Goal: Task Accomplishment & Management: Manage account settings

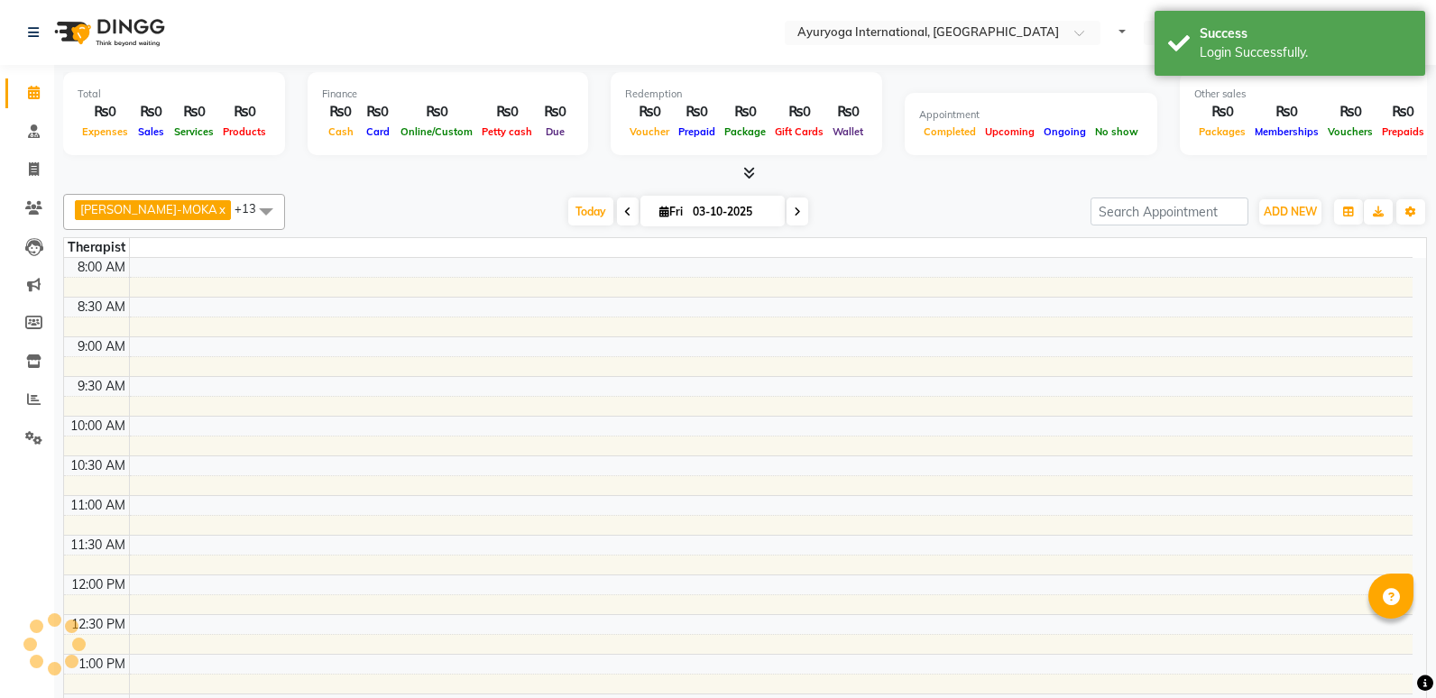
select select "en"
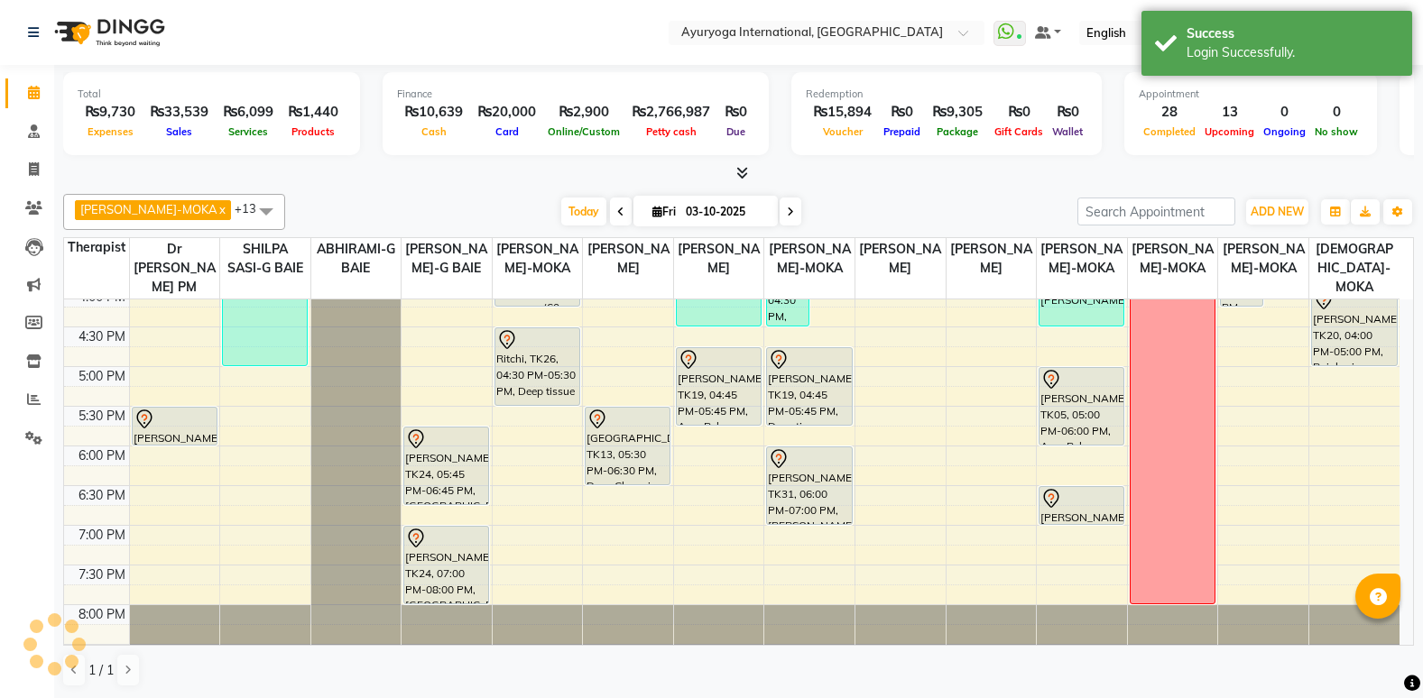
scroll to position [765, 0]
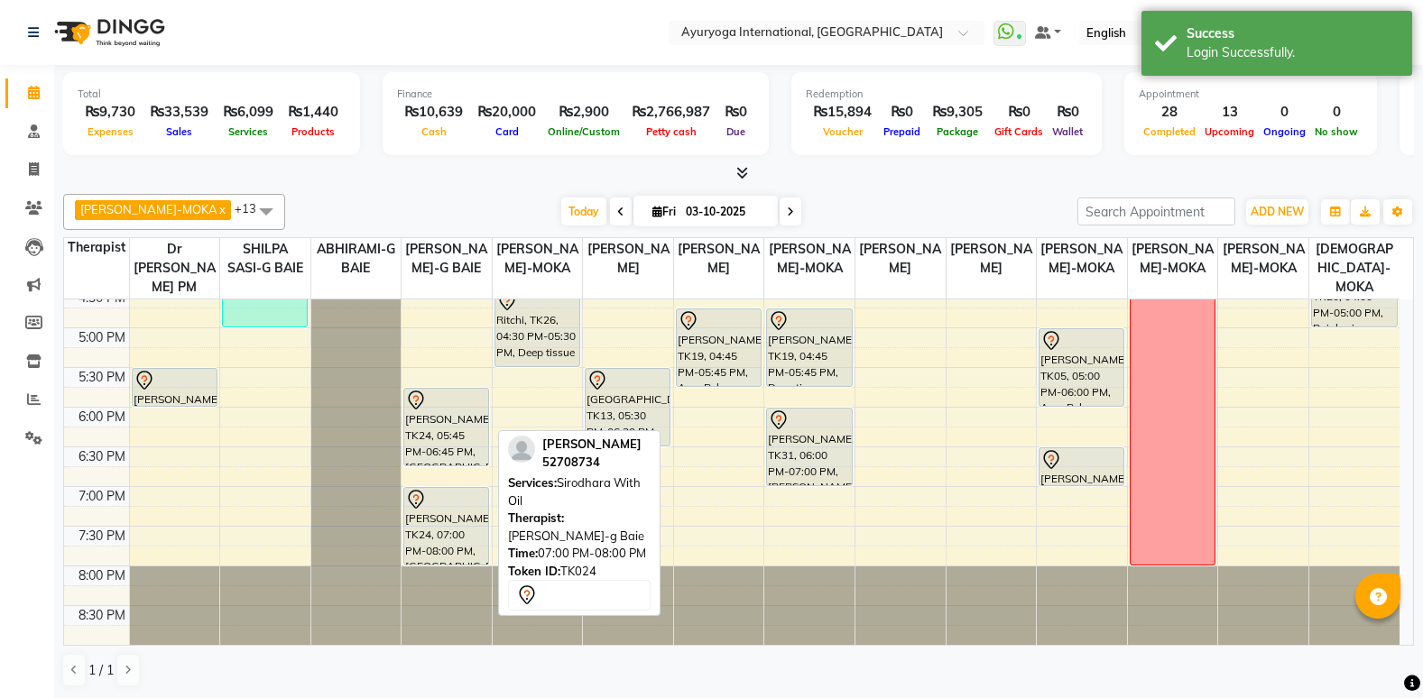
click at [432, 527] on div "[PERSON_NAME], TK24, 07:00 PM-08:00 PM, [GEOGRAPHIC_DATA] With Oil" at bounding box center [446, 526] width 84 height 77
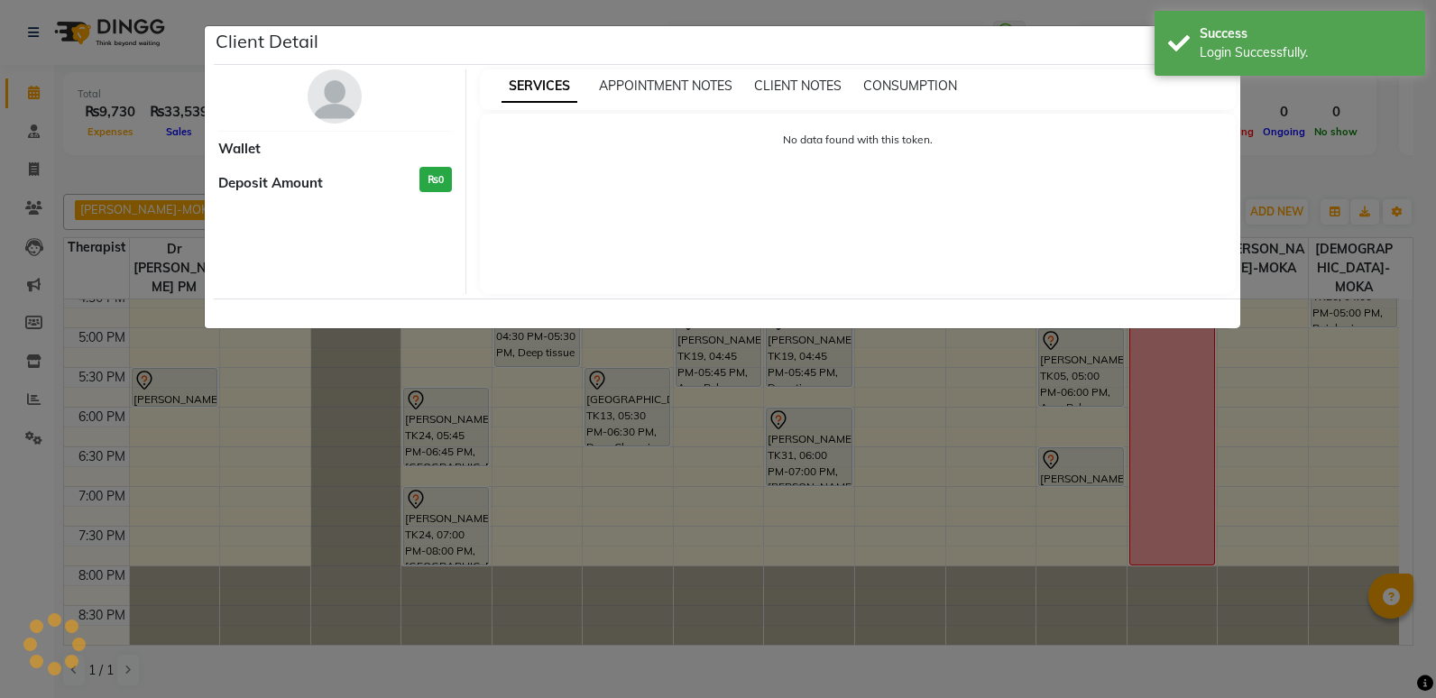
select select "7"
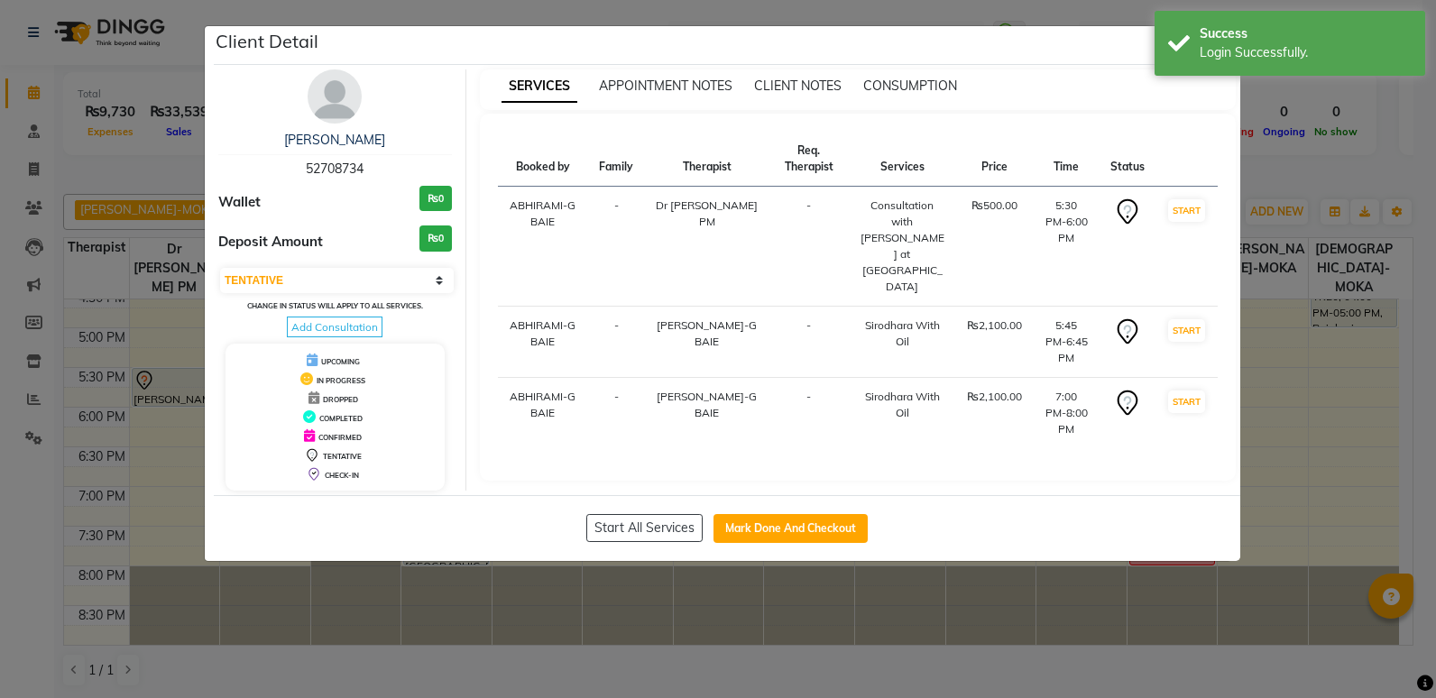
click at [1096, 46] on div "Client Detail" at bounding box center [727, 45] width 1027 height 39
click at [1192, 51] on div "Success Login Successfully." at bounding box center [1290, 43] width 271 height 65
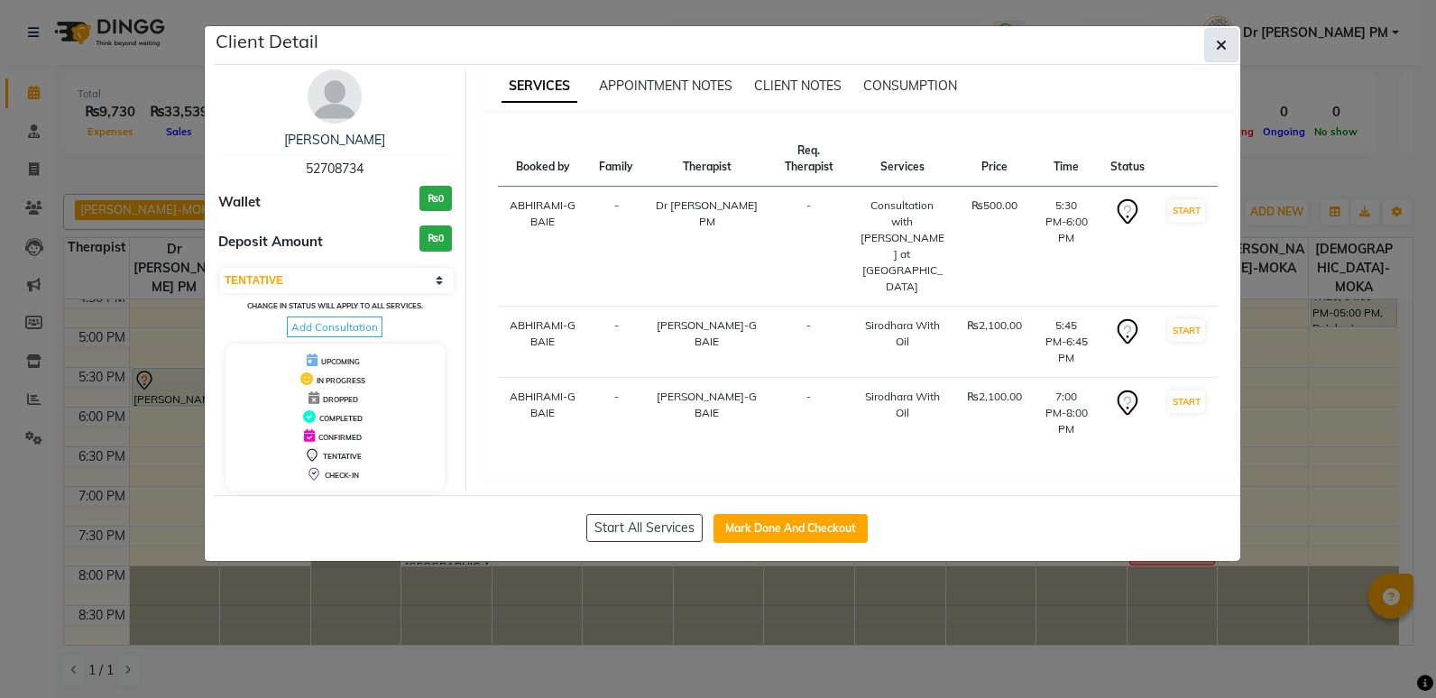
click at [1211, 47] on button "button" at bounding box center [1221, 45] width 34 height 34
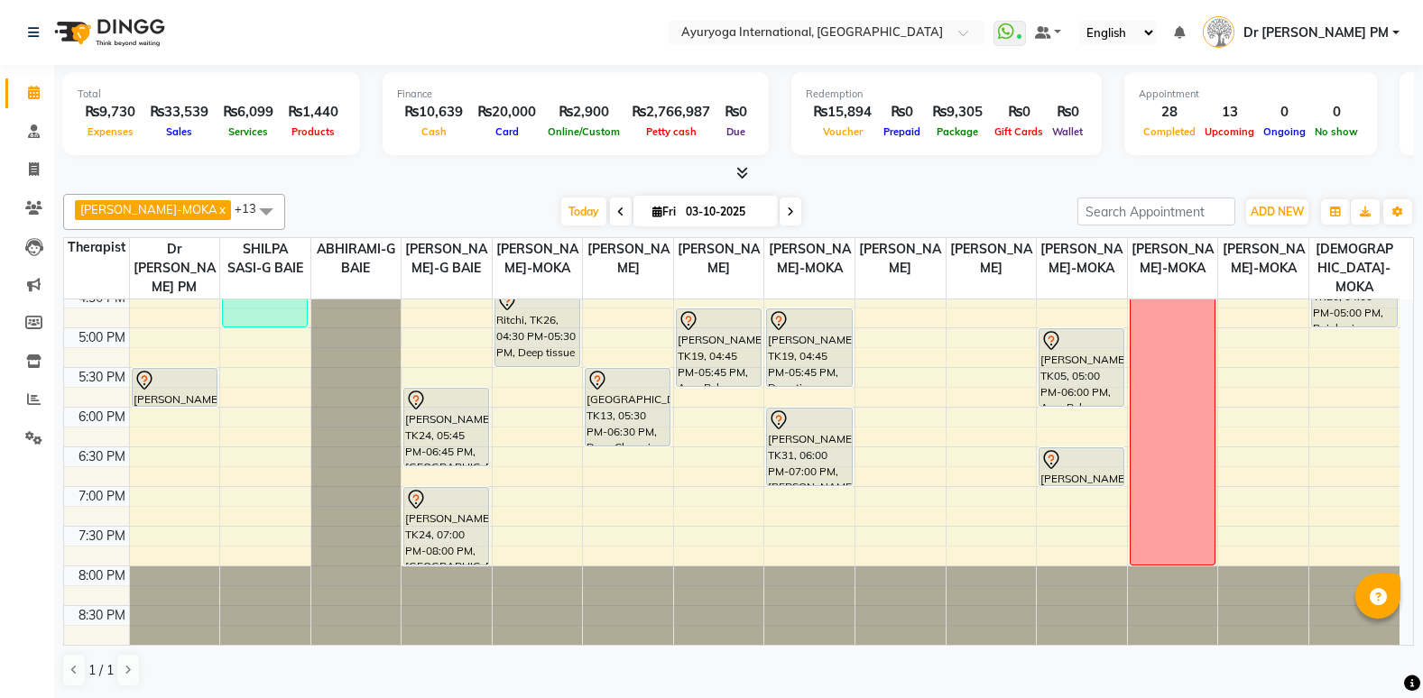
click at [610, 208] on span at bounding box center [621, 212] width 22 height 28
type input "02-10-2025"
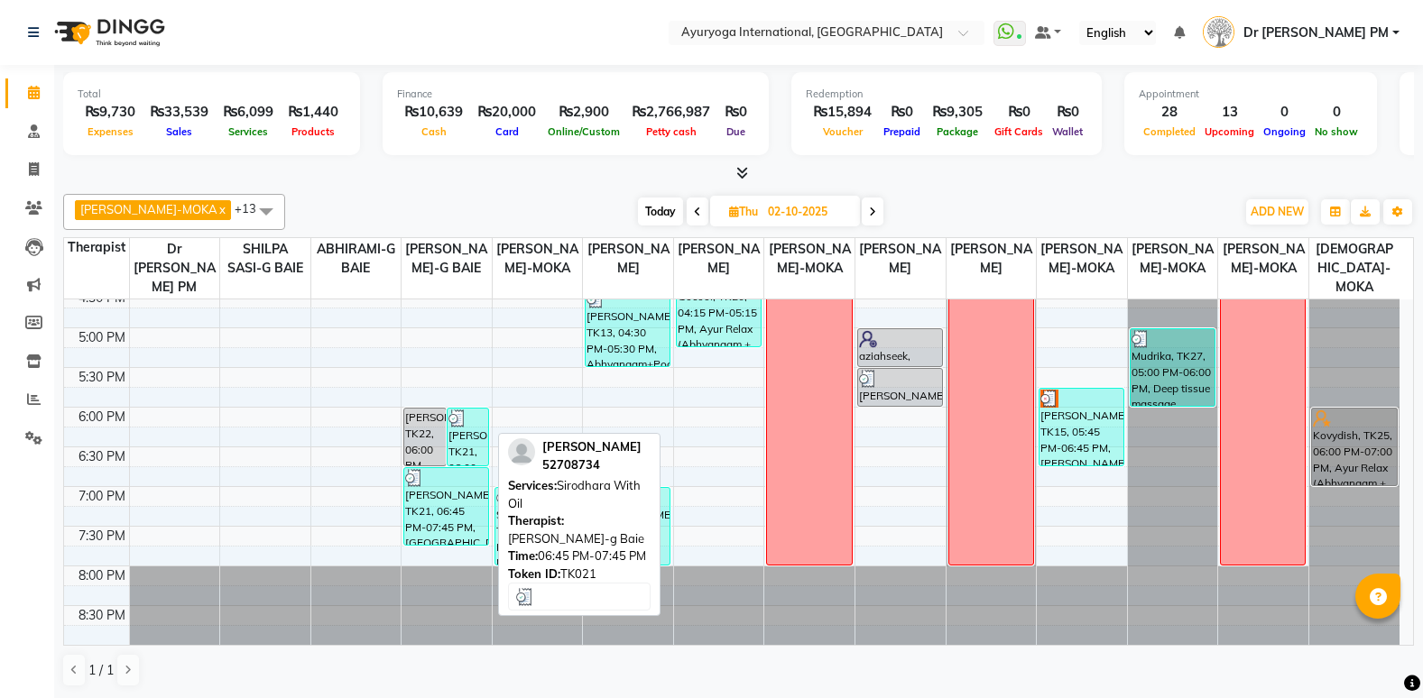
click at [426, 502] on div "[PERSON_NAME], TK21, 06:45 PM-07:45 PM, [GEOGRAPHIC_DATA] With Oil" at bounding box center [446, 506] width 84 height 77
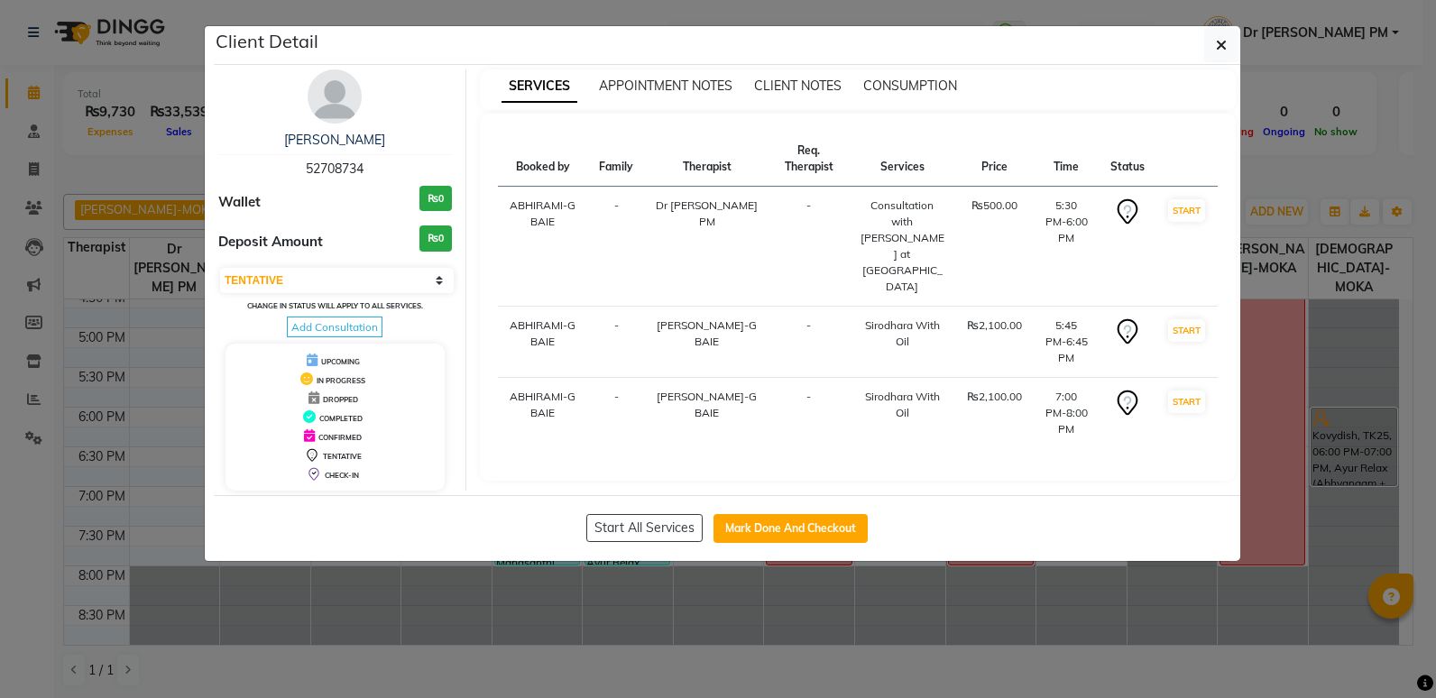
select select "3"
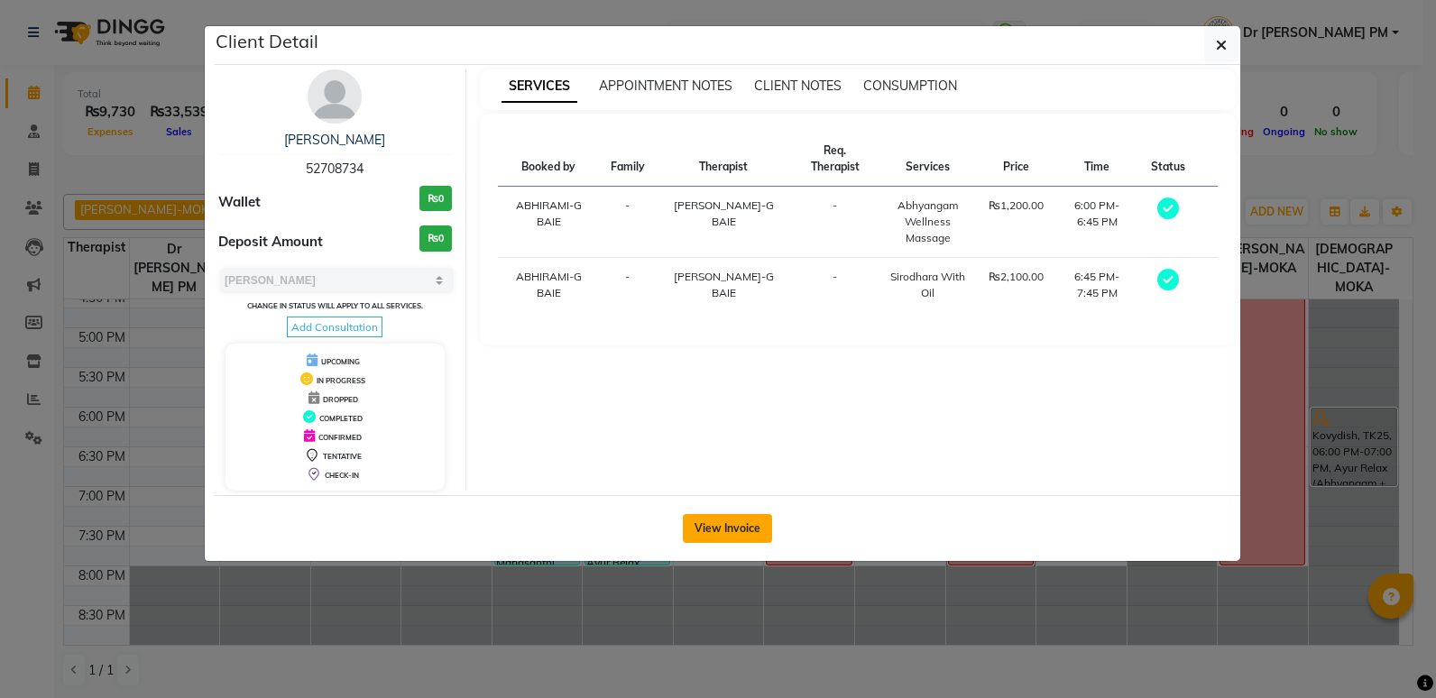
click at [739, 521] on button "View Invoice" at bounding box center [727, 528] width 89 height 29
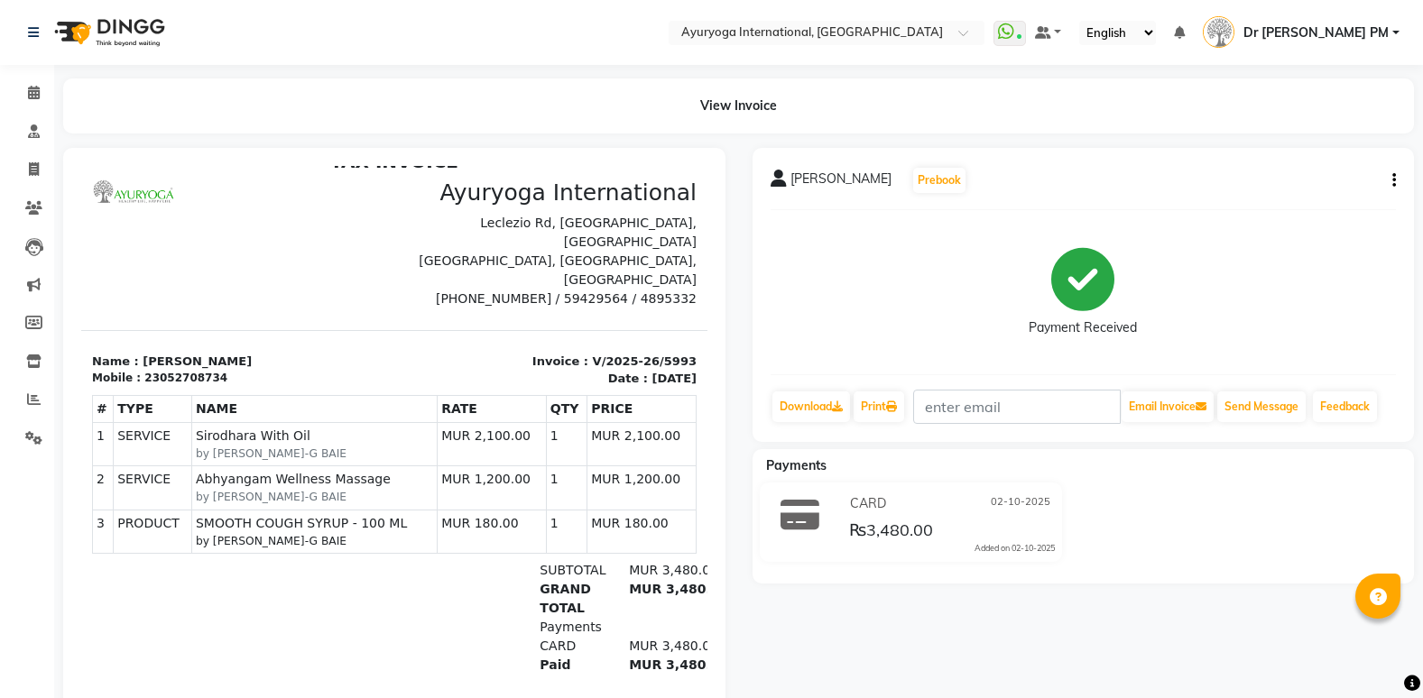
scroll to position [28, 0]
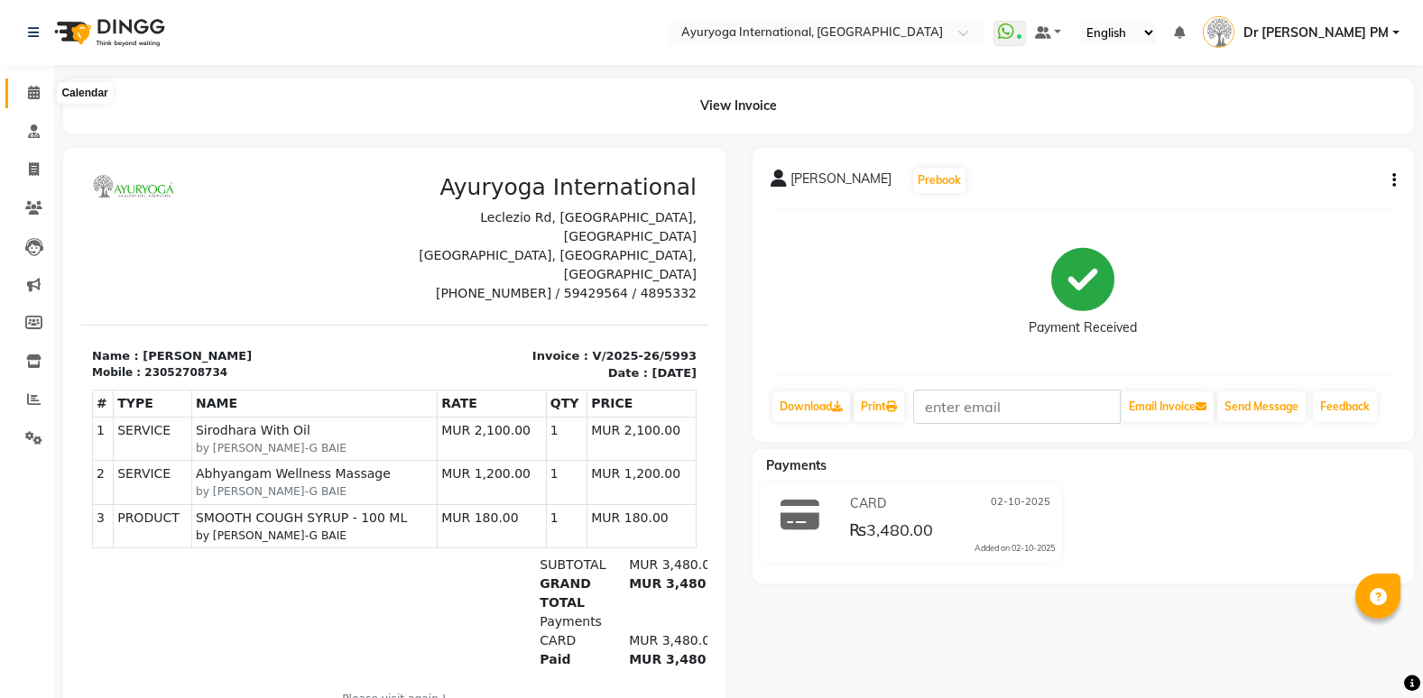
click at [39, 100] on span at bounding box center [34, 93] width 32 height 21
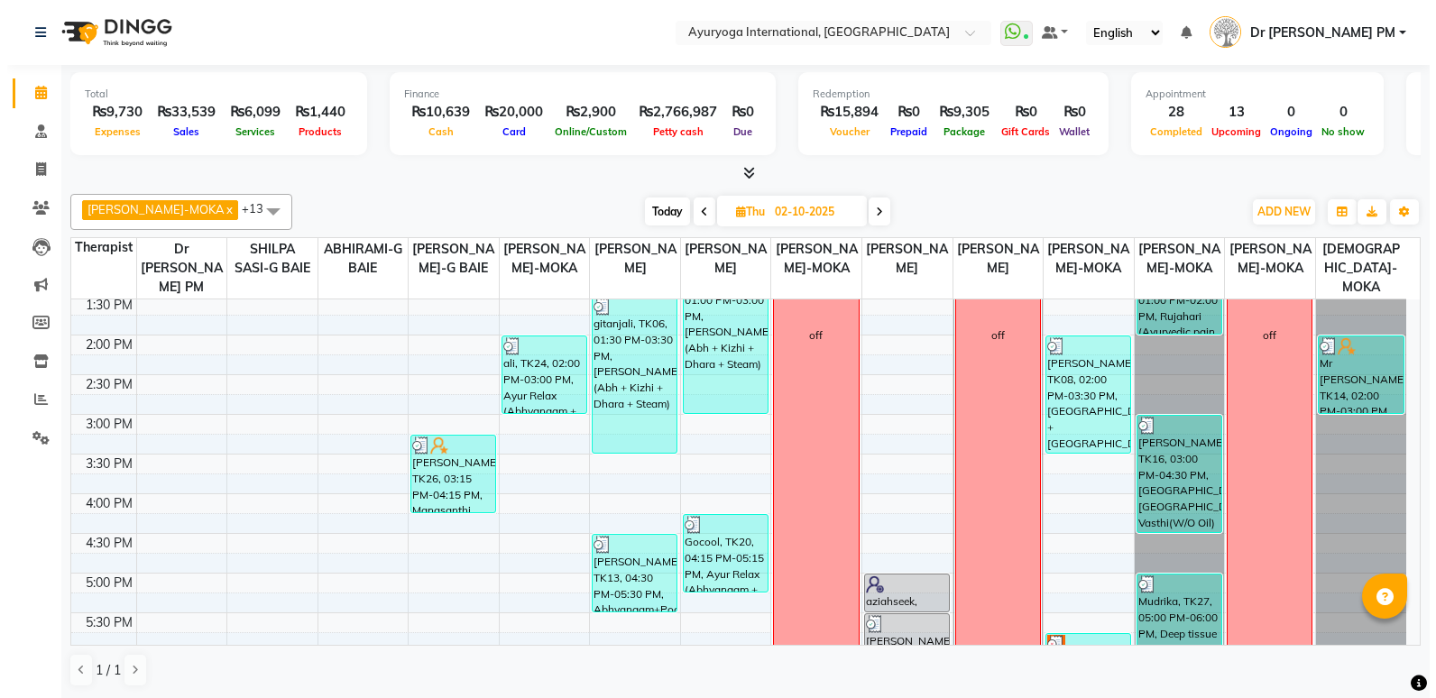
scroll to position [494, 0]
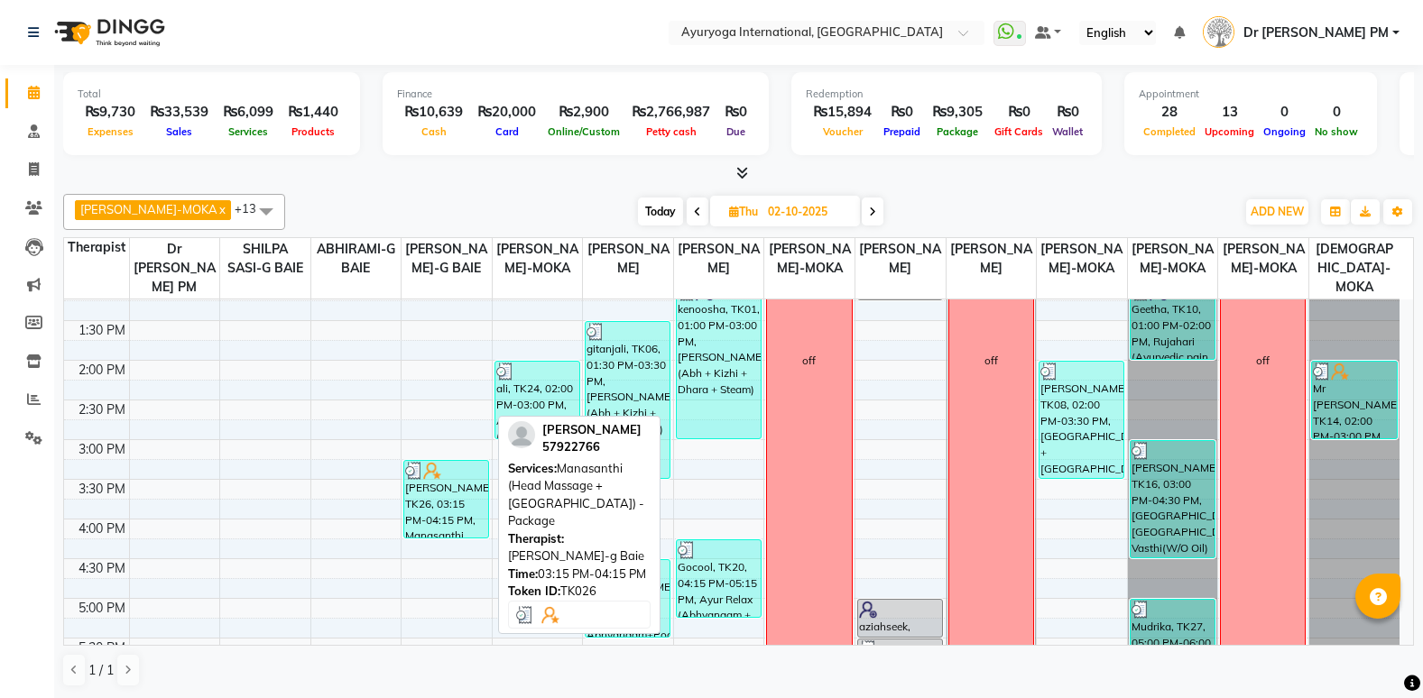
click at [447, 474] on div at bounding box center [446, 471] width 82 height 18
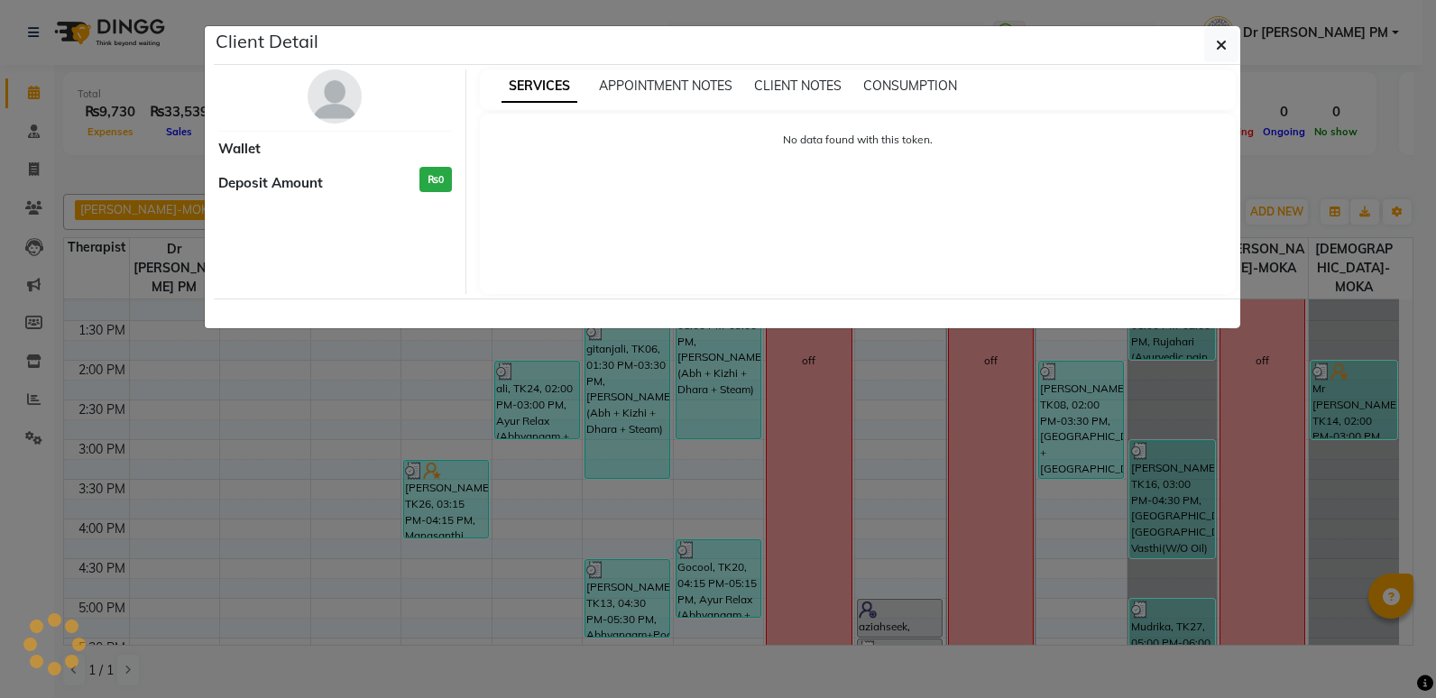
select select "3"
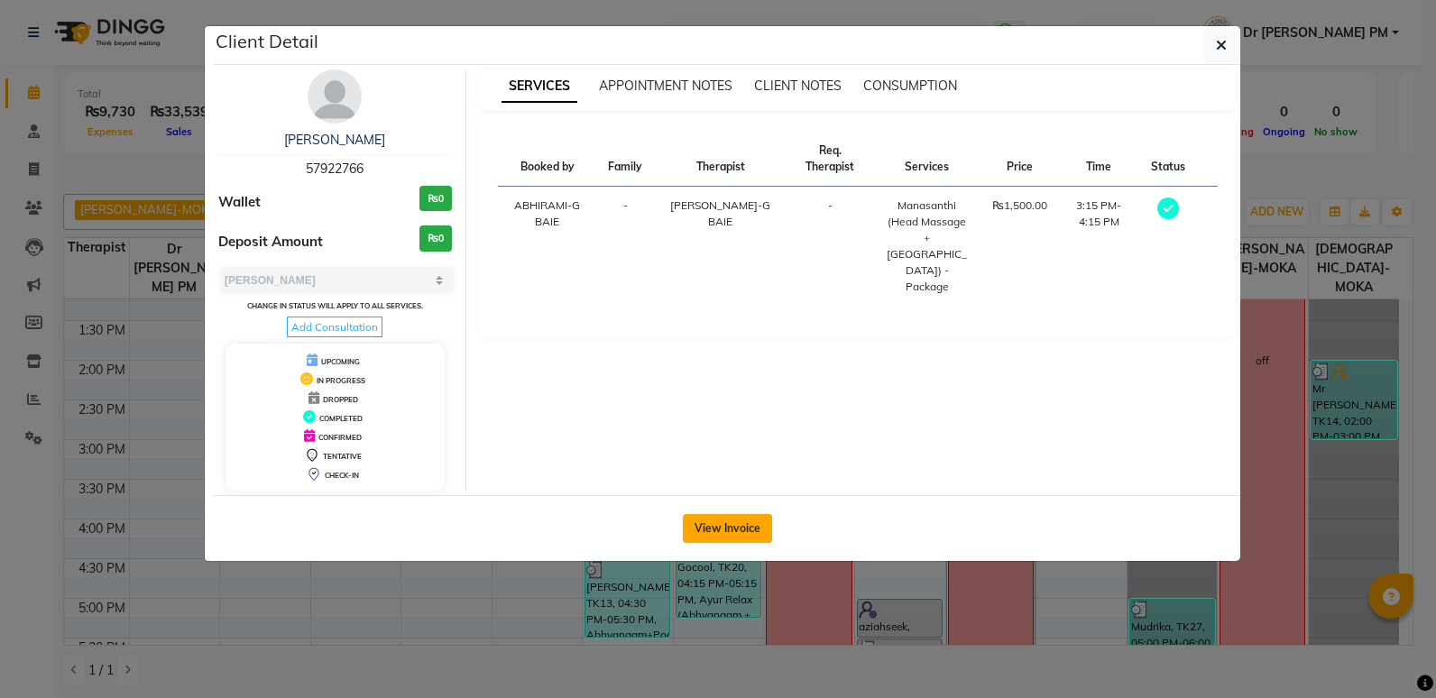
click at [749, 535] on button "View Invoice" at bounding box center [727, 528] width 89 height 29
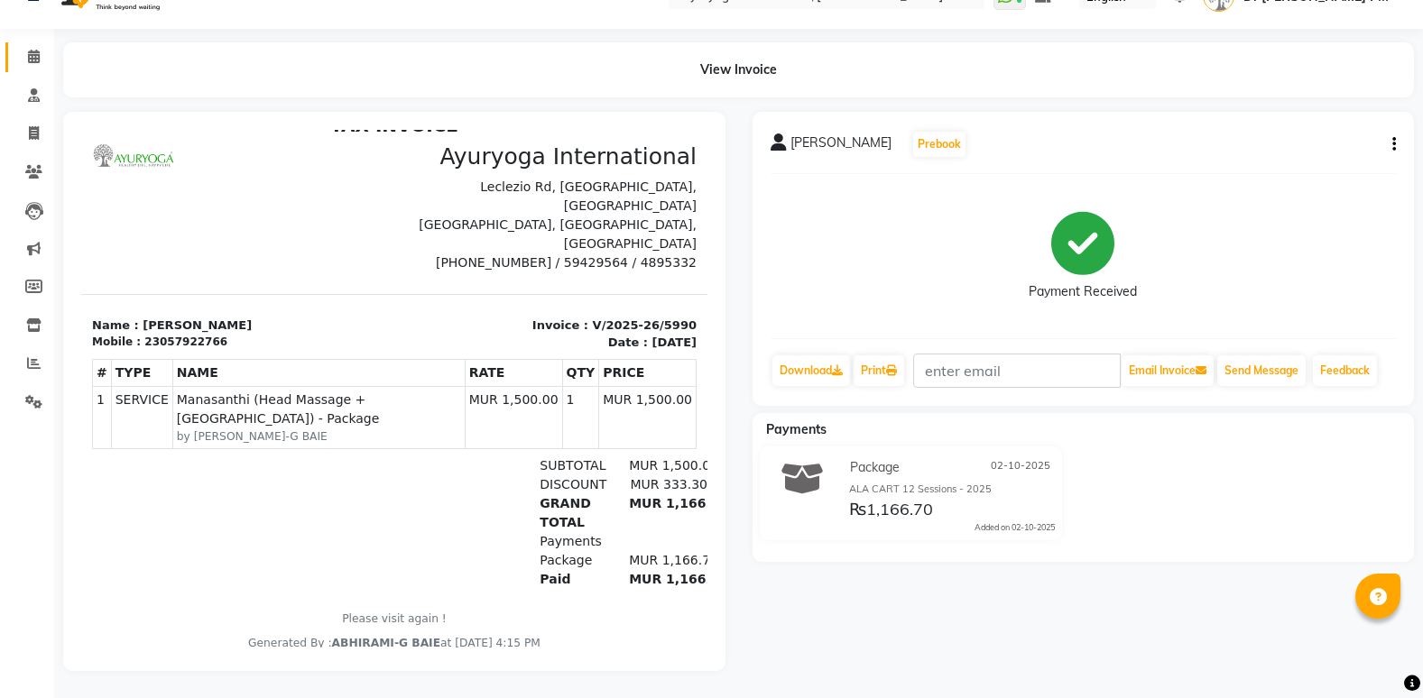
scroll to position [28, 0]
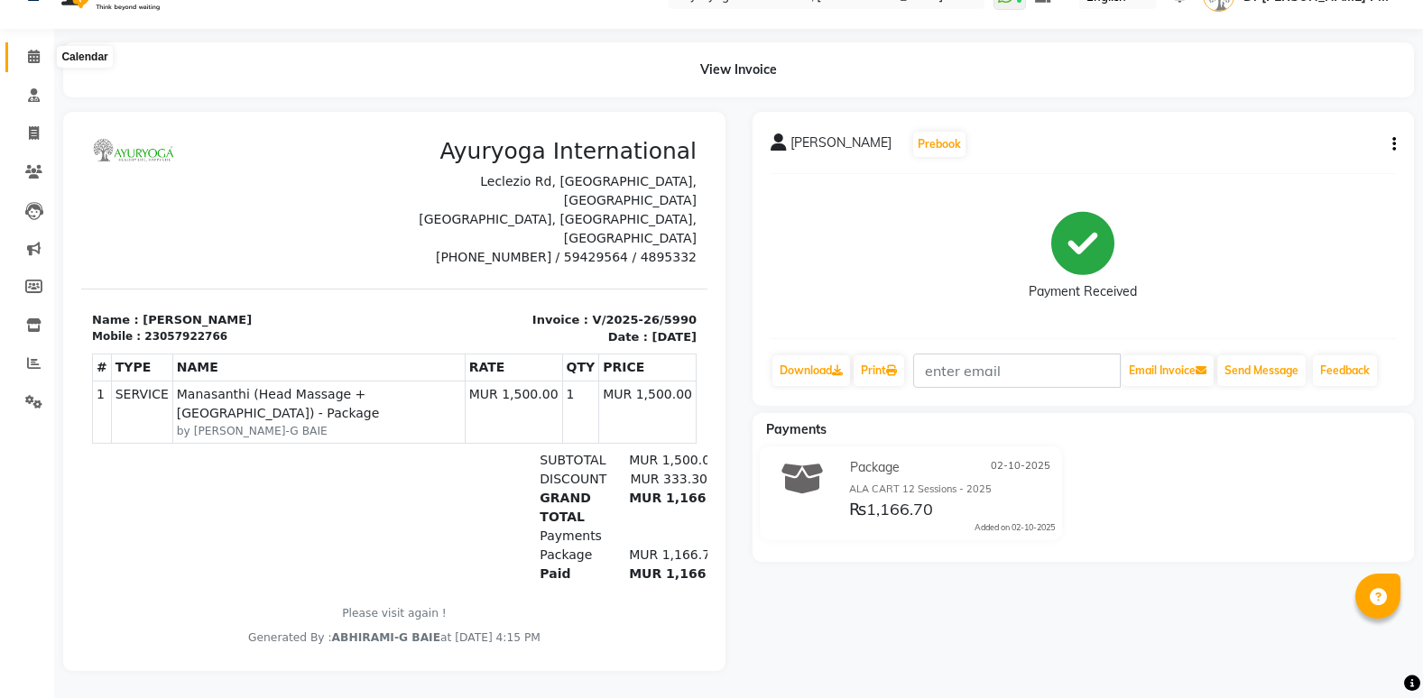
click at [31, 50] on icon at bounding box center [34, 57] width 12 height 14
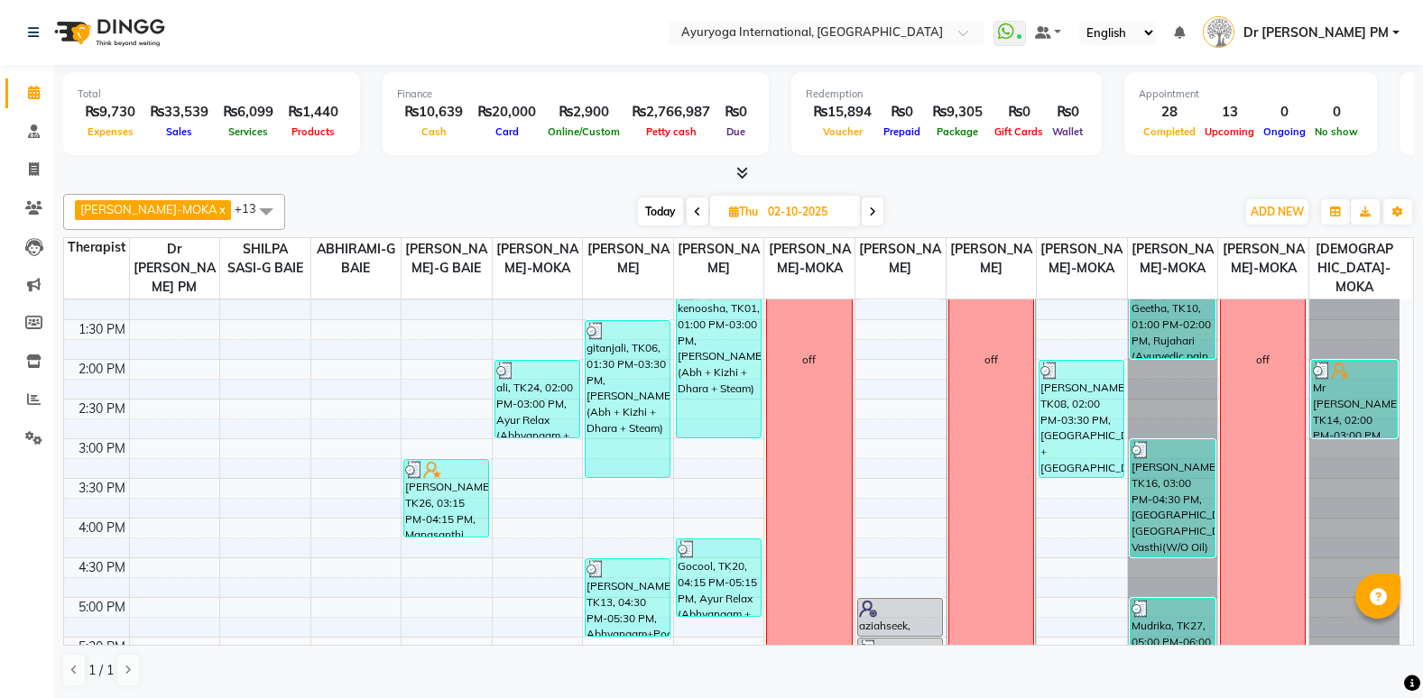
scroll to position [519, 0]
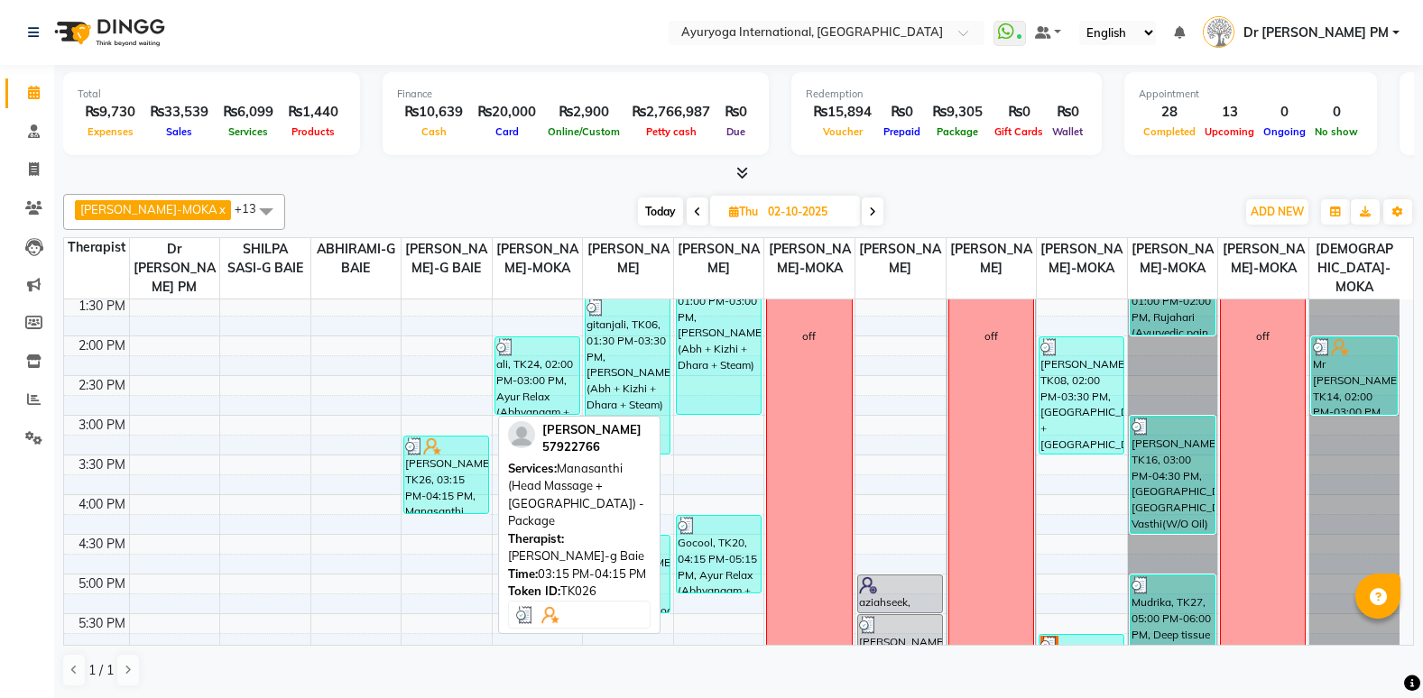
click at [465, 475] on div "[PERSON_NAME], TK26, 03:15 PM-04:15 PM, Manasanthi (Head Massage + [GEOGRAPHIC_…" at bounding box center [446, 475] width 84 height 77
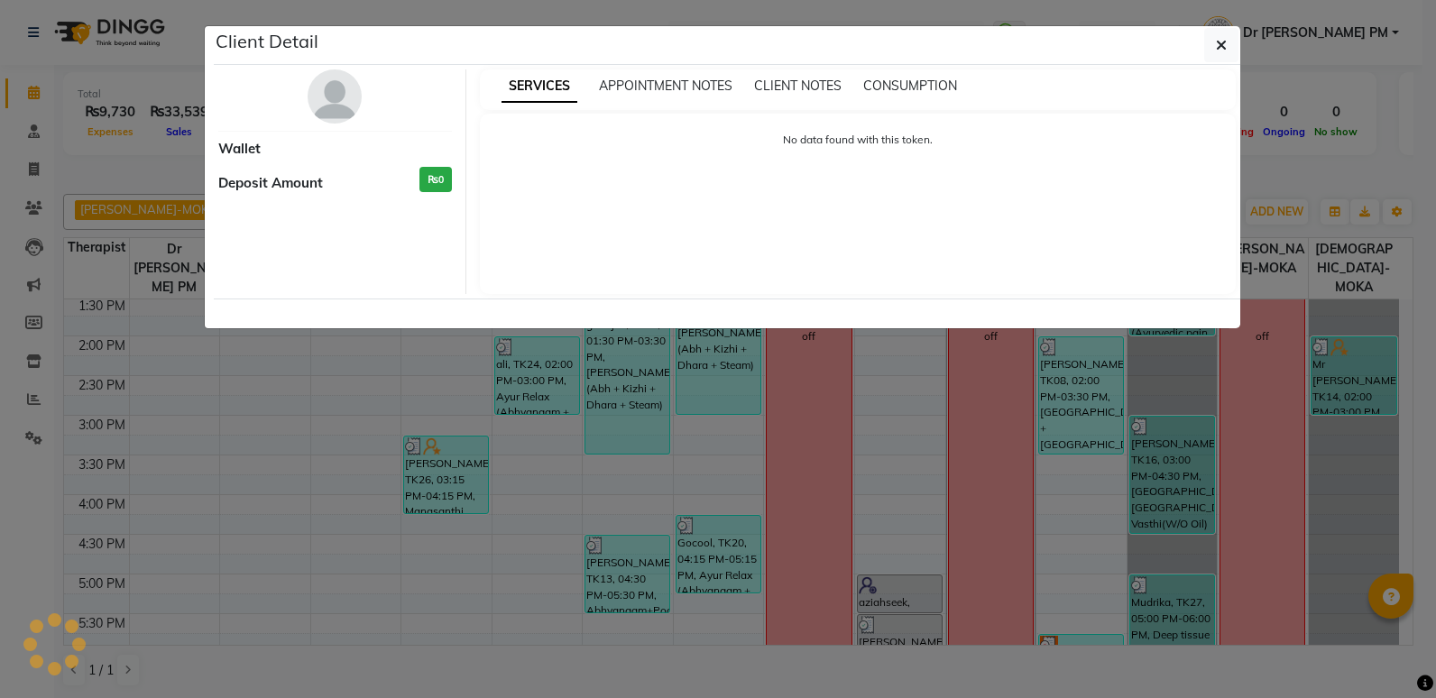
select select "3"
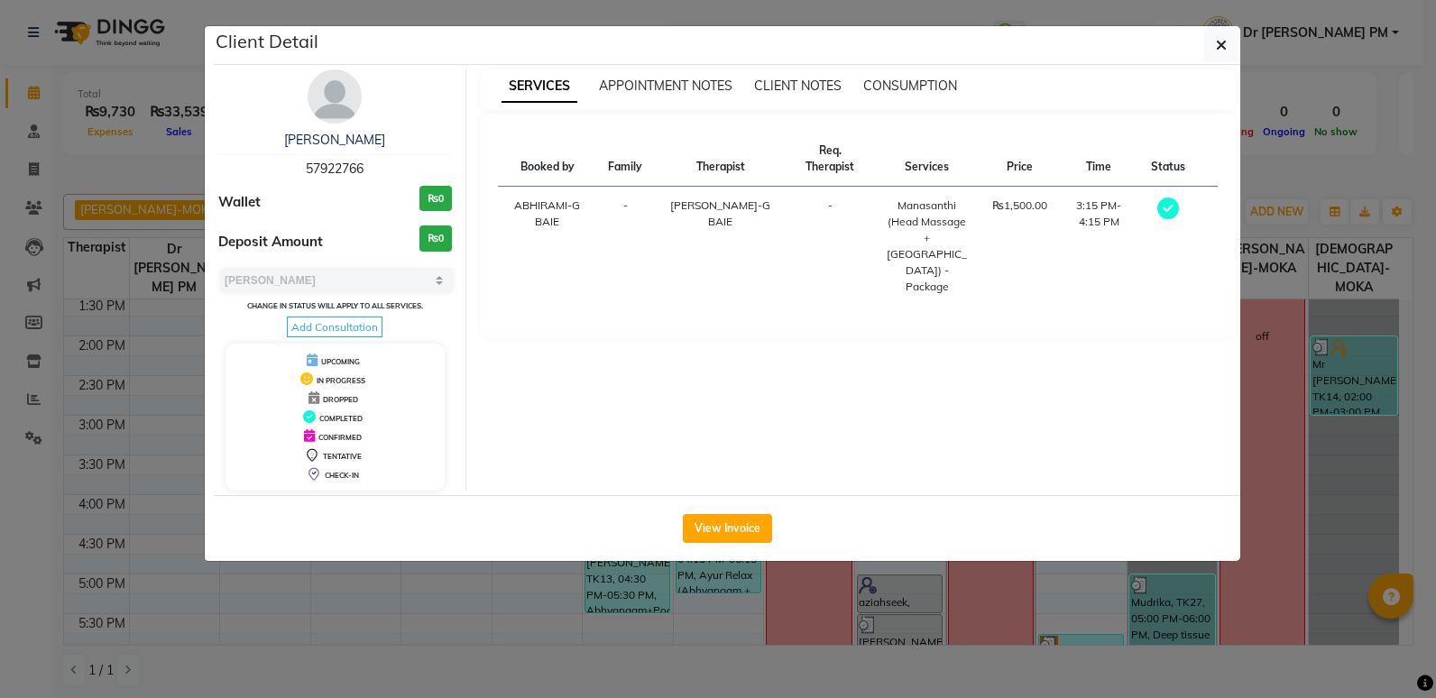
click at [335, 100] on img at bounding box center [335, 96] width 54 height 54
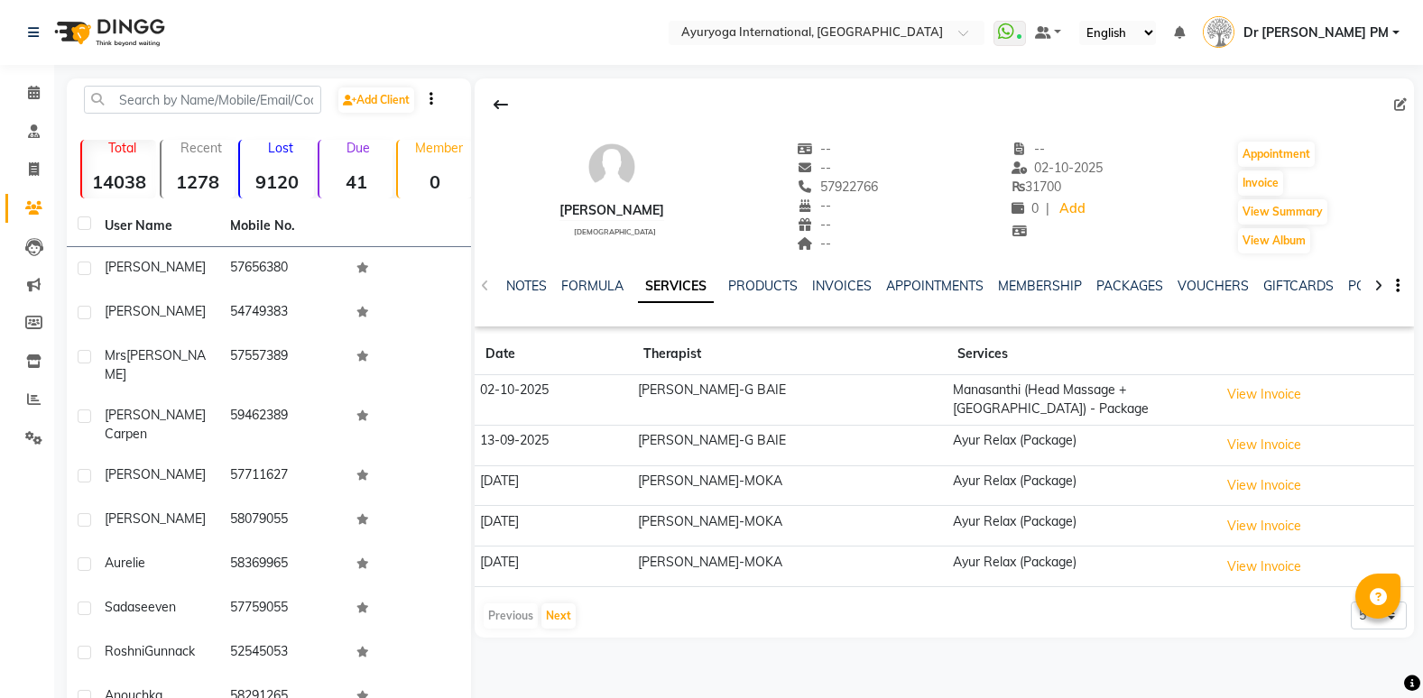
click at [1129, 271] on div "NOTES FORMULA SERVICES PRODUCTS INVOICES APPOINTMENTS MEMBERSHIP PACKAGES VOUCH…" at bounding box center [944, 286] width 939 height 62
click at [1129, 284] on link "PACKAGES" at bounding box center [1129, 286] width 67 height 16
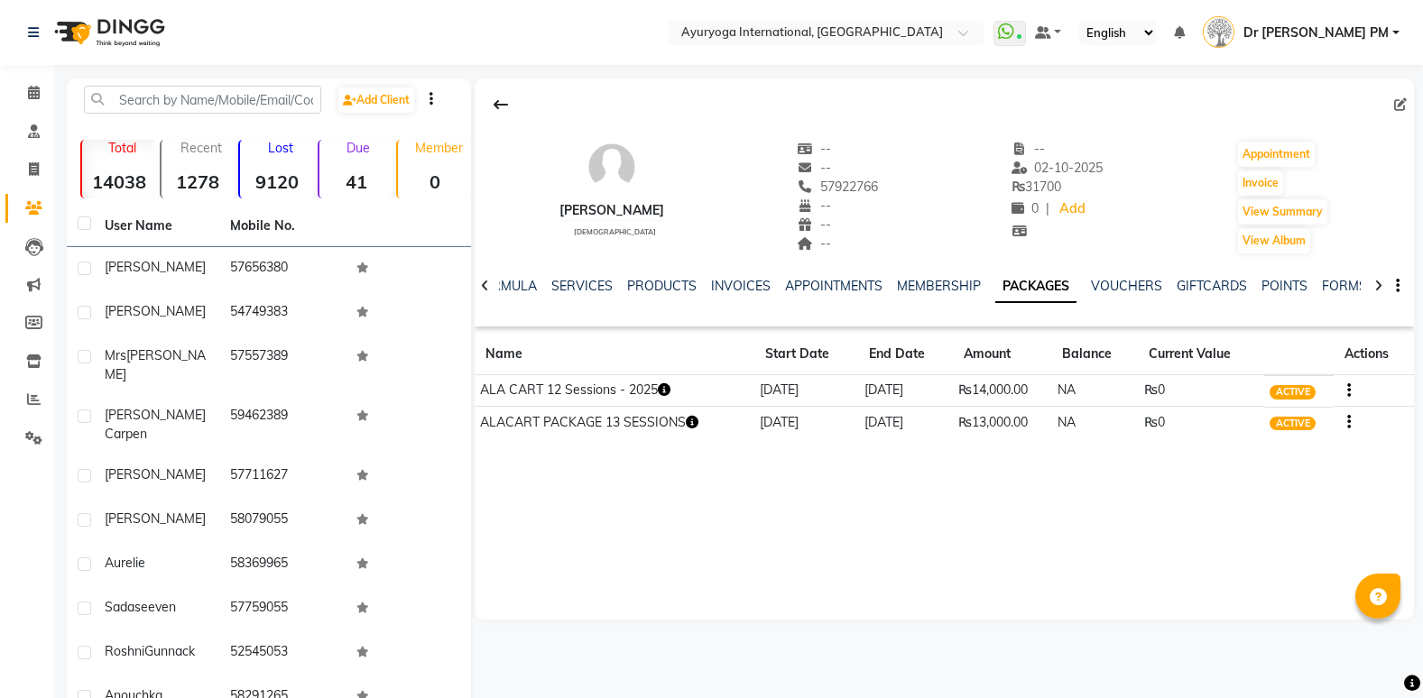
click at [581, 276] on div "NOTES FORMULA SERVICES PRODUCTS INVOICES APPOINTMENTS MEMBERSHIP PACKAGES VOUCH…" at bounding box center [944, 286] width 939 height 62
click at [589, 279] on link "SERVICES" at bounding box center [581, 286] width 61 height 16
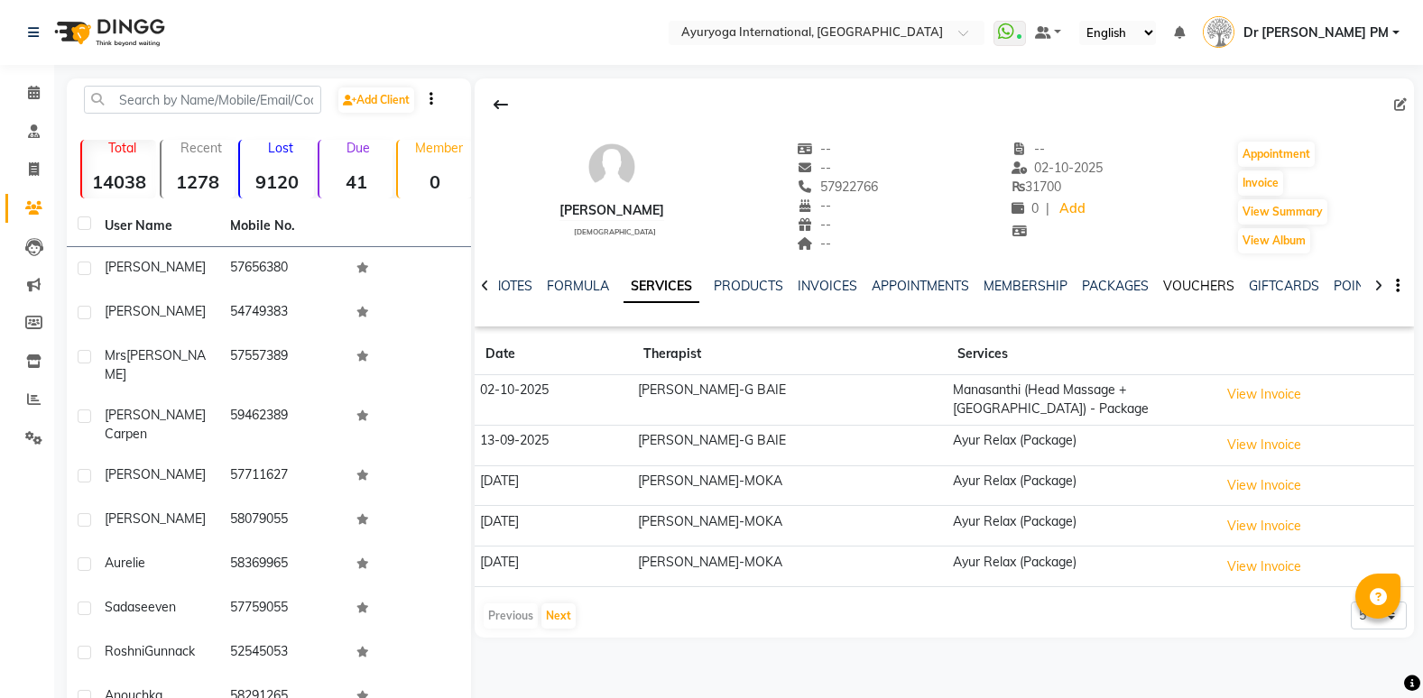
click at [1204, 284] on link "VOUCHERS" at bounding box center [1198, 286] width 71 height 16
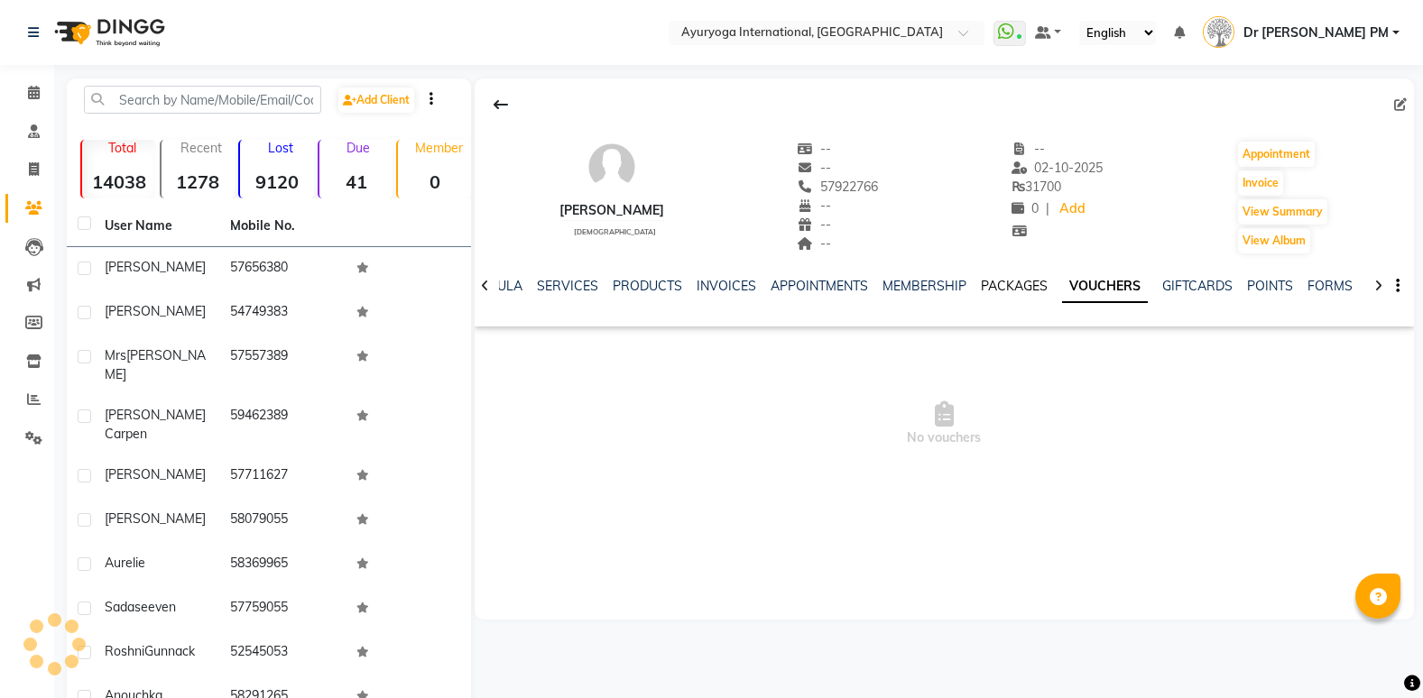
click at [993, 285] on link "PACKAGES" at bounding box center [1014, 286] width 67 height 16
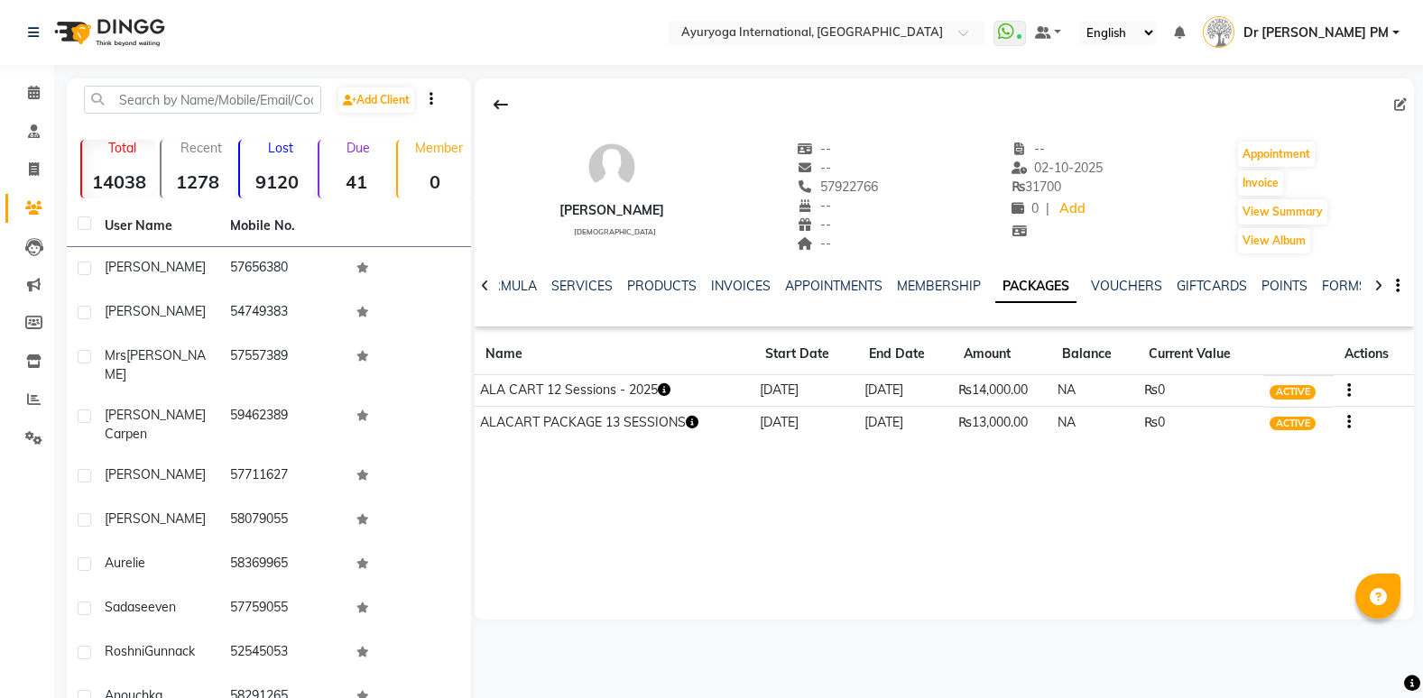
click at [762, 282] on ul "NOTES FORMULA SERVICES PRODUCTS INVOICES APPOINTMENTS MEMBERSHIP PACKAGES VOUCH…" at bounding box center [991, 286] width 1144 height 19
click at [744, 284] on link "INVOICES" at bounding box center [741, 286] width 60 height 16
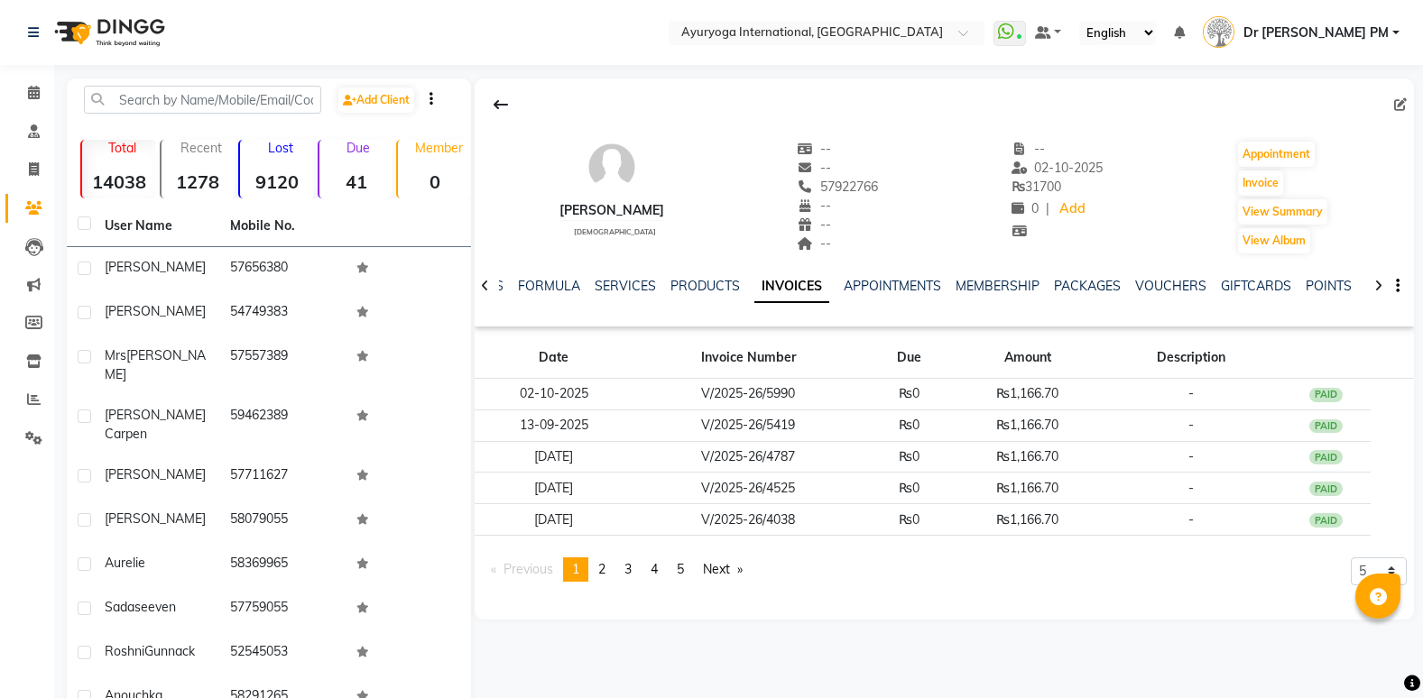
click at [1383, 288] on div at bounding box center [1378, 284] width 21 height 35
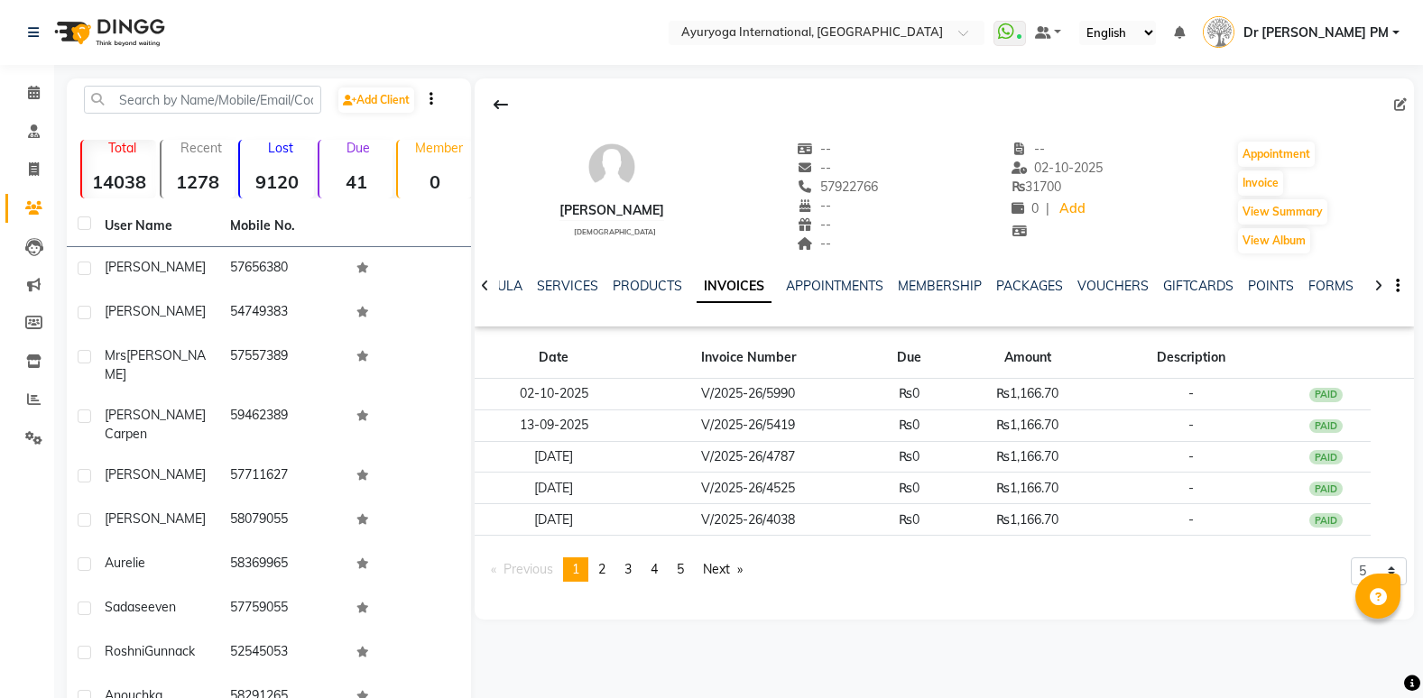
click at [1383, 288] on div at bounding box center [1378, 284] width 21 height 35
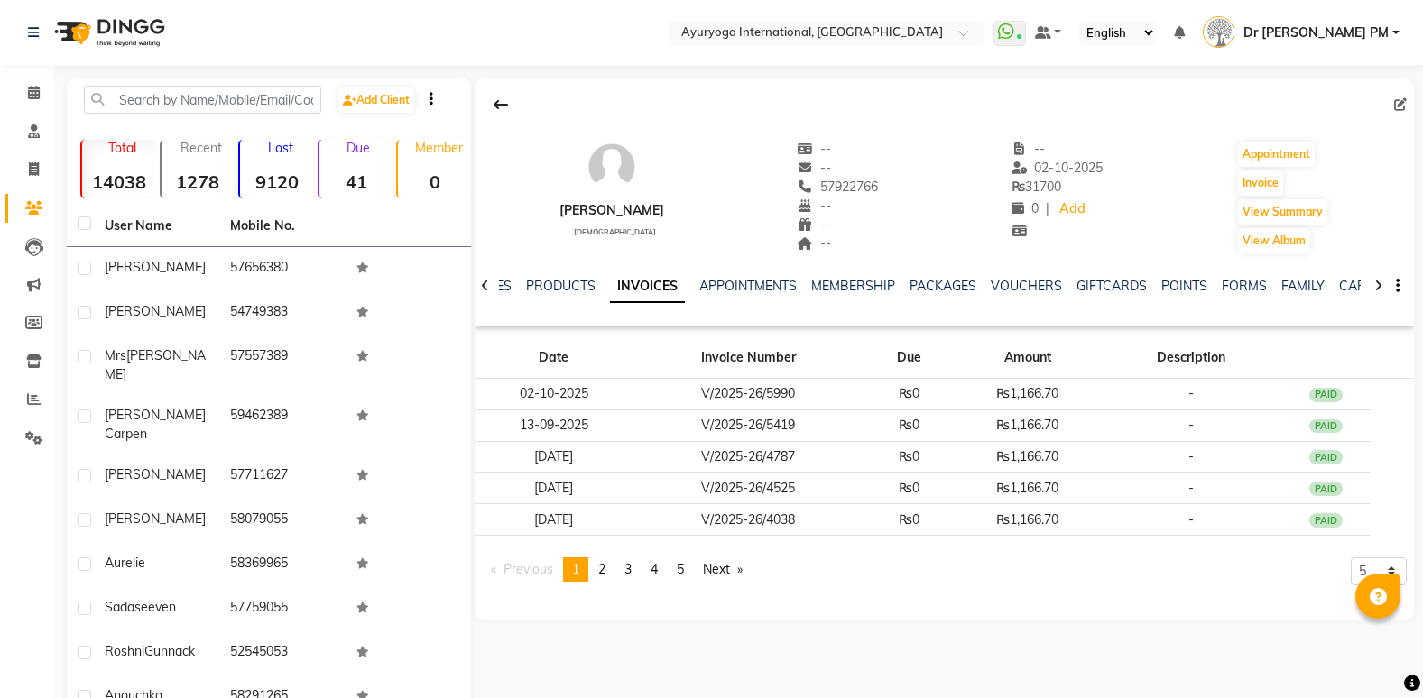
click at [1383, 288] on div at bounding box center [1378, 284] width 21 height 35
click at [1383, 288] on div "NOTES FORMULA SERVICES PRODUCTS INVOICES APPOINTMENTS MEMBERSHIP PACKAGES VOUCH…" at bounding box center [944, 286] width 939 height 62
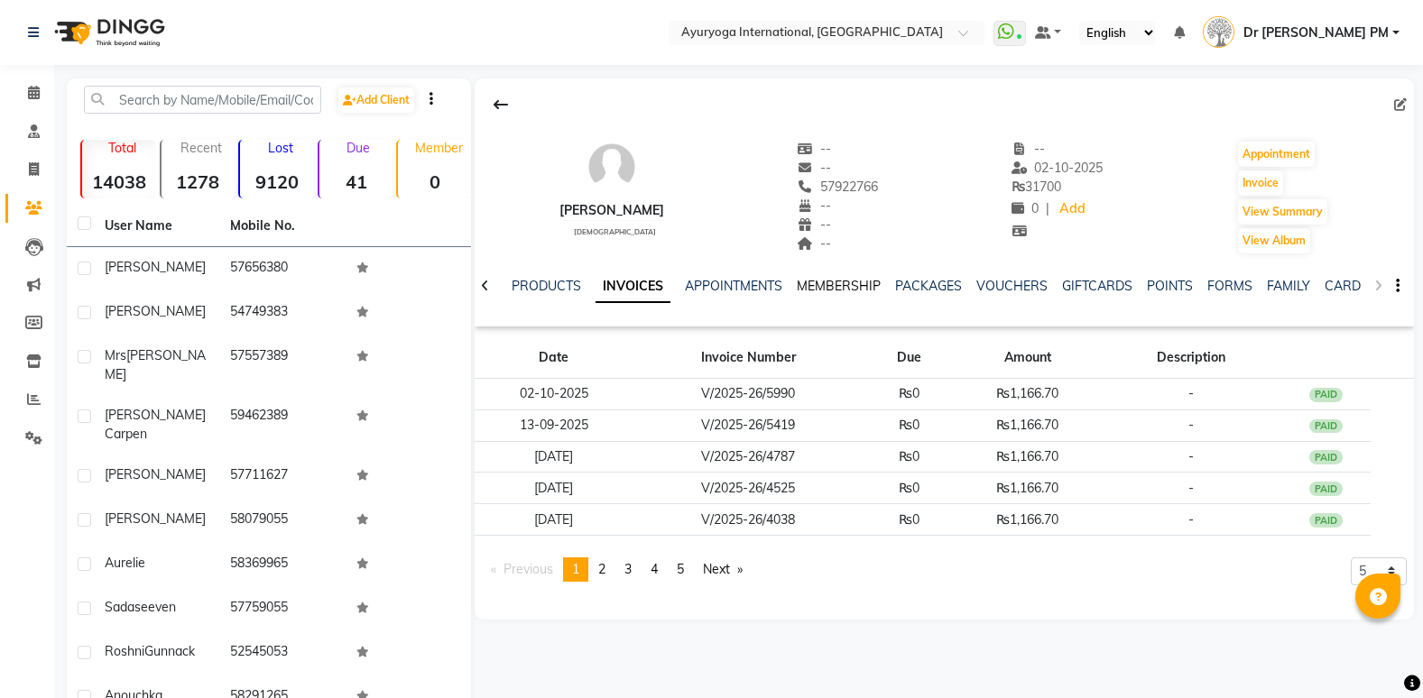
click at [828, 284] on link "MEMBERSHIP" at bounding box center [839, 286] width 84 height 16
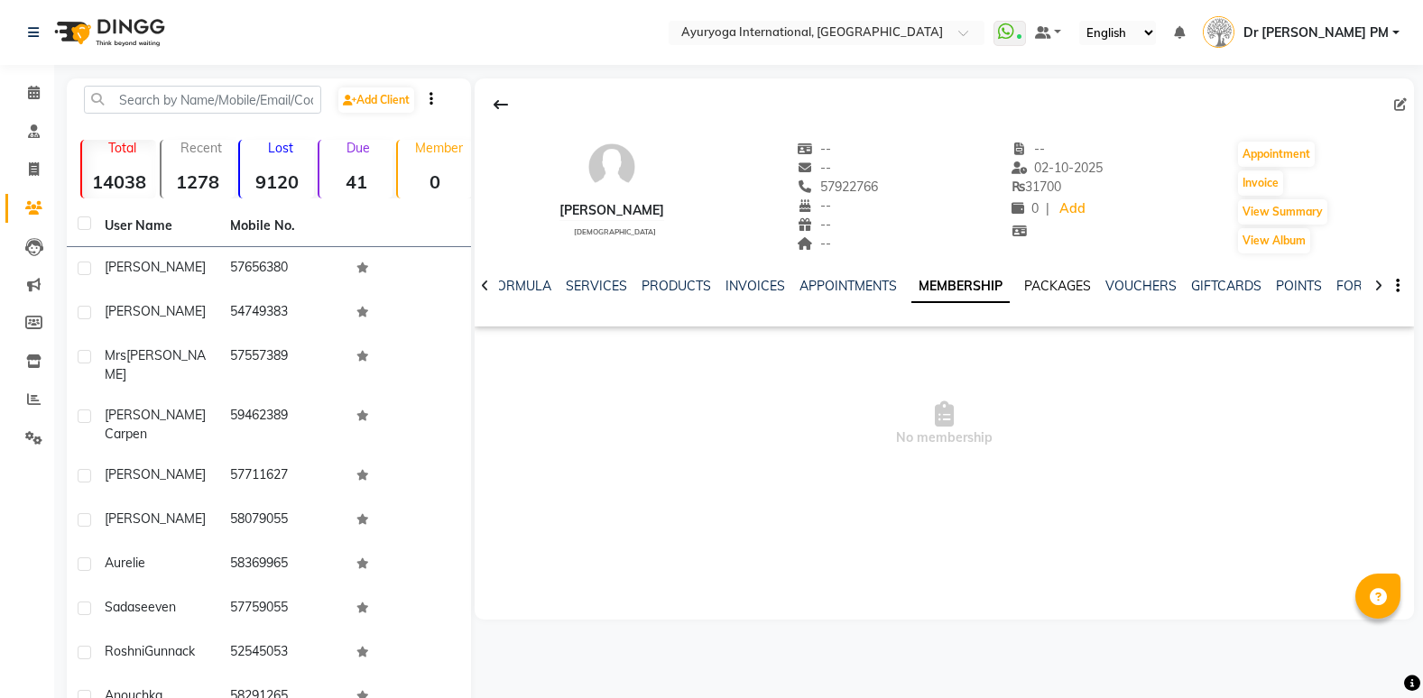
click at [1039, 285] on link "PACKAGES" at bounding box center [1057, 286] width 67 height 16
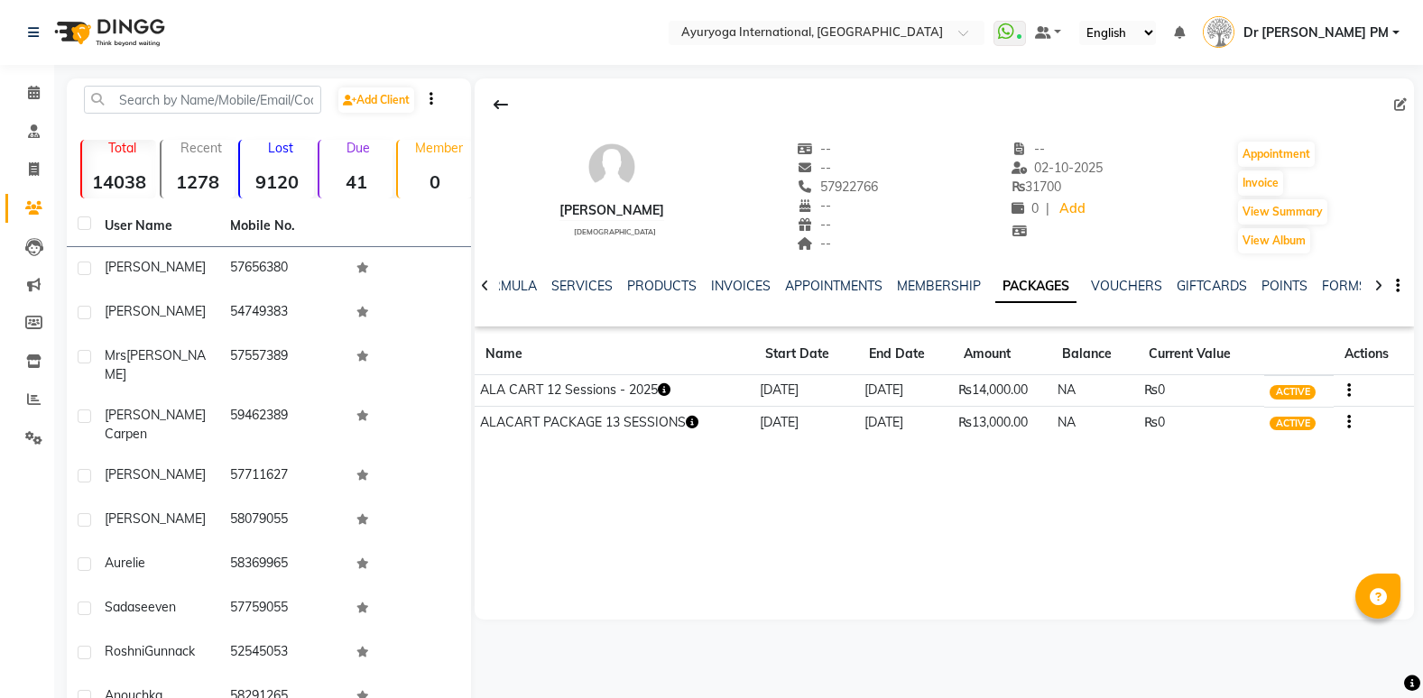
click at [941, 389] on td "[DATE]" at bounding box center [905, 391] width 95 height 32
click at [557, 392] on td "ALA CART 12 Sessions - 2025" at bounding box center [615, 391] width 280 height 32
click at [693, 390] on td "ALA CART 12 Sessions - 2025" at bounding box center [615, 391] width 280 height 32
click at [664, 390] on icon "button" at bounding box center [664, 389] width 13 height 13
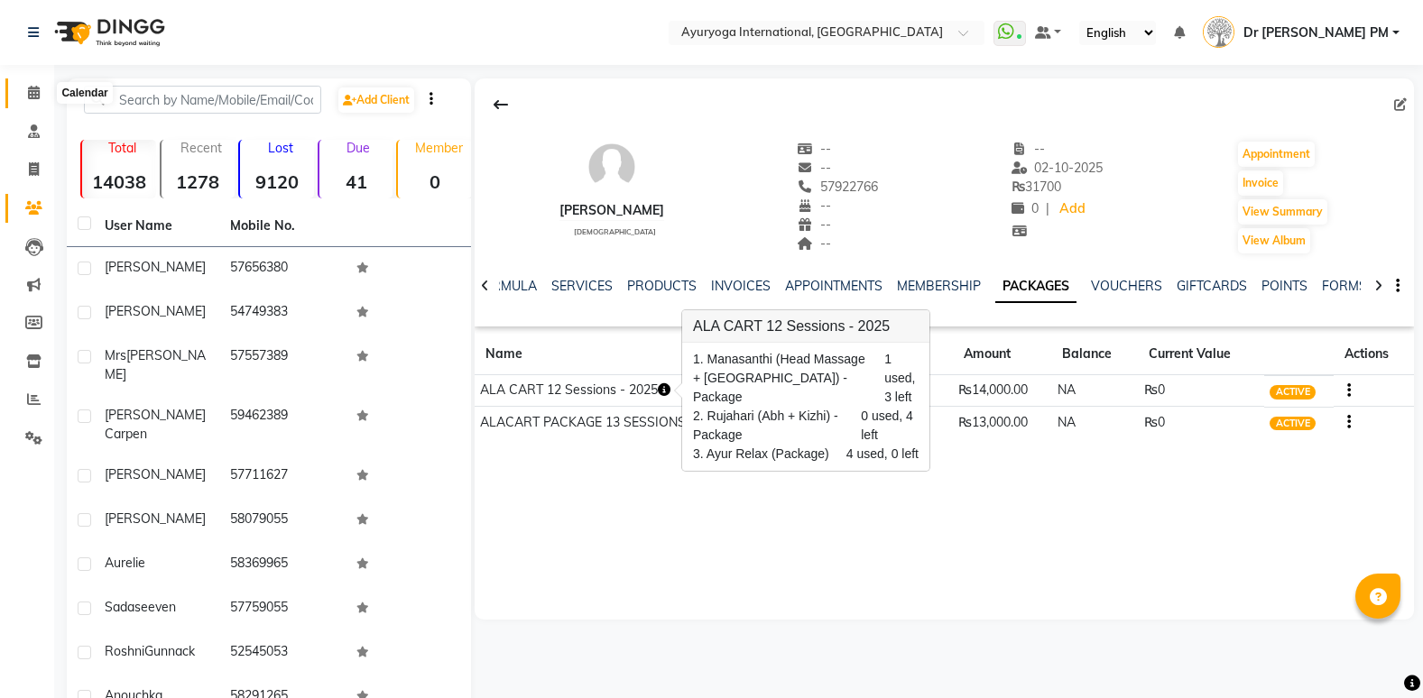
click at [36, 92] on icon at bounding box center [34, 93] width 12 height 14
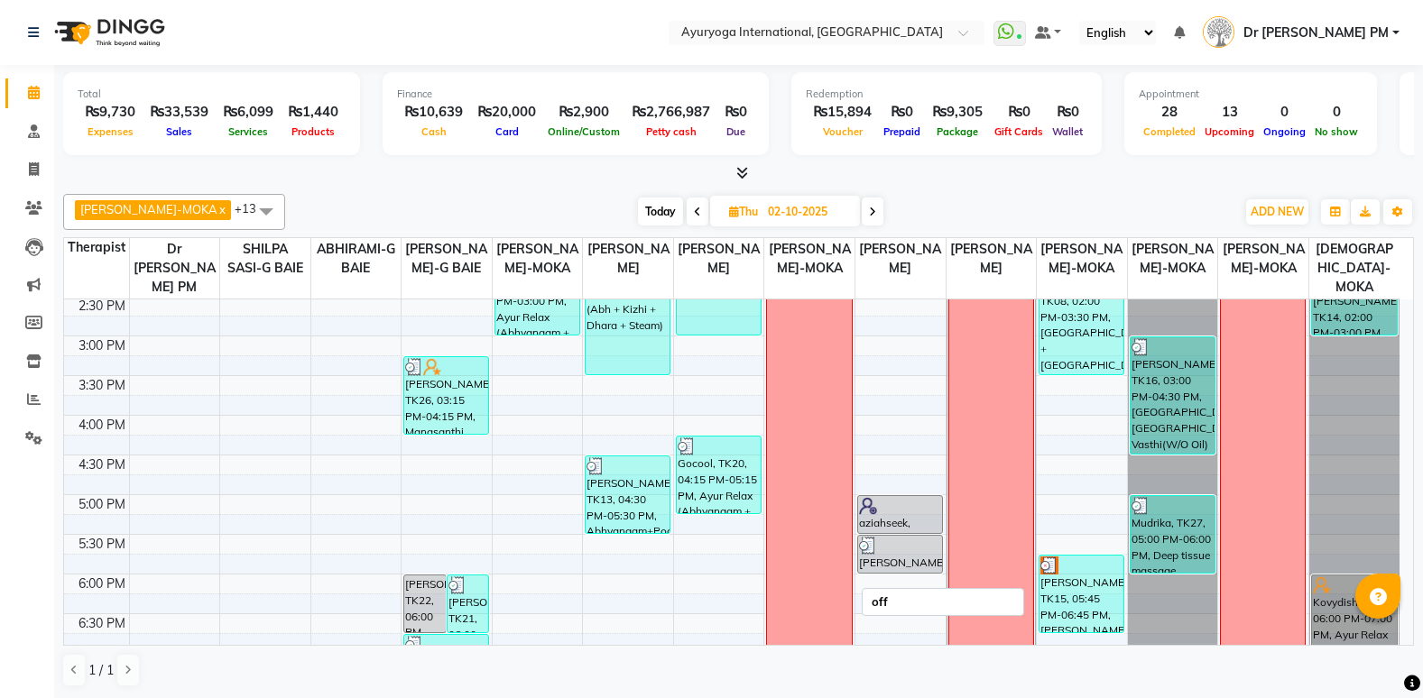
scroll to position [494, 0]
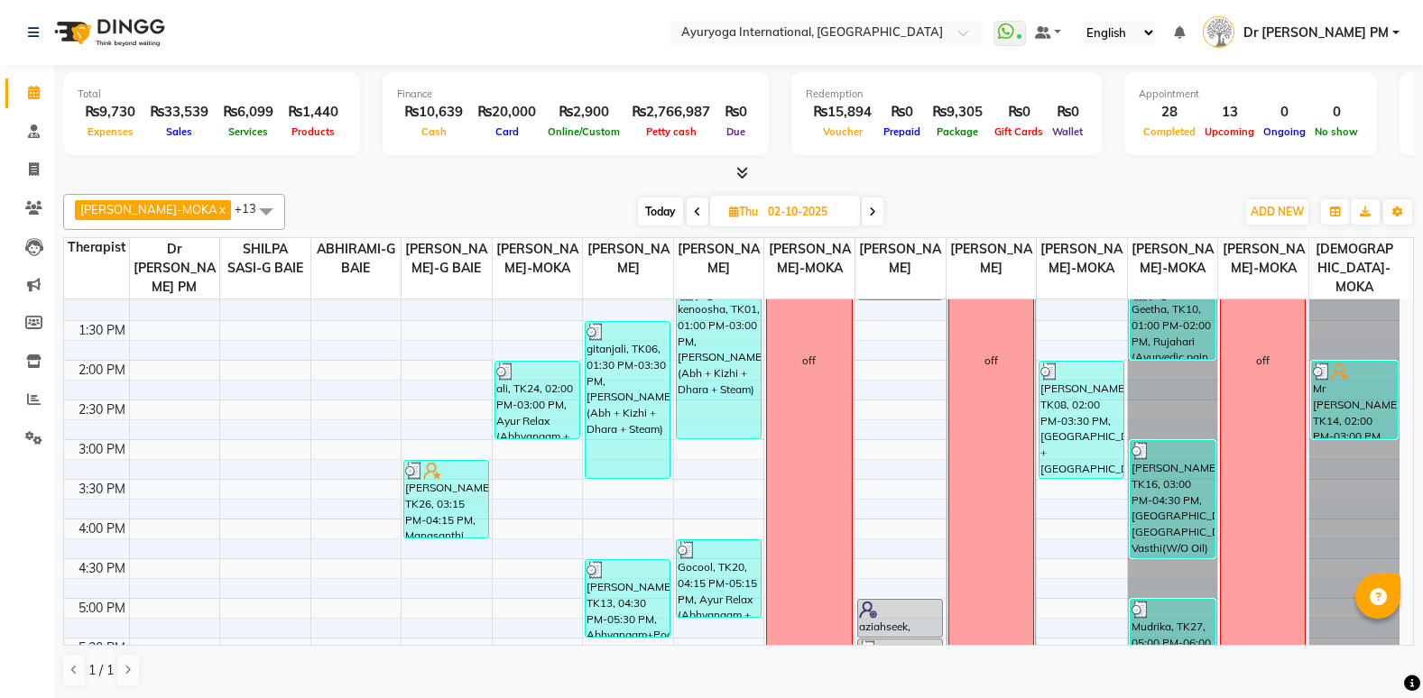
click at [645, 202] on span "Today" at bounding box center [660, 212] width 45 height 28
type input "03-10-2025"
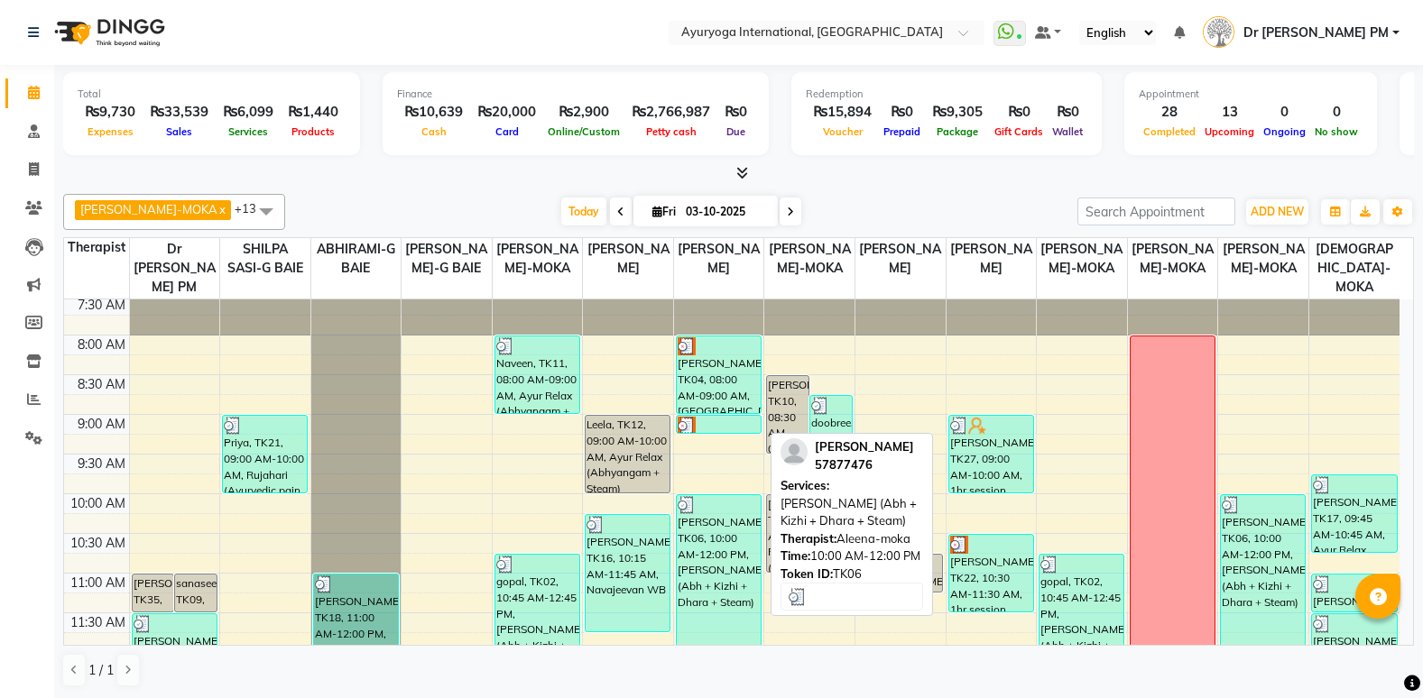
scroll to position [0, 0]
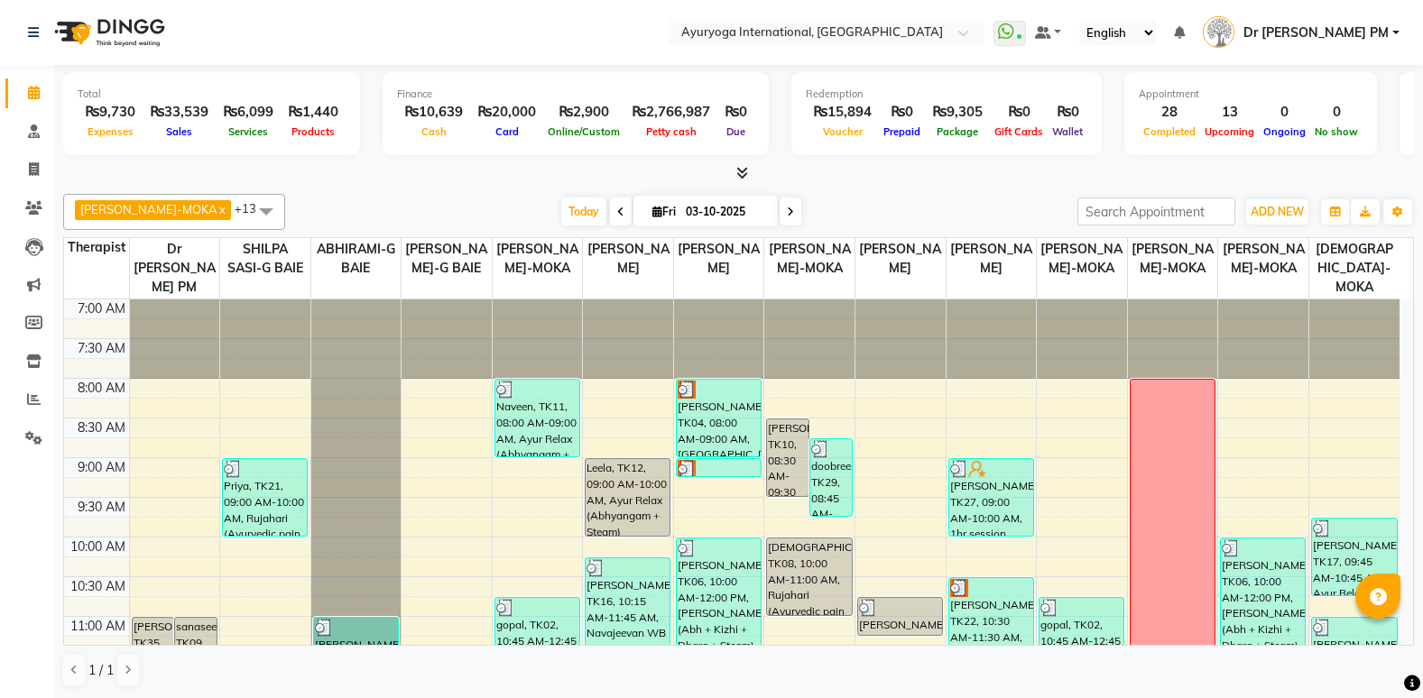
click at [41, 150] on li "Consultation" at bounding box center [27, 132] width 54 height 39
click at [40, 143] on link "Consultation" at bounding box center [26, 132] width 43 height 30
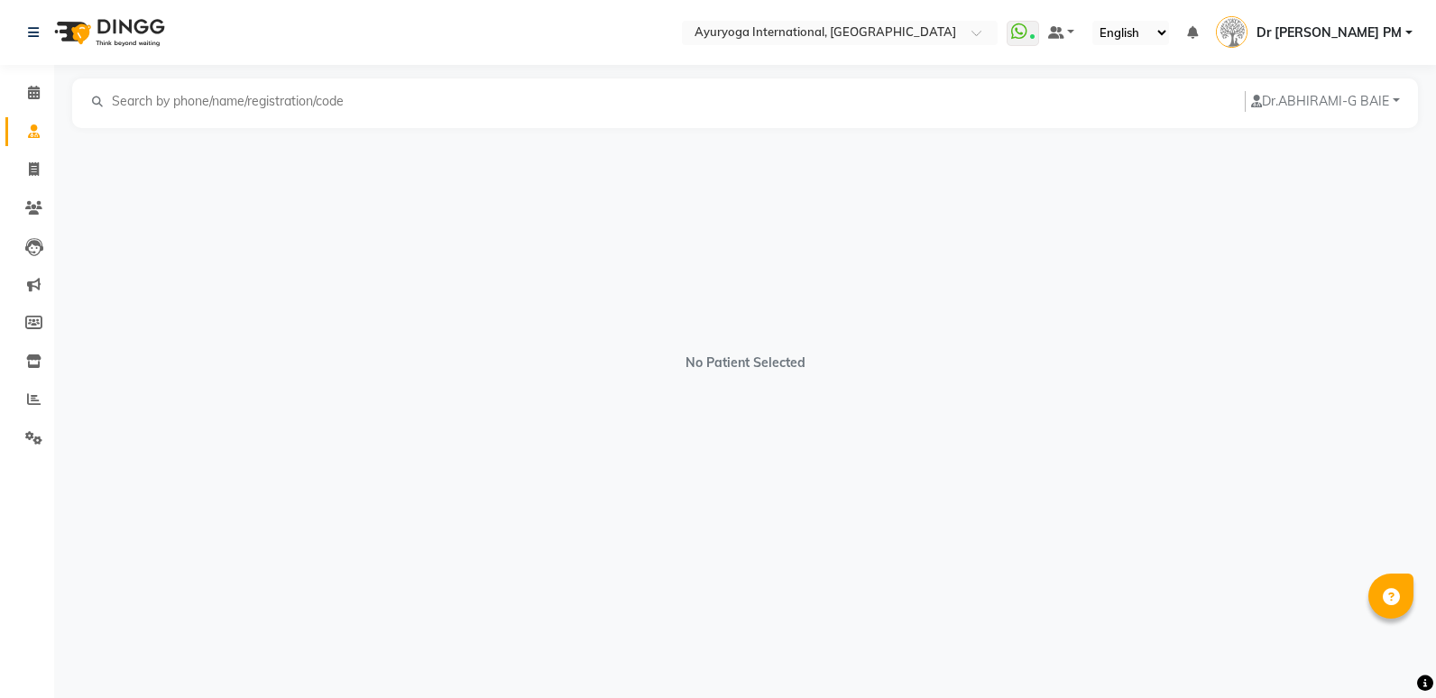
click at [295, 95] on input "text" at bounding box center [234, 101] width 248 height 21
click at [39, 201] on icon at bounding box center [33, 208] width 17 height 14
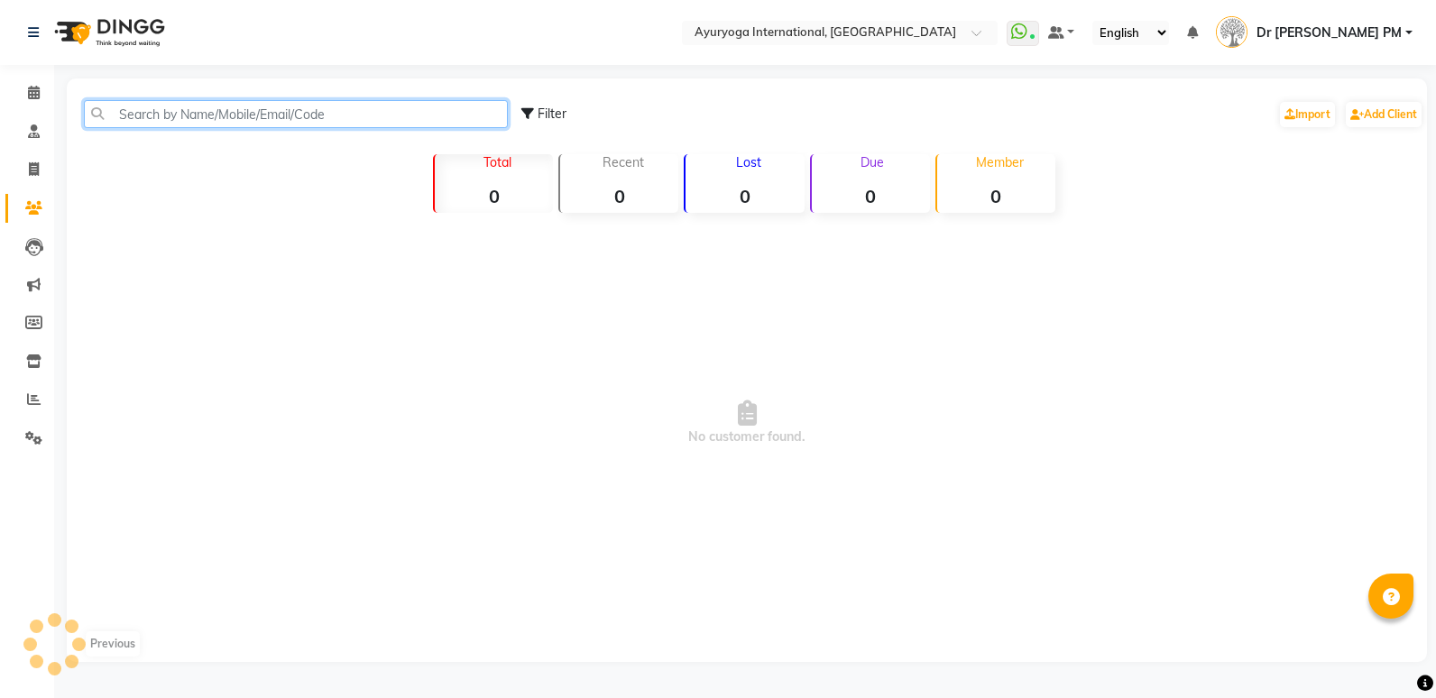
click at [280, 117] on input "text" at bounding box center [296, 114] width 424 height 28
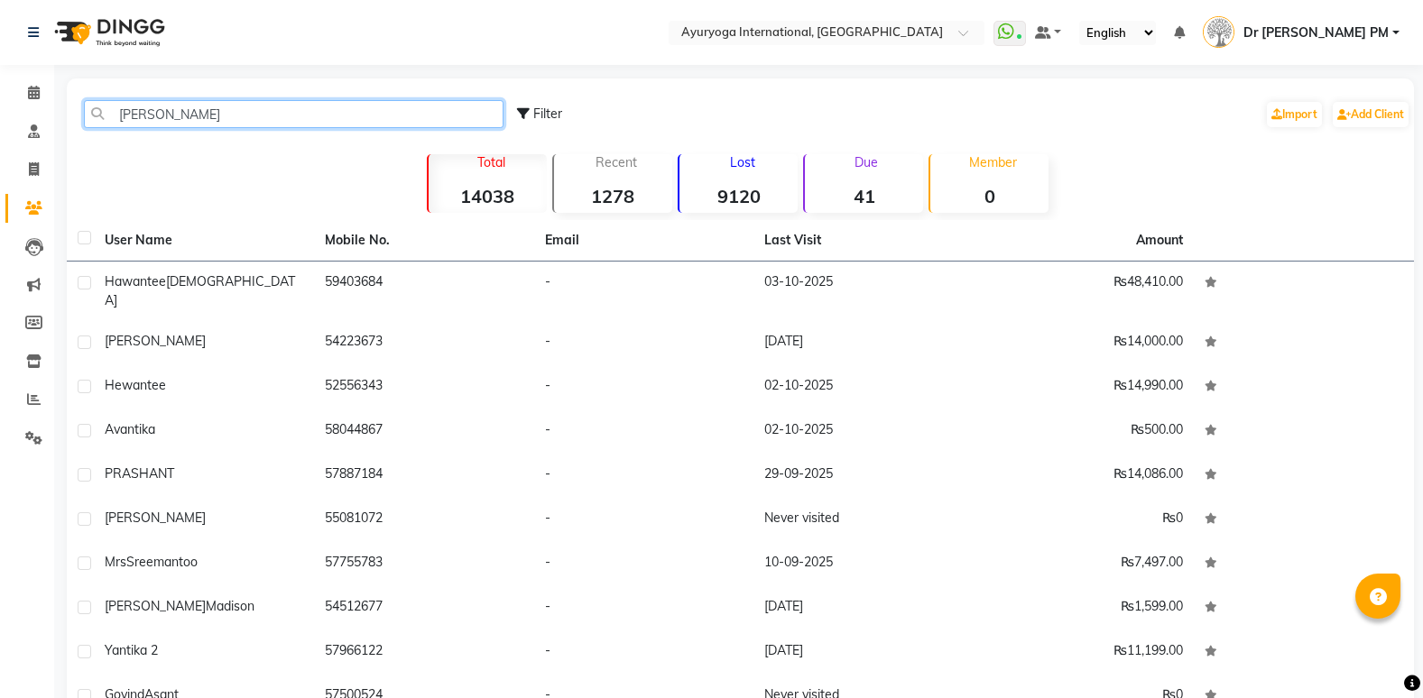
drag, startPoint x: 180, startPoint y: 113, endPoint x: 62, endPoint y: 120, distance: 118.4
click at [62, 120] on main "[PERSON_NAME] Filter Import Add Client Total 14038 Recent 1278 Lost 9120 Due 41…" at bounding box center [738, 437] width 1368 height 718
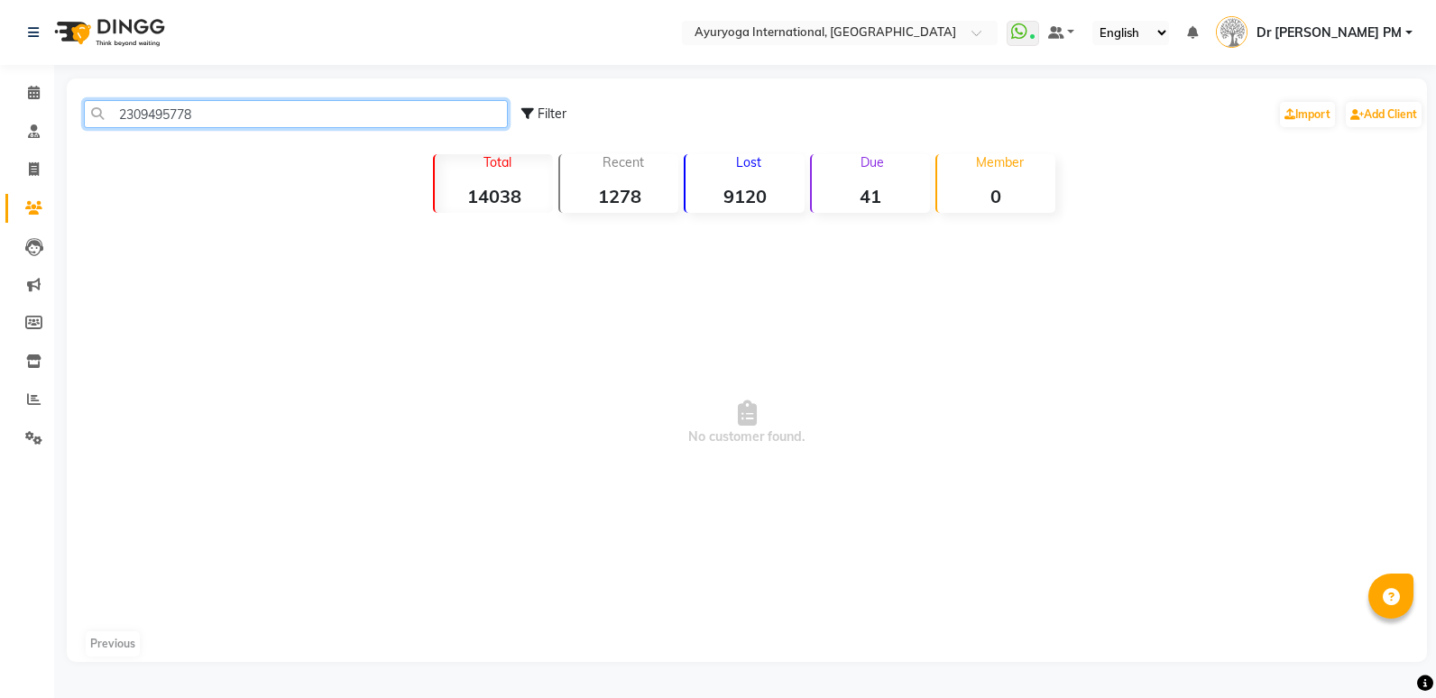
click at [120, 107] on input "2309495778" at bounding box center [296, 114] width 424 height 28
click at [152, 115] on input "[PHONE_NUMBER]" at bounding box center [296, 114] width 424 height 28
type input "[PHONE_NUMBER]"
drag, startPoint x: 221, startPoint y: 109, endPoint x: 4, endPoint y: 123, distance: 217.8
click at [4, 123] on app-home "Select Location × Ayuryoga International, [GEOGRAPHIC_DATA] Rd WhatsApp Status …" at bounding box center [718, 344] width 1436 height 689
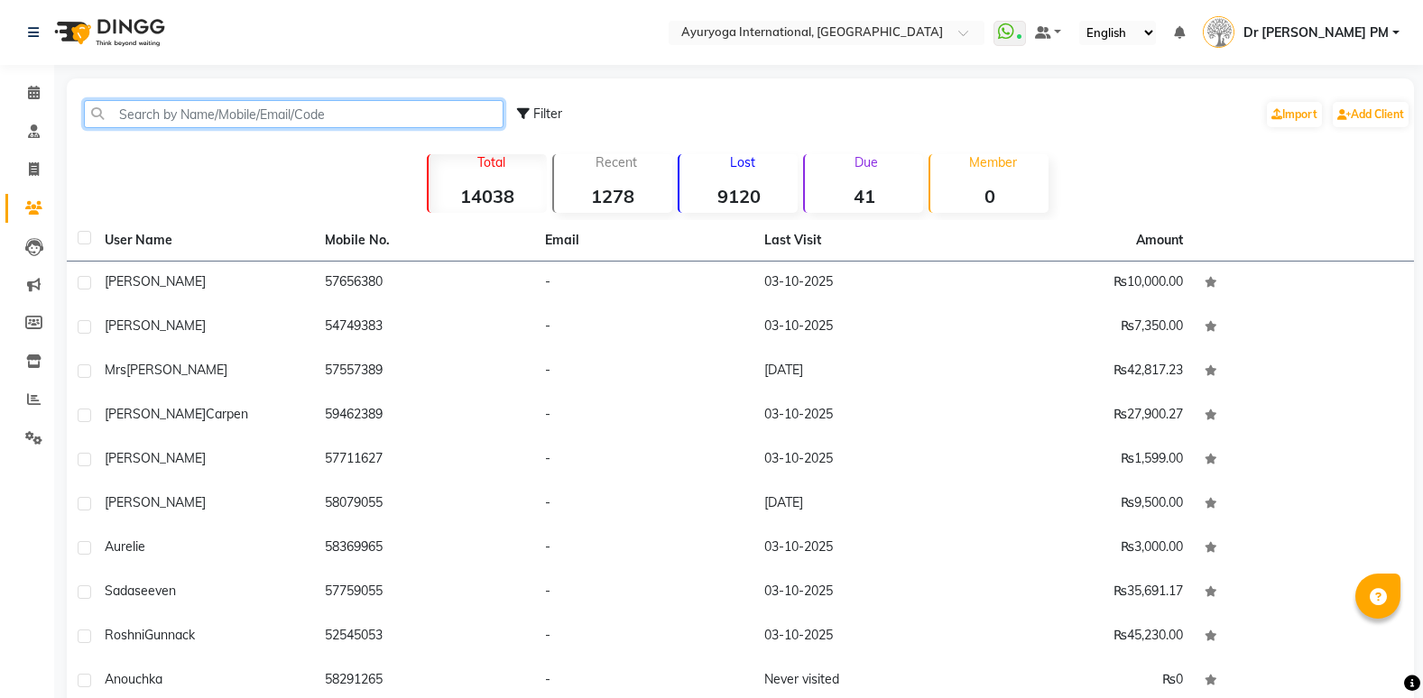
click at [173, 121] on input "text" at bounding box center [293, 114] width 419 height 28
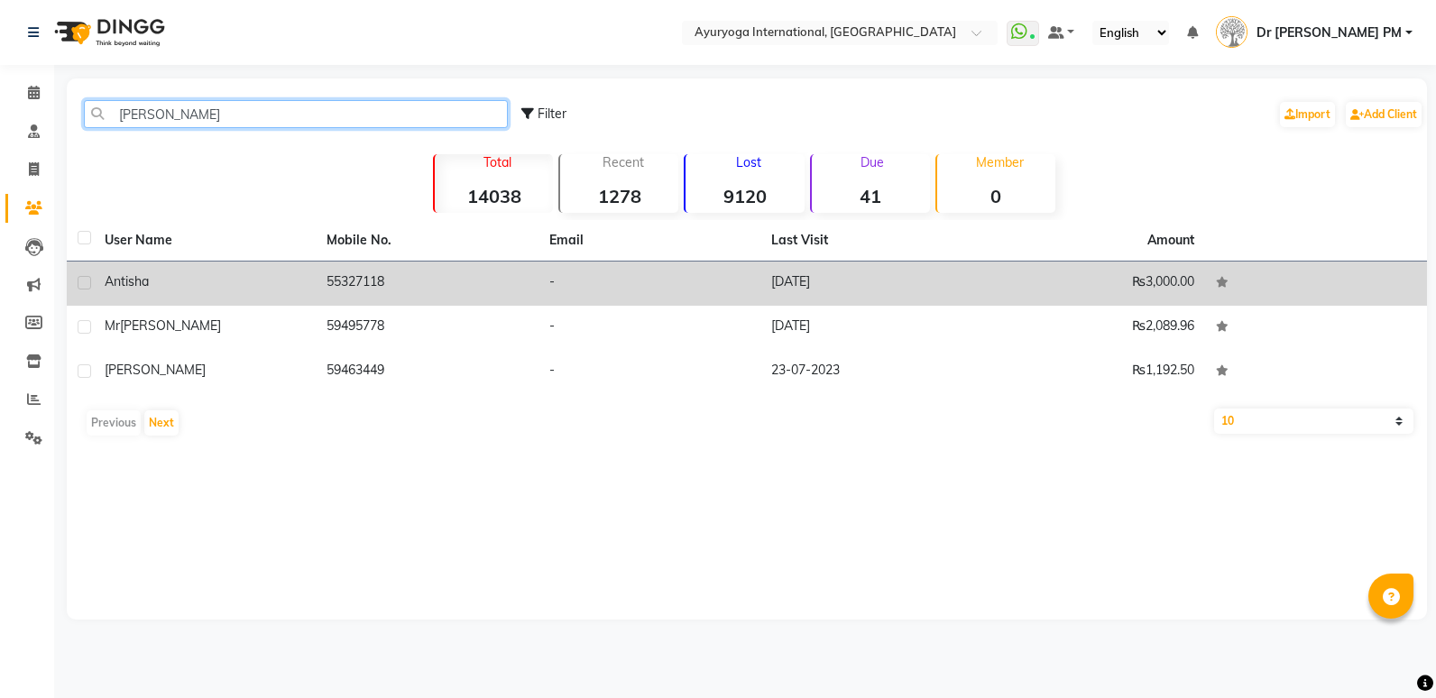
type input "[PERSON_NAME]"
click at [206, 285] on div "antisha" at bounding box center [205, 281] width 200 height 19
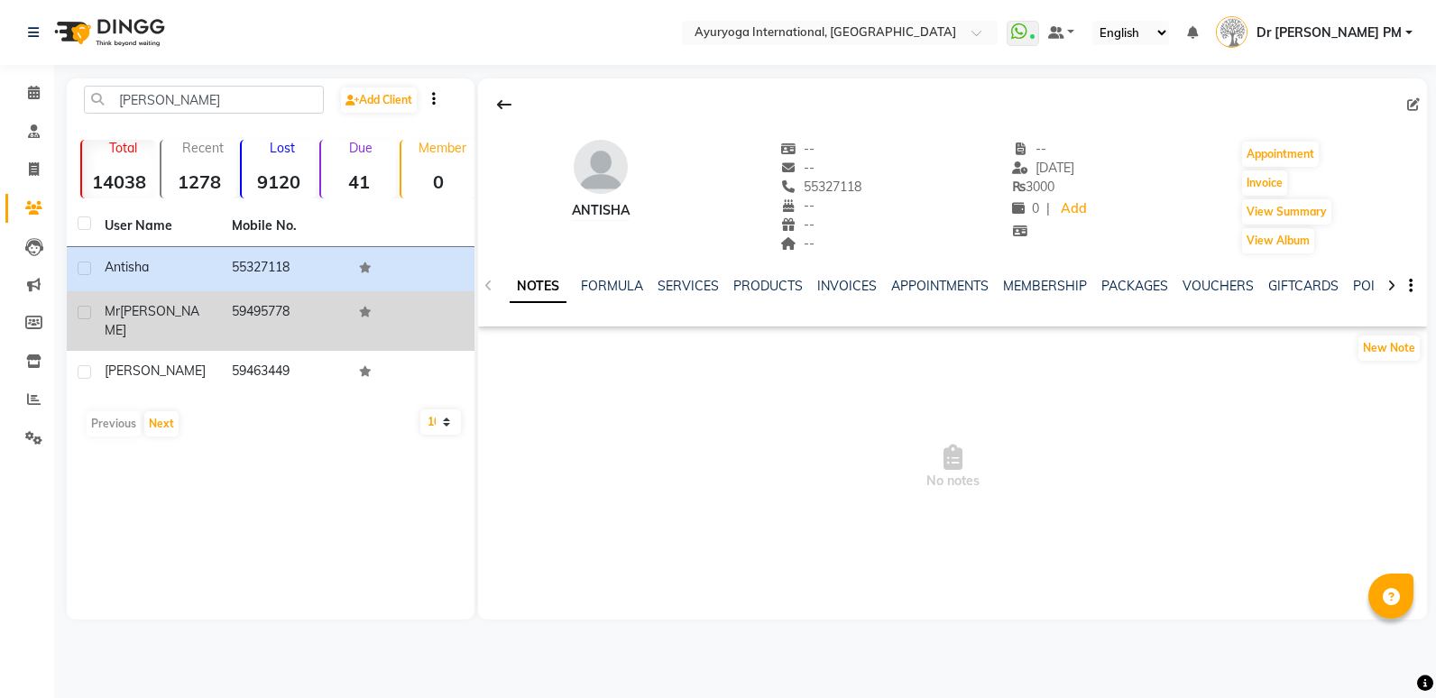
click at [227, 306] on td "59495778" at bounding box center [284, 321] width 127 height 60
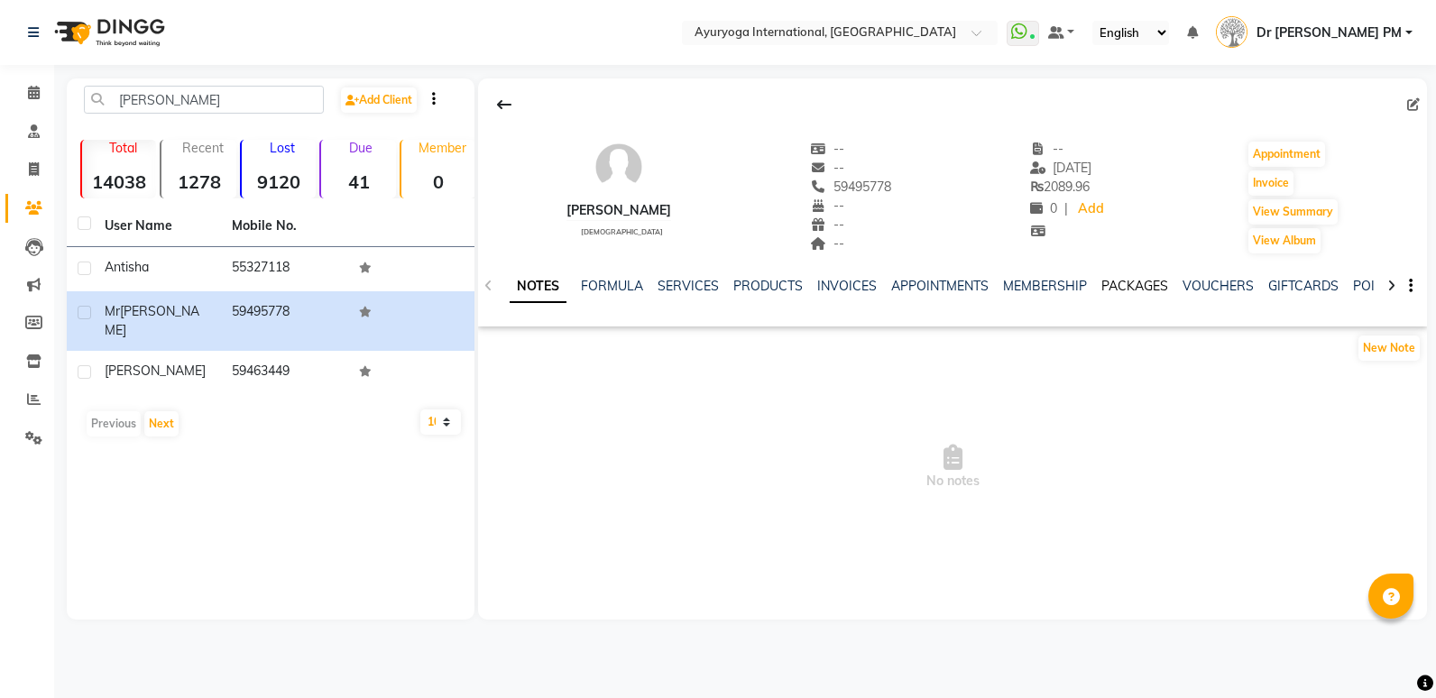
click at [1101, 282] on link "PACKAGES" at bounding box center [1134, 286] width 67 height 16
click at [579, 288] on link "SERVICES" at bounding box center [585, 286] width 61 height 16
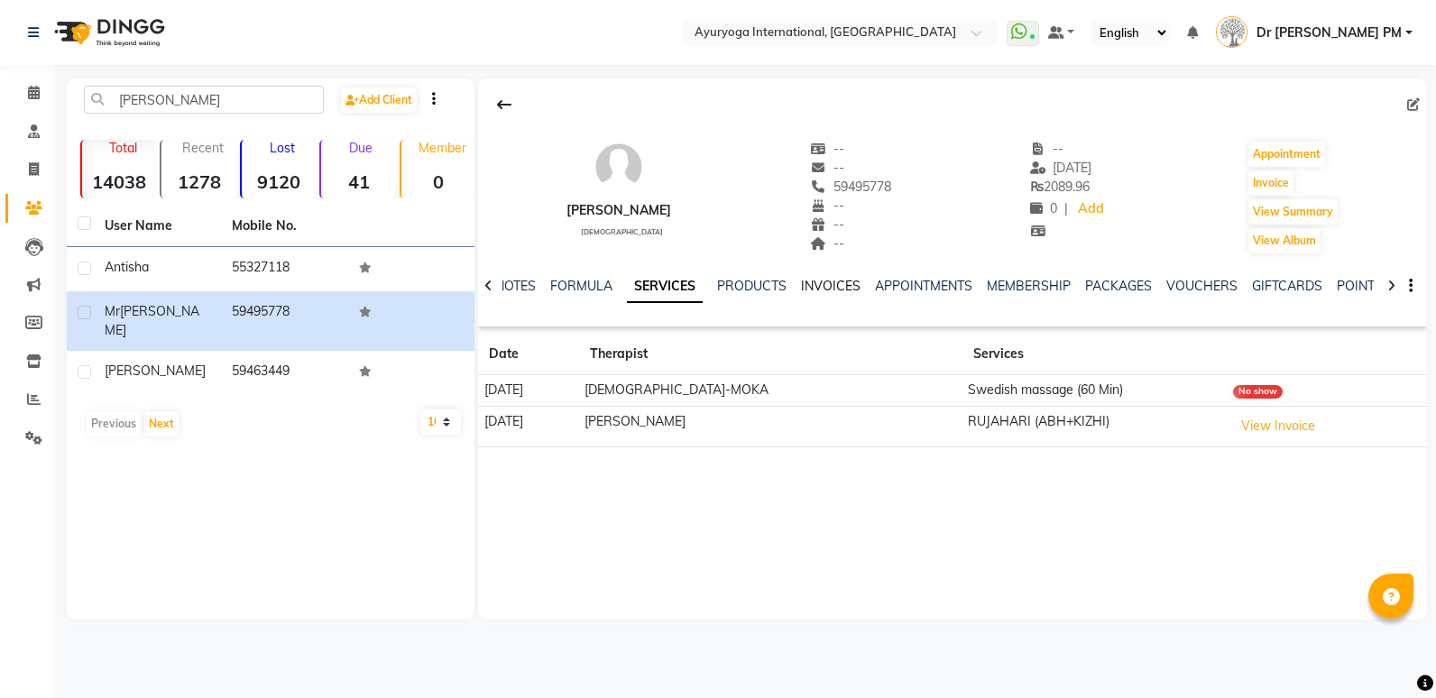
click at [834, 284] on link "INVOICES" at bounding box center [831, 286] width 60 height 16
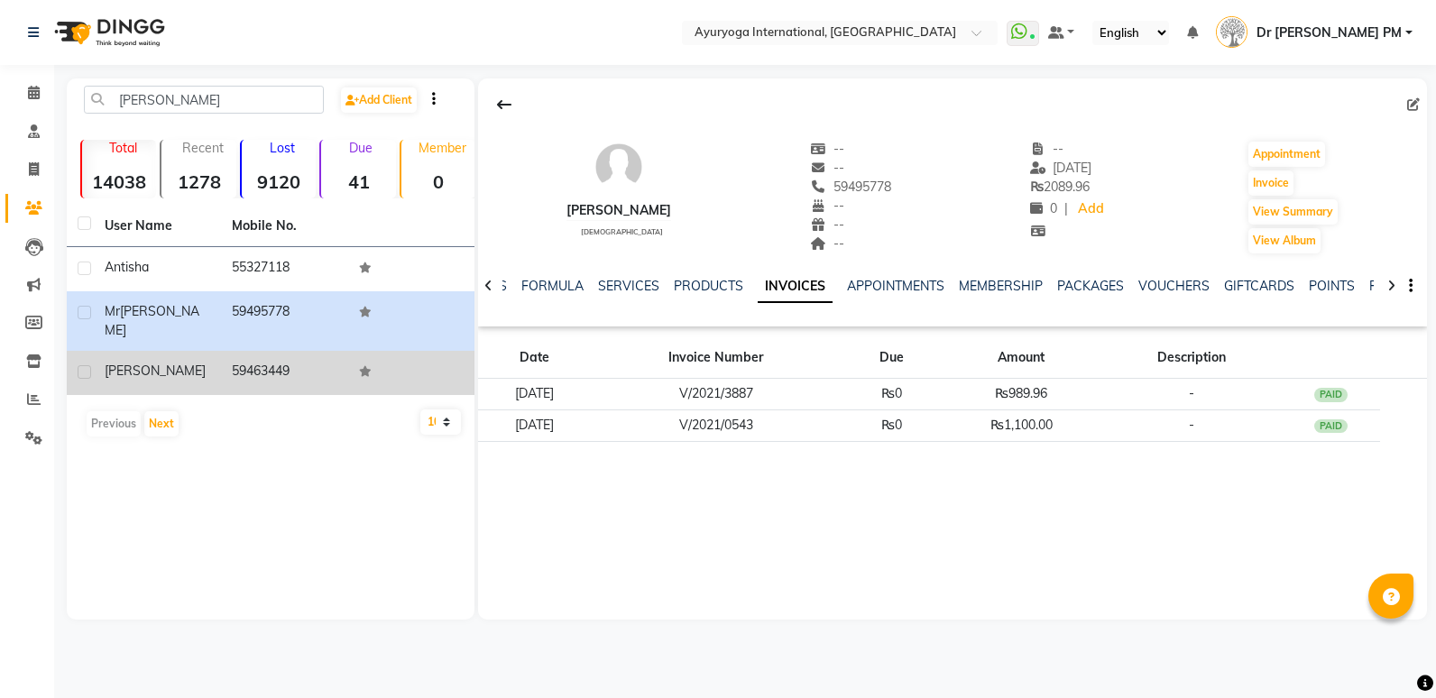
click at [255, 351] on td "59463449" at bounding box center [284, 373] width 127 height 44
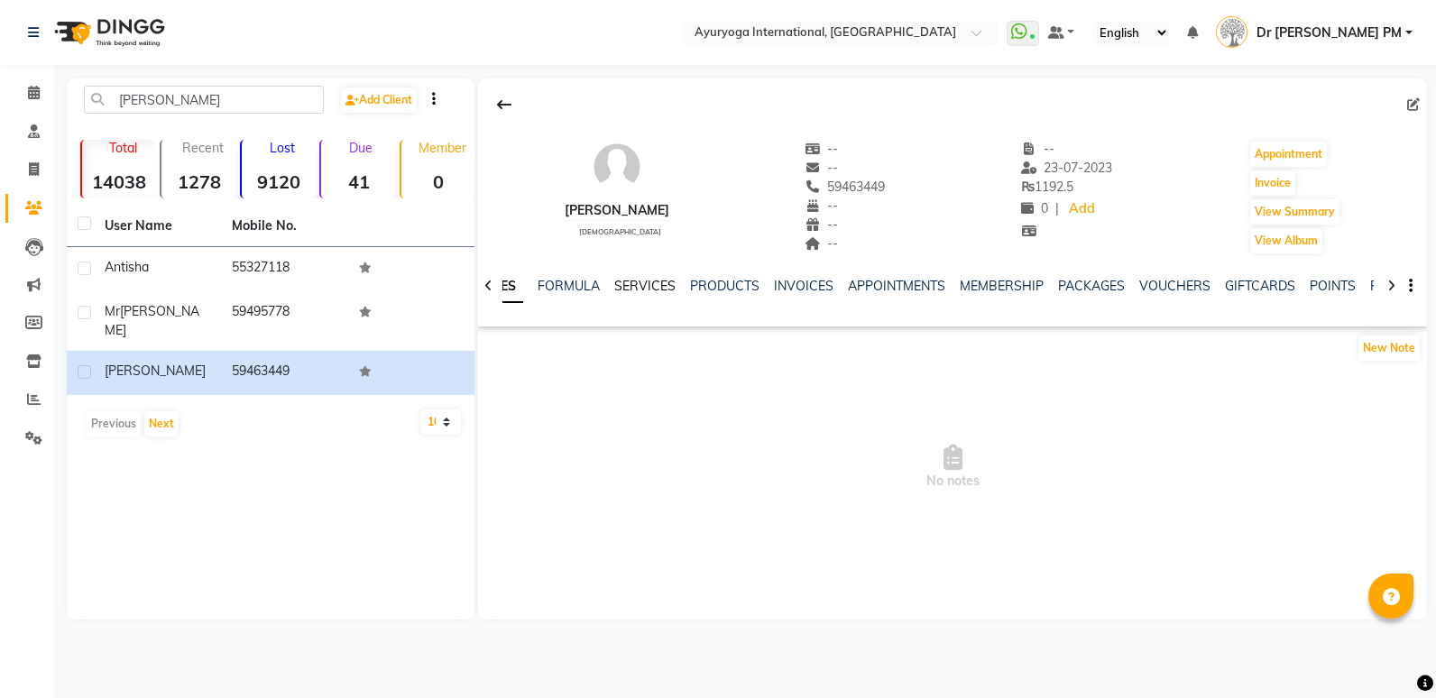
click at [641, 283] on link "SERVICES" at bounding box center [644, 286] width 61 height 16
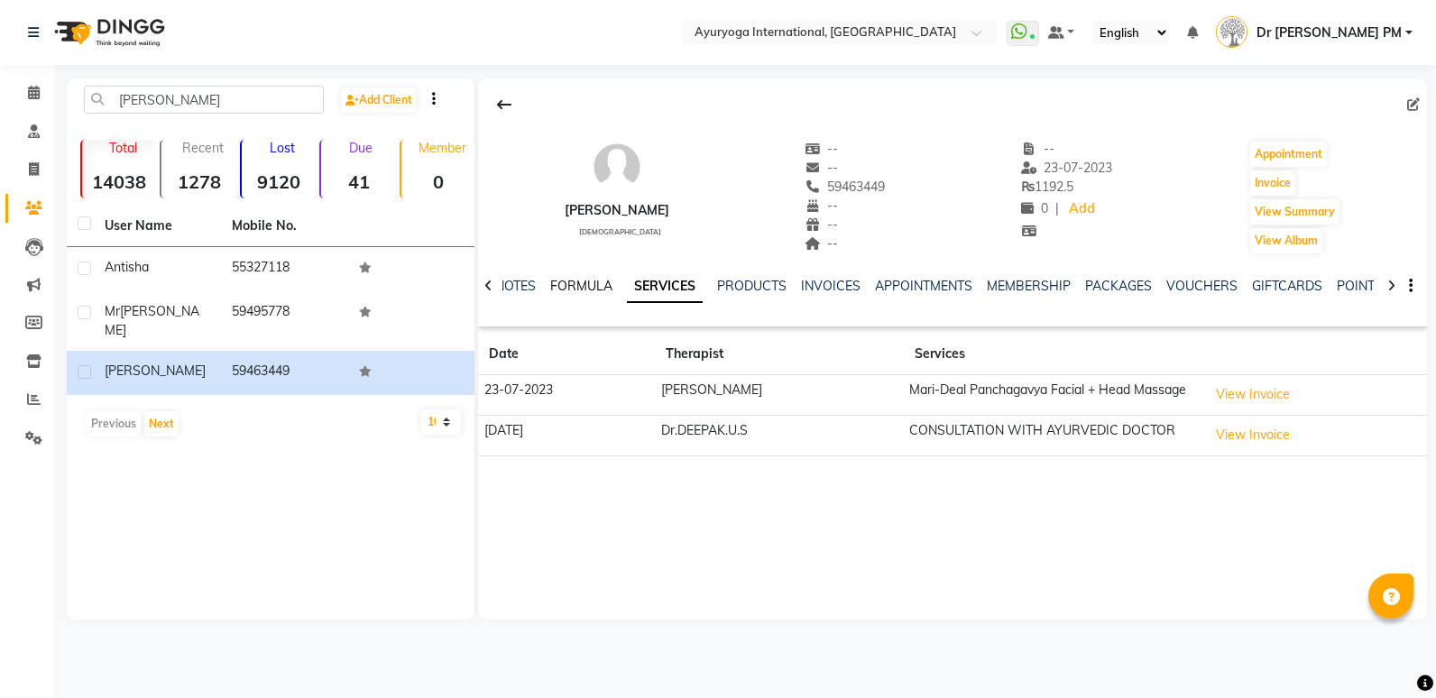
drag, startPoint x: 574, startPoint y: 267, endPoint x: 582, endPoint y: 293, distance: 27.4
click at [574, 267] on div "NOTES FORMULA SERVICES PRODUCTS INVOICES APPOINTMENTS MEMBERSHIP PACKAGES VOUCH…" at bounding box center [952, 286] width 949 height 62
click at [582, 293] on link "FORMULA" at bounding box center [581, 286] width 62 height 16
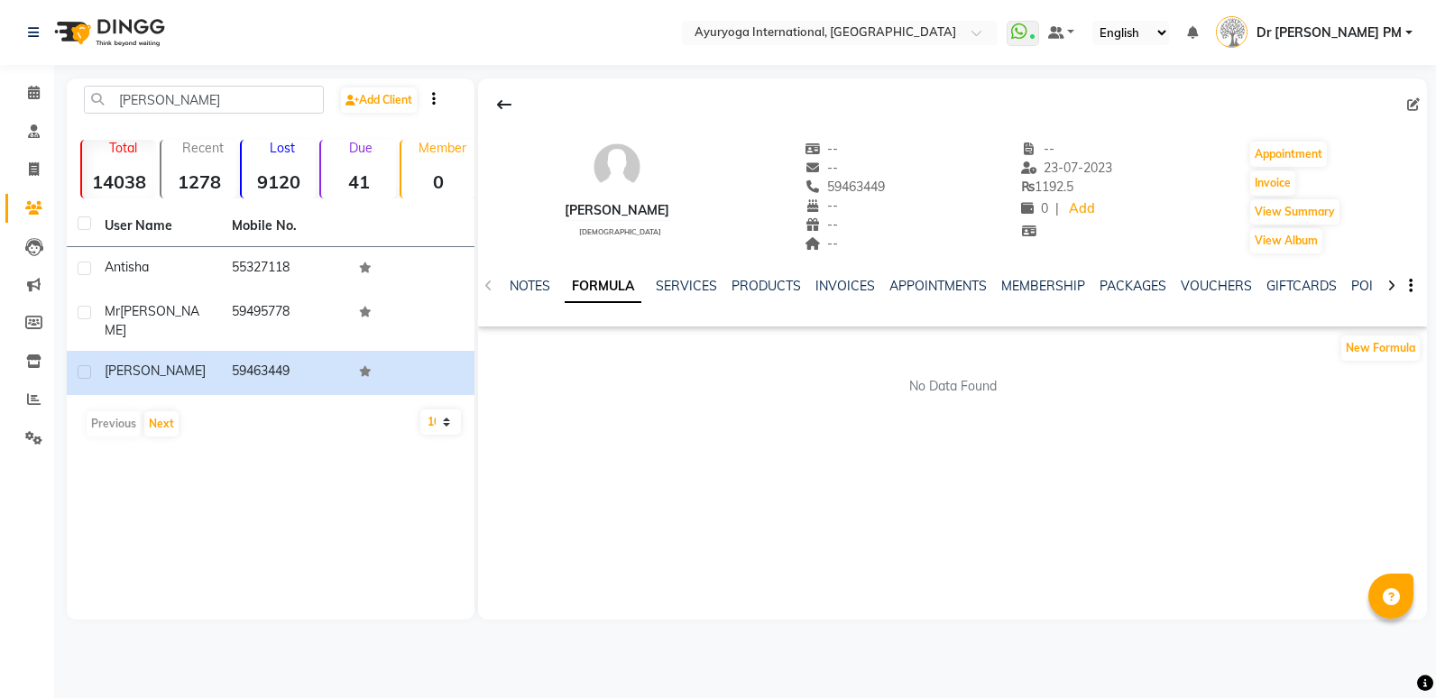
click at [761, 275] on div "NOTES FORMULA SERVICES PRODUCTS INVOICES APPOINTMENTS MEMBERSHIP PACKAGES VOUCH…" at bounding box center [952, 286] width 949 height 62
click at [773, 281] on link "PRODUCTS" at bounding box center [766, 286] width 69 height 16
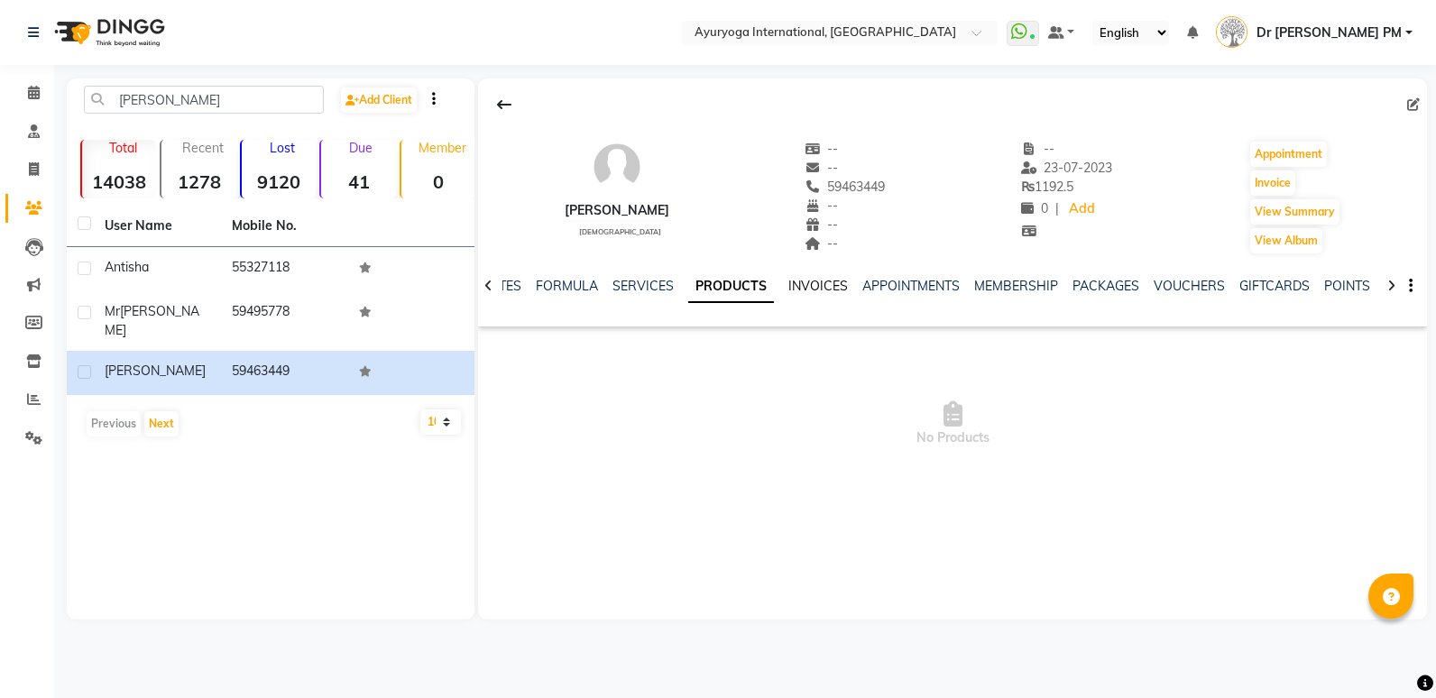
click at [833, 281] on link "INVOICES" at bounding box center [818, 286] width 60 height 16
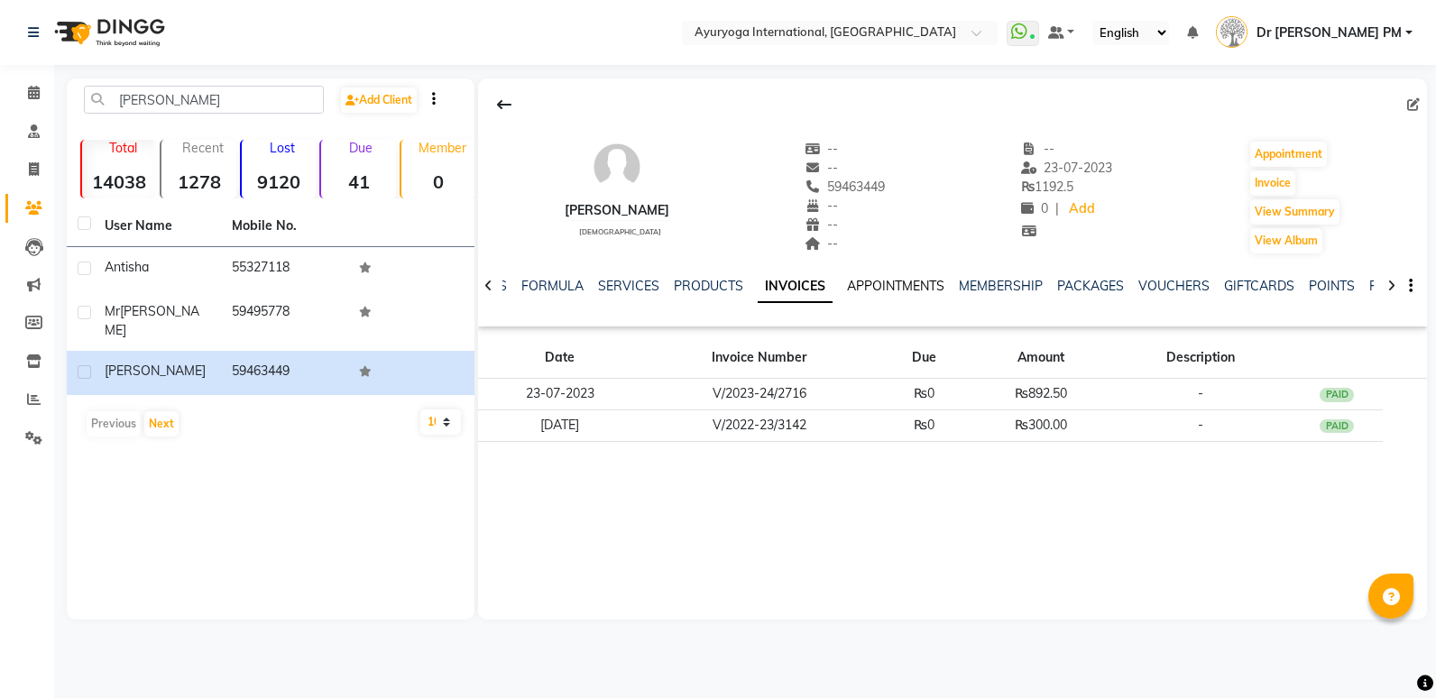
click at [871, 280] on link "APPOINTMENTS" at bounding box center [895, 286] width 97 height 16
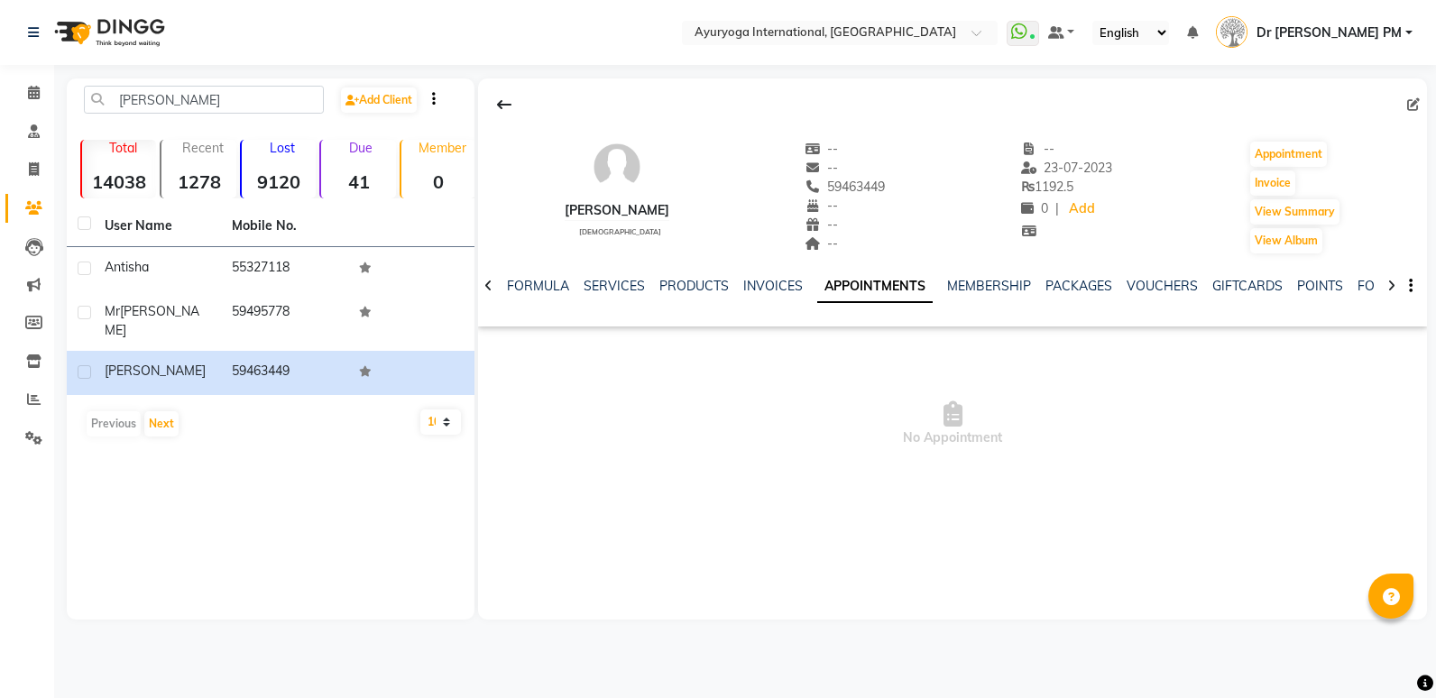
click at [761, 295] on div "INVOICES" at bounding box center [773, 286] width 60 height 19
click at [772, 290] on link "INVOICES" at bounding box center [773, 286] width 60 height 16
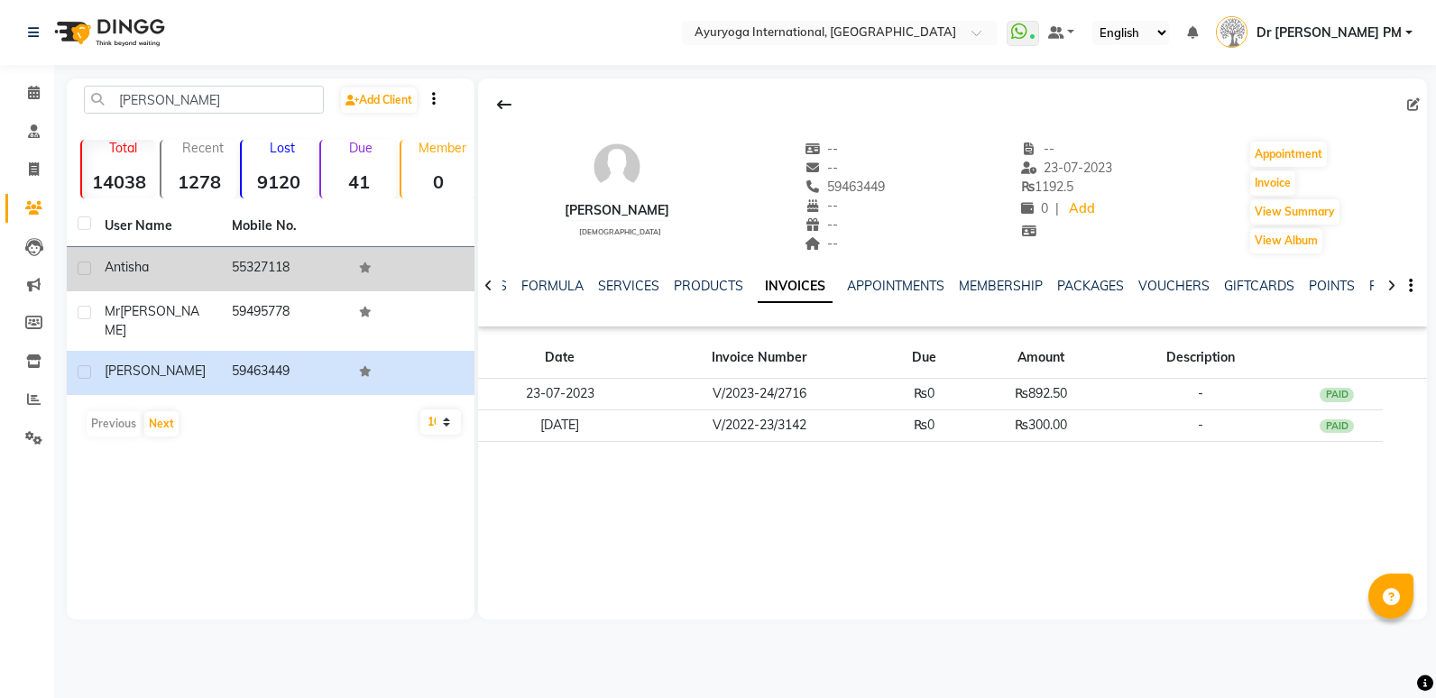
click at [244, 258] on td "55327118" at bounding box center [284, 269] width 127 height 44
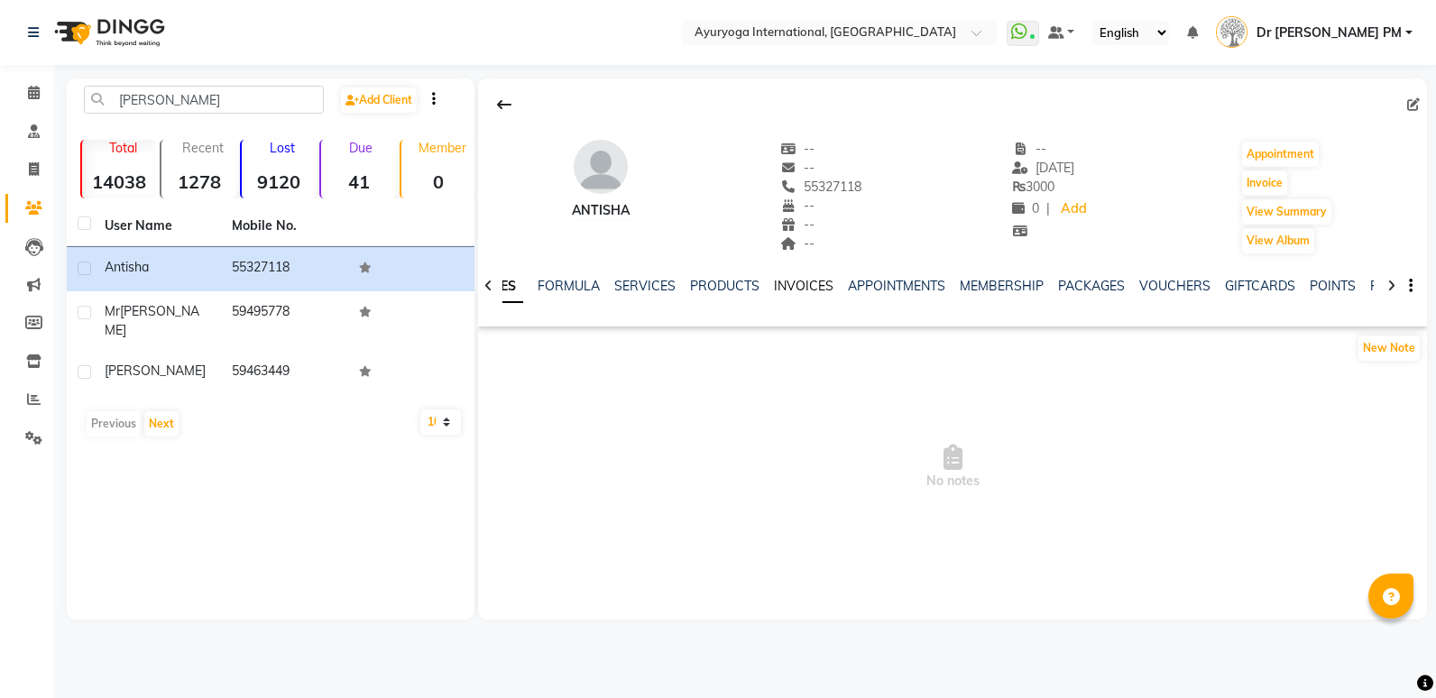
click at [785, 287] on link "INVOICES" at bounding box center [804, 286] width 60 height 16
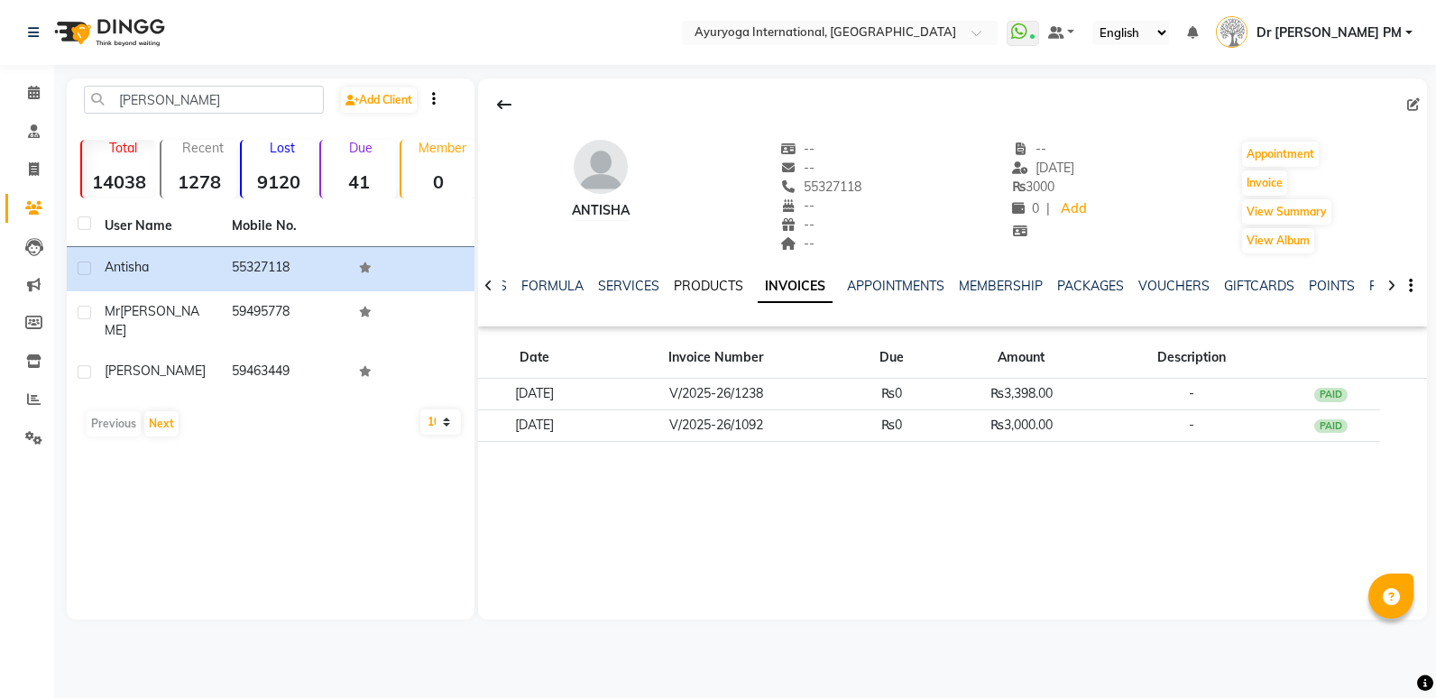
click at [723, 288] on link "PRODUCTS" at bounding box center [708, 286] width 69 height 16
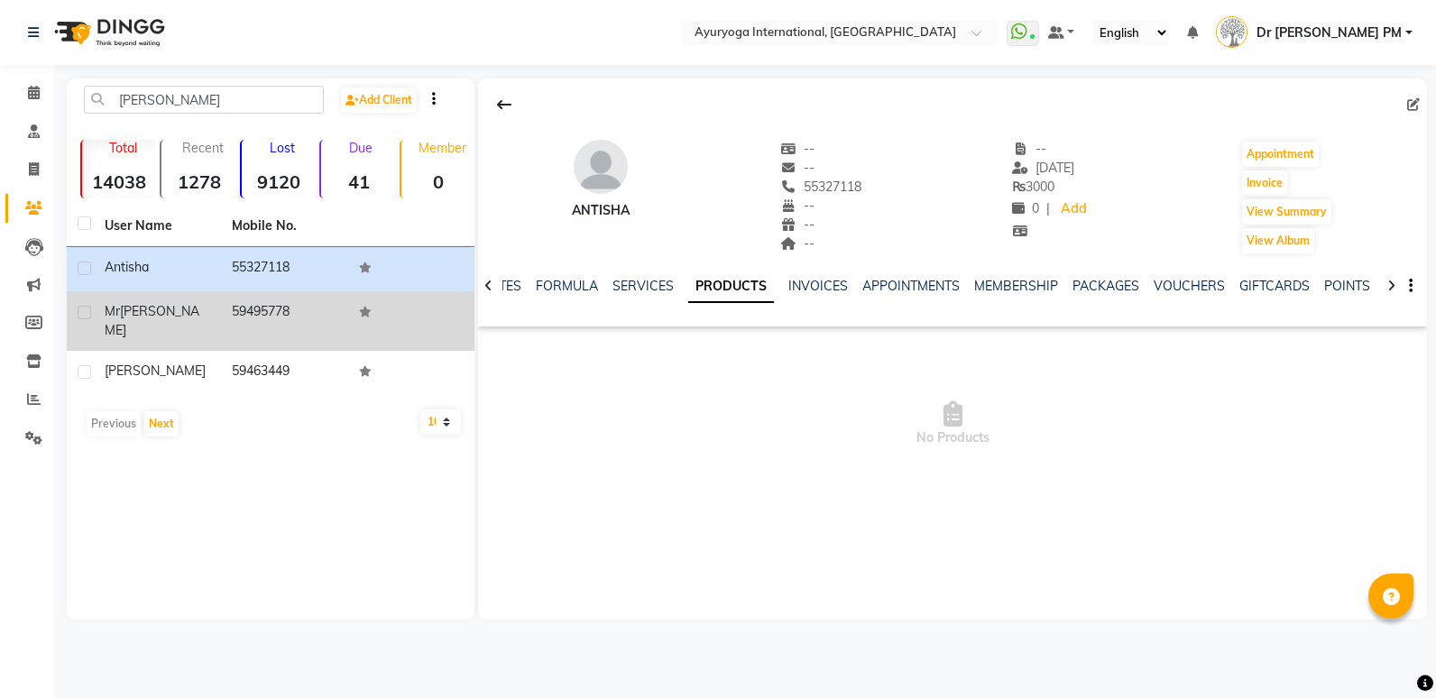
click at [84, 309] on label at bounding box center [85, 313] width 14 height 14
click at [84, 309] on input "checkbox" at bounding box center [84, 314] width 12 height 12
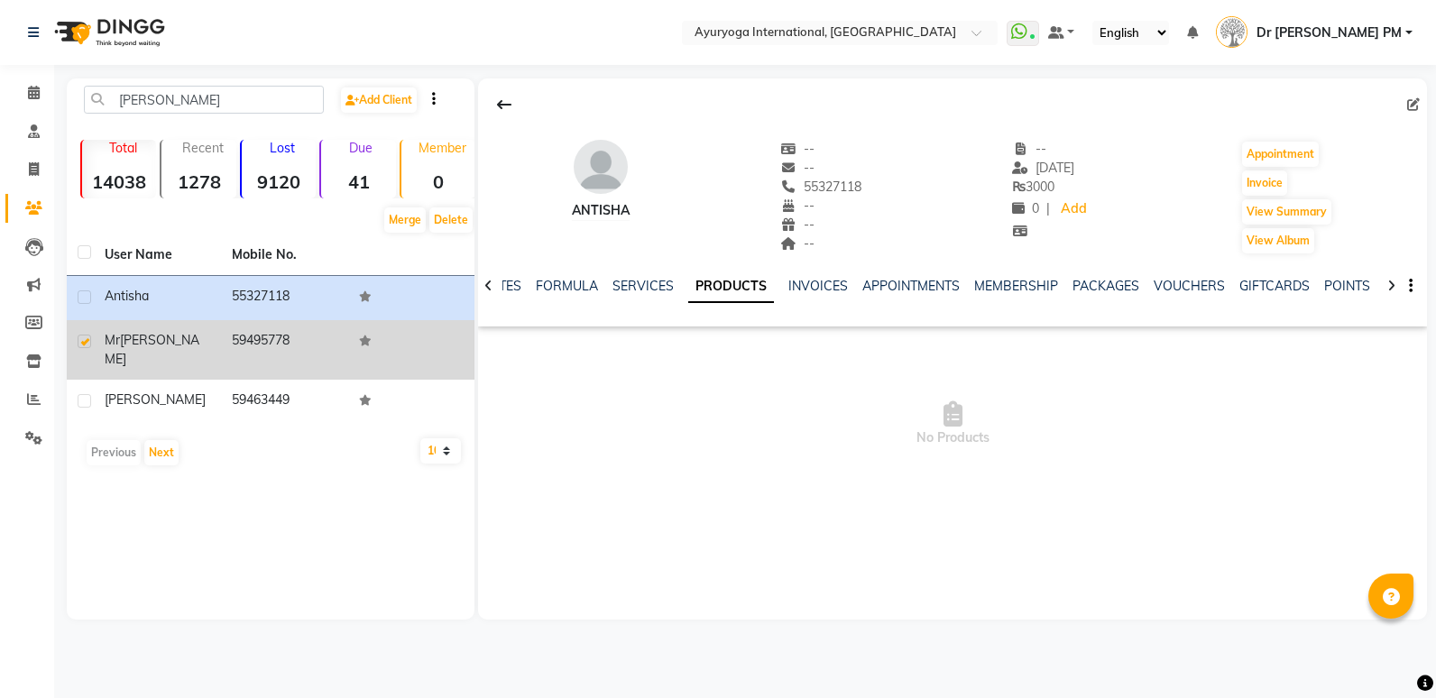
click at [89, 342] on label at bounding box center [85, 342] width 14 height 14
click at [89, 342] on input "checkbox" at bounding box center [84, 342] width 12 height 12
checkbox input "false"
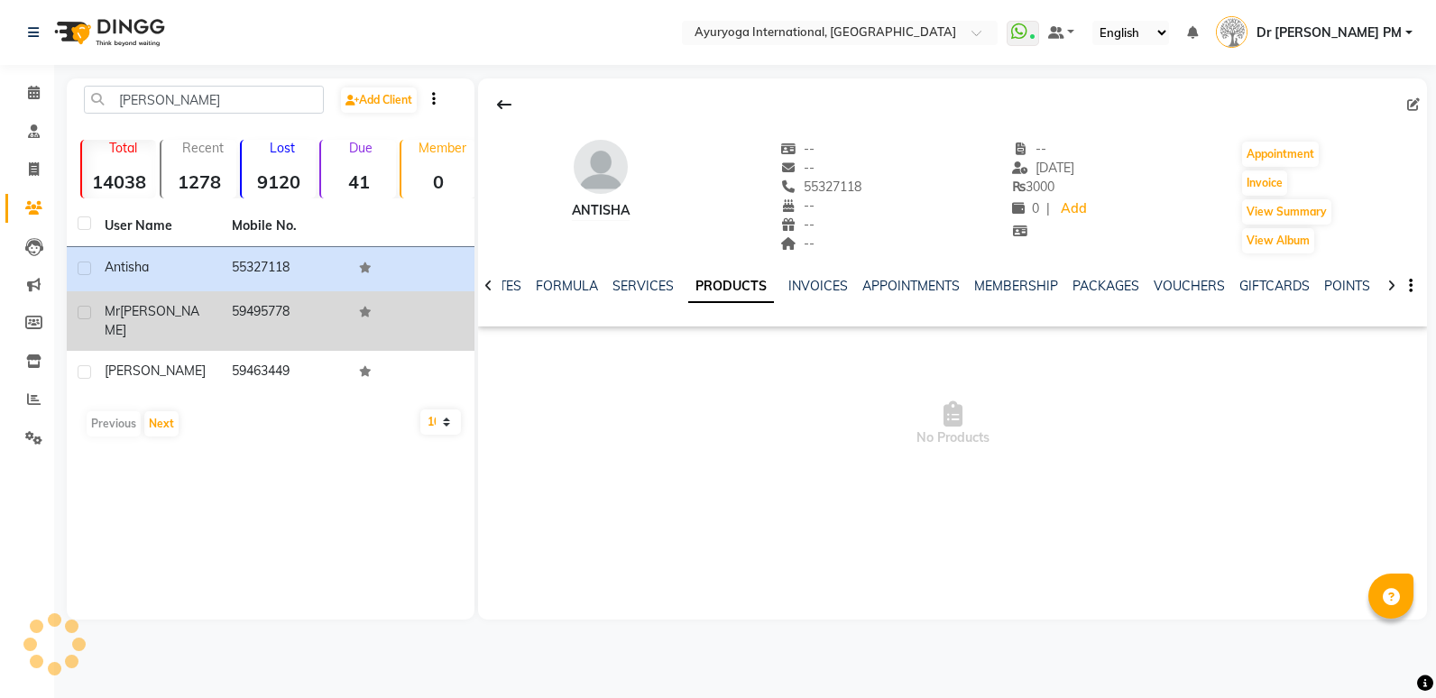
click at [165, 304] on div "[PERSON_NAME]" at bounding box center [158, 321] width 106 height 38
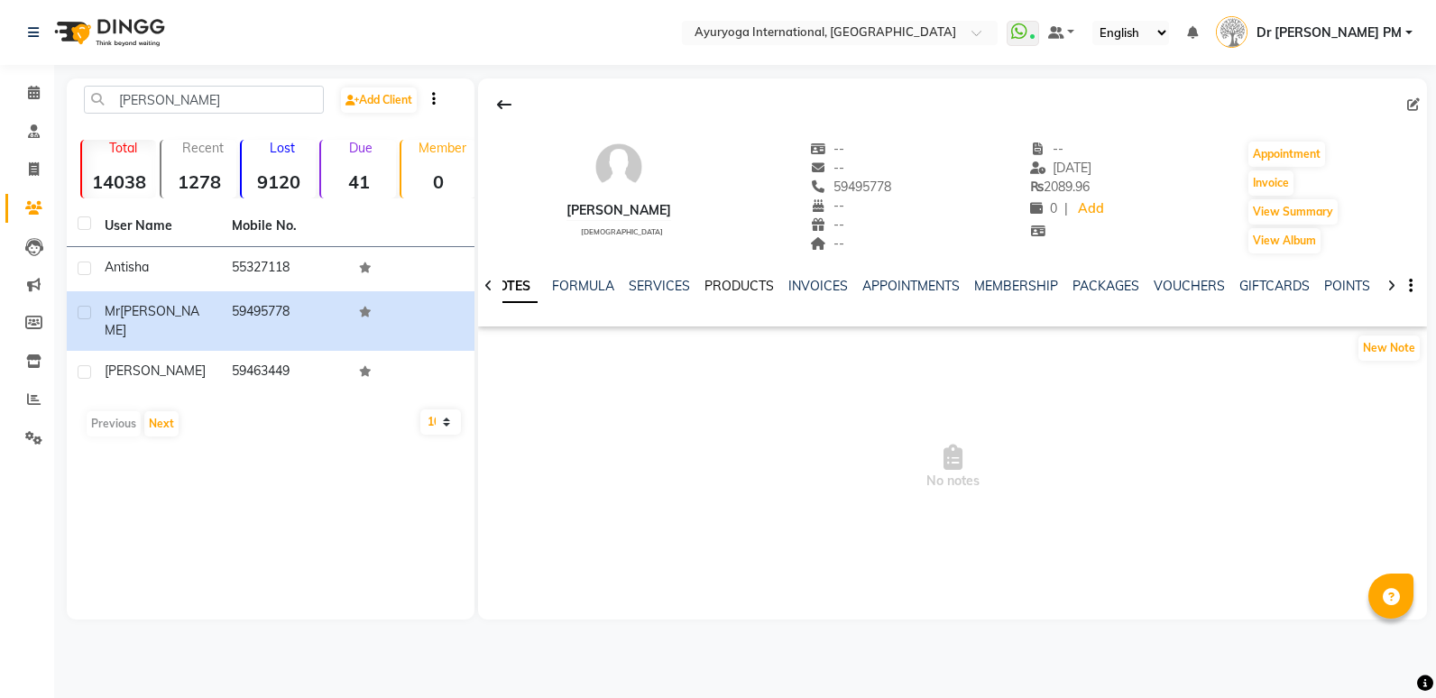
click at [748, 282] on link "PRODUCTS" at bounding box center [739, 286] width 69 height 16
click at [801, 277] on div "INVOICES" at bounding box center [818, 286] width 60 height 19
click at [806, 284] on link "INVOICES" at bounding box center [818, 286] width 60 height 16
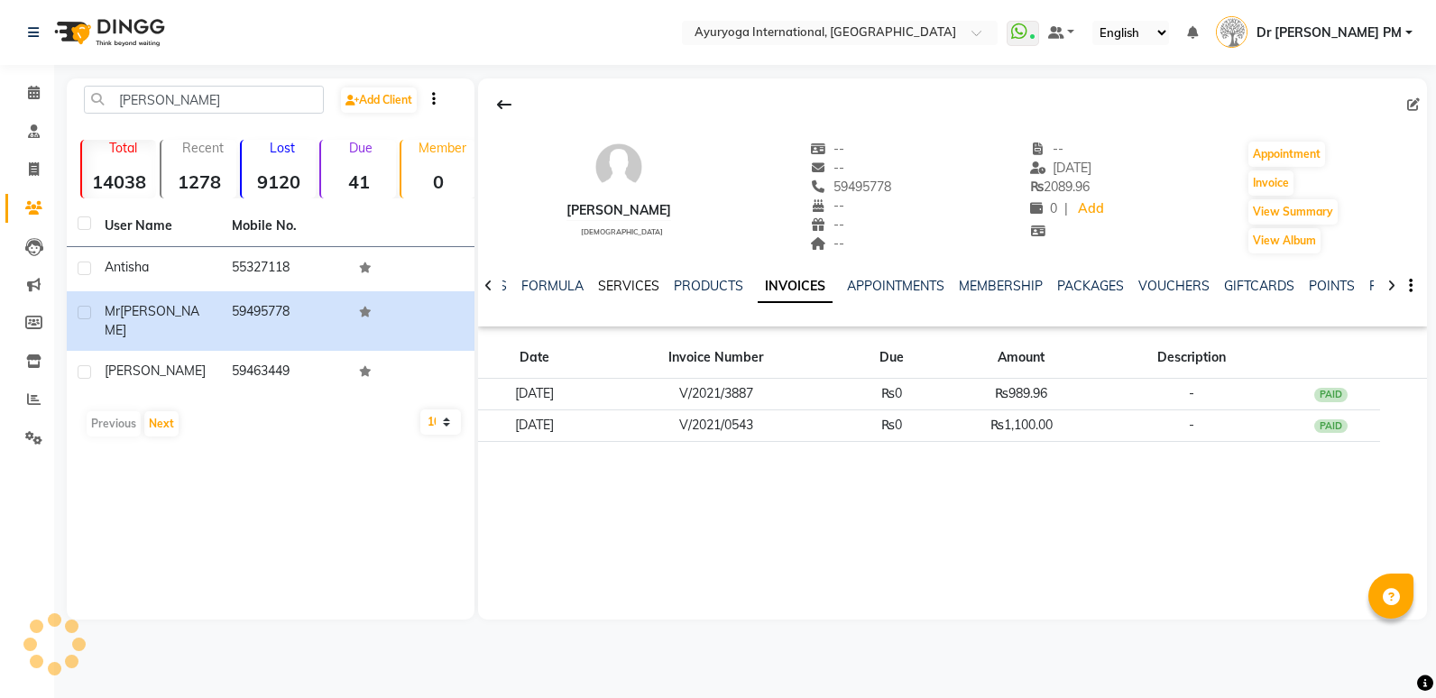
click at [634, 281] on link "SERVICES" at bounding box center [628, 286] width 61 height 16
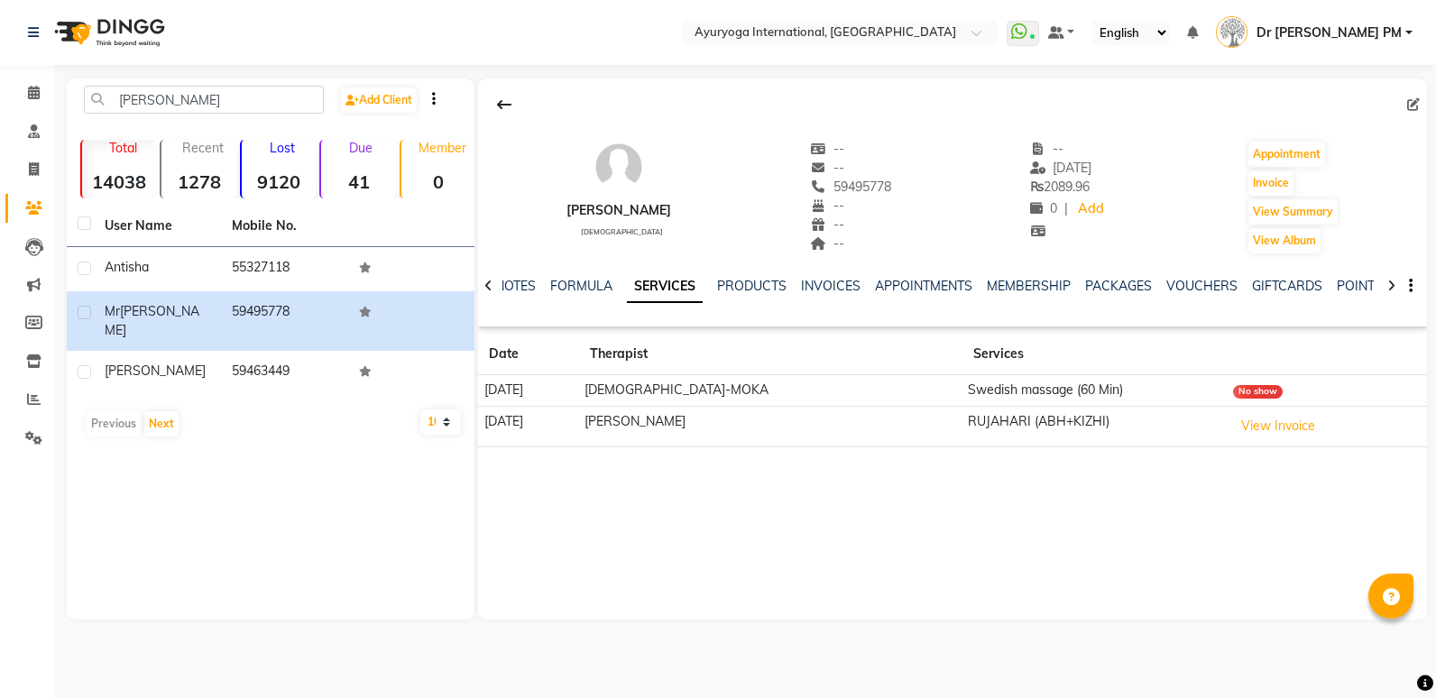
click at [32, 69] on div "Calendar Consultation Invoice Clients Leads Marketing Members Inventory Reports…" at bounding box center [122, 361] width 244 height 620
click at [35, 90] on icon at bounding box center [34, 93] width 12 height 14
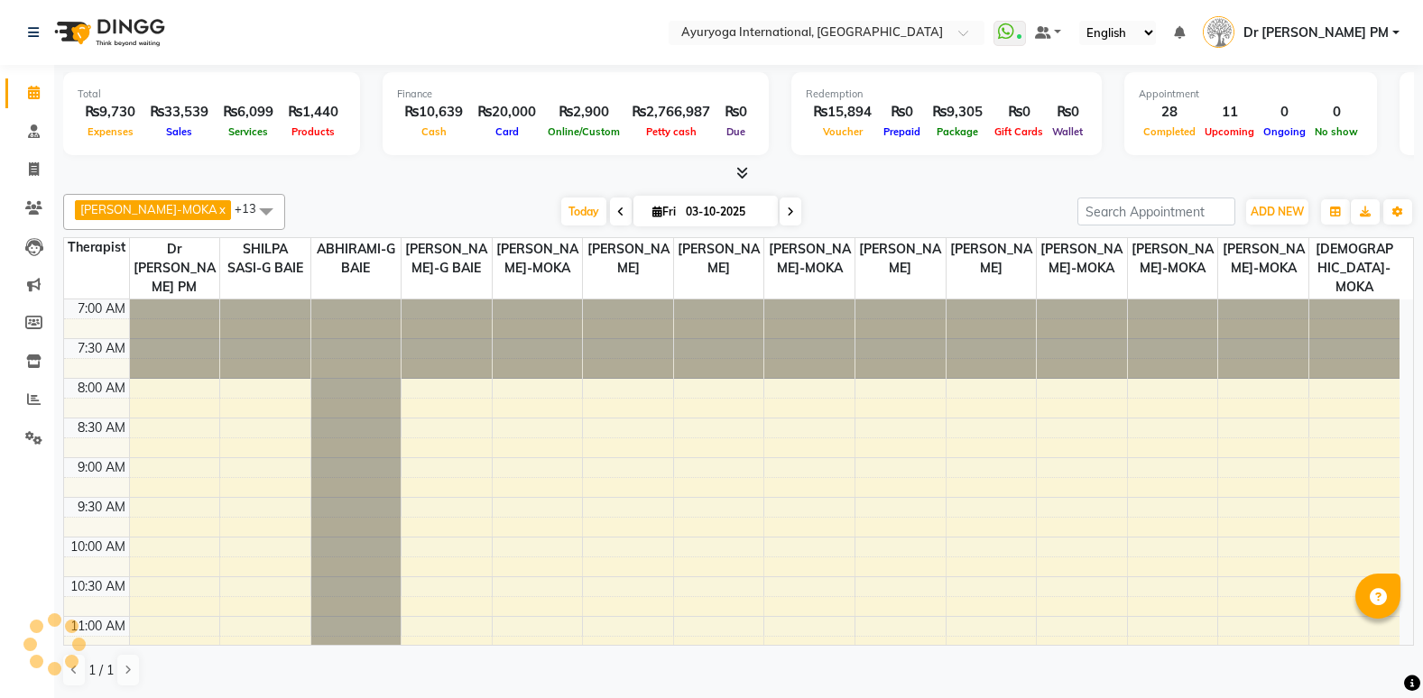
click at [686, 212] on input "03-10-2025" at bounding box center [725, 211] width 90 height 27
select select "10"
select select "2025"
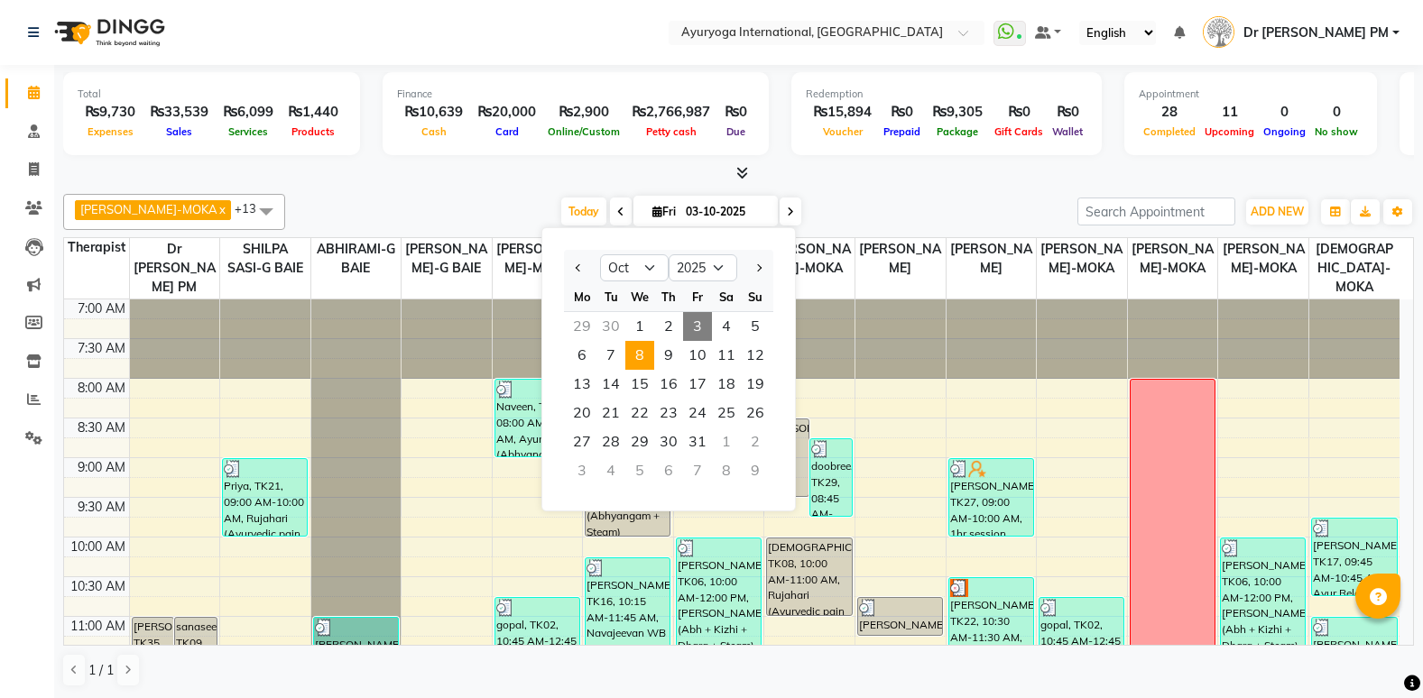
click at [641, 355] on span "8" at bounding box center [639, 355] width 29 height 29
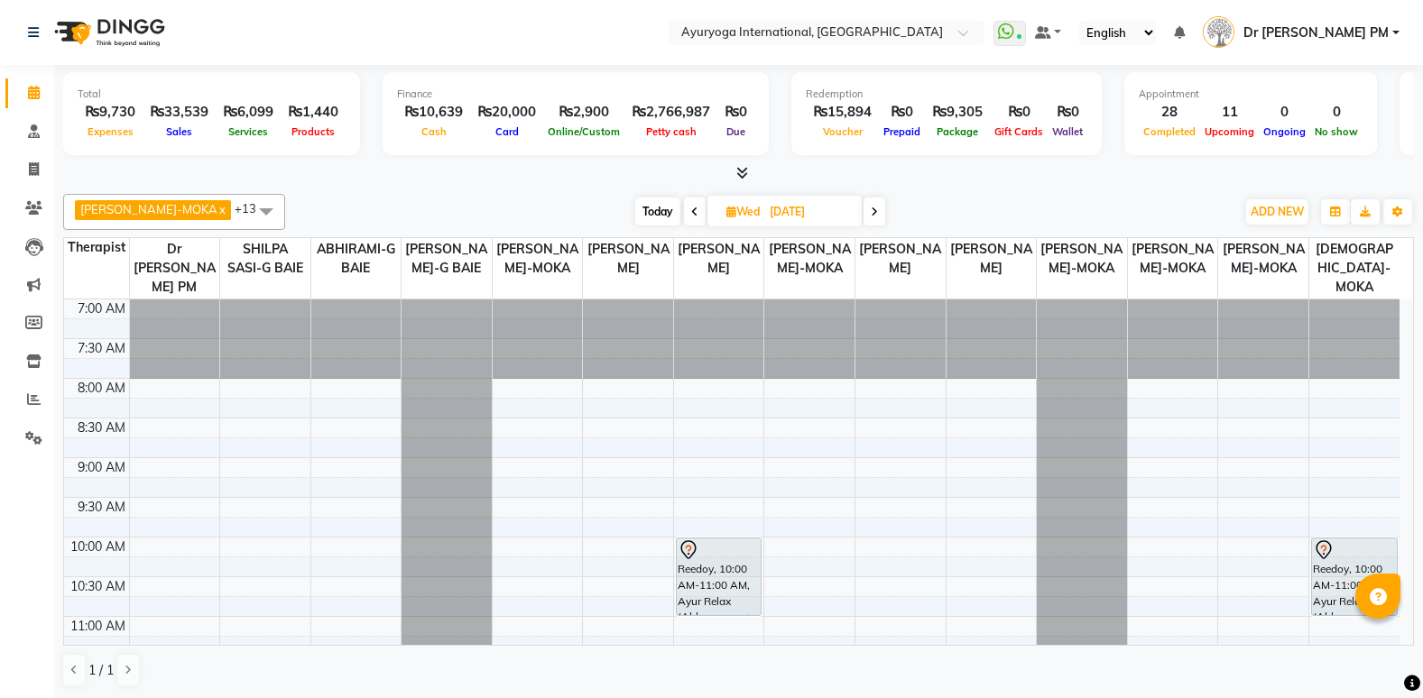
click at [646, 215] on span "Today" at bounding box center [657, 212] width 45 height 28
type input "03-10-2025"
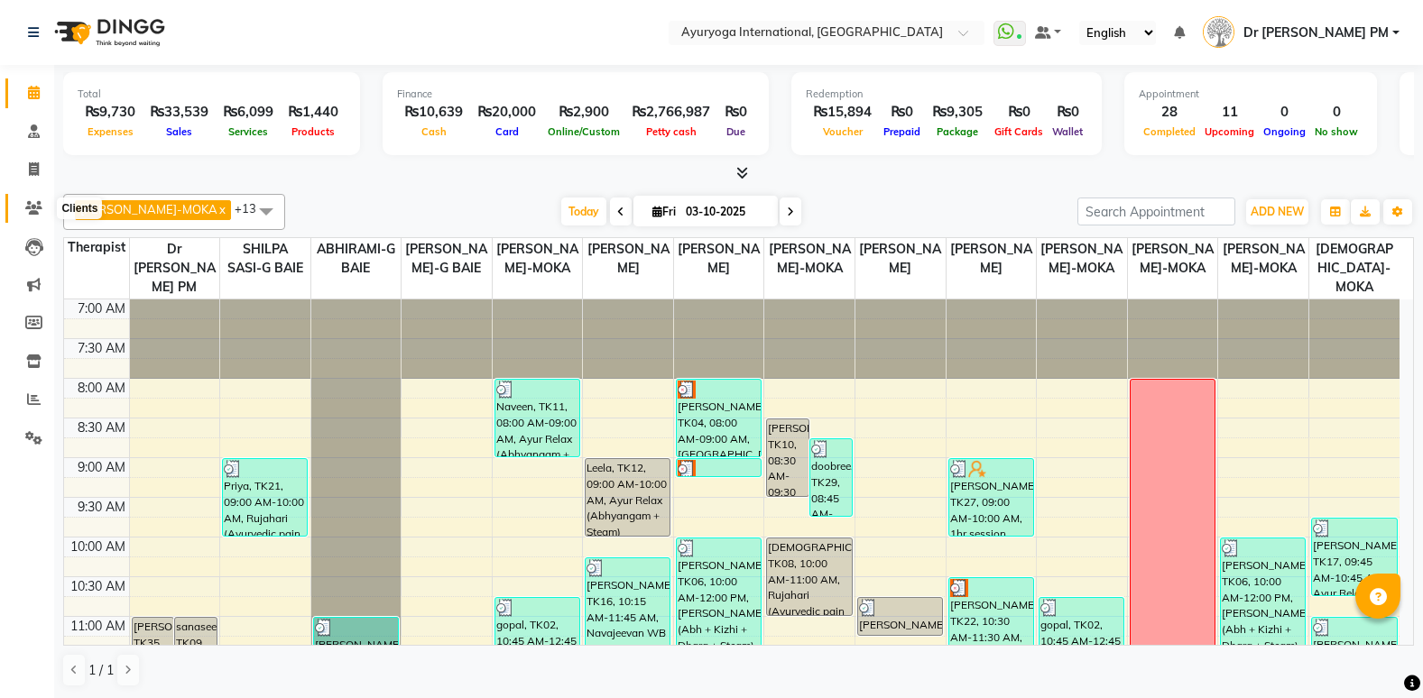
click at [29, 214] on icon at bounding box center [33, 208] width 17 height 14
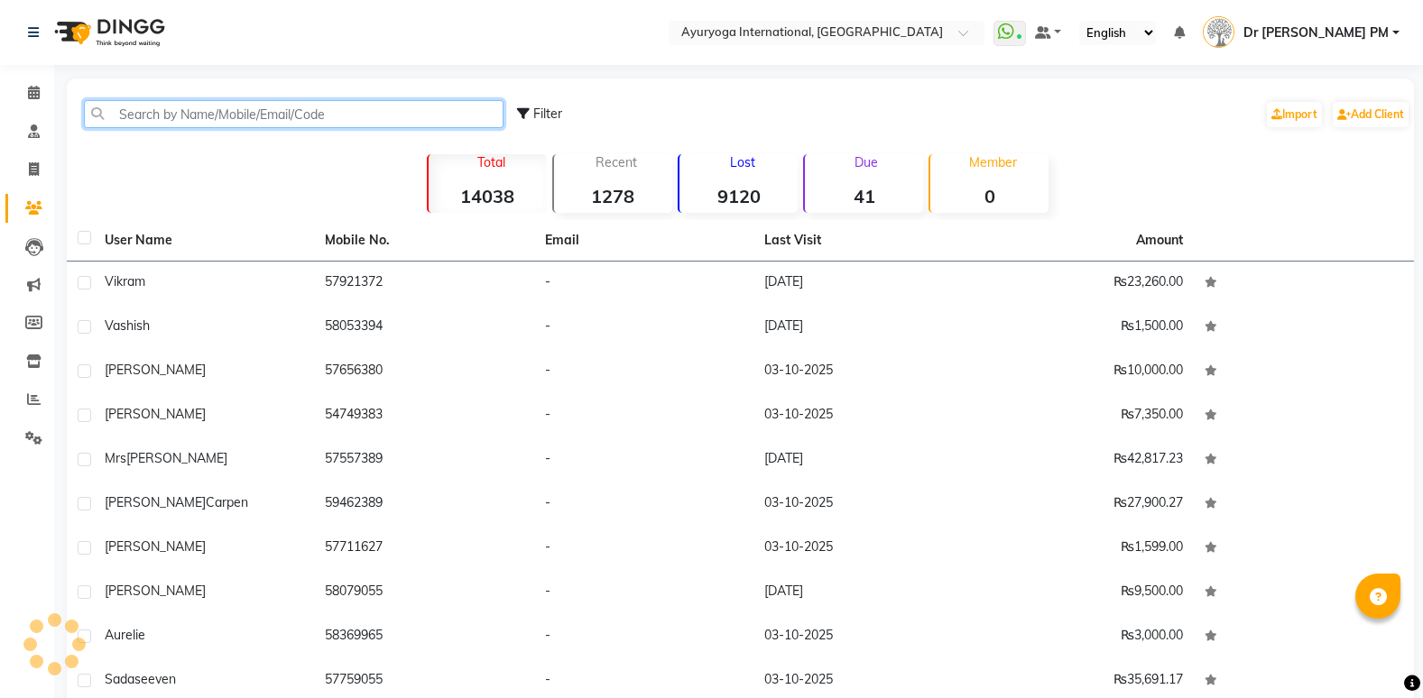
click at [210, 118] on input "text" at bounding box center [293, 114] width 419 height 28
click at [224, 107] on input "text" at bounding box center [293, 114] width 419 height 28
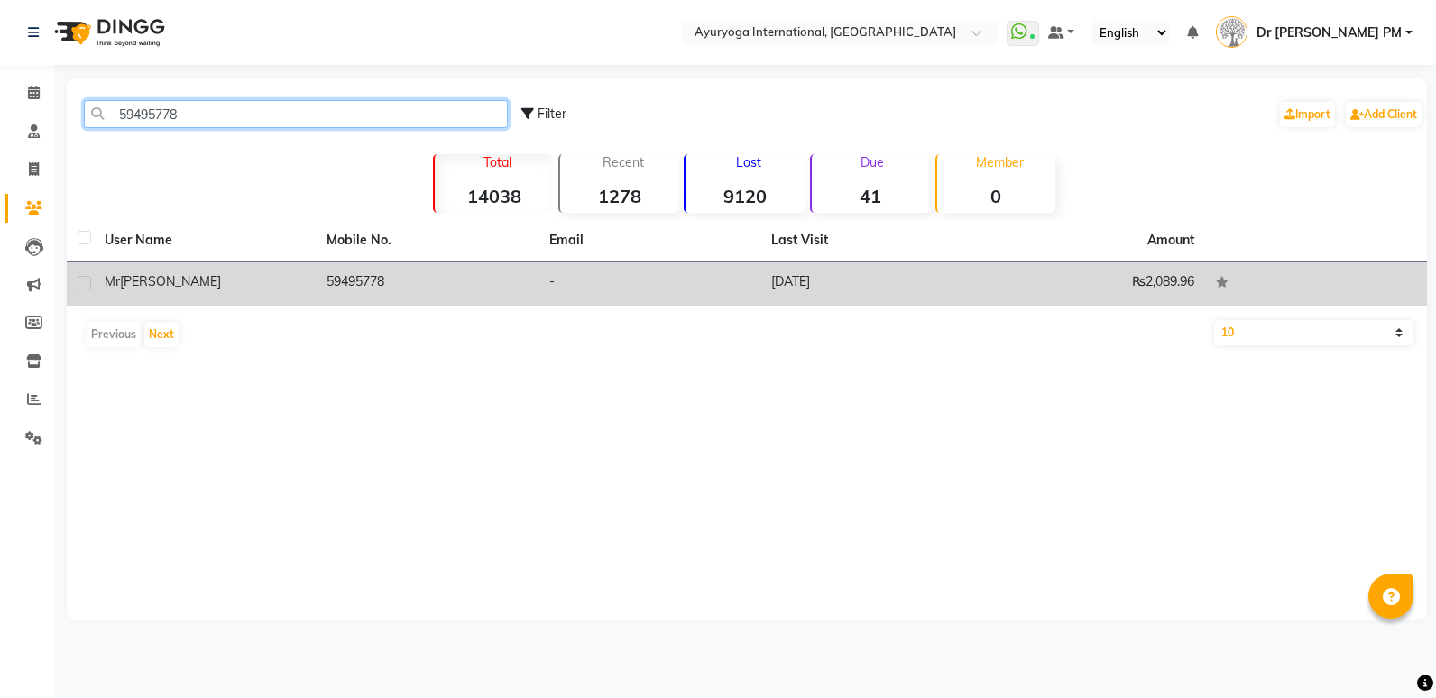
type input "59495778"
click at [249, 301] on td "[PERSON_NAME]" at bounding box center [205, 284] width 222 height 44
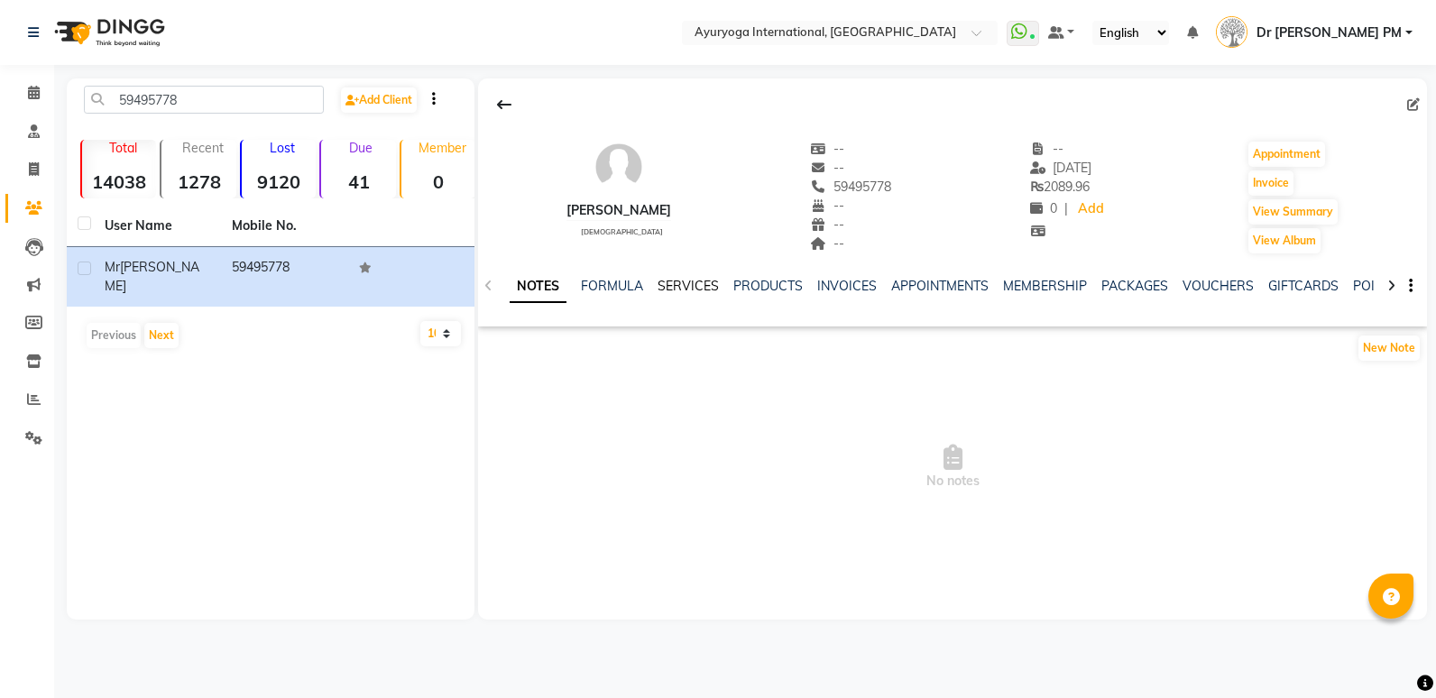
click at [696, 281] on link "SERVICES" at bounding box center [688, 286] width 61 height 16
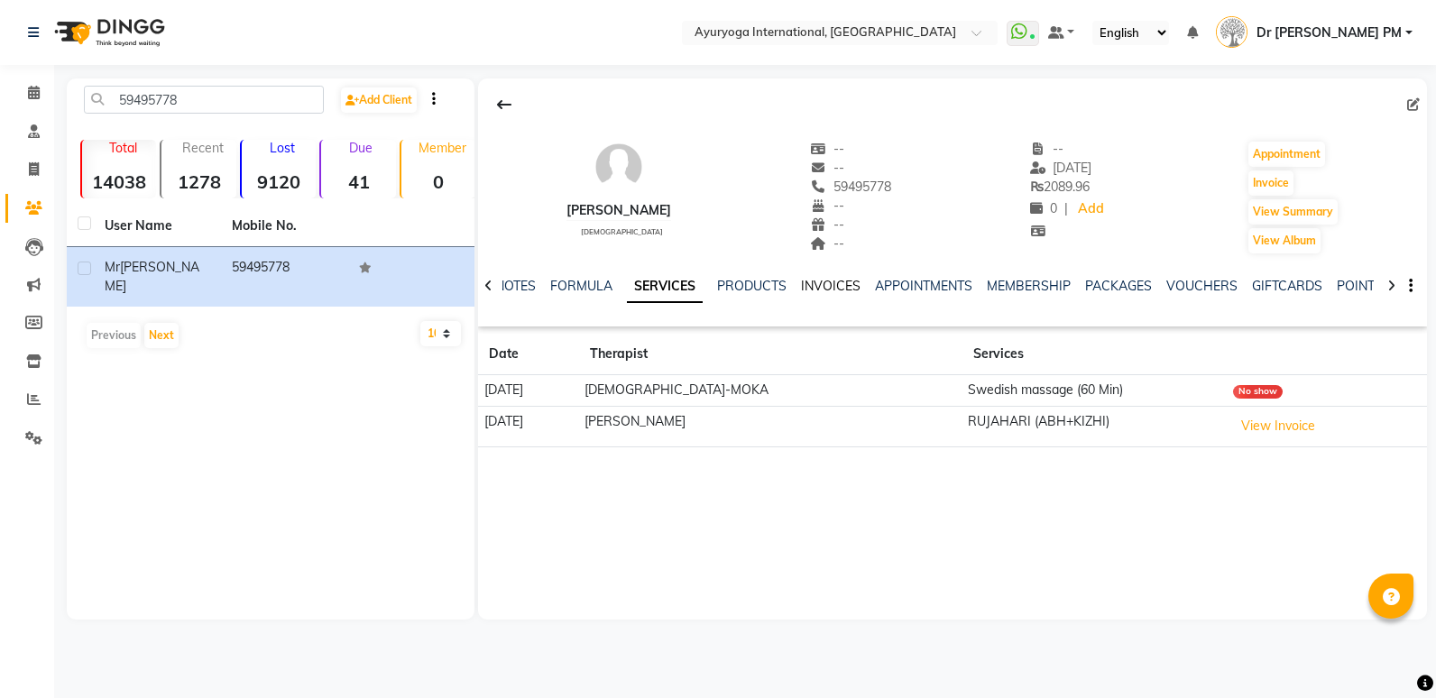
click at [848, 287] on link "INVOICES" at bounding box center [831, 286] width 60 height 16
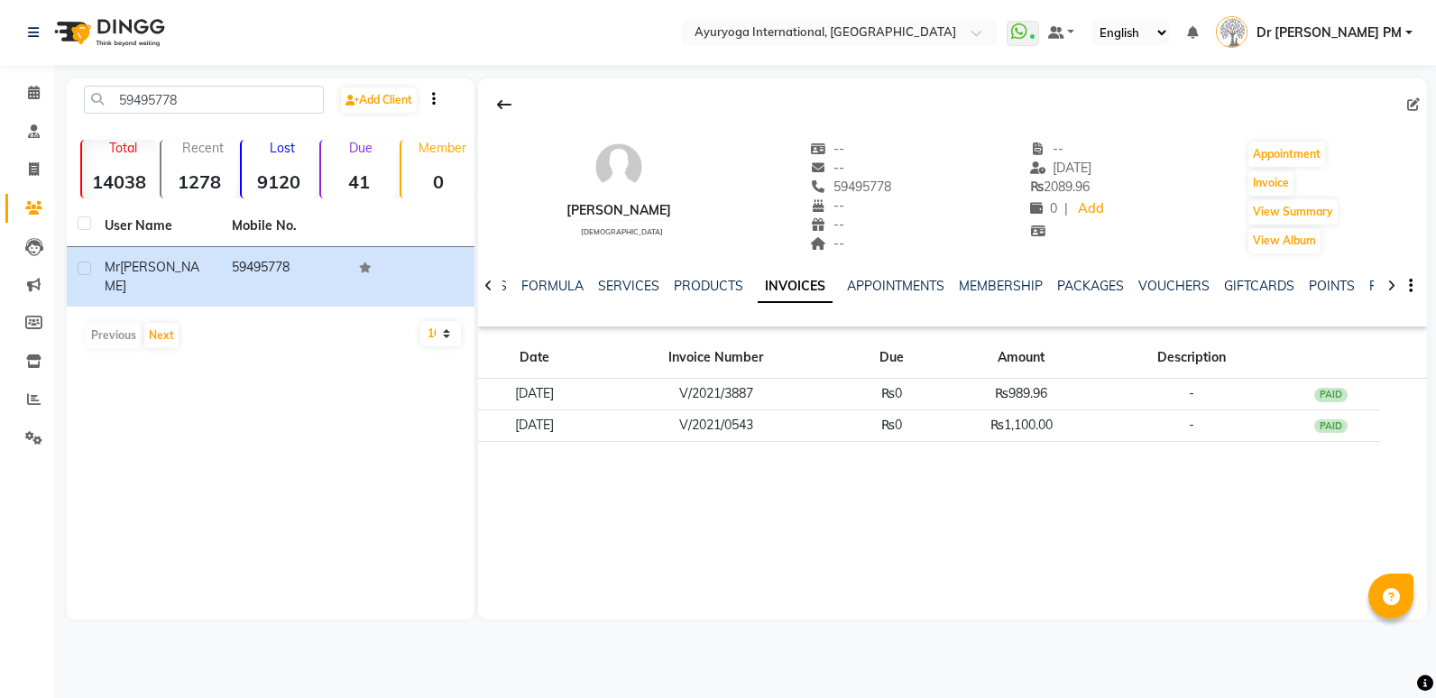
click at [664, 499] on div "[PERSON_NAME] [DEMOGRAPHIC_DATA] -- -- 59495778 -- -- -- -- [DATE] ₨ 2089.96 0 …" at bounding box center [952, 348] width 949 height 541
click at [78, 28] on img at bounding box center [108, 32] width 124 height 51
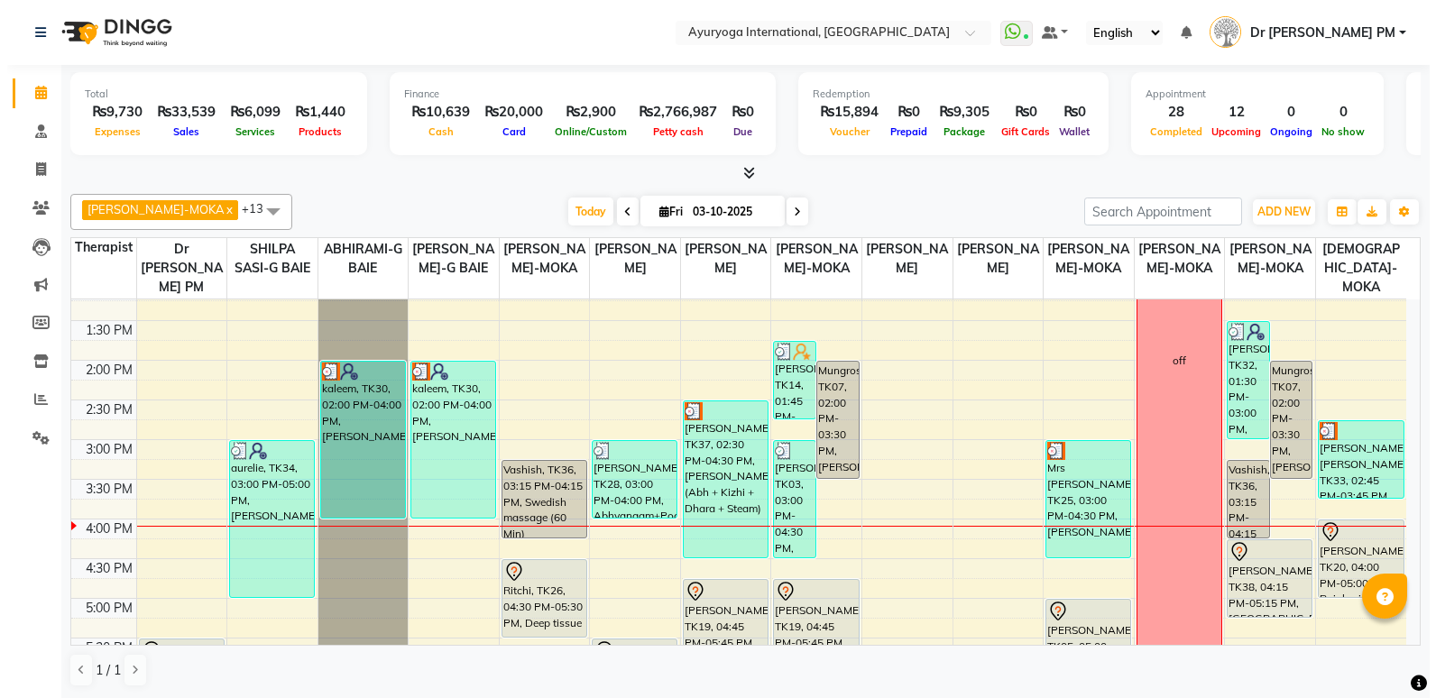
scroll to position [675, 0]
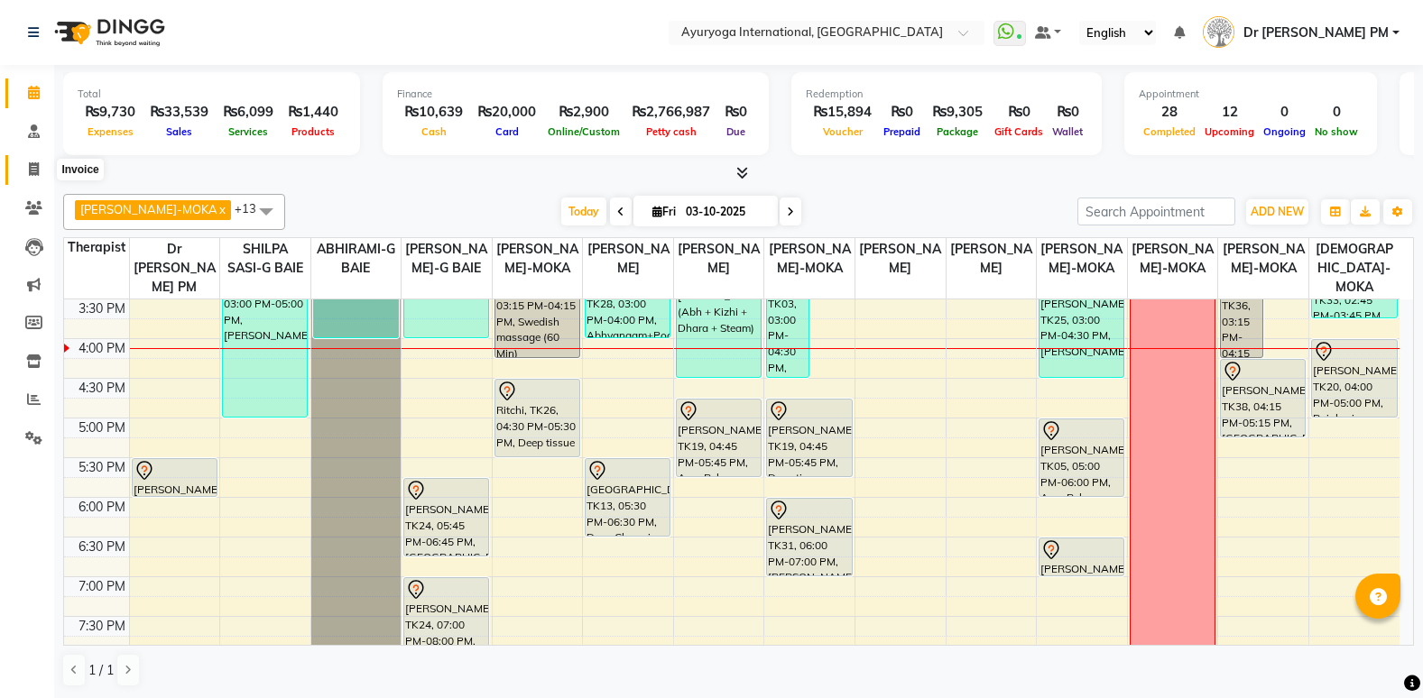
click at [26, 173] on span at bounding box center [34, 170] width 32 height 21
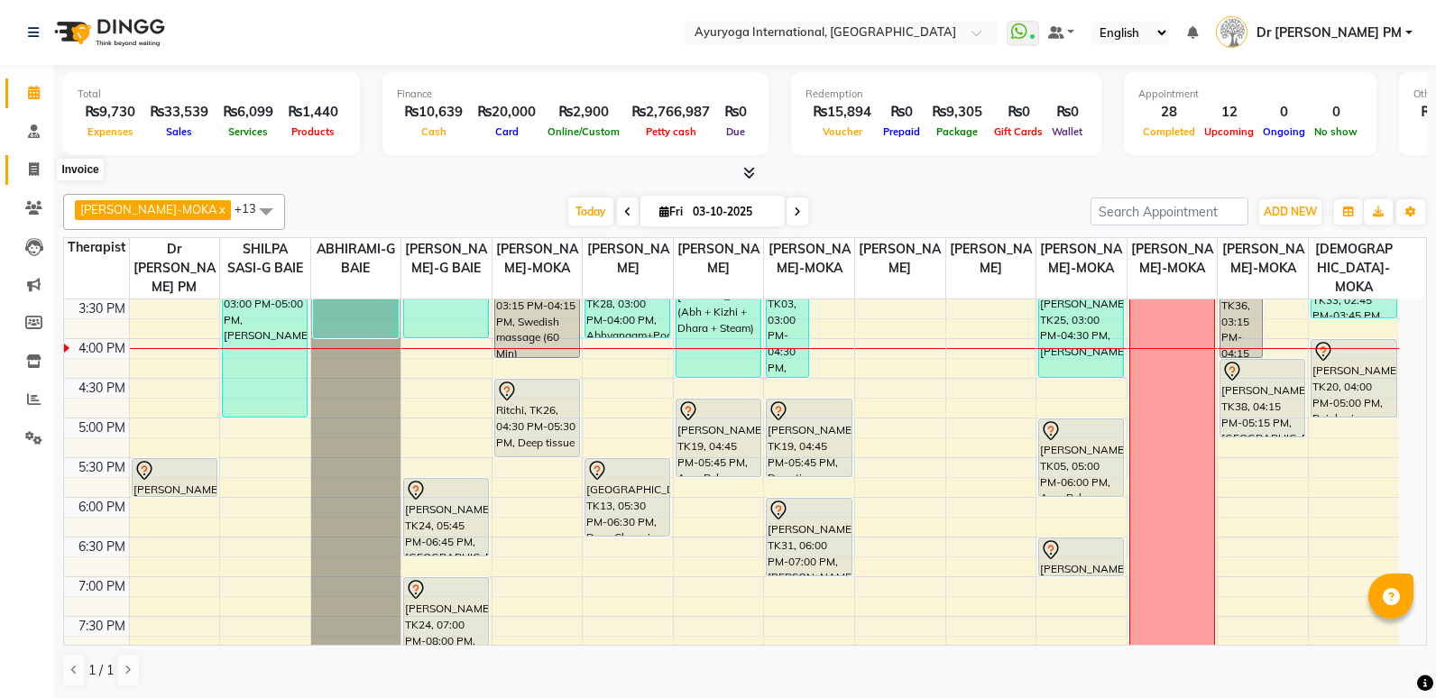
select select "service"
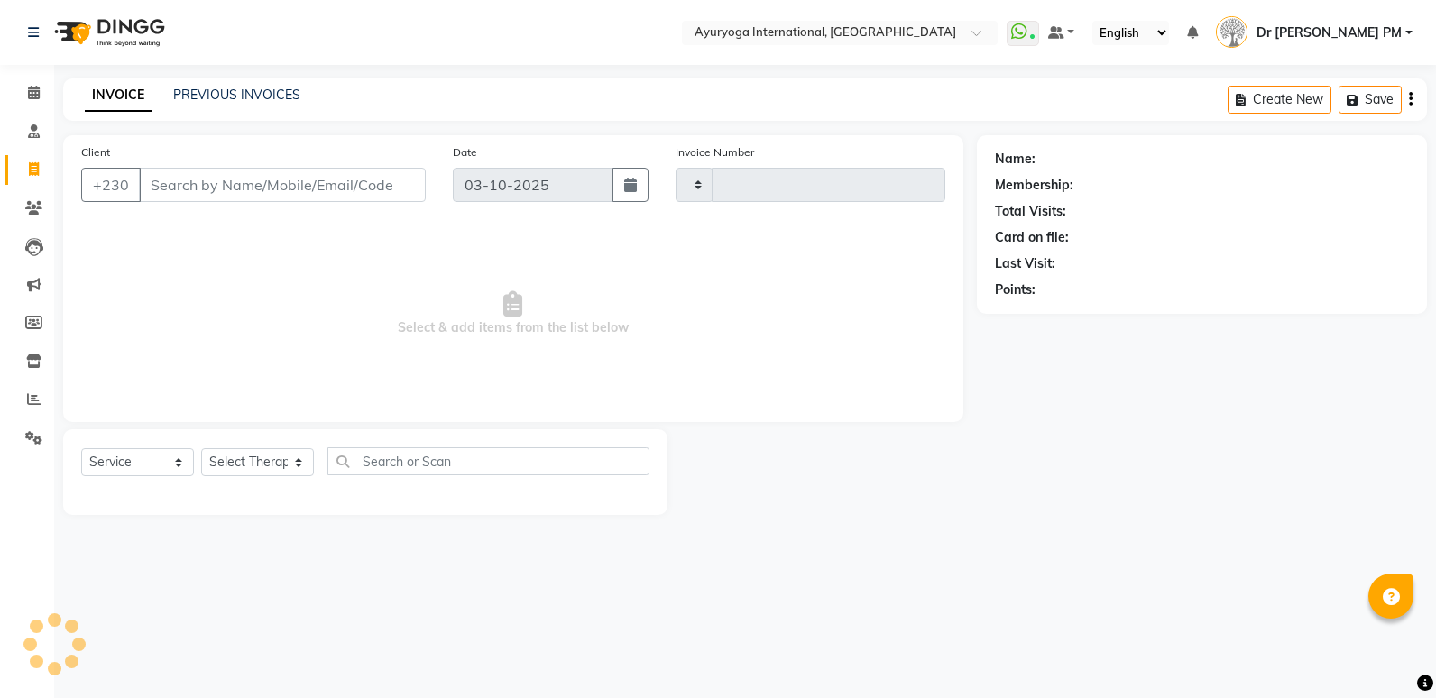
type input "6022"
select select "730"
click at [216, 186] on input "Client" at bounding box center [282, 185] width 287 height 34
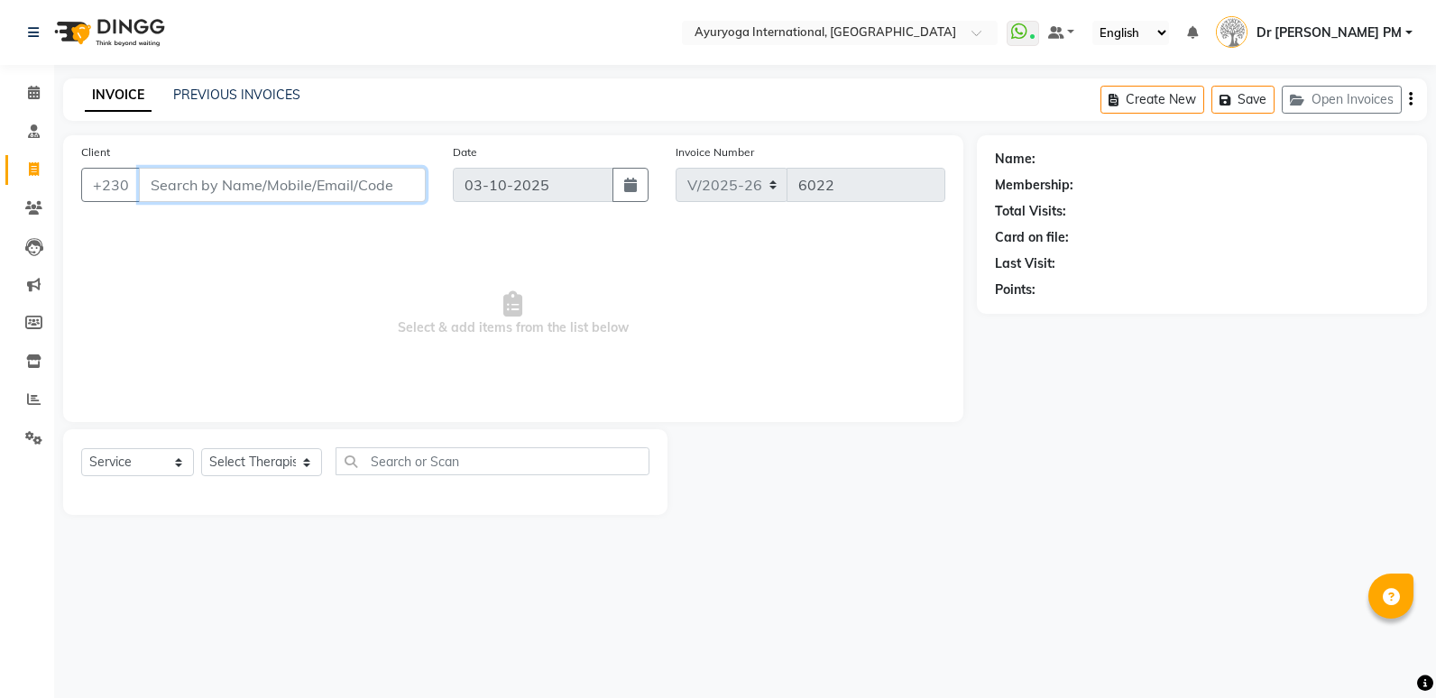
paste input "[PHONE_NUMBER]"
click at [186, 186] on input "[PHONE_NUMBER]" at bounding box center [236, 185] width 195 height 34
type input "5829 1265"
click at [402, 174] on button "Add Client" at bounding box center [379, 185] width 93 height 34
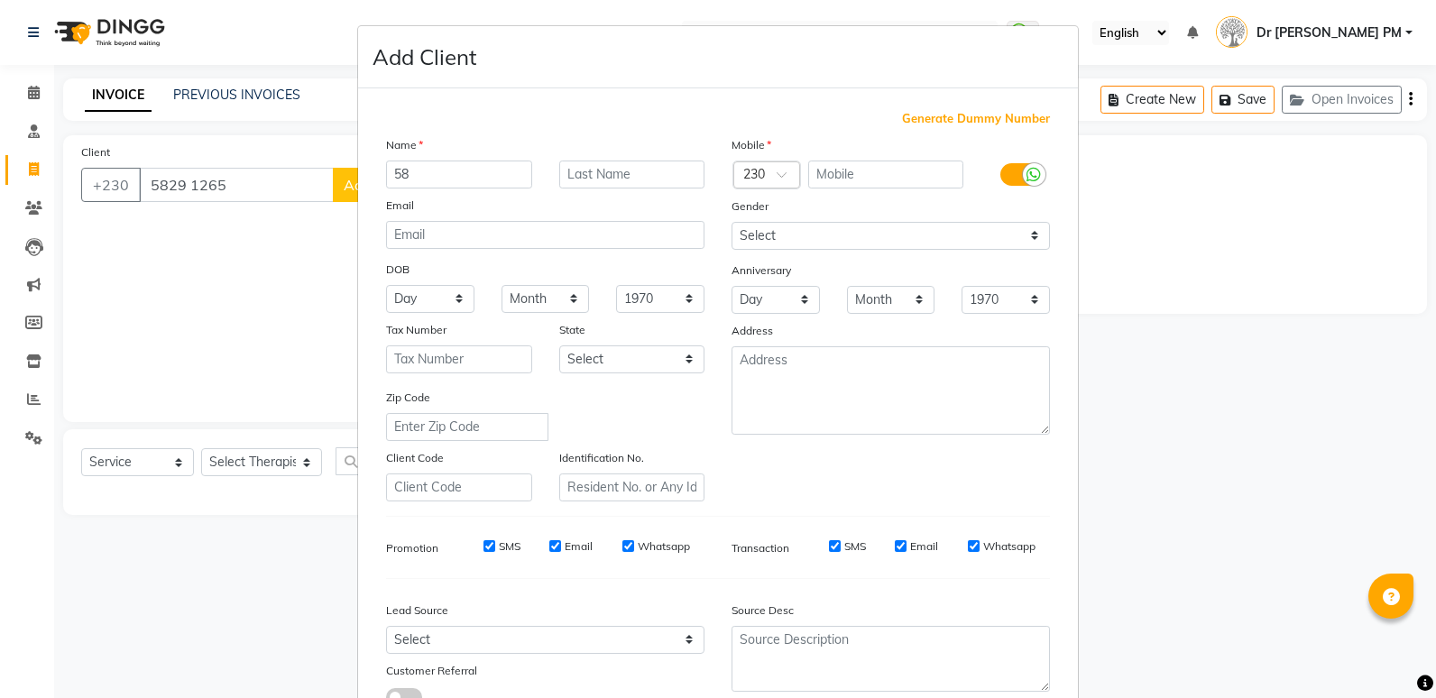
type input "5"
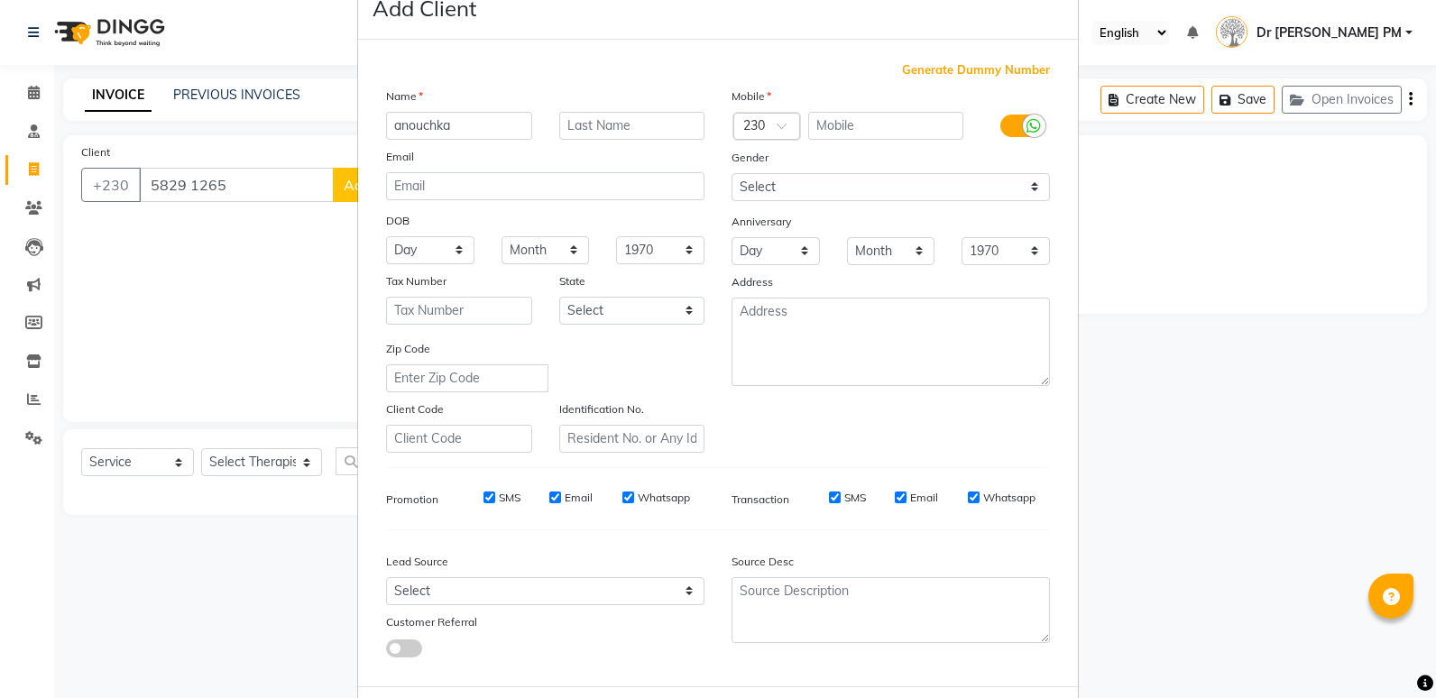
scroll to position [134, 0]
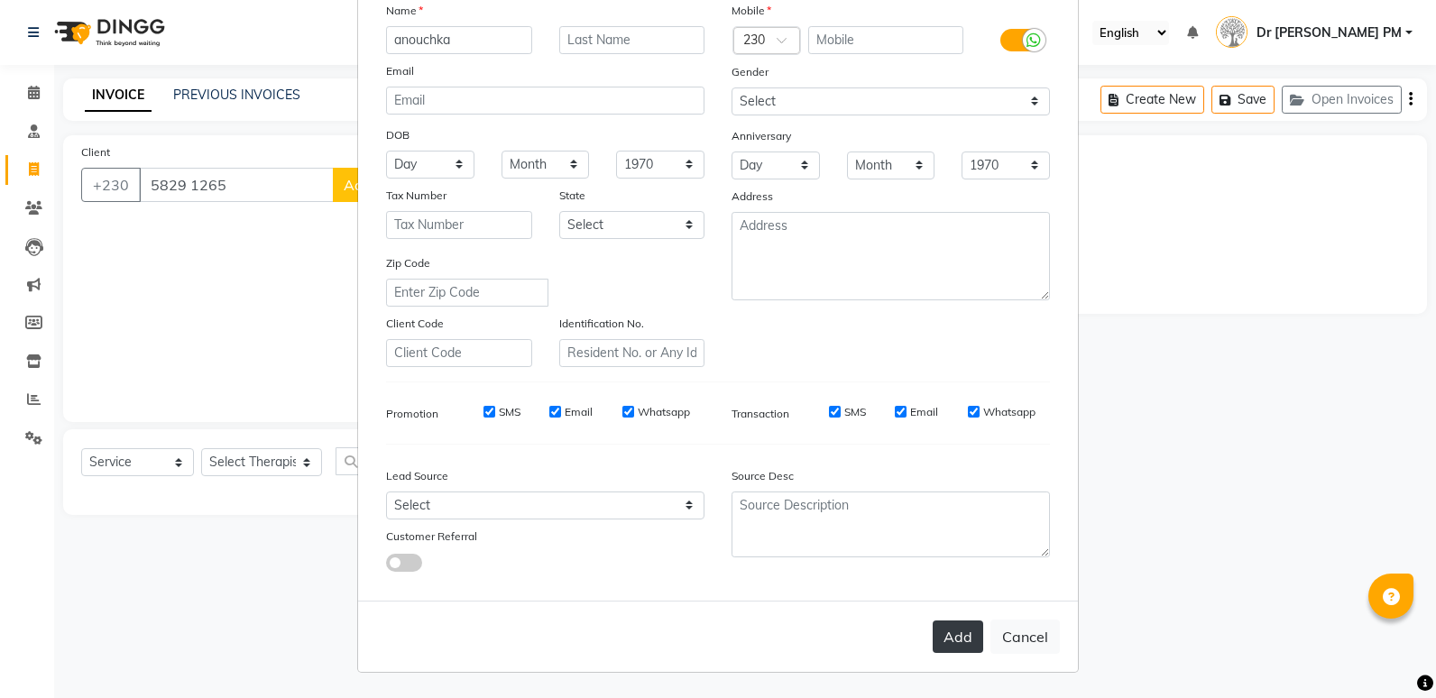
type input "anouchka"
click at [961, 646] on button "Add" at bounding box center [958, 637] width 51 height 32
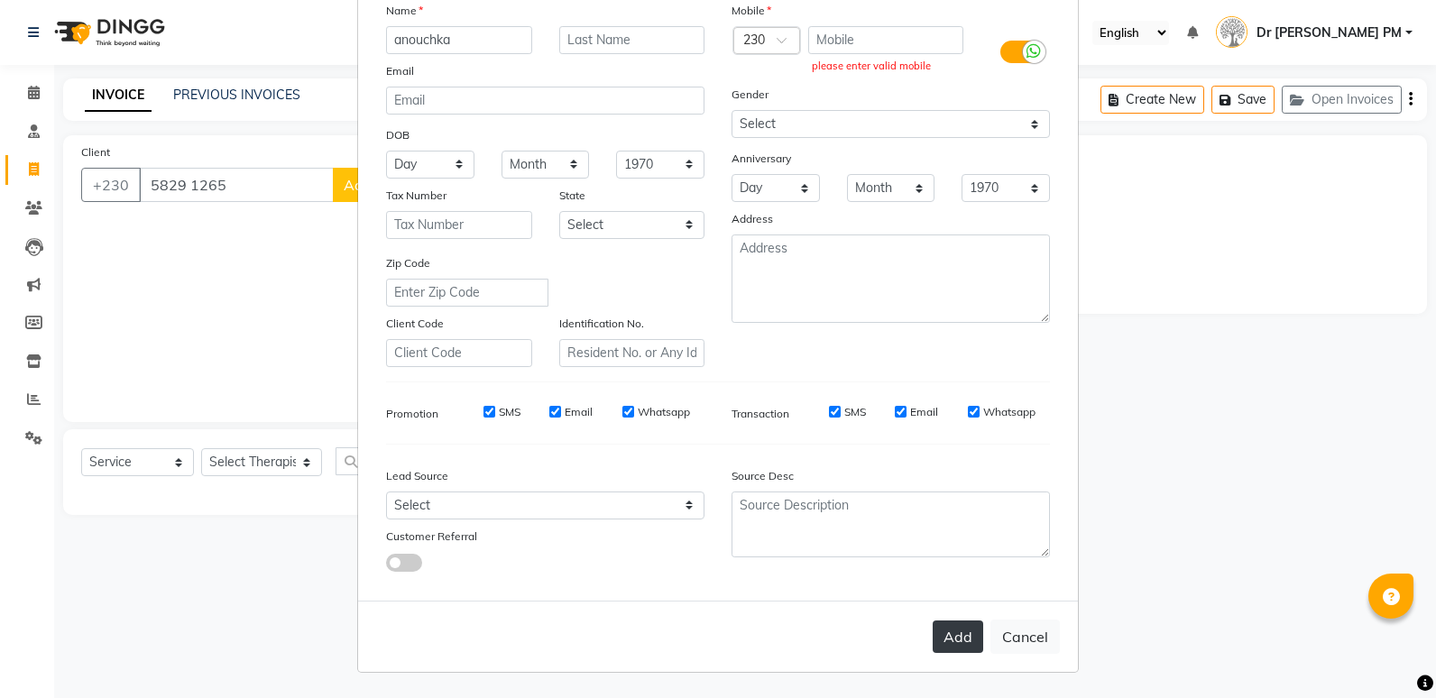
click at [952, 630] on button "Add" at bounding box center [958, 637] width 51 height 32
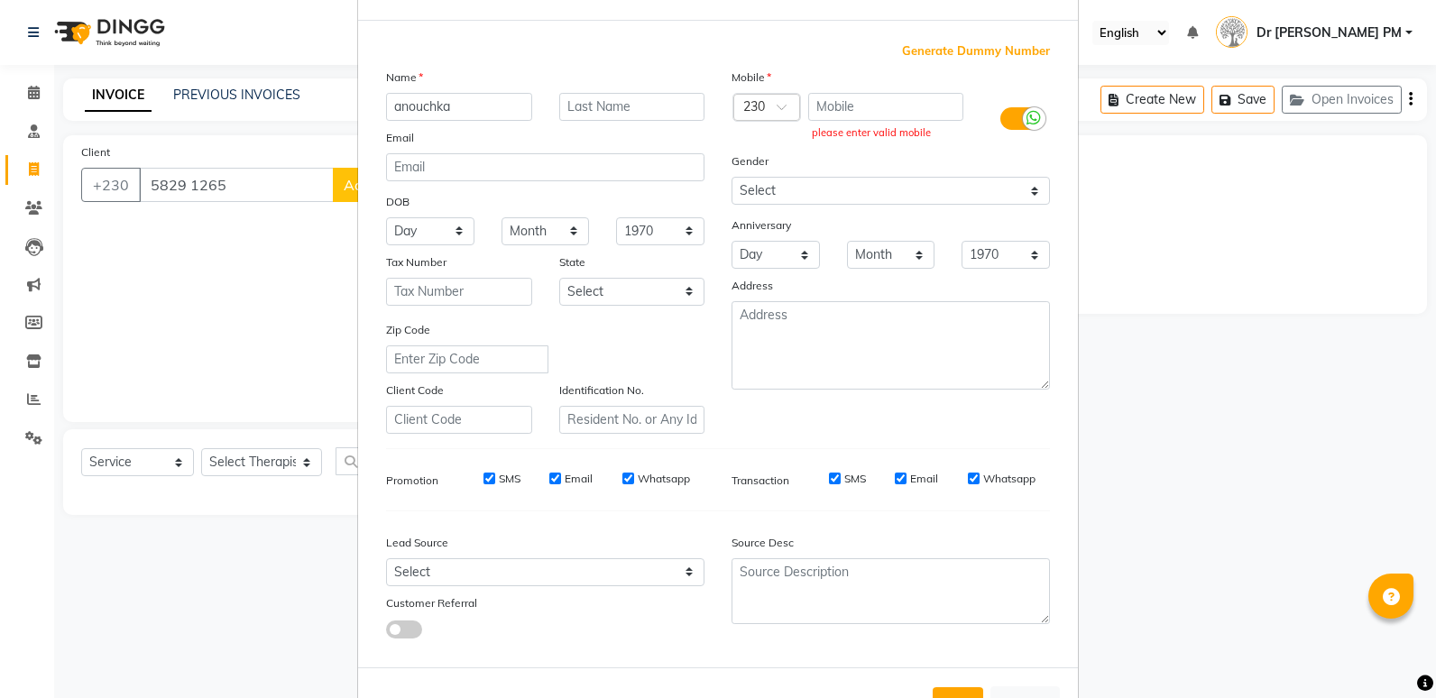
scroll to position [0, 0]
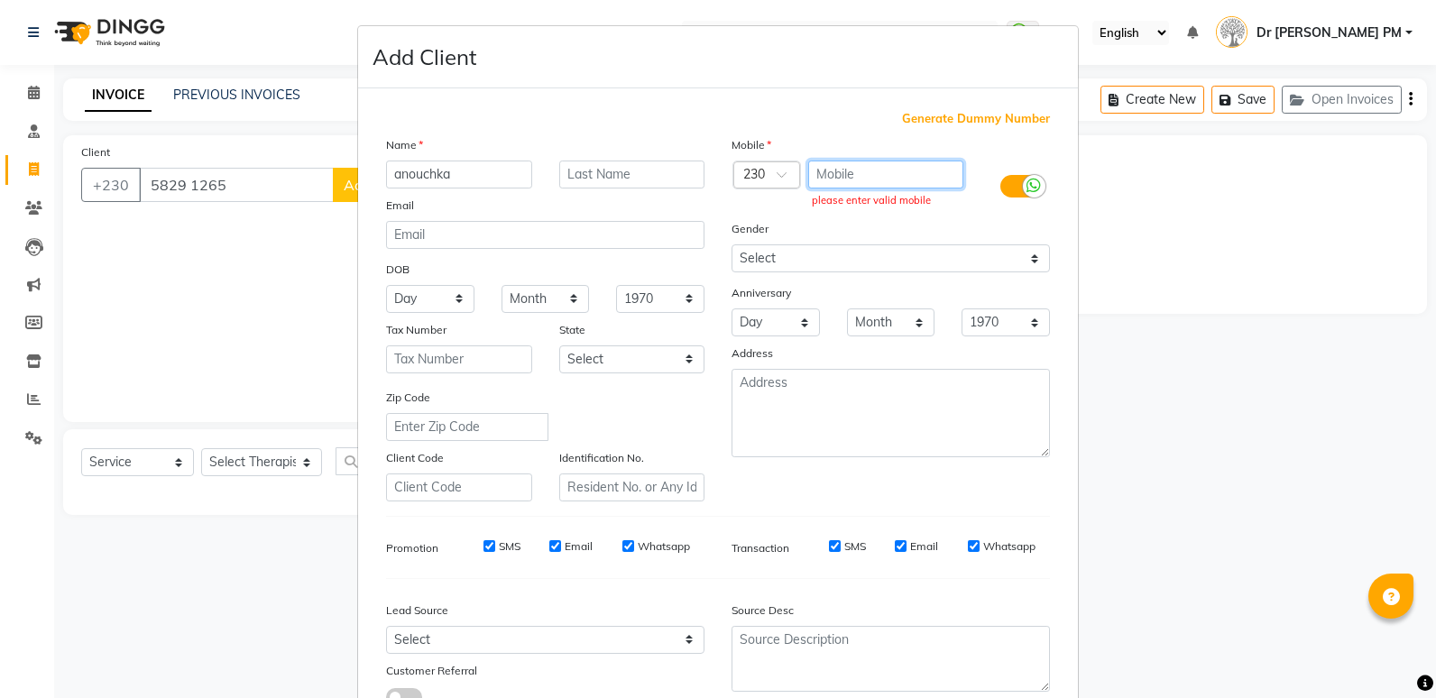
click at [868, 178] on input "text" at bounding box center [886, 175] width 156 height 28
drag, startPoint x: 150, startPoint y: 177, endPoint x: 246, endPoint y: 178, distance: 96.5
click at [246, 178] on ngb-modal-window "Add Client Generate Dummy Number Name anouchka Email DOB Day 01 02 03 04 05 06 …" at bounding box center [718, 349] width 1436 height 698
click at [172, 311] on ngb-modal-window "Add Client Generate Dummy Number Name anouchka Email DOB Day 01 02 03 04 05 06 …" at bounding box center [718, 349] width 1436 height 698
drag, startPoint x: 147, startPoint y: 177, endPoint x: 237, endPoint y: 161, distance: 91.5
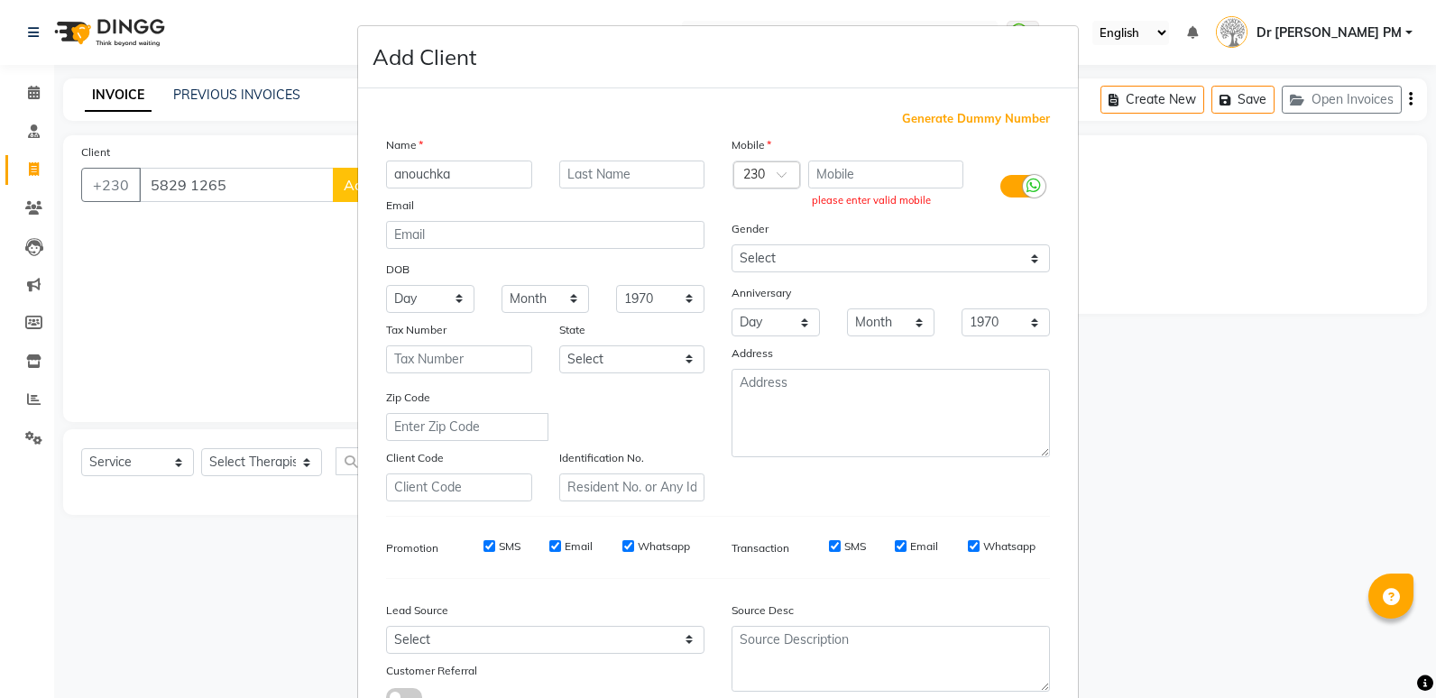
click at [237, 161] on ngb-modal-window "Add Client Generate Dummy Number Name anouchka Email DOB Day 01 02 03 04 05 06 …" at bounding box center [718, 349] width 1436 height 698
drag, startPoint x: 146, startPoint y: 189, endPoint x: 249, endPoint y: 184, distance: 102.9
click at [249, 184] on ngb-modal-window "Add Client Generate Dummy Number Name anouchka Email DOB Day 01 02 03 04 05 06 …" at bounding box center [718, 349] width 1436 height 698
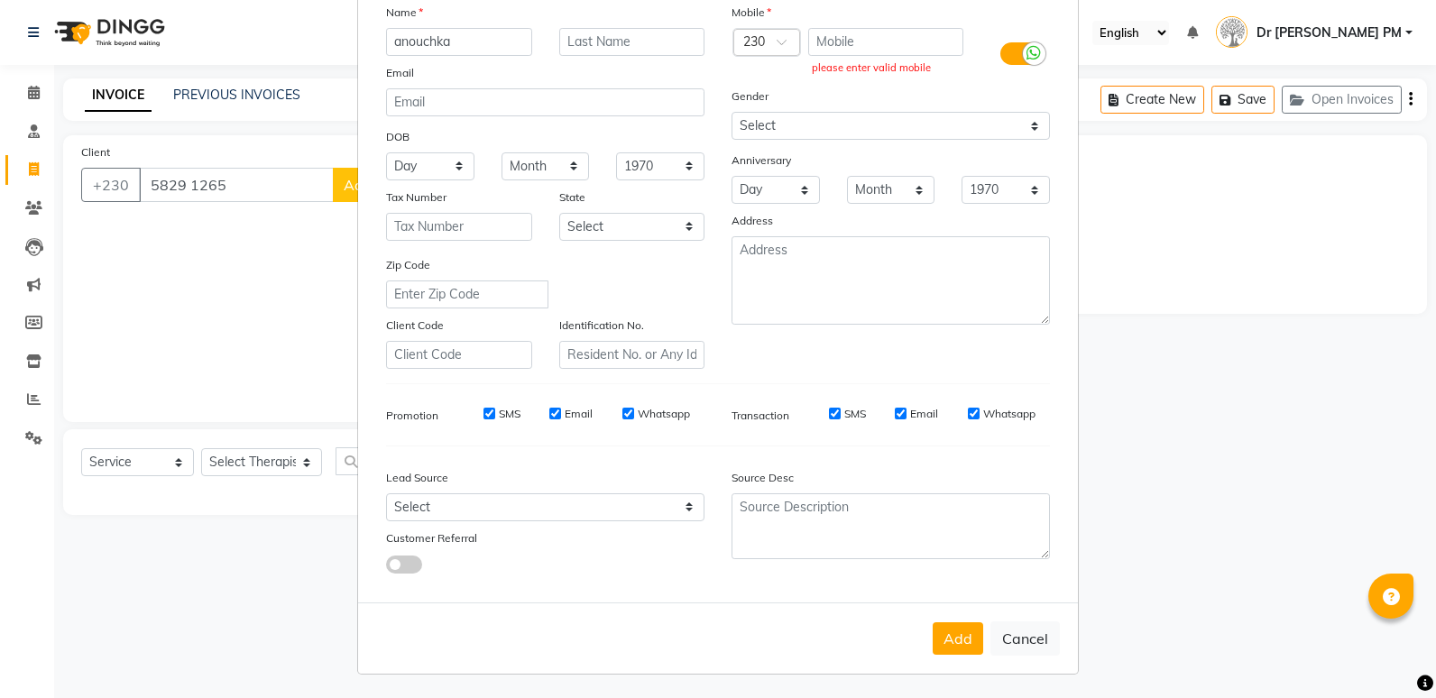
scroll to position [134, 0]
click at [953, 634] on button "Add" at bounding box center [958, 637] width 51 height 32
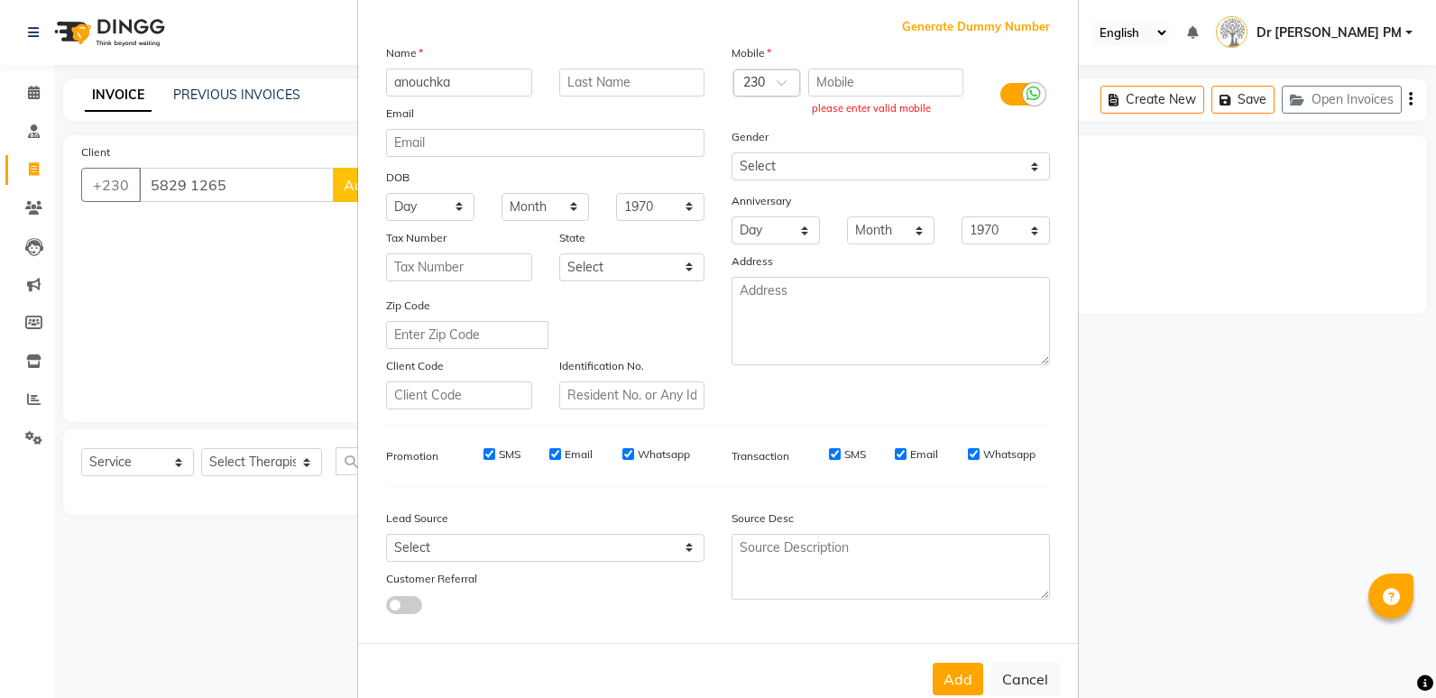
scroll to position [0, 0]
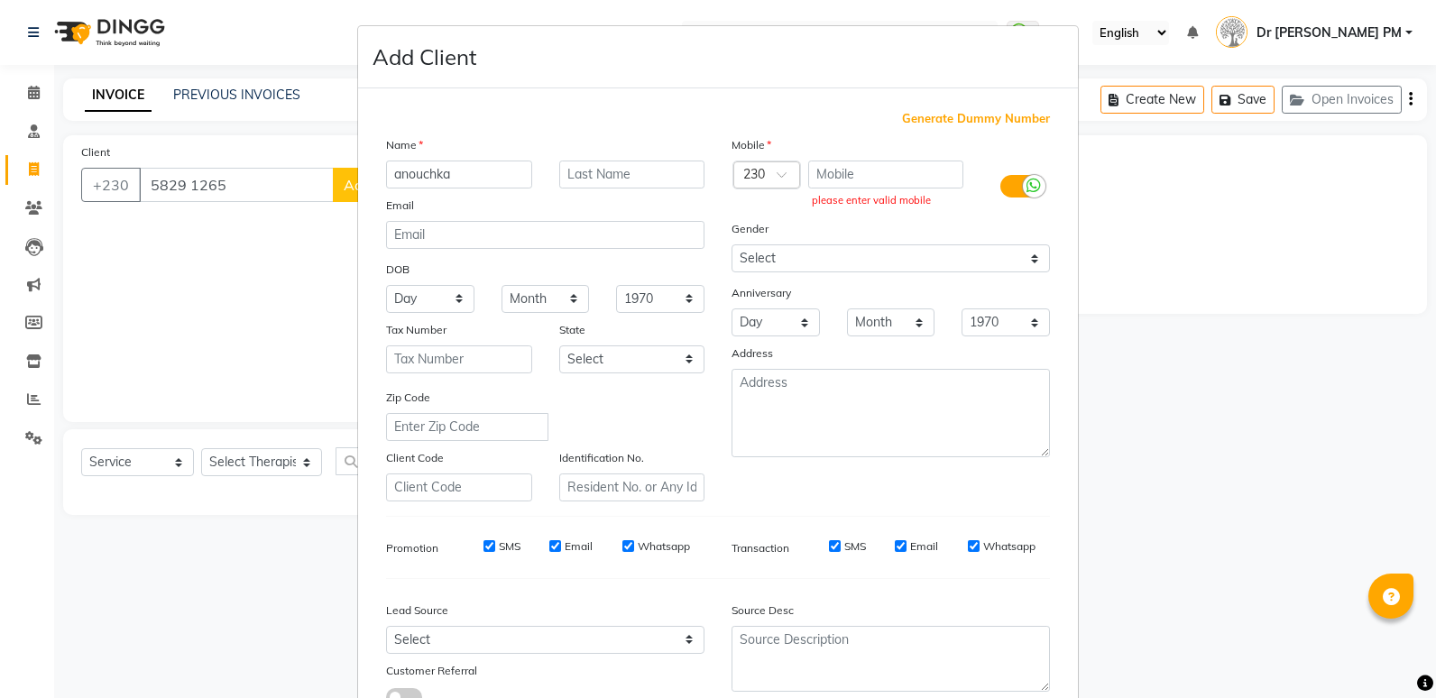
click at [1183, 253] on ngb-modal-window "Add Client Generate Dummy Number Name anouchka Email DOB Day 01 02 03 04 05 06 …" at bounding box center [718, 349] width 1436 height 698
click at [1219, 422] on ngb-modal-window "Add Client Generate Dummy Number Name anouchka Email DOB Day 01 02 03 04 05 06 …" at bounding box center [718, 349] width 1436 height 698
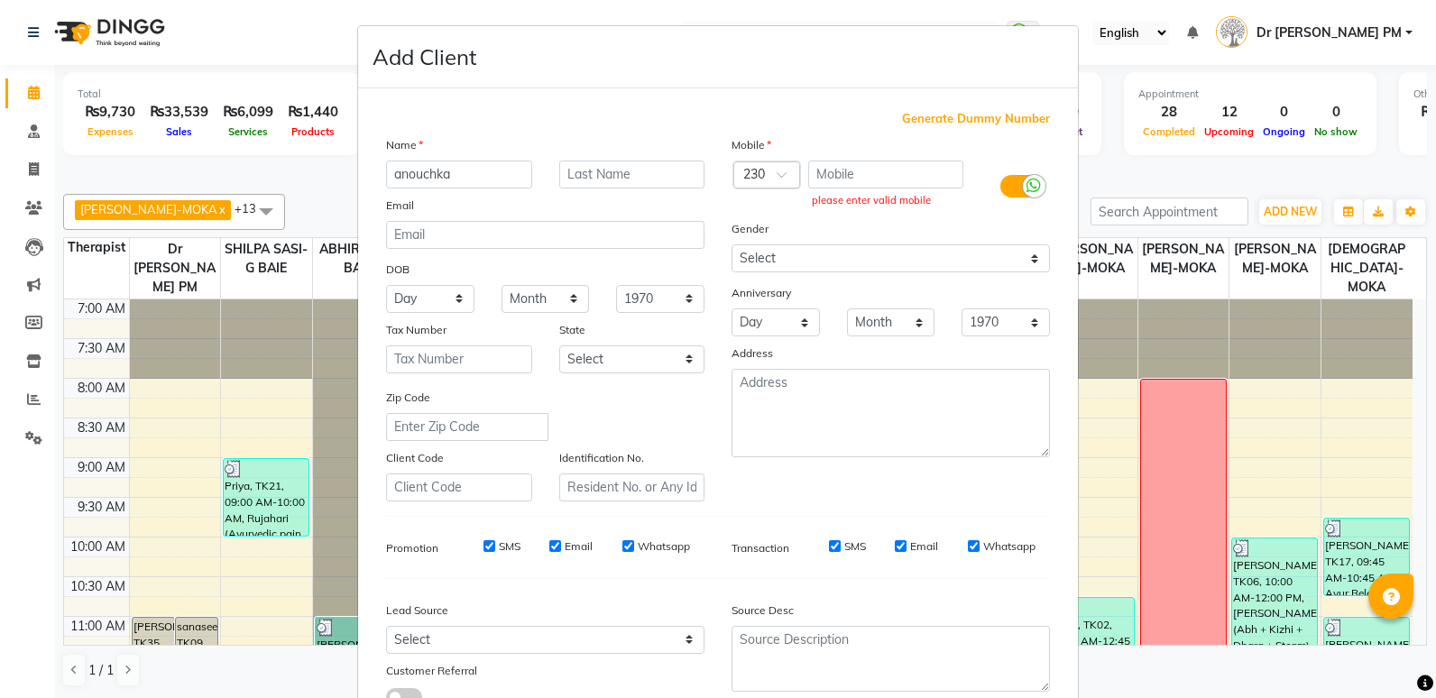
scroll to position [134, 0]
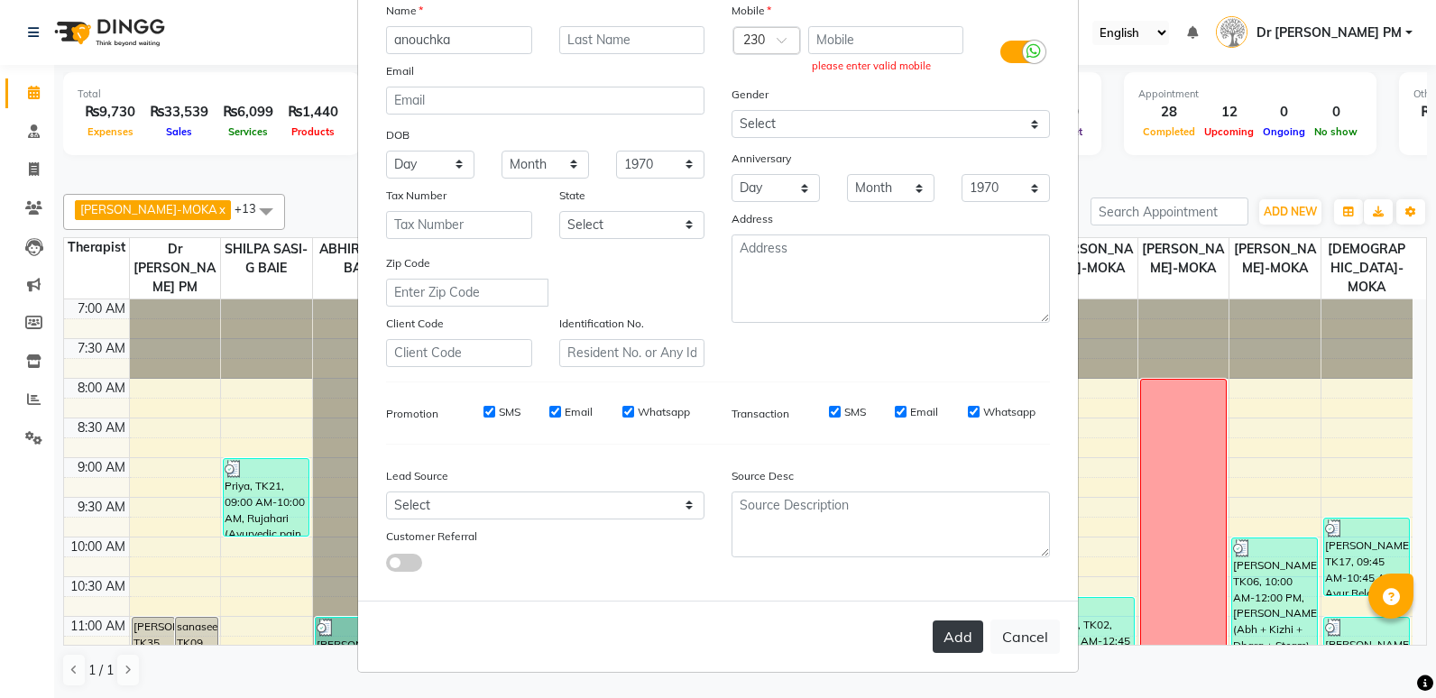
click at [957, 635] on button "Add" at bounding box center [958, 637] width 51 height 32
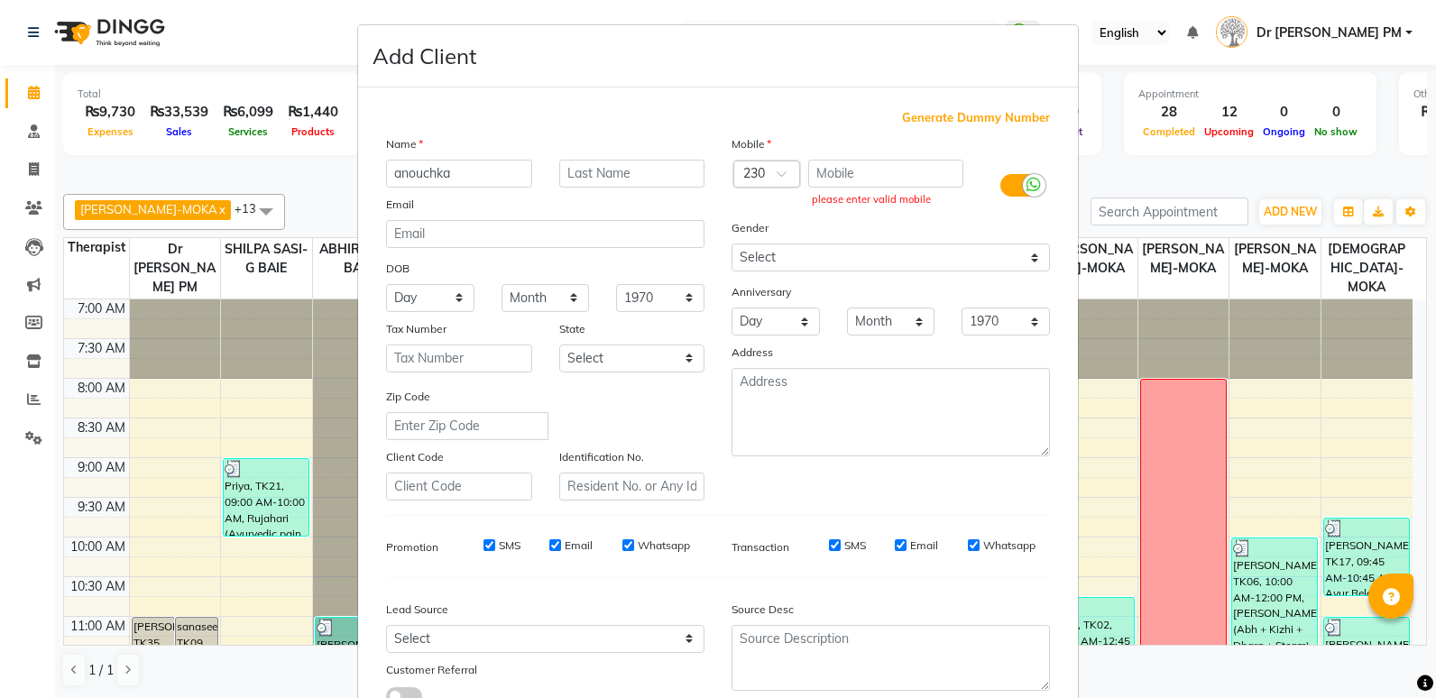
scroll to position [0, 0]
click at [302, 195] on ngb-modal-window "Add Client Generate Dummy Number Name anouchka Email DOB Day 01 02 03 04 05 06 …" at bounding box center [718, 349] width 1436 height 698
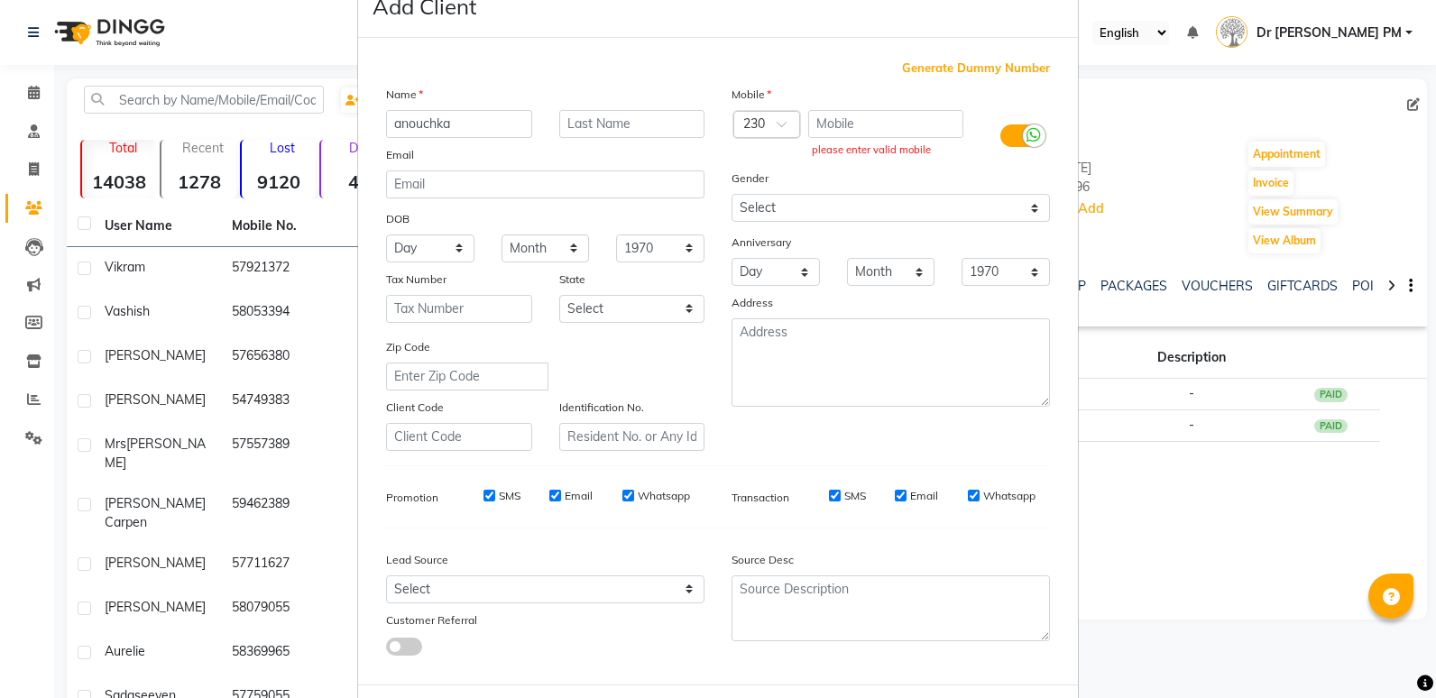
scroll to position [134, 0]
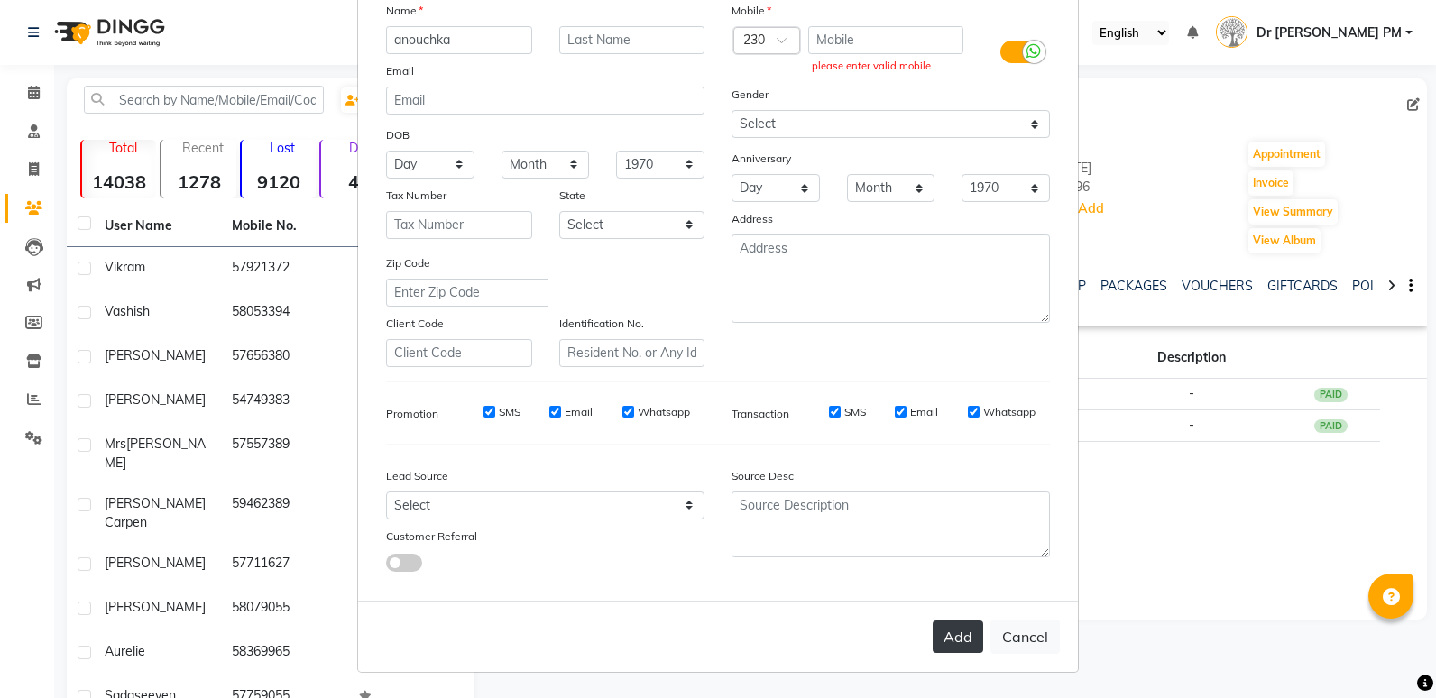
click at [972, 643] on button "Add" at bounding box center [958, 637] width 51 height 32
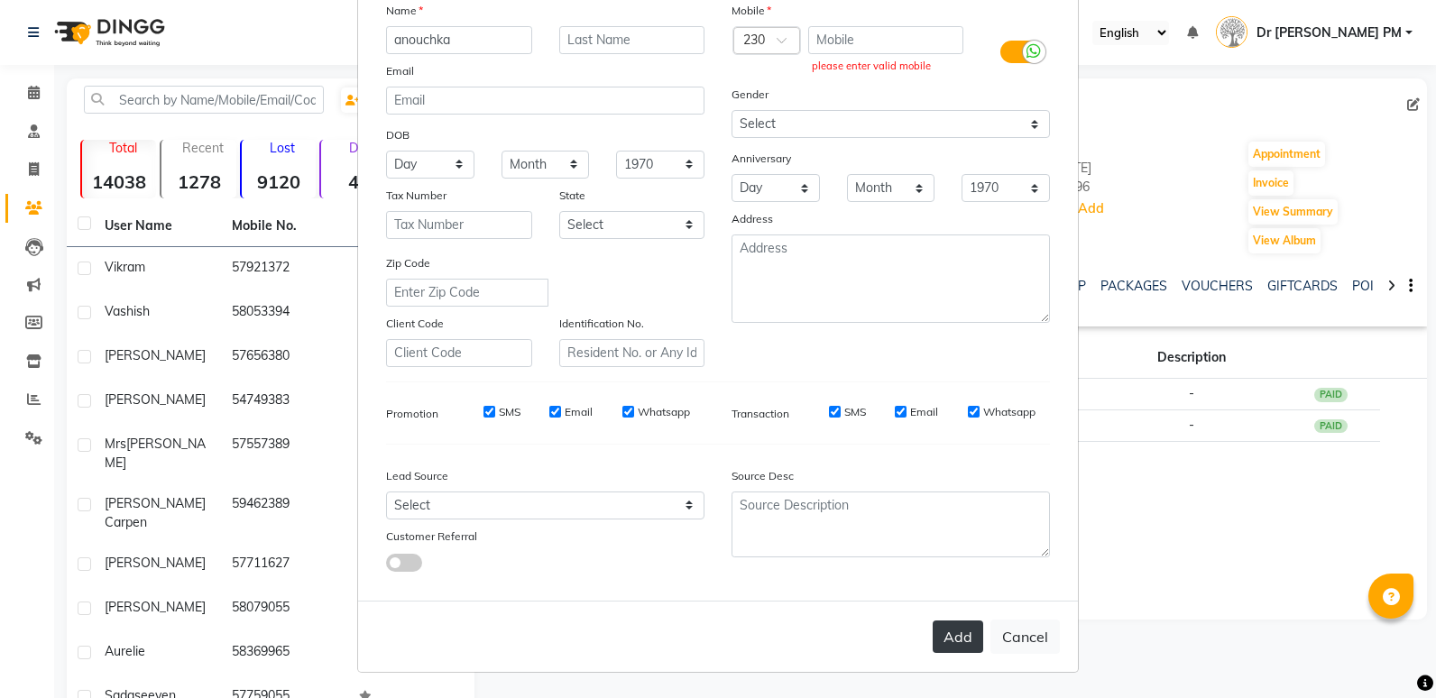
click at [951, 649] on button "Add" at bounding box center [958, 637] width 51 height 32
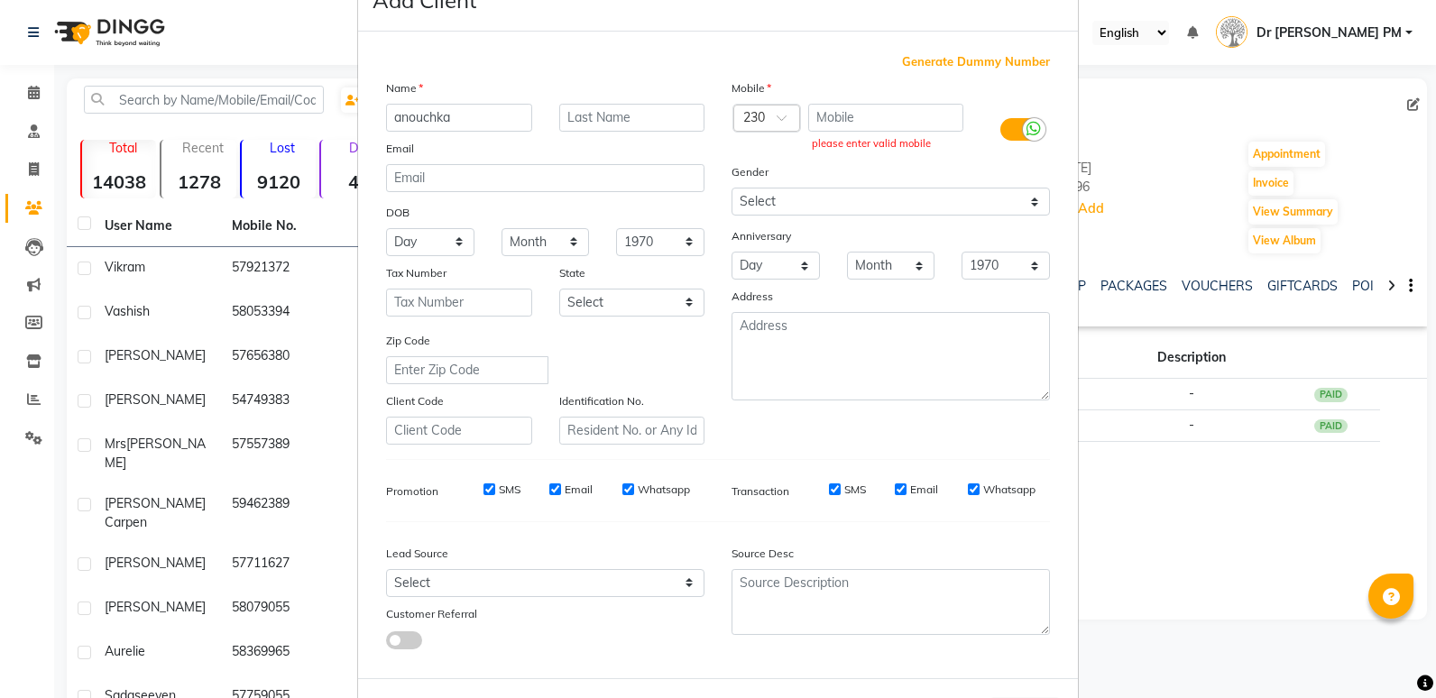
scroll to position [0, 0]
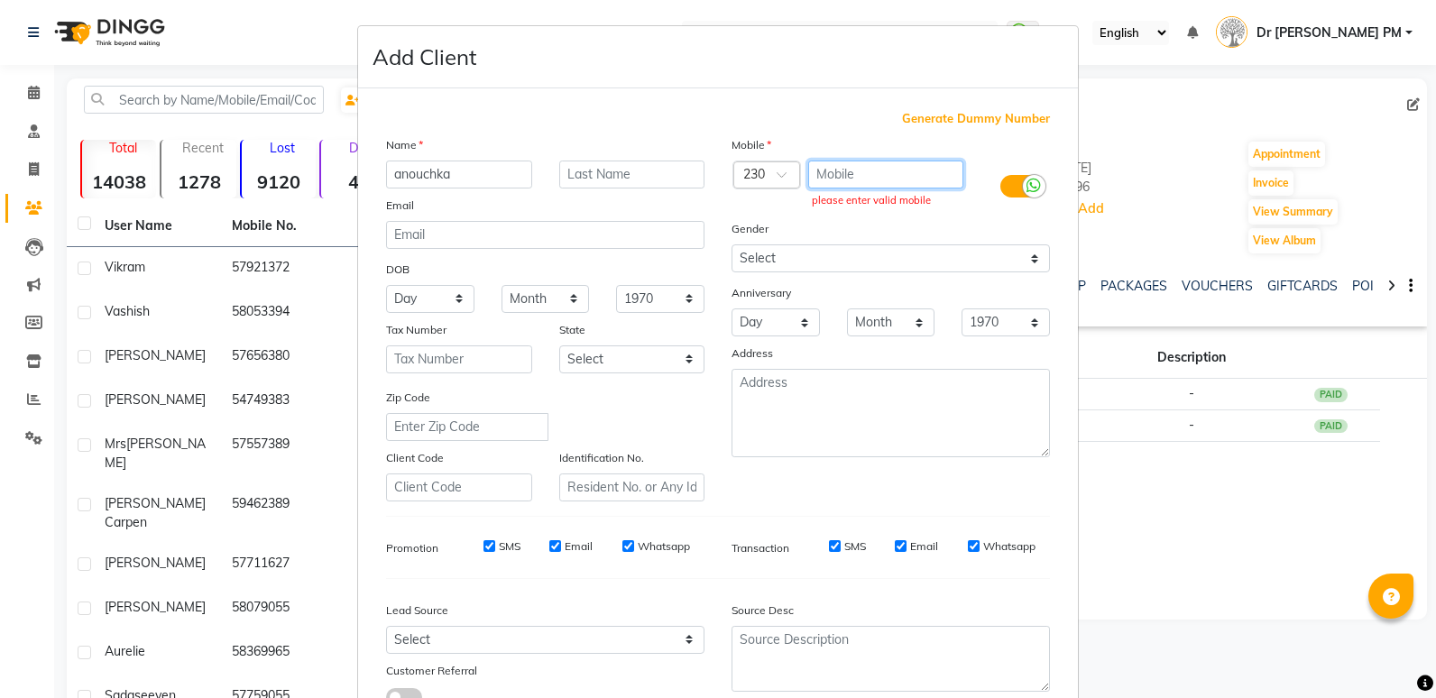
click at [856, 171] on input "text" at bounding box center [886, 175] width 156 height 28
click at [305, 49] on ngb-modal-window "Add Client Generate Dummy Number Name anouchka Email DOB Day 01 02 03 04 05 06 …" at bounding box center [718, 349] width 1436 height 698
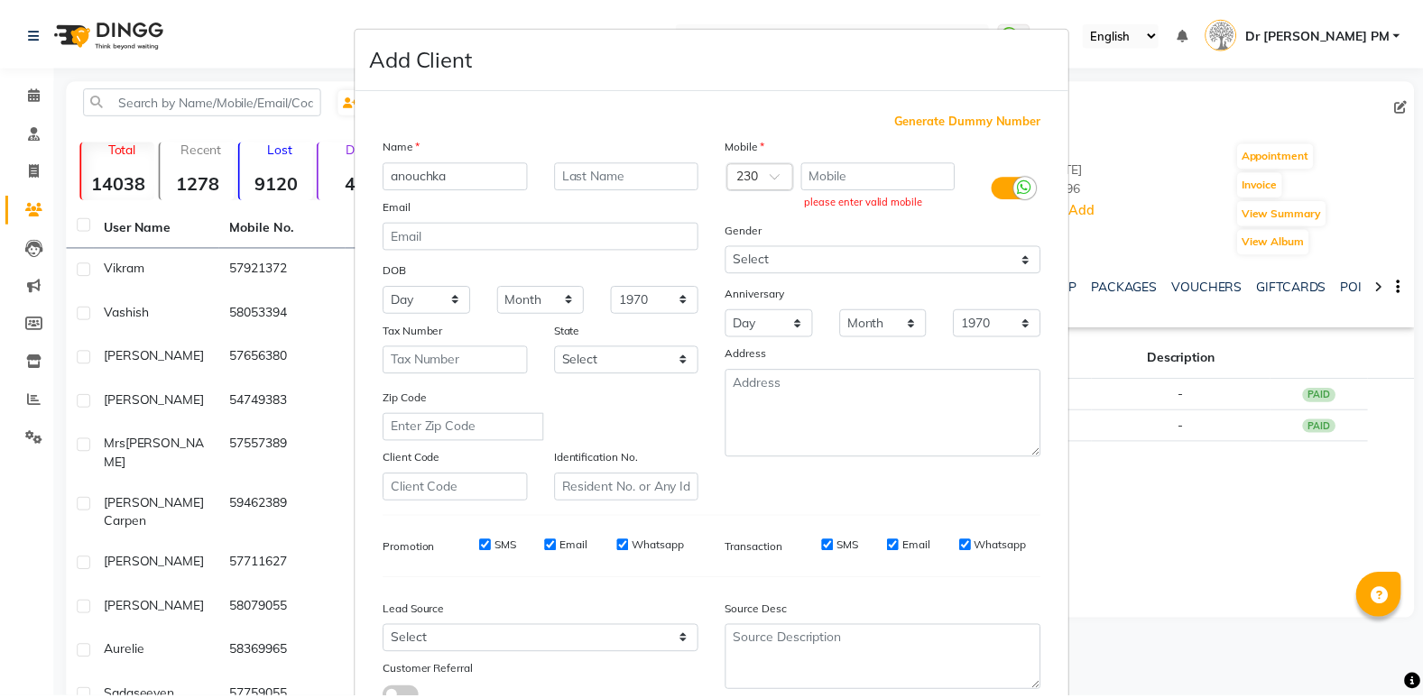
scroll to position [134, 0]
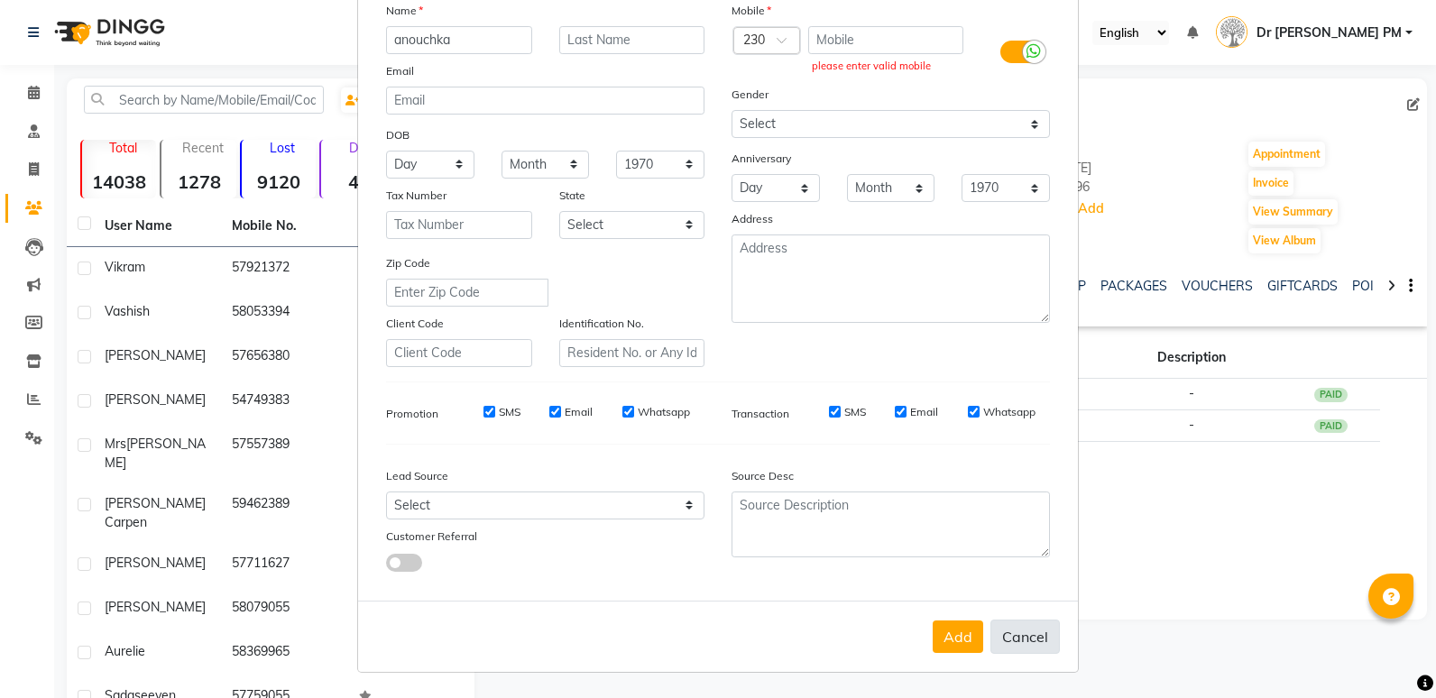
click at [1031, 637] on button "Cancel" at bounding box center [1025, 637] width 69 height 34
select select
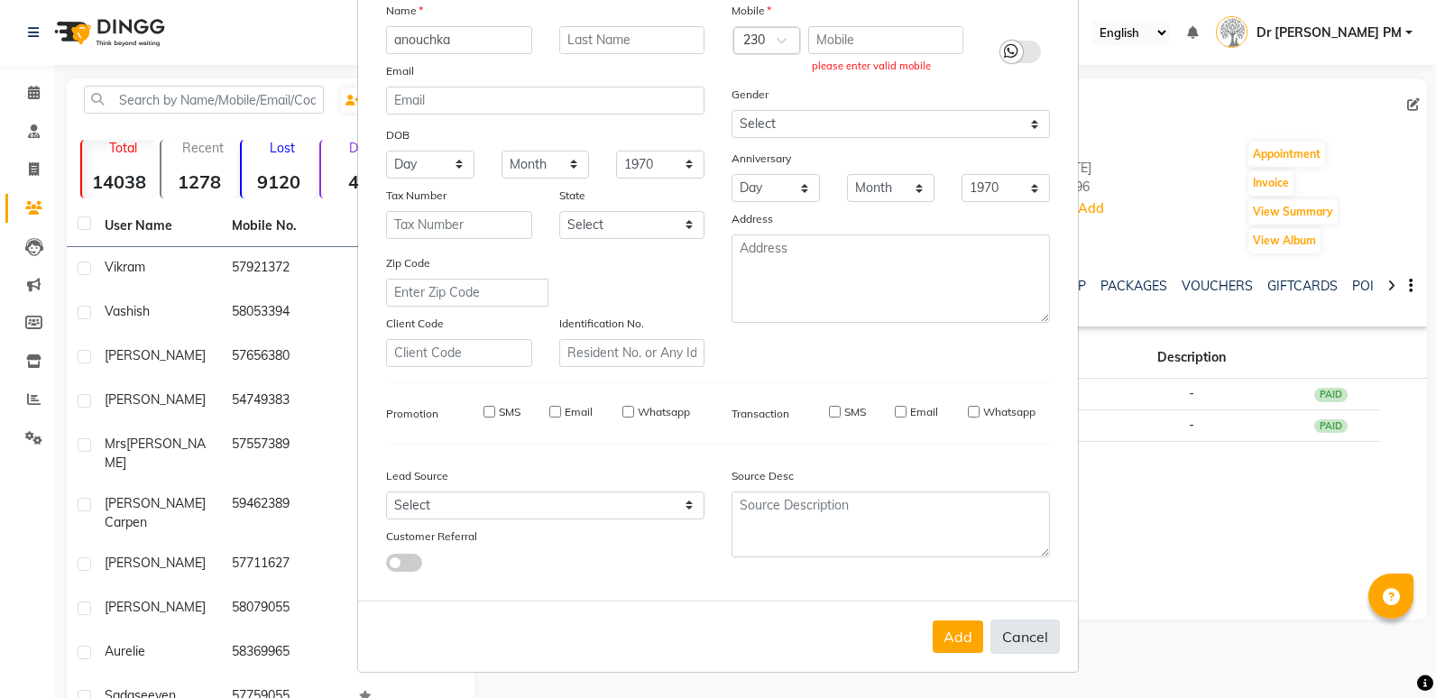
select select
checkbox input "false"
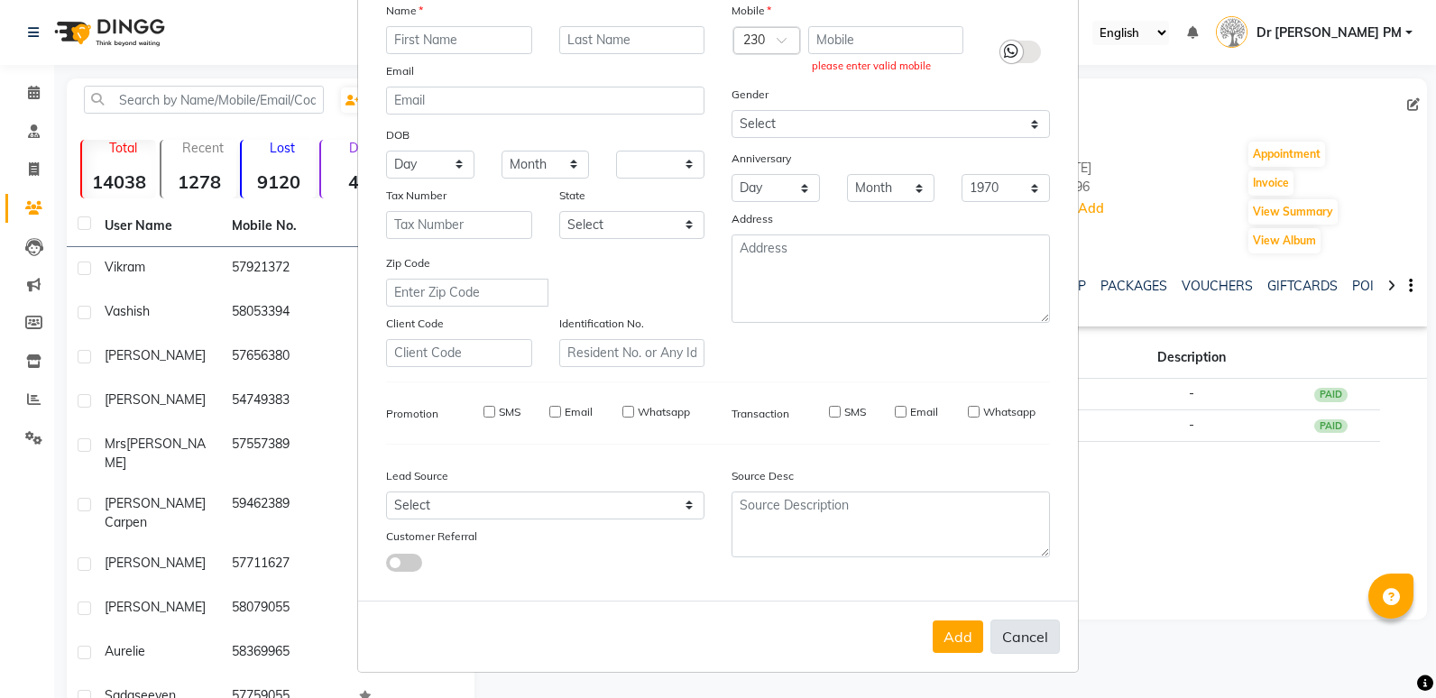
checkbox input "false"
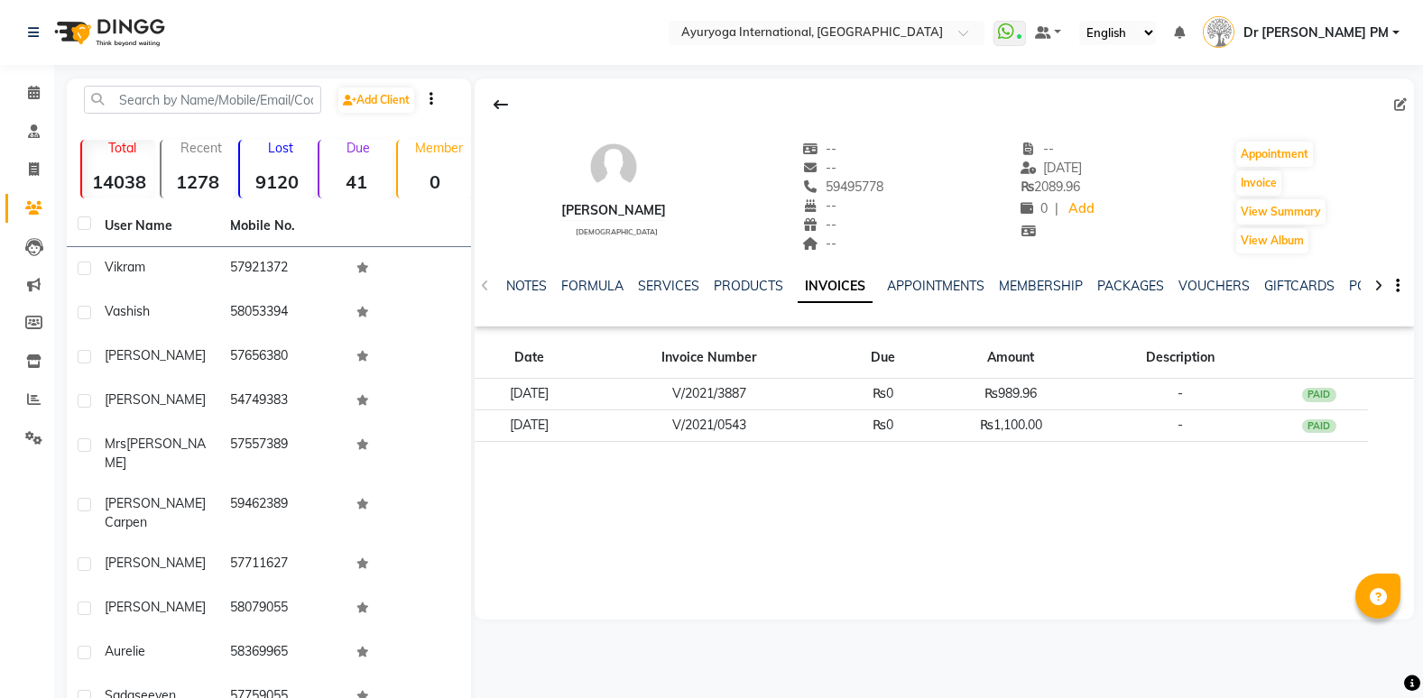
click at [91, 36] on img at bounding box center [108, 32] width 124 height 51
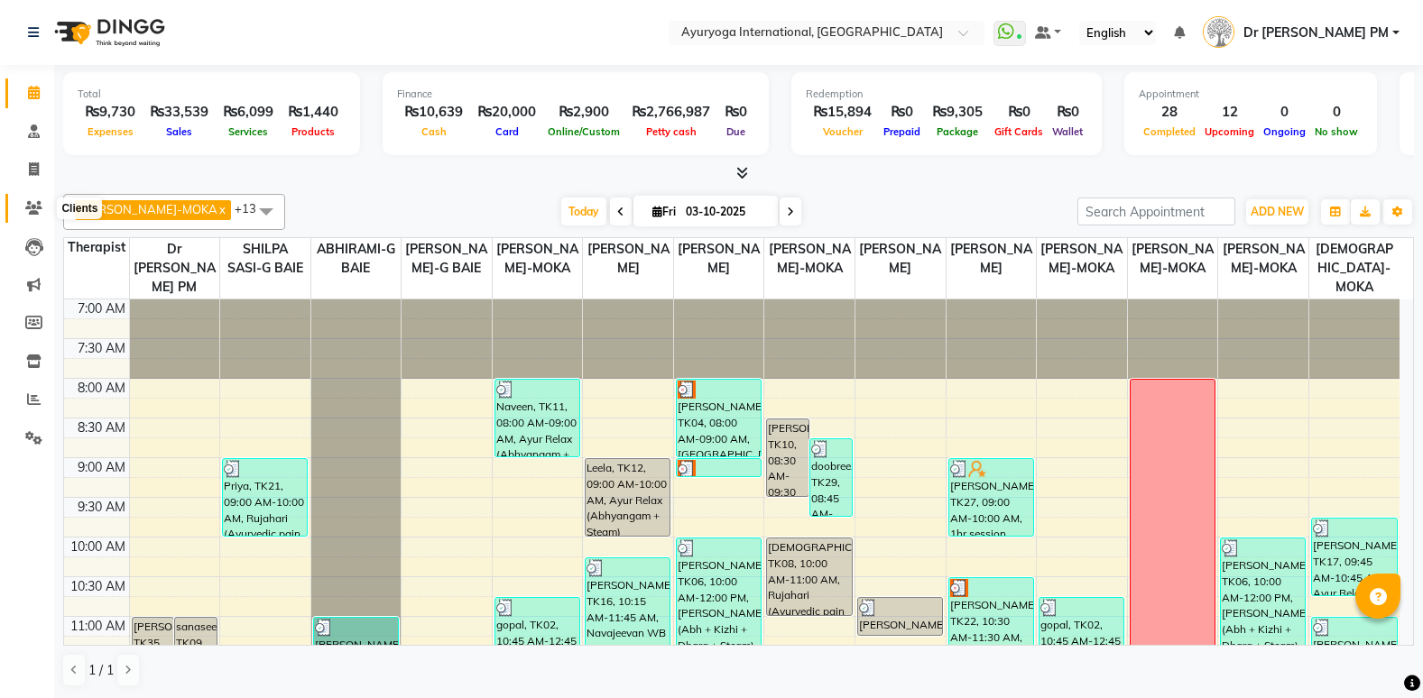
click at [34, 201] on icon at bounding box center [33, 208] width 17 height 14
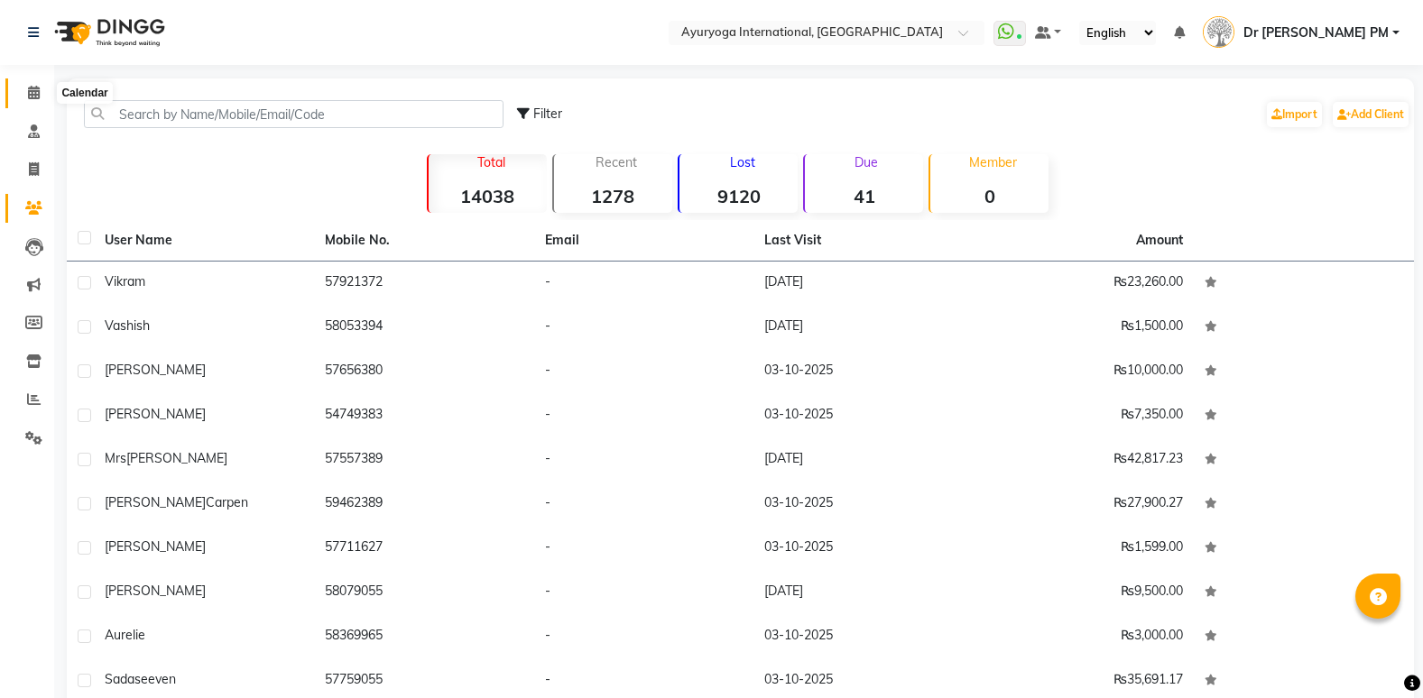
click at [24, 88] on span at bounding box center [34, 93] width 32 height 21
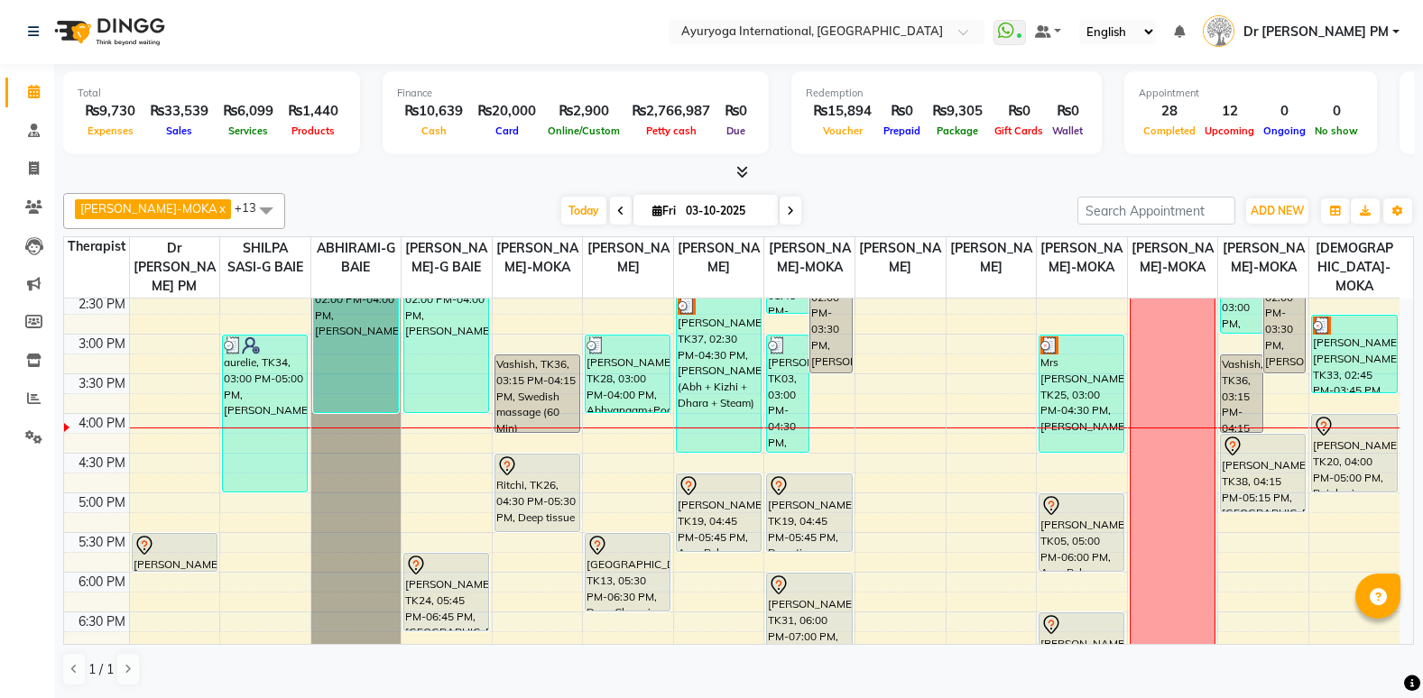
scroll to position [585, 0]
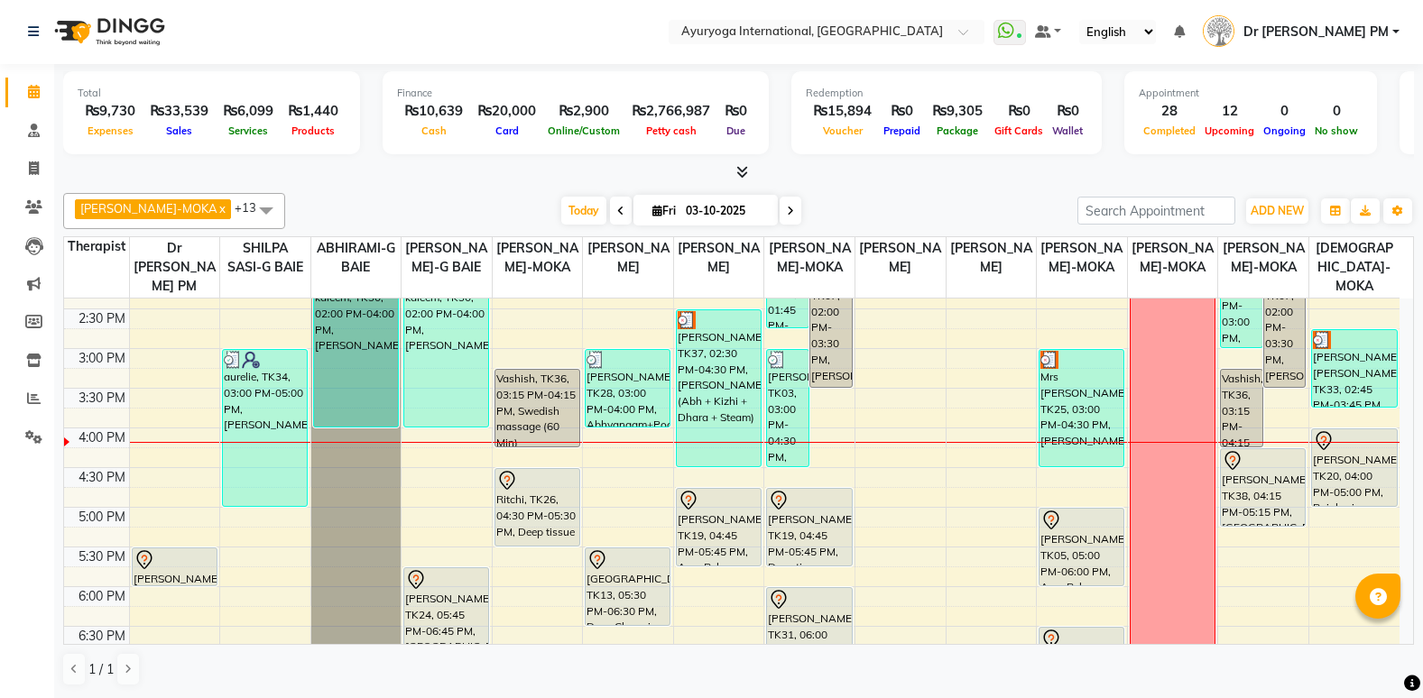
click at [160, 475] on div "7:00 AM 7:30 AM 8:00 AM 8:30 AM 9:00 AM 9:30 AM 10:00 AM 10:30 AM 11:00 AM 11:3…" at bounding box center [731, 269] width 1335 height 1110
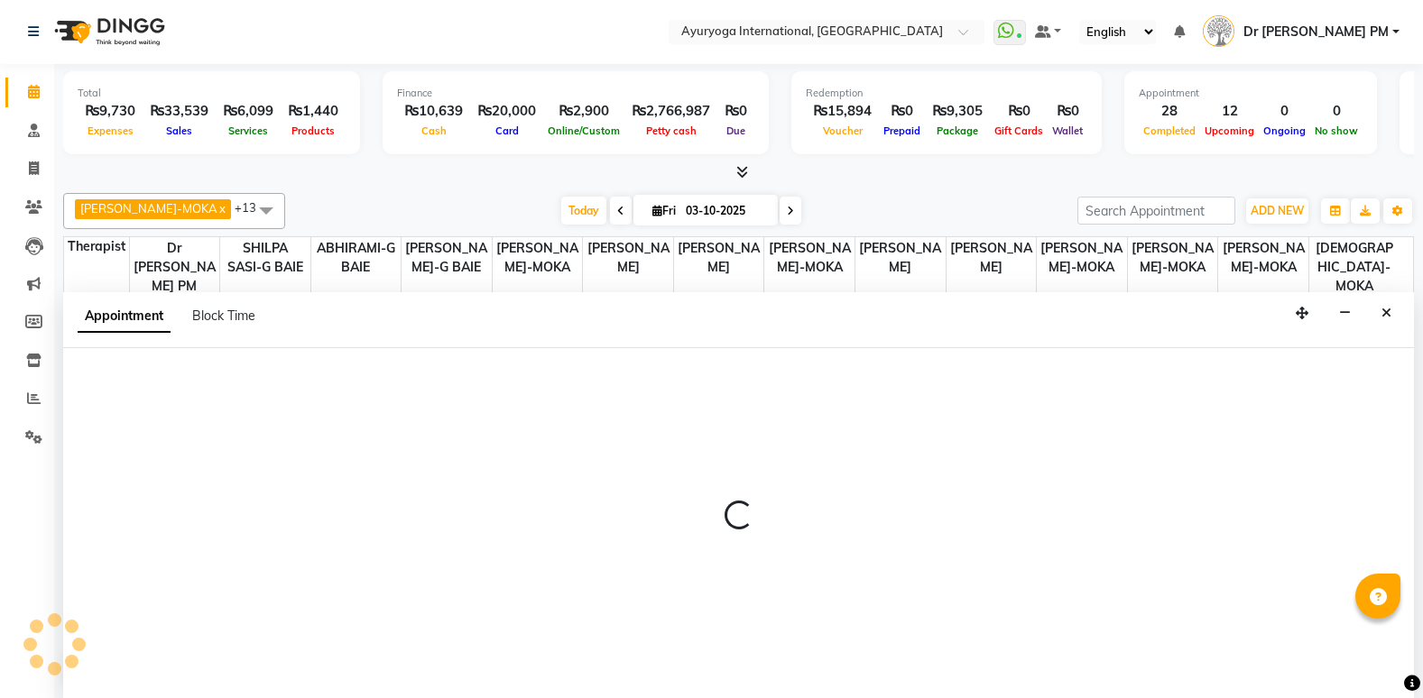
select select "92659"
select select "990"
select select "tentative"
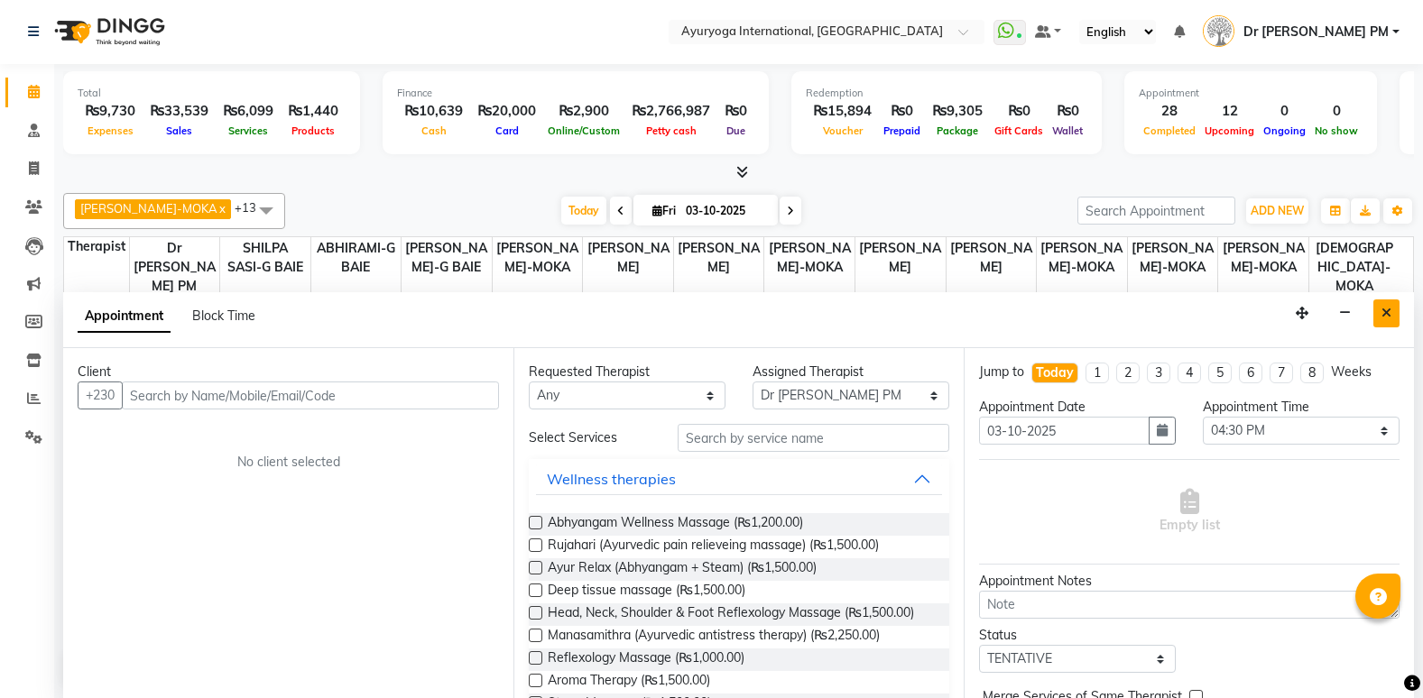
click at [1387, 319] on button "Close" at bounding box center [1386, 313] width 26 height 28
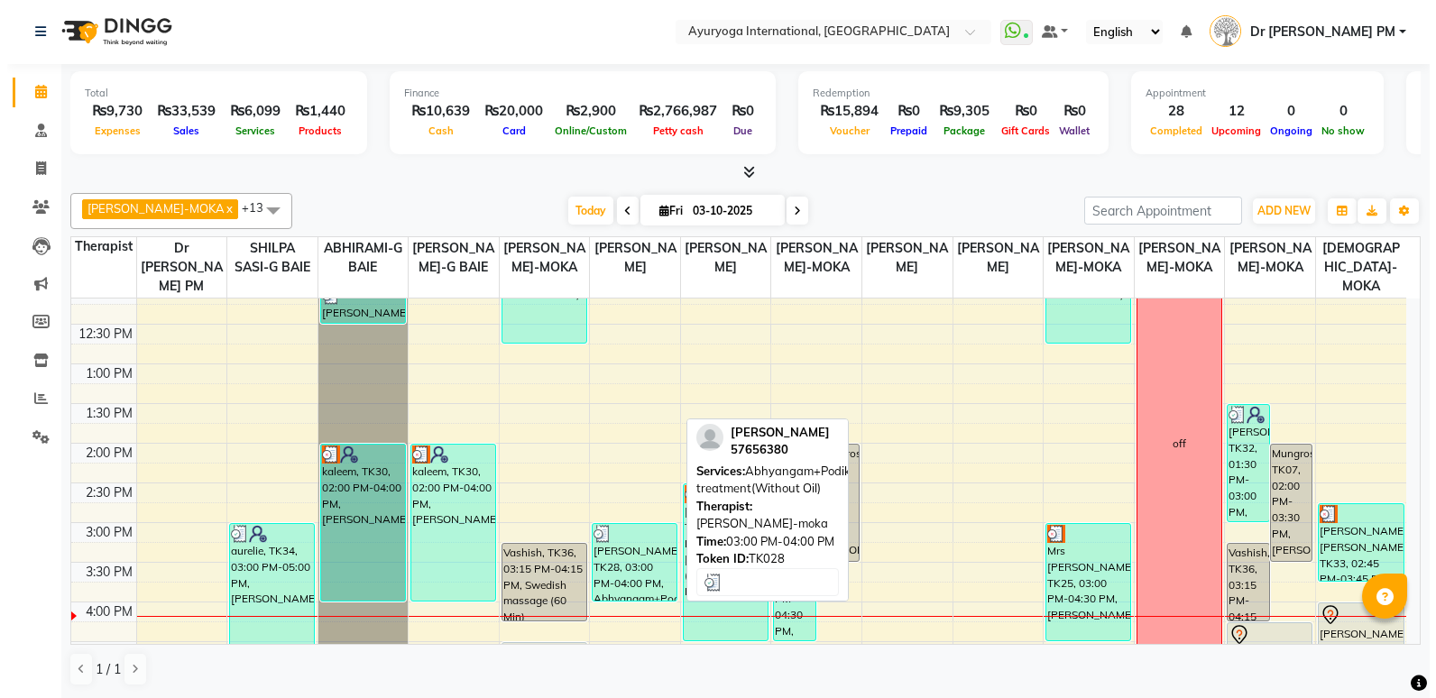
scroll to position [404, 0]
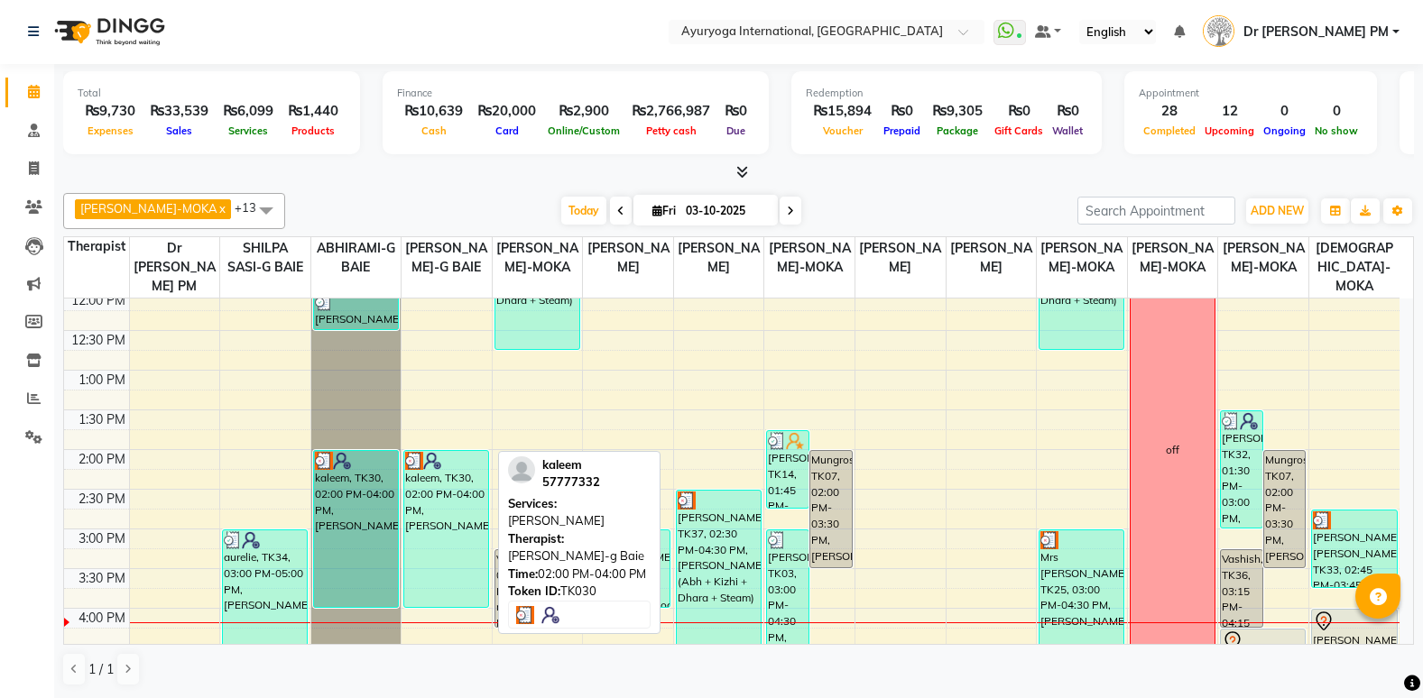
click at [425, 509] on div "kaleem, TK30, 02:00 PM-04:00 PM, [PERSON_NAME]" at bounding box center [446, 529] width 84 height 156
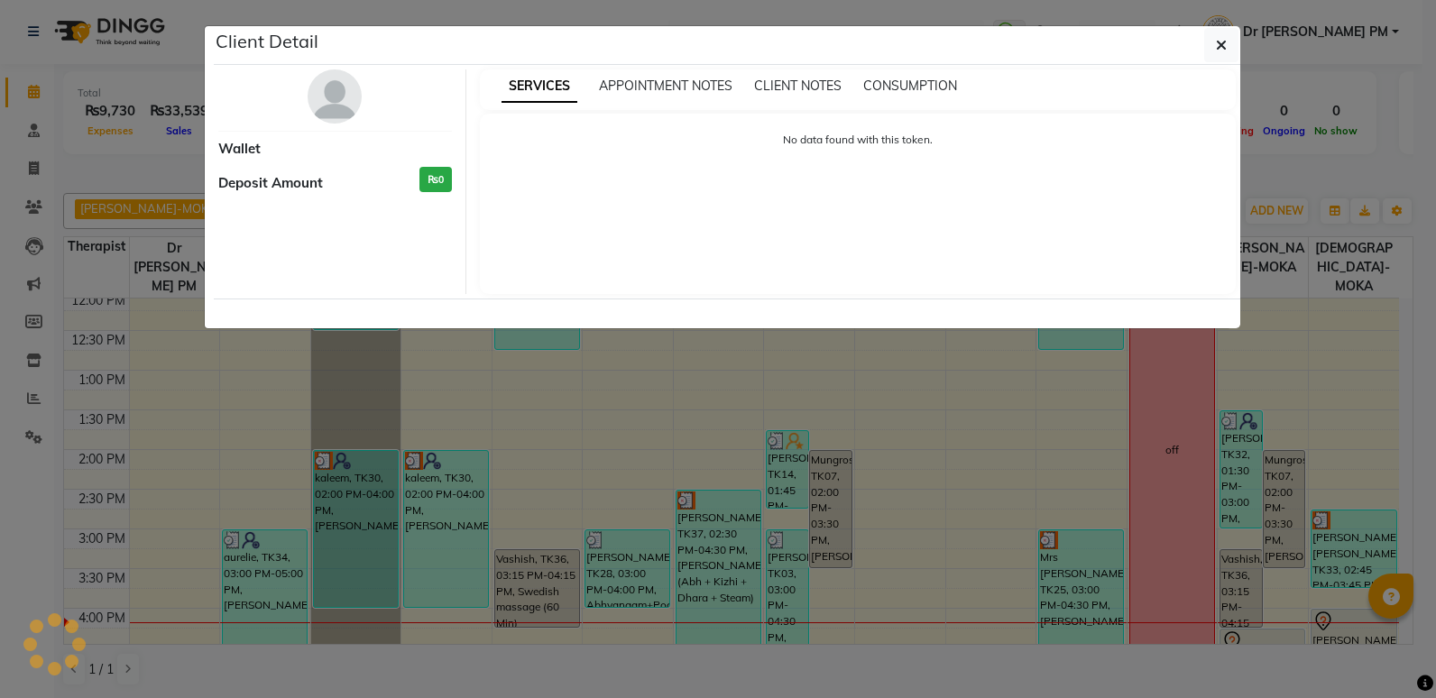
select select "3"
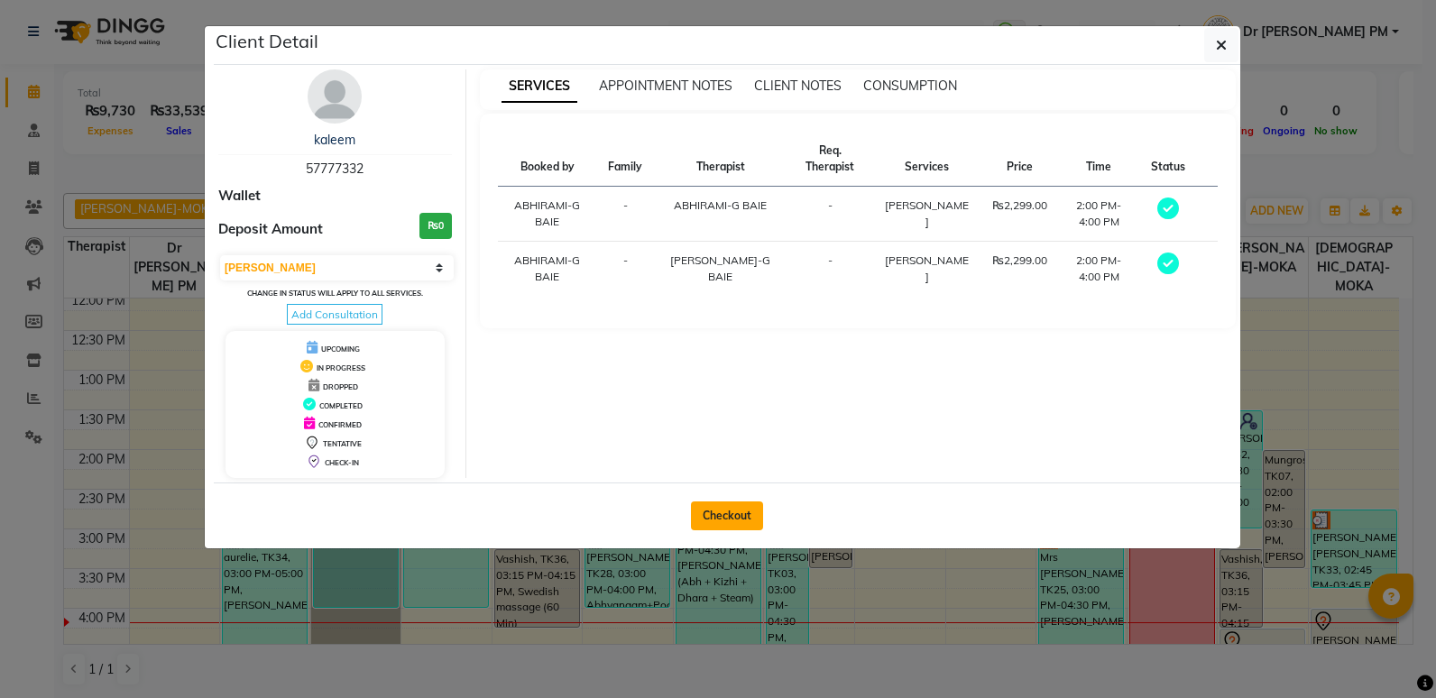
click at [704, 509] on button "Checkout" at bounding box center [727, 516] width 72 height 29
select select "service"
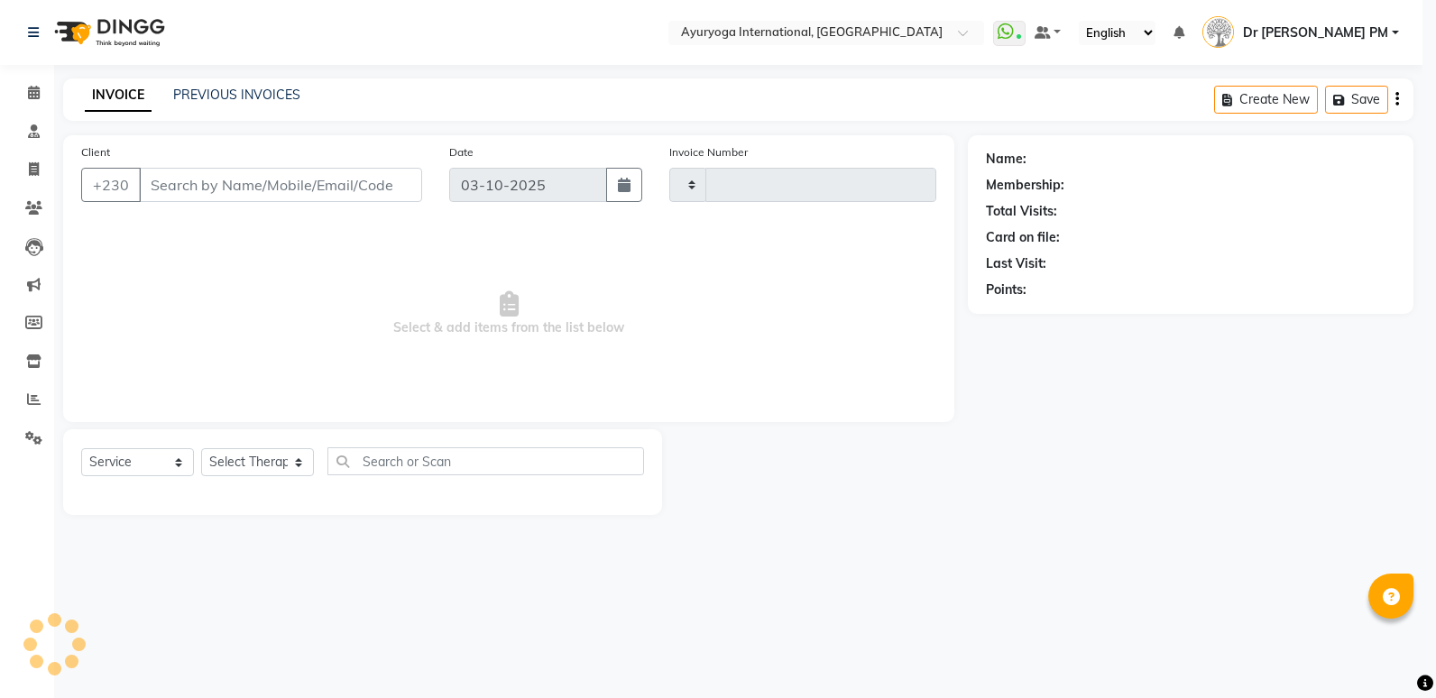
type input "6022"
select select "730"
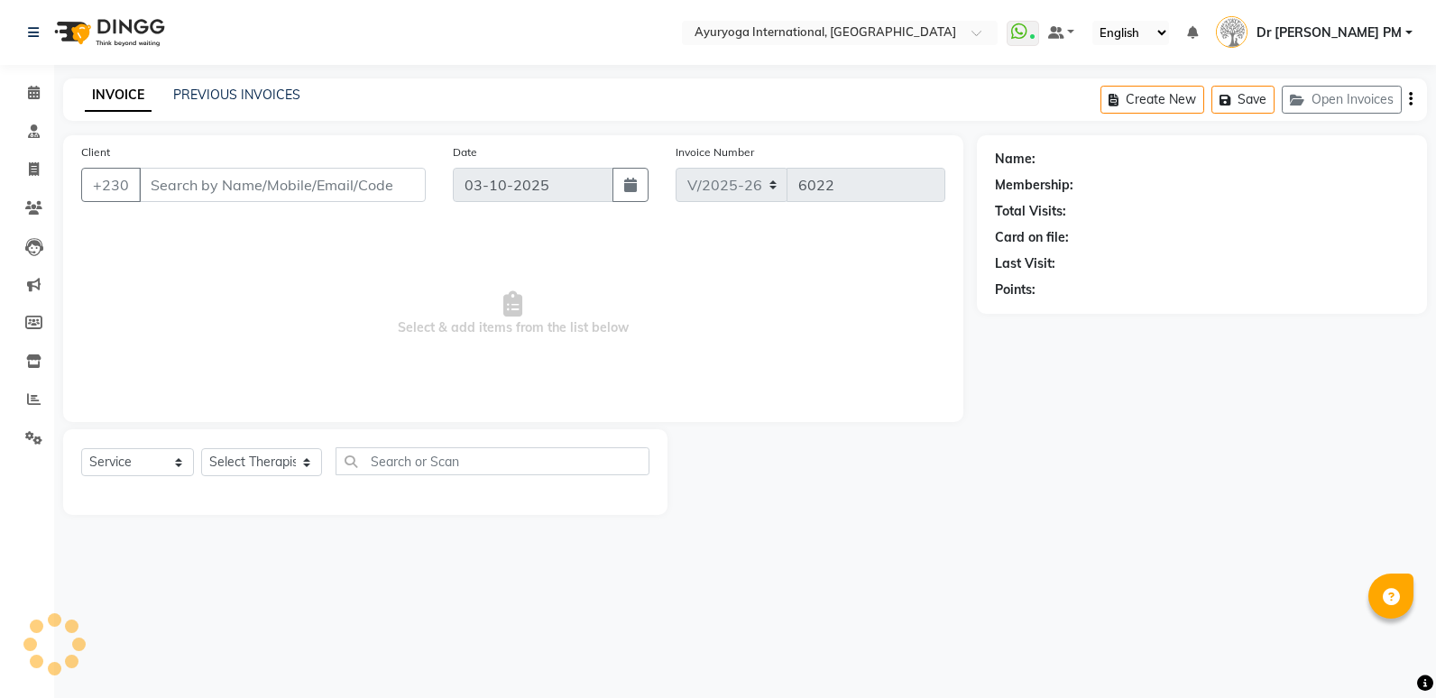
type input "57777332"
select select "70418"
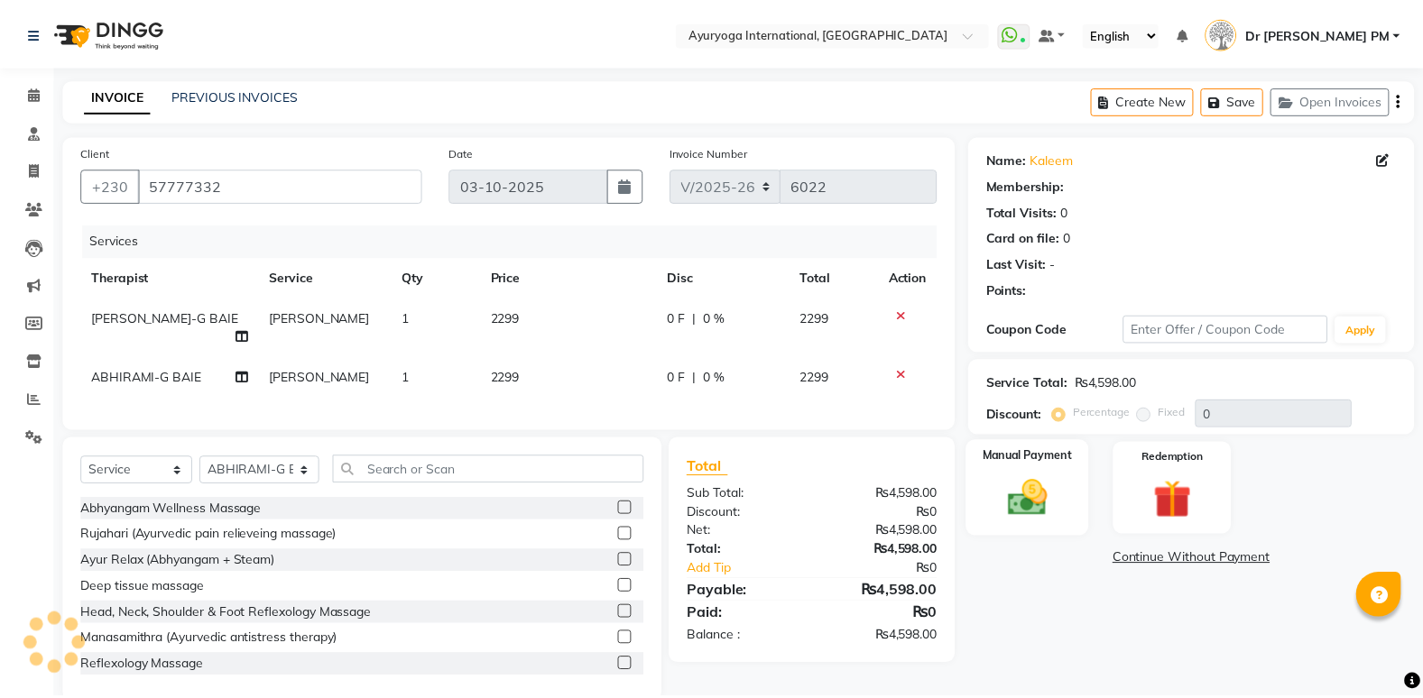
scroll to position [46, 0]
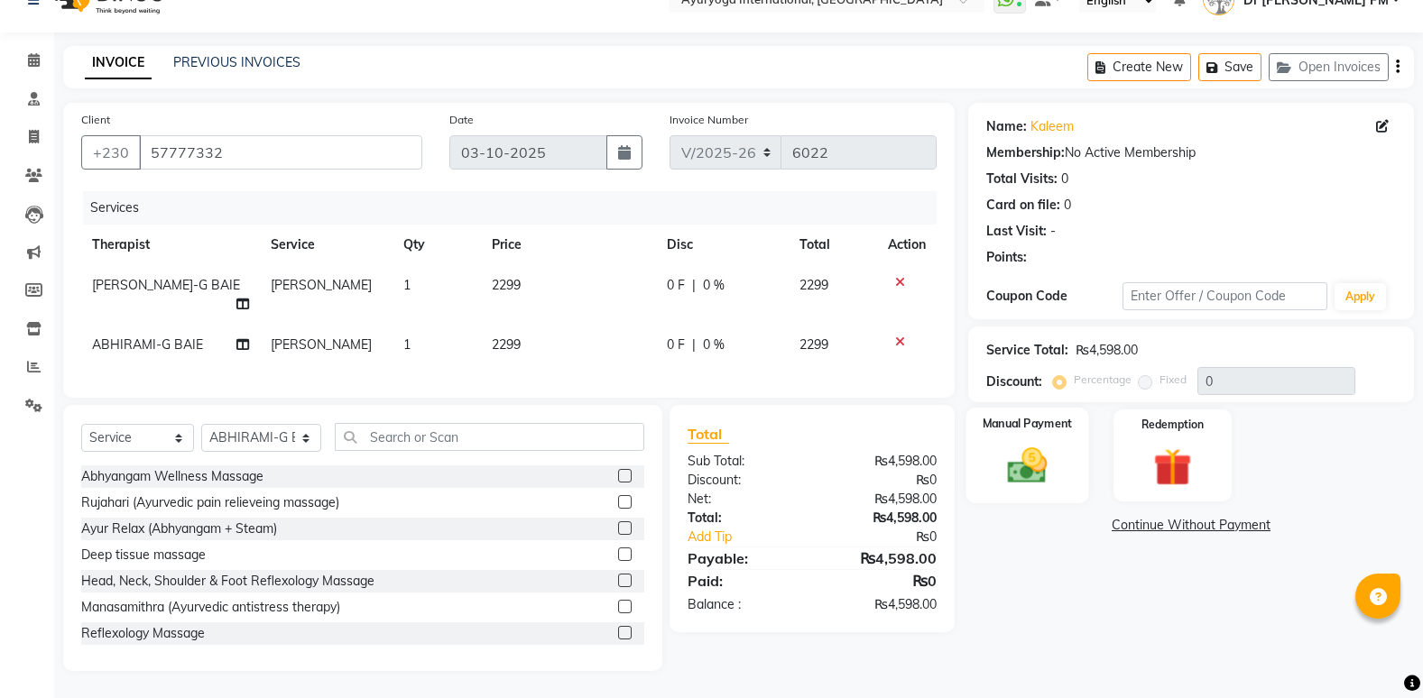
click at [1074, 444] on div "Manual Payment" at bounding box center [1026, 456] width 123 height 96
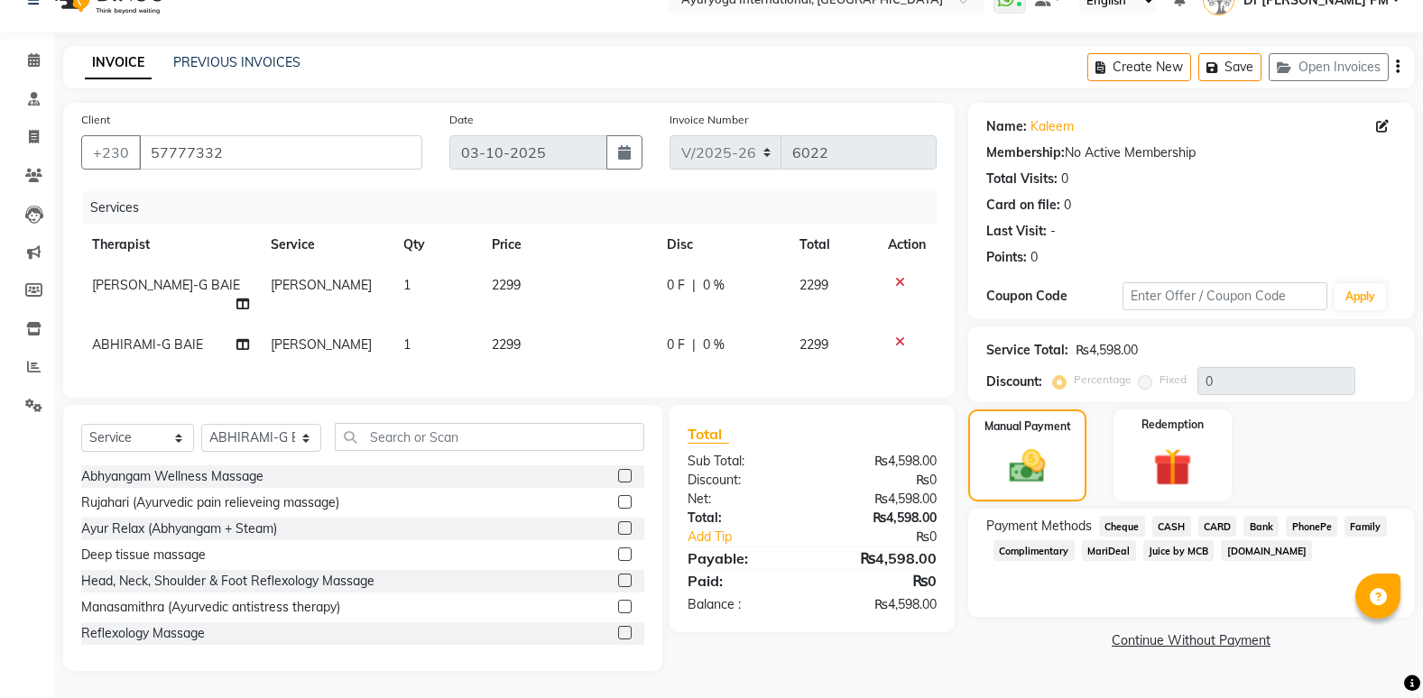
click at [1176, 516] on span "CASH" at bounding box center [1171, 526] width 39 height 21
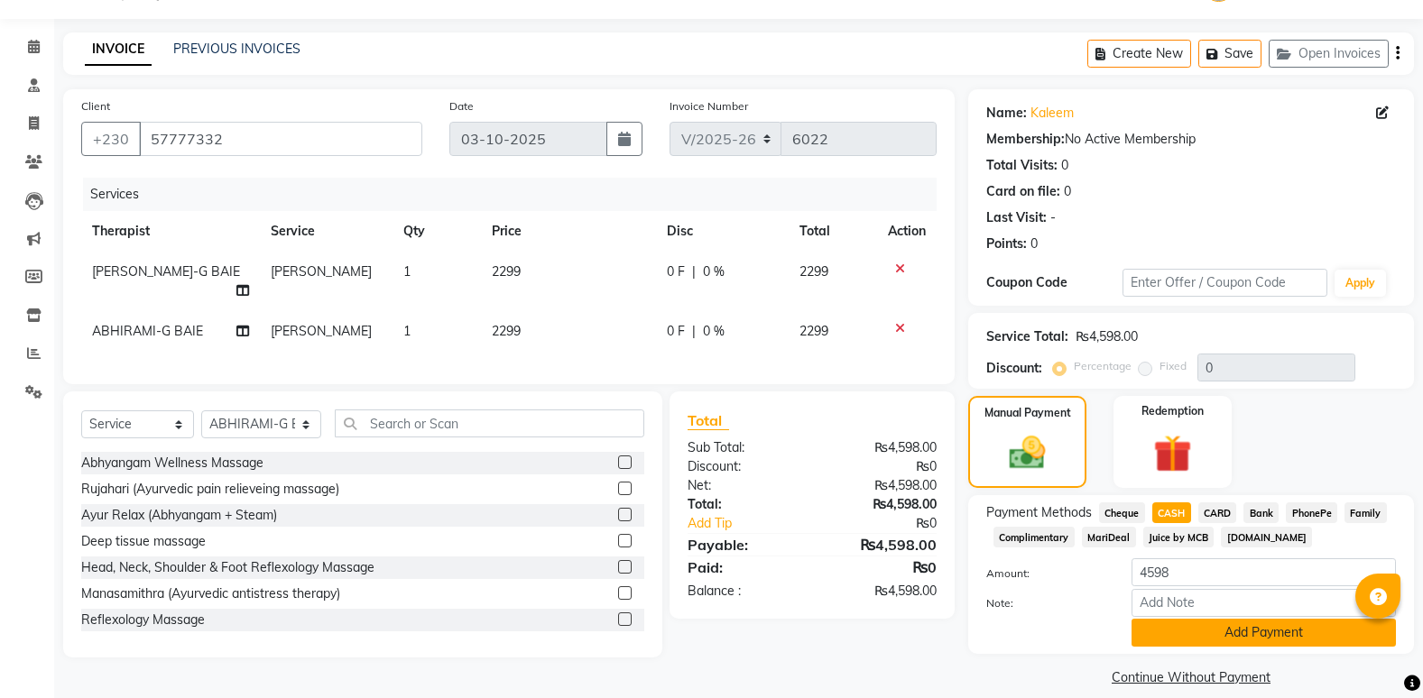
scroll to position [66, 0]
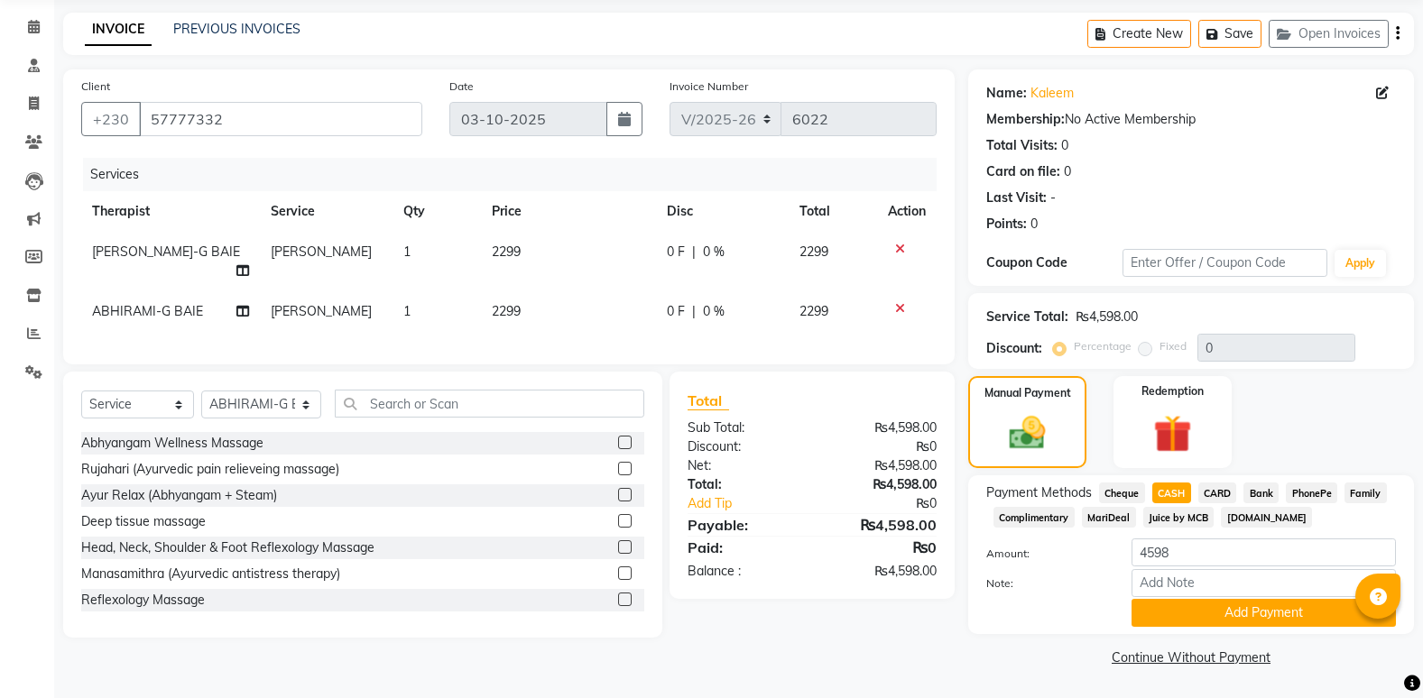
click at [326, 251] on span "[PERSON_NAME]" at bounding box center [321, 252] width 101 height 16
select select "50740"
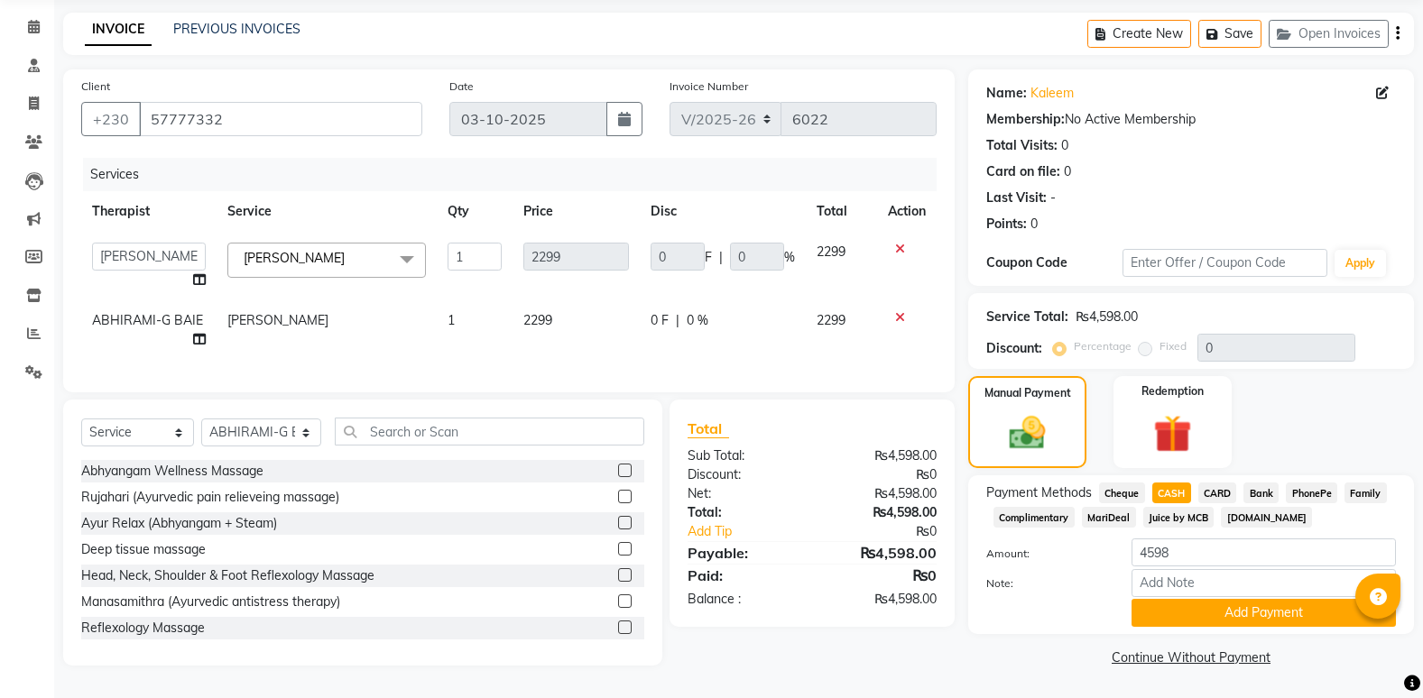
click at [393, 259] on span at bounding box center [407, 260] width 36 height 34
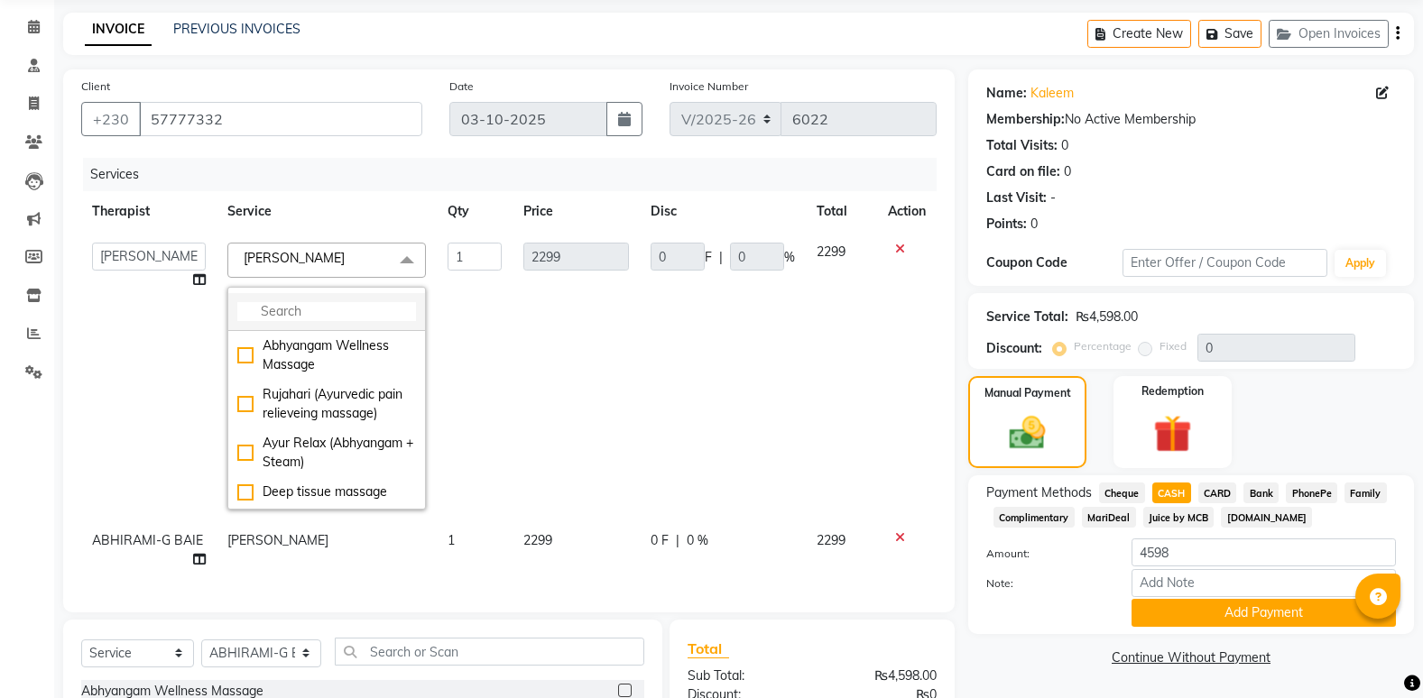
click at [349, 317] on input "multiselect-search" at bounding box center [326, 311] width 179 height 19
type input "w"
click at [512, 345] on td "2299" at bounding box center [575, 376] width 127 height 289
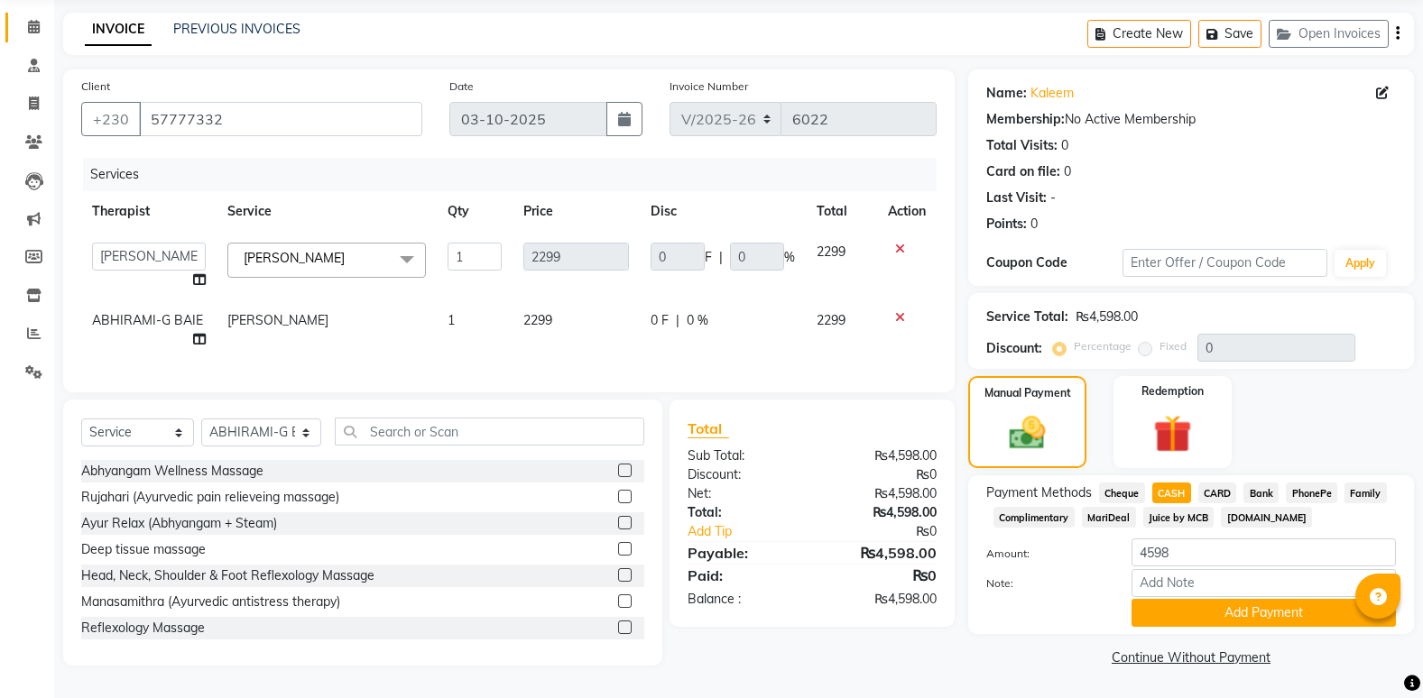
drag, startPoint x: 37, startPoint y: 41, endPoint x: 32, endPoint y: 23, distance: 18.8
click at [37, 41] on link "Calendar" at bounding box center [26, 28] width 43 height 30
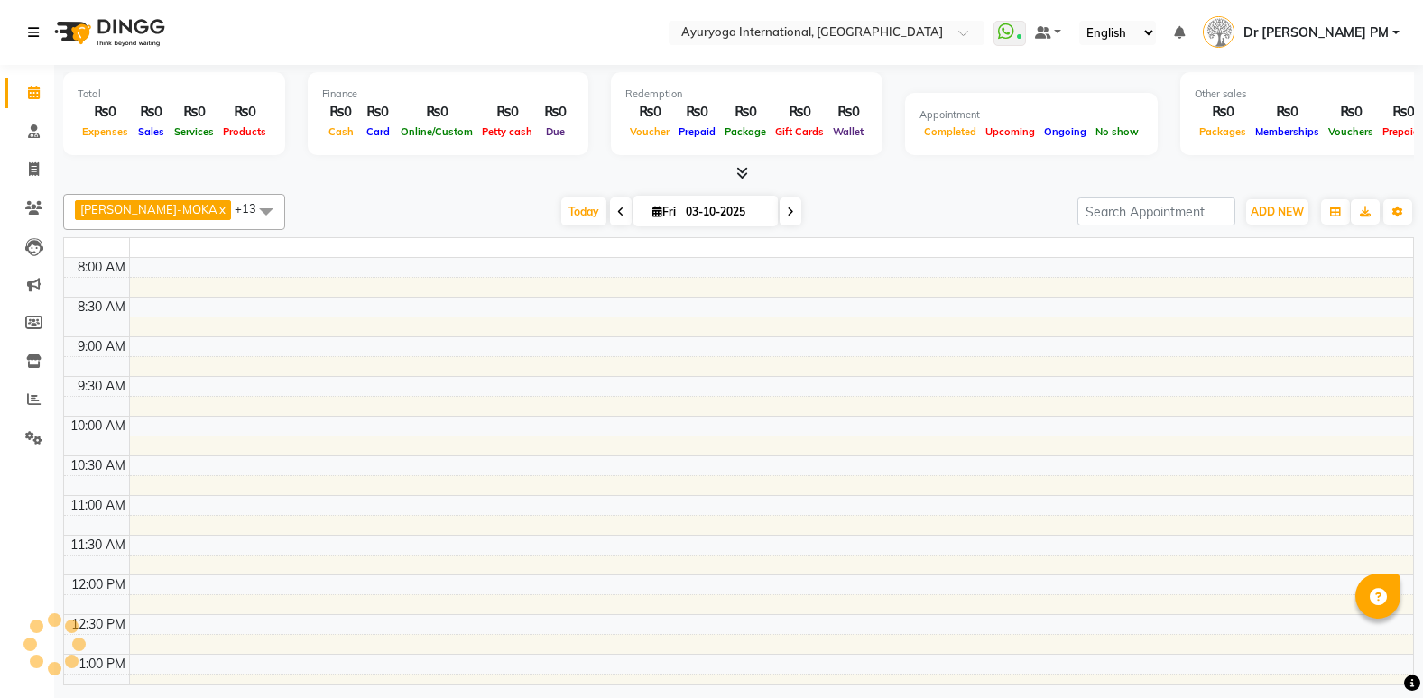
click at [32, 23] on link at bounding box center [37, 32] width 18 height 51
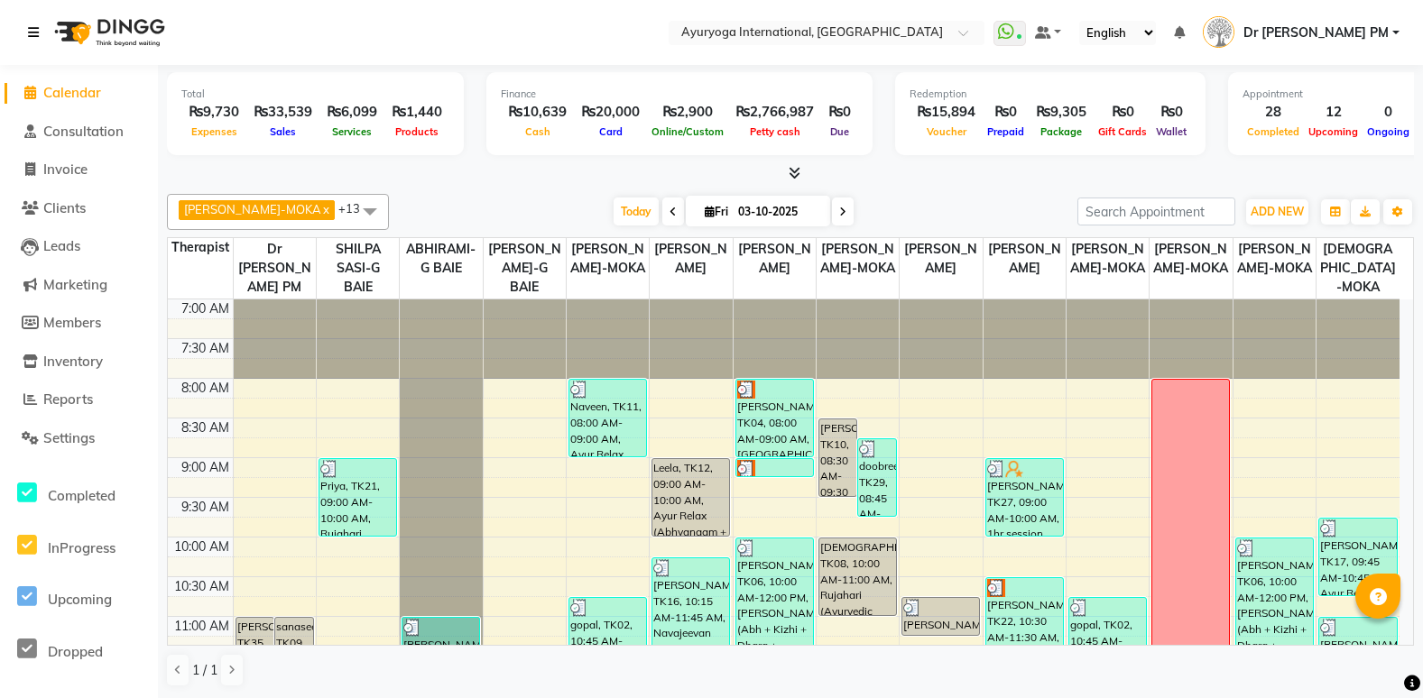
click at [36, 28] on icon at bounding box center [33, 32] width 11 height 13
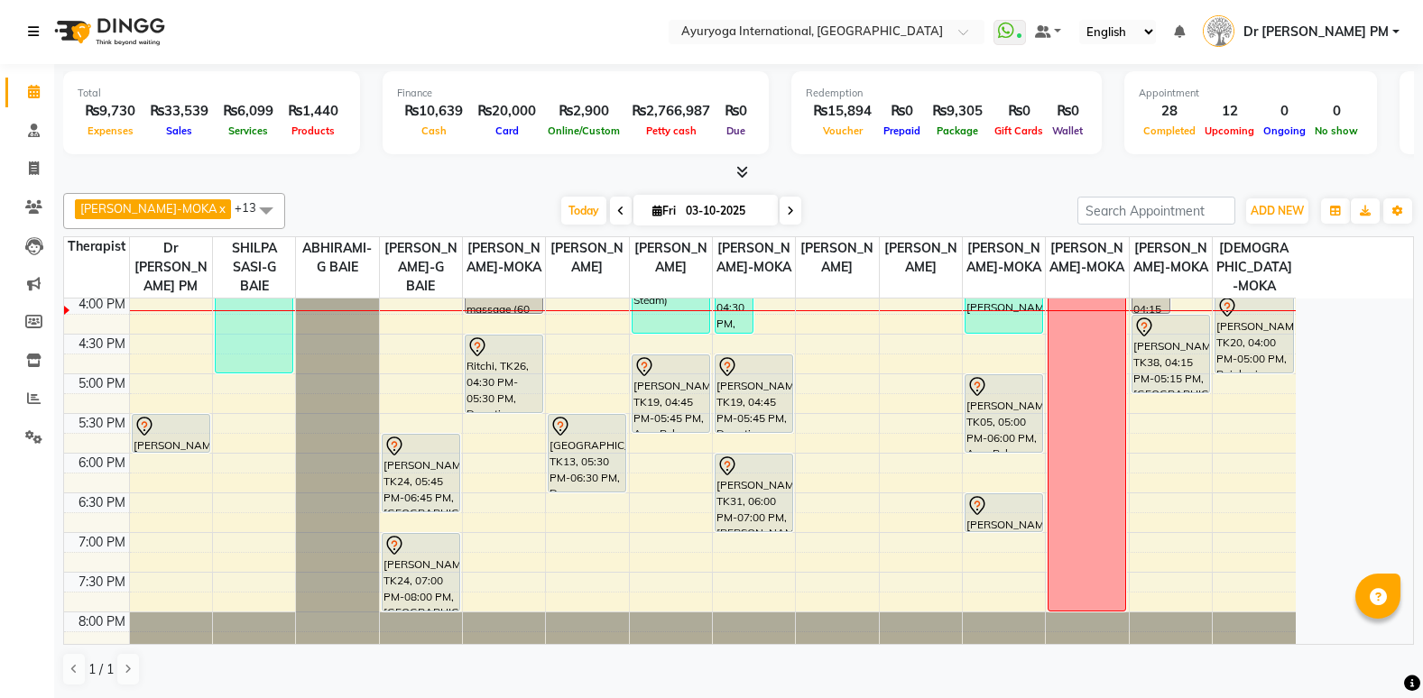
scroll to position [675, 0]
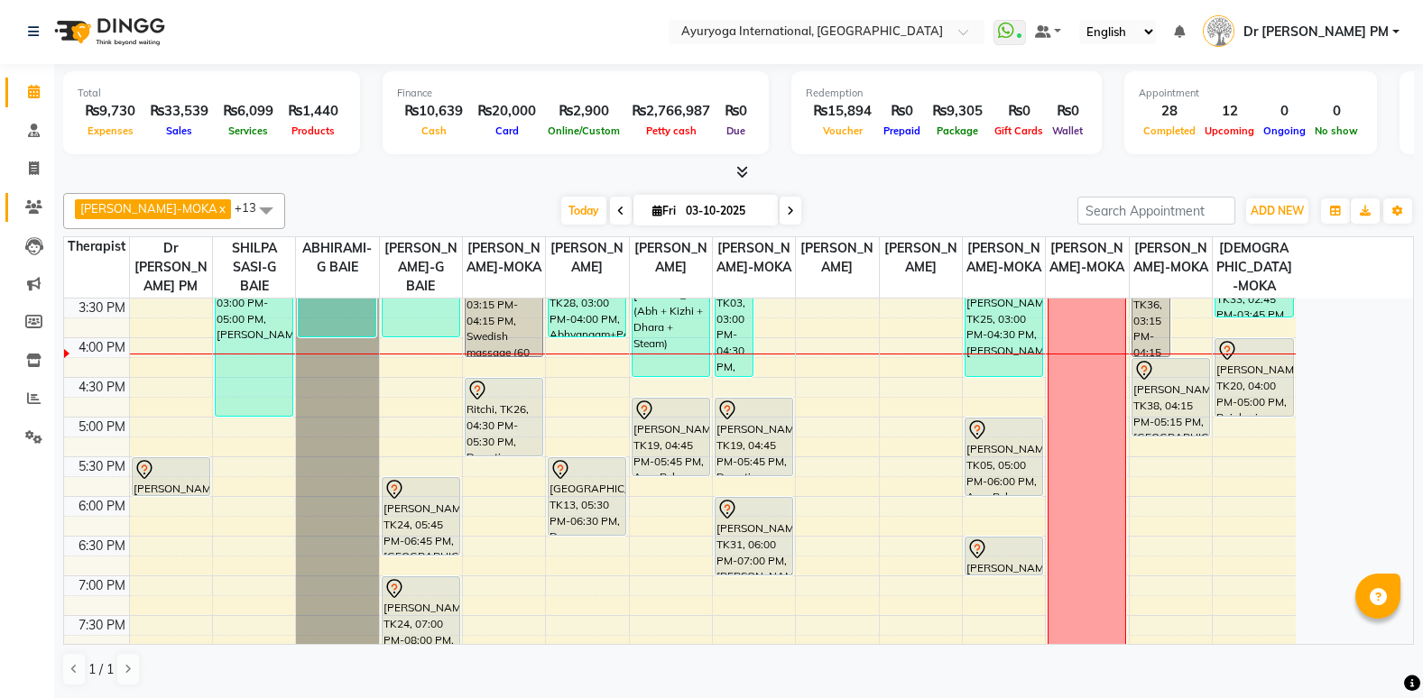
click at [31, 196] on link "Clients" at bounding box center [26, 208] width 43 height 30
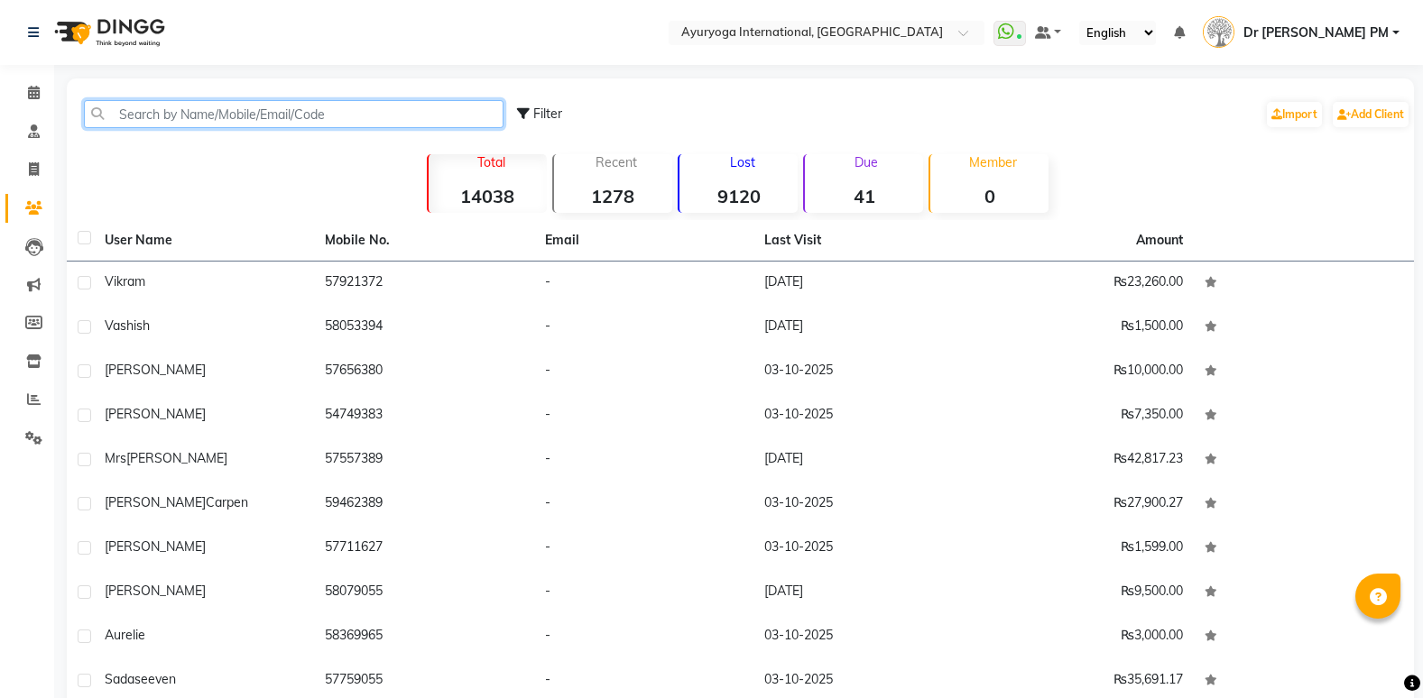
click at [220, 118] on input "text" at bounding box center [293, 114] width 419 height 28
click at [41, 163] on span at bounding box center [34, 170] width 32 height 21
select select "service"
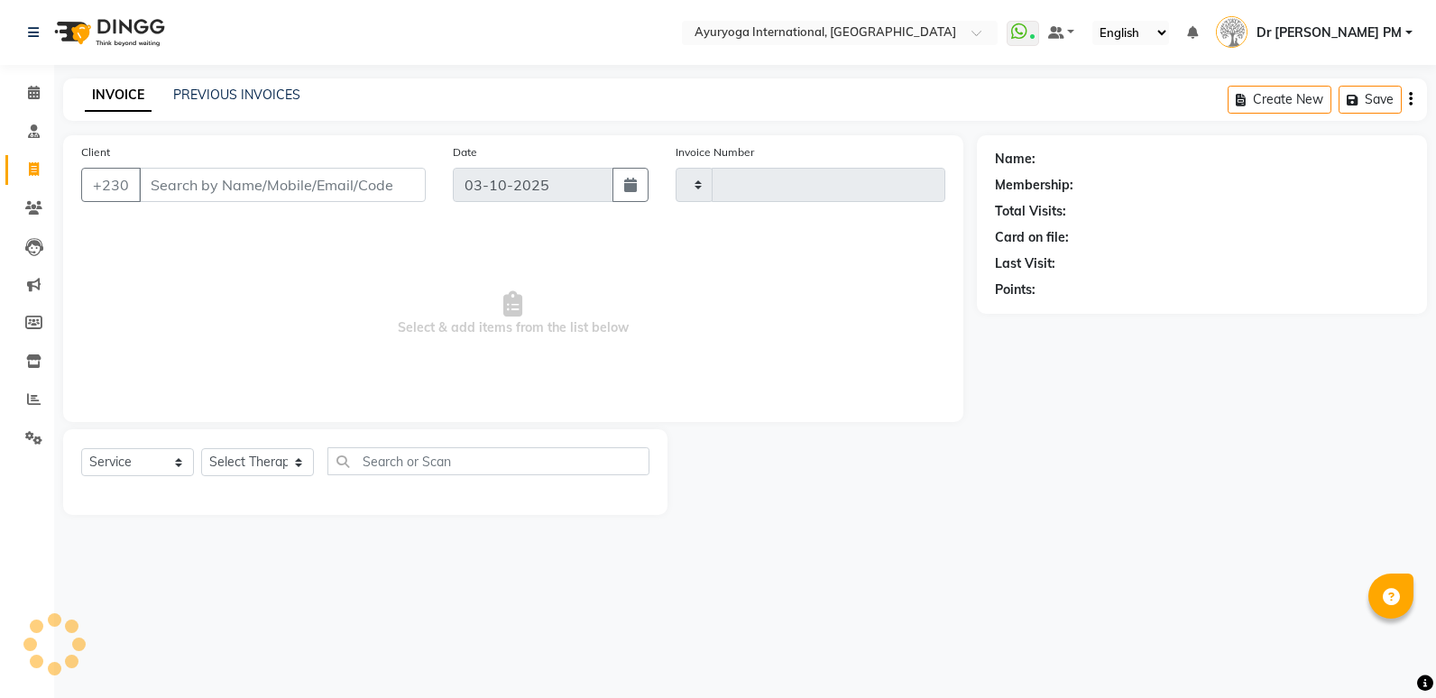
type input "6022"
select select "730"
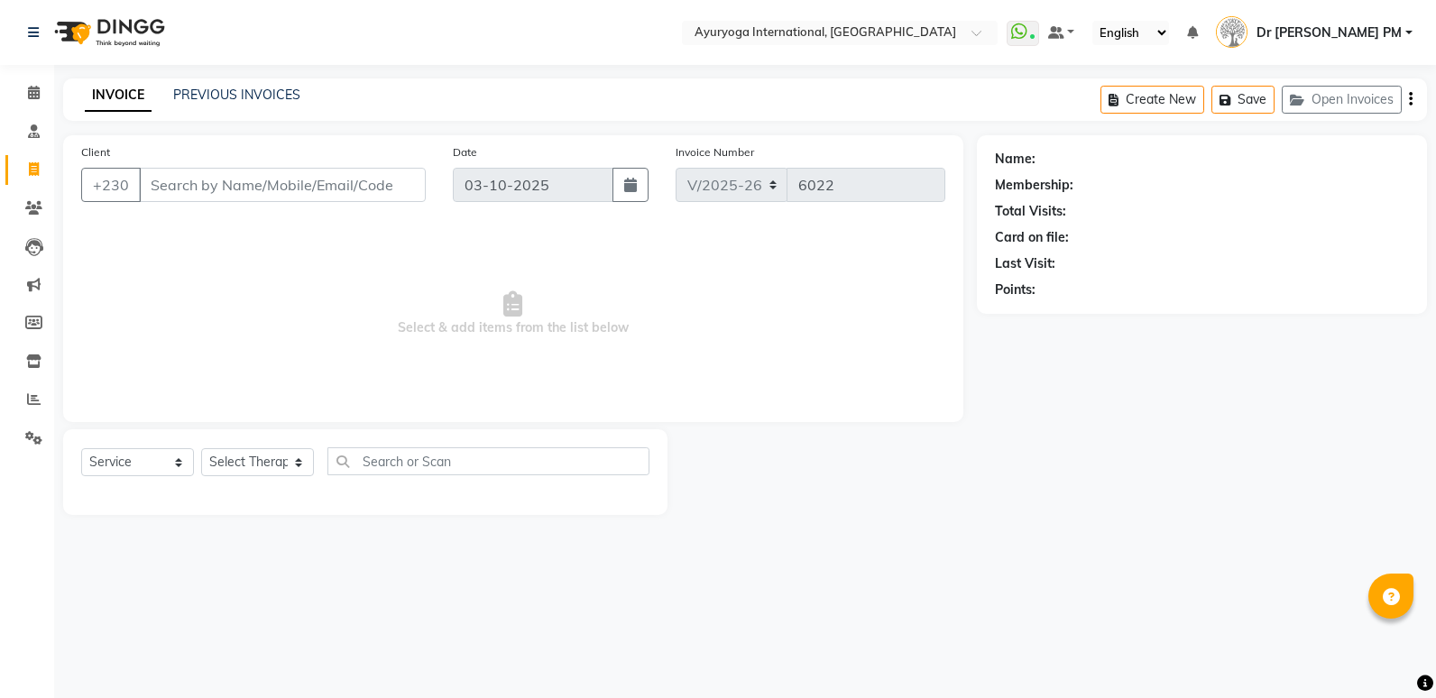
click at [202, 180] on input "Client" at bounding box center [282, 185] width 287 height 34
type input "5829 1265"
click at [392, 189] on span "Add Client" at bounding box center [379, 185] width 71 height 18
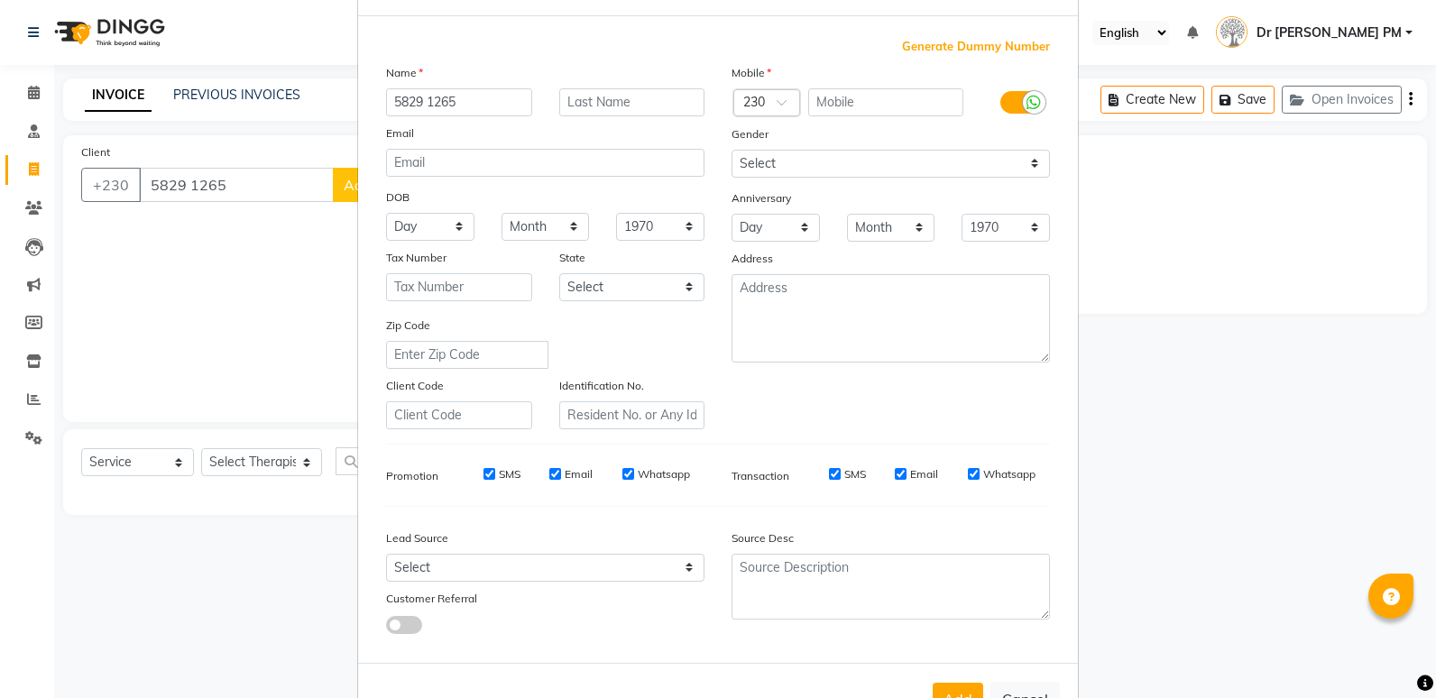
scroll to position [134, 0]
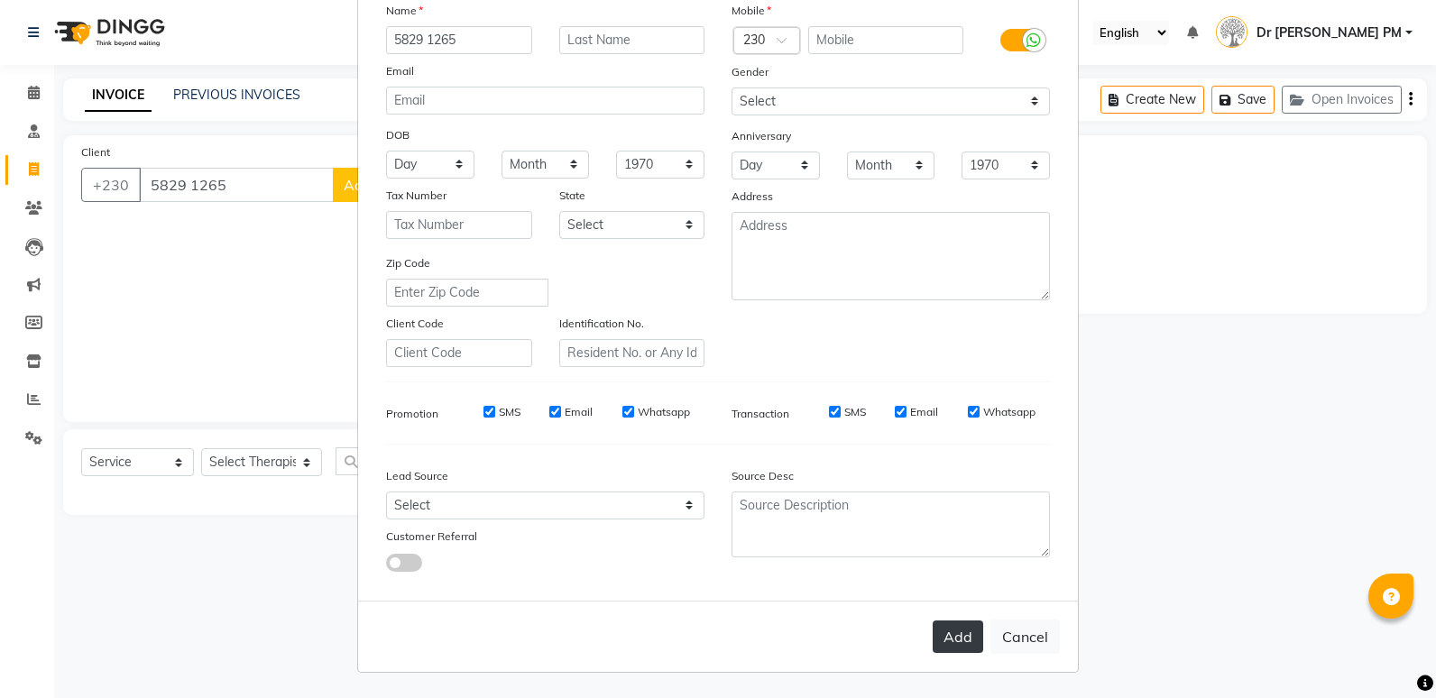
click at [936, 638] on button "Add" at bounding box center [958, 637] width 51 height 32
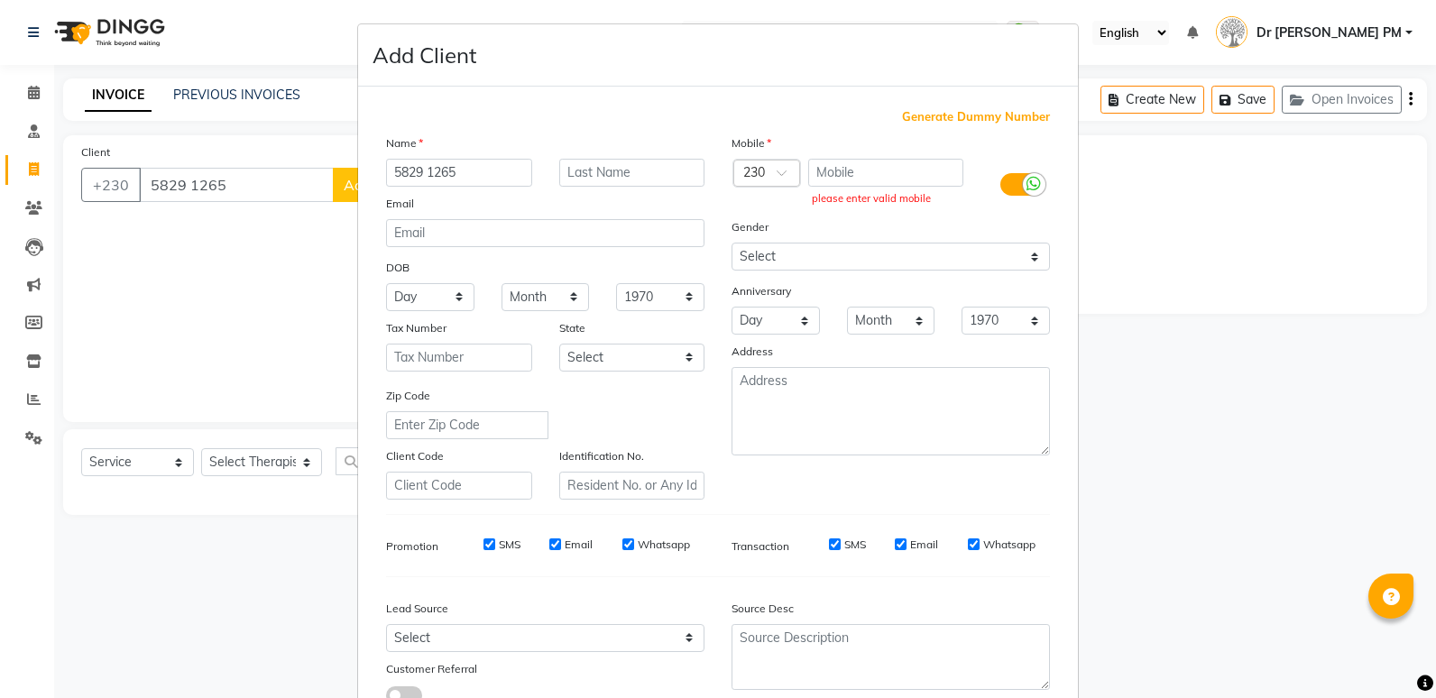
scroll to position [0, 0]
paste input "5829 1265"
type input "5829 1265"
click at [491, 164] on input "5829 1265" at bounding box center [459, 175] width 146 height 28
type input "5"
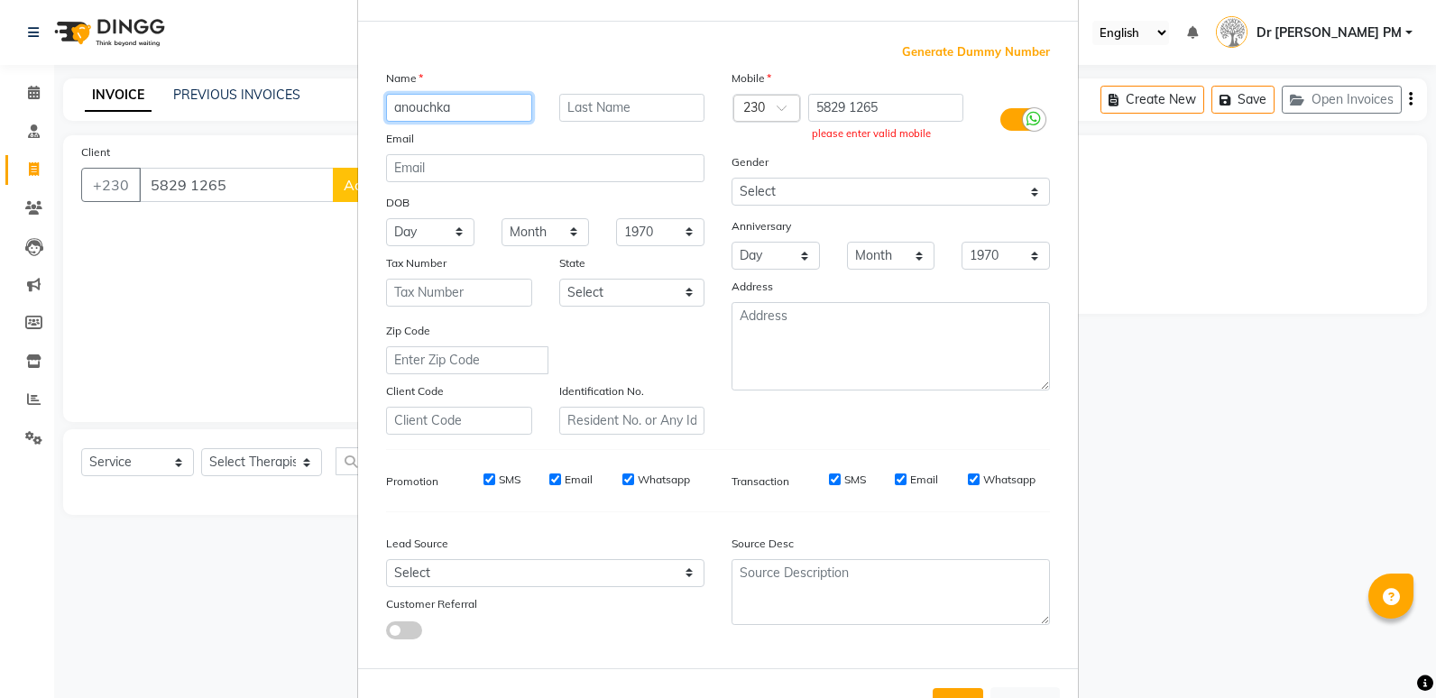
scroll to position [134, 0]
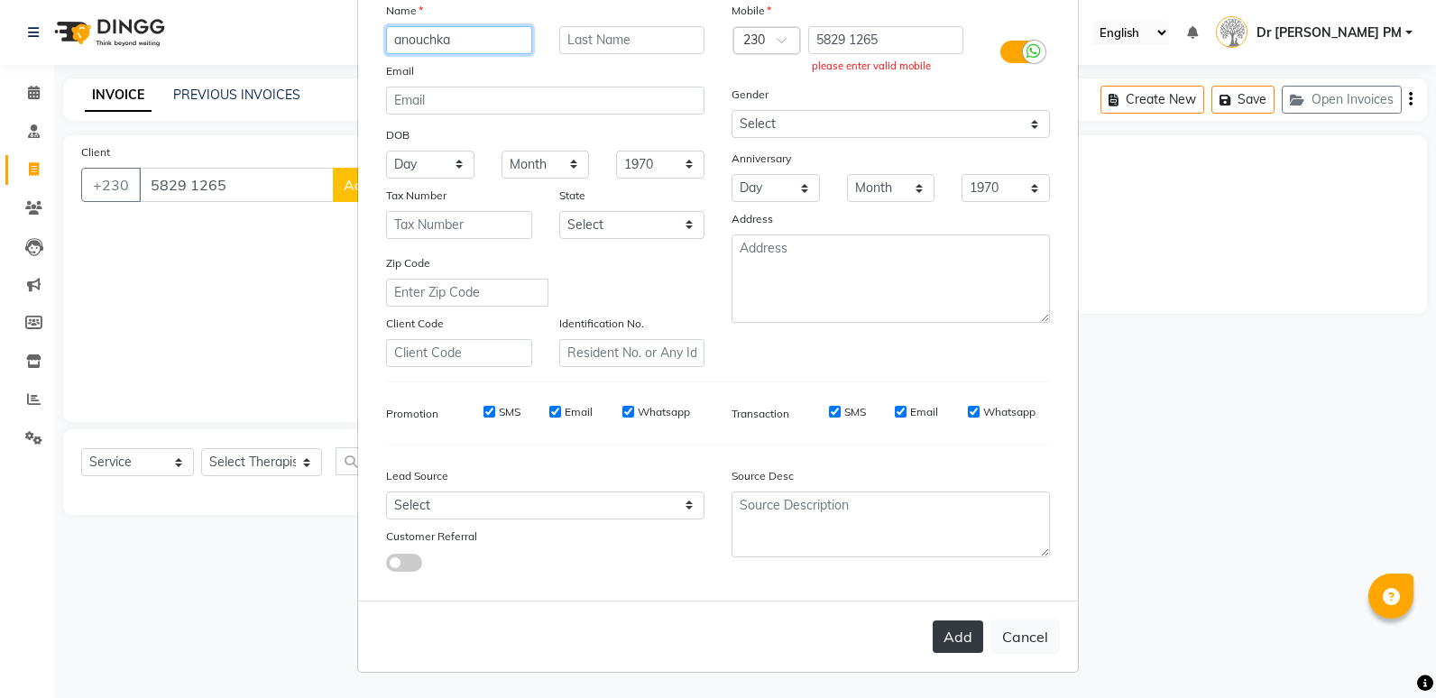
type input "anouchka"
click at [947, 642] on button "Add" at bounding box center [958, 637] width 51 height 32
click at [954, 632] on button "Add" at bounding box center [958, 637] width 51 height 32
click at [944, 641] on button "Add" at bounding box center [958, 637] width 51 height 32
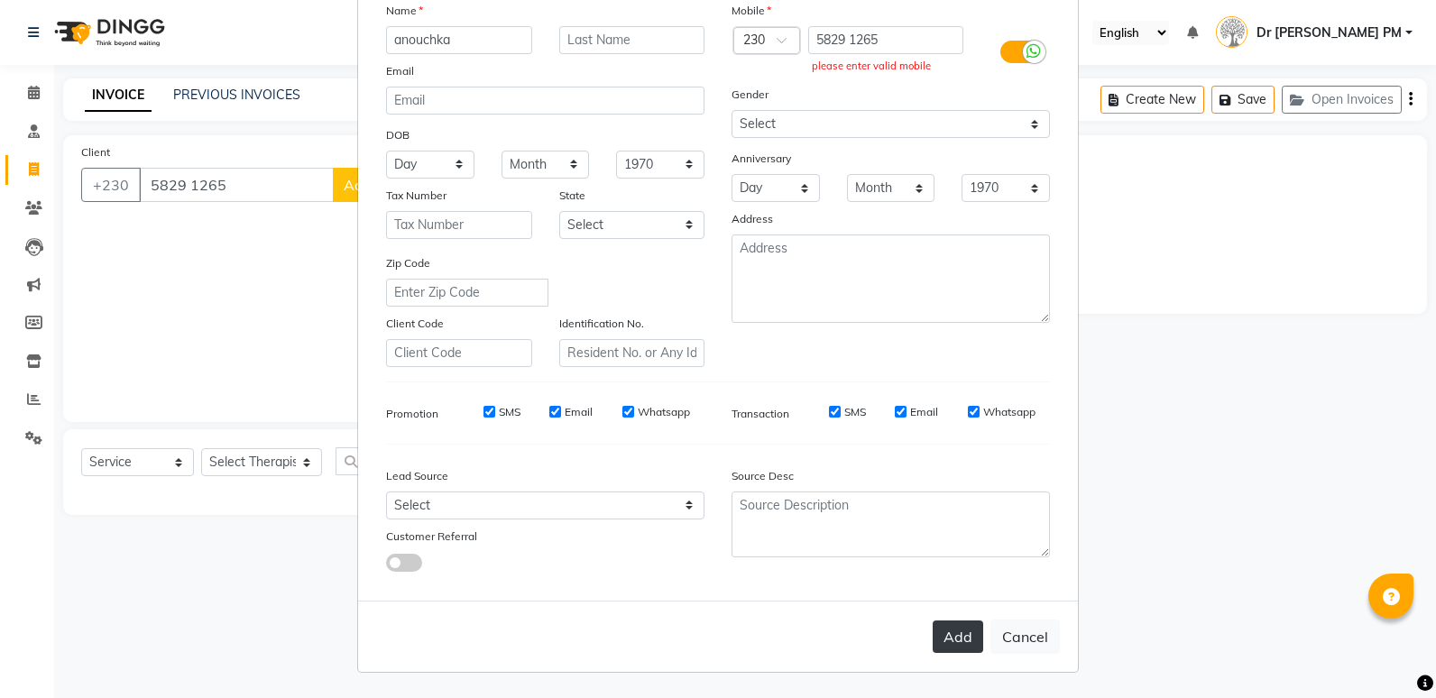
click at [954, 637] on button "Add" at bounding box center [958, 637] width 51 height 32
drag, startPoint x: 954, startPoint y: 637, endPoint x: 966, endPoint y: 636, distance: 11.8
click at [966, 636] on button "Add" at bounding box center [958, 637] width 51 height 32
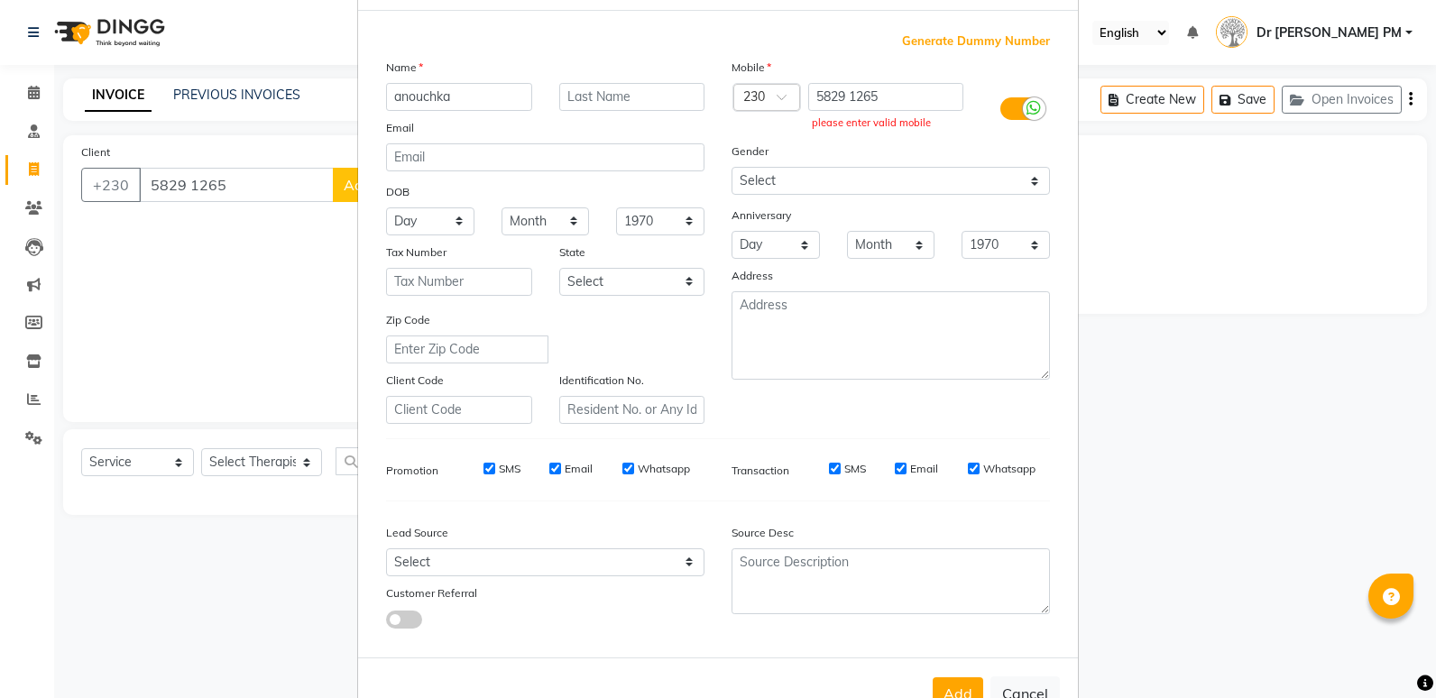
scroll to position [0, 0]
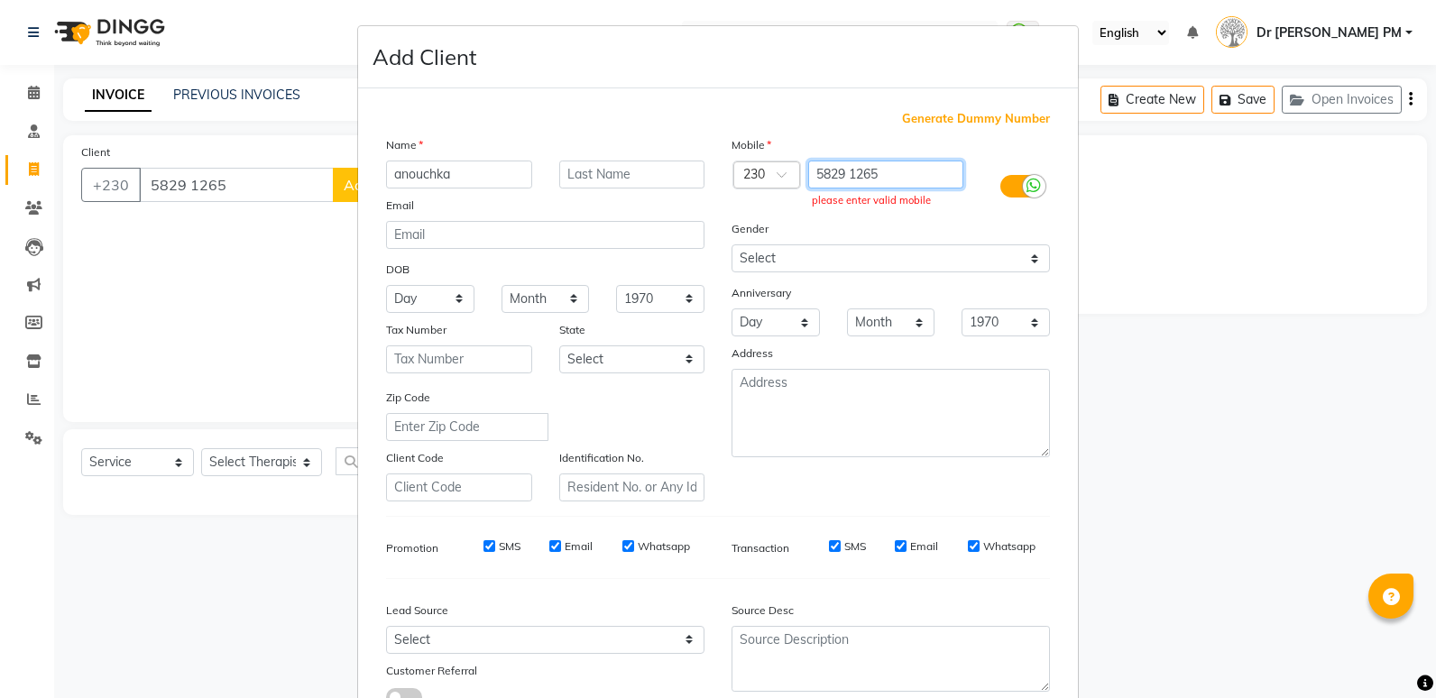
click at [810, 169] on input "5829 1265" at bounding box center [886, 175] width 156 height 28
click at [848, 171] on input "5829 1265" at bounding box center [886, 175] width 156 height 28
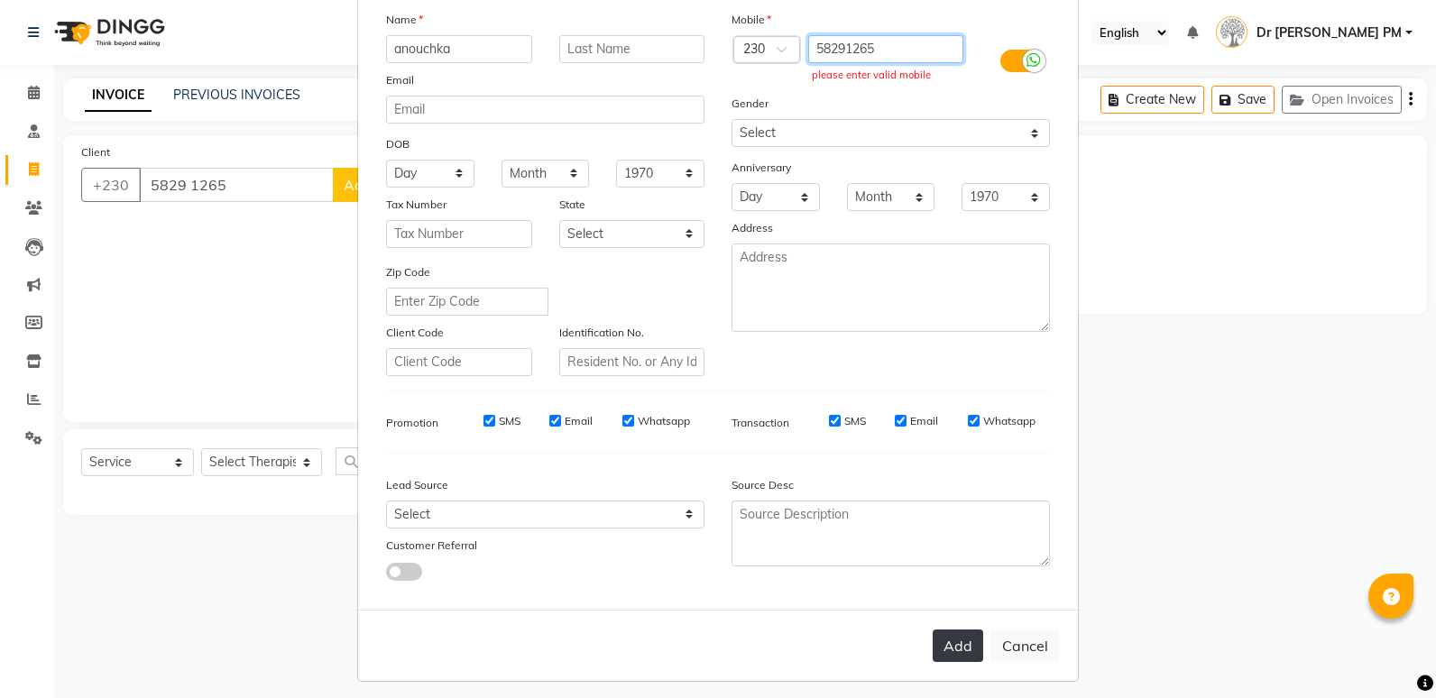
scroll to position [134, 0]
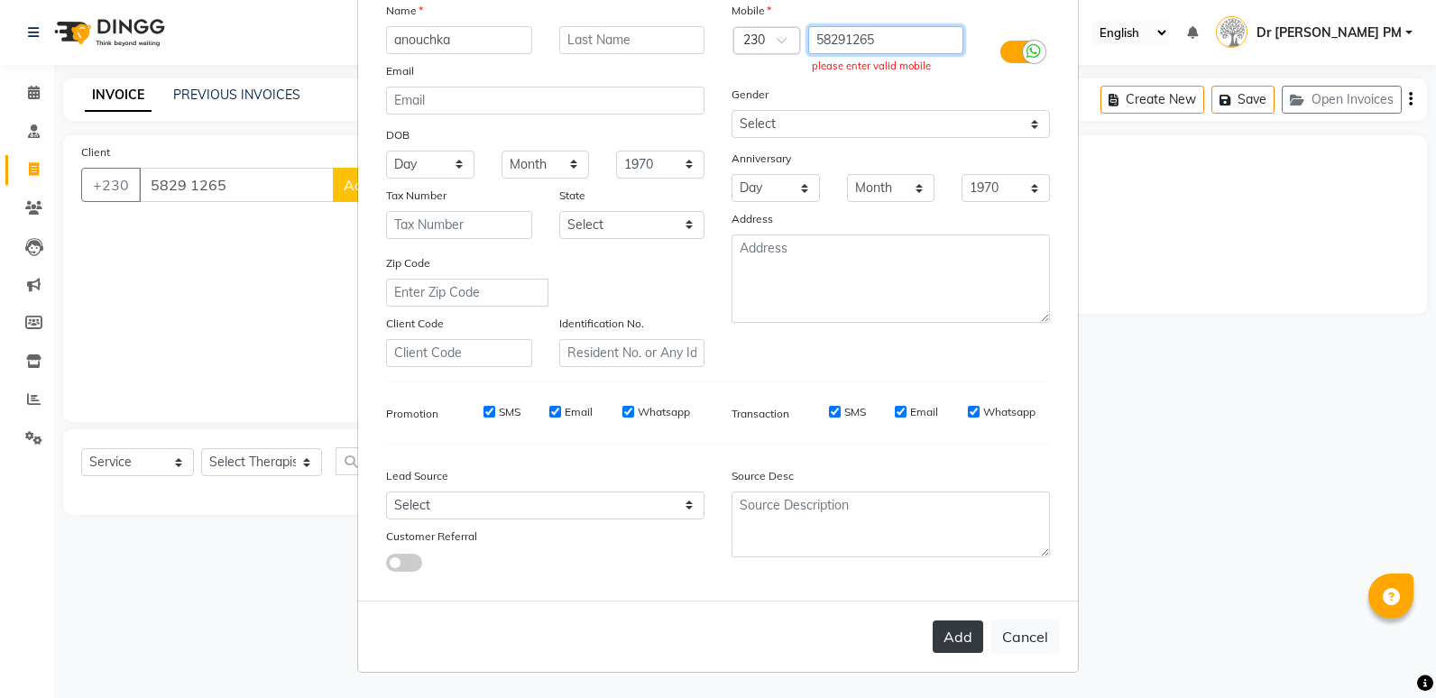
type input "58291265"
click at [957, 638] on button "Add" at bounding box center [958, 637] width 51 height 32
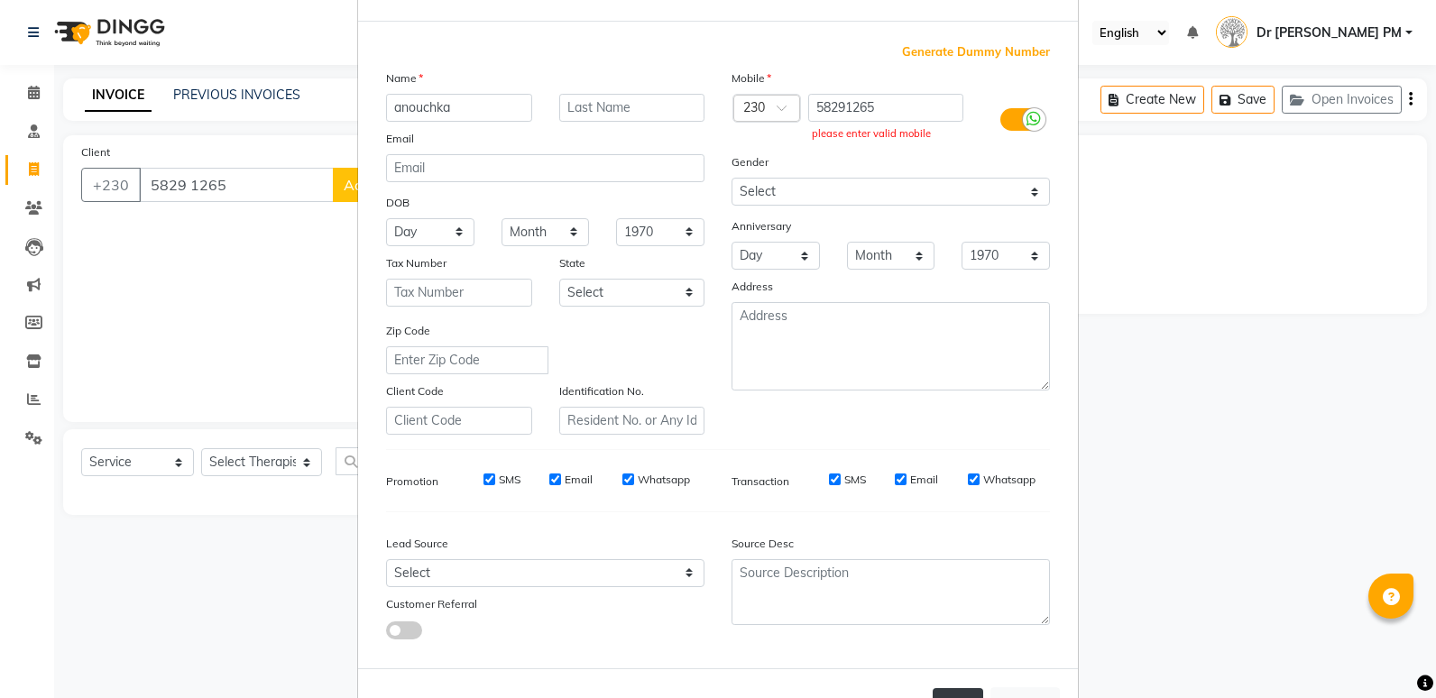
scroll to position [0, 0]
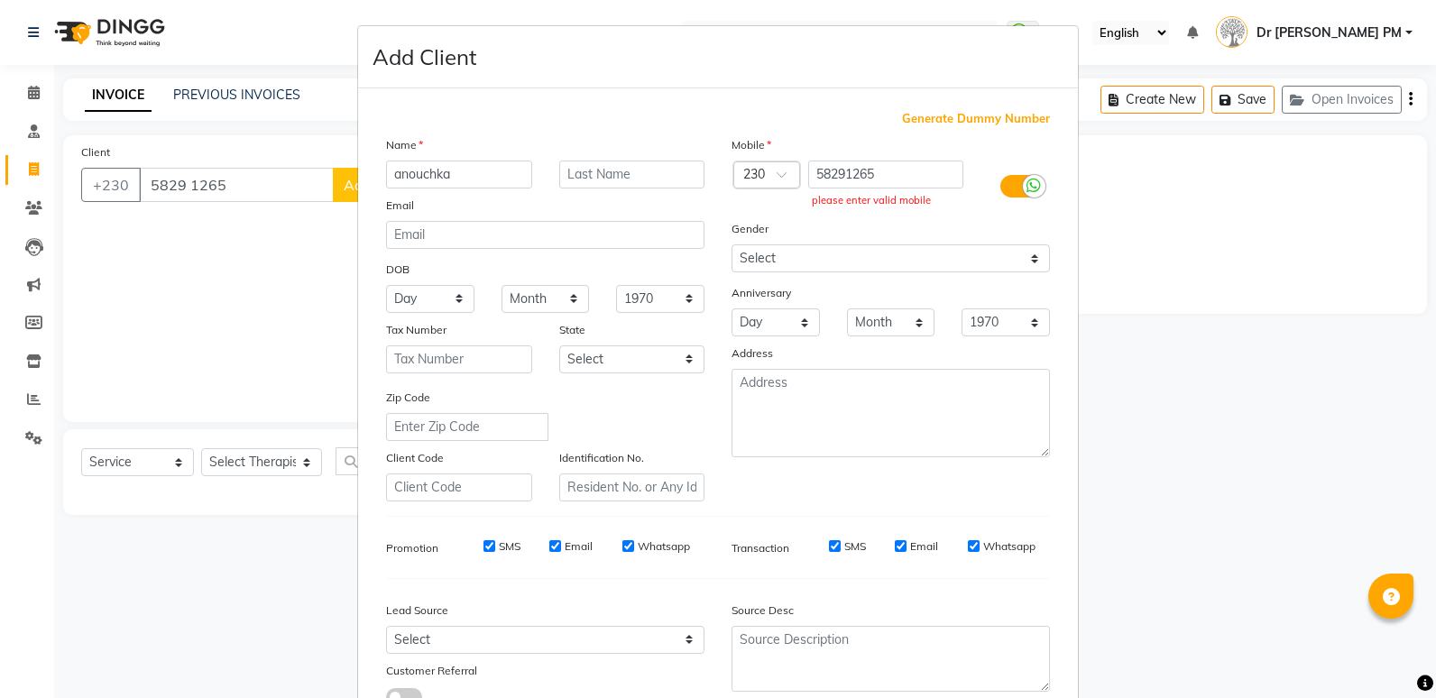
click at [252, 315] on ngb-modal-window "Add Client Generate Dummy Number Name anouchka Email DOB Day 01 02 03 04 05 06 …" at bounding box center [718, 349] width 1436 height 698
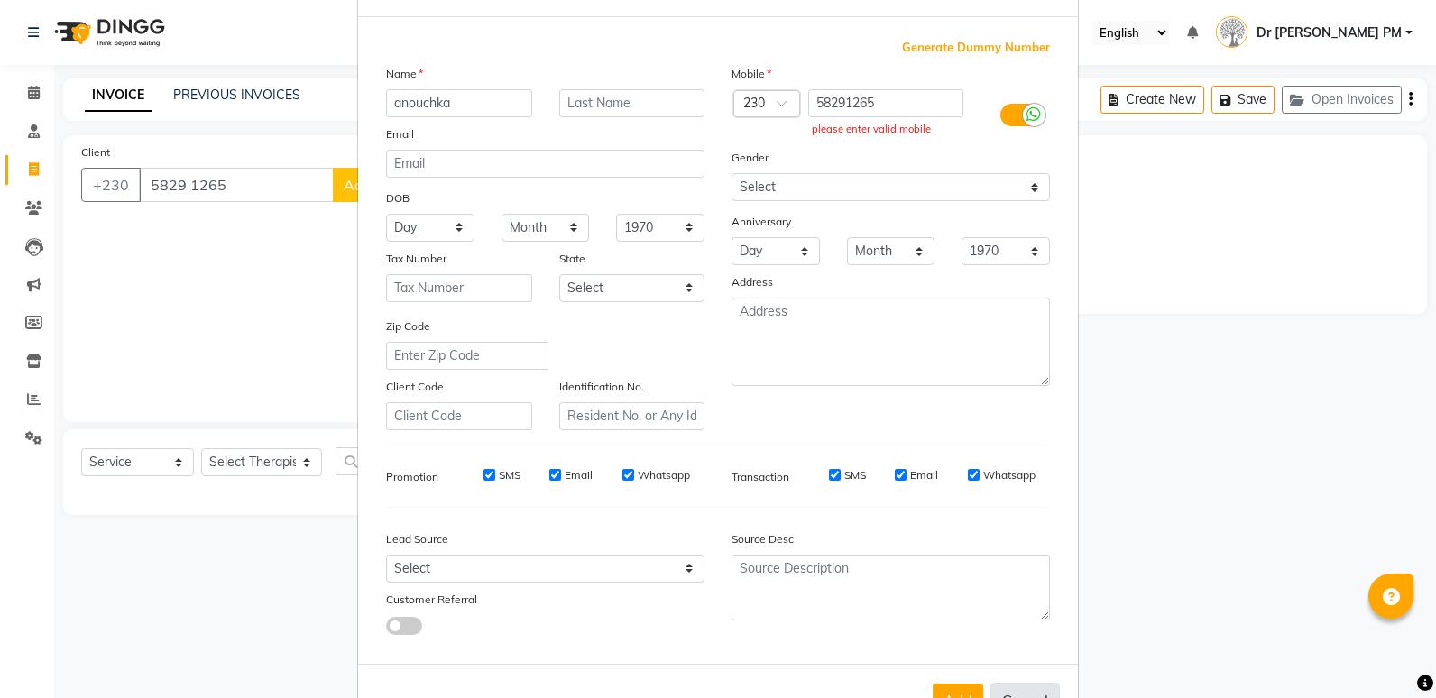
scroll to position [134, 0]
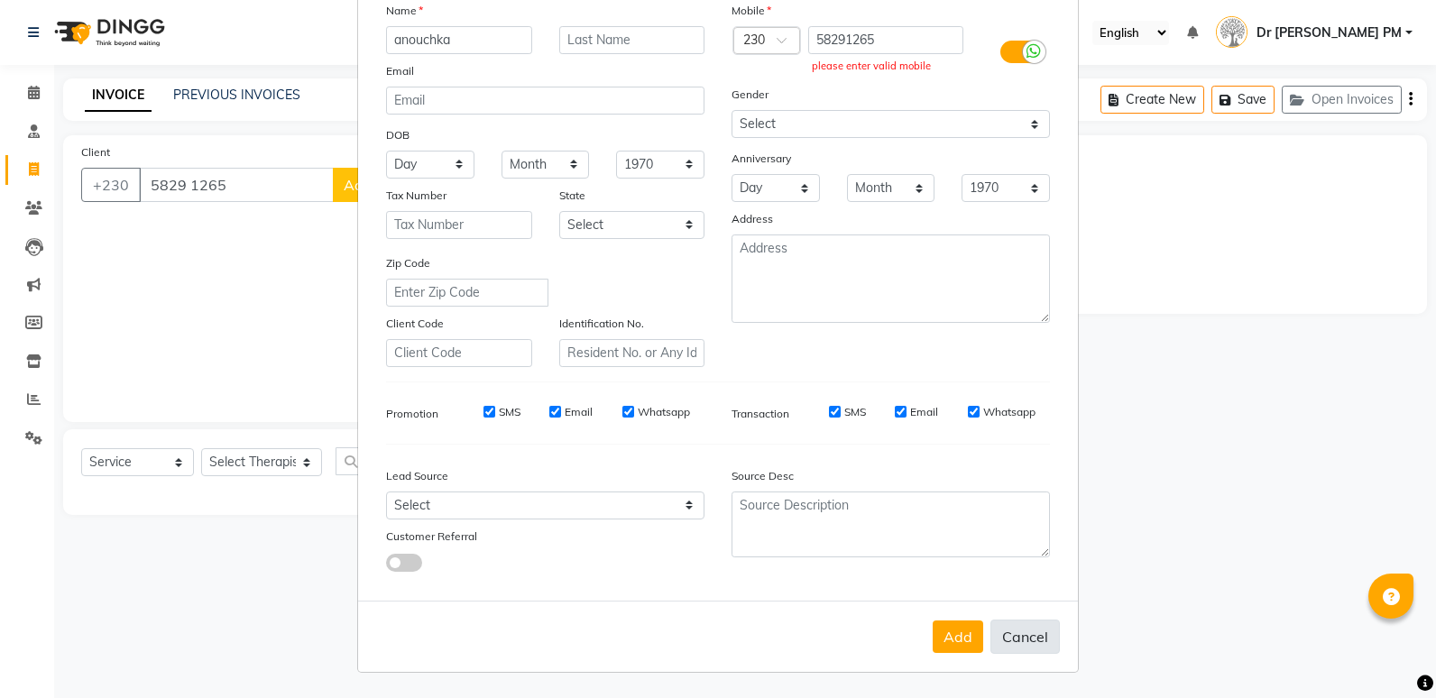
click at [1018, 632] on button "Cancel" at bounding box center [1025, 637] width 69 height 34
select select
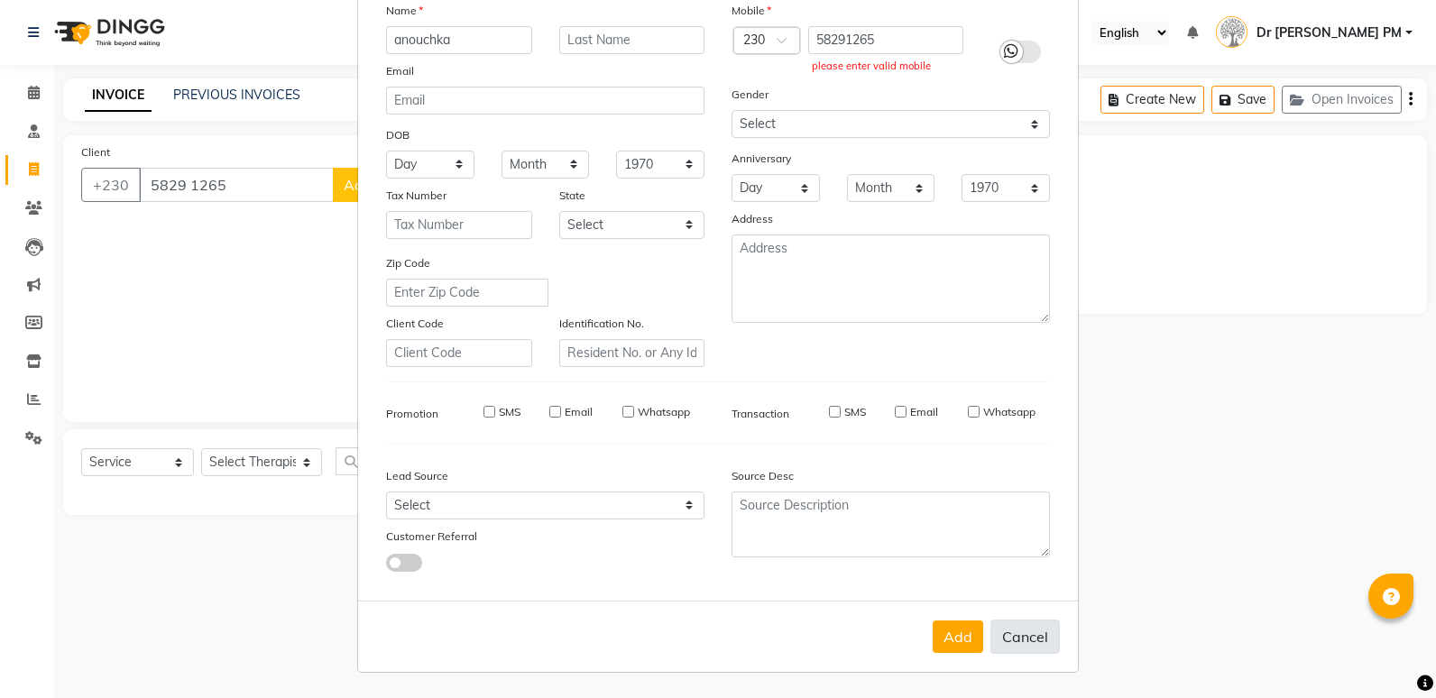
select select
checkbox input "false"
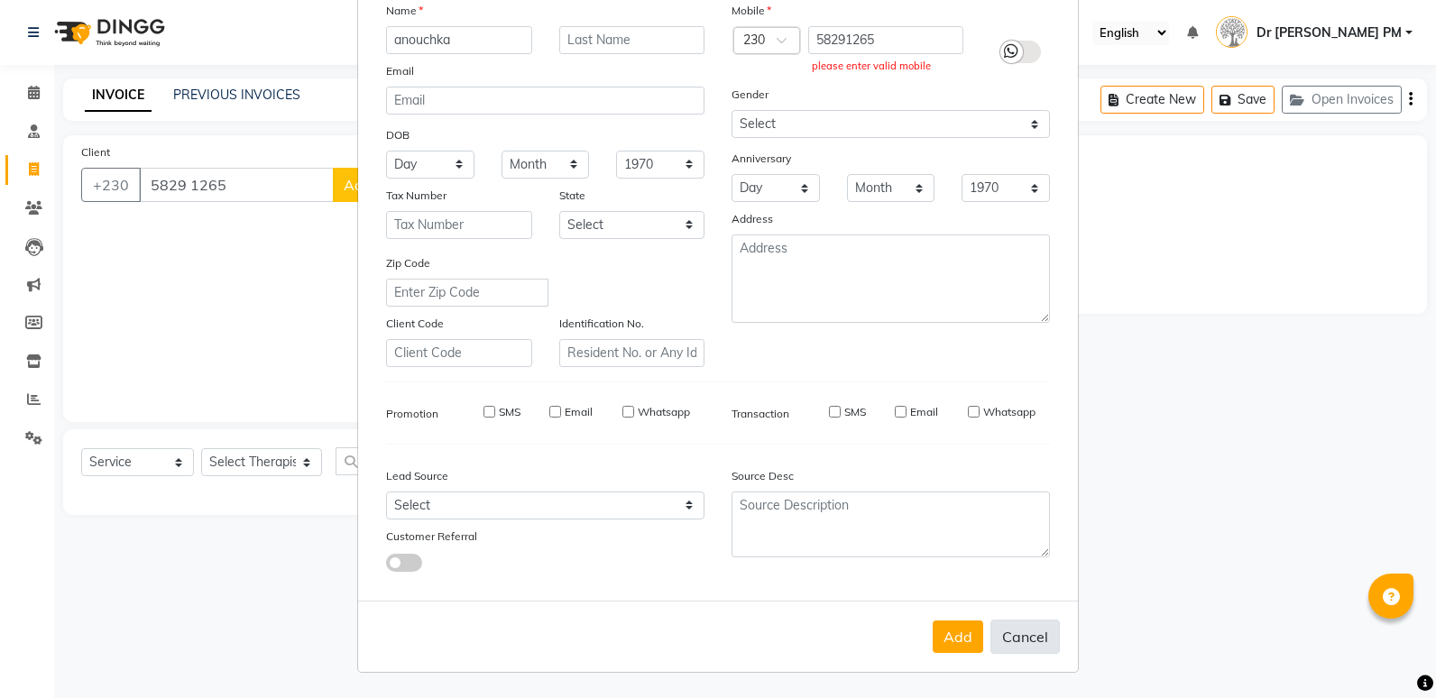
checkbox input "false"
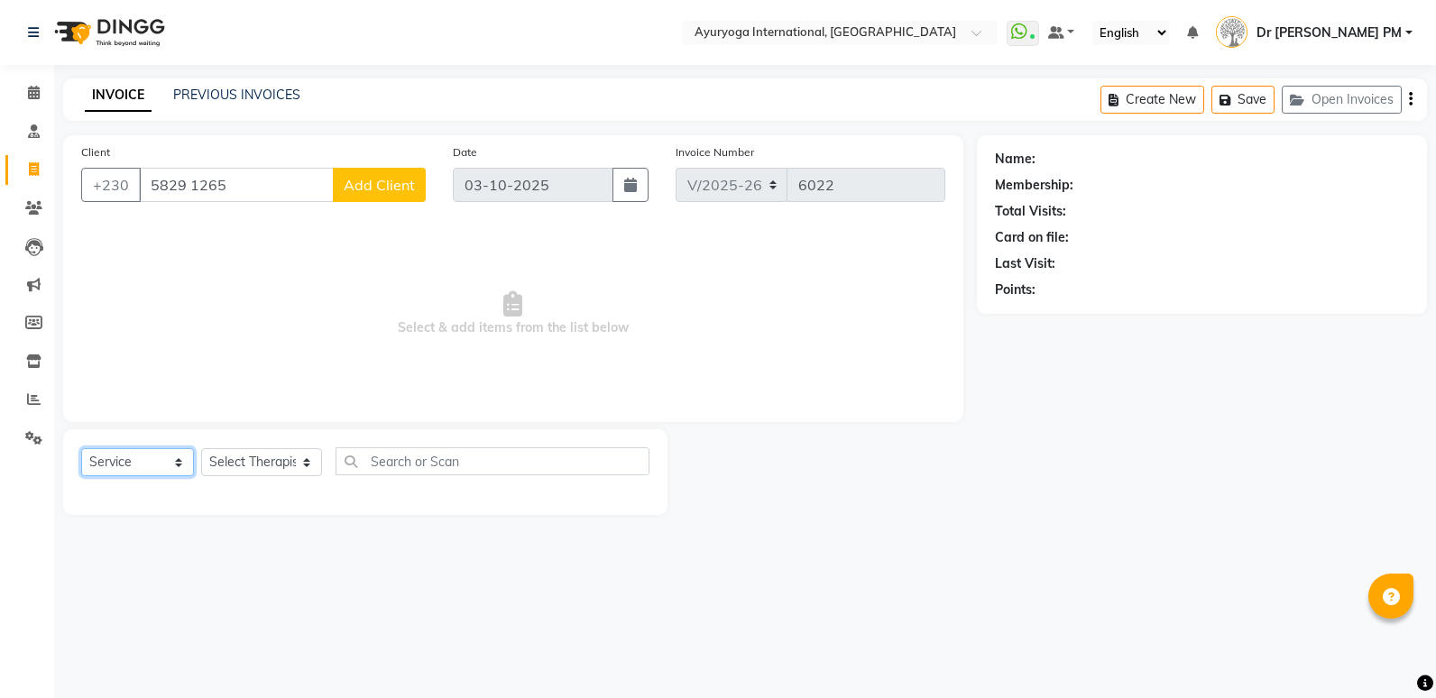
click at [147, 462] on select "Select Service Product Membership Package Voucher Prepaid Gift Card" at bounding box center [137, 462] width 113 height 28
select select "V"
click at [81, 448] on select "Select Service Product Membership Package Voucher Prepaid Gift Card" at bounding box center [137, 462] width 113 height 28
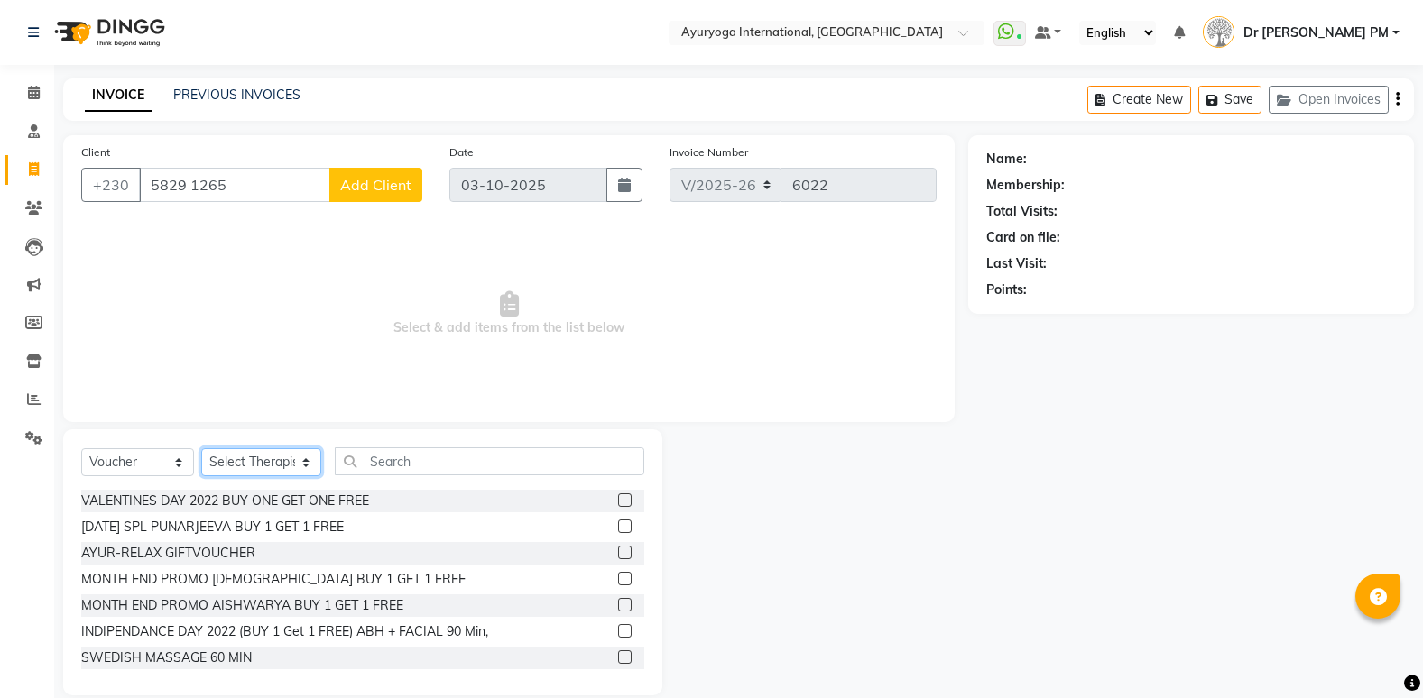
click at [279, 465] on select "Select Therapist ABHIRAMI-G BAIE [PERSON_NAME]-MOKA [PERSON_NAME]-MOKA ALEENA-M…" at bounding box center [261, 462] width 120 height 28
select select "92659"
click at [201, 448] on select "Select Therapist ABHIRAMI-G BAIE [PERSON_NAME]-MOKA [PERSON_NAME]-MOKA ALEENA-M…" at bounding box center [261, 462] width 120 height 28
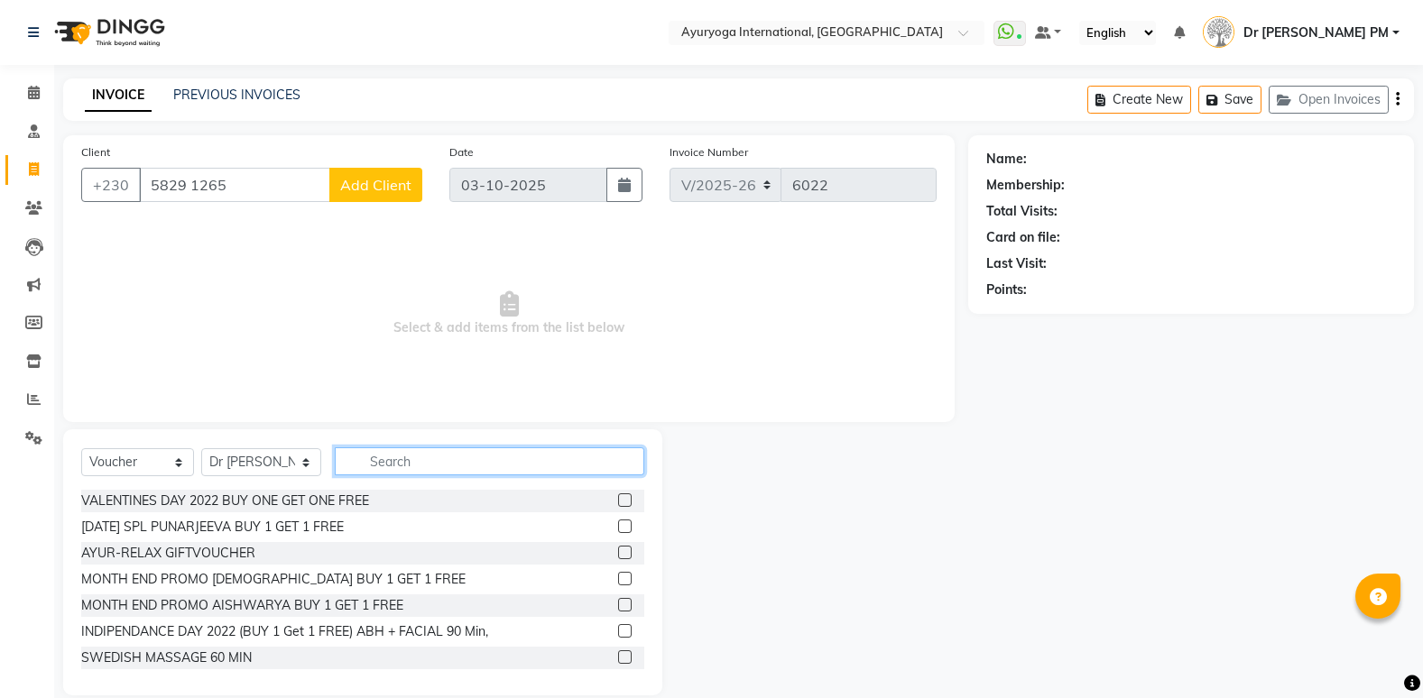
click at [388, 470] on input "text" at bounding box center [489, 461] width 309 height 28
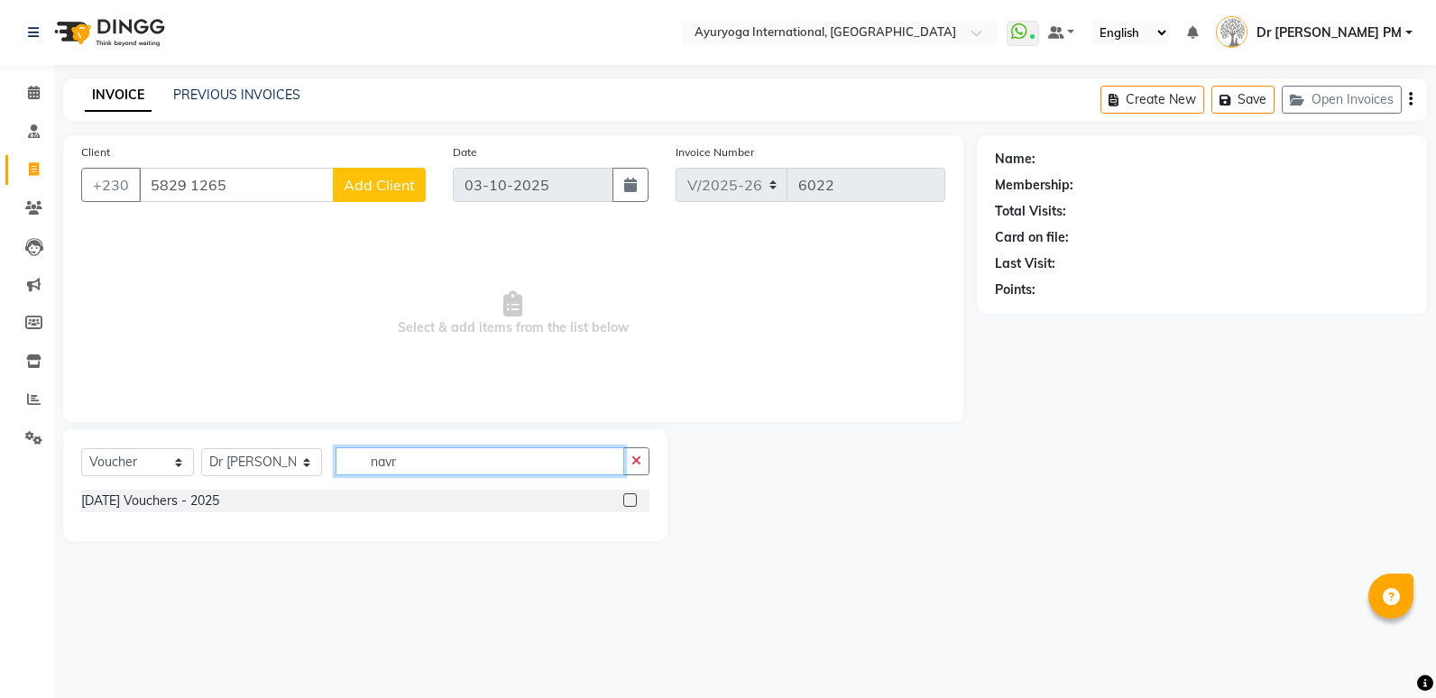
type input "navr"
click at [630, 498] on label at bounding box center [630, 500] width 14 height 14
click at [630, 498] on input "checkbox" at bounding box center [629, 501] width 12 height 12
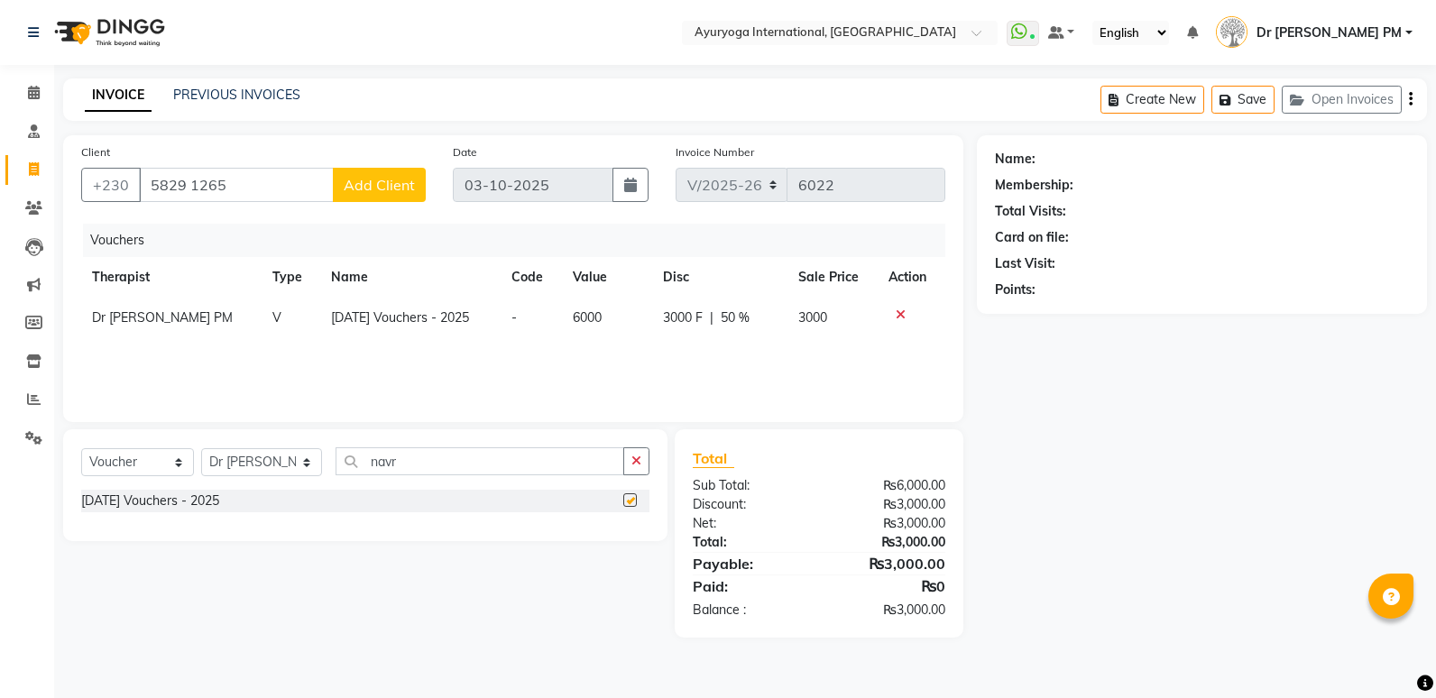
checkbox input "false"
click at [392, 180] on span "Add Client" at bounding box center [379, 185] width 71 height 18
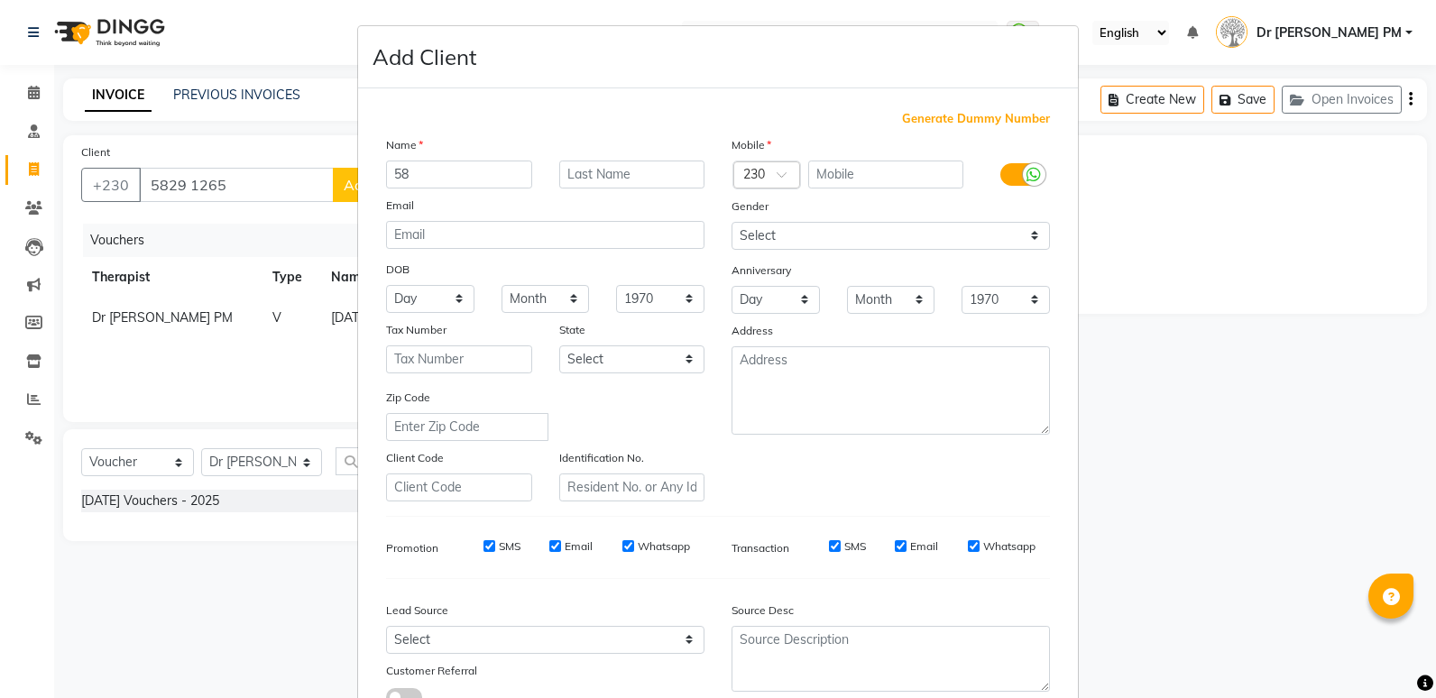
type input "5"
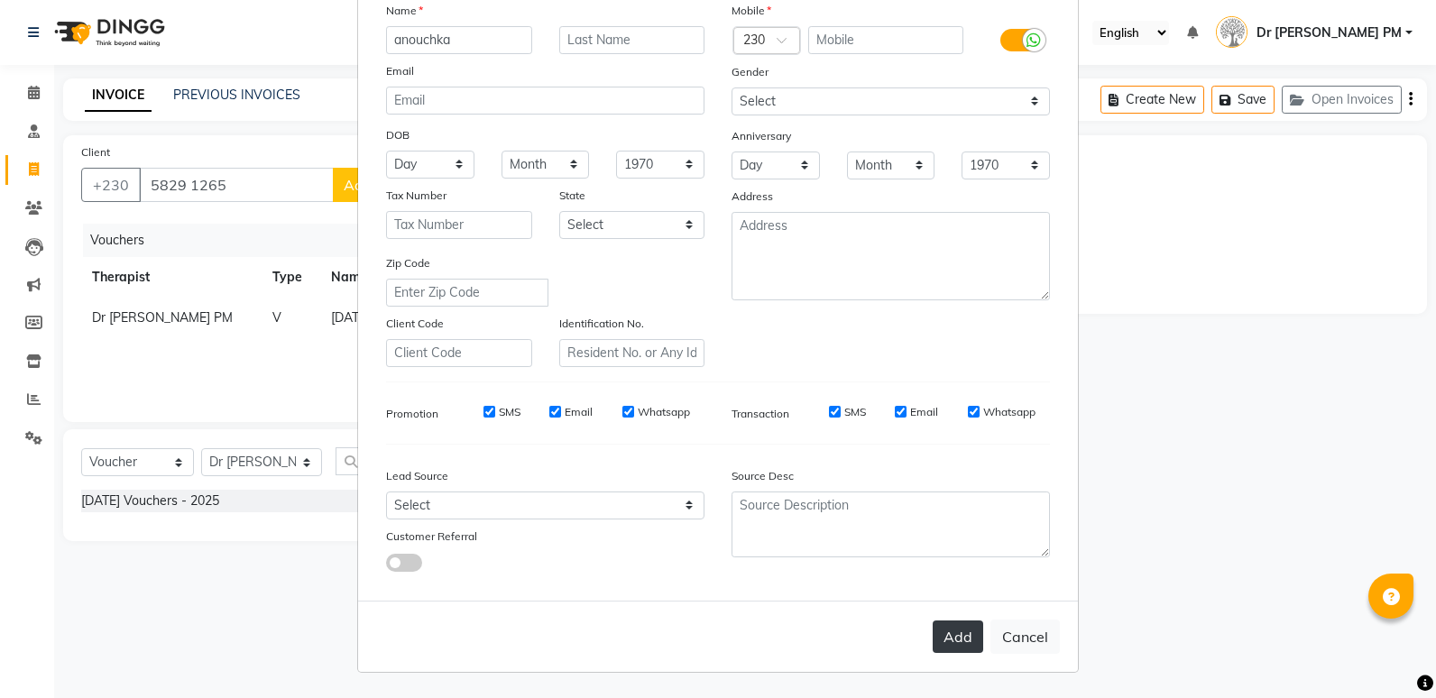
type input "anouchka"
click at [964, 640] on button "Add" at bounding box center [958, 637] width 51 height 32
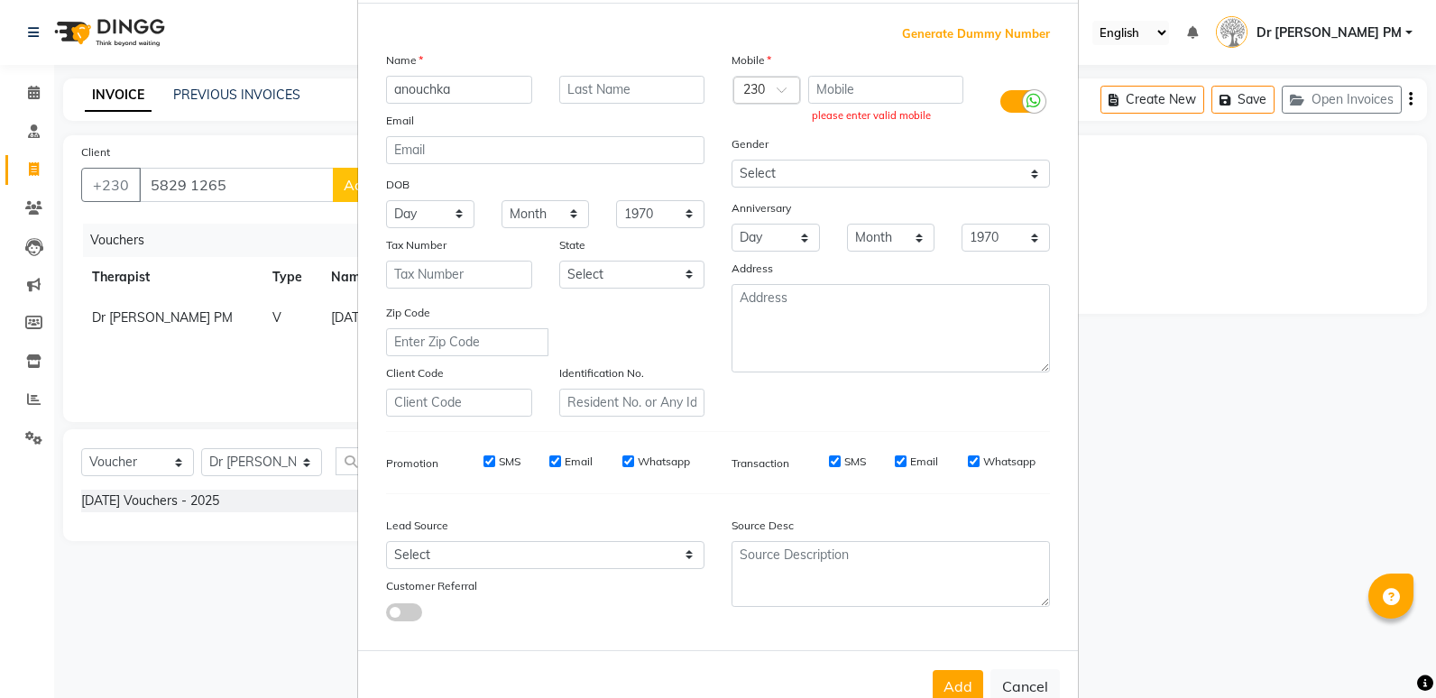
scroll to position [0, 0]
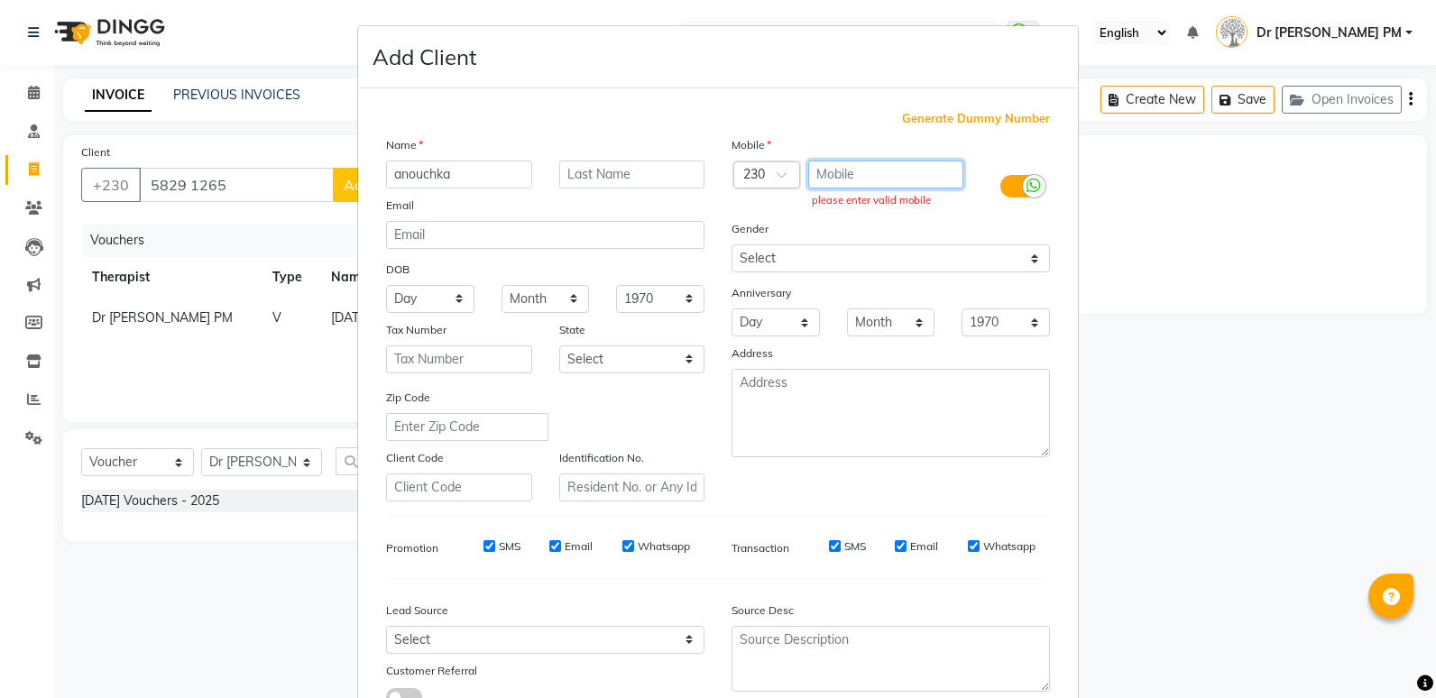
click at [855, 170] on input "text" at bounding box center [886, 175] width 156 height 28
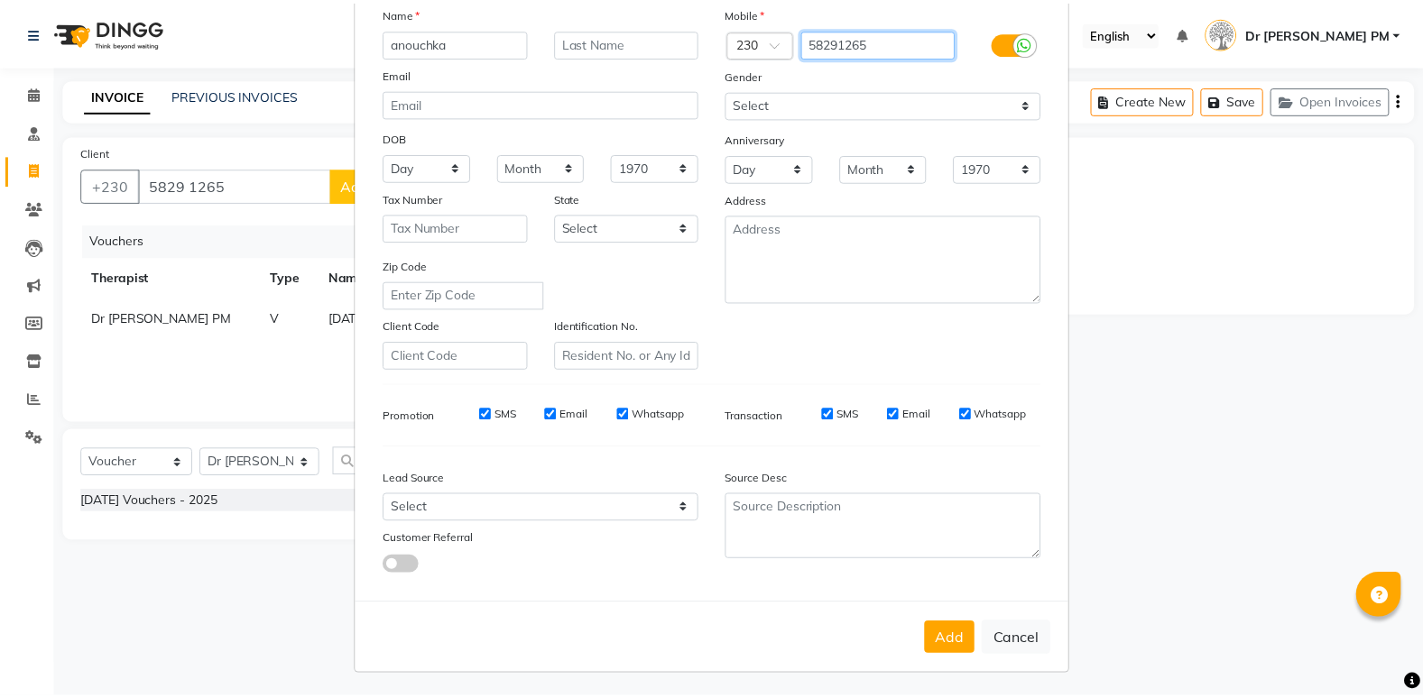
scroll to position [134, 0]
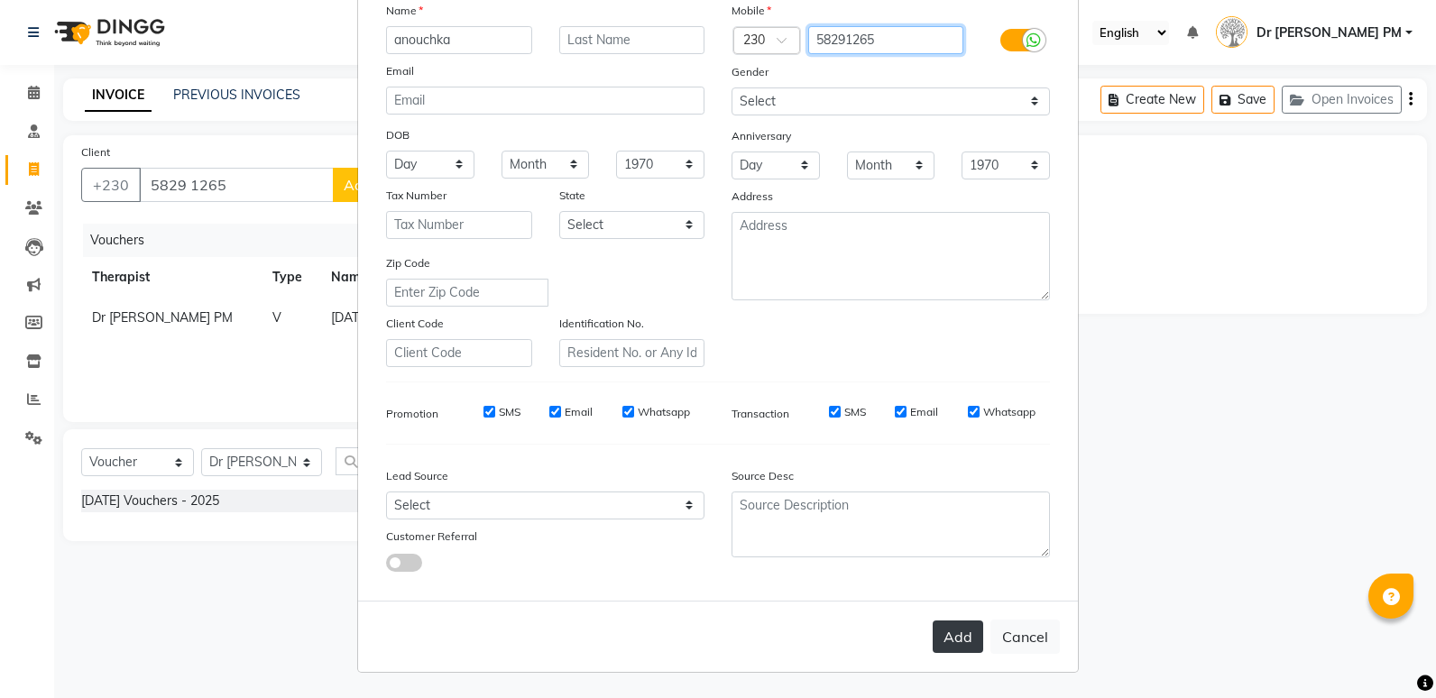
type input "58291265"
click at [954, 629] on button "Add" at bounding box center [958, 637] width 51 height 32
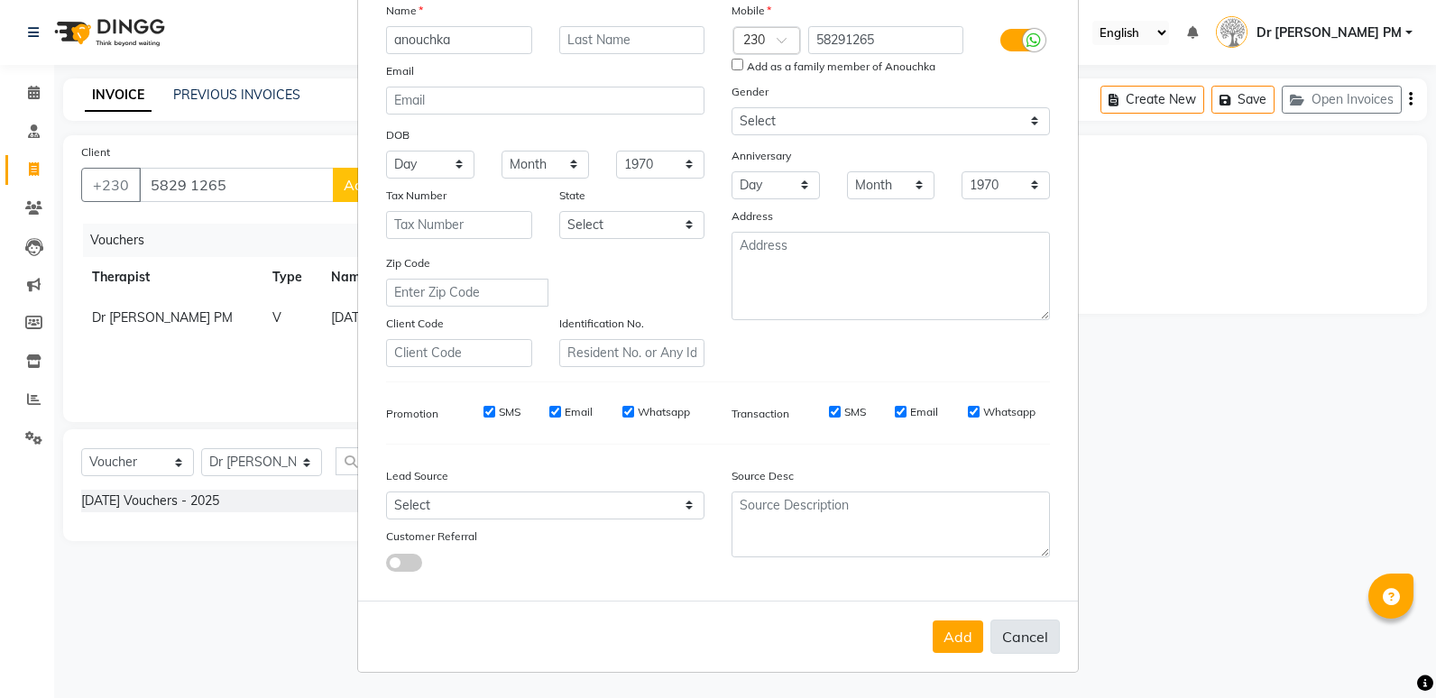
click at [1023, 630] on button "Cancel" at bounding box center [1025, 637] width 69 height 34
select select
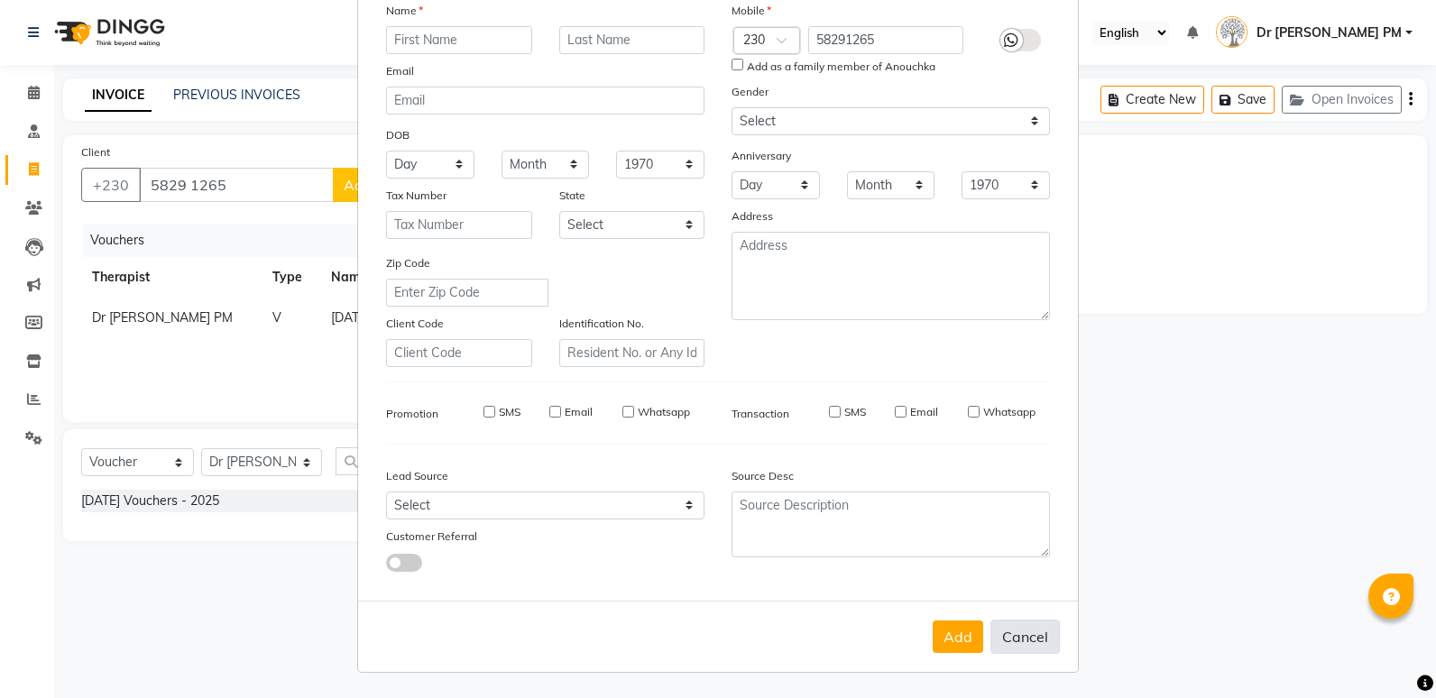
select select
checkbox input "false"
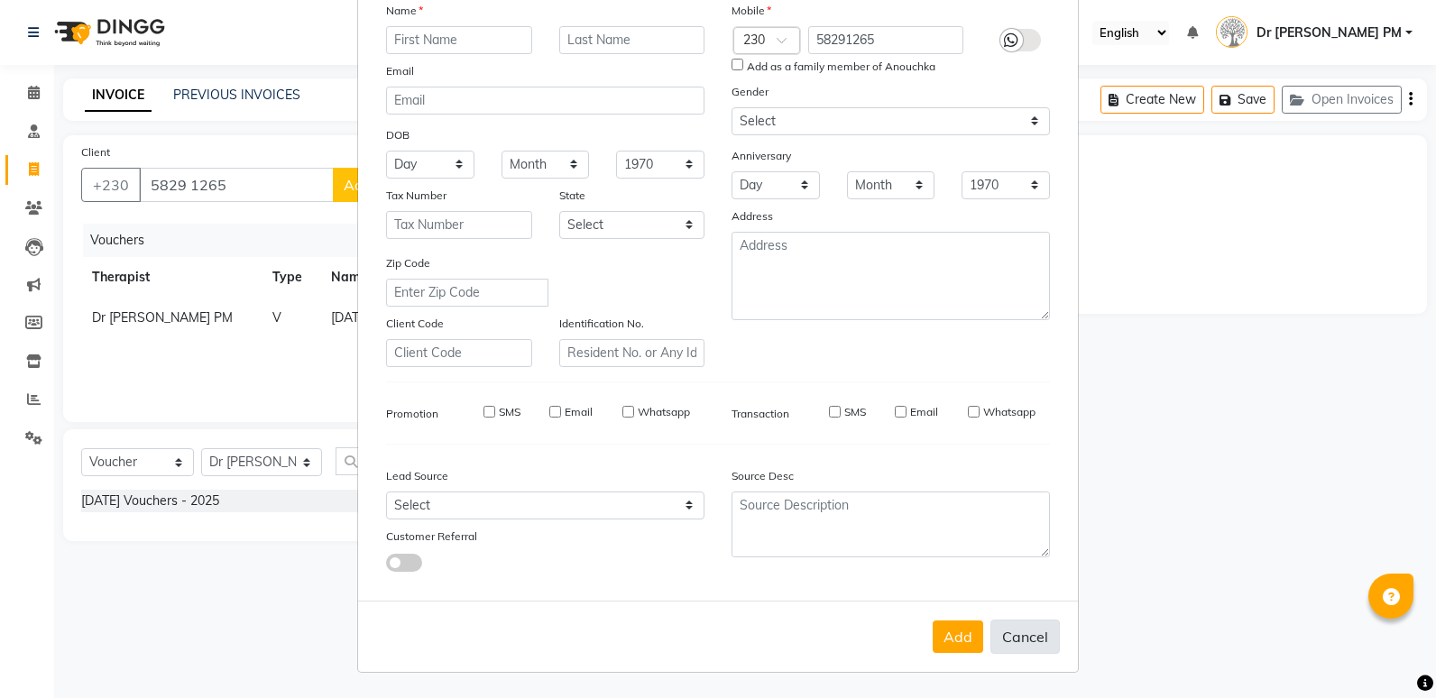
checkbox input "false"
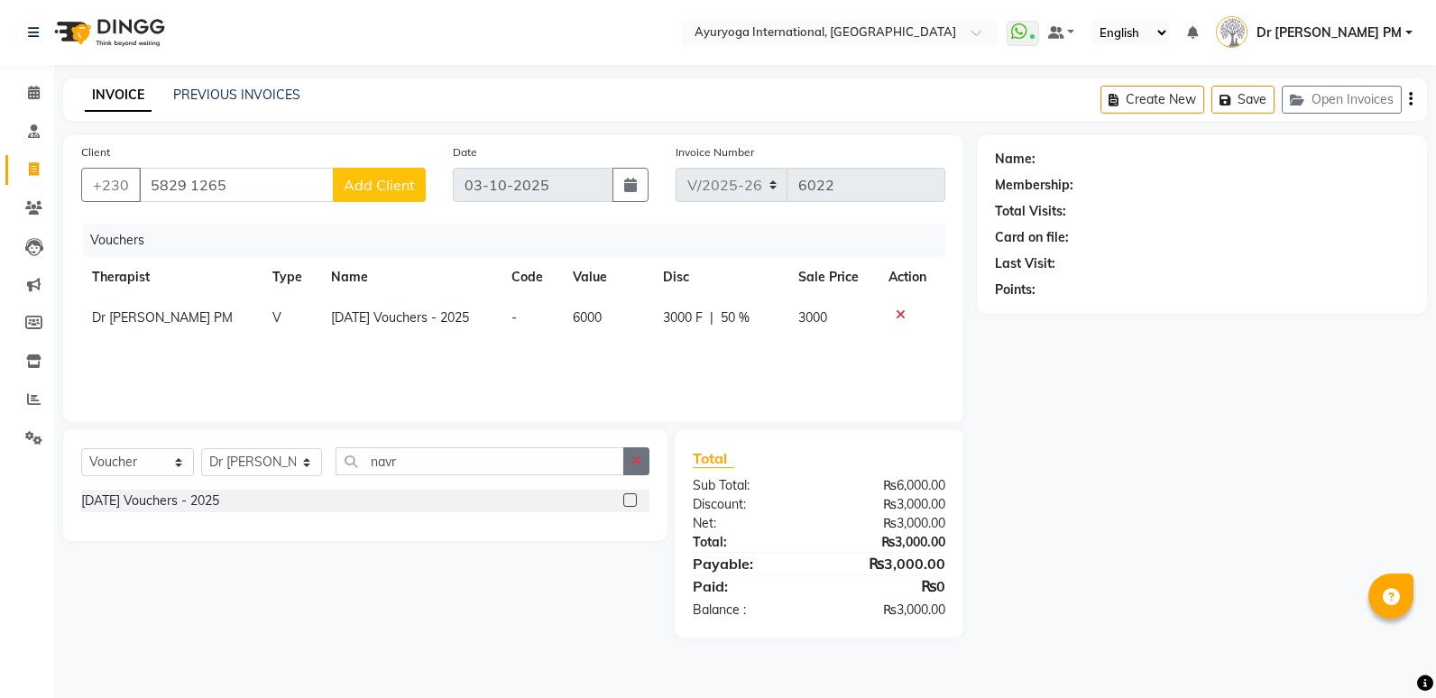
click at [628, 466] on button "button" at bounding box center [636, 461] width 26 height 28
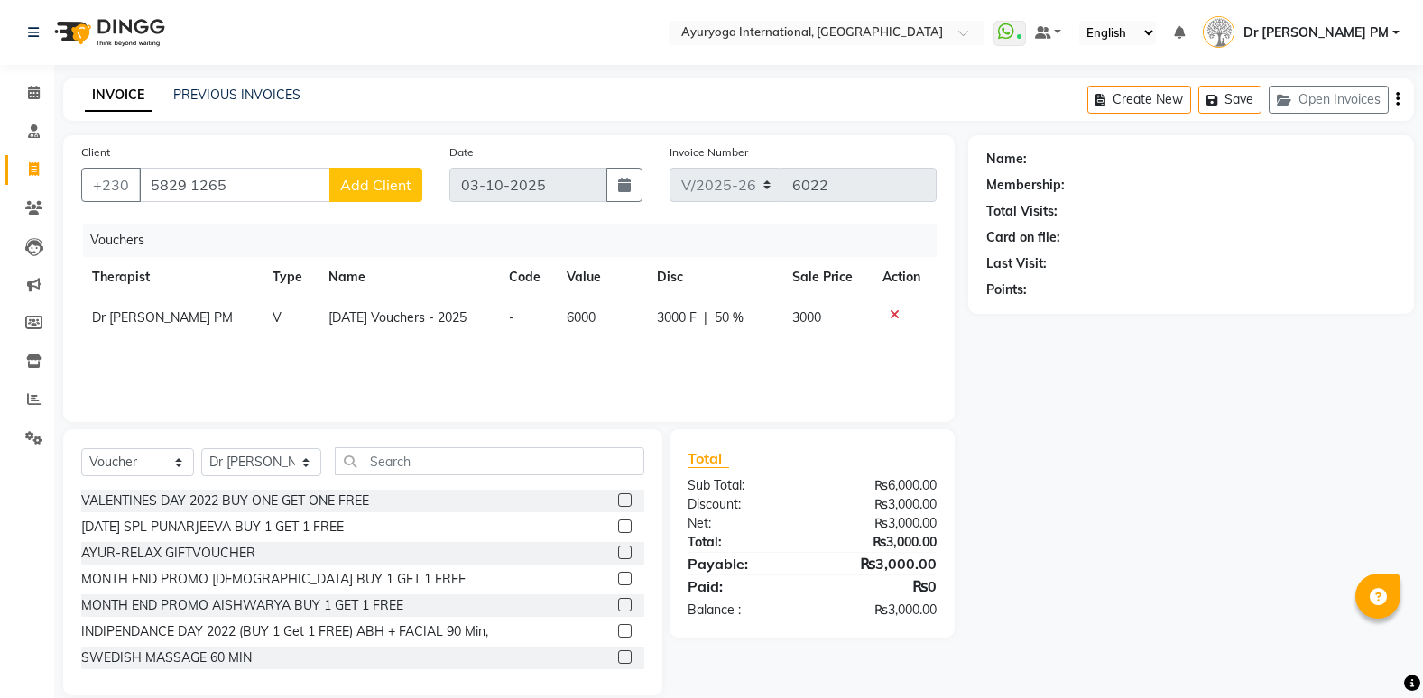
click at [891, 321] on td at bounding box center [903, 318] width 65 height 41
click at [895, 318] on icon at bounding box center [894, 315] width 10 height 13
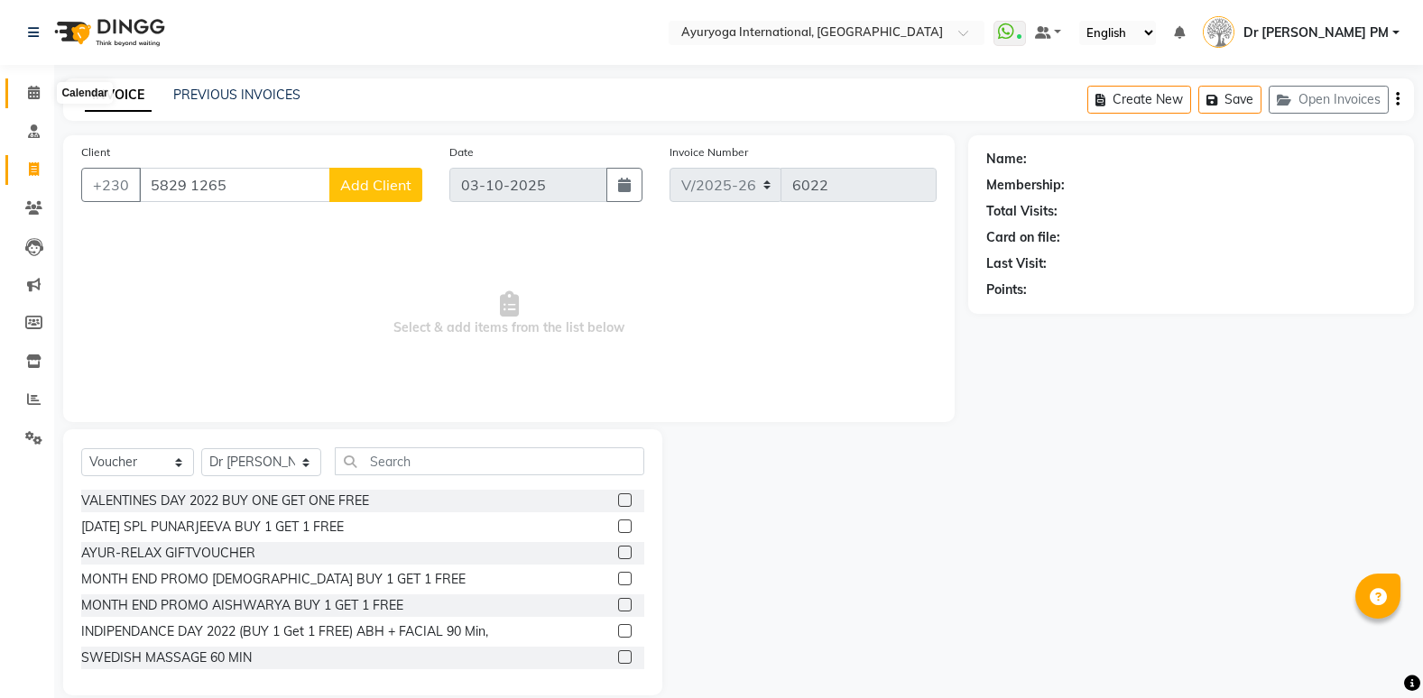
click at [39, 90] on icon at bounding box center [34, 93] width 12 height 14
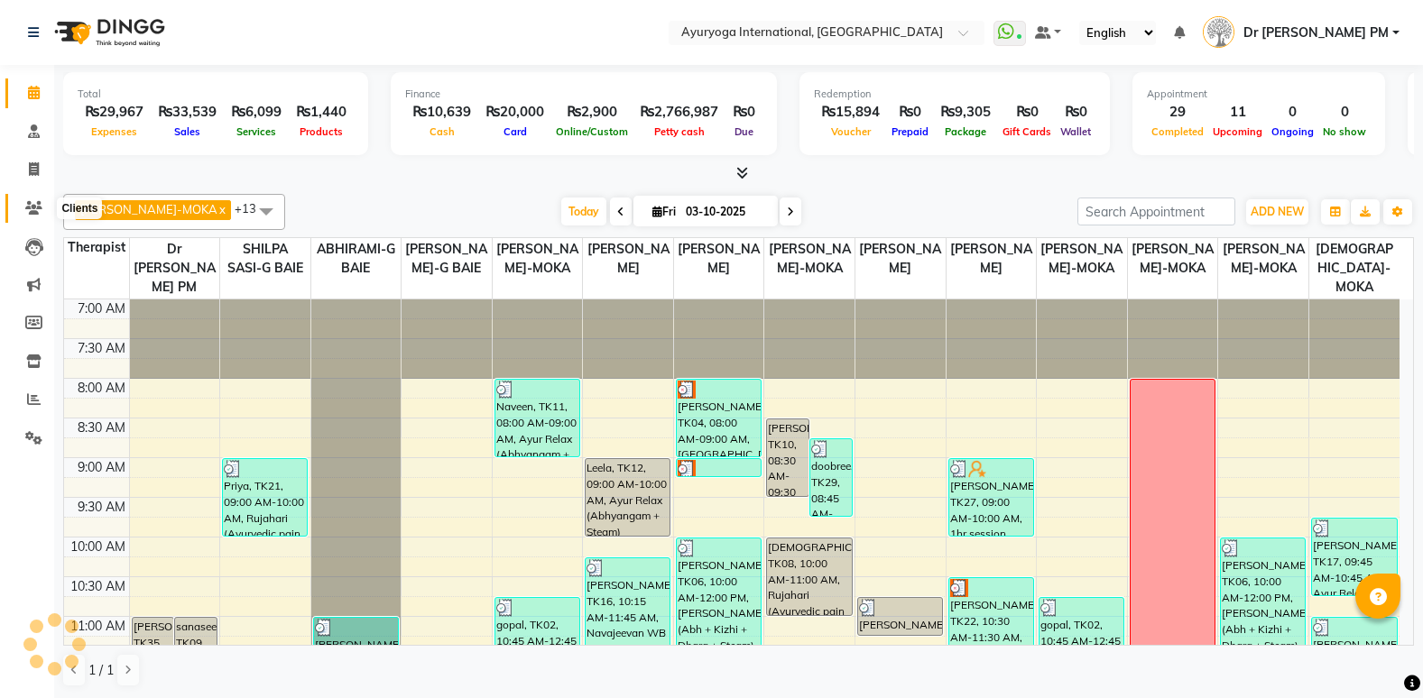
click at [26, 202] on icon at bounding box center [33, 208] width 17 height 14
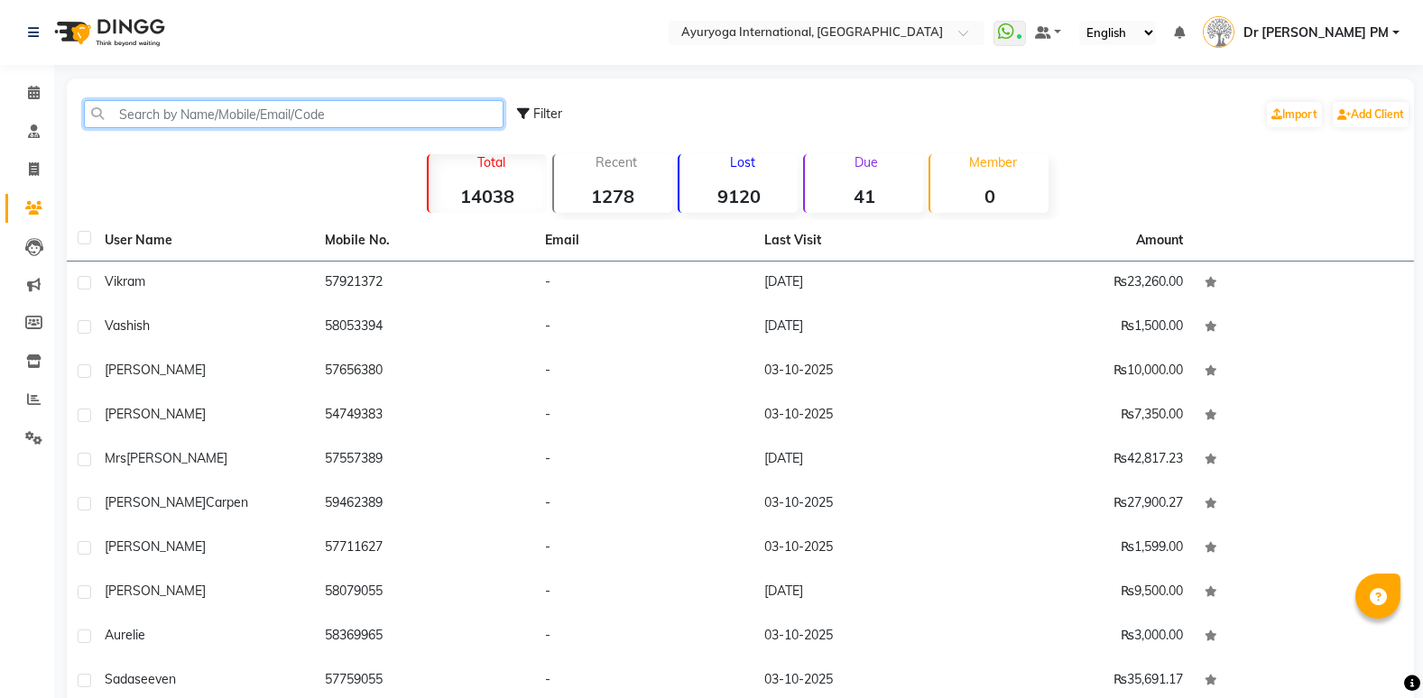
click at [426, 106] on input "text" at bounding box center [293, 114] width 419 height 28
paste input "5829 1265"
click at [159, 112] on input "5829 1265" at bounding box center [293, 114] width 419 height 28
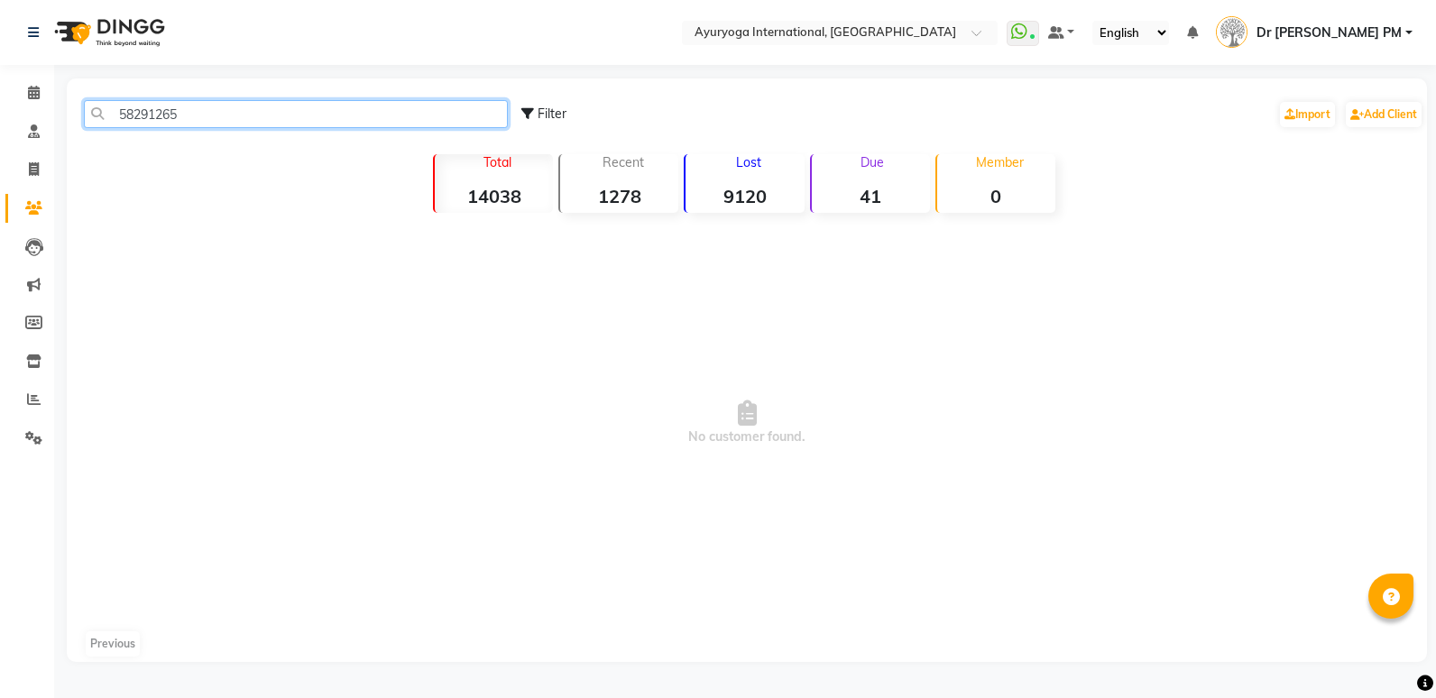
drag, startPoint x: 281, startPoint y: 113, endPoint x: 59, endPoint y: 133, distance: 222.8
click at [59, 133] on main "58291265 Filter Import Add Client Total 14038 Recent 1278 Lost 9120 Due 41 Memb…" at bounding box center [745, 383] width 1382 height 611
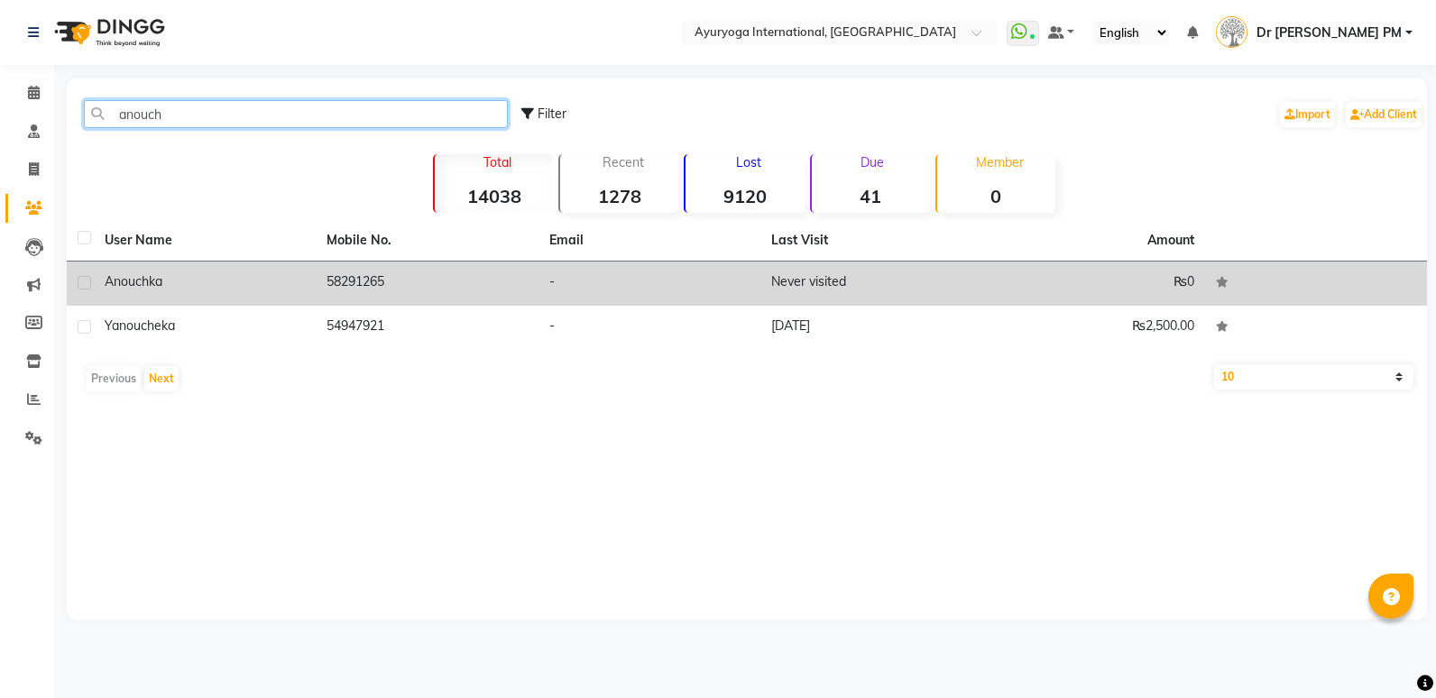
type input "anouch"
click at [401, 275] on td "58291265" at bounding box center [427, 284] width 222 height 44
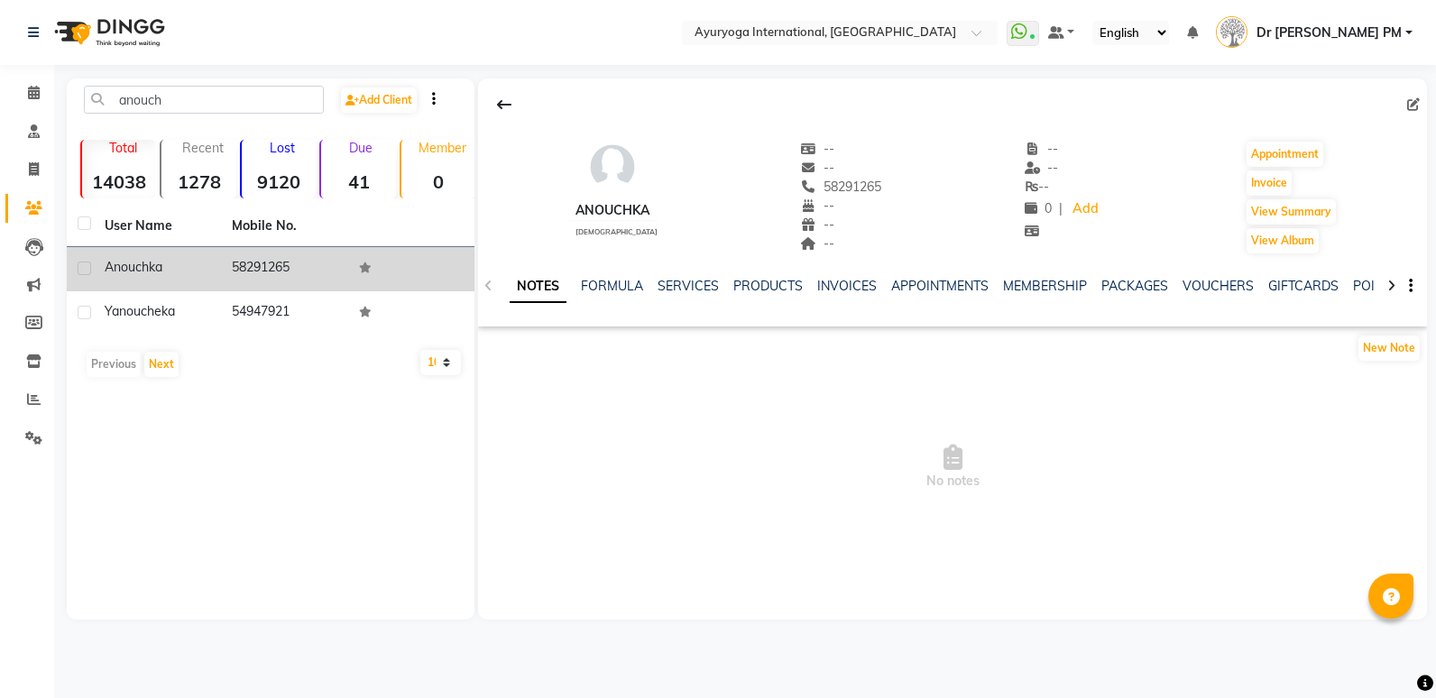
click at [118, 265] on span "Anouchka" at bounding box center [134, 267] width 58 height 16
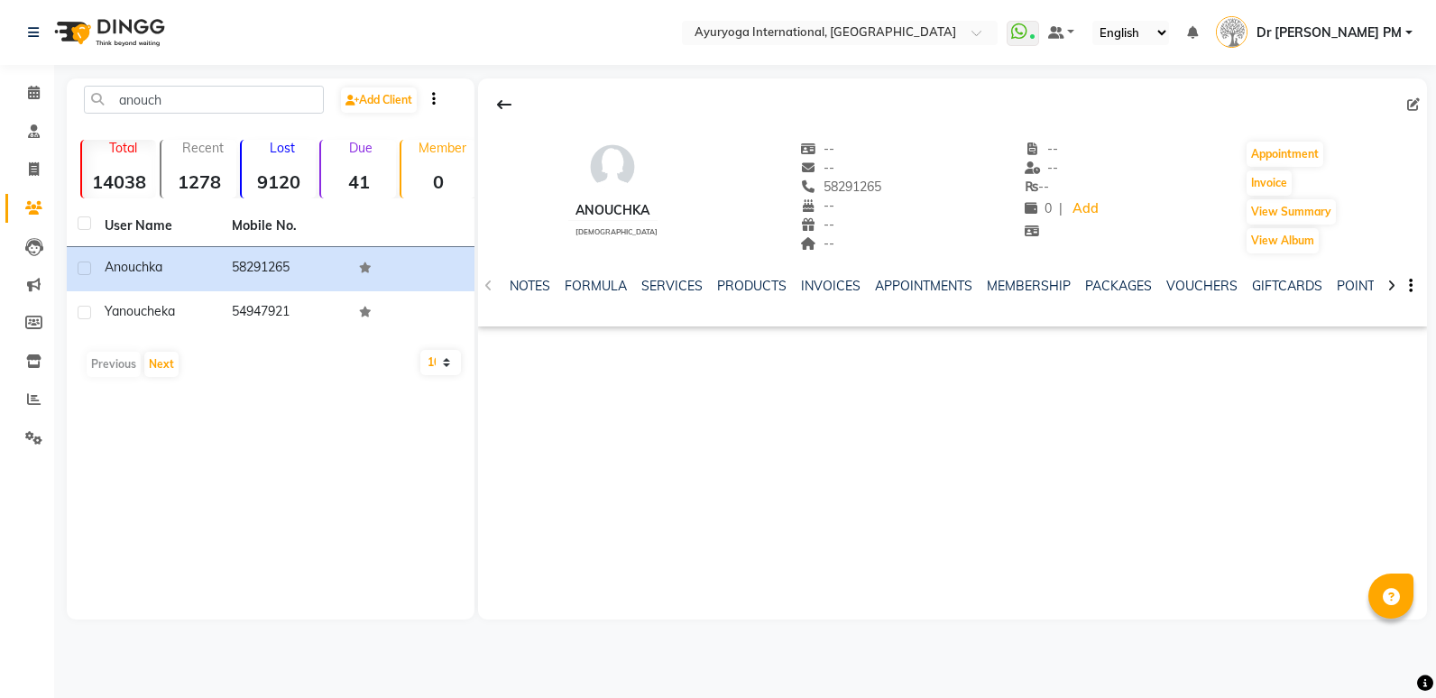
click at [597, 176] on img at bounding box center [612, 167] width 54 height 54
click at [622, 234] on span "[DEMOGRAPHIC_DATA]" at bounding box center [617, 231] width 82 height 9
drag, startPoint x: 870, startPoint y: 186, endPoint x: 810, endPoint y: 179, distance: 60.0
click at [810, 179] on span "58291265" at bounding box center [840, 187] width 81 height 16
drag, startPoint x: 810, startPoint y: 179, endPoint x: 847, endPoint y: 185, distance: 37.5
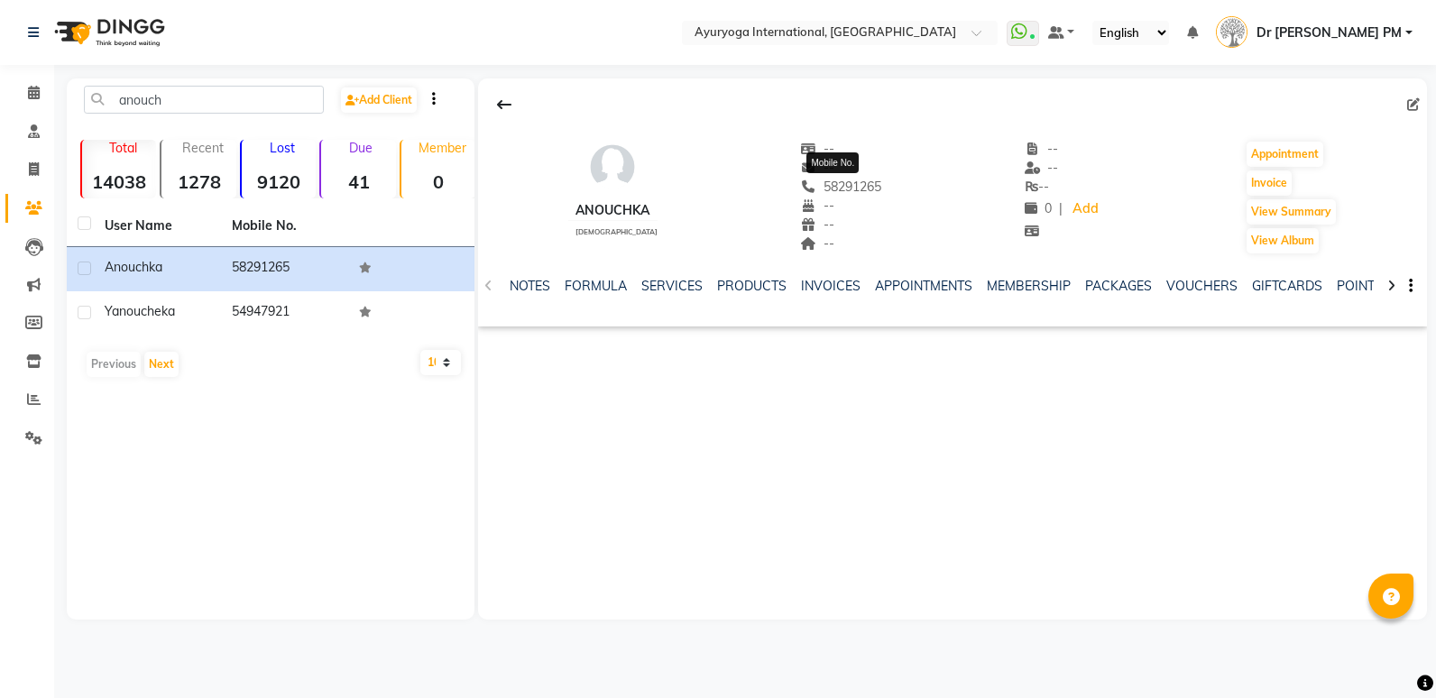
copy span "5829126"
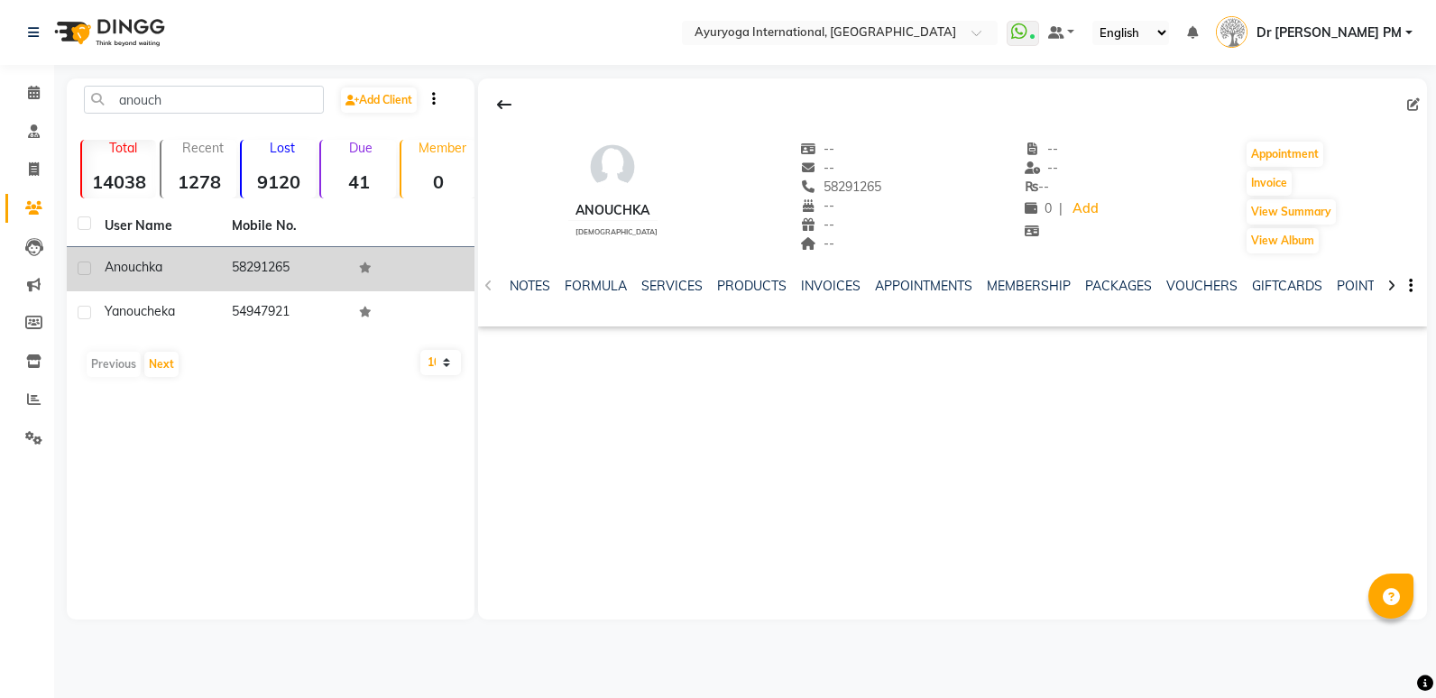
click at [205, 267] on div "Anouchka" at bounding box center [158, 267] width 106 height 19
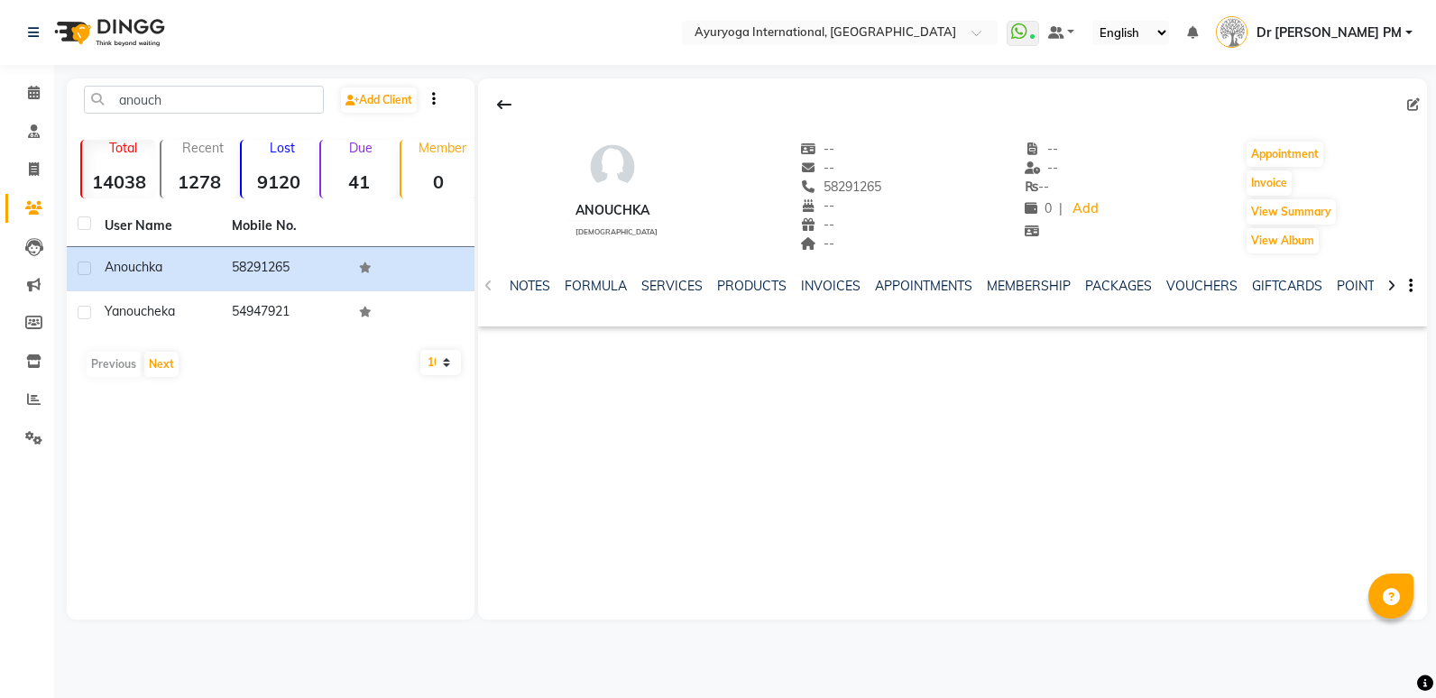
drag, startPoint x: 602, startPoint y: 176, endPoint x: 413, endPoint y: 243, distance: 200.0
click at [602, 177] on img at bounding box center [612, 167] width 54 height 54
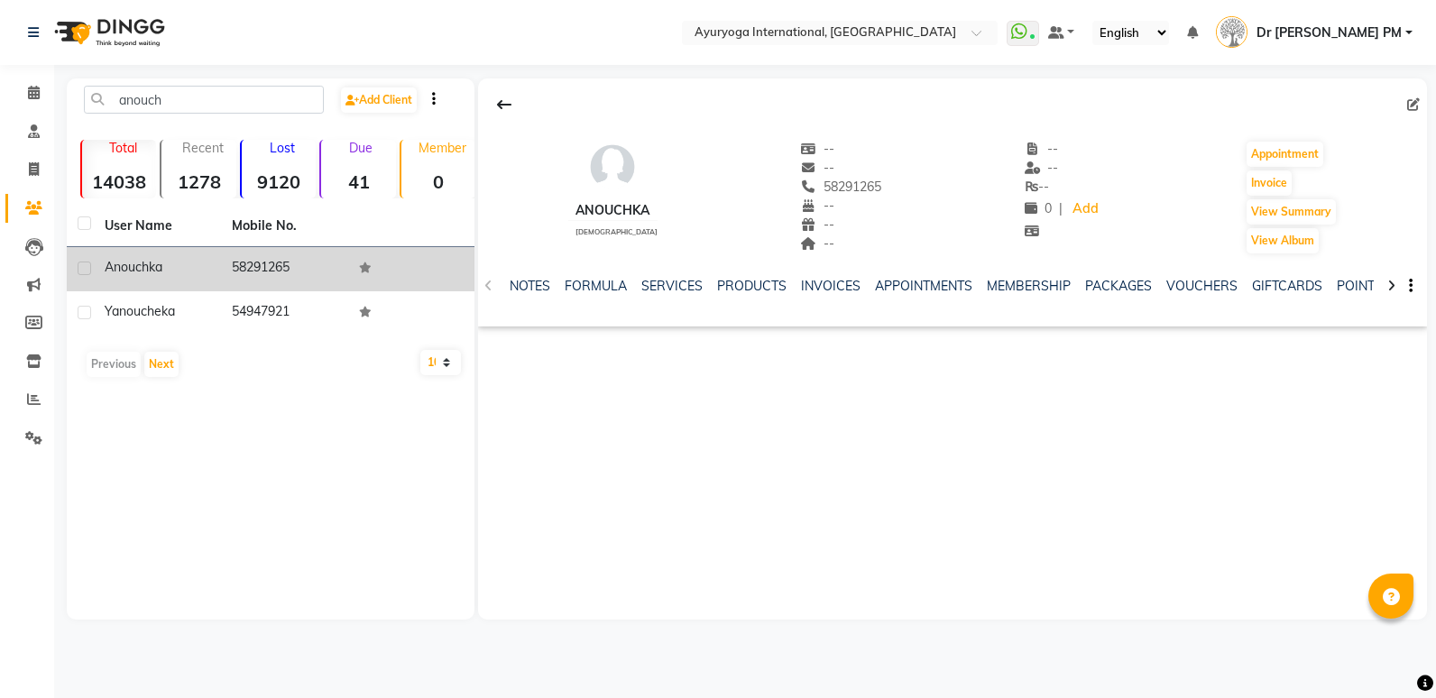
click at [88, 270] on label at bounding box center [85, 269] width 14 height 14
click at [88, 270] on input "checkbox" at bounding box center [84, 269] width 12 height 12
checkbox input "true"
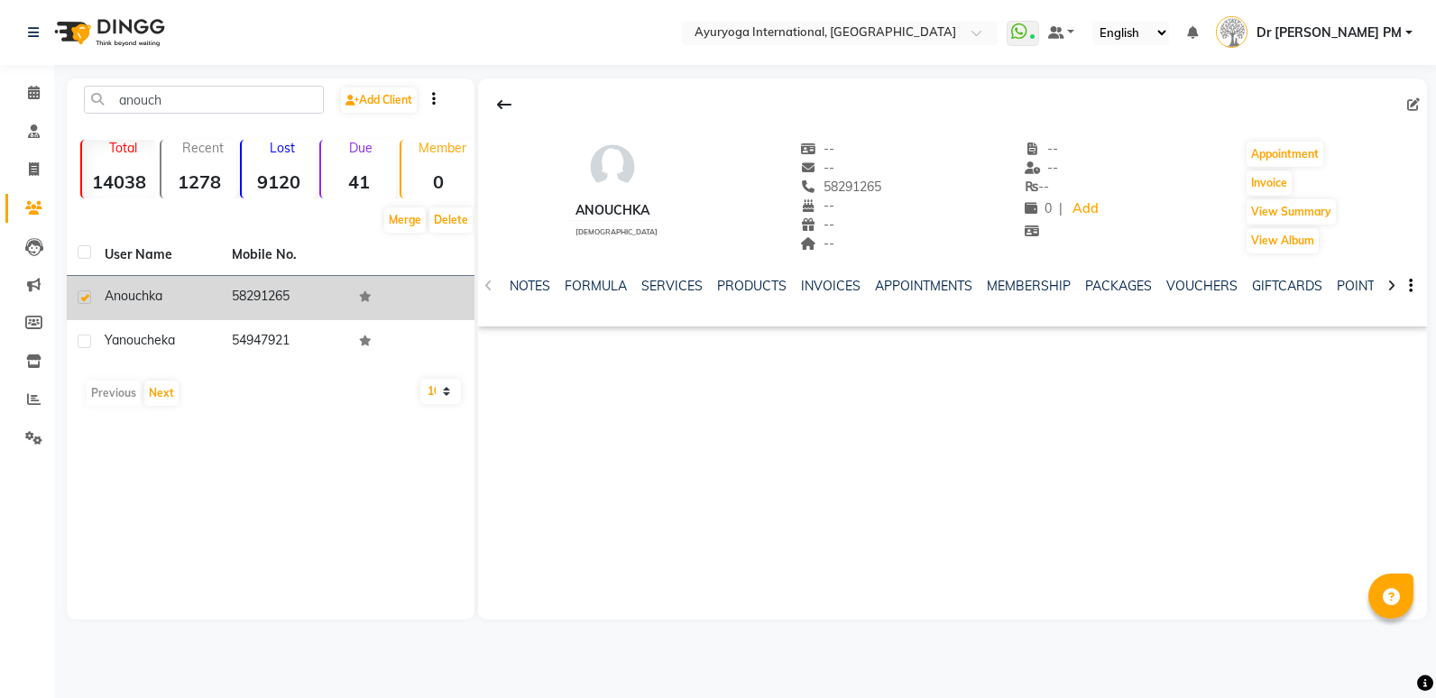
click at [170, 295] on div "Anouchka" at bounding box center [158, 296] width 106 height 19
click at [253, 295] on td "58291265" at bounding box center [284, 298] width 127 height 44
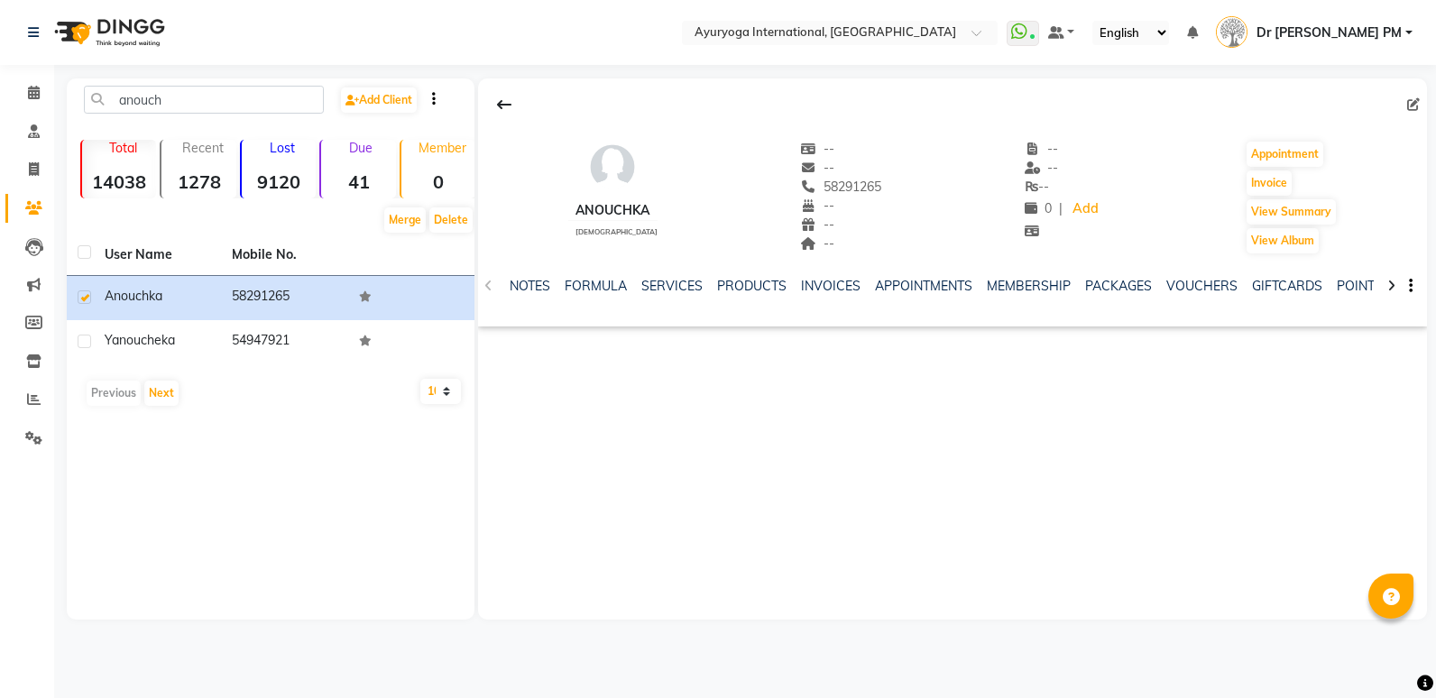
click at [494, 279] on div "NOTES FORMULA SERVICES PRODUCTS INVOICES APPOINTMENTS MEMBERSHIP PACKAGES VOUCH…" at bounding box center [952, 286] width 949 height 62
click at [41, 123] on span at bounding box center [34, 132] width 32 height 21
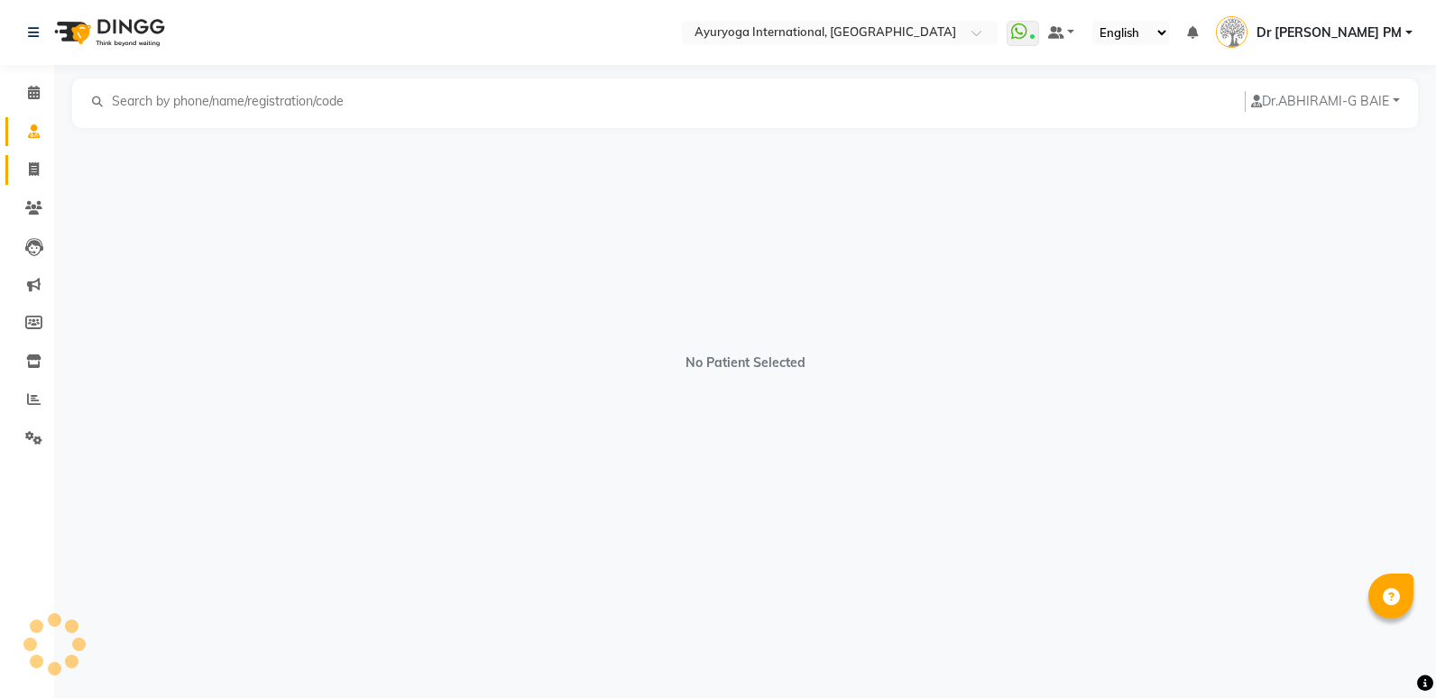
click at [42, 181] on link "Invoice" at bounding box center [26, 170] width 43 height 30
select select "service"
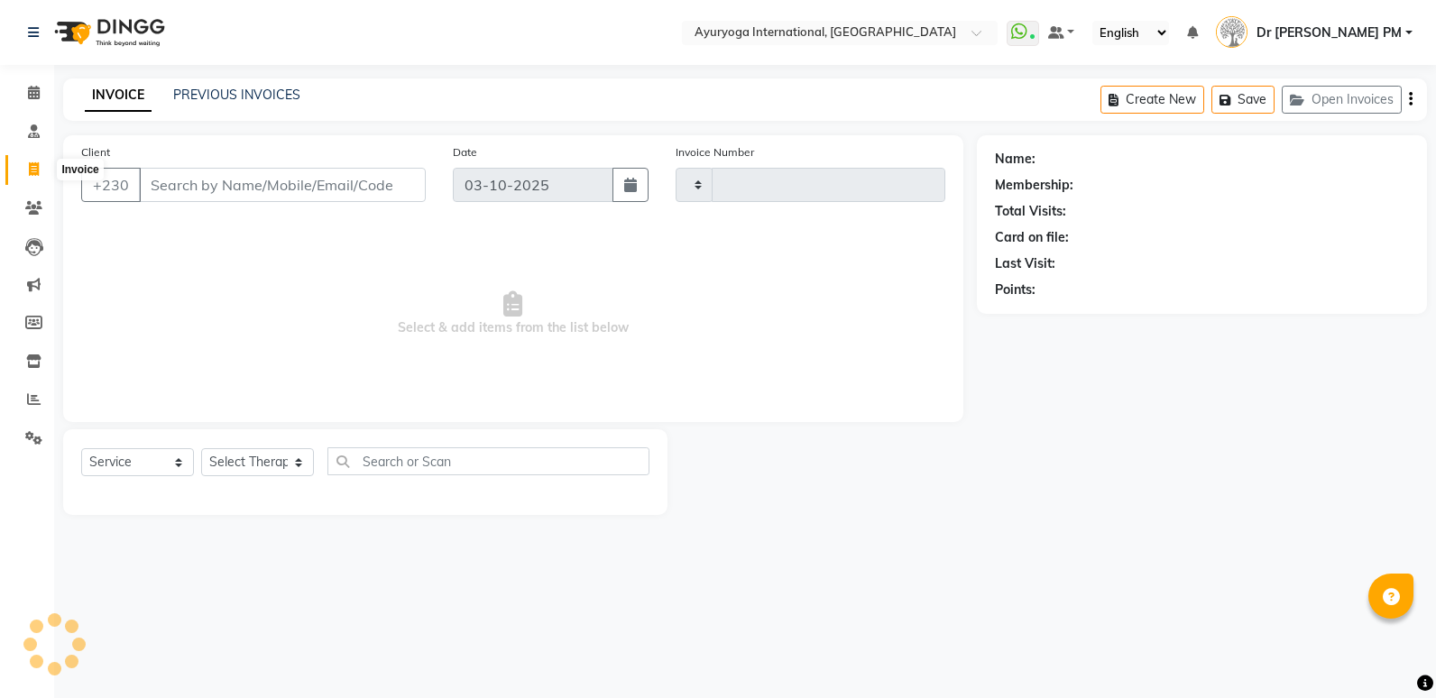
click at [40, 170] on span at bounding box center [34, 170] width 32 height 21
select select "service"
type input "6022"
select select "730"
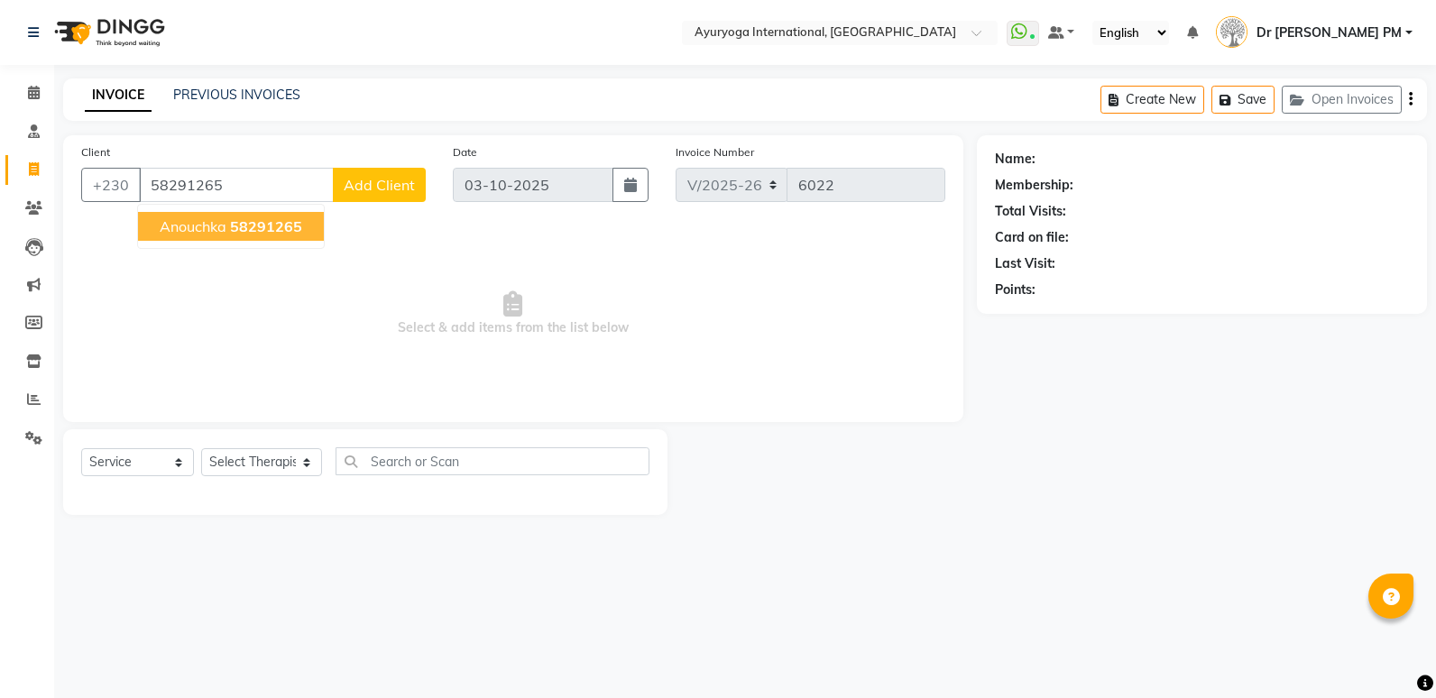
click at [264, 228] on span "58291265" at bounding box center [266, 226] width 72 height 18
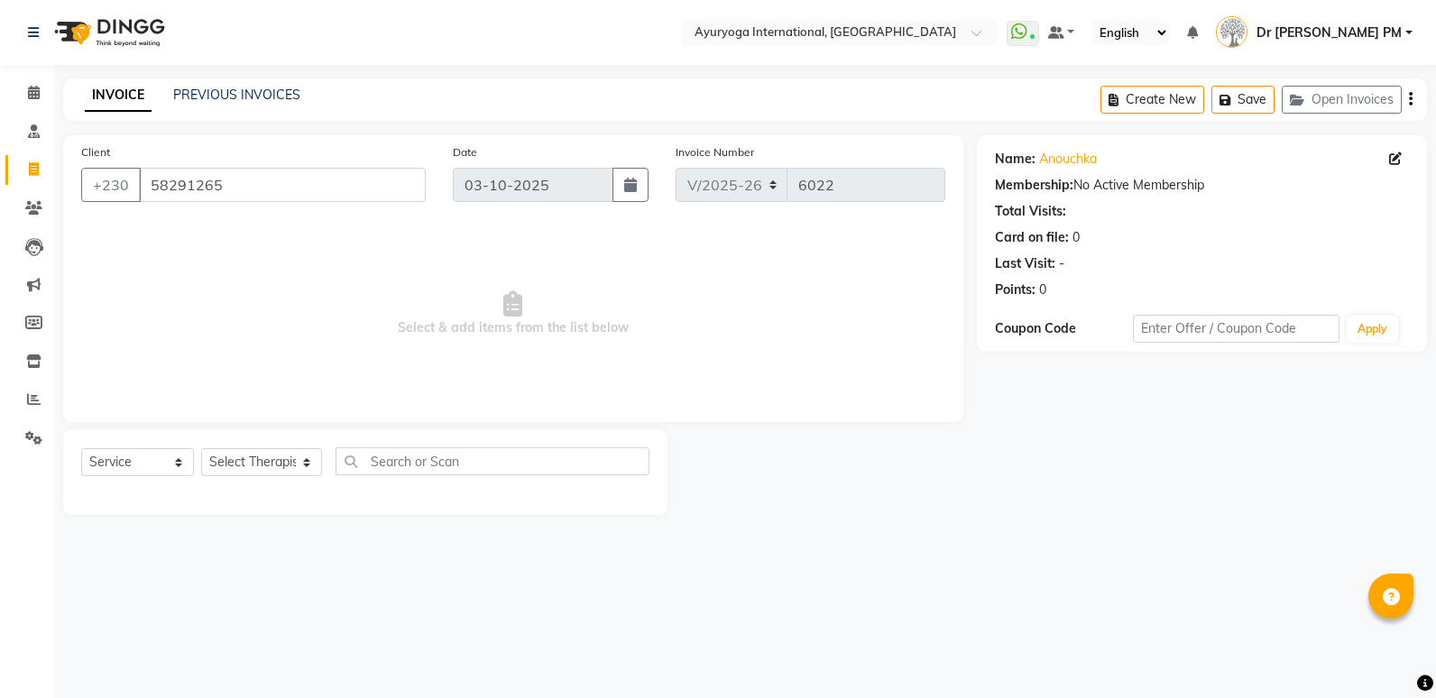
click at [272, 208] on div "Client [PHONE_NUMBER]" at bounding box center [254, 180] width 372 height 74
click at [264, 189] on input "58291265" at bounding box center [282, 185] width 287 height 34
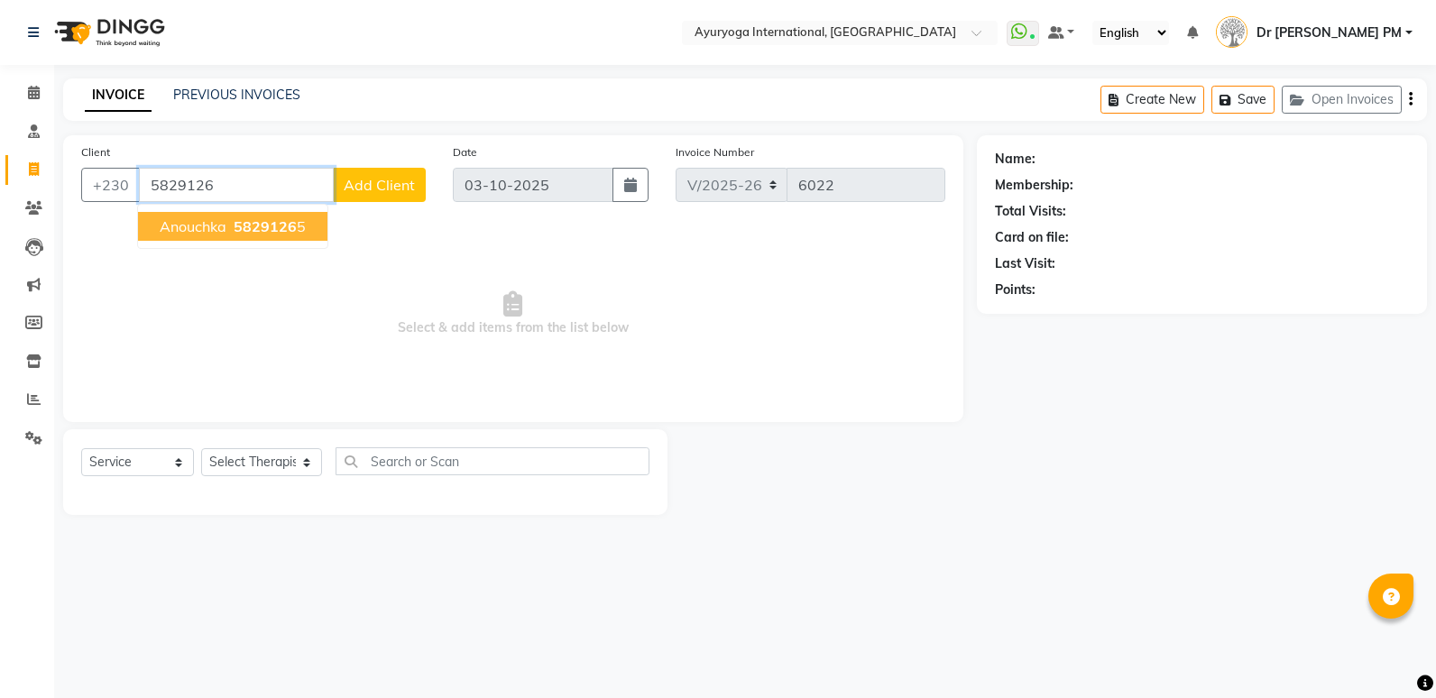
click at [283, 227] on span "5829126" at bounding box center [265, 226] width 63 height 18
type input "58291265"
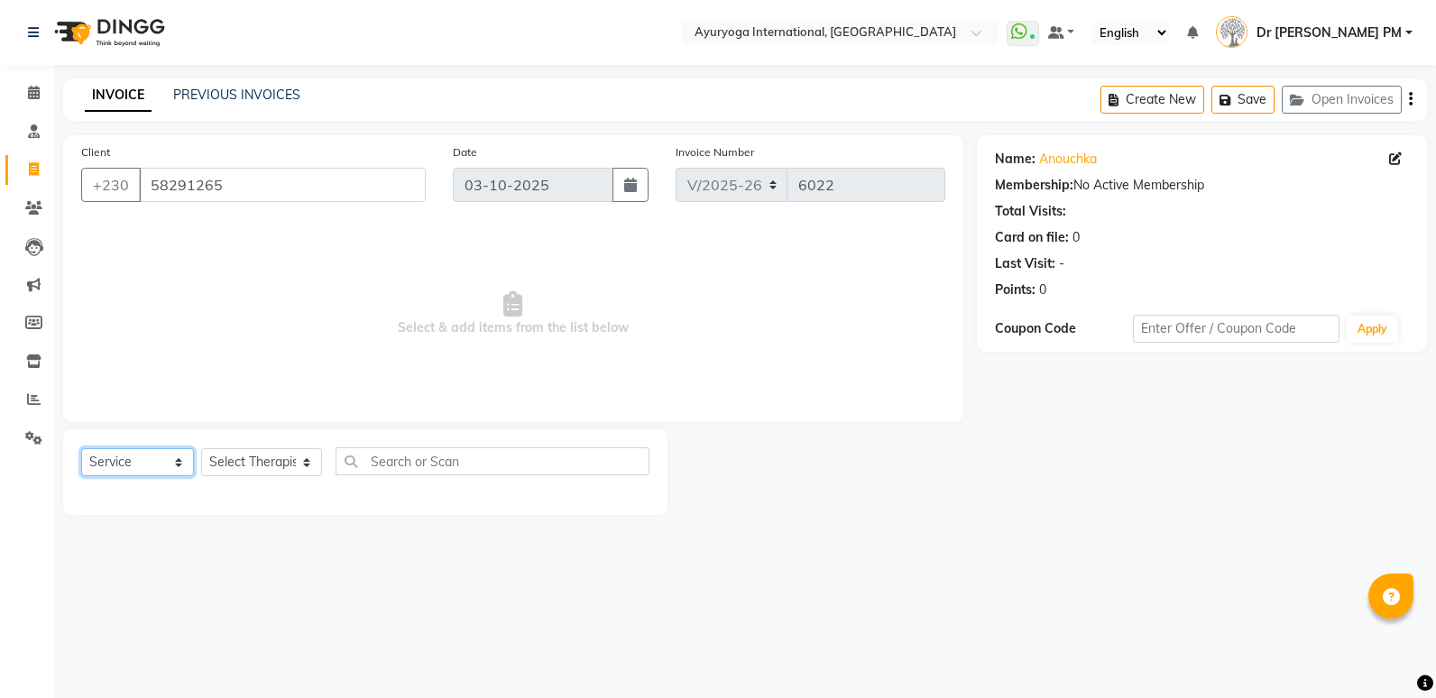
click at [145, 467] on select "Select Service Product Membership Package Voucher Prepaid Gift Card" at bounding box center [137, 462] width 113 height 28
select select "V"
click at [81, 448] on select "Select Service Product Membership Package Voucher Prepaid Gift Card" at bounding box center [137, 462] width 113 height 28
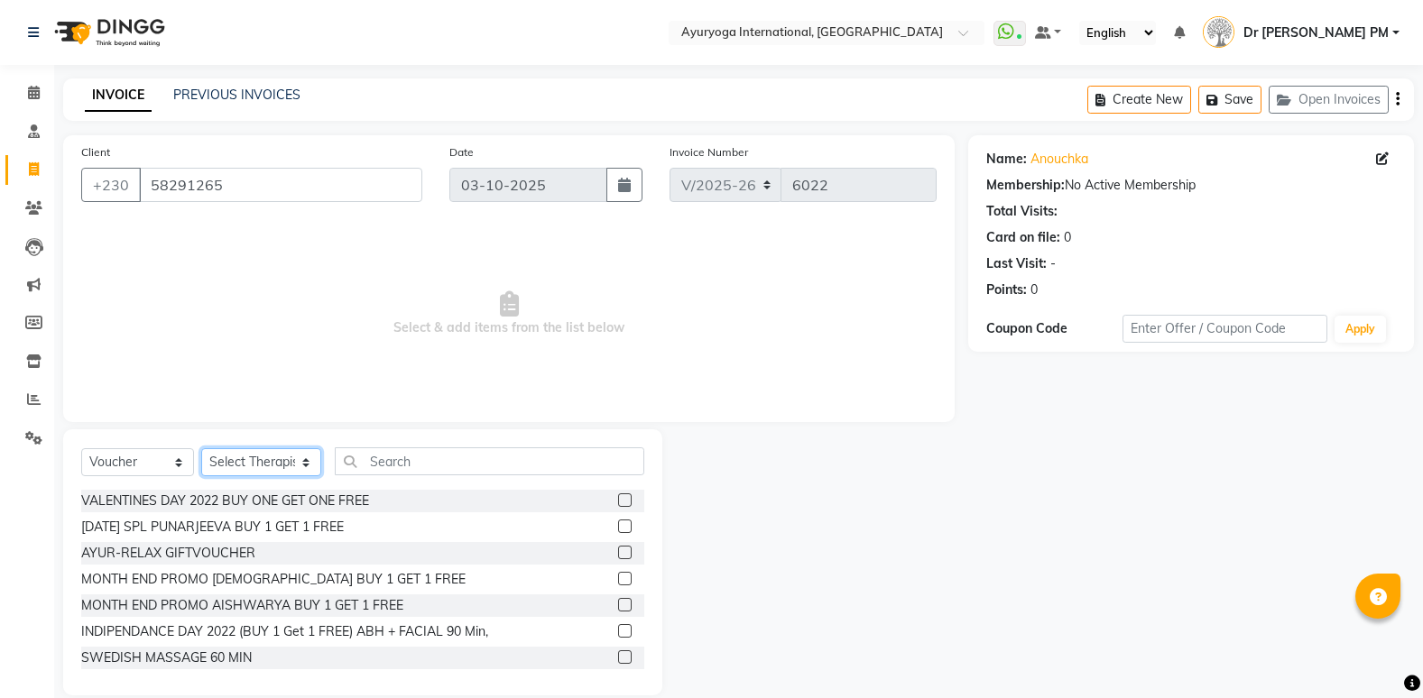
click at [268, 463] on select "Select Therapist ABHIRAMI-G BAIE [PERSON_NAME]-MOKA [PERSON_NAME]-MOKA ALEENA-M…" at bounding box center [261, 462] width 120 height 28
select select "92659"
click at [201, 448] on select "Select Therapist ABHIRAMI-G BAIE [PERSON_NAME]-MOKA [PERSON_NAME]-MOKA ALEENA-M…" at bounding box center [261, 462] width 120 height 28
click at [435, 455] on input "text" at bounding box center [489, 461] width 309 height 28
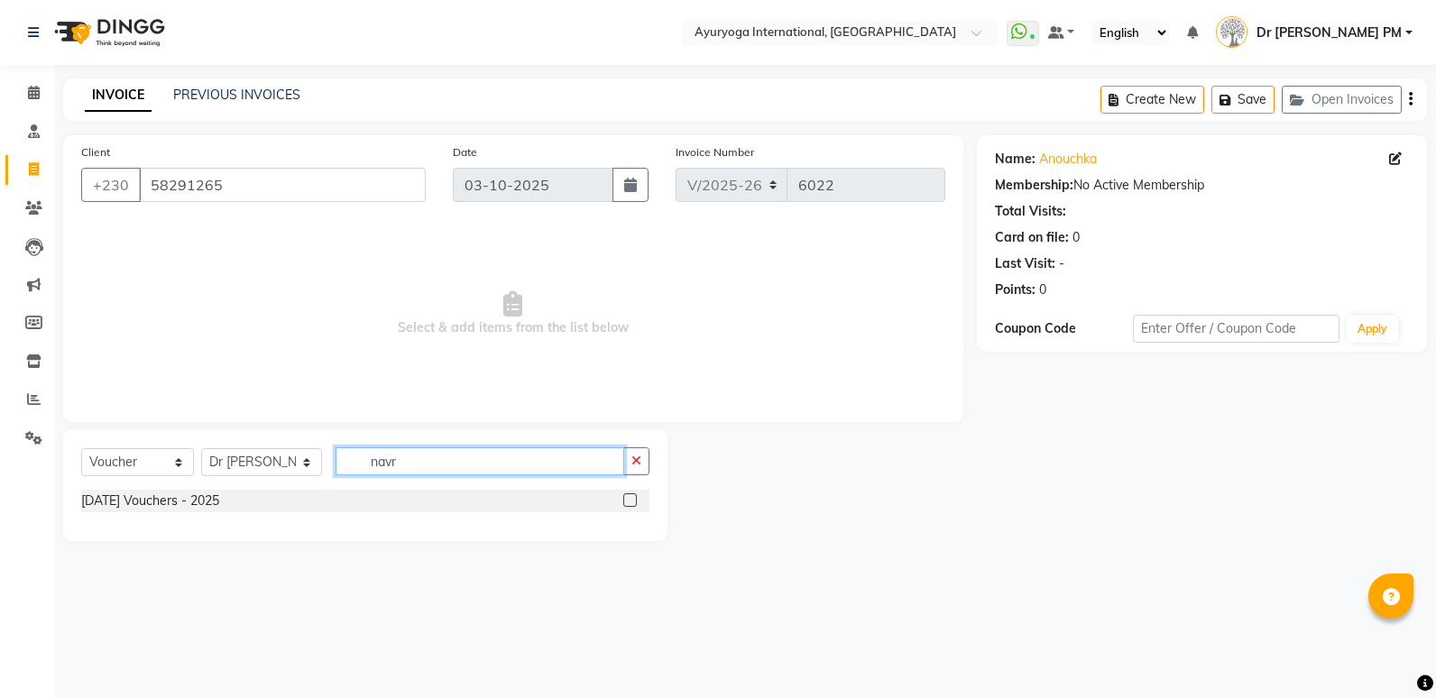
type input "navr"
click at [341, 499] on div "[DATE] Vouchers - 2025" at bounding box center [365, 501] width 568 height 23
click at [632, 499] on label at bounding box center [630, 500] width 14 height 14
click at [632, 499] on input "checkbox" at bounding box center [629, 501] width 12 height 12
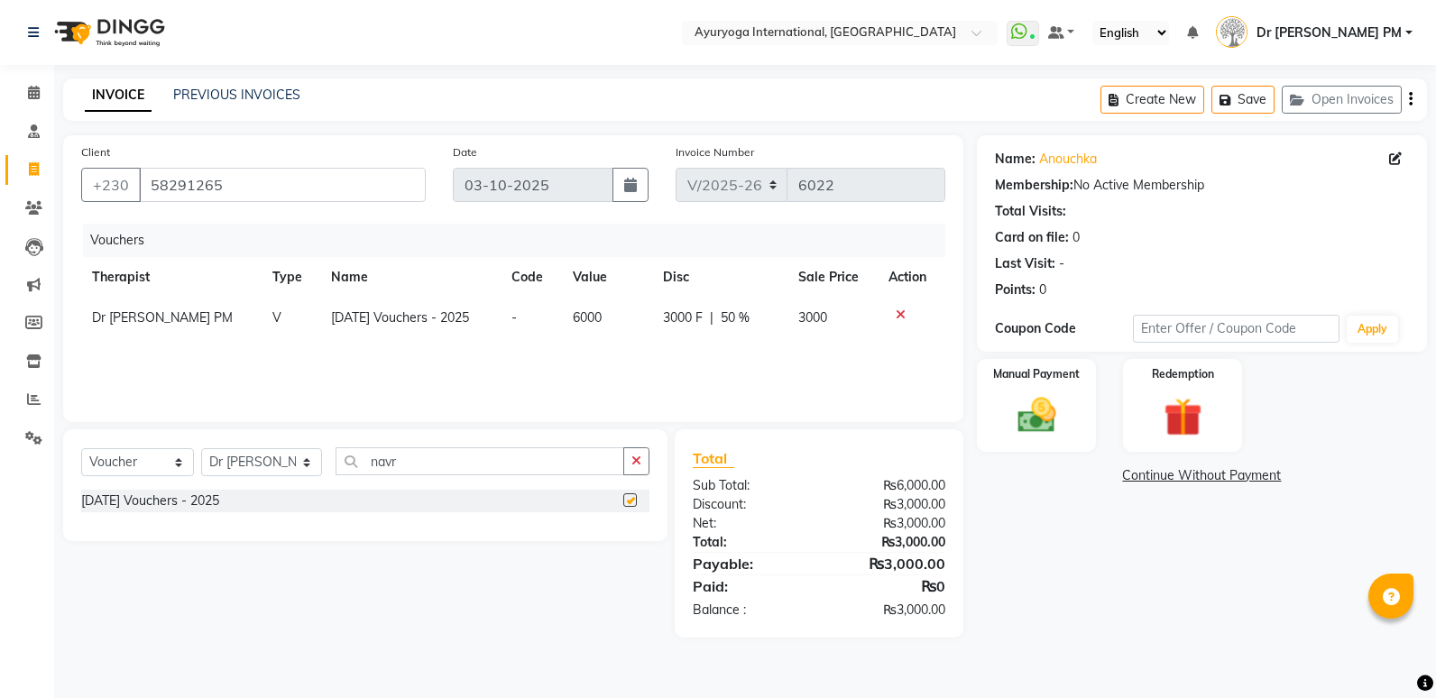
checkbox input "false"
click at [1037, 415] on img at bounding box center [1036, 415] width 65 height 46
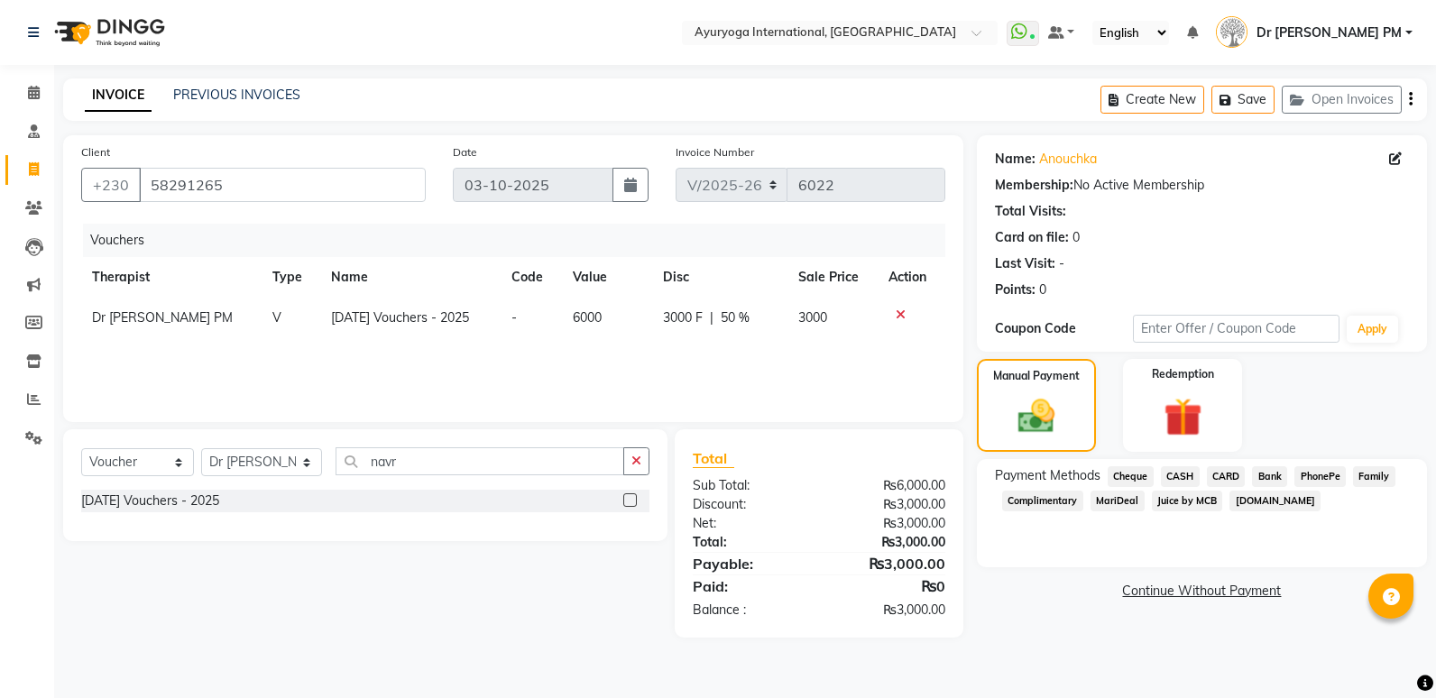
click at [1176, 498] on span "Juice by MCB" at bounding box center [1187, 501] width 71 height 21
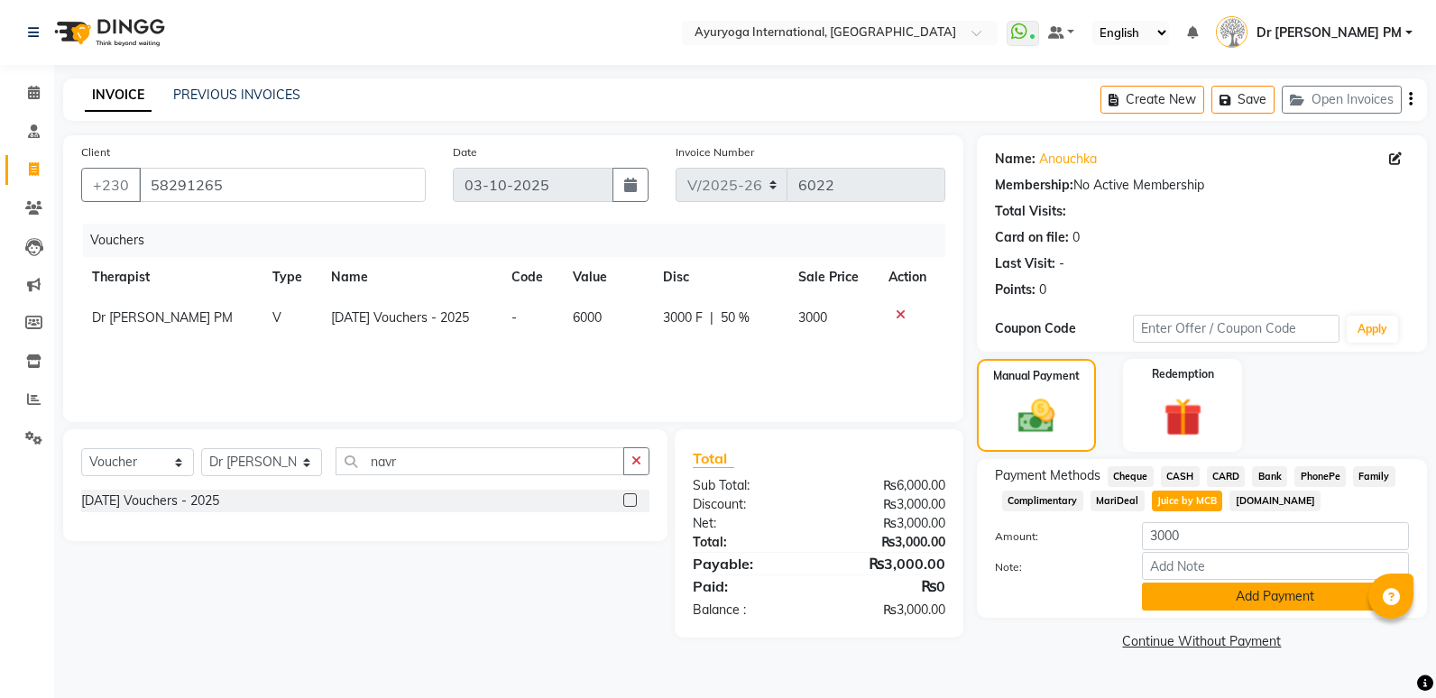
click at [1218, 600] on button "Add Payment" at bounding box center [1275, 597] width 267 height 28
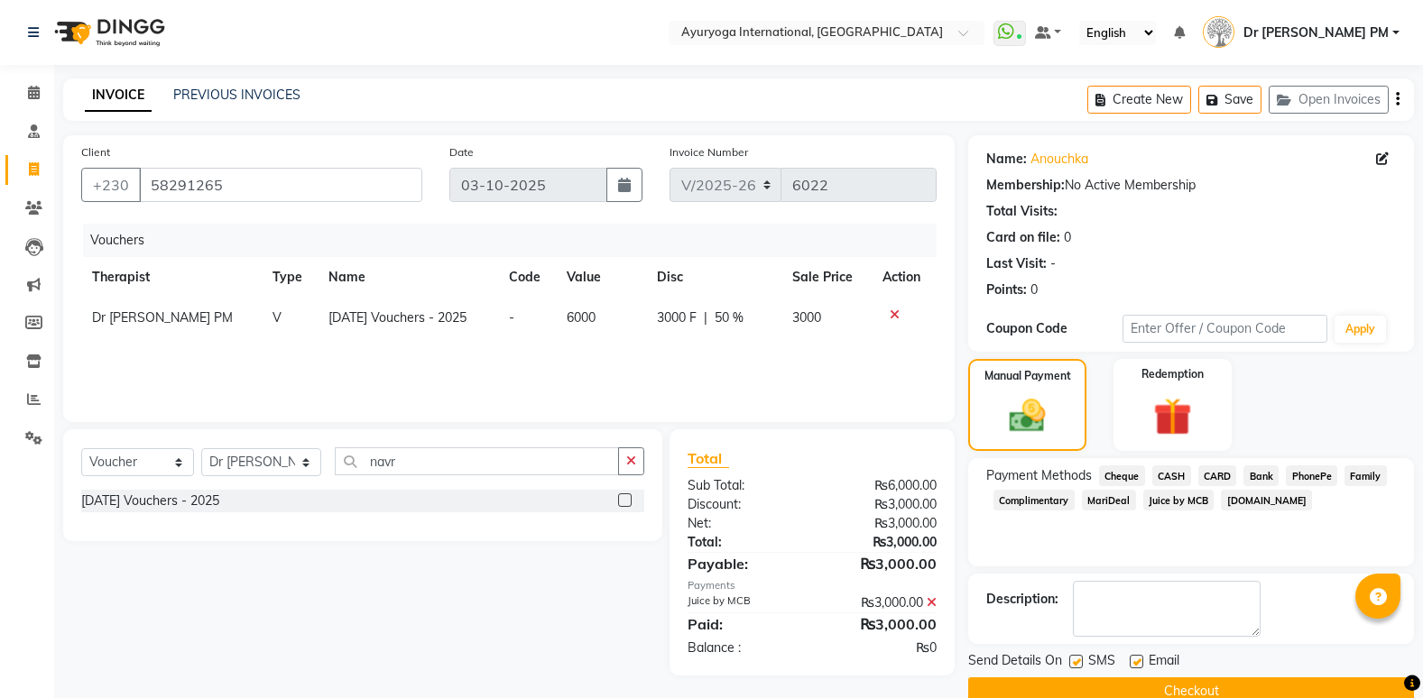
scroll to position [34, 0]
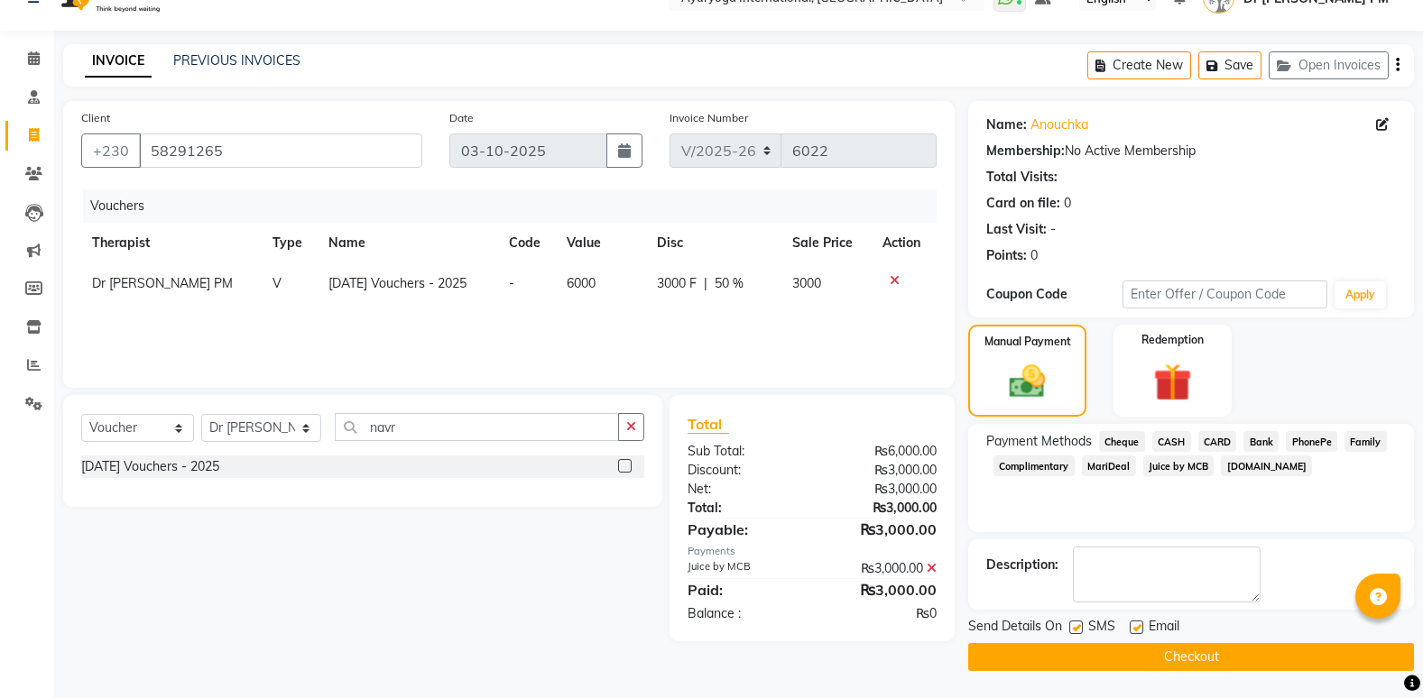
click at [1166, 660] on button "Checkout" at bounding box center [1191, 657] width 446 height 28
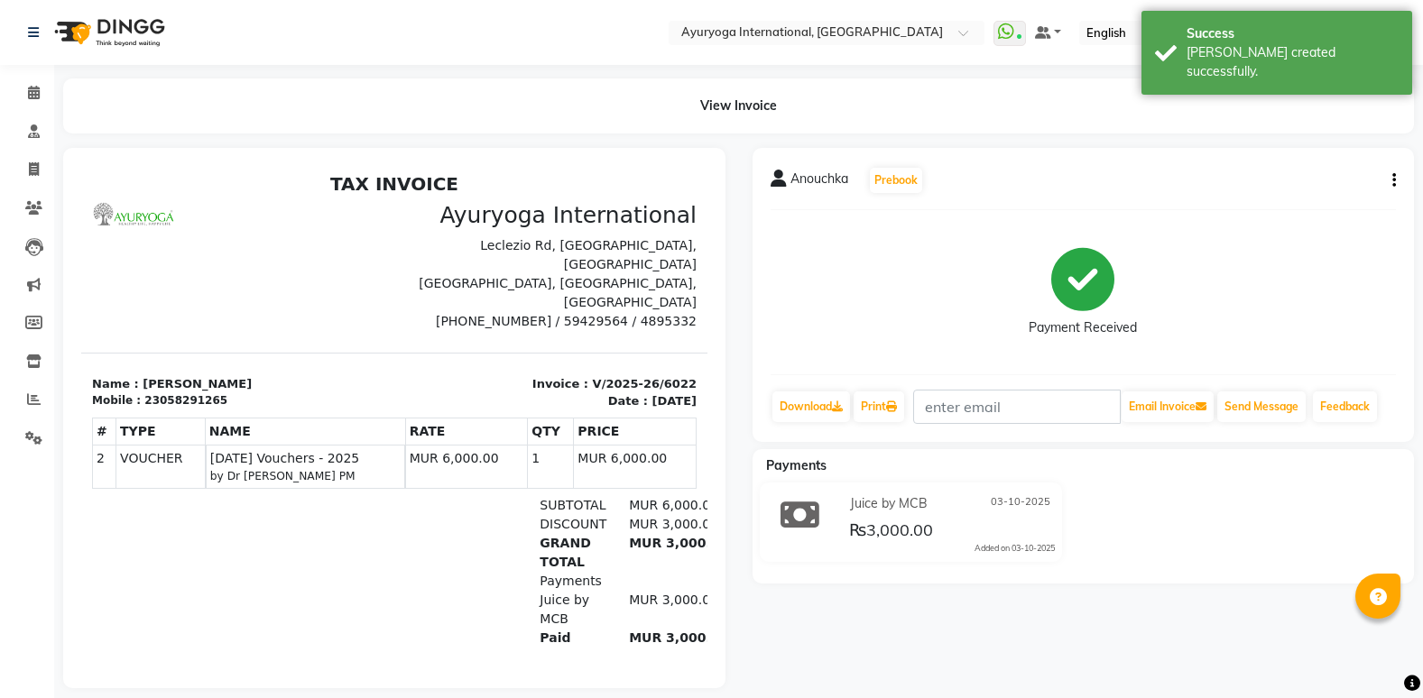
scroll to position [28, 0]
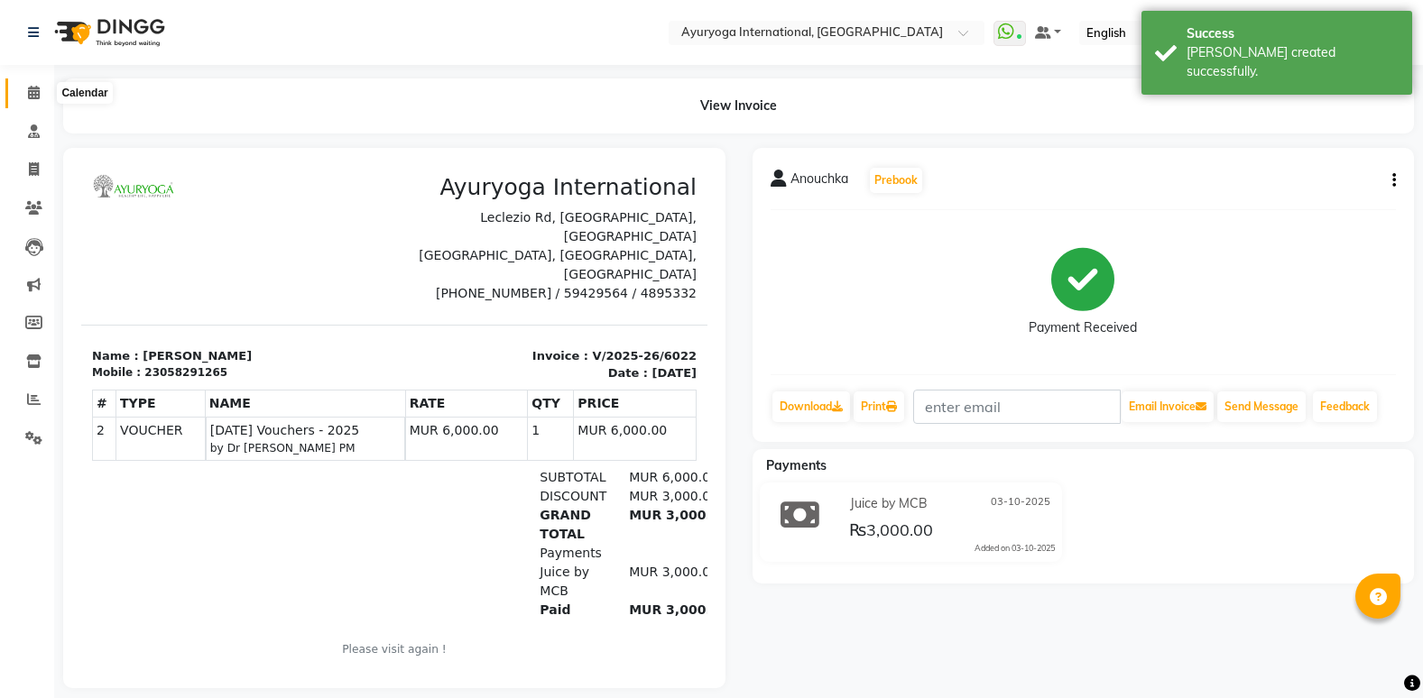
click at [32, 99] on span at bounding box center [34, 93] width 32 height 21
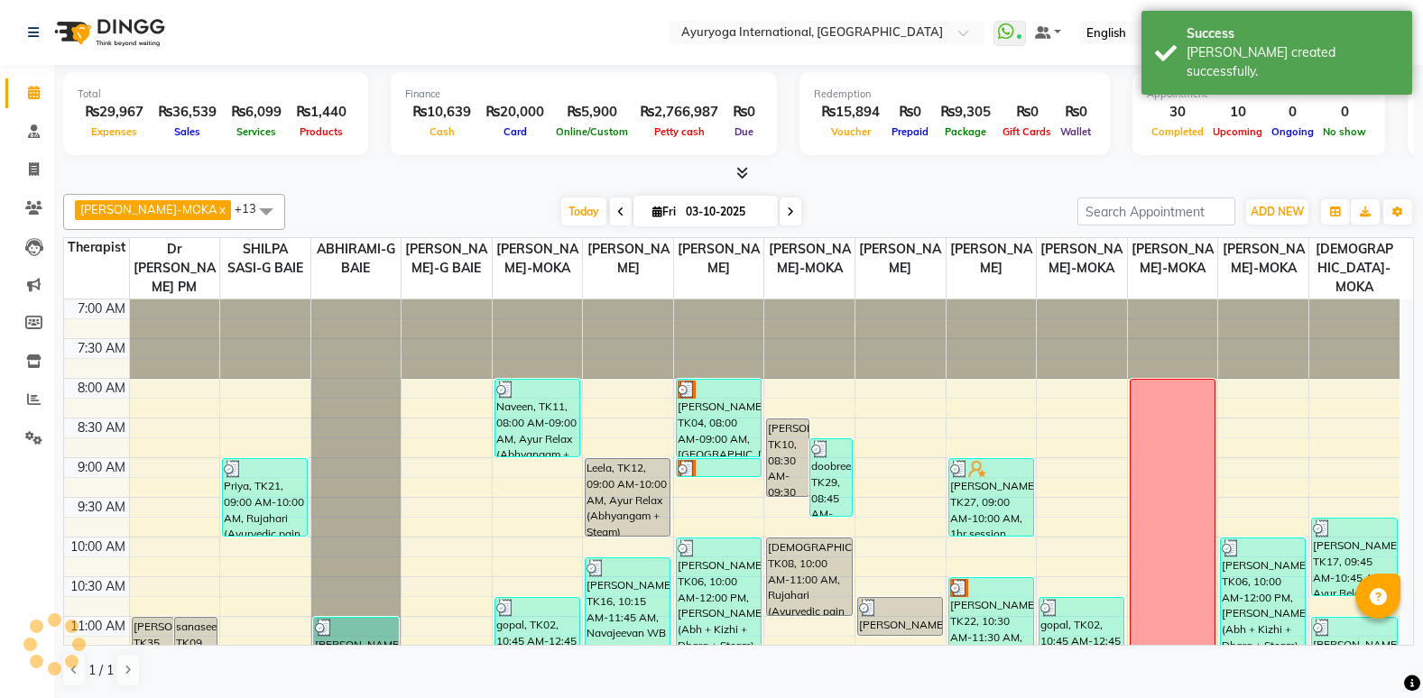
scroll to position [90, 0]
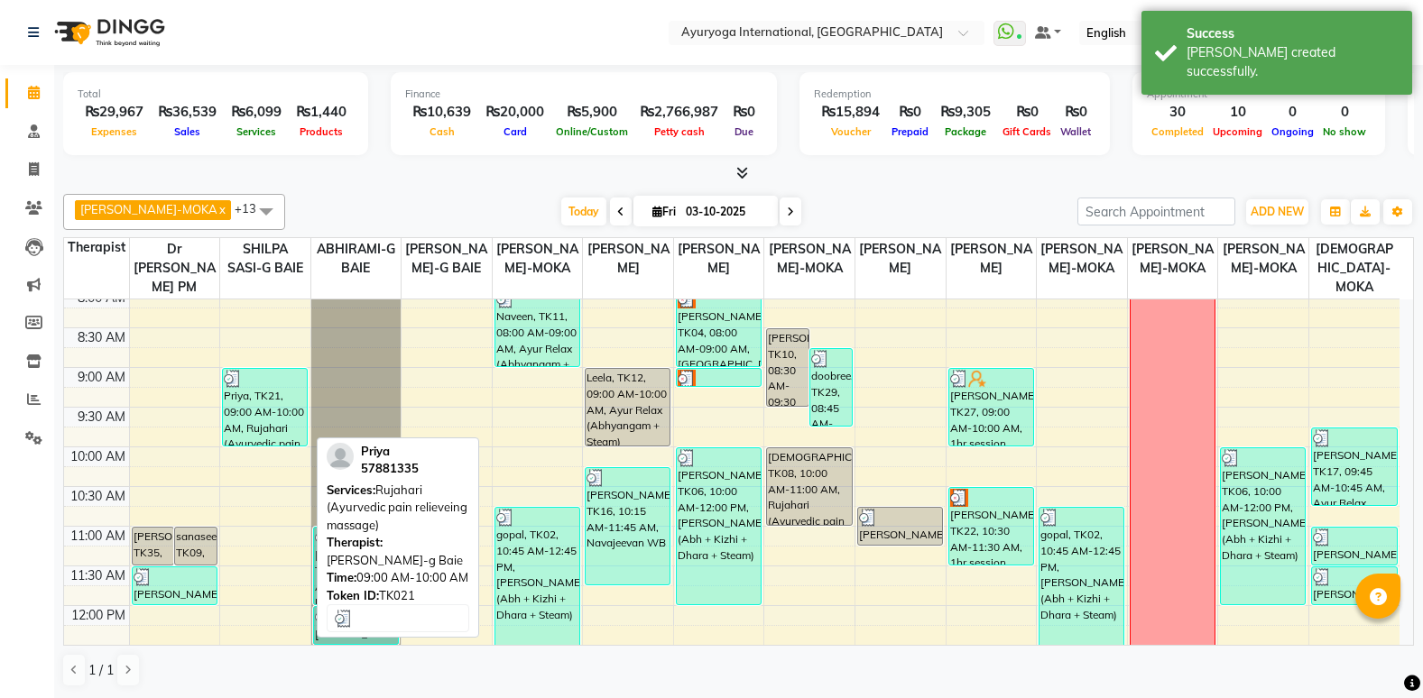
click at [259, 420] on div "Priya, TK21, 09:00 AM-10:00 AM, Rujahari (Ayurvedic pain relieveing massage)" at bounding box center [265, 407] width 84 height 77
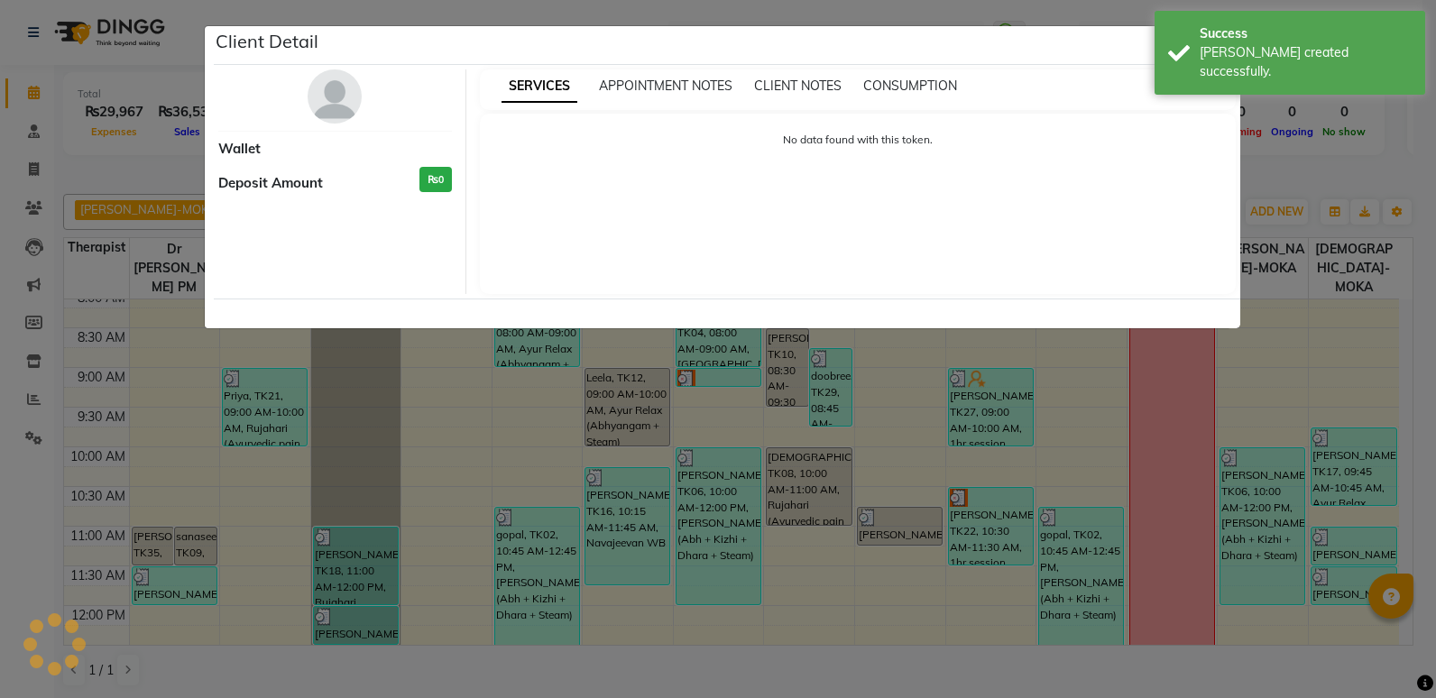
select select "3"
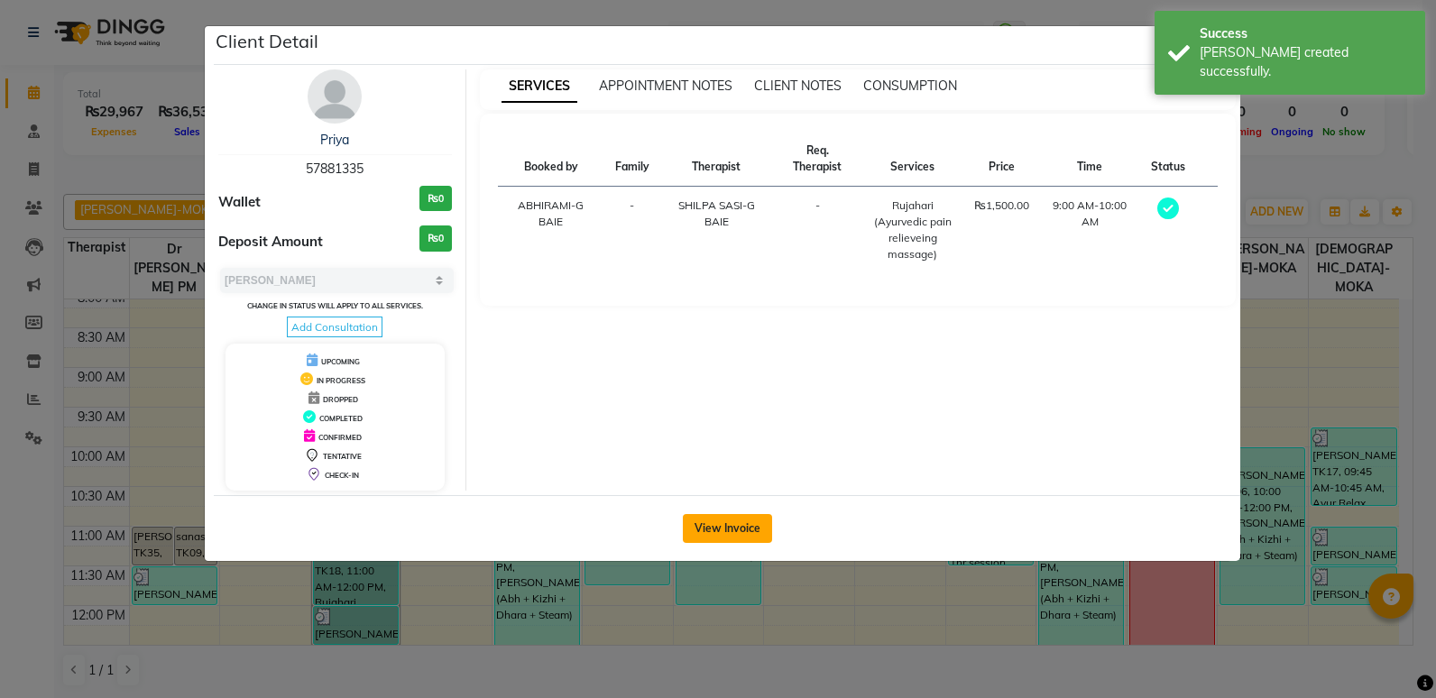
click at [738, 522] on button "View Invoice" at bounding box center [727, 528] width 89 height 29
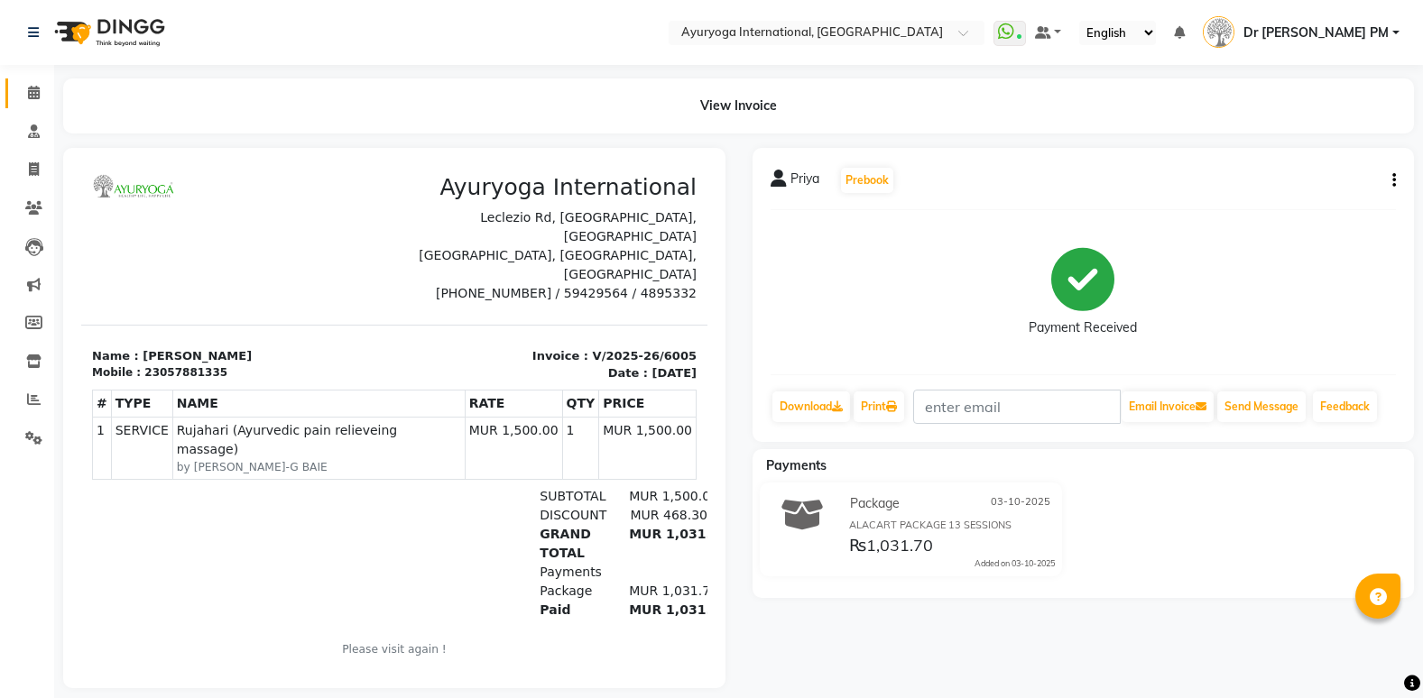
scroll to position [28, 9]
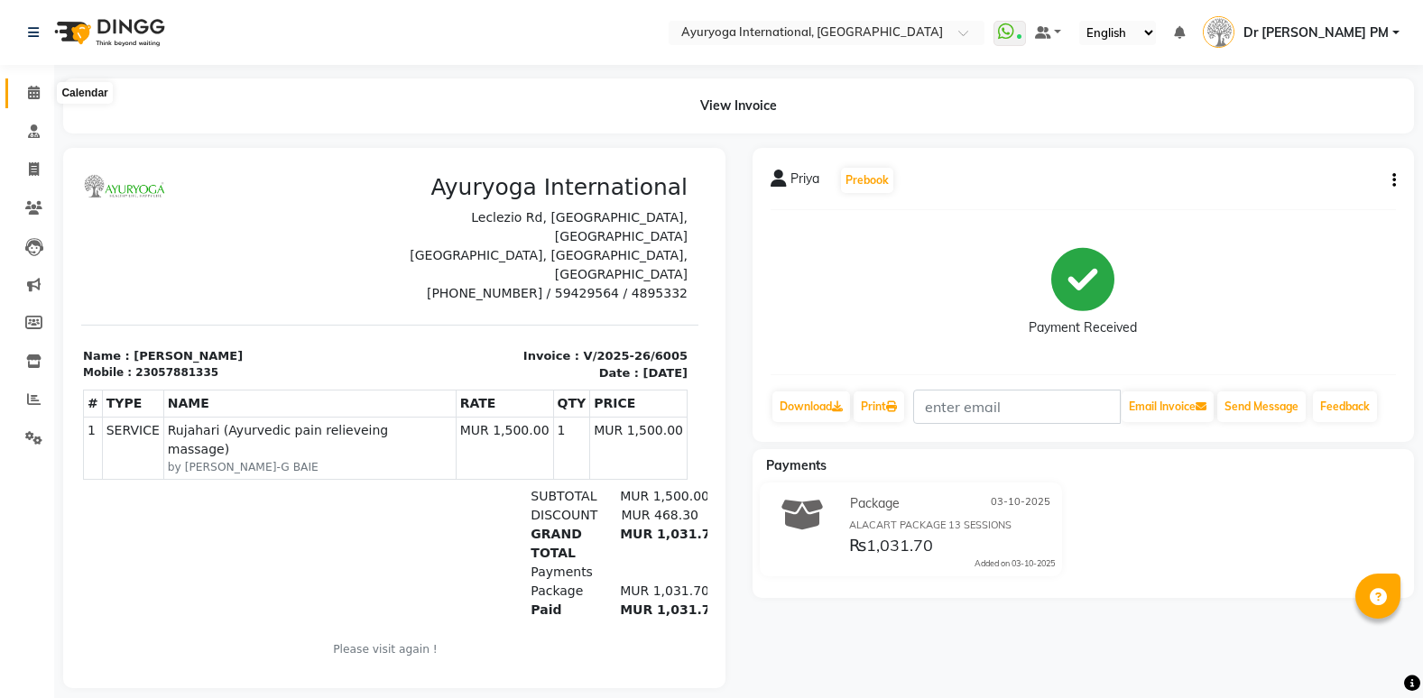
click at [32, 90] on icon at bounding box center [34, 93] width 12 height 14
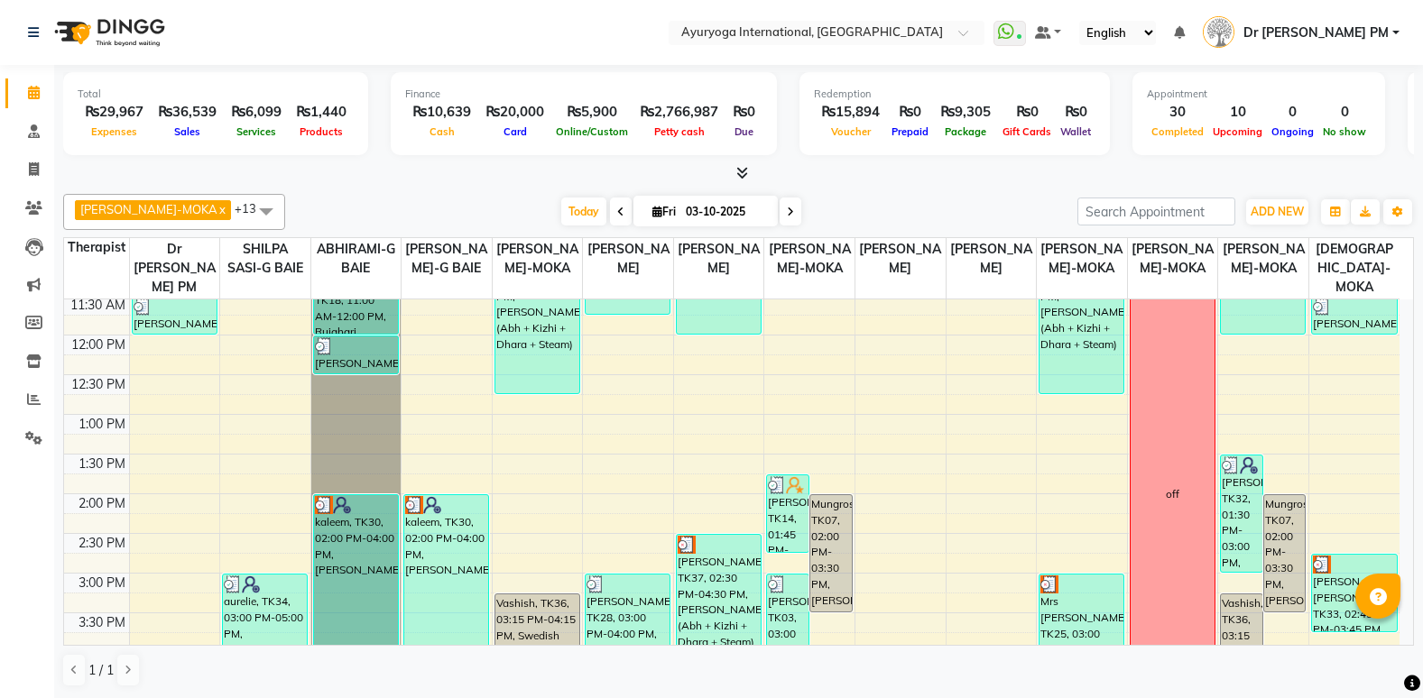
scroll to position [180, 0]
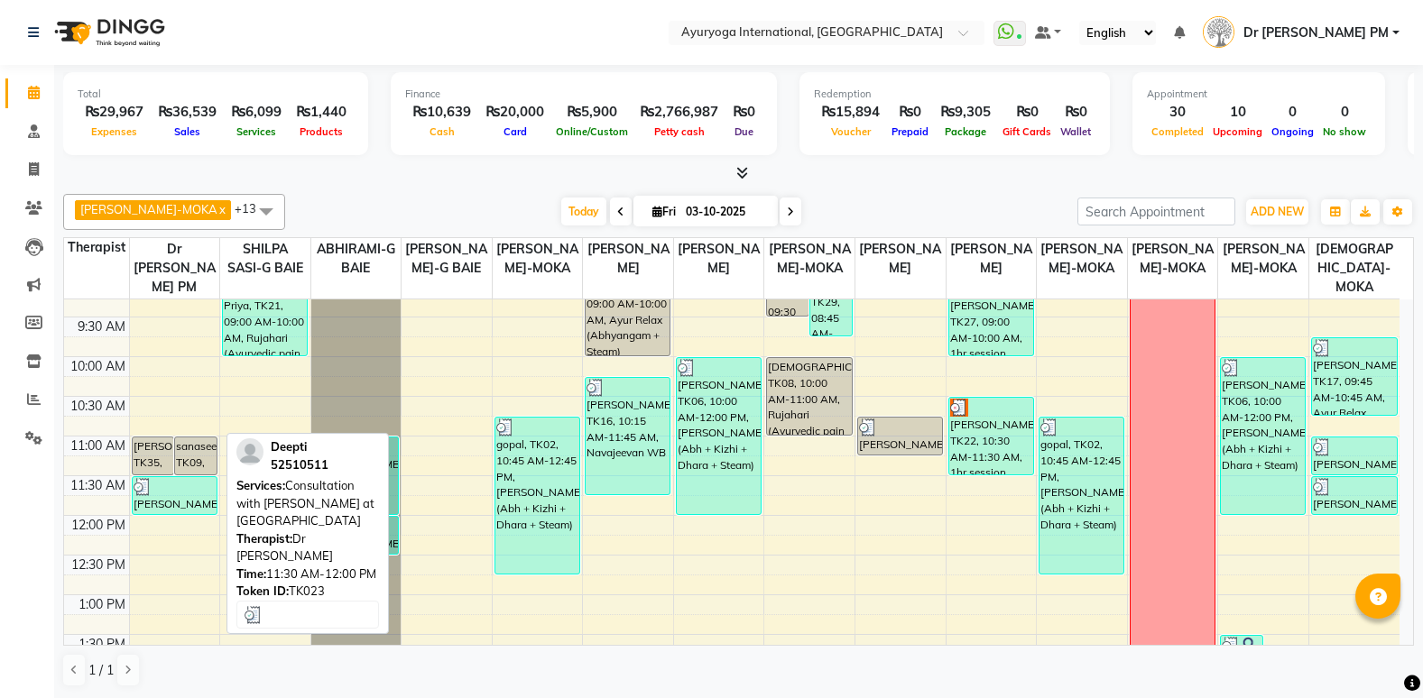
click at [163, 486] on div at bounding box center [175, 487] width 82 height 18
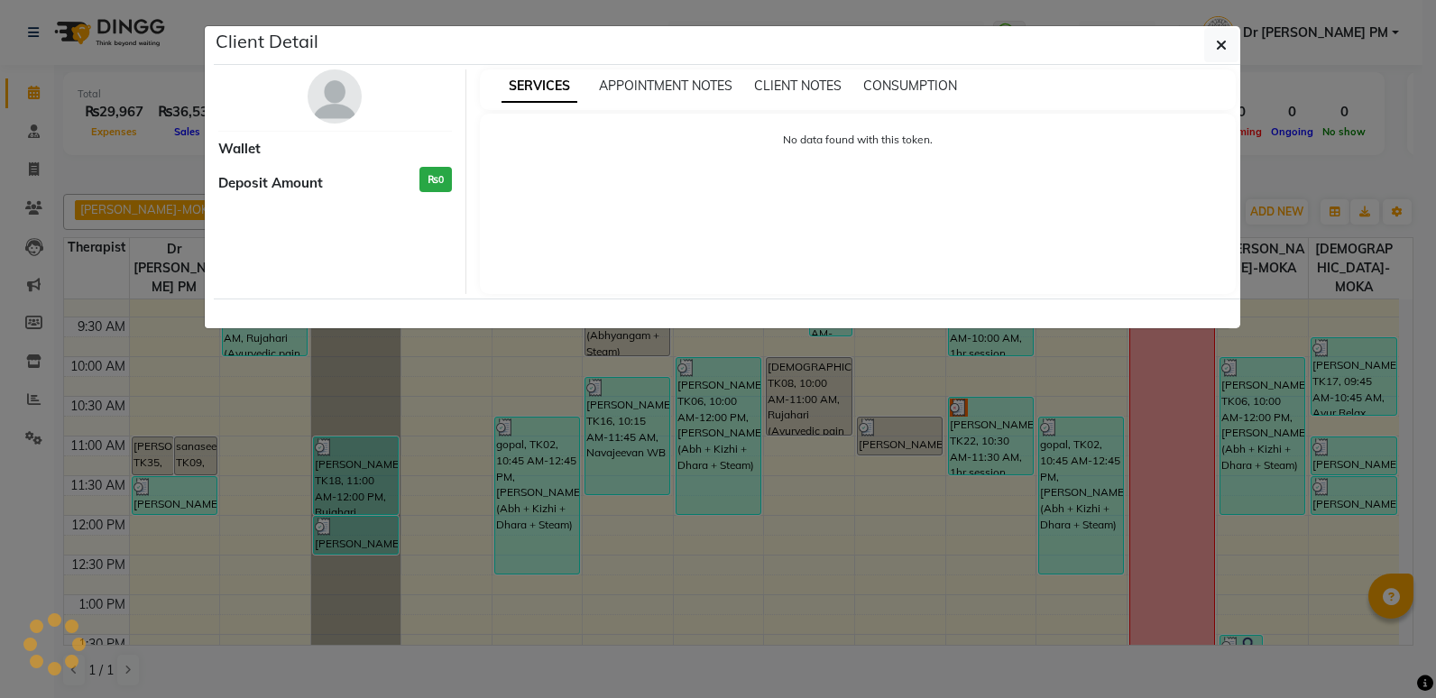
select select "3"
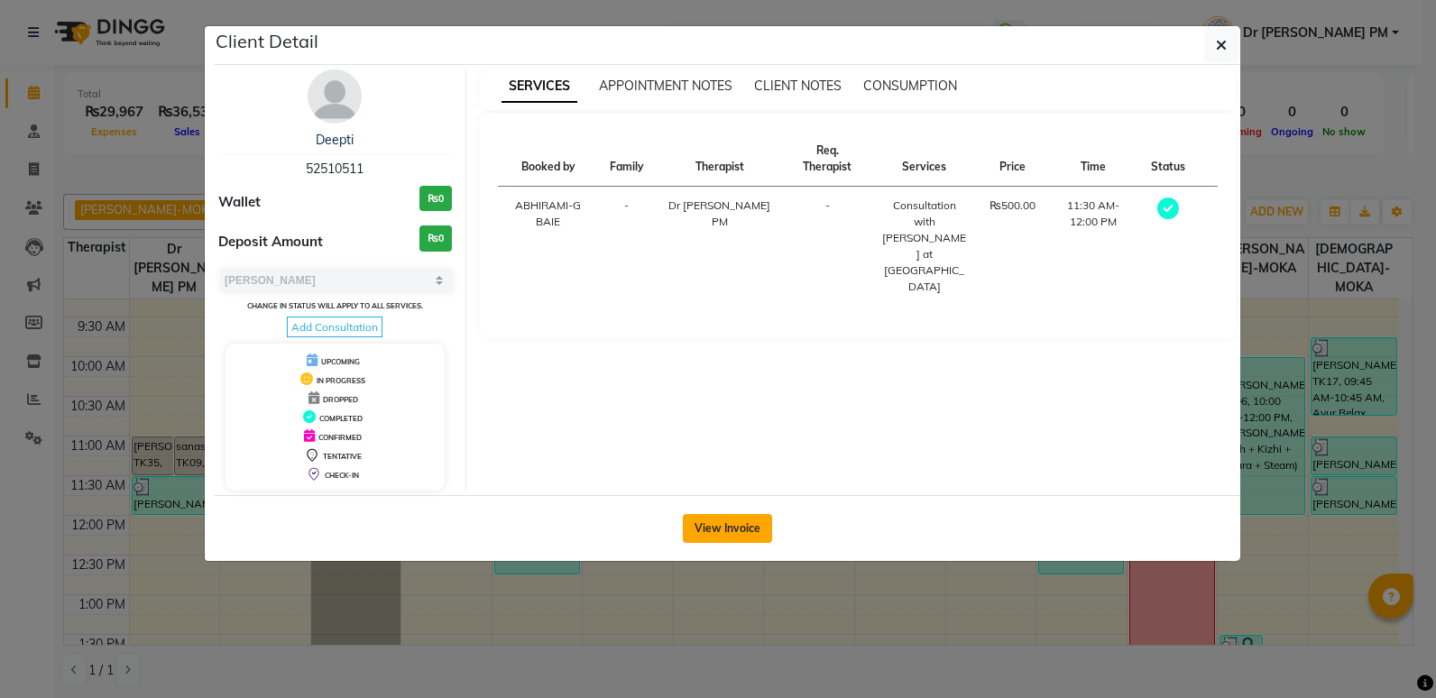
click at [733, 531] on button "View Invoice" at bounding box center [727, 528] width 89 height 29
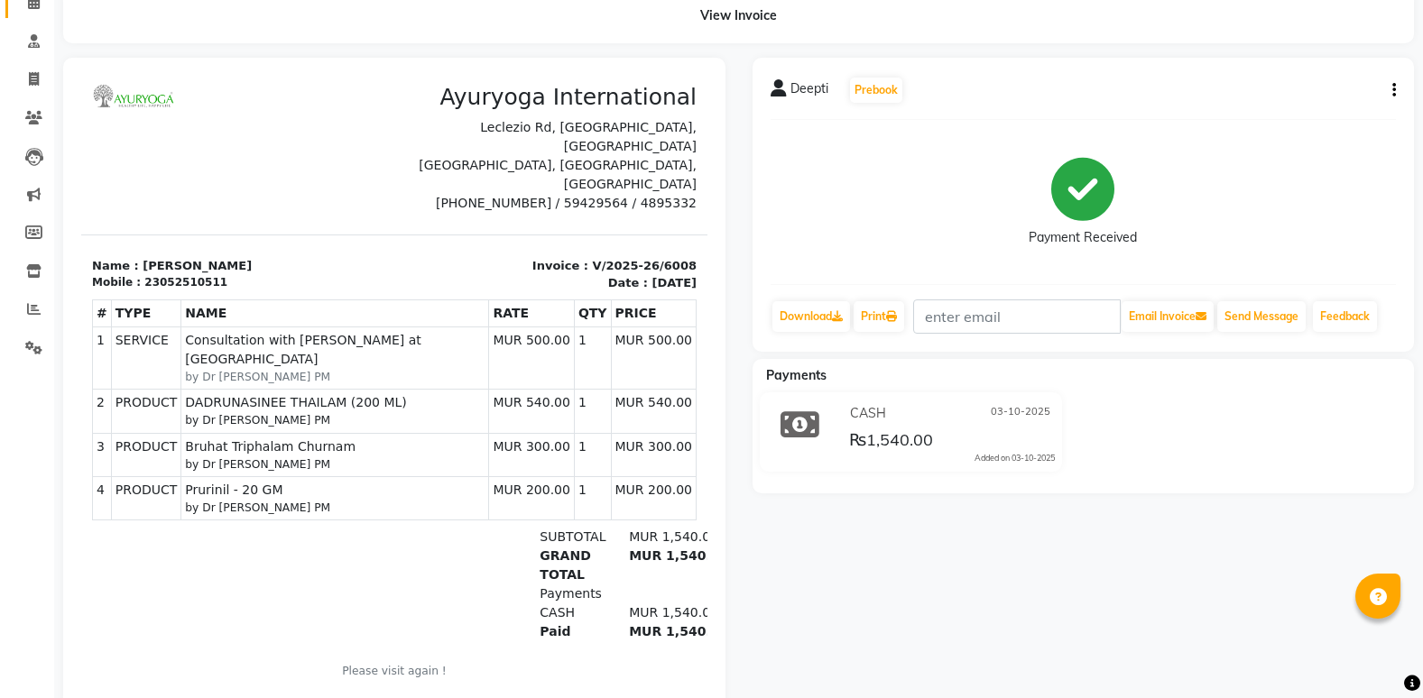
scroll to position [143, 0]
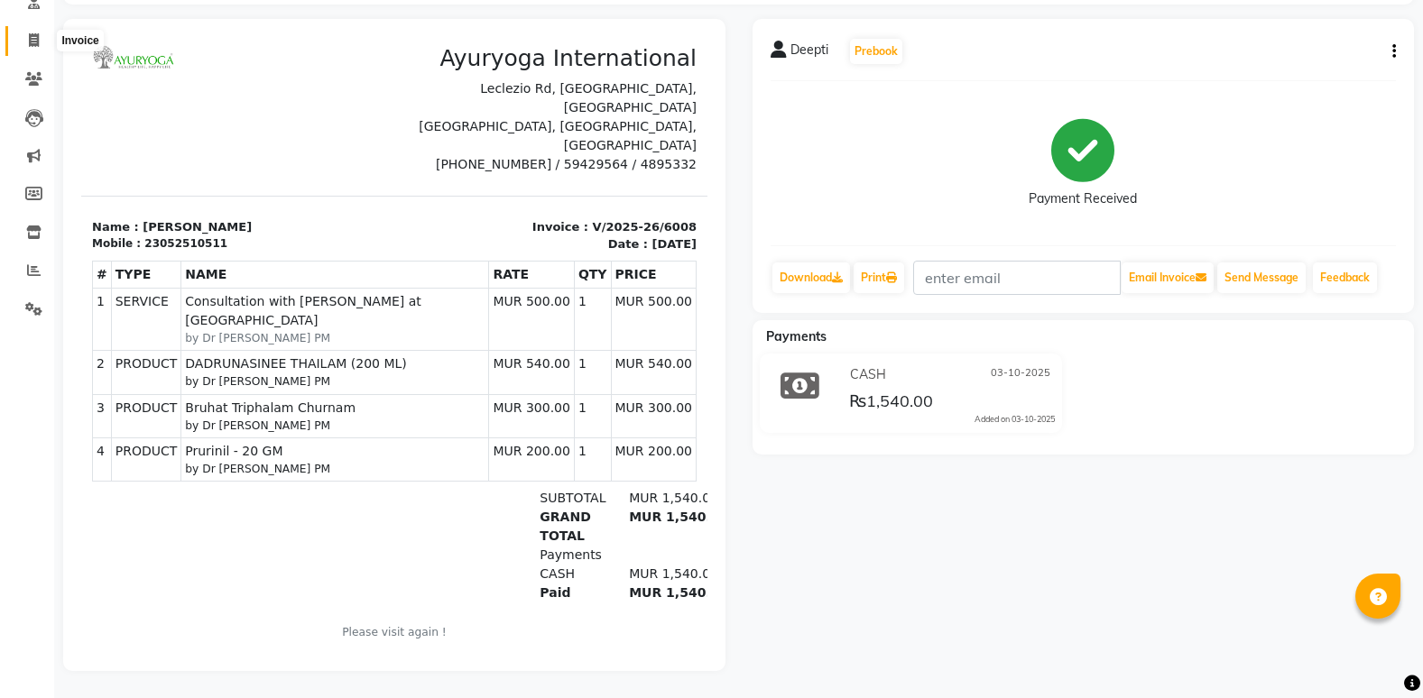
click at [31, 33] on icon at bounding box center [34, 40] width 10 height 14
select select "service"
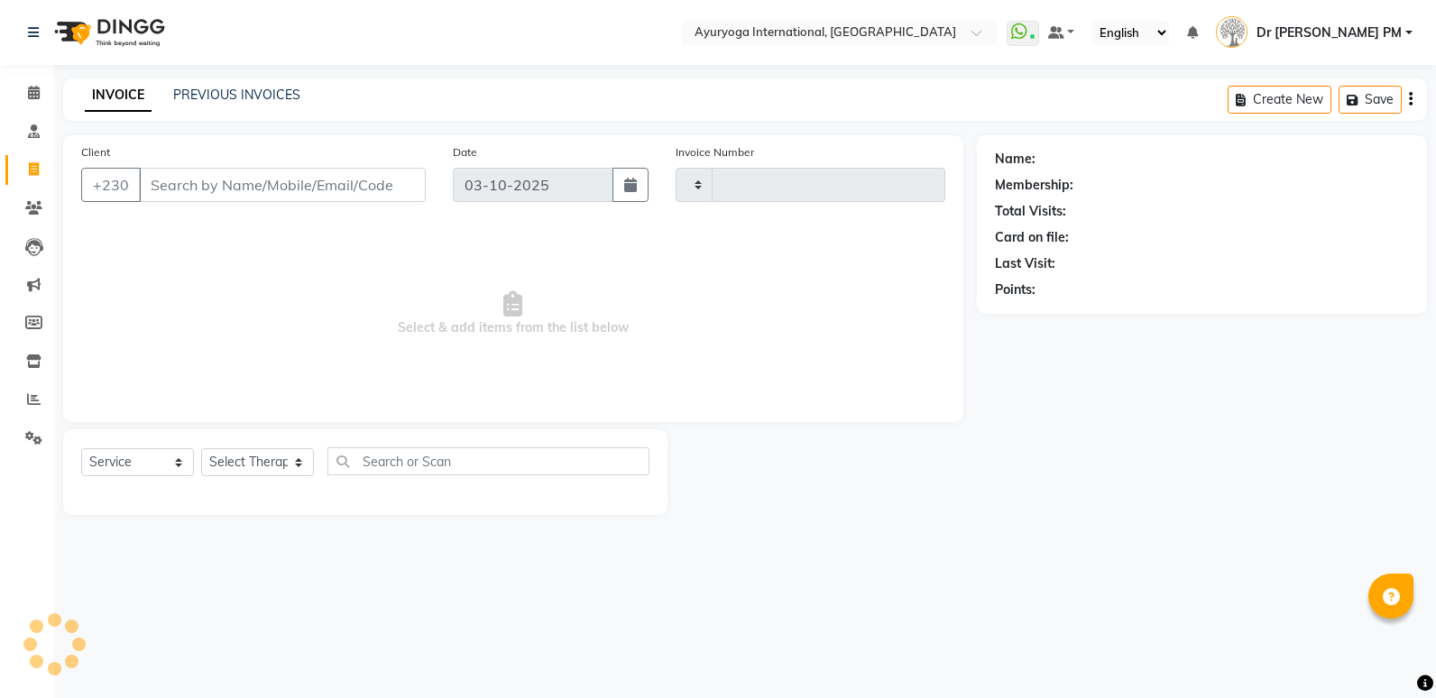
type input "6023"
select select "730"
click at [20, 86] on span at bounding box center [34, 93] width 32 height 21
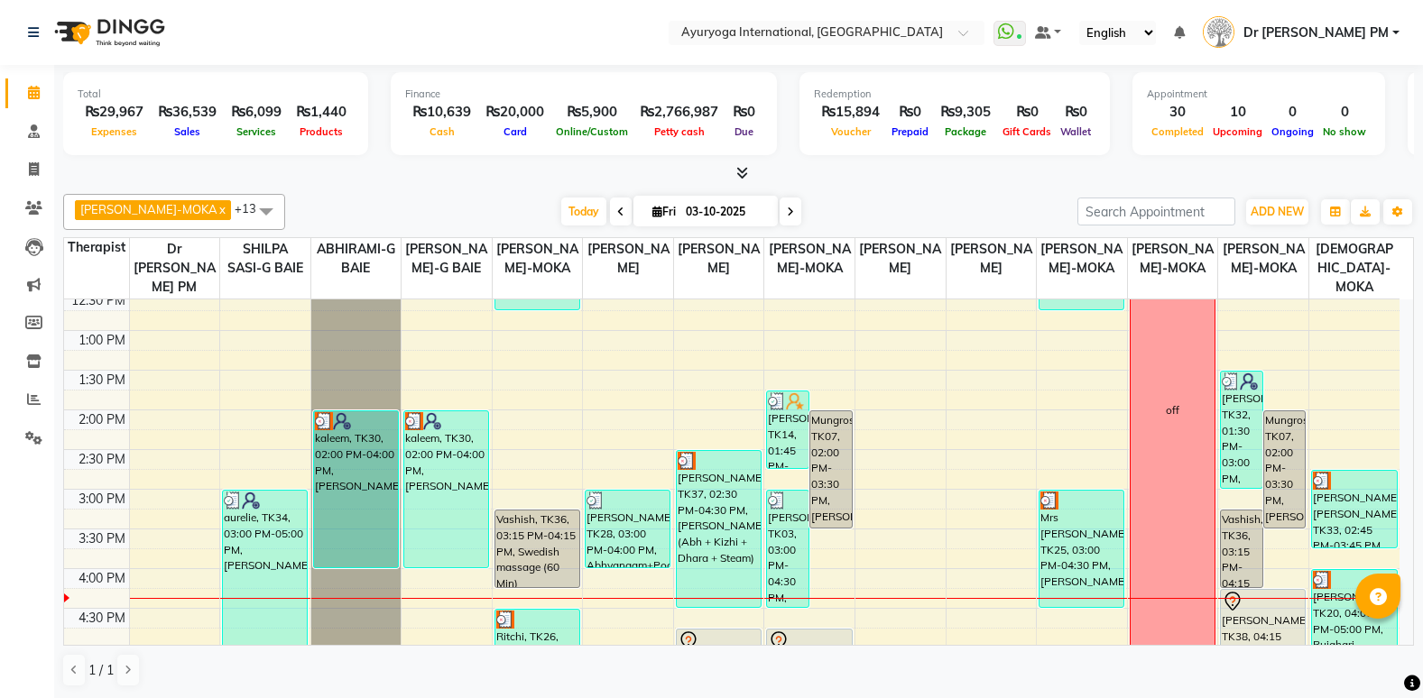
scroll to position [625, 0]
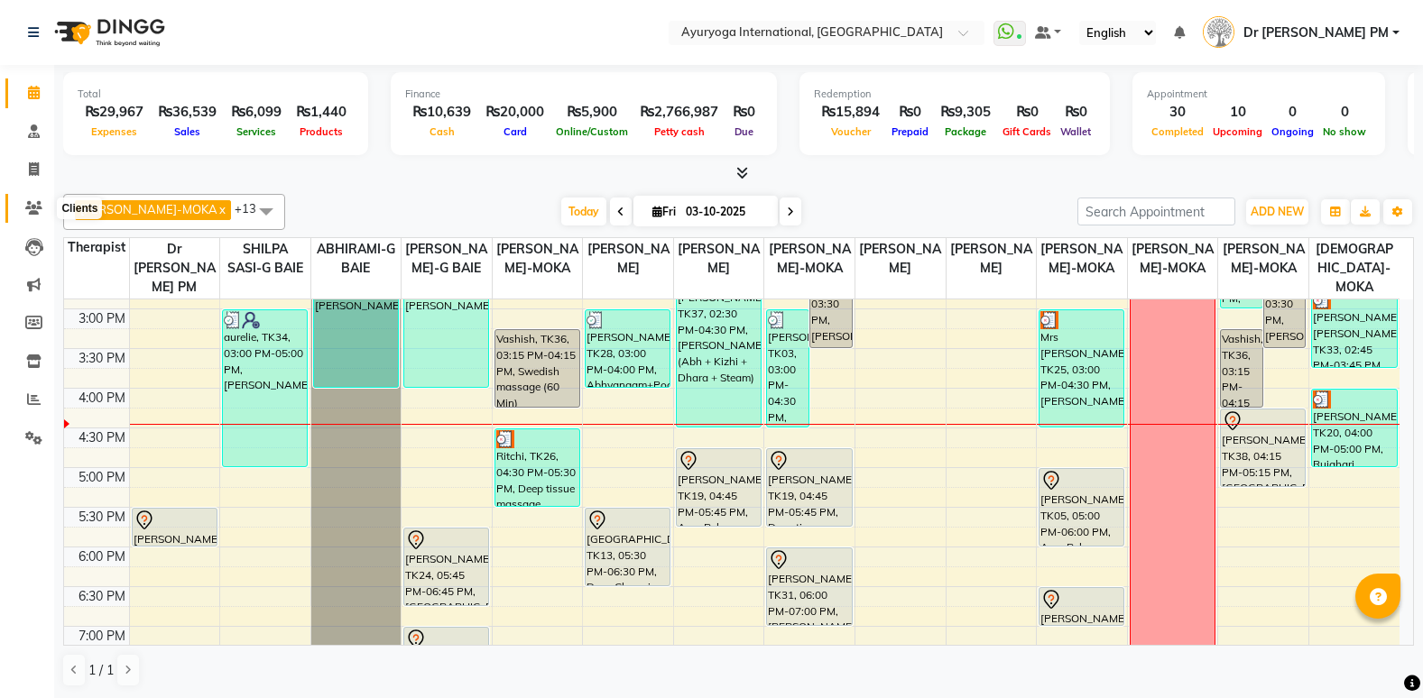
click at [29, 213] on icon at bounding box center [33, 208] width 17 height 14
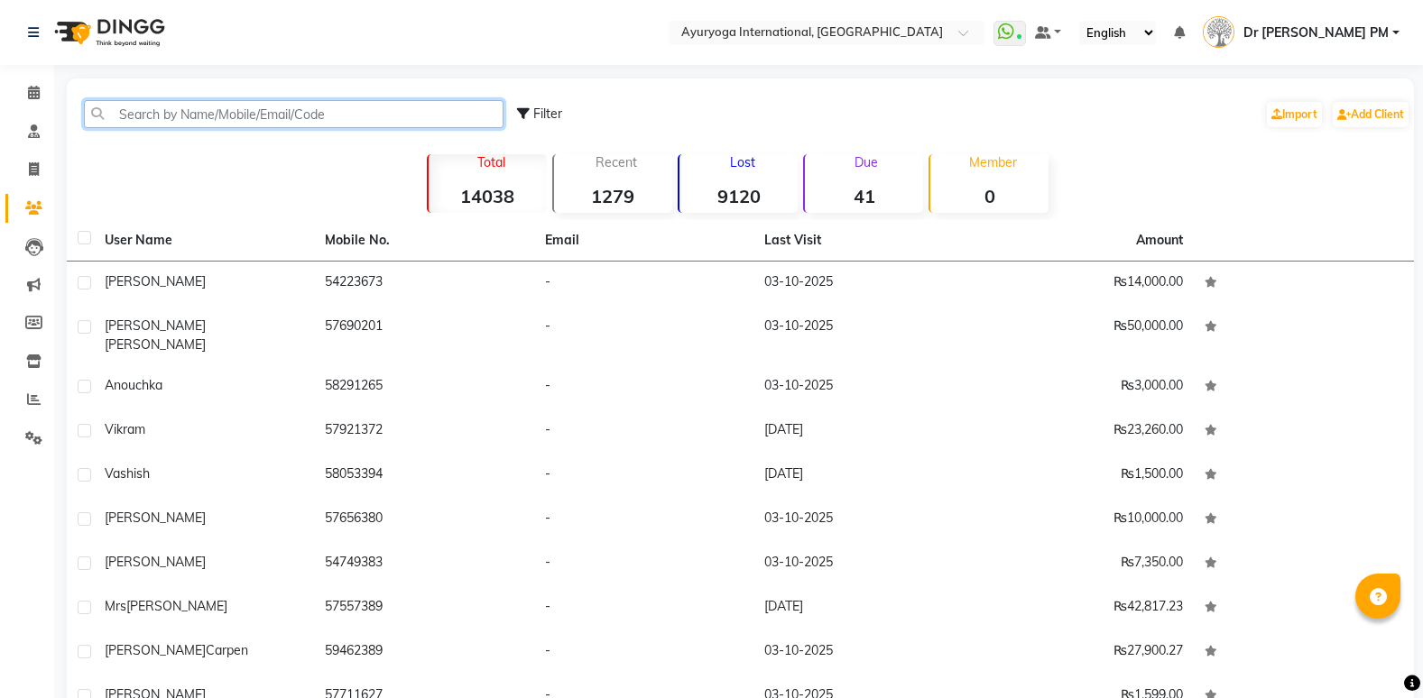
click at [282, 115] on input "text" at bounding box center [293, 114] width 419 height 28
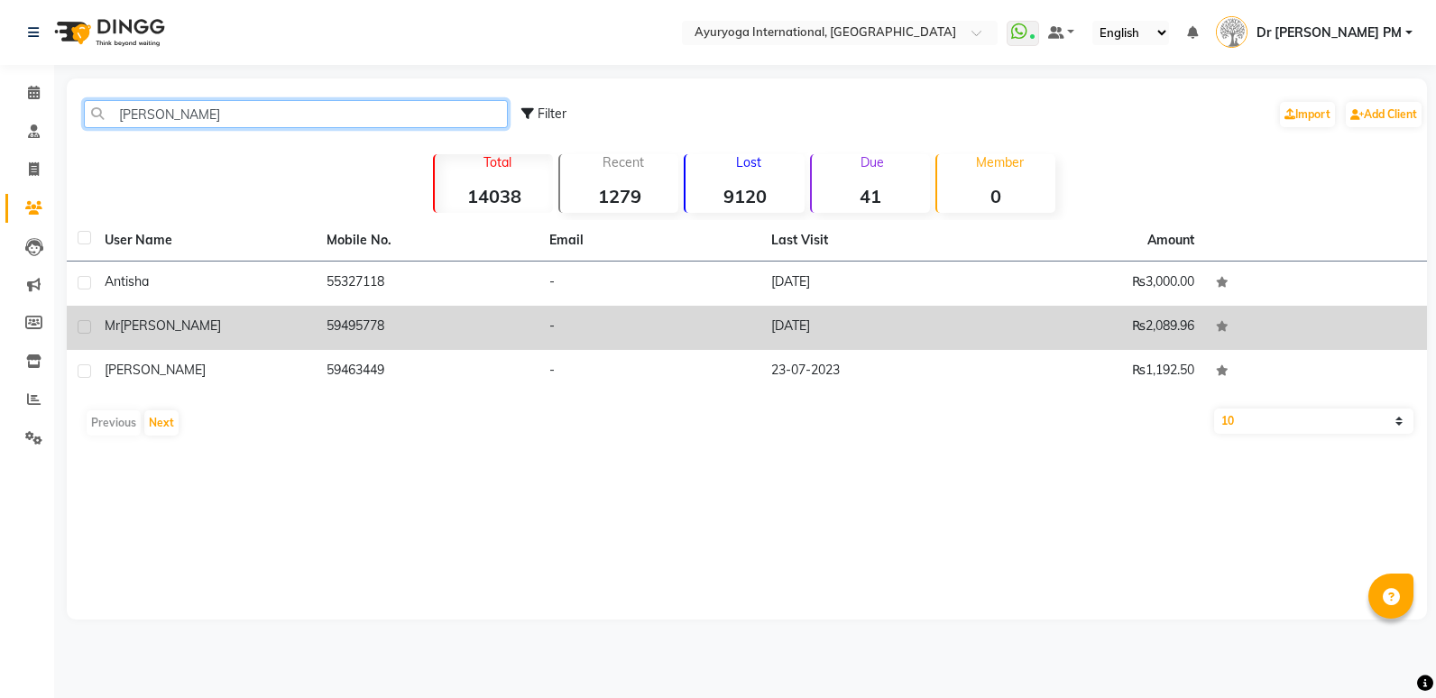
type input "[PERSON_NAME]"
click at [169, 339] on td "[PERSON_NAME]" at bounding box center [205, 328] width 222 height 44
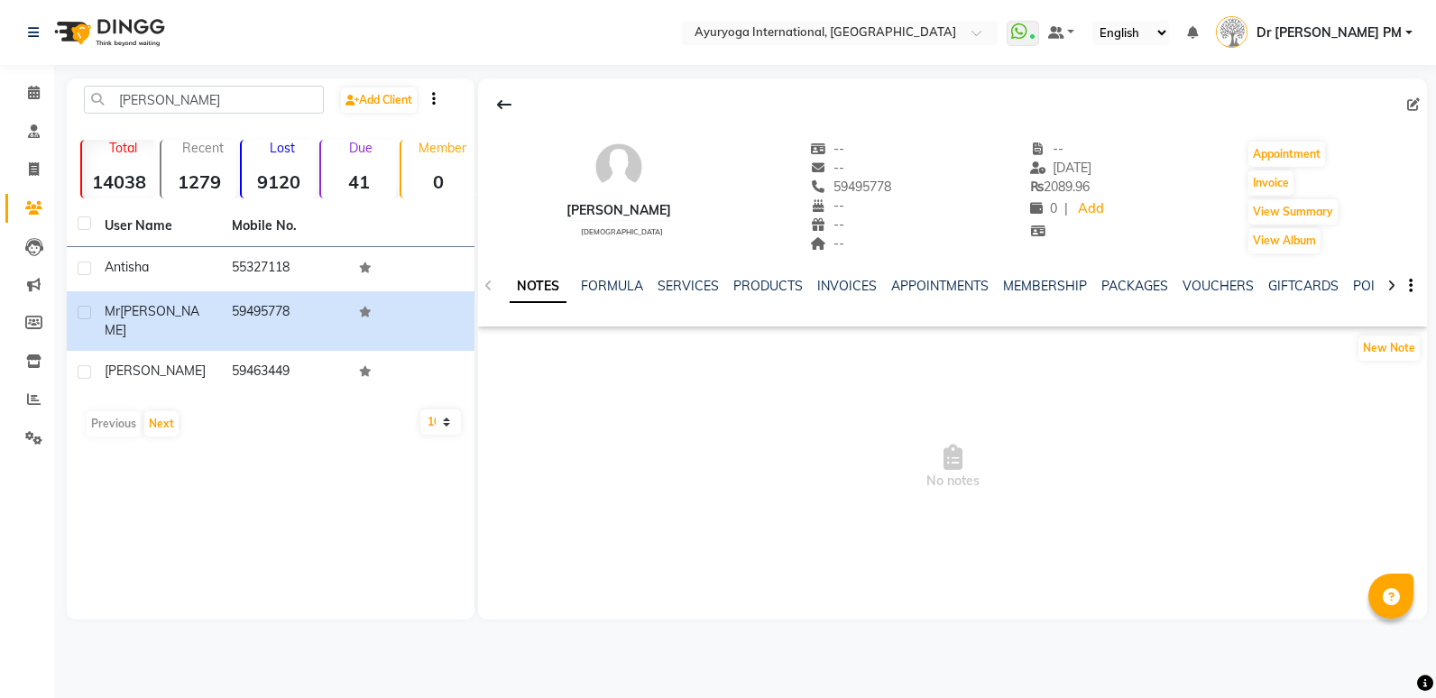
click at [697, 275] on div "NOTES FORMULA SERVICES PRODUCTS INVOICES APPOINTMENTS MEMBERSHIP PACKAGES VOUCH…" at bounding box center [952, 286] width 949 height 62
click at [696, 279] on link "SERVICES" at bounding box center [688, 286] width 61 height 16
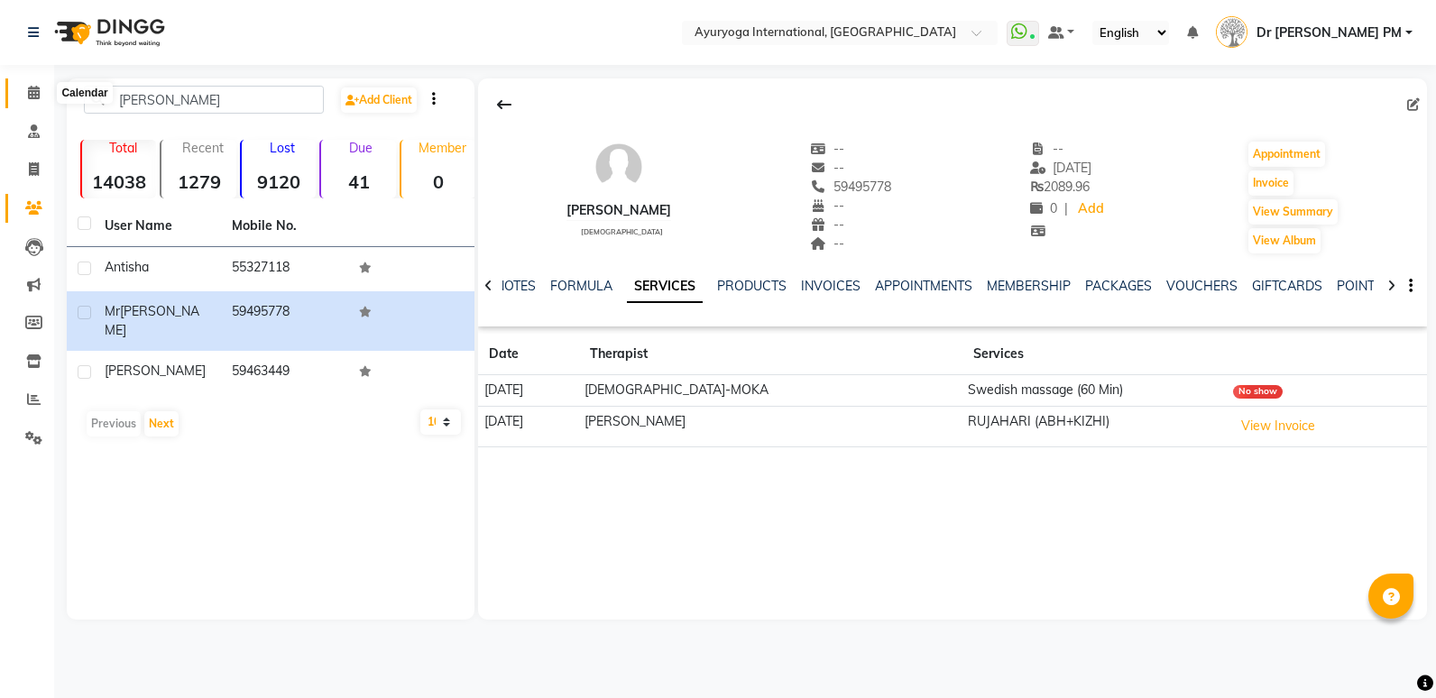
click at [43, 88] on span at bounding box center [34, 93] width 32 height 21
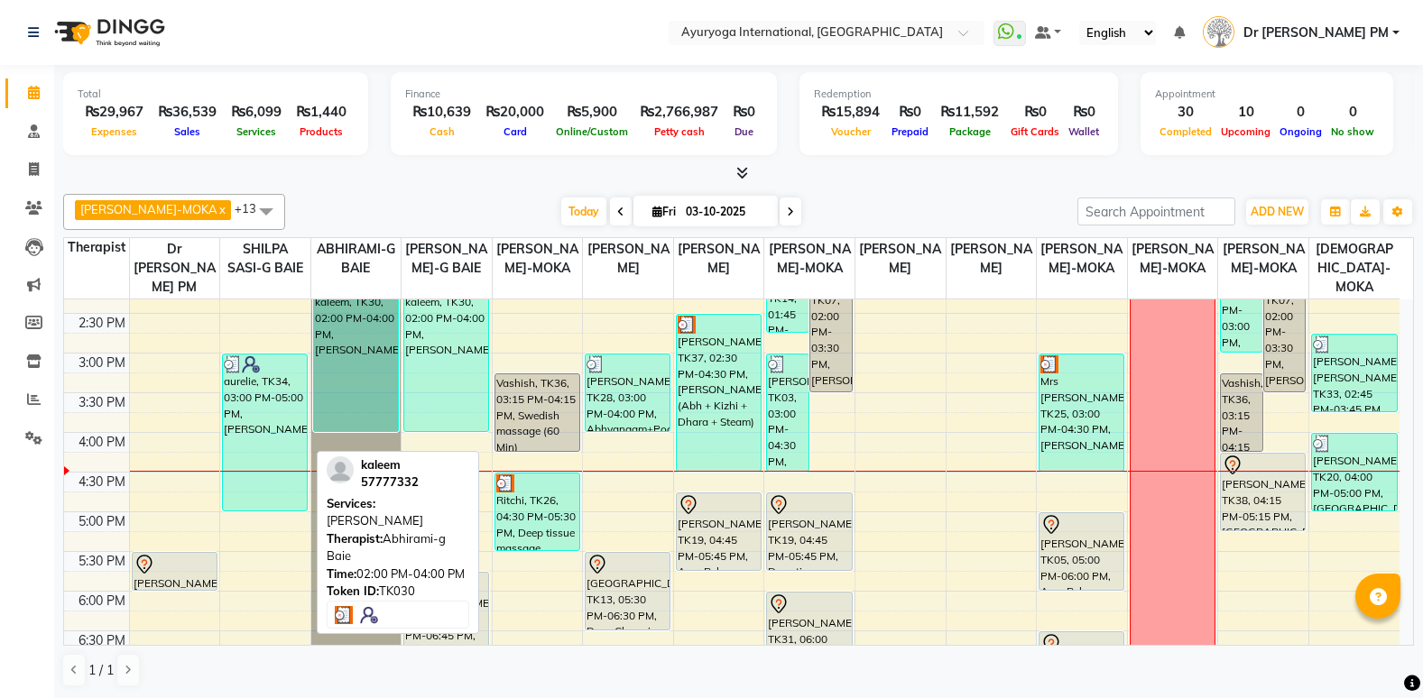
scroll to position [541, 0]
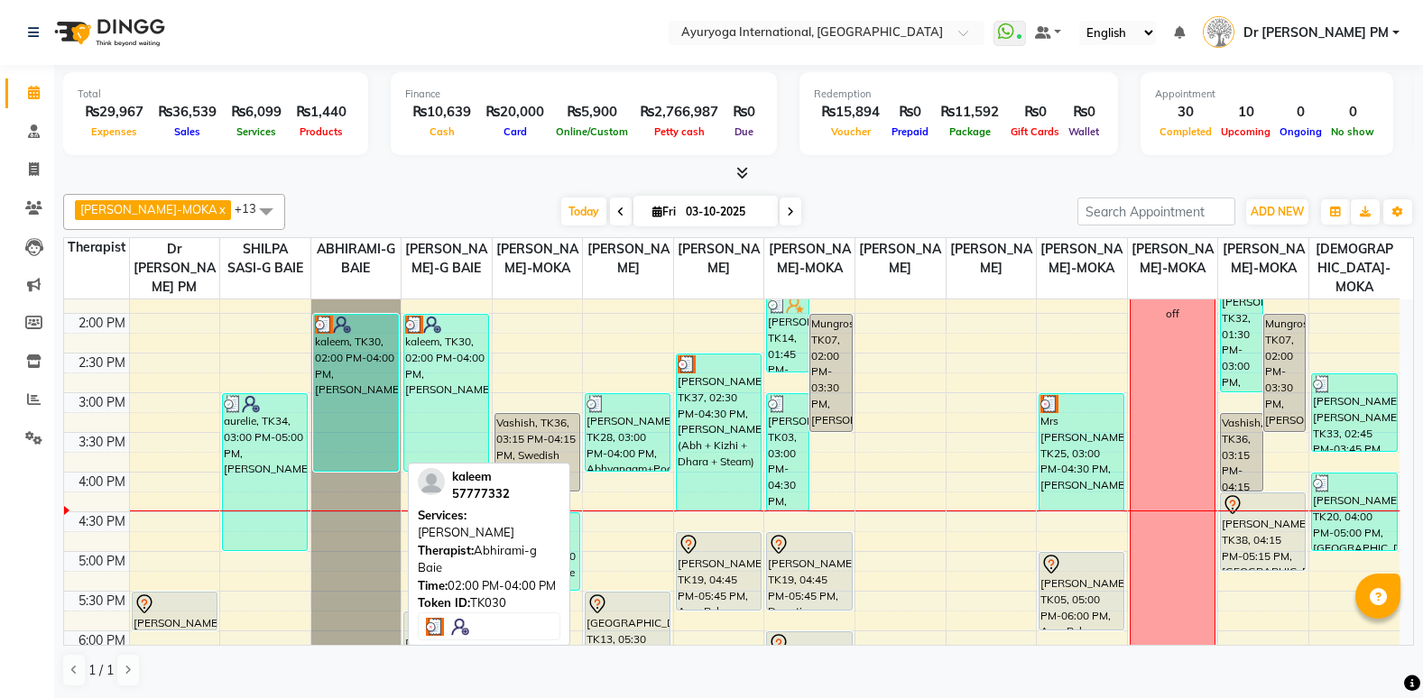
click at [343, 392] on div "kaleem, TK30, 02:00 PM-04:00 PM, [PERSON_NAME]" at bounding box center [356, 393] width 84 height 156
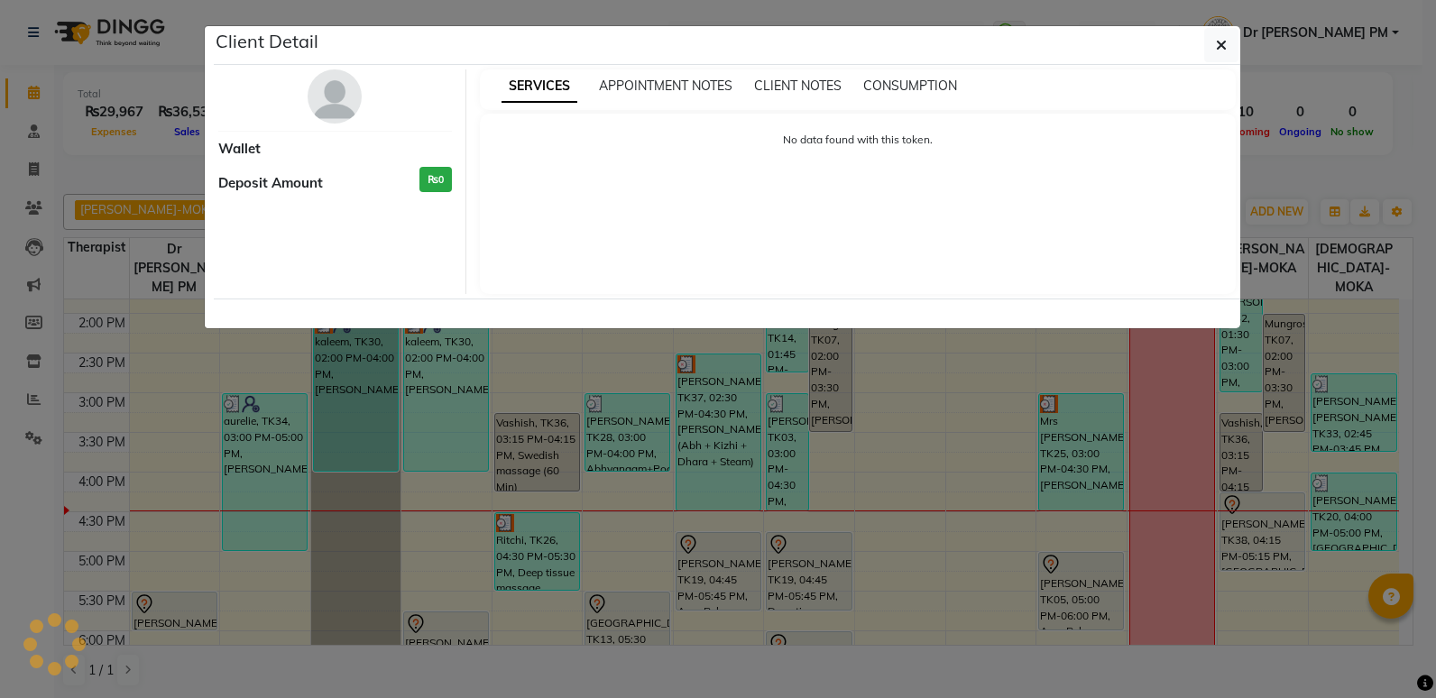
select select "3"
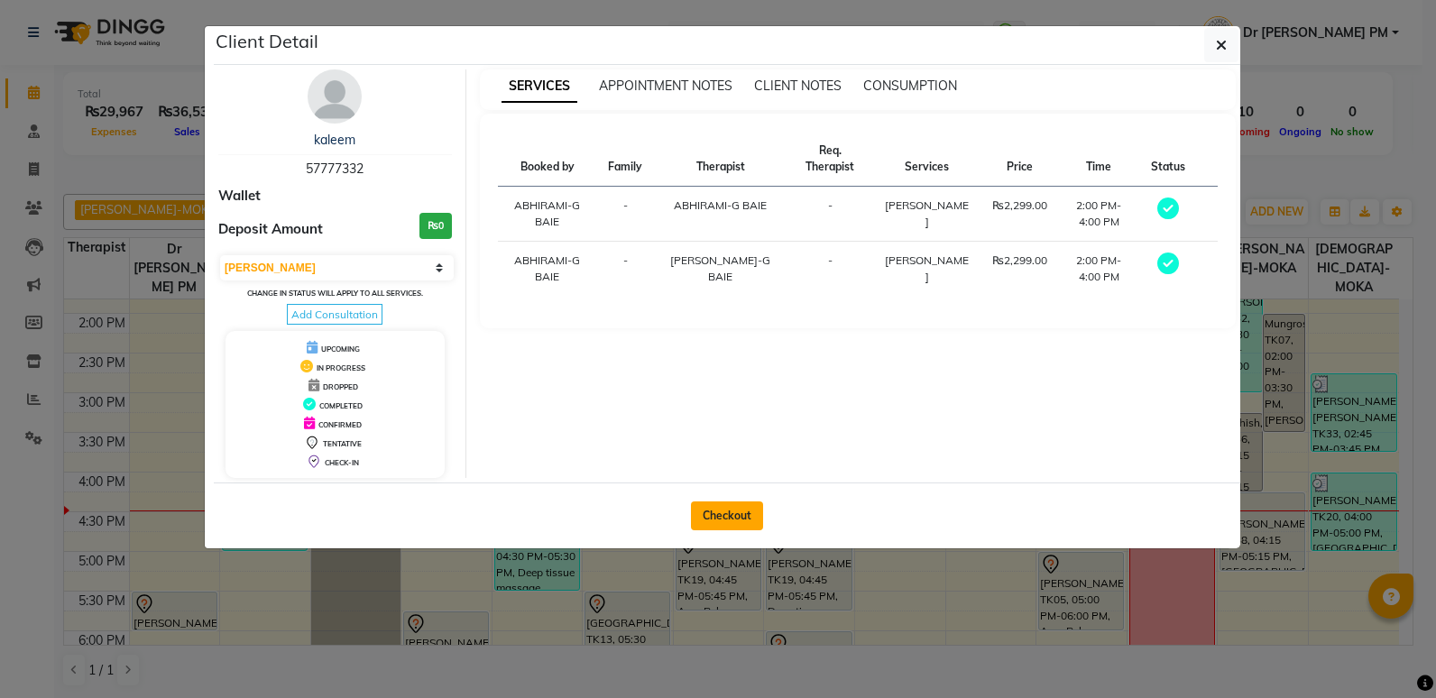
click at [738, 521] on button "Checkout" at bounding box center [727, 516] width 72 height 29
select select "service"
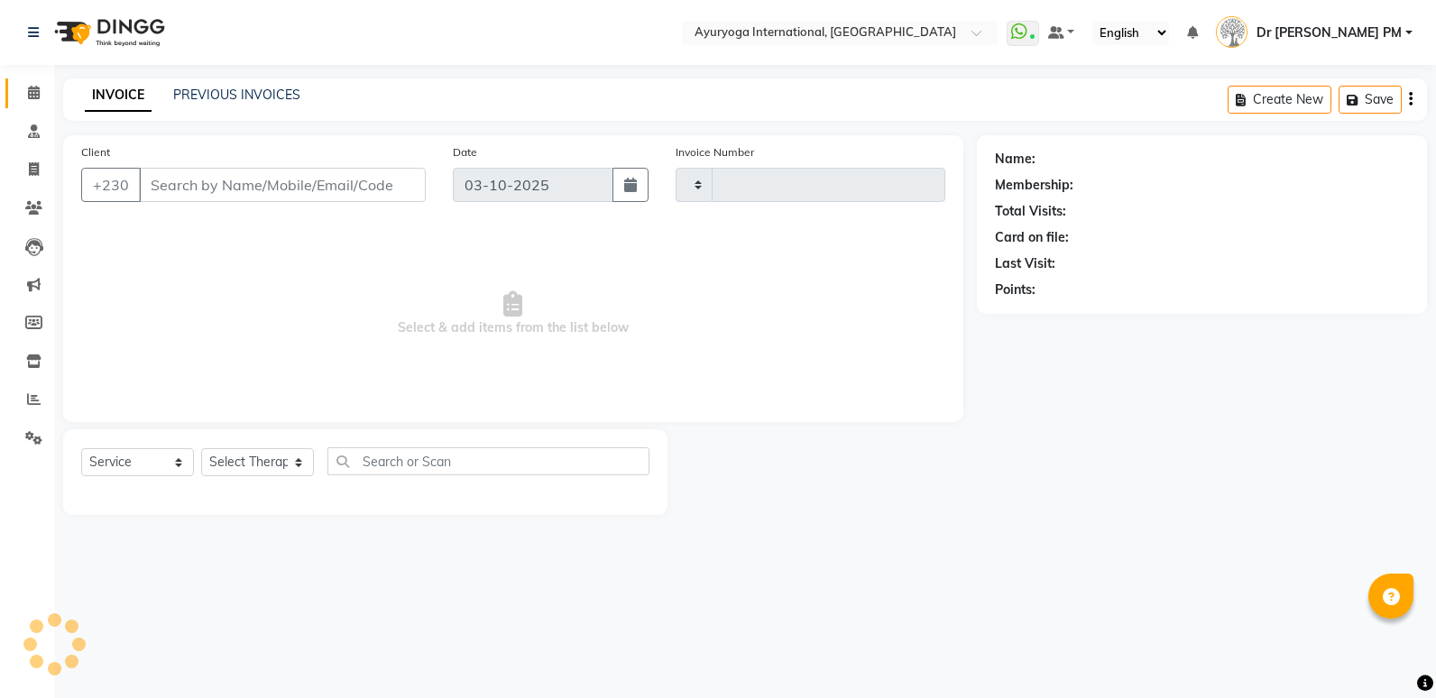
type input "6025"
select select "730"
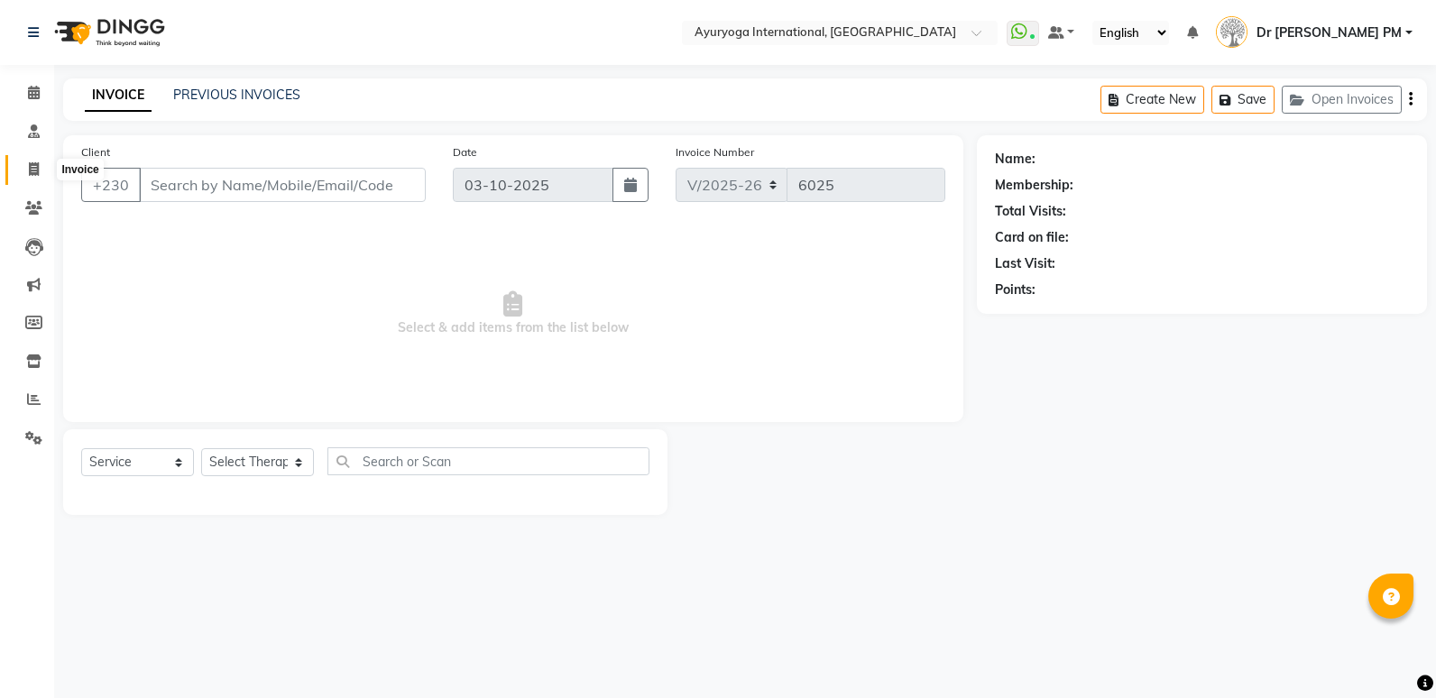
click at [29, 167] on icon at bounding box center [34, 169] width 10 height 14
select select "service"
type input "6025"
select select "730"
click at [225, 188] on input "Client" at bounding box center [282, 185] width 287 height 34
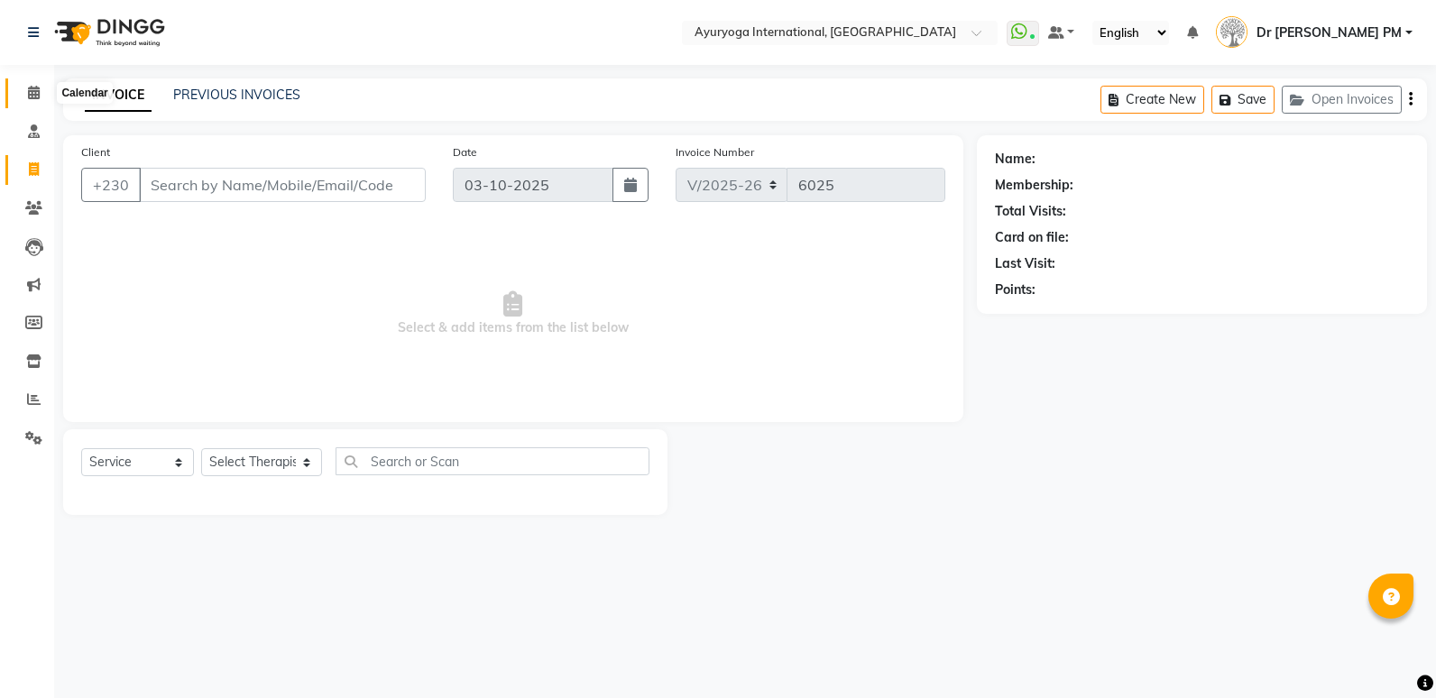
drag, startPoint x: 225, startPoint y: 188, endPoint x: 32, endPoint y: 89, distance: 215.8
click at [32, 89] on icon at bounding box center [34, 93] width 12 height 14
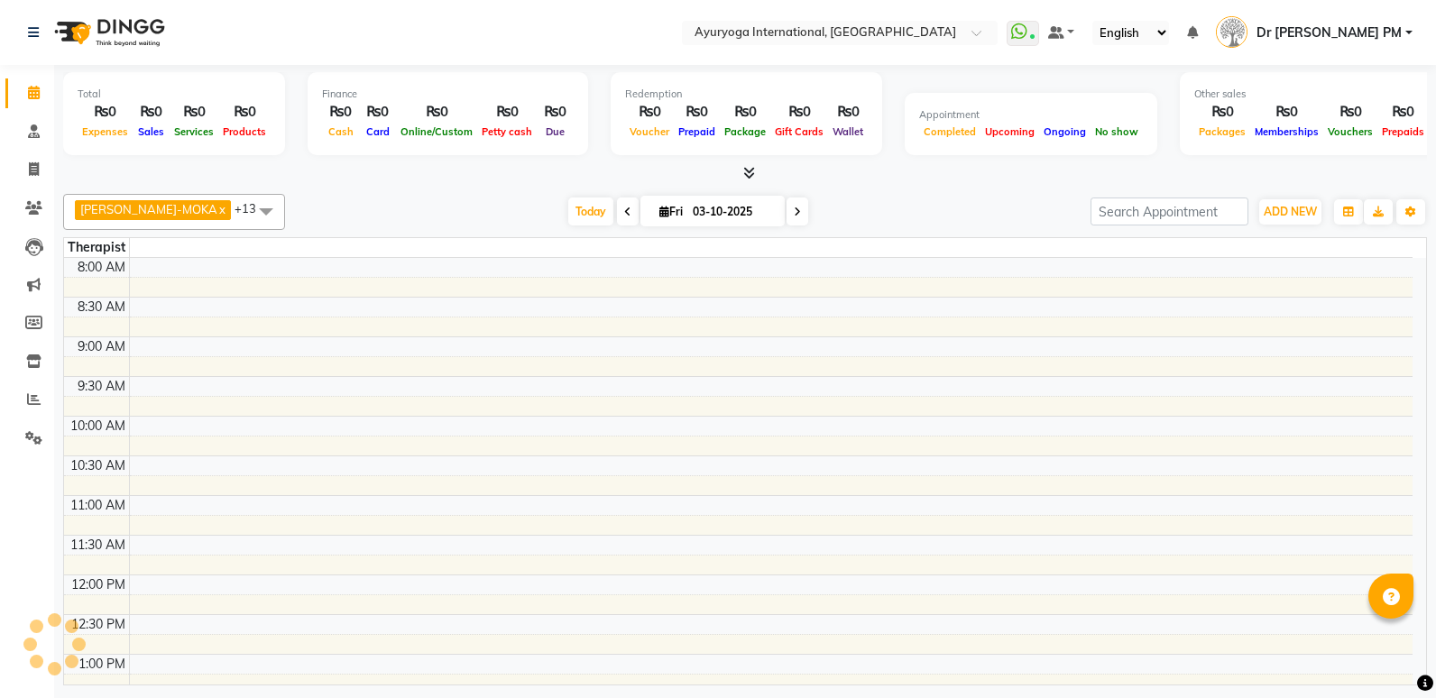
click at [32, 89] on icon at bounding box center [34, 93] width 12 height 14
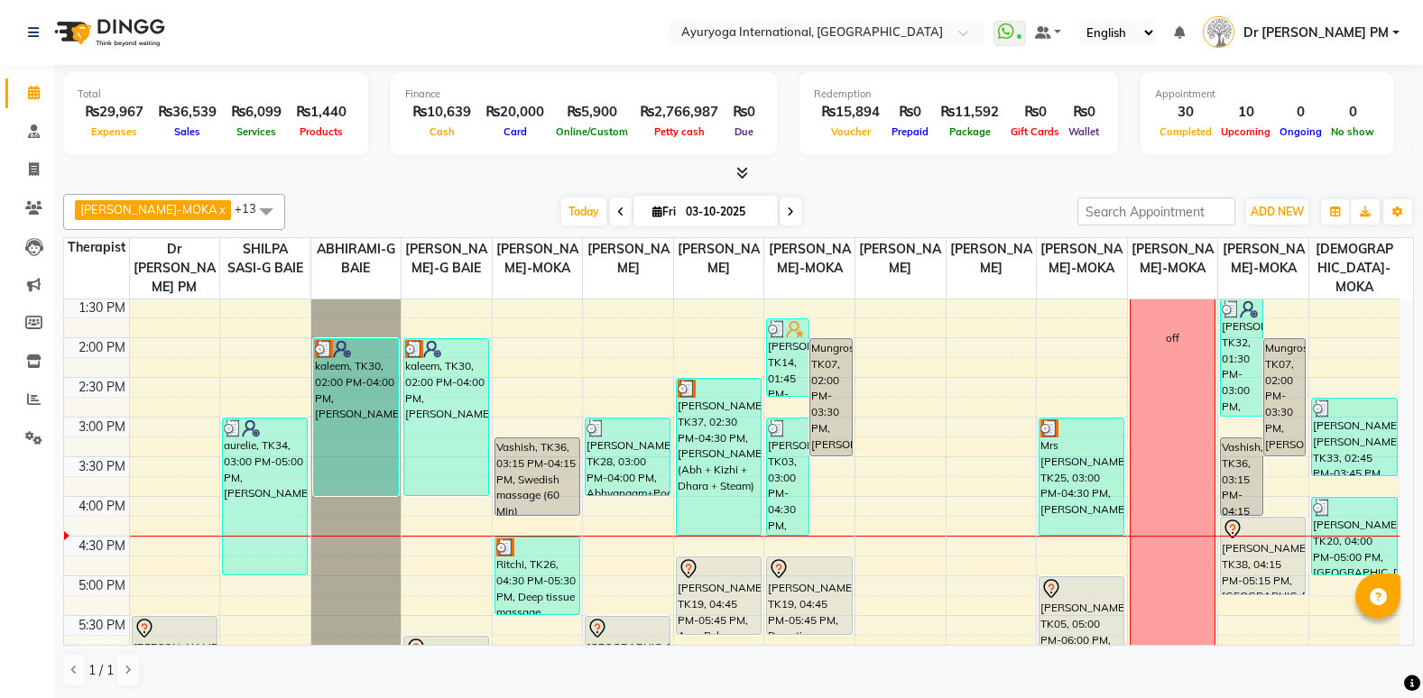
scroll to position [361, 0]
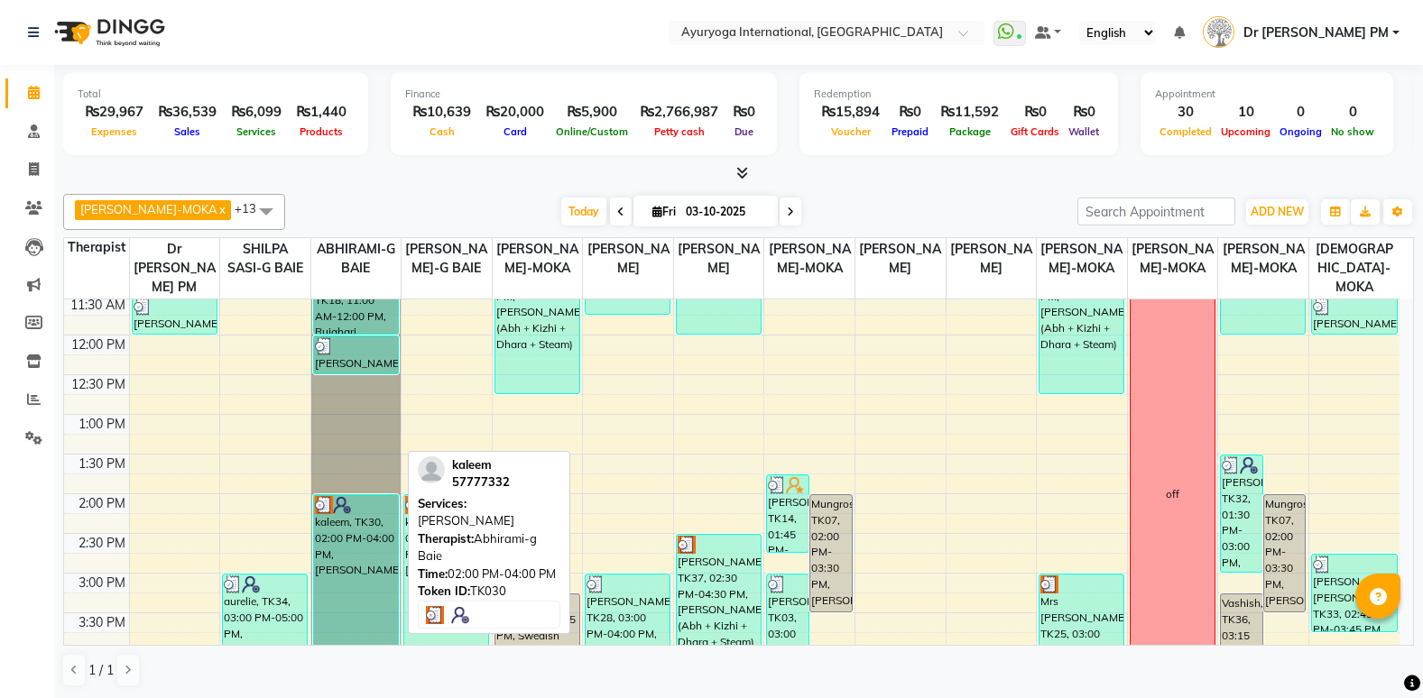
click at [365, 556] on div "kaleem, TK30, 02:00 PM-04:00 PM, [PERSON_NAME]" at bounding box center [356, 573] width 84 height 156
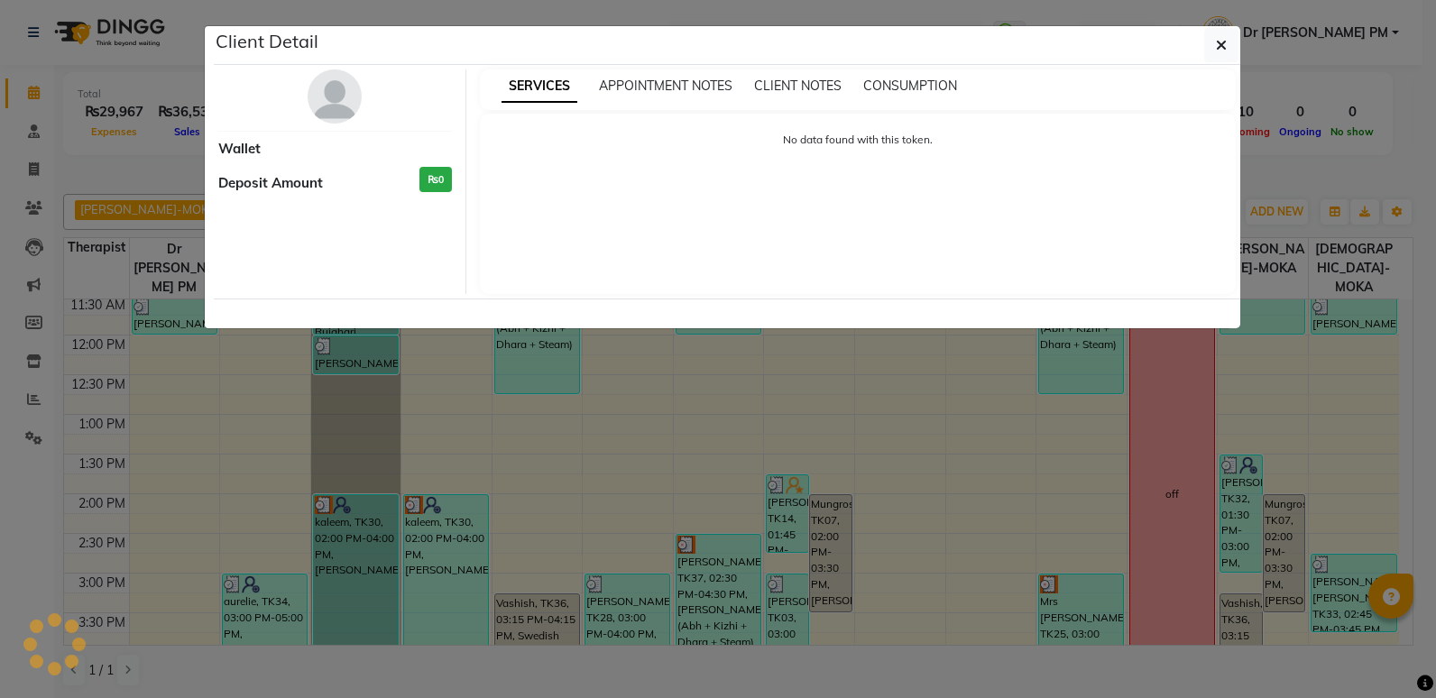
select select "3"
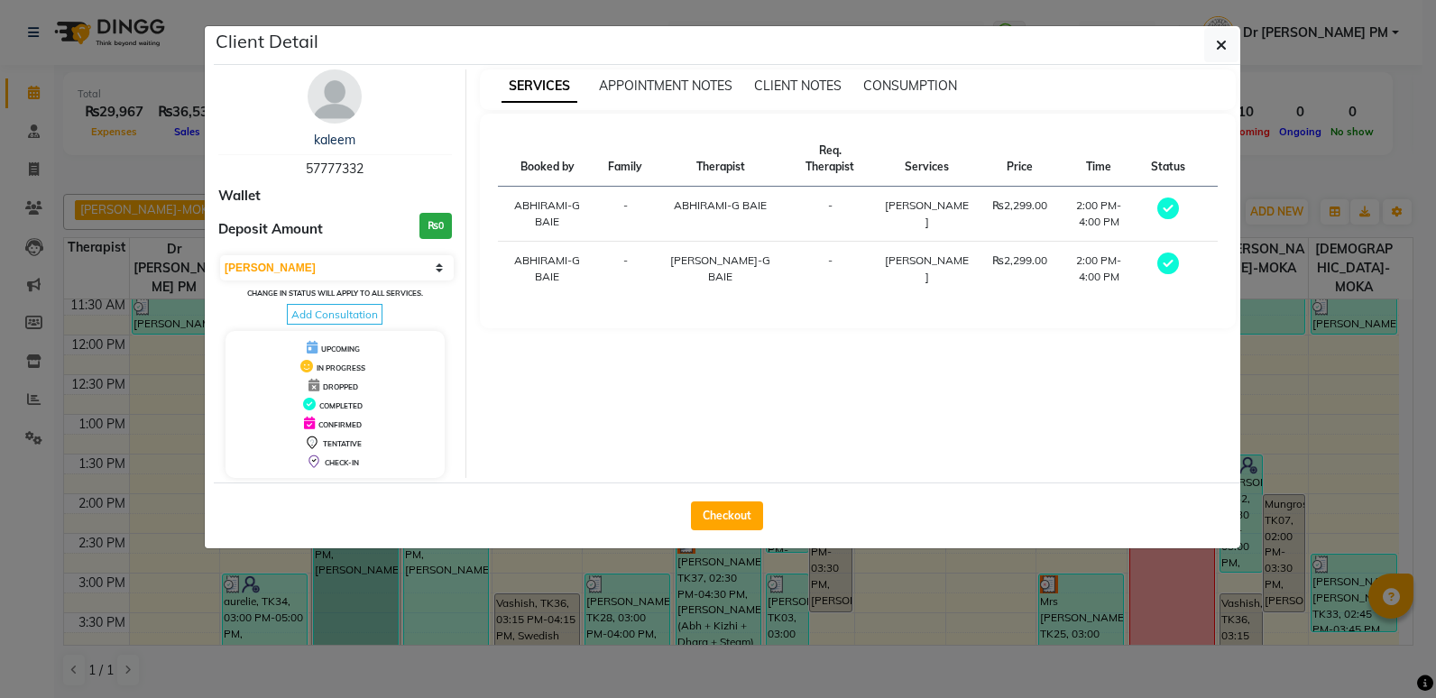
click at [333, 162] on span "57777332" at bounding box center [335, 169] width 58 height 16
drag, startPoint x: 358, startPoint y: 164, endPoint x: 271, endPoint y: 162, distance: 87.5
click at [271, 162] on div "kaleem 57777332" at bounding box center [335, 155] width 234 height 48
drag, startPoint x: 271, startPoint y: 162, endPoint x: 306, endPoint y: 170, distance: 36.1
click at [306, 170] on span "57777332" at bounding box center [335, 169] width 58 height 16
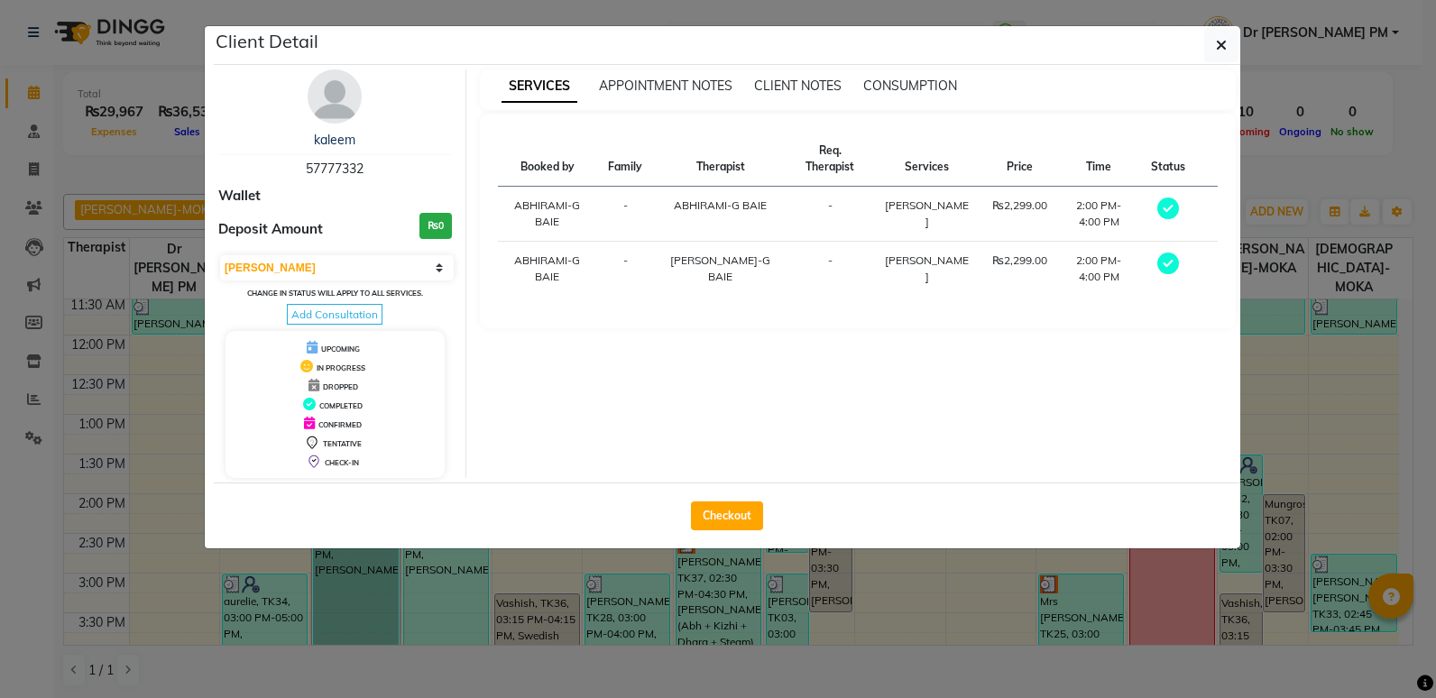
drag, startPoint x: 307, startPoint y: 168, endPoint x: 414, endPoint y: 170, distance: 107.4
click at [414, 170] on div "kaleem 57777332" at bounding box center [335, 155] width 234 height 48
drag, startPoint x: 414, startPoint y: 170, endPoint x: 318, endPoint y: 166, distance: 95.7
copy span "57777332"
click at [45, 165] on ngb-modal-window "Client Detail kaleem 57777332 Wallet Deposit Amount ₨0 Select MARK DONE UPCOMIN…" at bounding box center [718, 349] width 1436 height 698
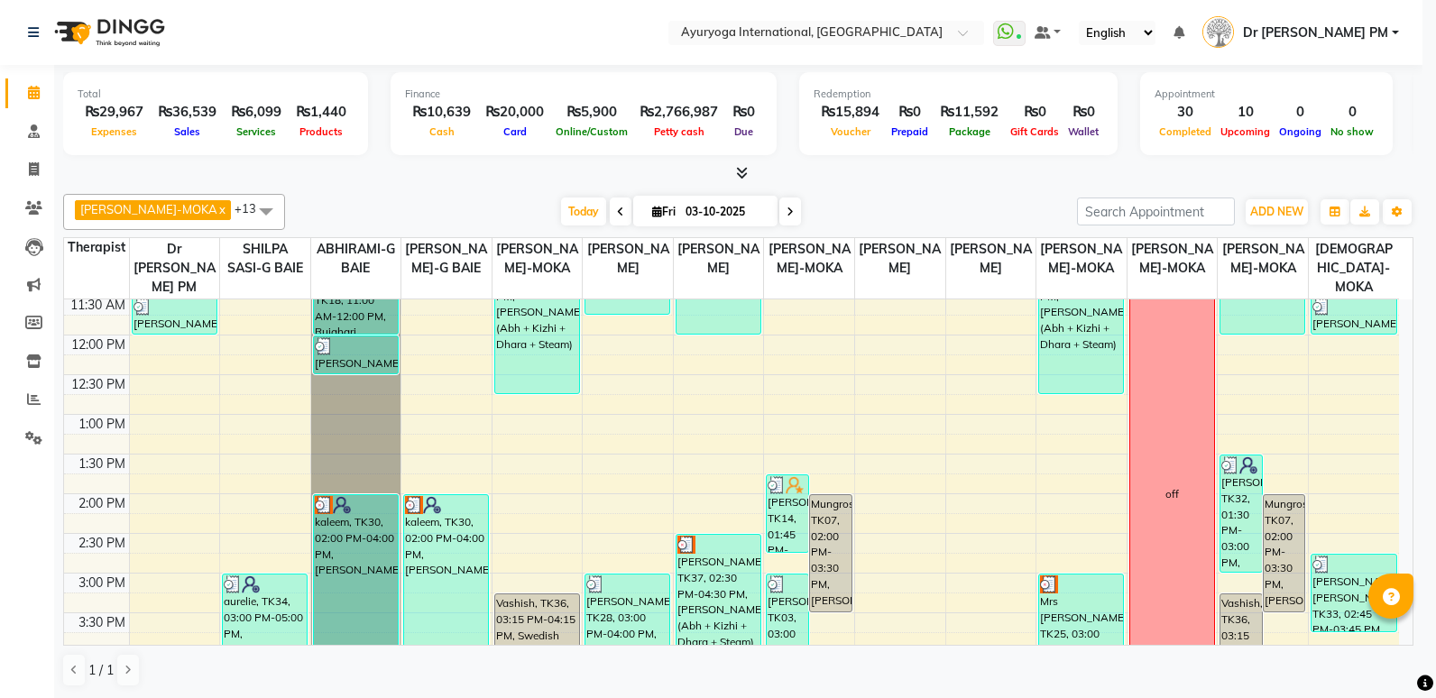
click at [41, 167] on ngb-modal-window "Client Detail kaleem 57777332 Wallet Deposit Amount ₨0 Select MARK DONE UPCOMIN…" at bounding box center [718, 349] width 1436 height 698
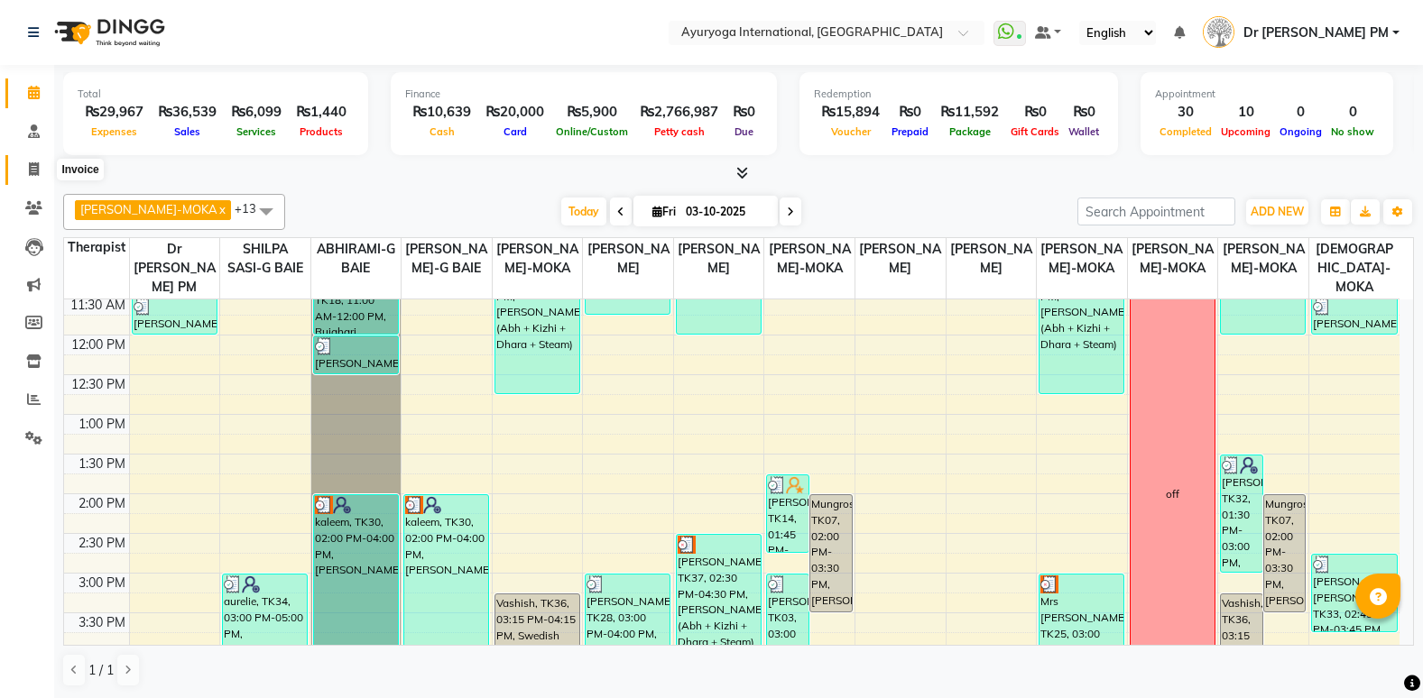
click at [41, 167] on span at bounding box center [34, 170] width 32 height 21
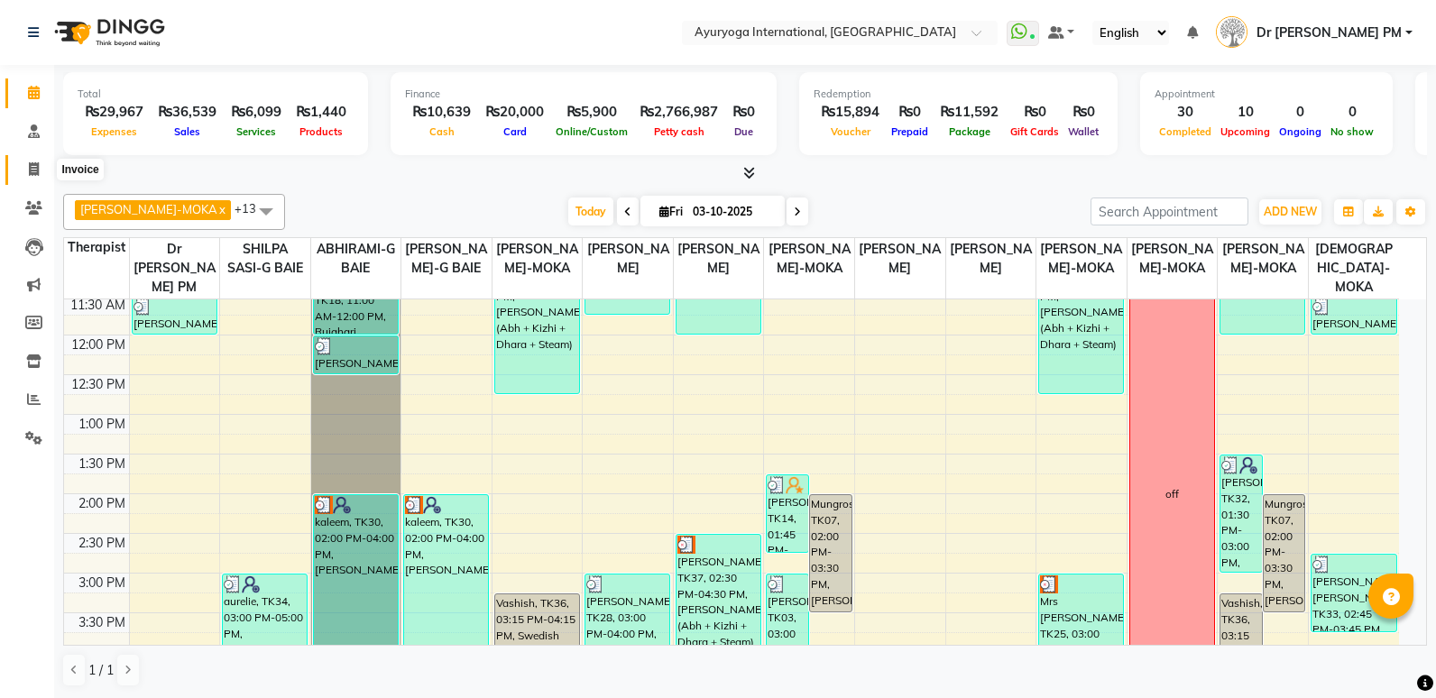
select select "service"
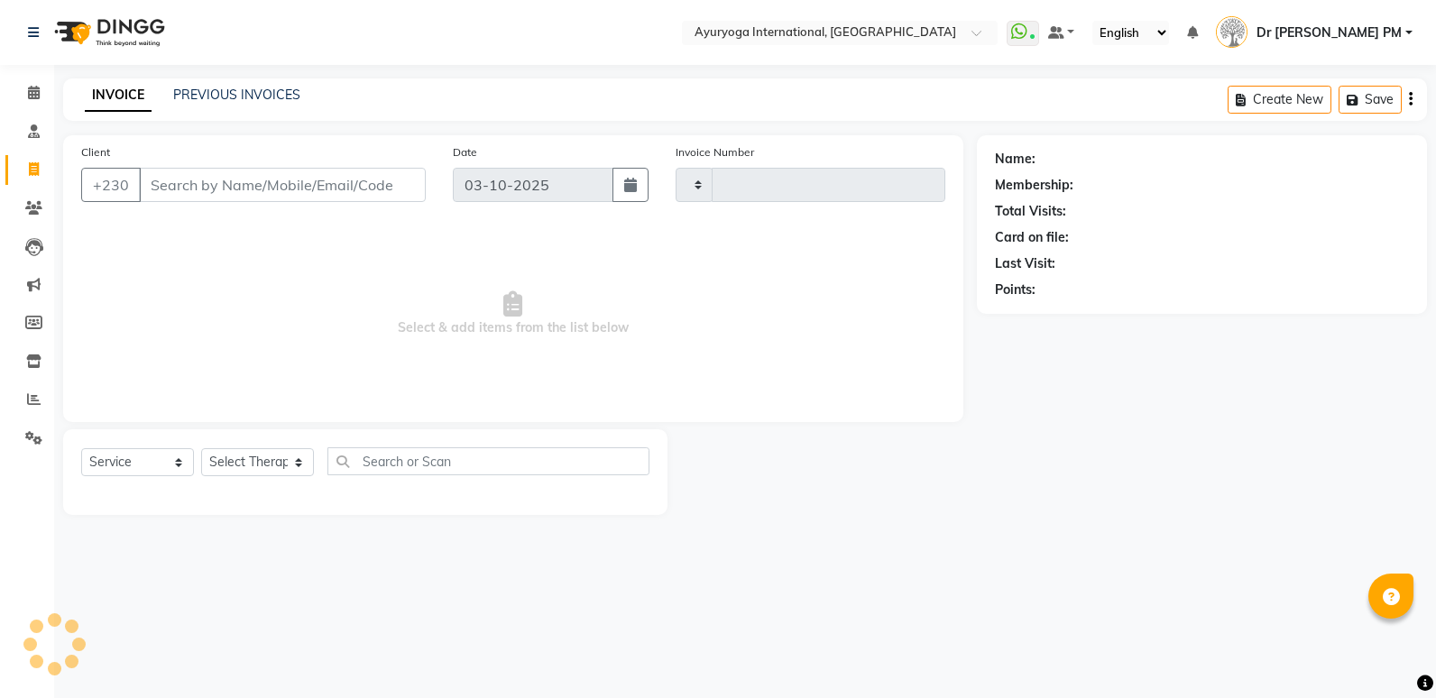
type input "6025"
select select "730"
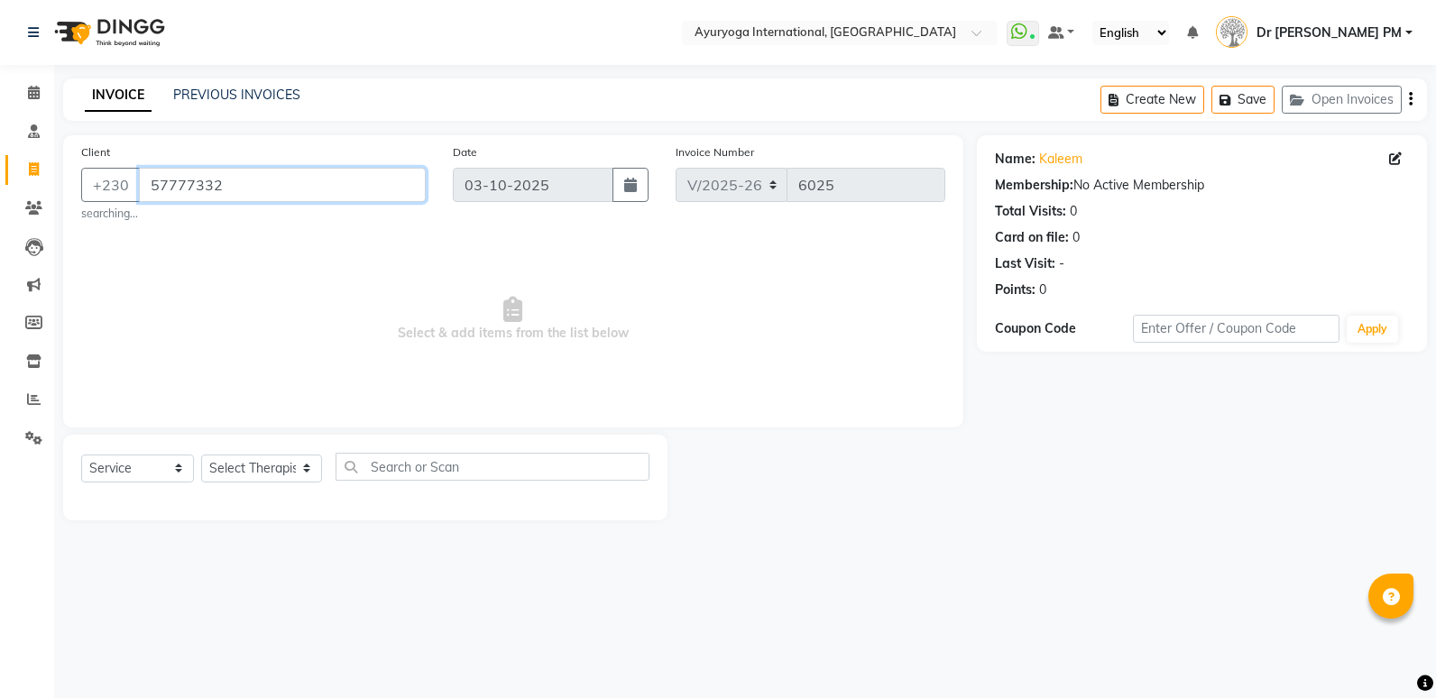
click at [253, 189] on input "57777332" at bounding box center [282, 185] width 287 height 34
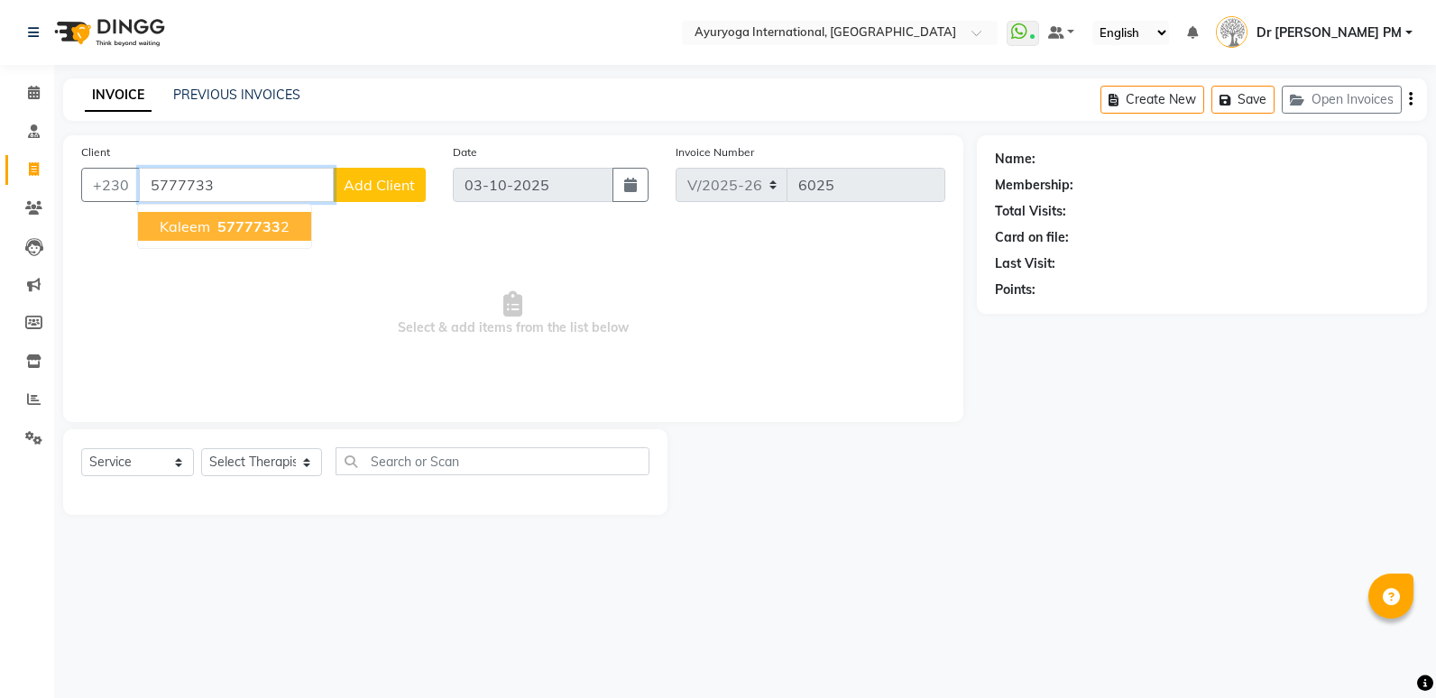
click at [253, 229] on span "5777733" at bounding box center [248, 226] width 63 height 18
type input "57777332"
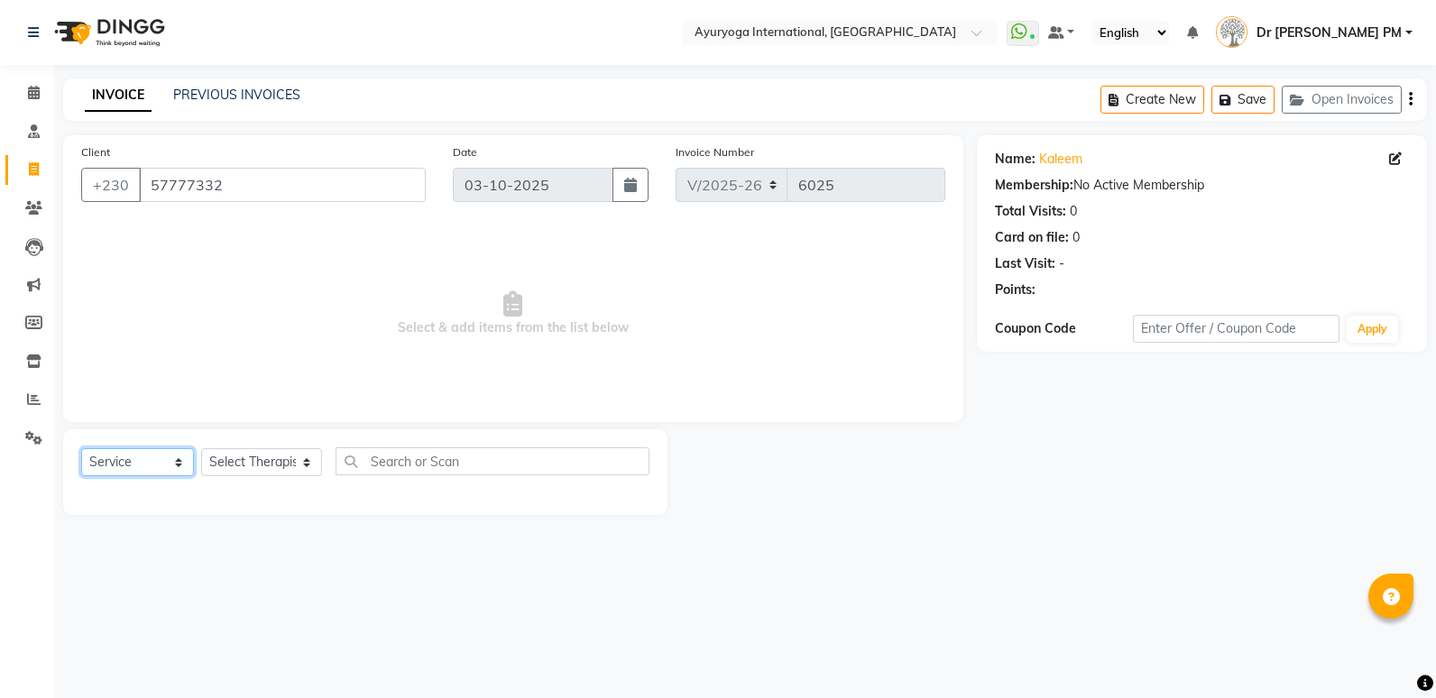
click at [97, 455] on select "Select Service Product Membership Package Voucher Prepaid Gift Card" at bounding box center [137, 462] width 113 height 28
select select "V"
click at [81, 448] on select "Select Service Product Membership Package Voucher Prepaid Gift Card" at bounding box center [137, 462] width 113 height 28
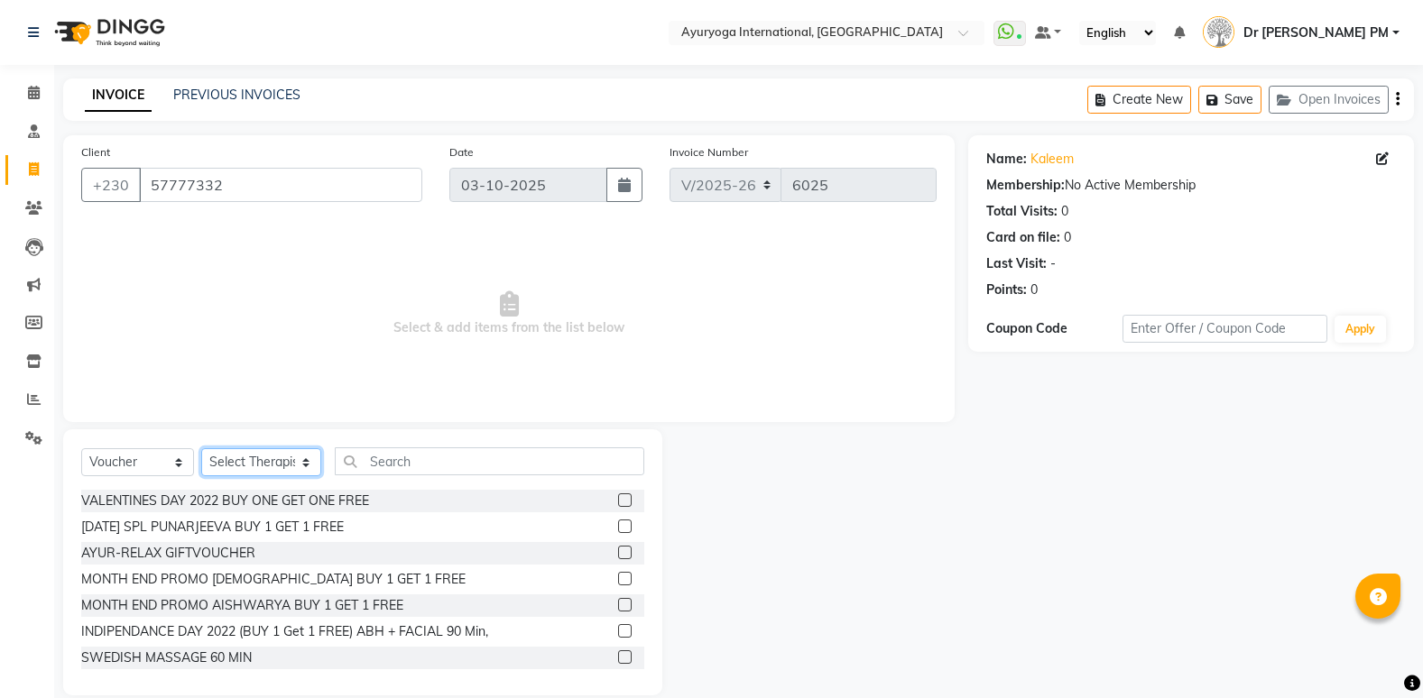
click at [229, 458] on select "Select Therapist ABHIRAMI-G BAIE [PERSON_NAME]-MOKA [PERSON_NAME]-MOKA ALEENA-M…" at bounding box center [261, 462] width 120 height 28
click at [201, 448] on select "Select Therapist ABHIRAMI-G BAIE [PERSON_NAME]-MOKA [PERSON_NAME]-MOKA ALEENA-M…" at bounding box center [261, 462] width 120 height 28
click at [293, 460] on select "Select Therapist ABHIRAMI-G BAIE [PERSON_NAME]-MOKA [PERSON_NAME]-MOKA ALEENA-M…" at bounding box center [261, 462] width 120 height 28
select select "92659"
click at [201, 448] on select "Select Therapist ABHIRAMI-G BAIE [PERSON_NAME]-MOKA [PERSON_NAME]-MOKA ALEENA-M…" at bounding box center [261, 462] width 120 height 28
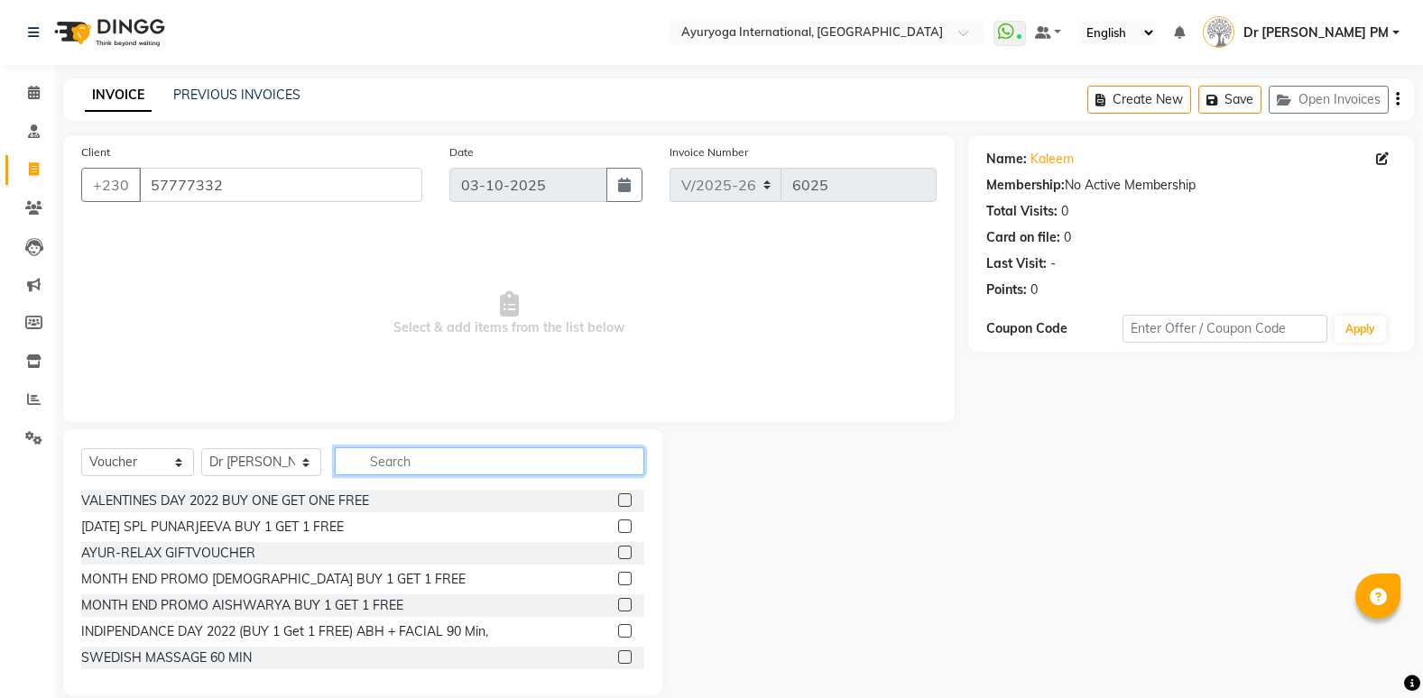
click at [384, 452] on input "text" at bounding box center [489, 461] width 309 height 28
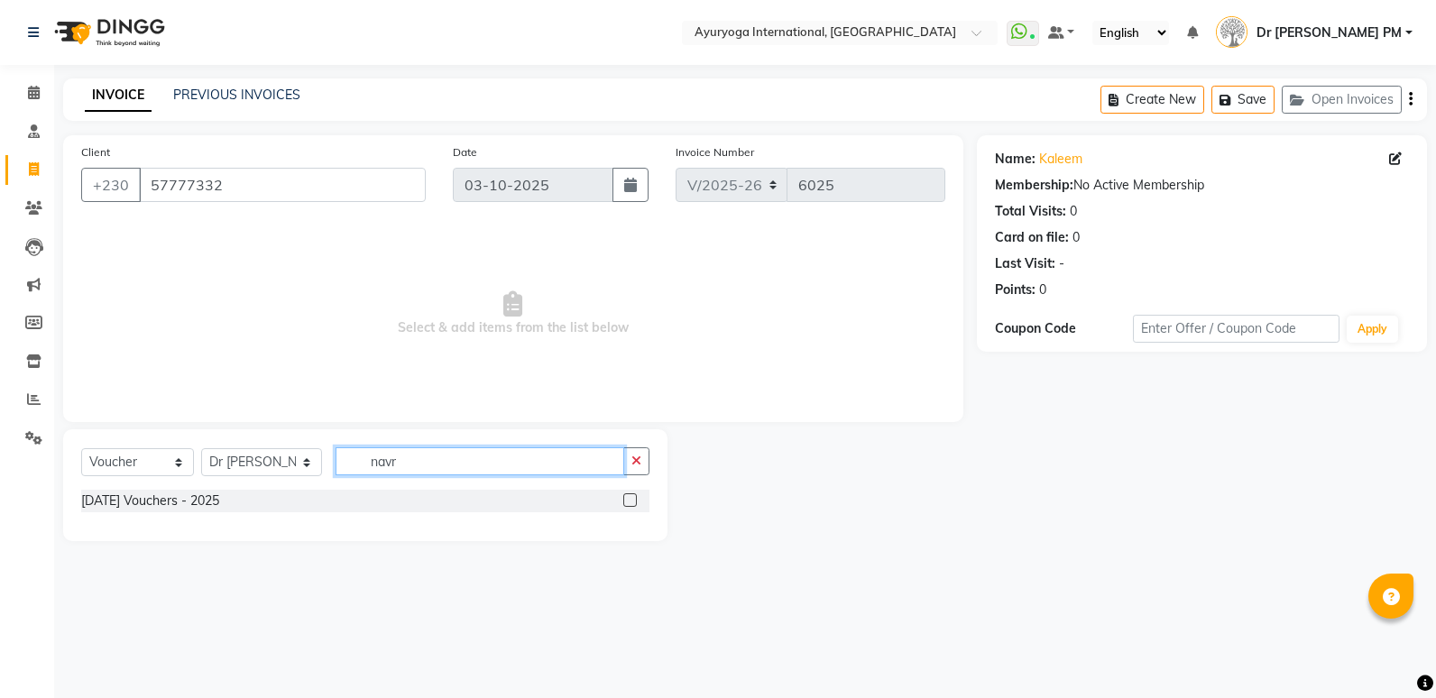
type input "navr"
click at [629, 495] on label at bounding box center [630, 500] width 14 height 14
click at [629, 495] on input "checkbox" at bounding box center [629, 501] width 12 height 12
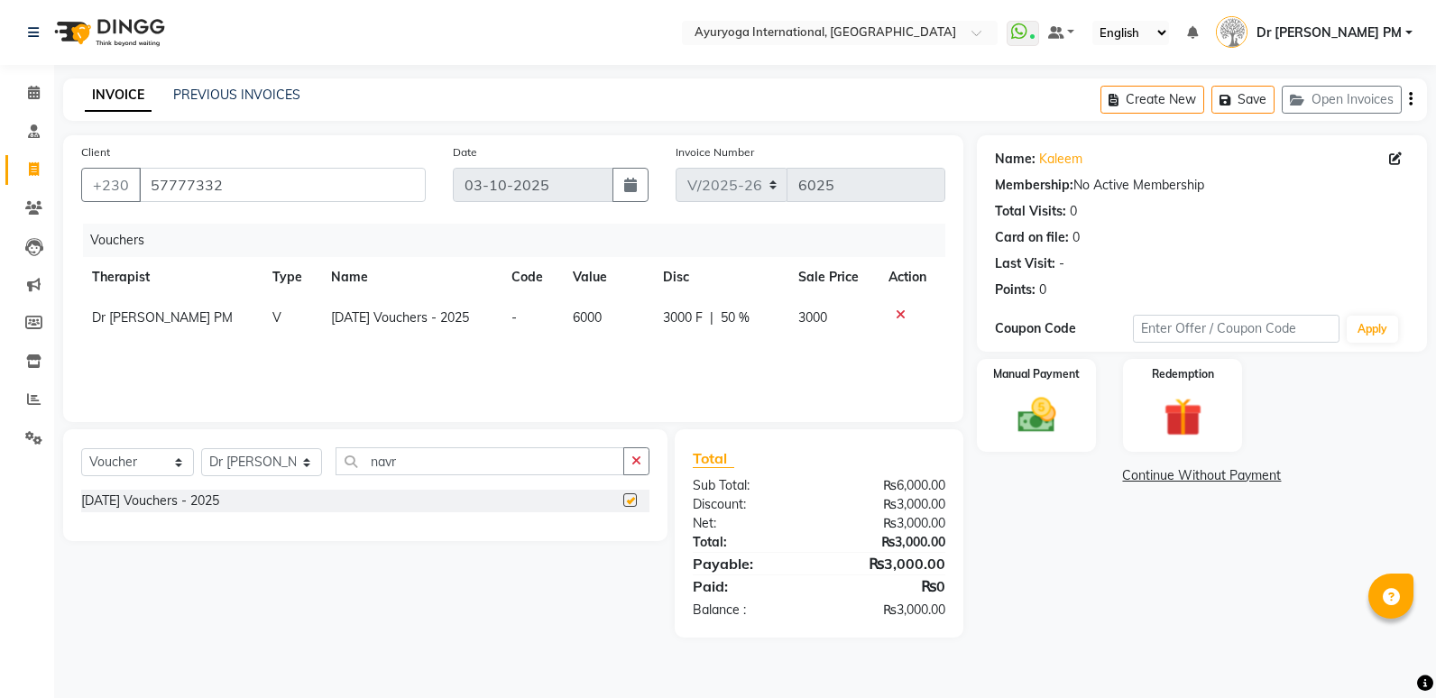
checkbox input "false"
click at [1027, 413] on img at bounding box center [1036, 415] width 65 height 46
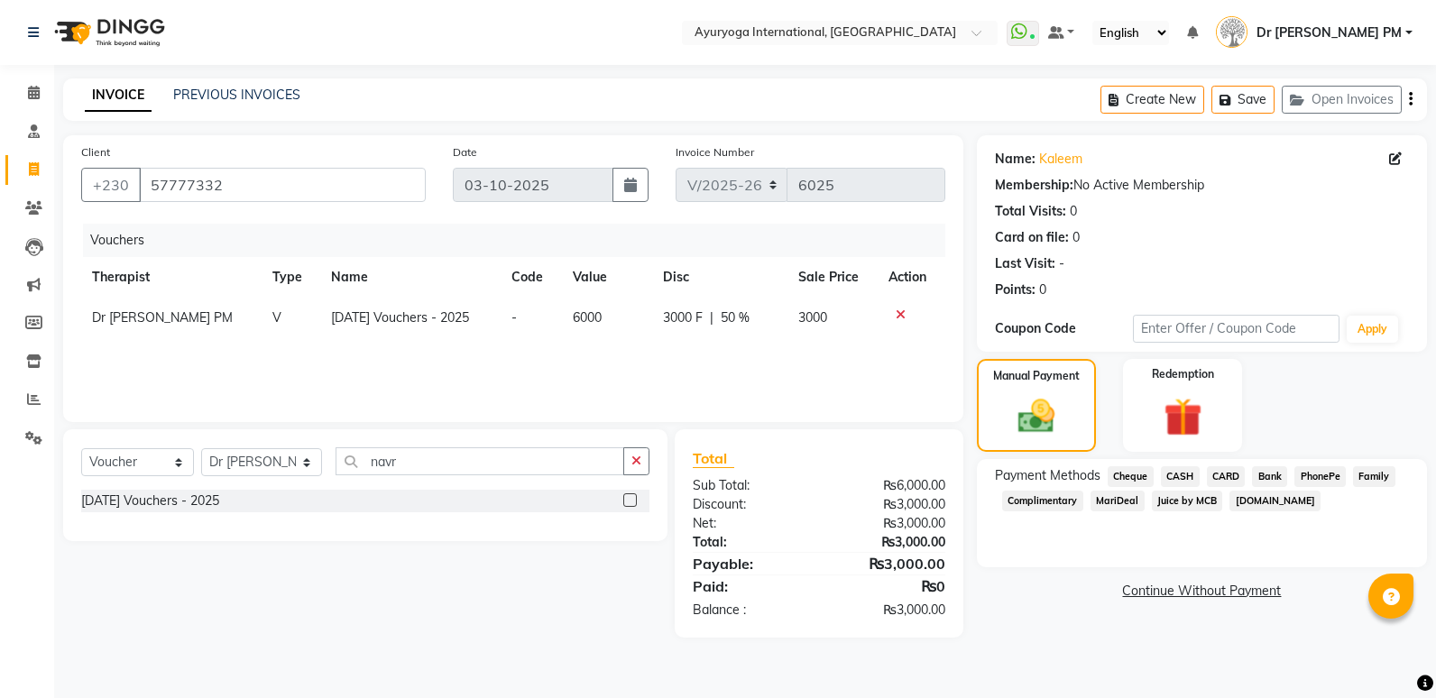
click at [1175, 471] on span "CASH" at bounding box center [1180, 476] width 39 height 21
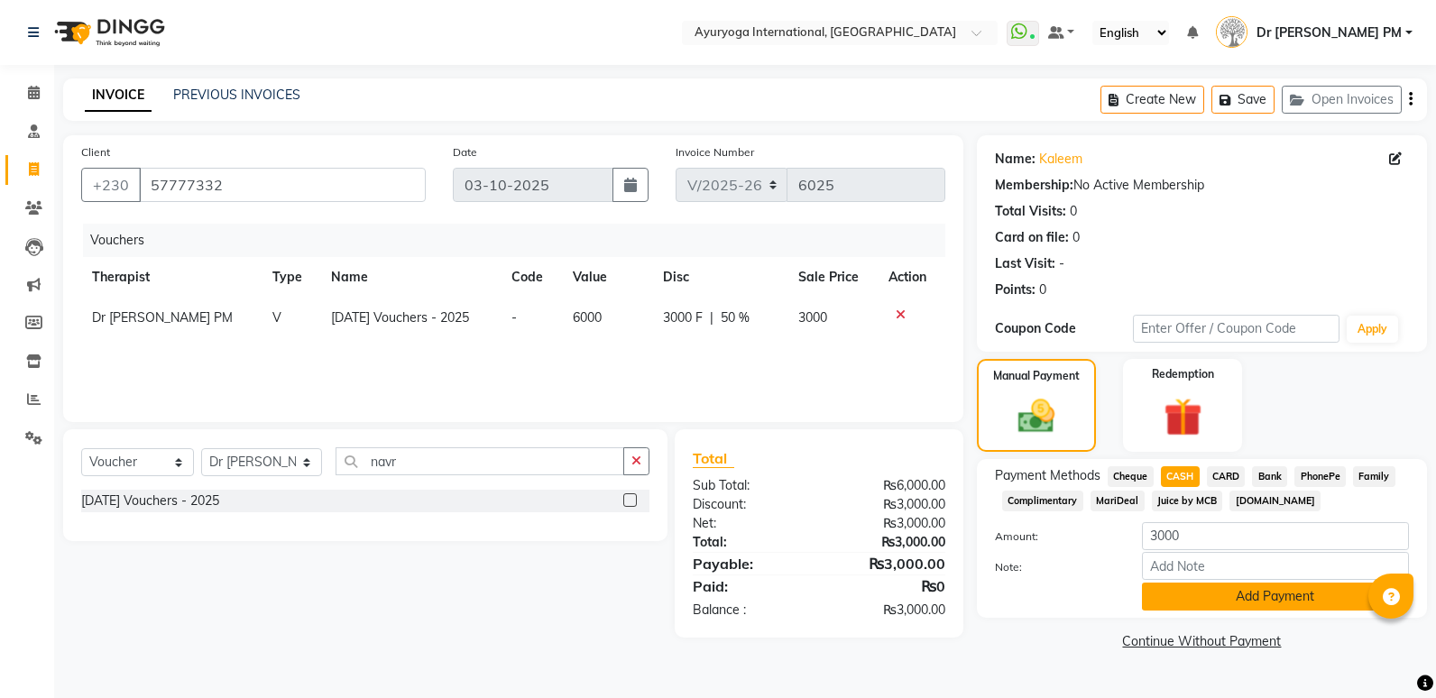
click at [1235, 596] on button "Add Payment" at bounding box center [1275, 597] width 267 height 28
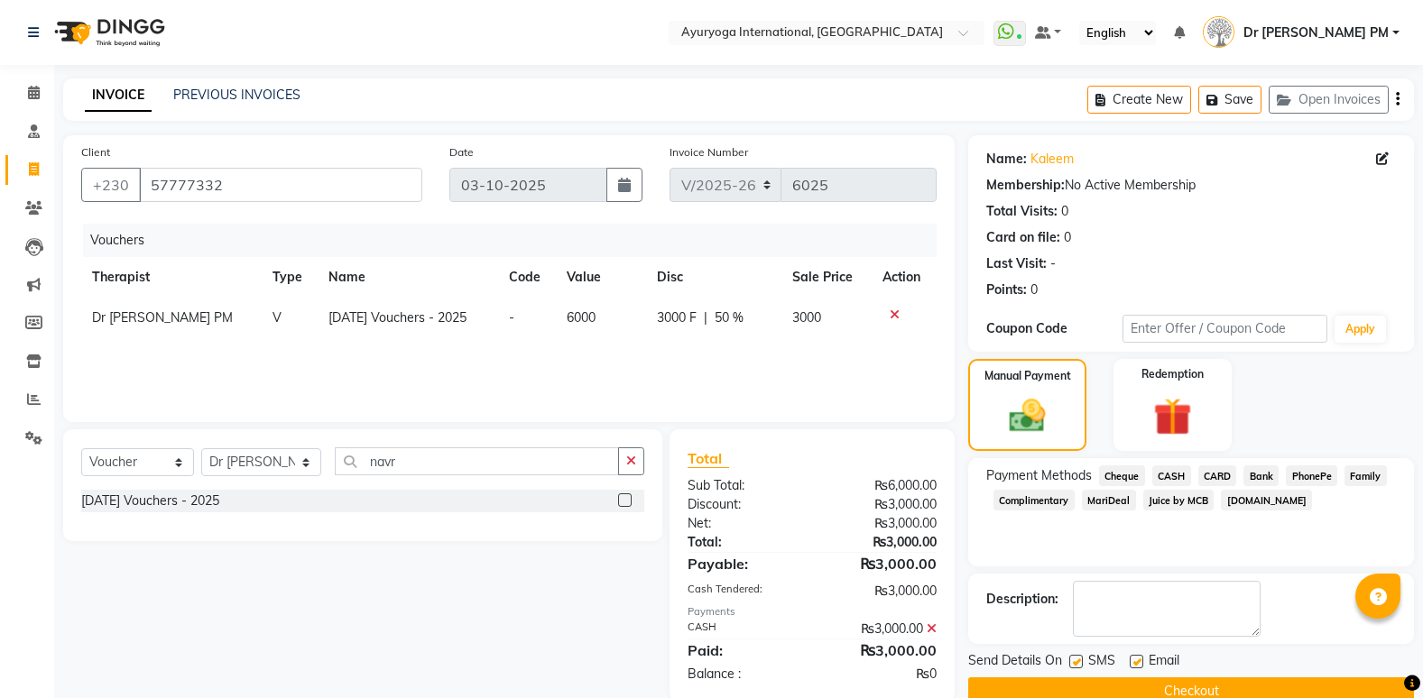
click at [1222, 677] on button "Checkout" at bounding box center [1191, 691] width 446 height 28
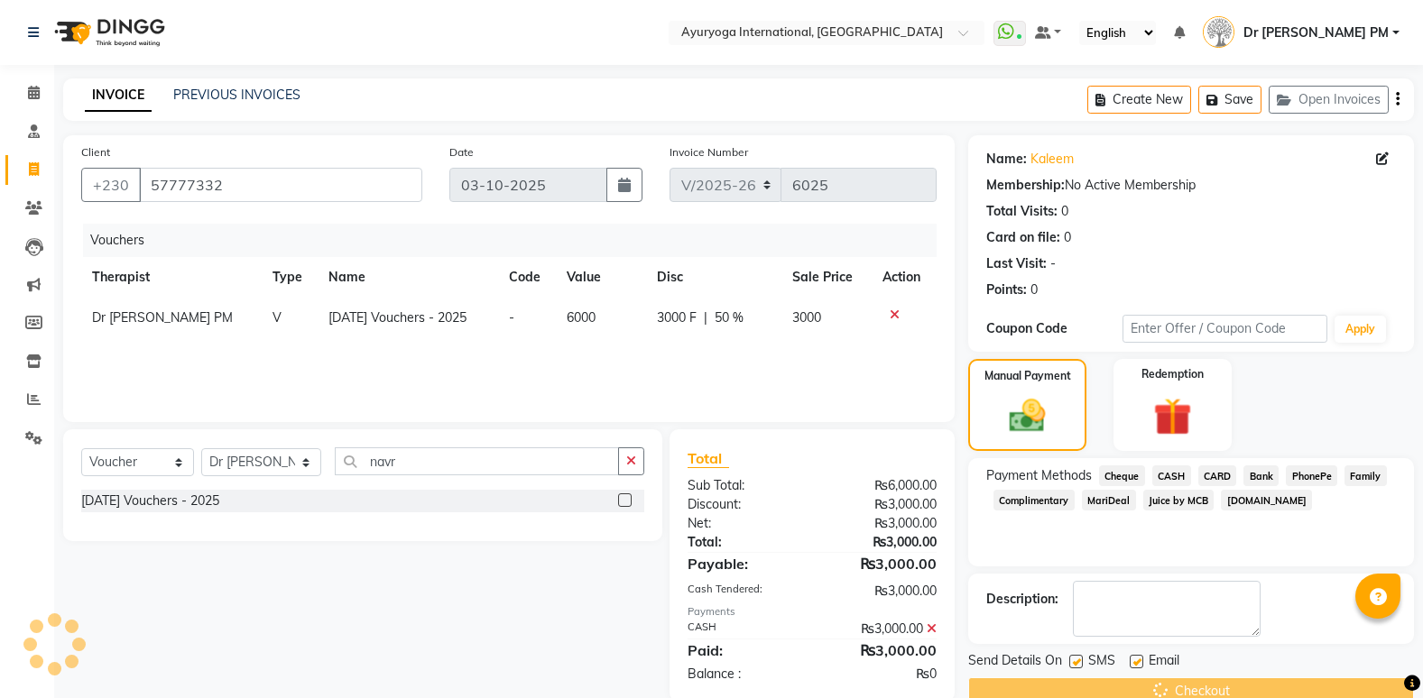
scroll to position [34, 0]
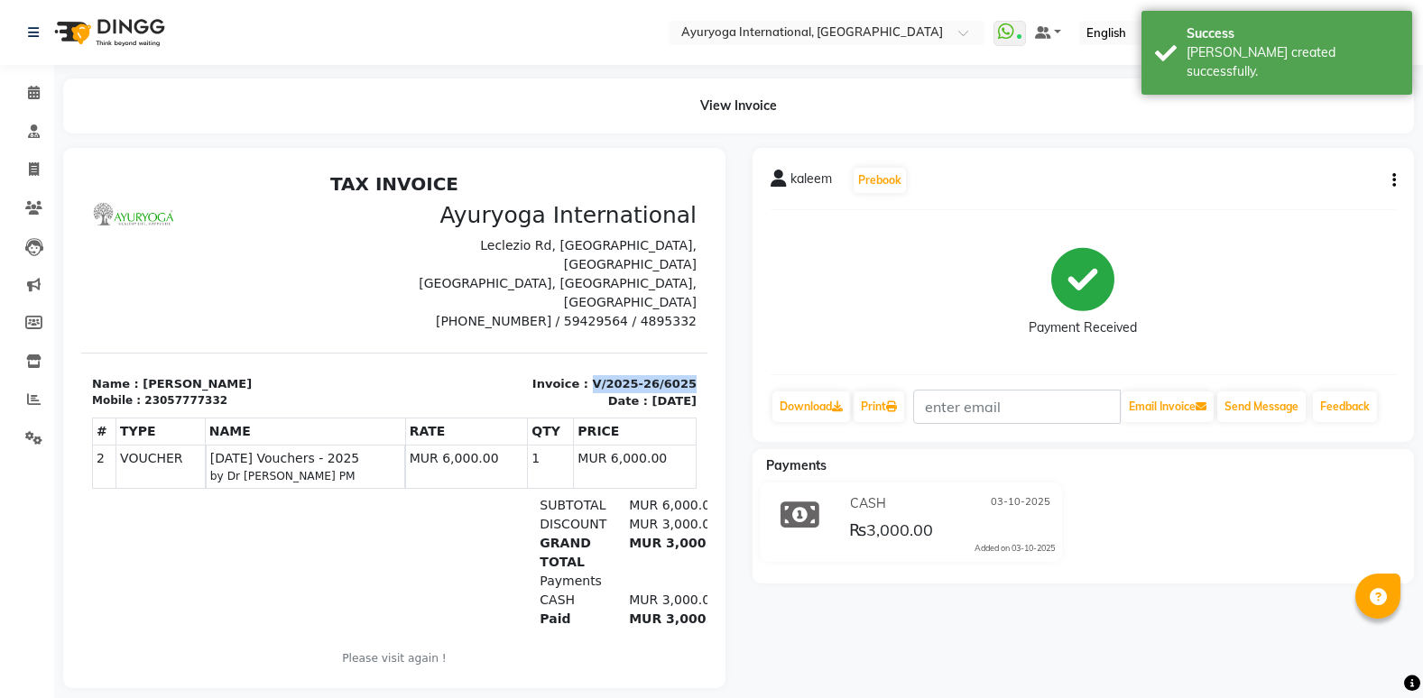
scroll to position [0, 9]
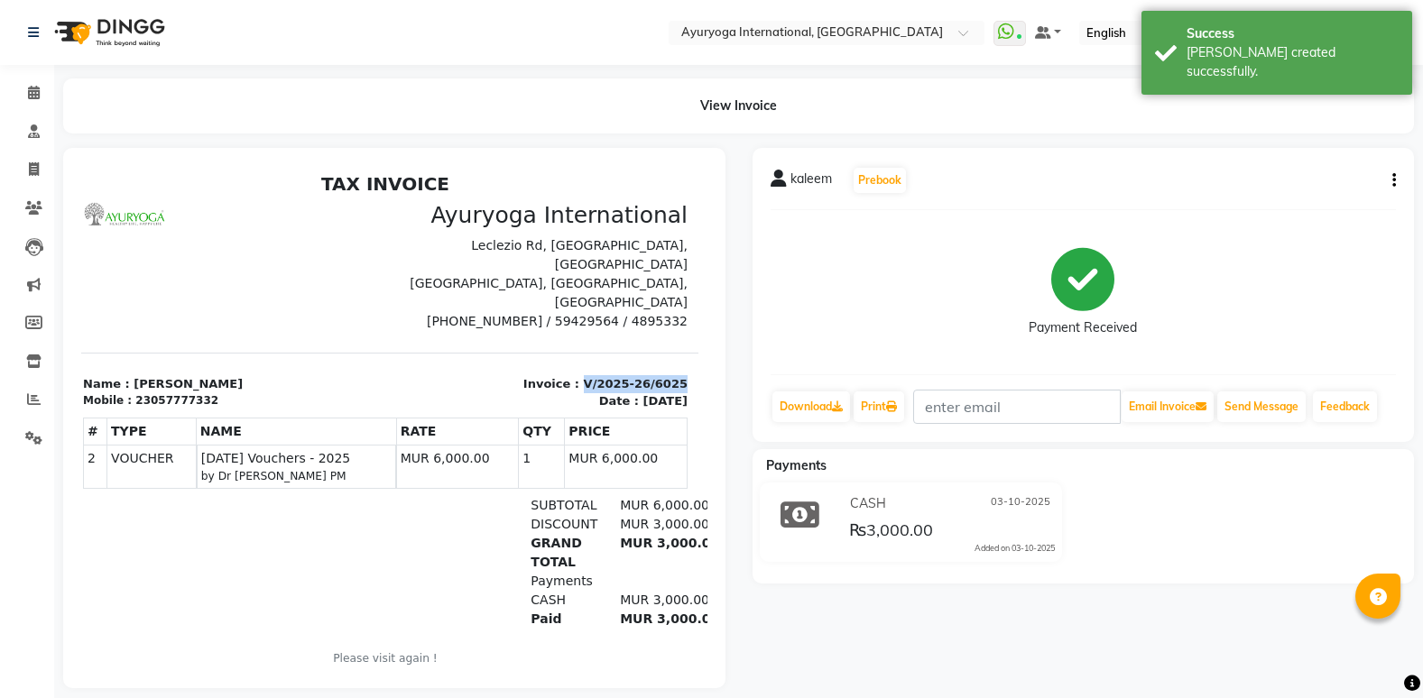
drag, startPoint x: 579, startPoint y: 364, endPoint x: 659, endPoint y: 360, distance: 80.4
click at [659, 375] on p "Invoice : V/2025-26/6025" at bounding box center [541, 384] width 291 height 18
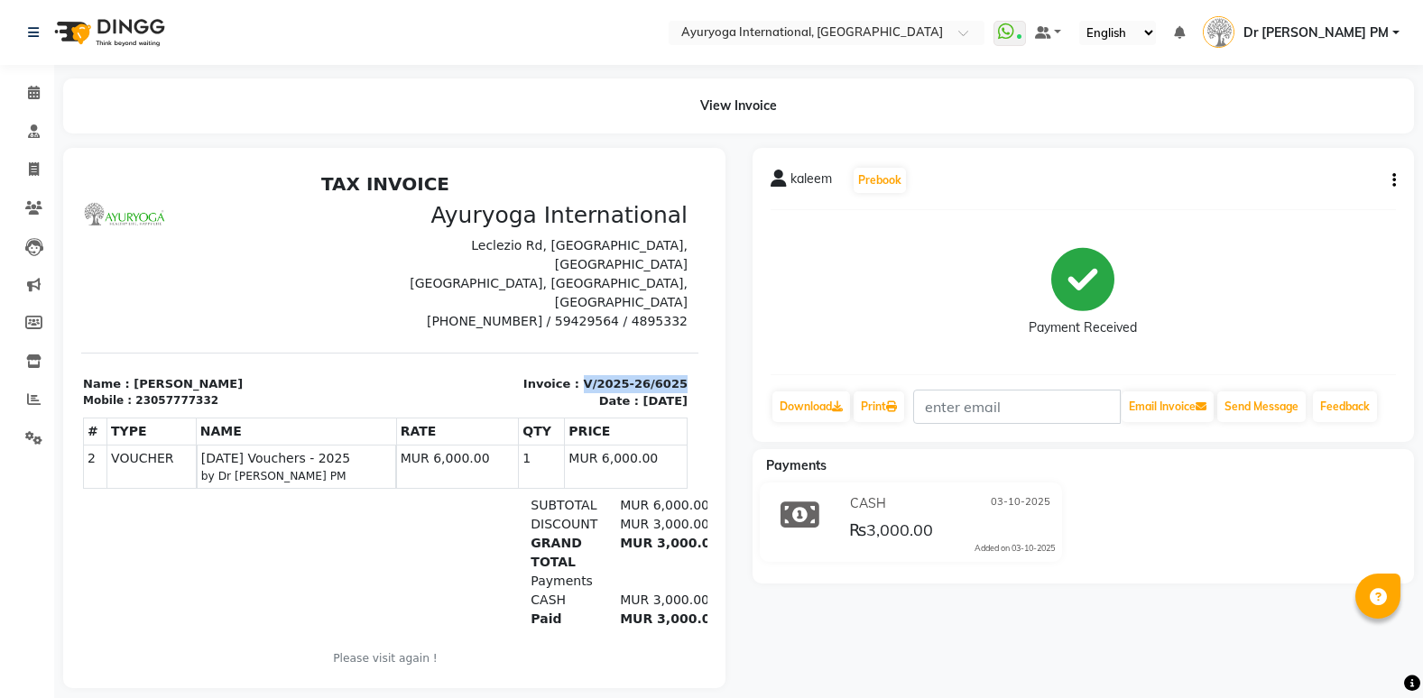
scroll to position [31, 0]
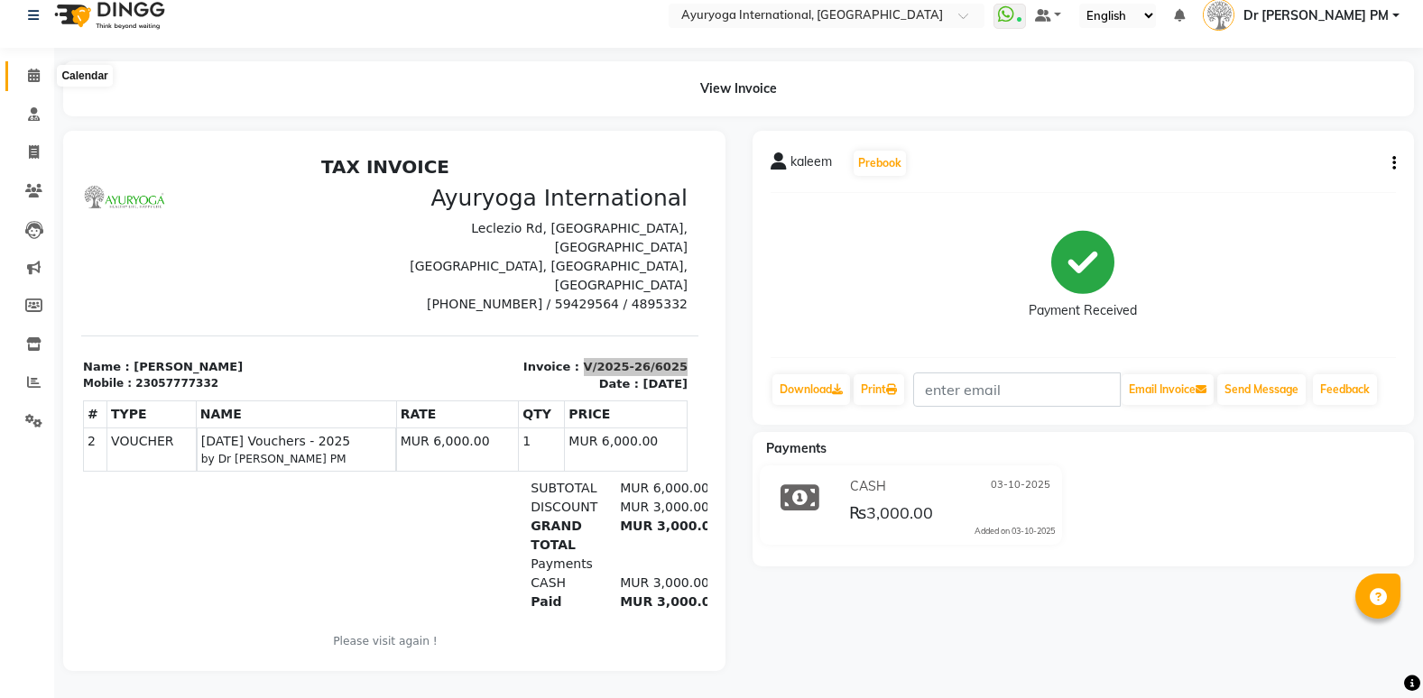
click at [25, 66] on span at bounding box center [34, 76] width 32 height 21
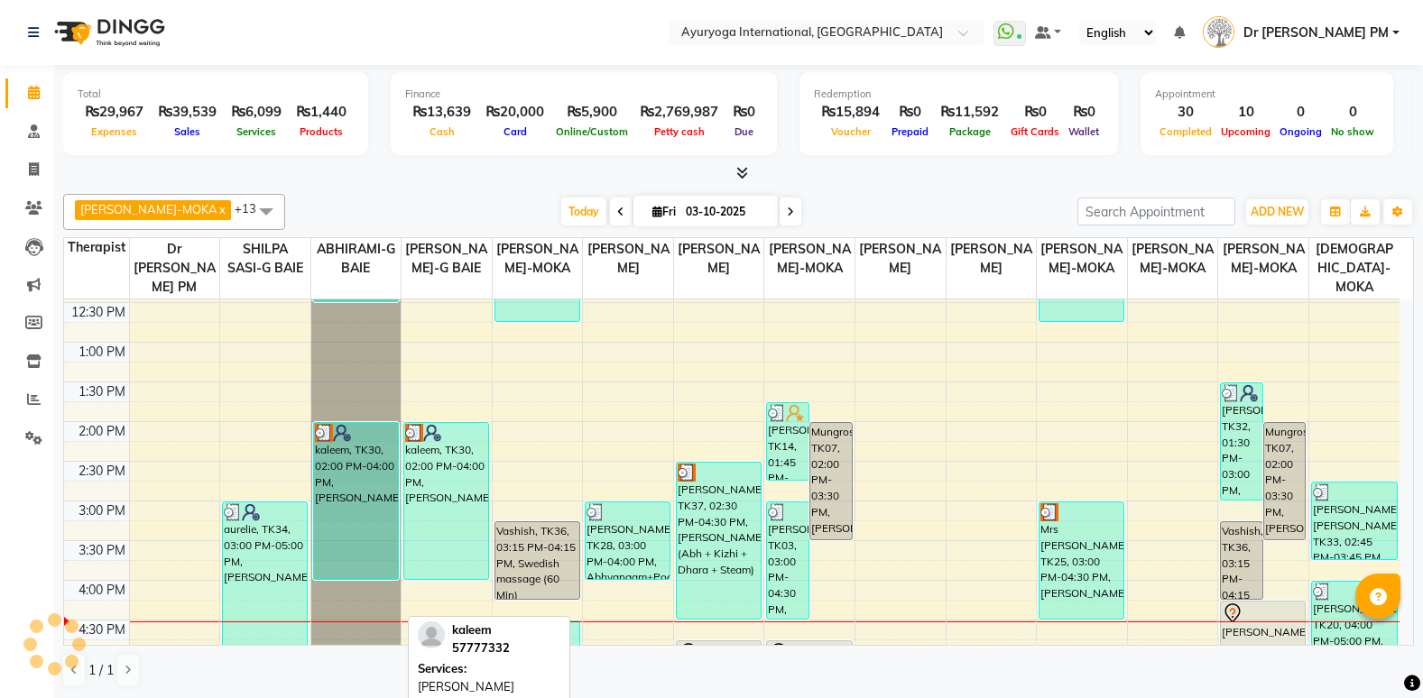
scroll to position [451, 0]
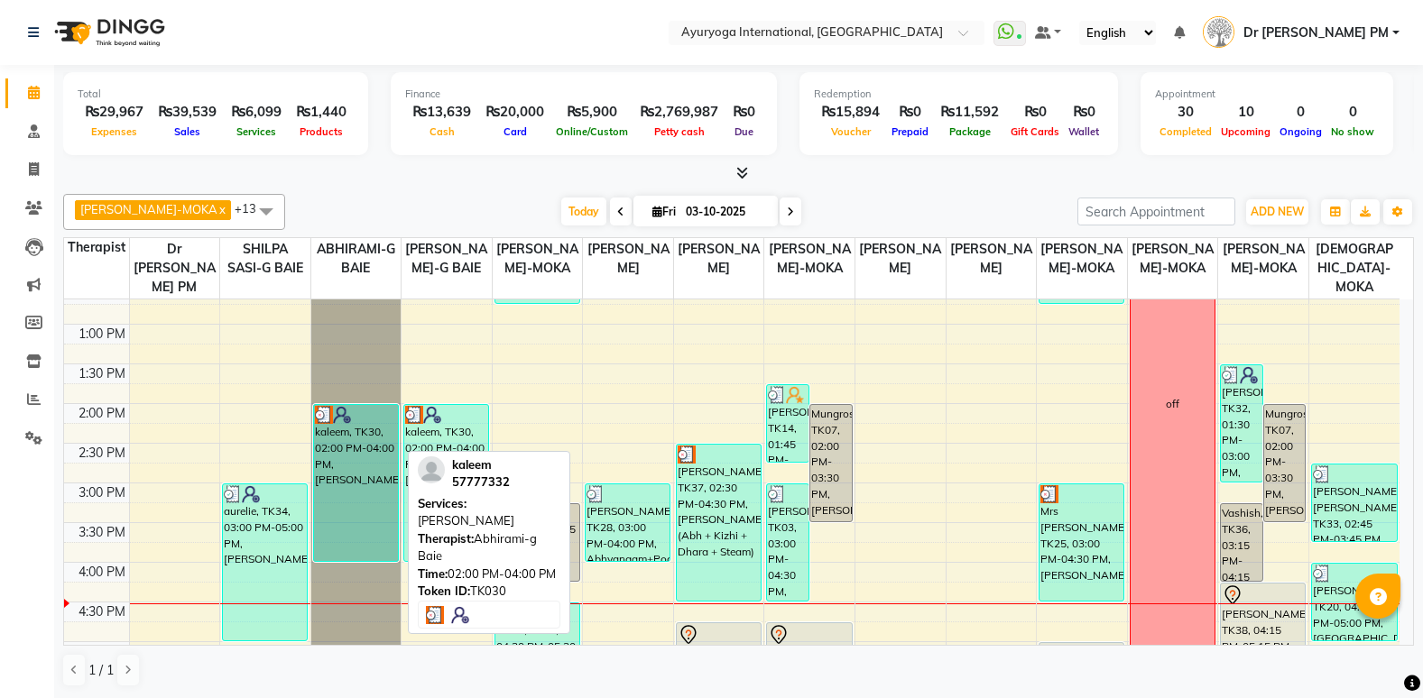
click at [382, 465] on div "kaleem, TK30, 02:00 PM-04:00 PM, [PERSON_NAME]" at bounding box center [356, 483] width 84 height 156
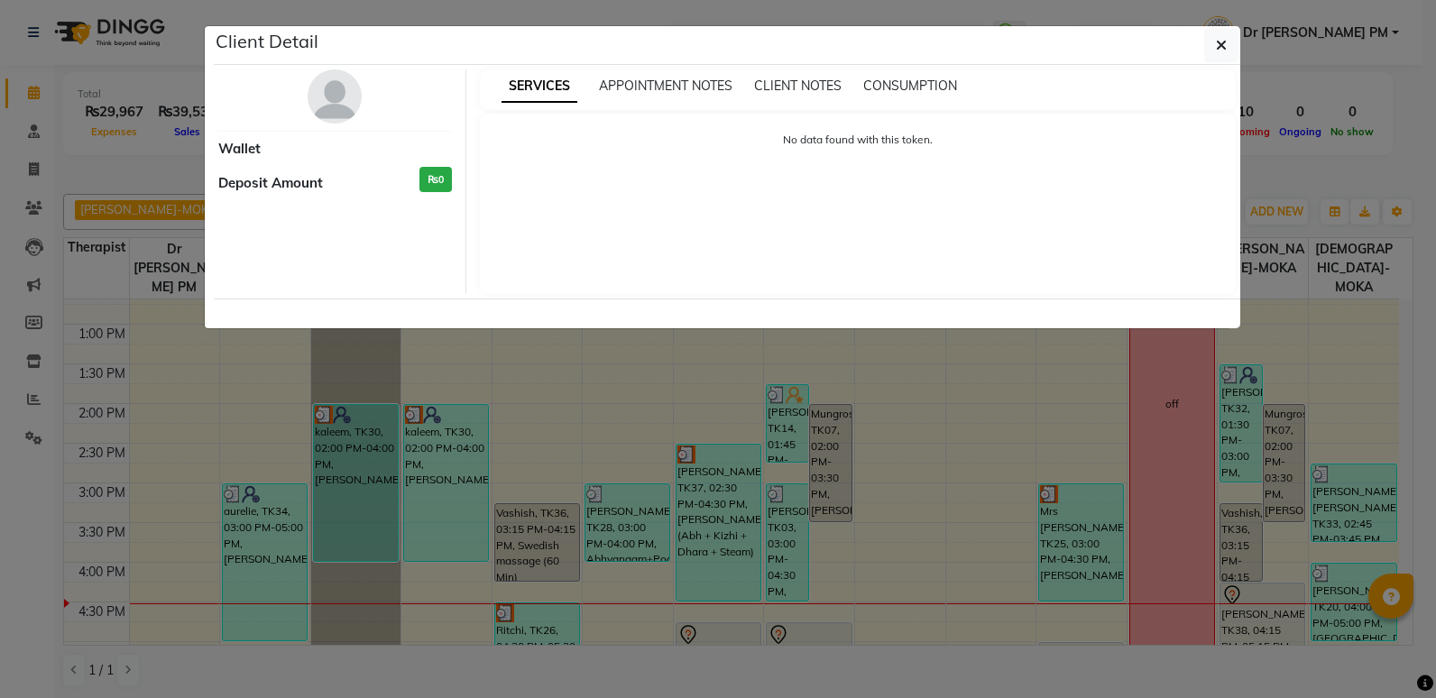
select select "3"
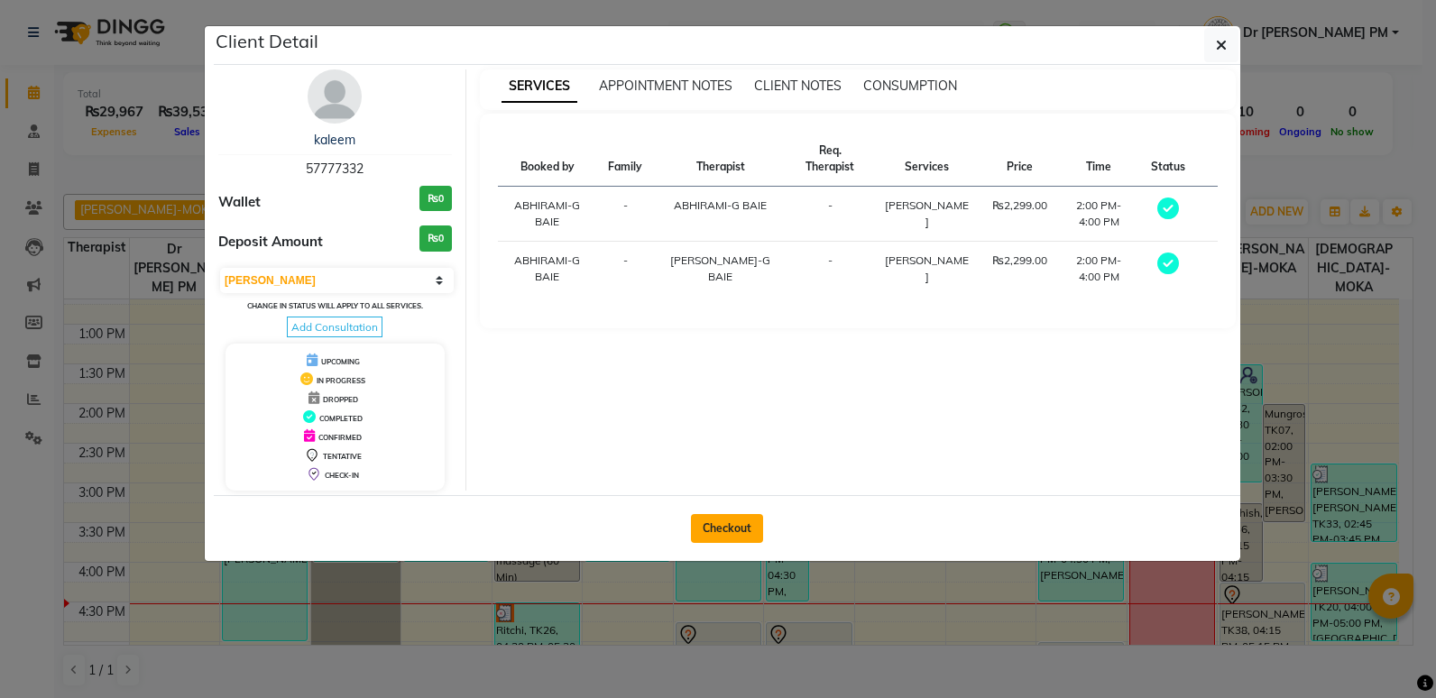
click at [752, 528] on button "Checkout" at bounding box center [727, 528] width 72 height 29
select select "service"
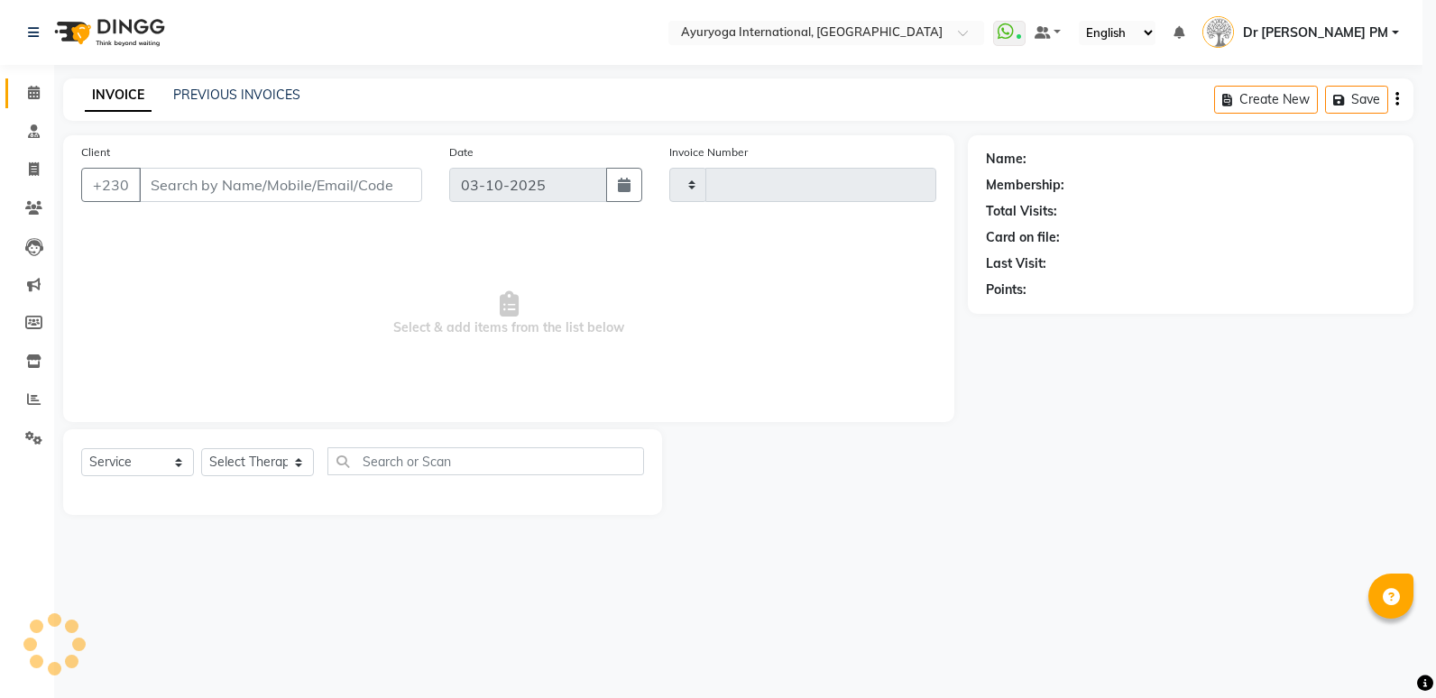
type input "6026"
select select "730"
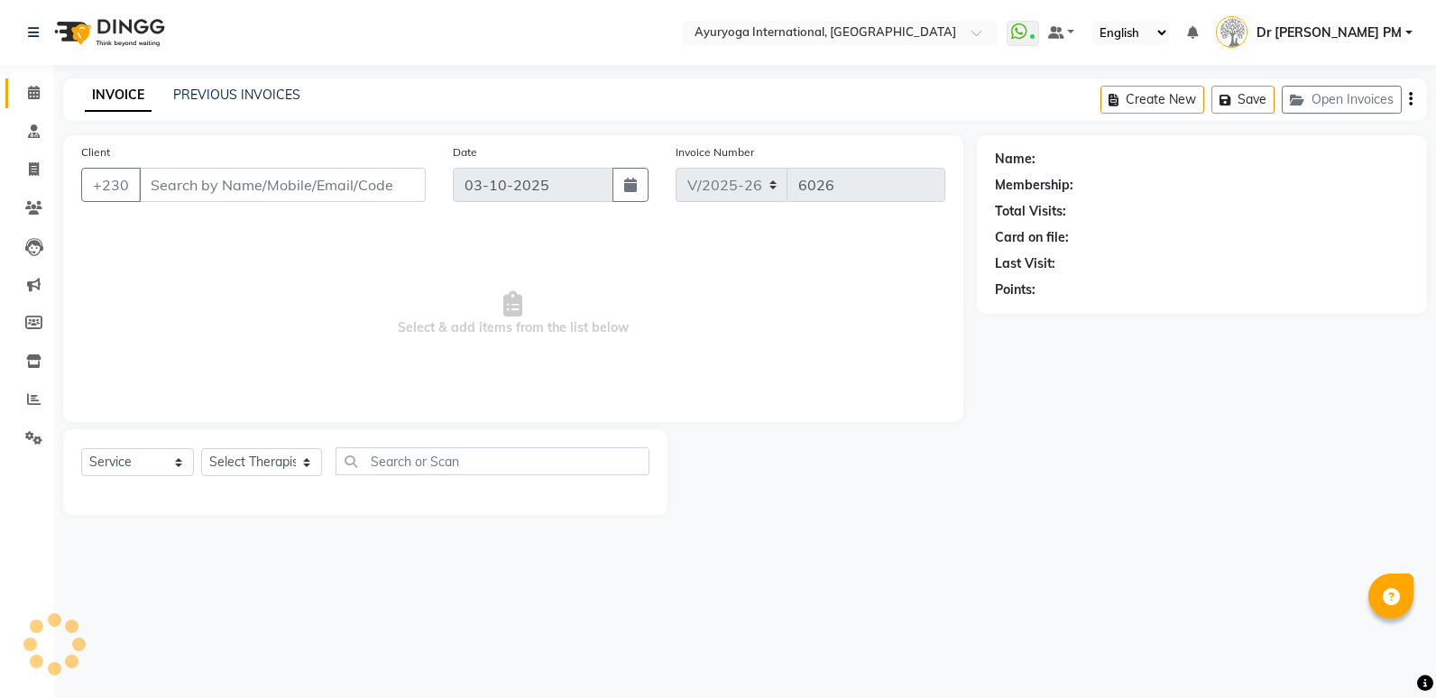
type input "57777332"
select select "70418"
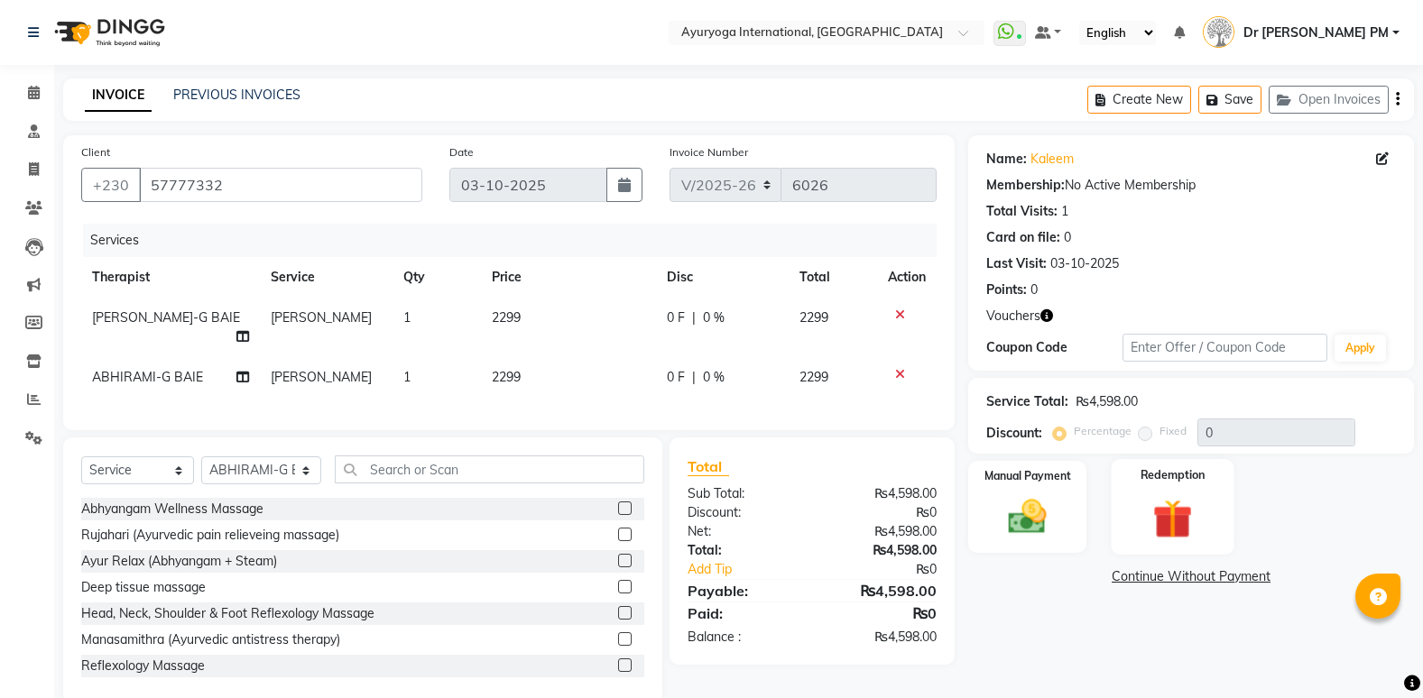
click at [1232, 492] on div "Redemption" at bounding box center [1171, 507] width 123 height 96
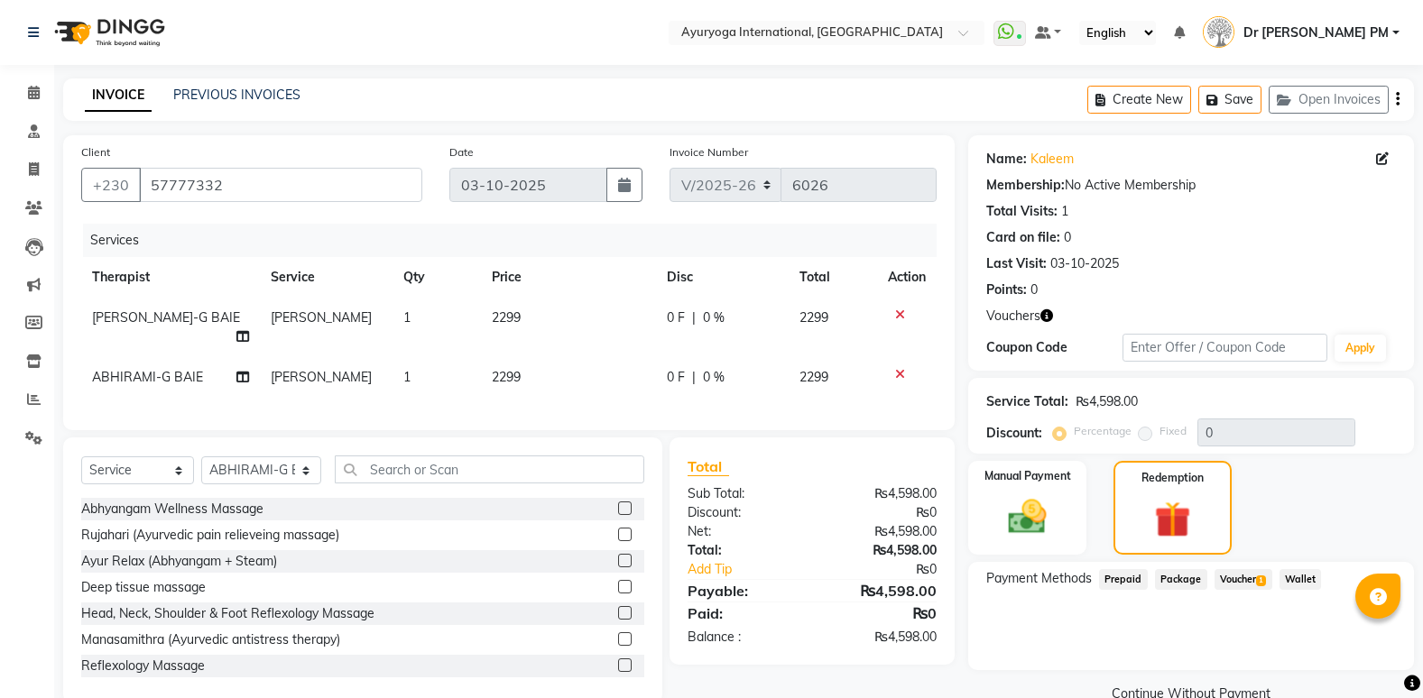
scroll to position [46, 0]
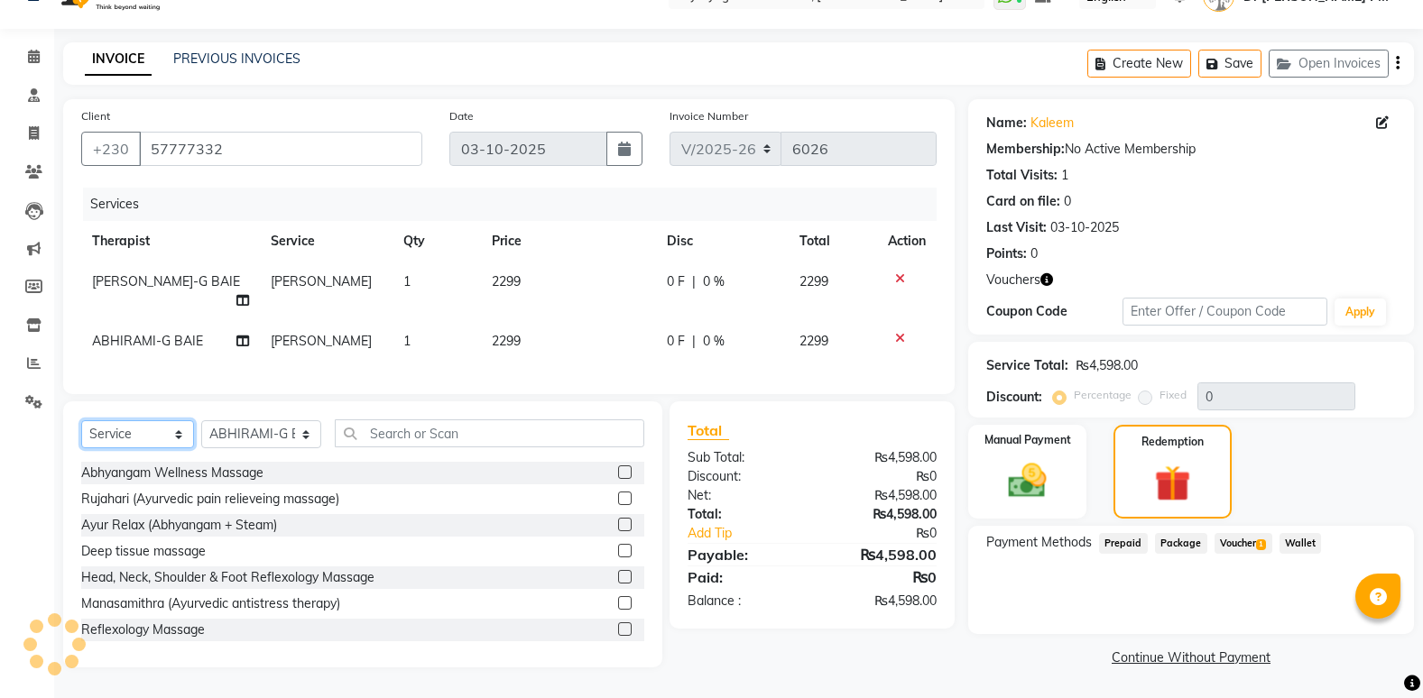
click at [136, 441] on select "Select Service Product Membership Package Voucher Prepaid Gift Card" at bounding box center [137, 434] width 113 height 28
select select "V"
click at [81, 424] on select "Select Service Product Membership Package Voucher Prepaid Gift Card" at bounding box center [137, 434] width 113 height 28
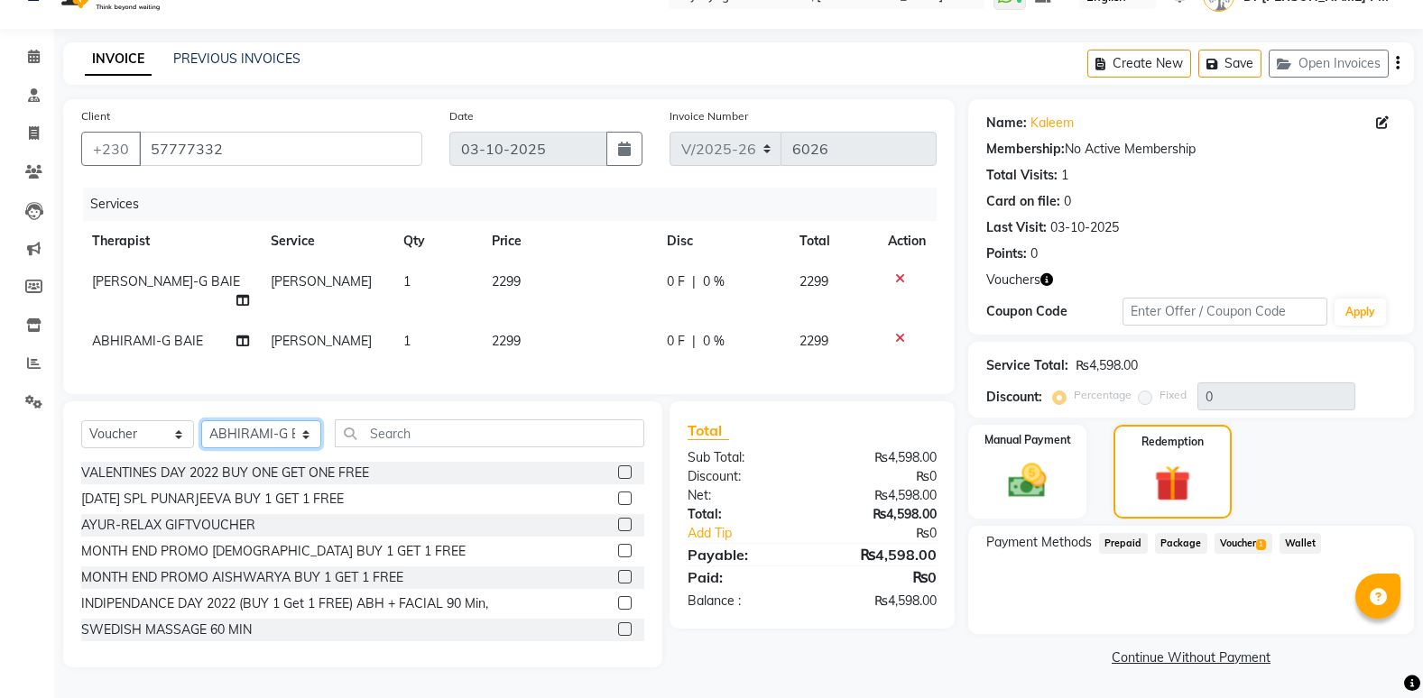
click at [267, 438] on select "Select Therapist ABHIRAMI-G BAIE [PERSON_NAME]-MOKA [PERSON_NAME]-MOKA ALEENA-M…" at bounding box center [261, 434] width 120 height 28
click at [463, 429] on input "text" at bounding box center [489, 433] width 309 height 28
drag, startPoint x: 463, startPoint y: 429, endPoint x: 436, endPoint y: 442, distance: 29.9
click at [436, 442] on input "text" at bounding box center [489, 433] width 309 height 28
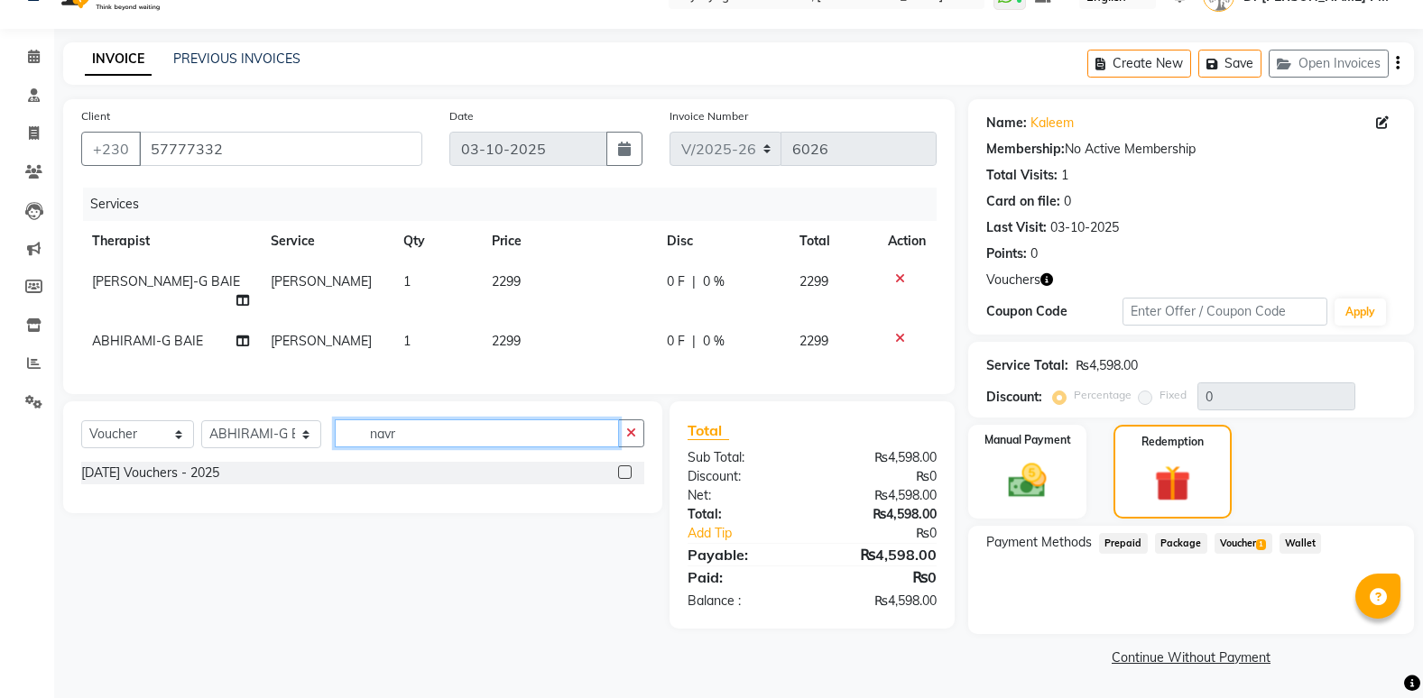
scroll to position [36, 0]
type input "navr"
click at [614, 479] on div "[DATE] Vouchers - 2025" at bounding box center [362, 473] width 563 height 23
click at [620, 479] on label at bounding box center [625, 472] width 14 height 14
click at [620, 479] on input "checkbox" at bounding box center [624, 473] width 12 height 12
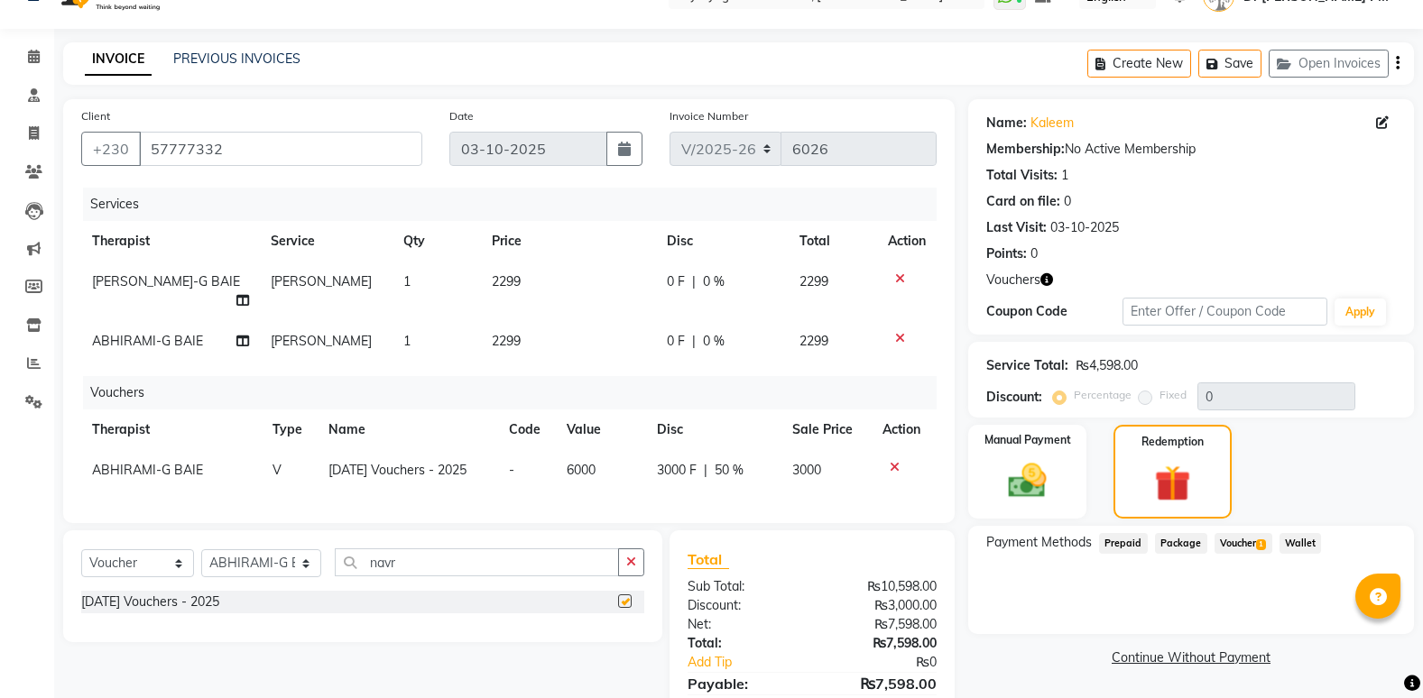
checkbox input "false"
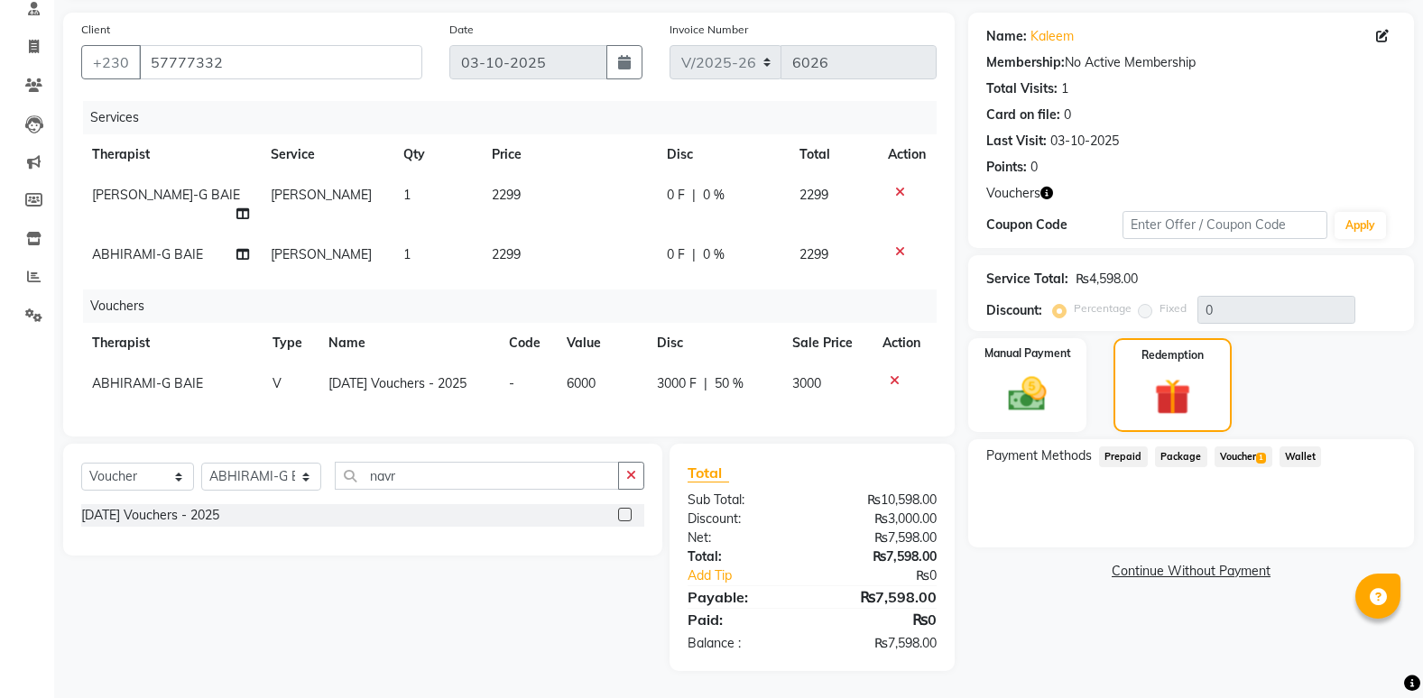
drag, startPoint x: 900, startPoint y: 238, endPoint x: 898, endPoint y: 193, distance: 45.1
click at [900, 245] on icon at bounding box center [900, 251] width 10 height 13
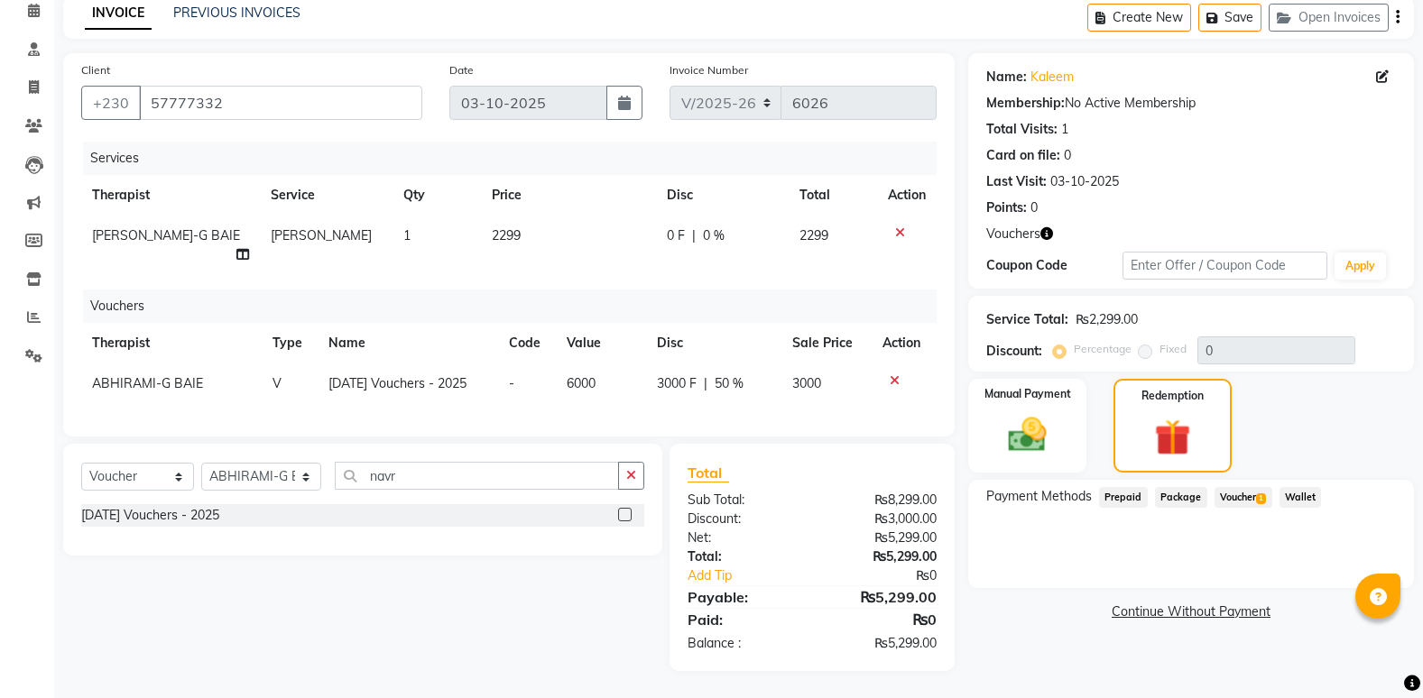
scroll to position [96, 0]
click at [898, 226] on icon at bounding box center [900, 232] width 10 height 13
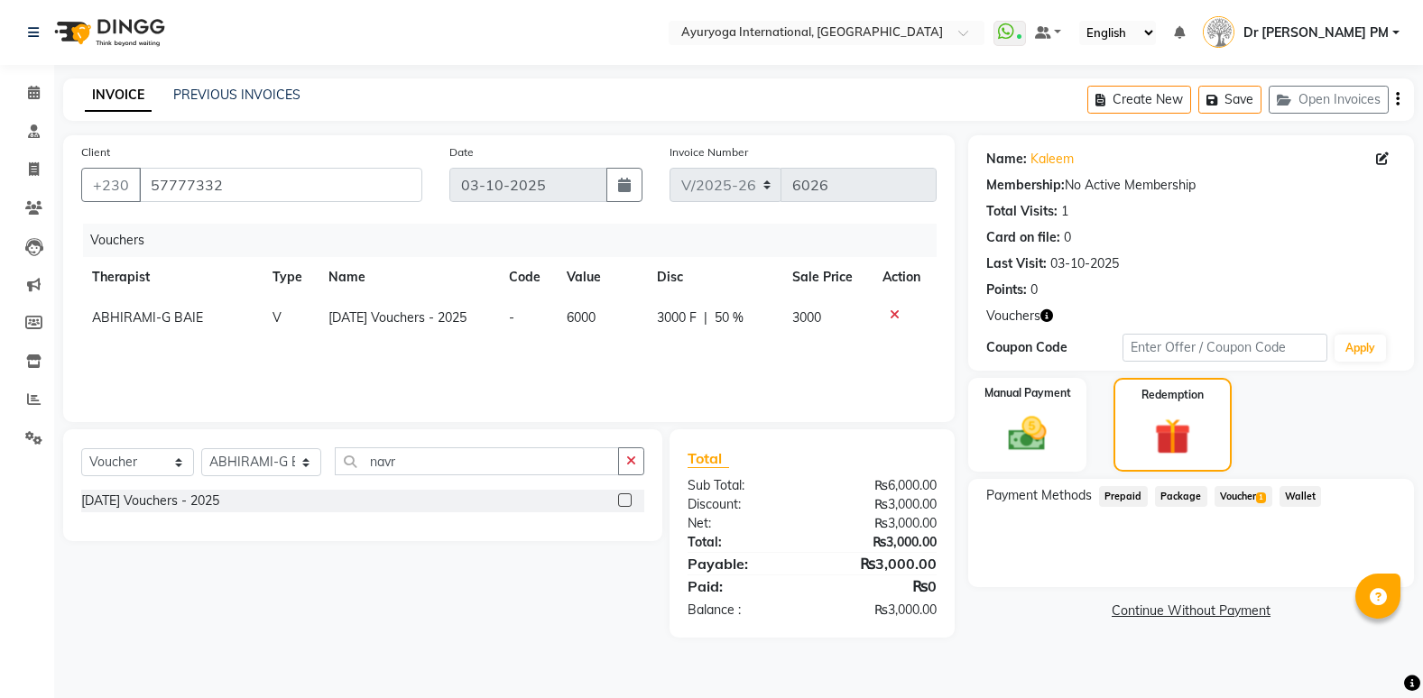
scroll to position [0, 0]
click at [1251, 502] on span "Voucher 1" at bounding box center [1252, 497] width 58 height 21
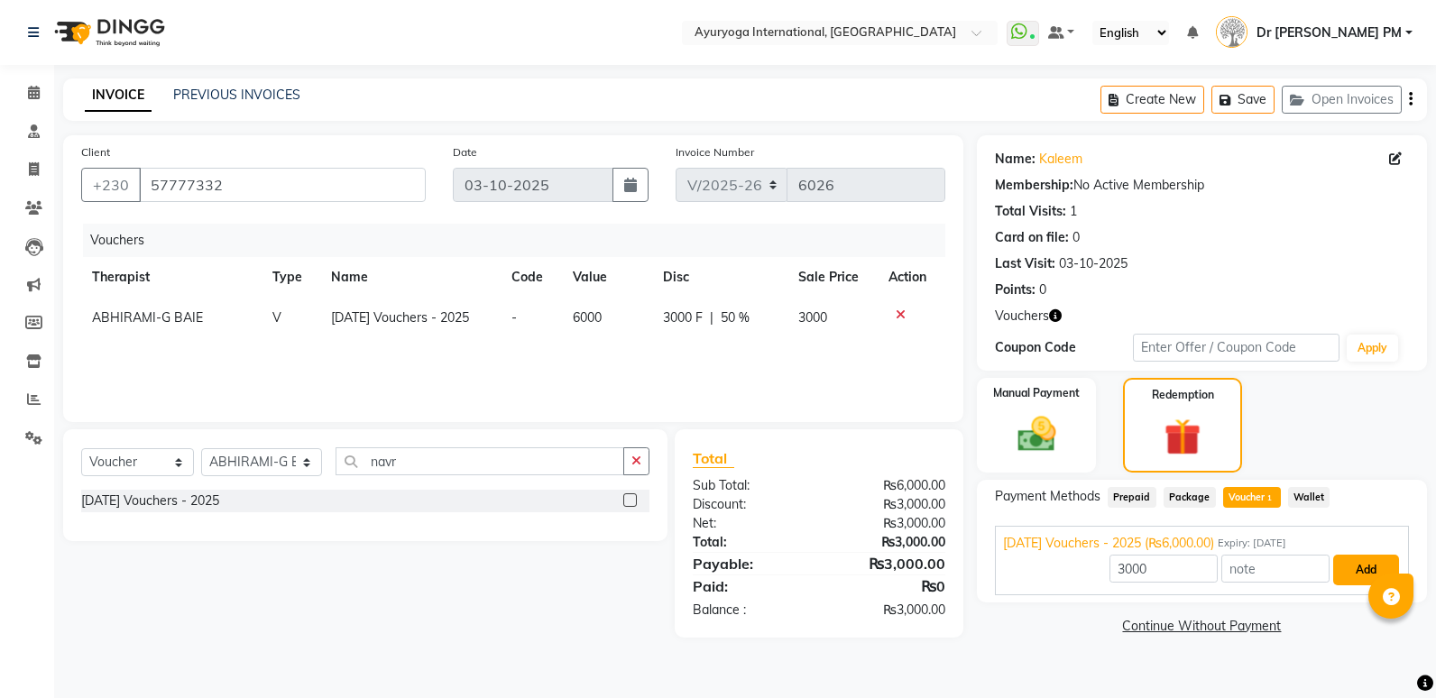
click at [1337, 573] on button "Add" at bounding box center [1366, 570] width 66 height 31
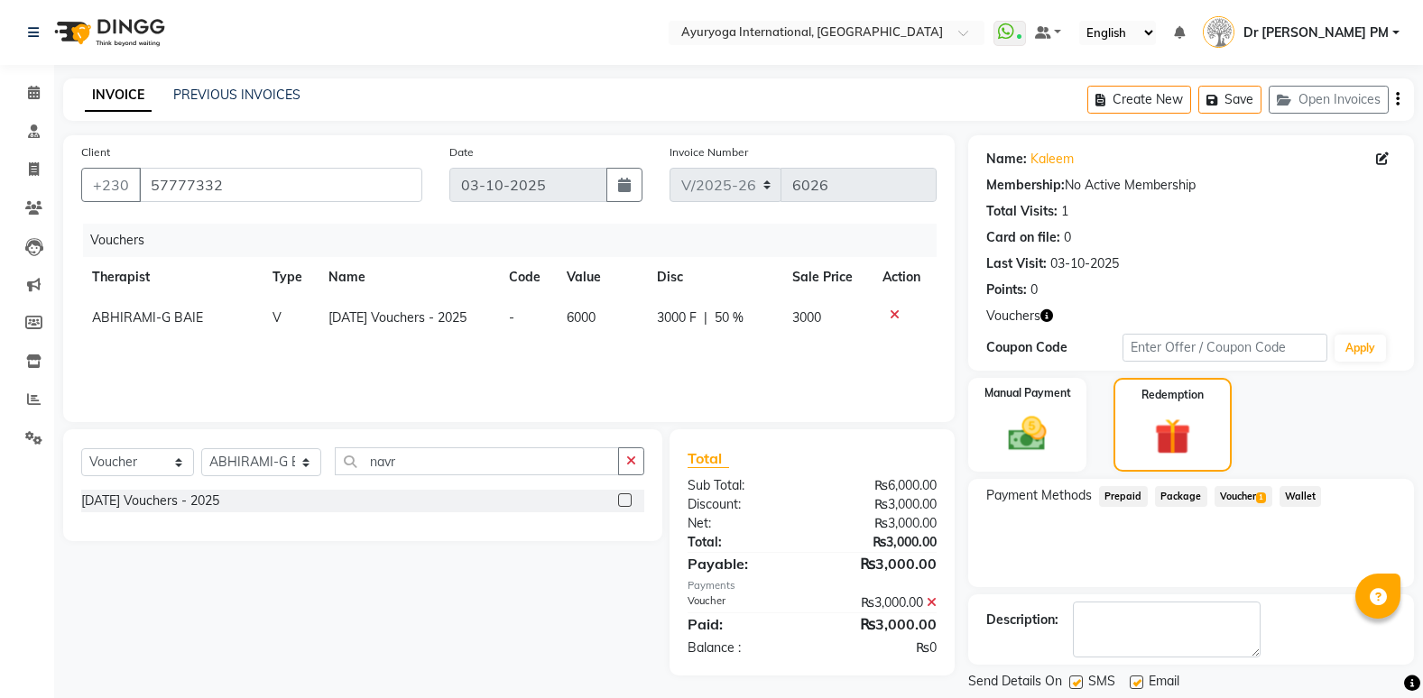
scroll to position [55, 0]
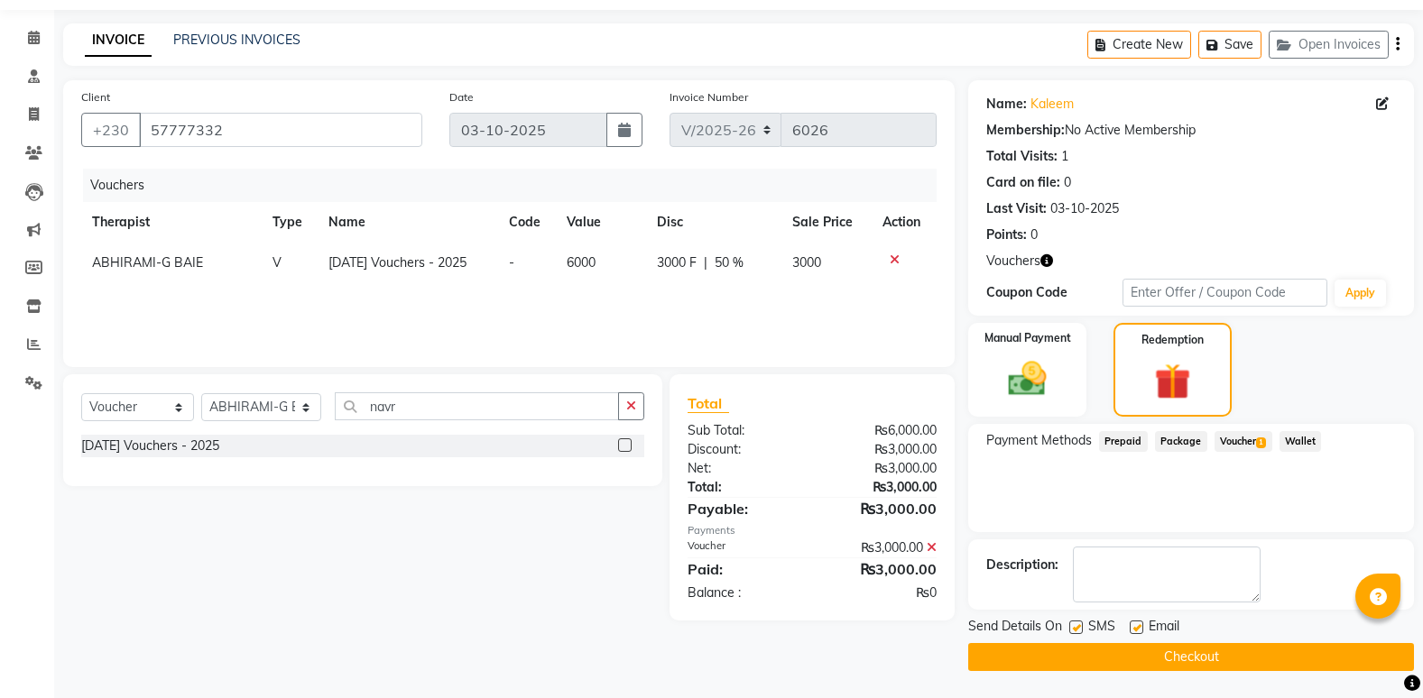
click at [1222, 656] on button "Checkout" at bounding box center [1191, 657] width 446 height 28
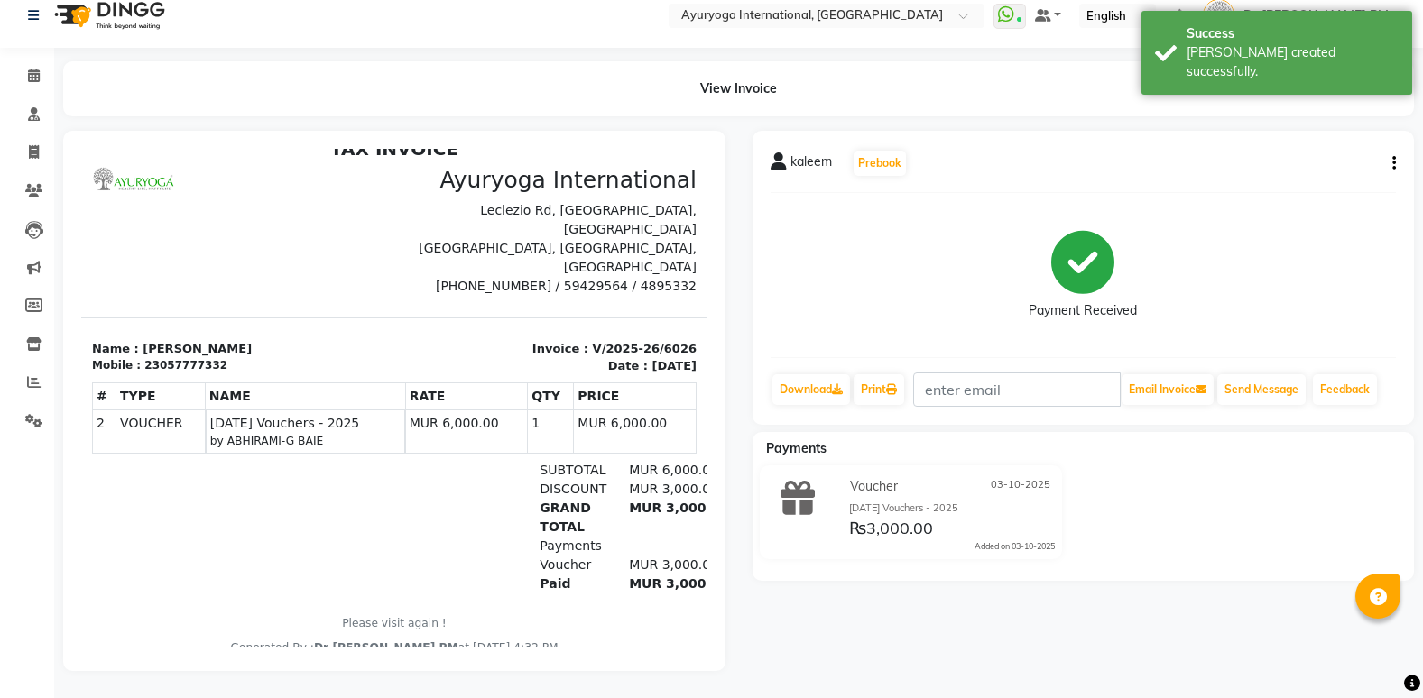
scroll to position [28, 0]
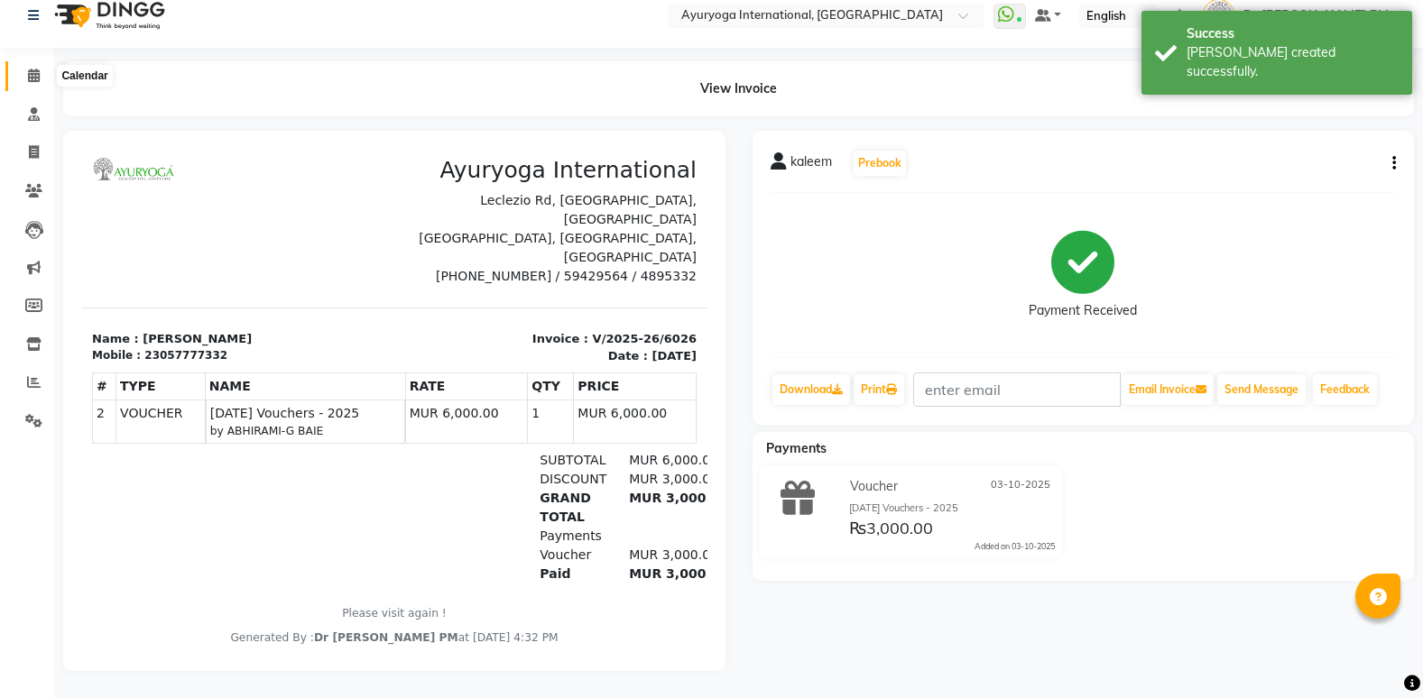
click at [30, 69] on icon at bounding box center [34, 76] width 12 height 14
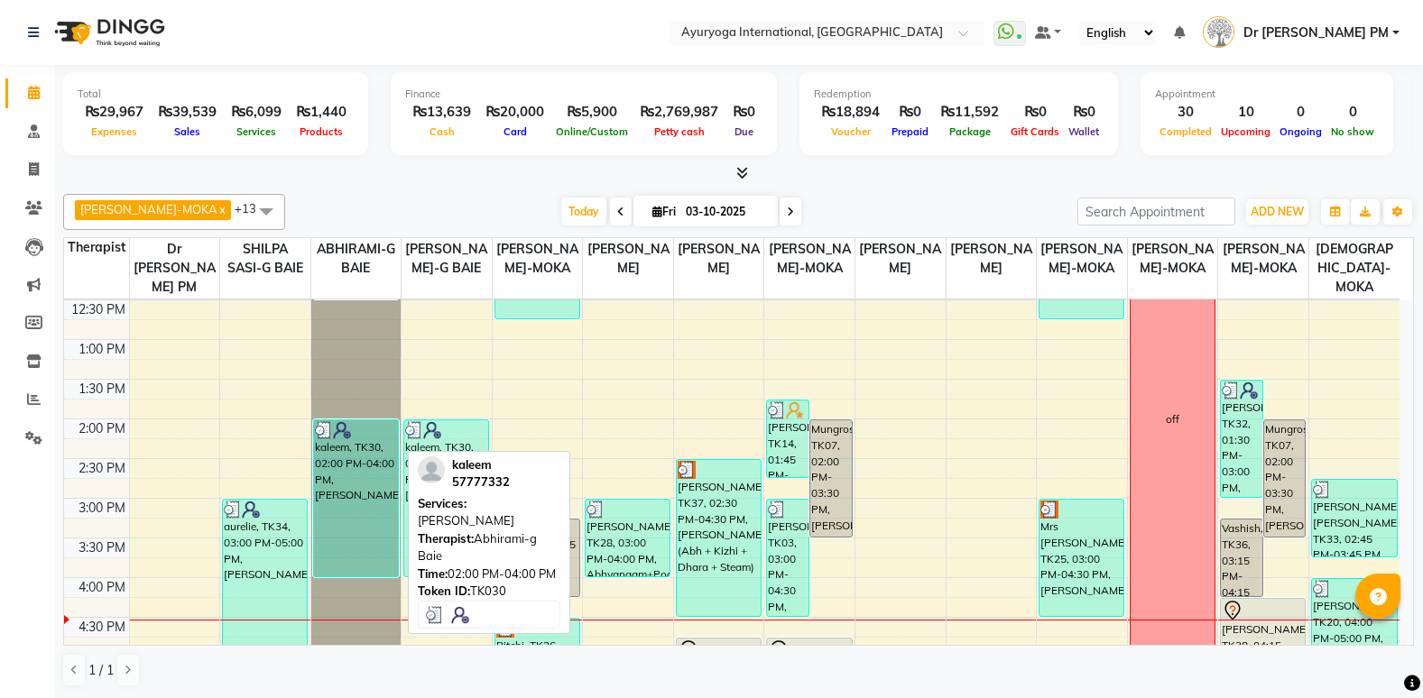
scroll to position [675, 0]
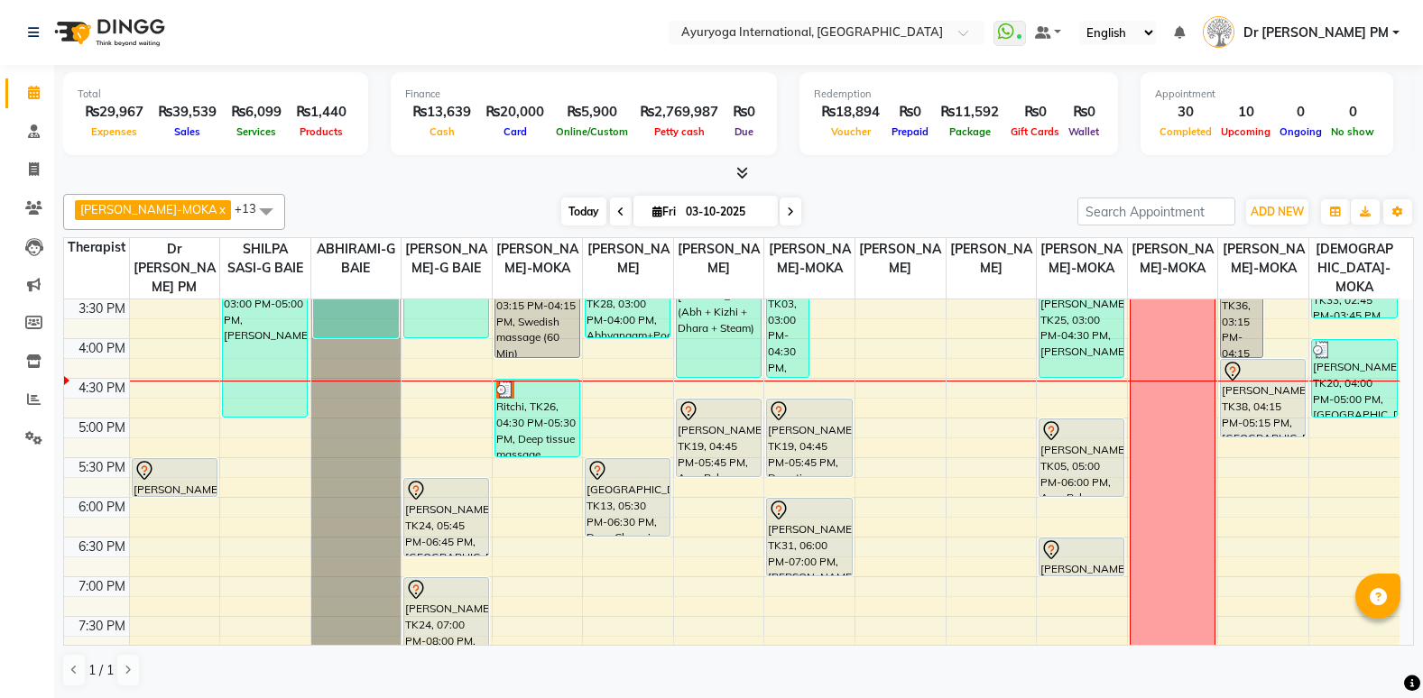
click at [561, 204] on span "Today" at bounding box center [583, 212] width 45 height 28
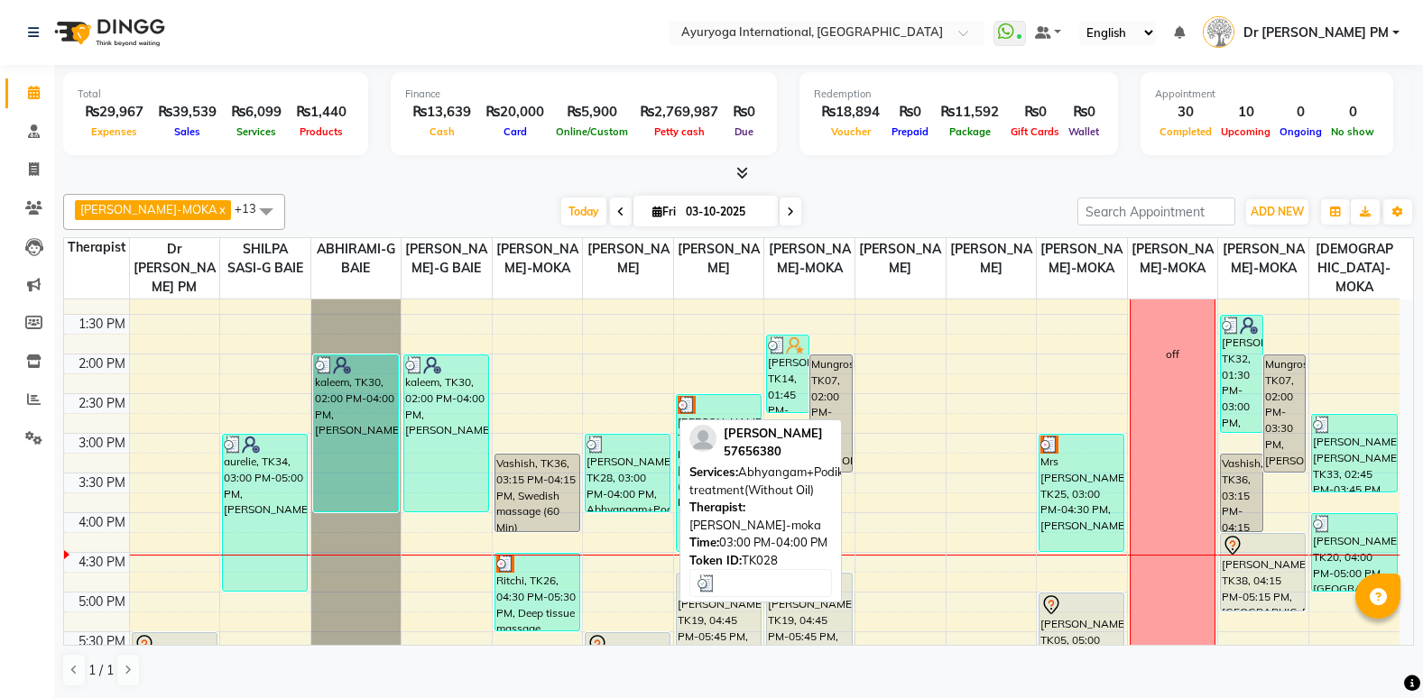
scroll to position [494, 0]
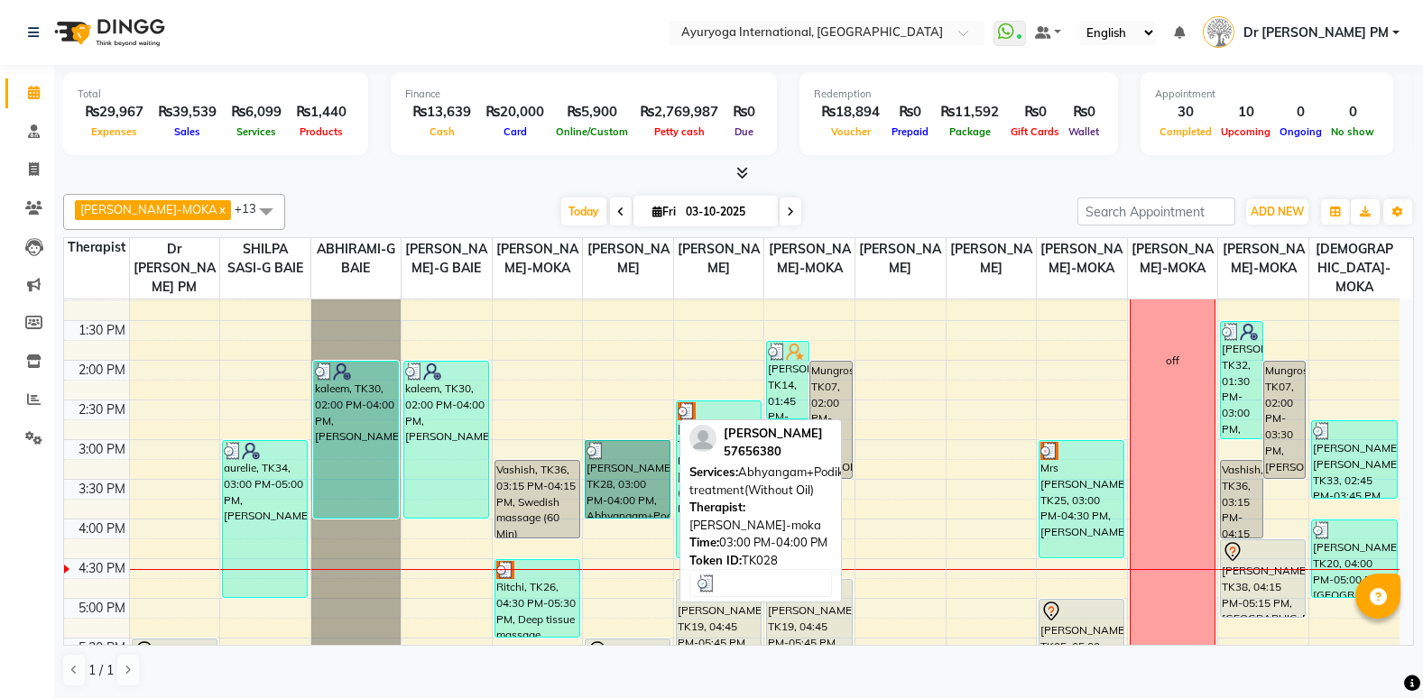
drag, startPoint x: 613, startPoint y: 445, endPoint x: 174, endPoint y: 514, distance: 444.8
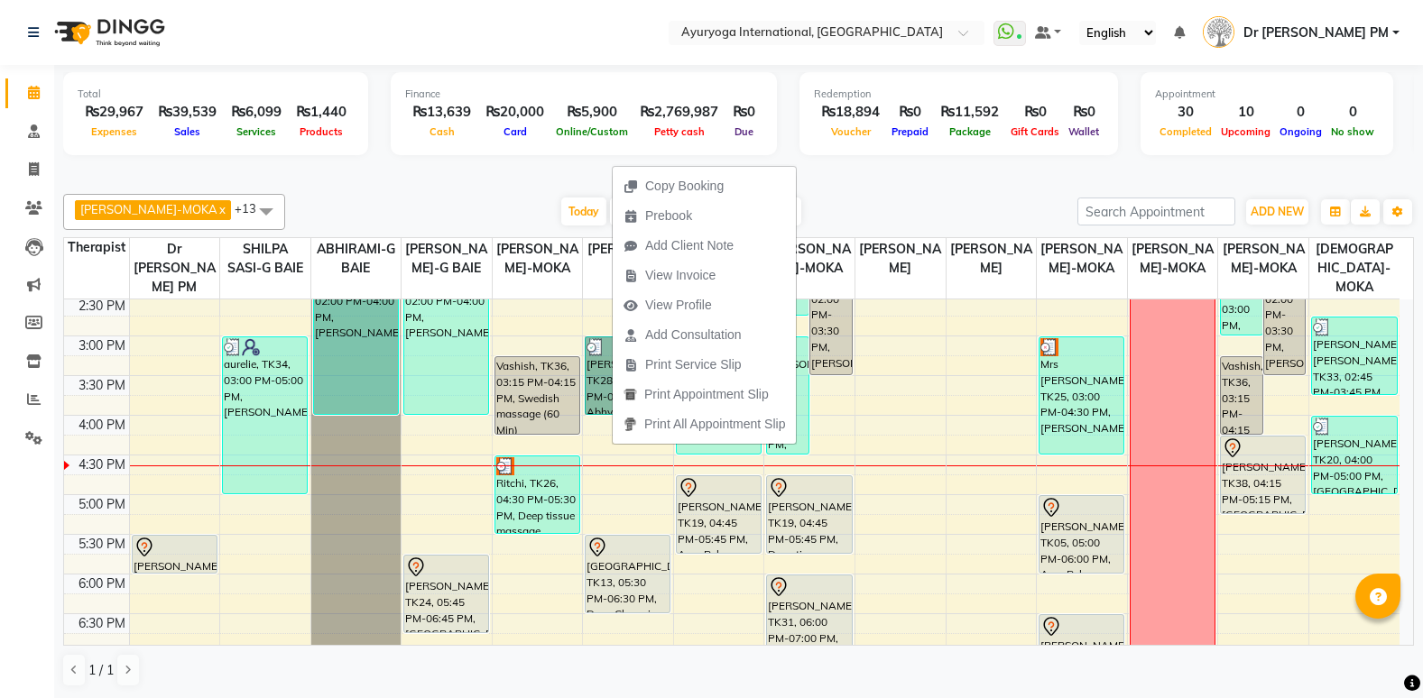
scroll to position [585, 0]
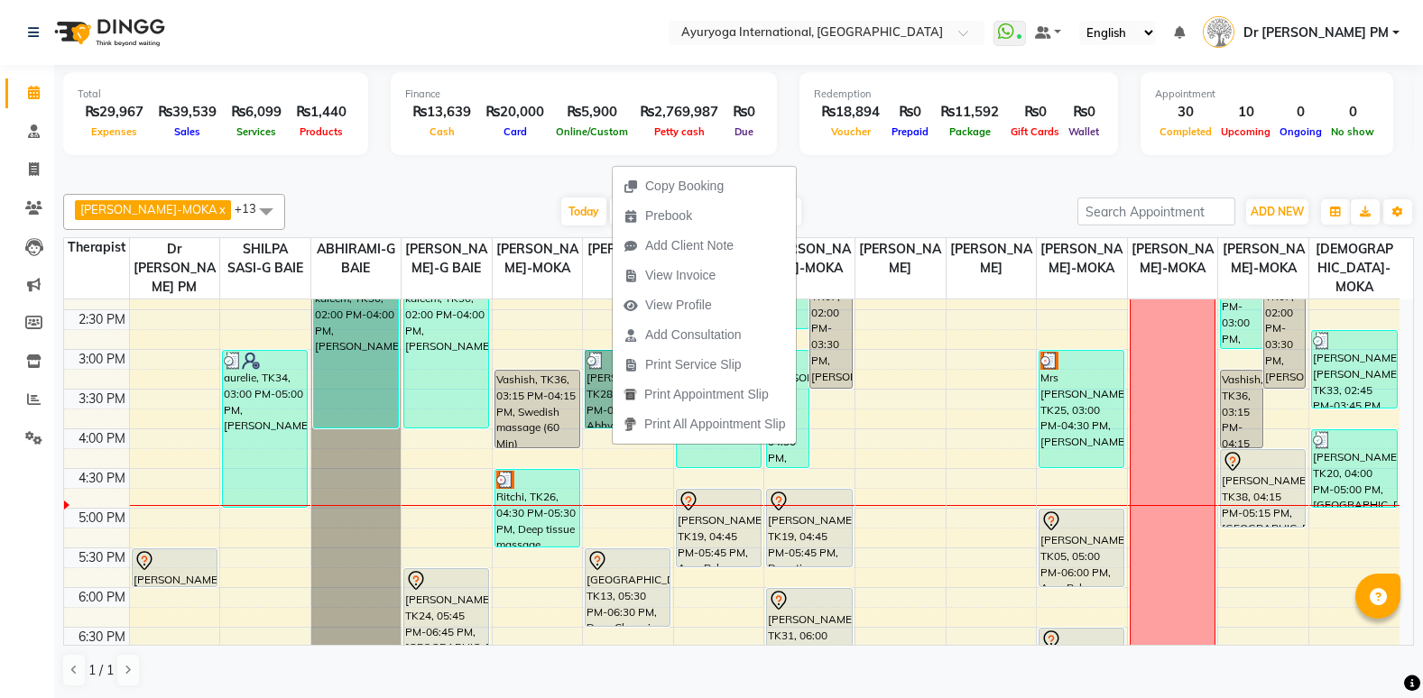
drag, startPoint x: 587, startPoint y: 473, endPoint x: 205, endPoint y: 152, distance: 499.4
click at [496, 459] on tbody "7:00 AM 7:30 AM 8:00 AM 8:30 AM 9:00 AM 9:30 AM 10:00 AM 10:30 AM 11:00 AM 11:3…" at bounding box center [731, 270] width 1335 height 1110
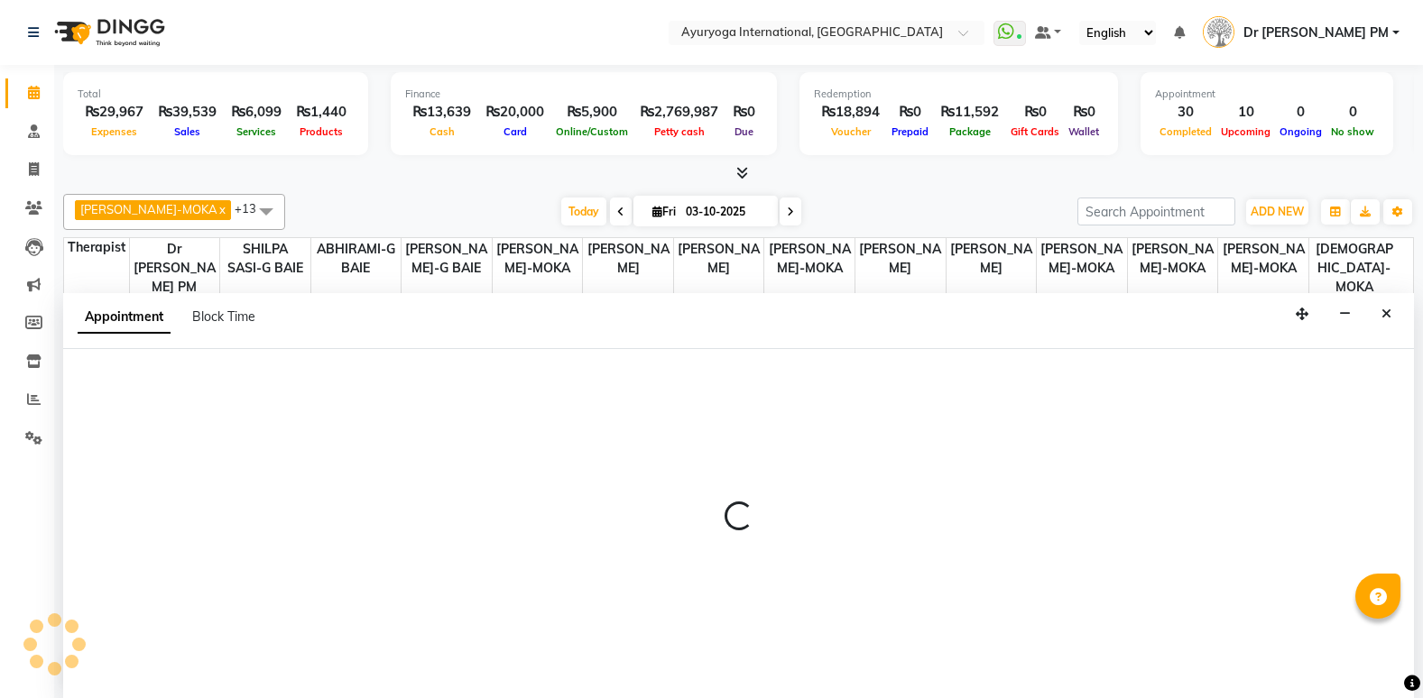
select select "60459"
select select "tentative"
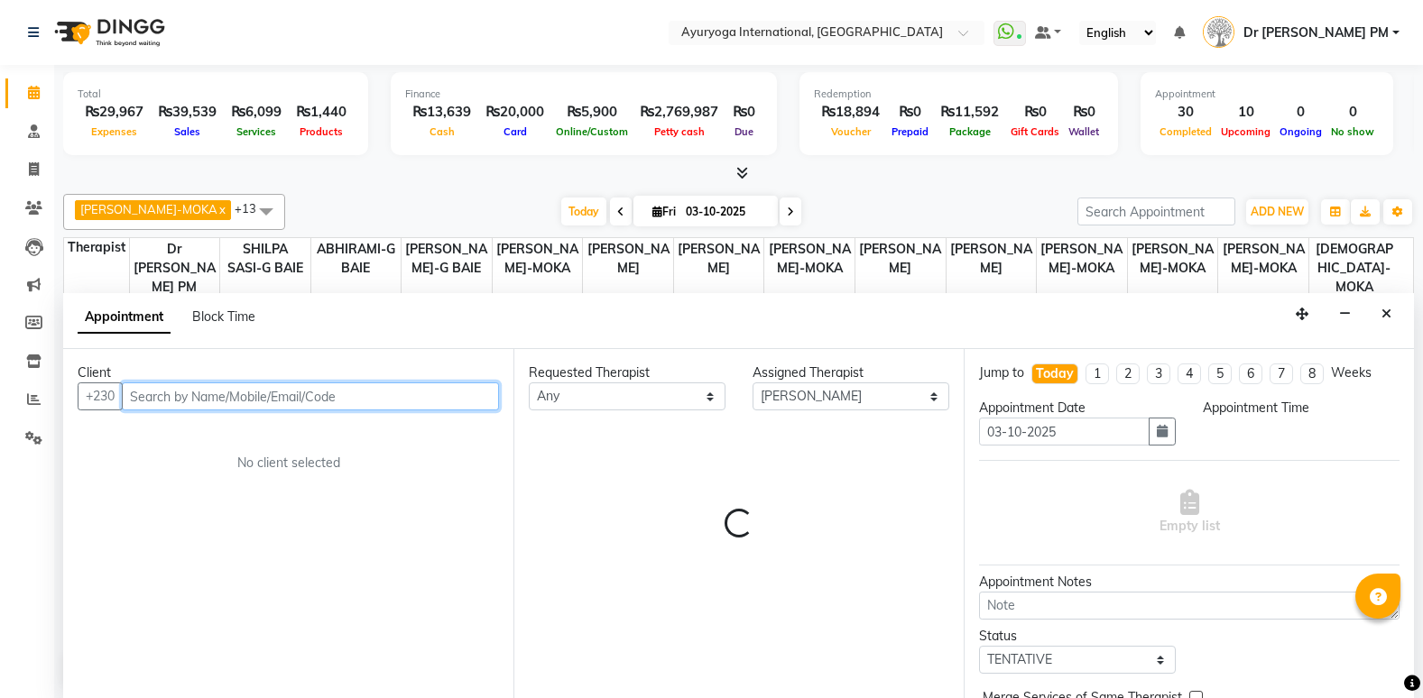
scroll to position [1, 0]
select select "975"
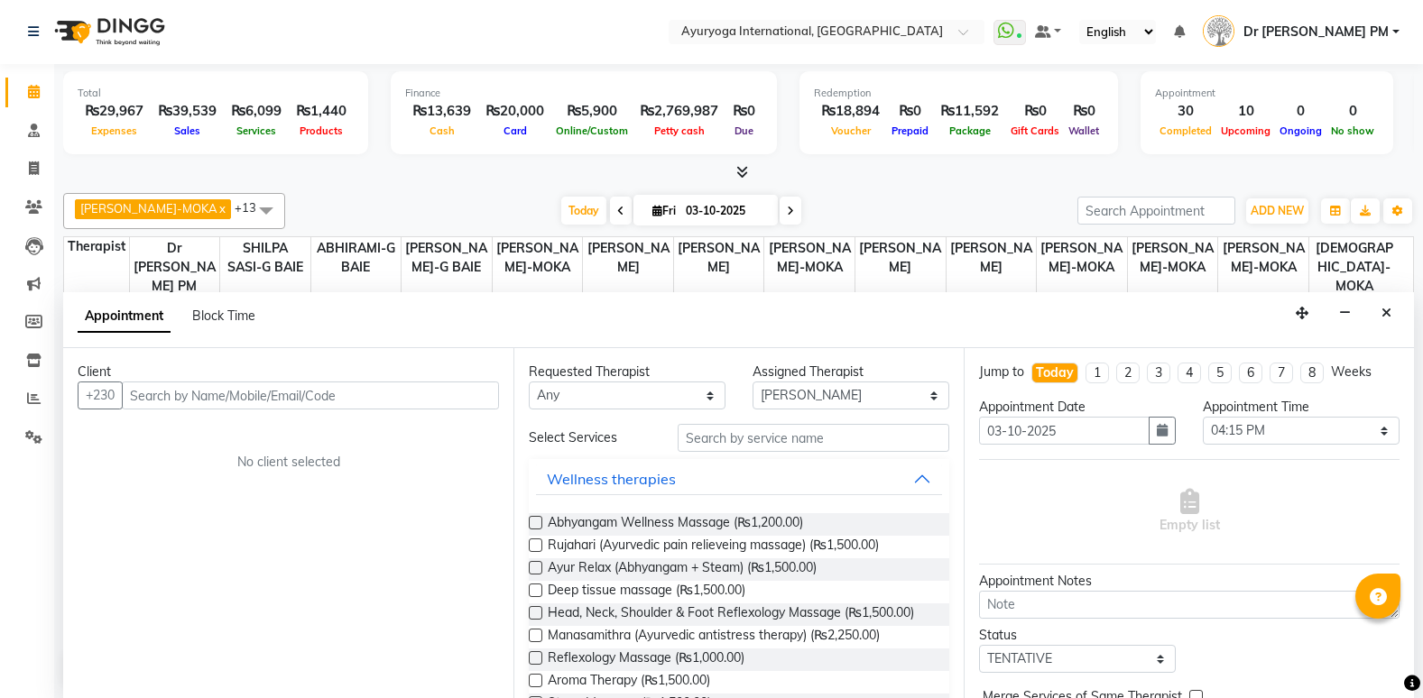
drag, startPoint x: 1381, startPoint y: 309, endPoint x: 707, endPoint y: 287, distance: 674.2
click at [1383, 311] on button "Close" at bounding box center [1386, 313] width 26 height 28
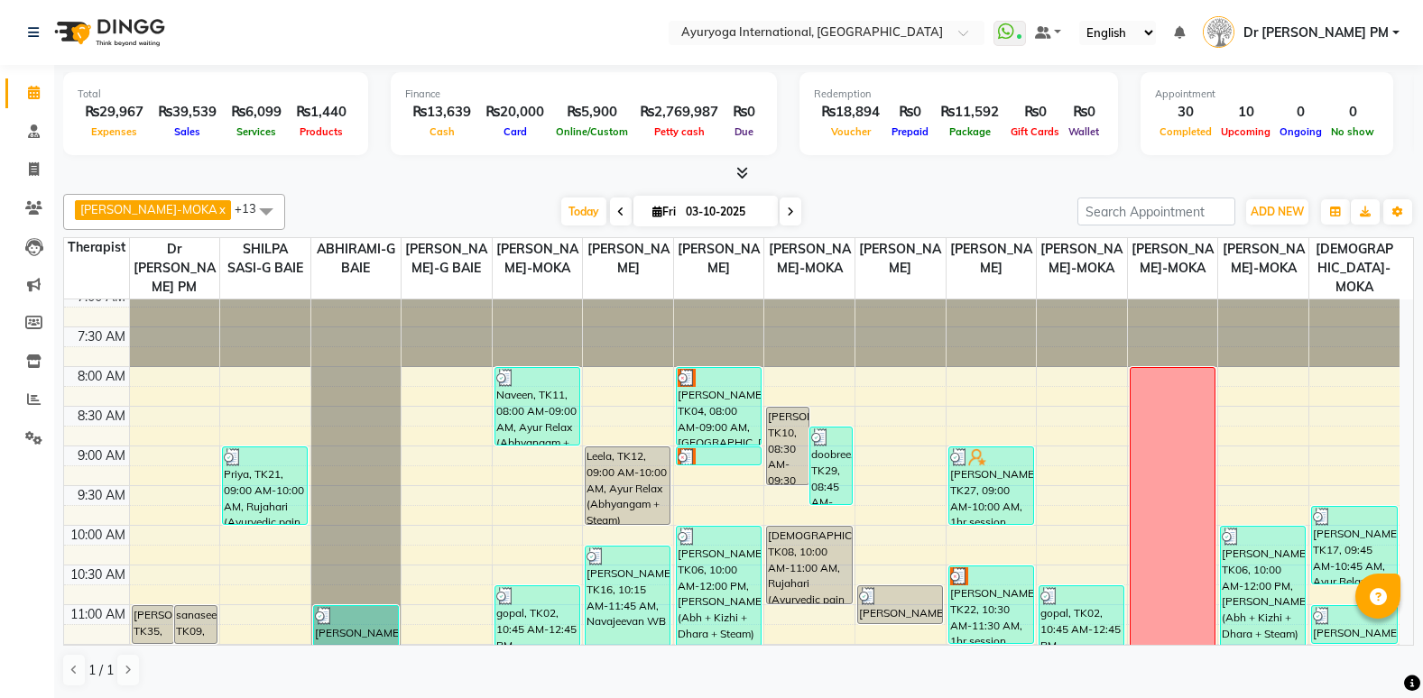
scroll to position [0, 0]
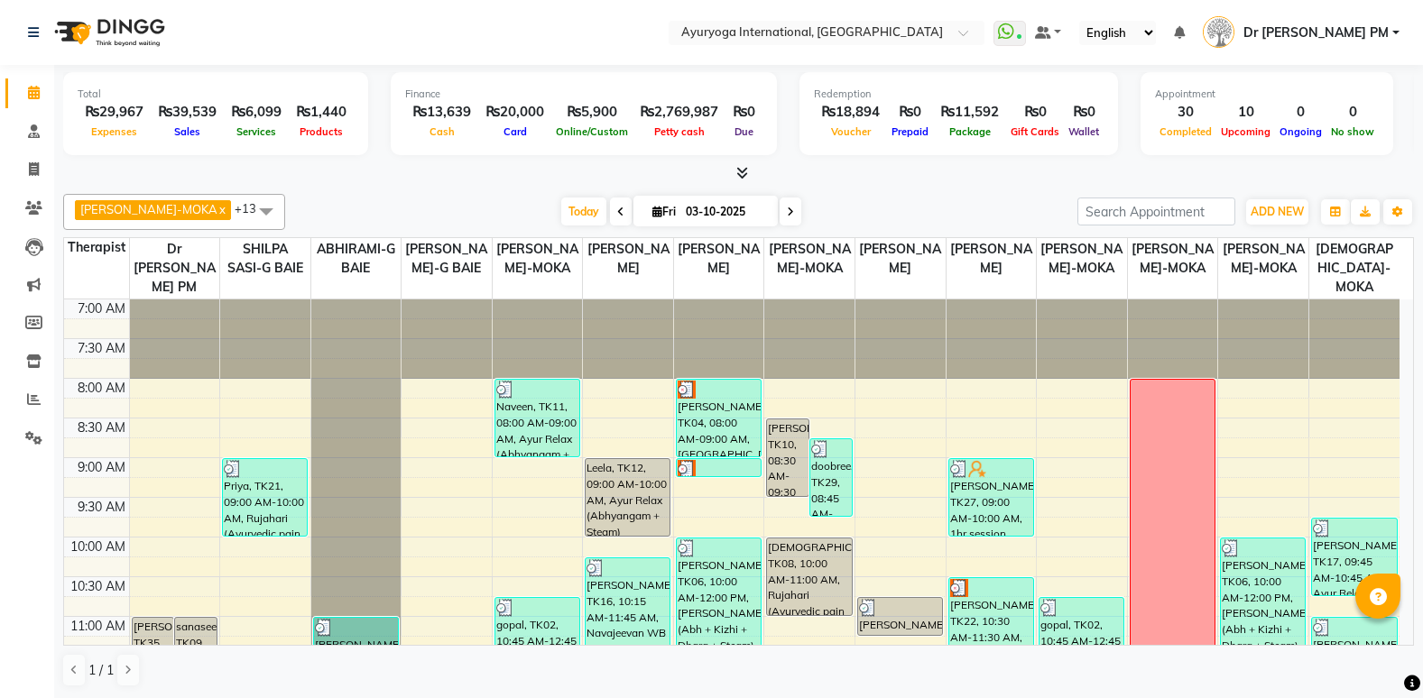
click at [779, 208] on span at bounding box center [790, 212] width 22 height 28
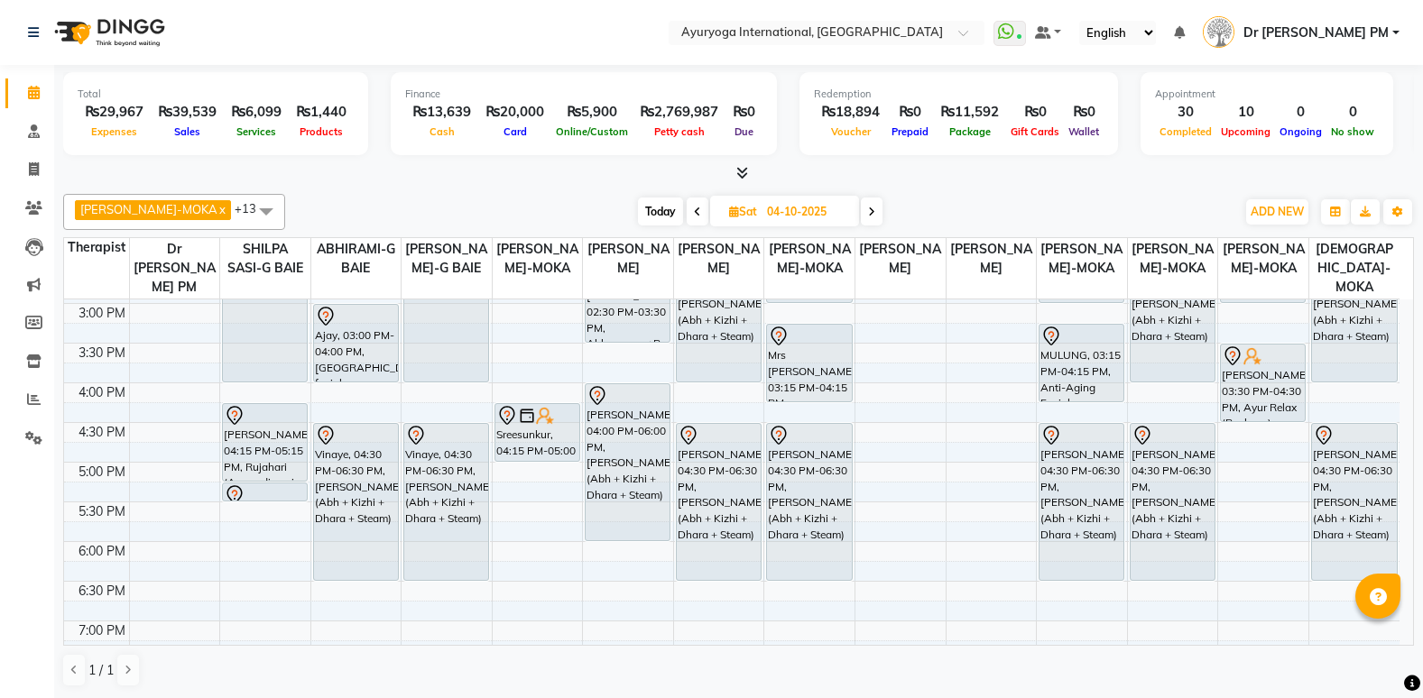
scroll to position [631, 0]
click at [651, 222] on span "Today" at bounding box center [660, 212] width 45 height 28
type input "03-10-2025"
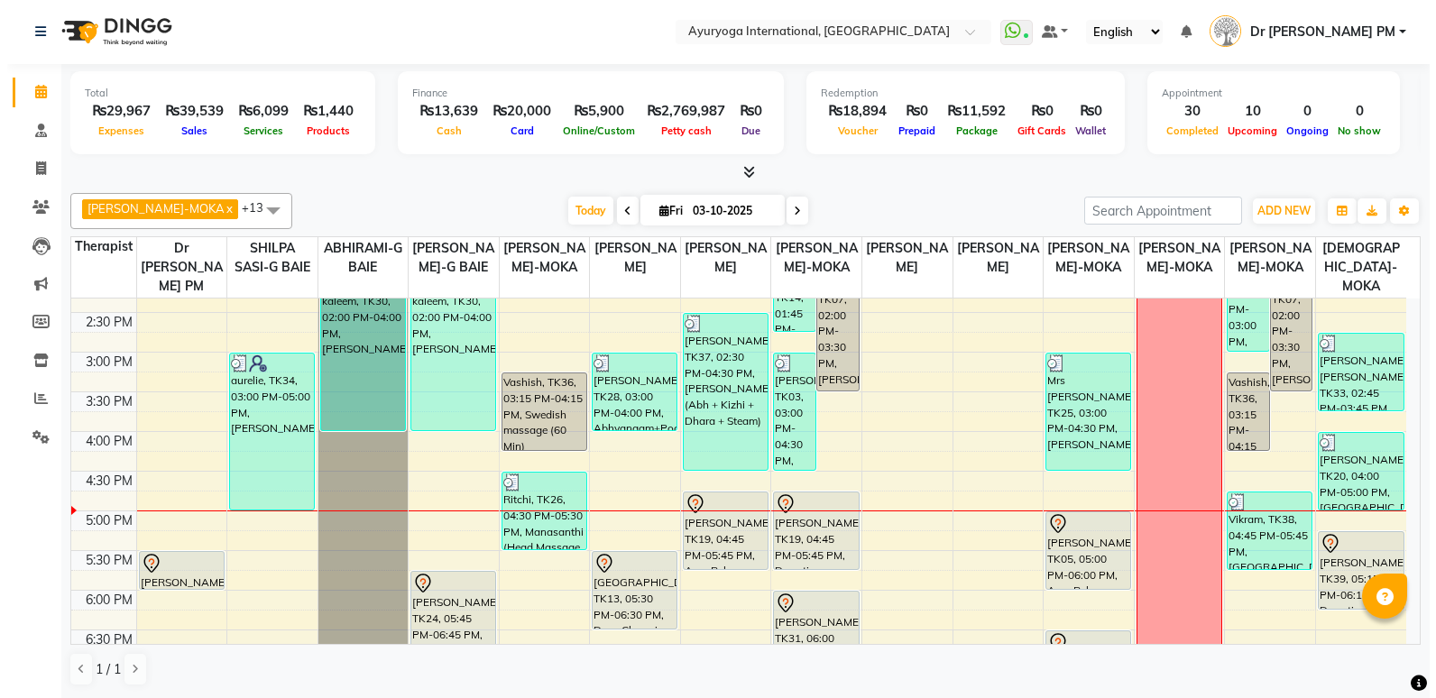
scroll to position [494, 0]
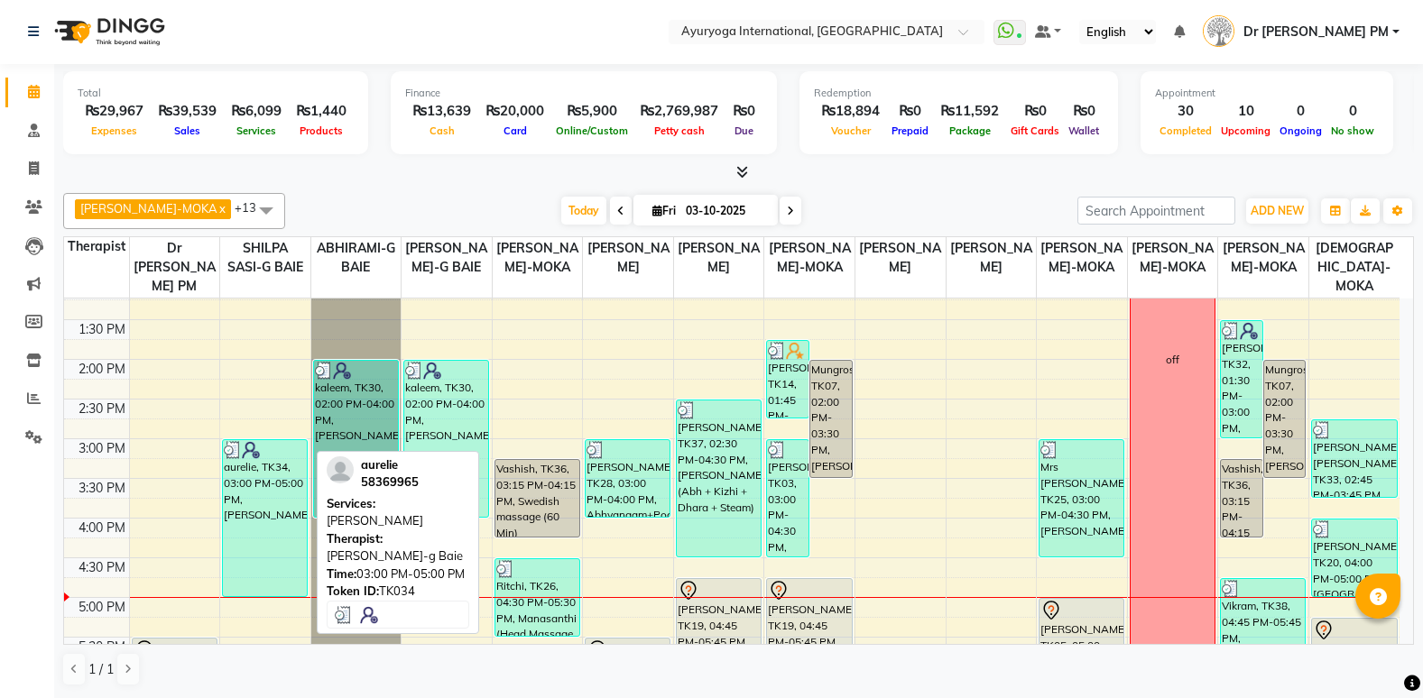
click at [262, 525] on div "aurelie, TK34, 03:00 PM-05:00 PM, [PERSON_NAME]" at bounding box center [265, 518] width 84 height 156
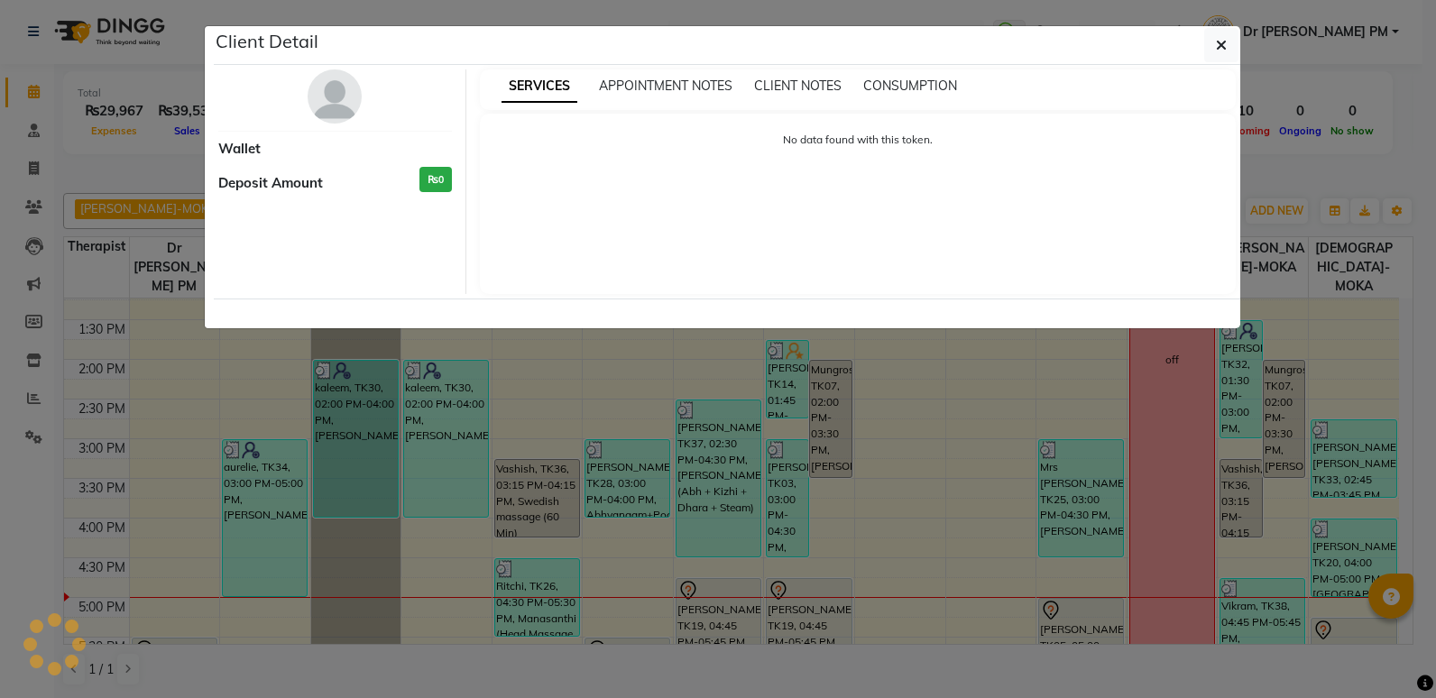
select select "3"
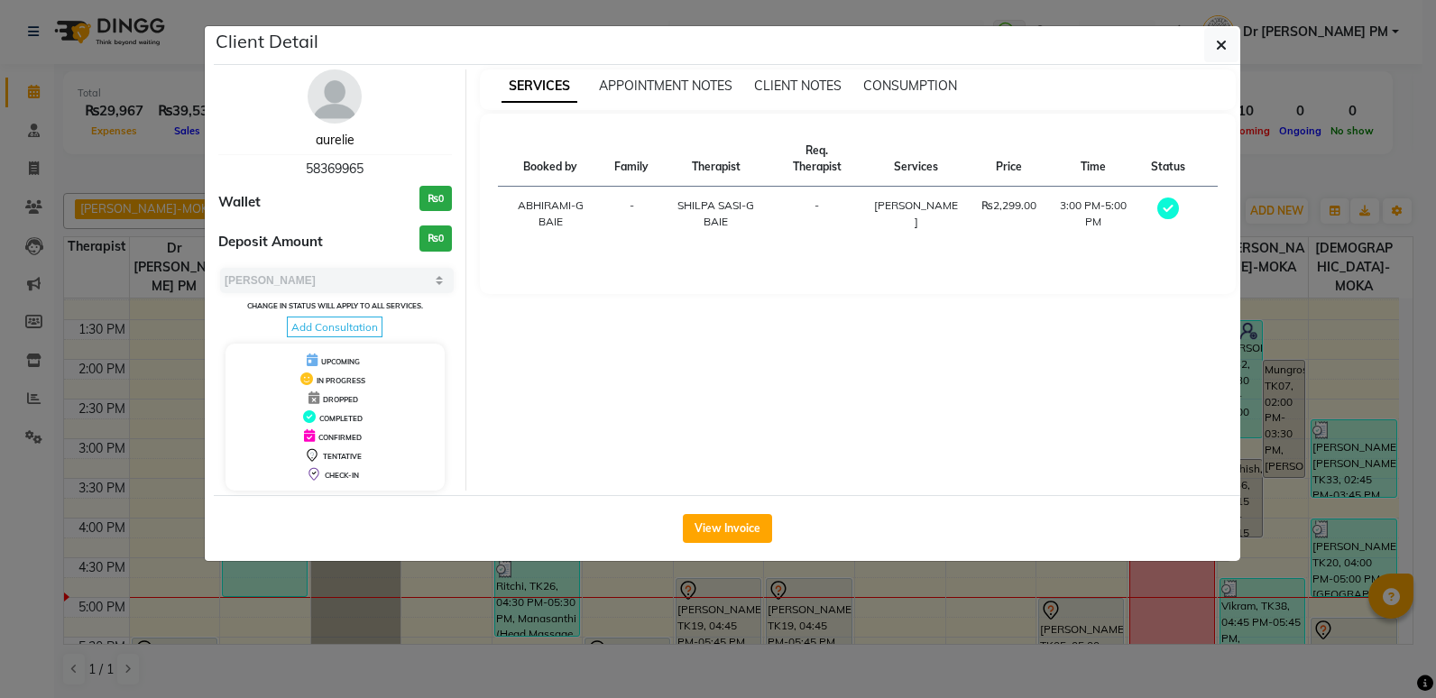
click at [350, 140] on link "aurelie" at bounding box center [335, 140] width 39 height 16
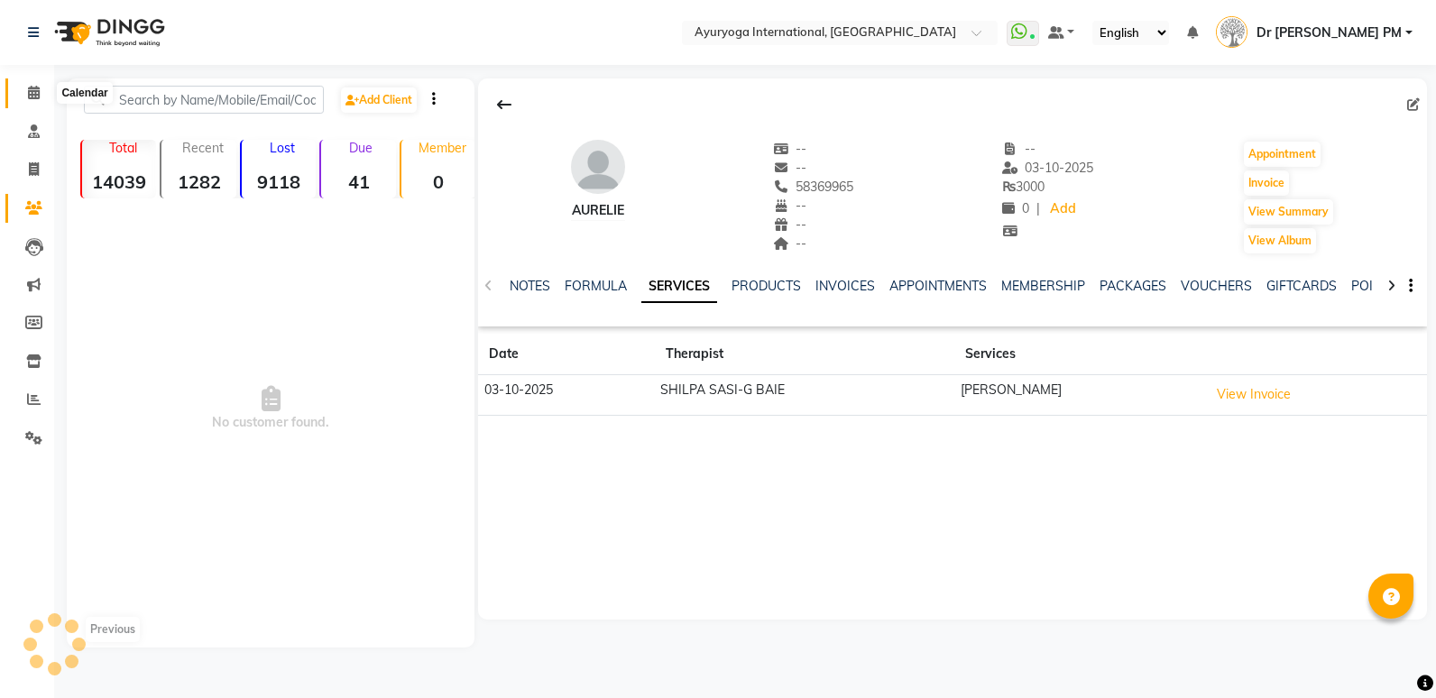
click at [33, 90] on icon at bounding box center [34, 93] width 12 height 14
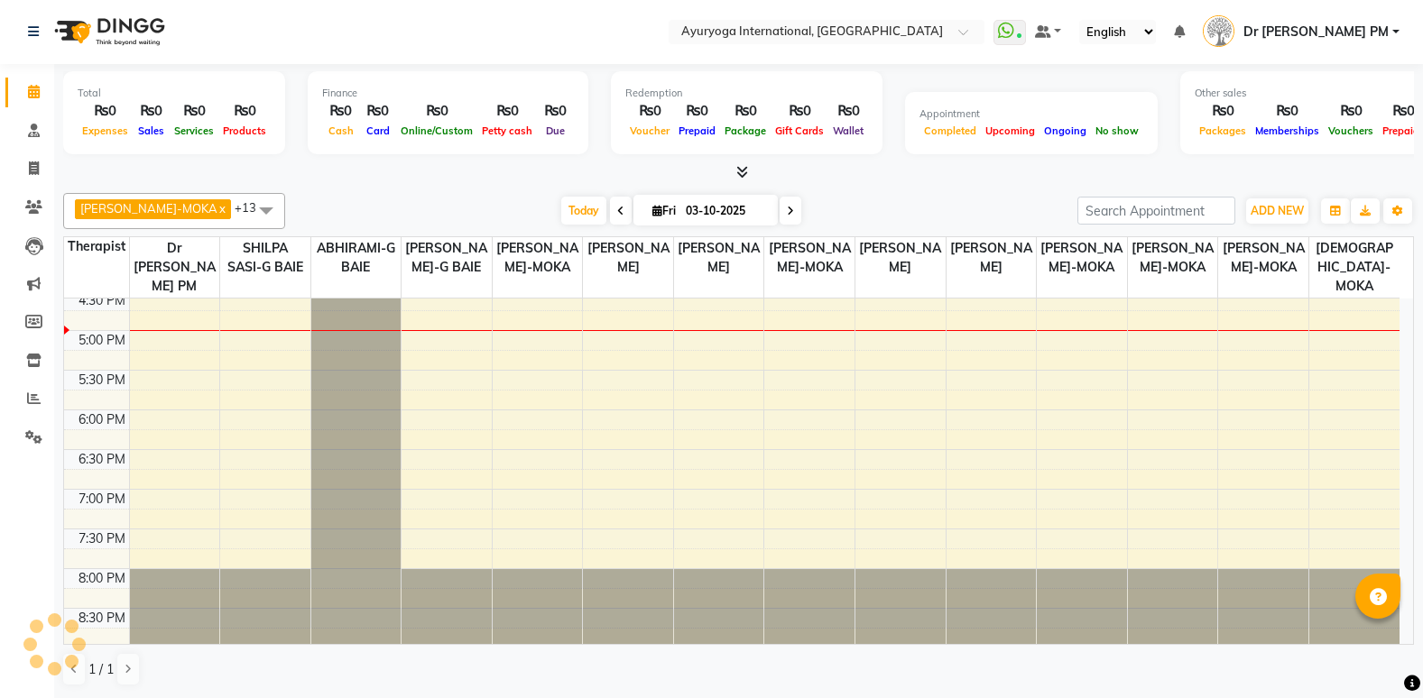
scroll to position [765, 0]
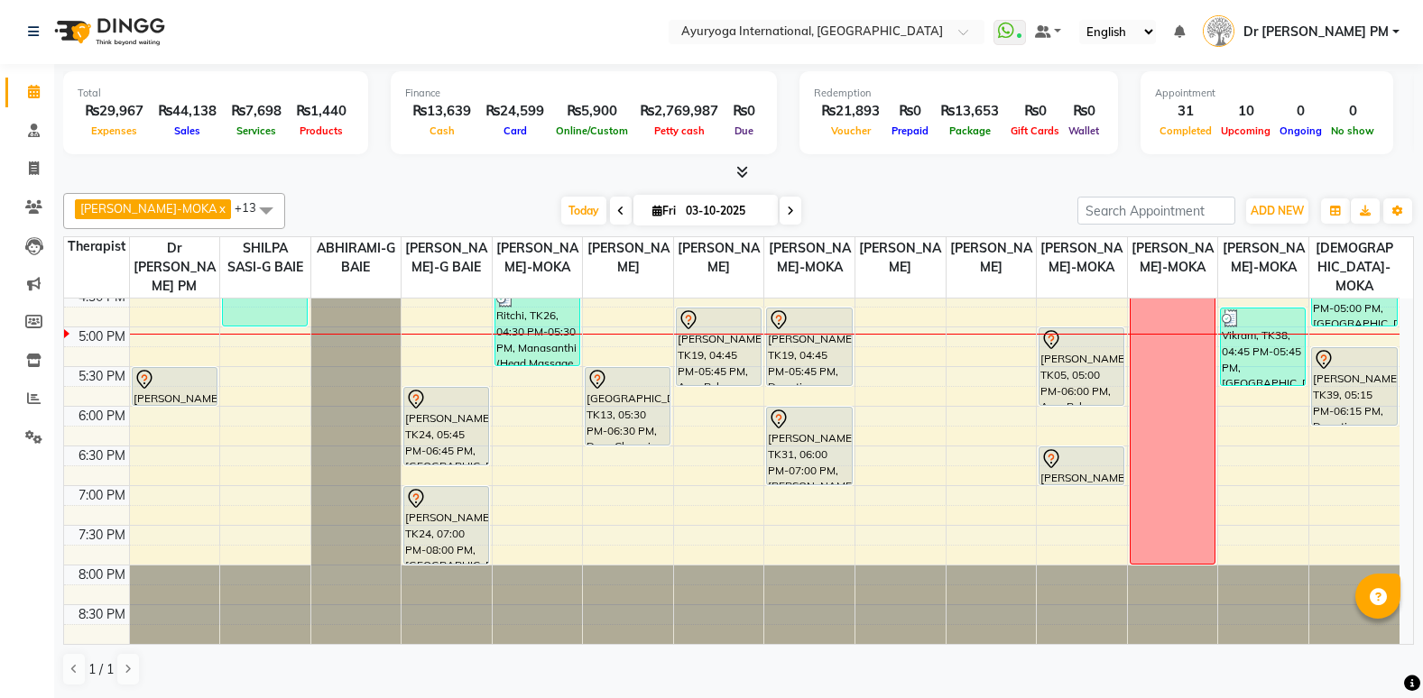
click at [779, 199] on span at bounding box center [790, 211] width 22 height 28
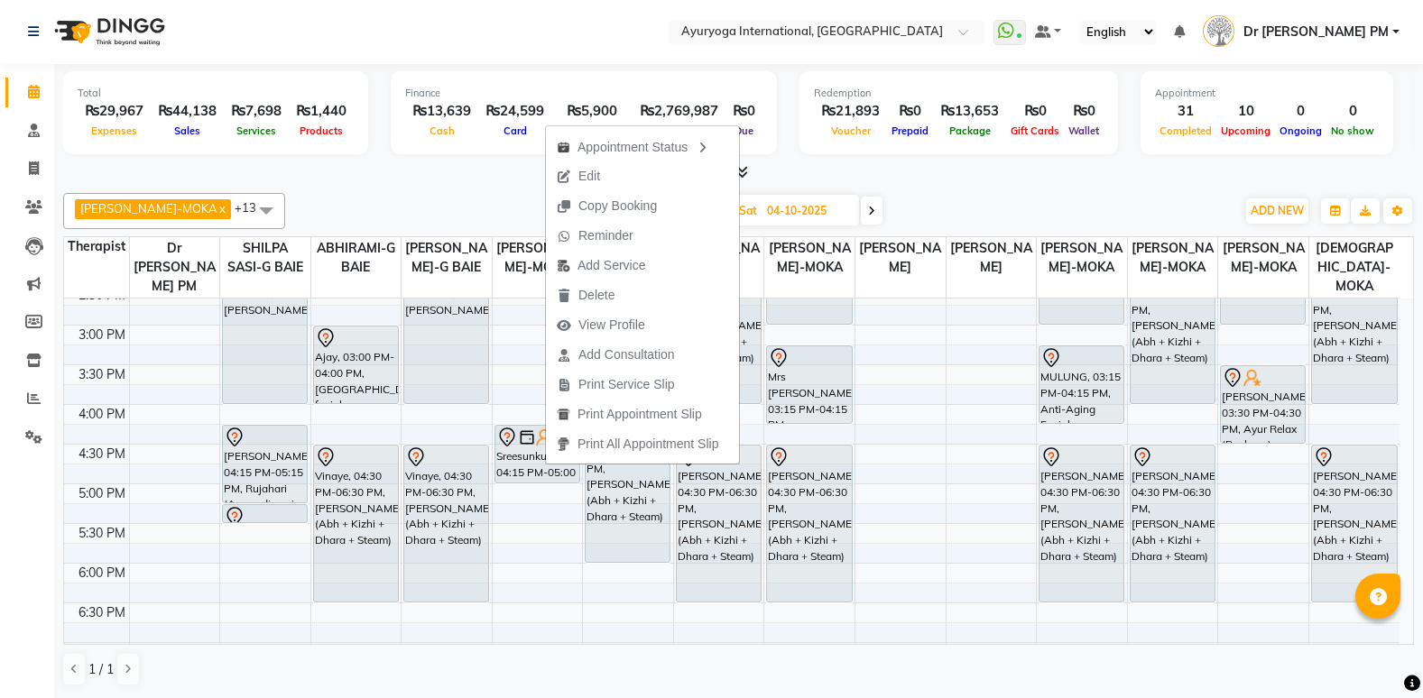
scroll to position [585, 0]
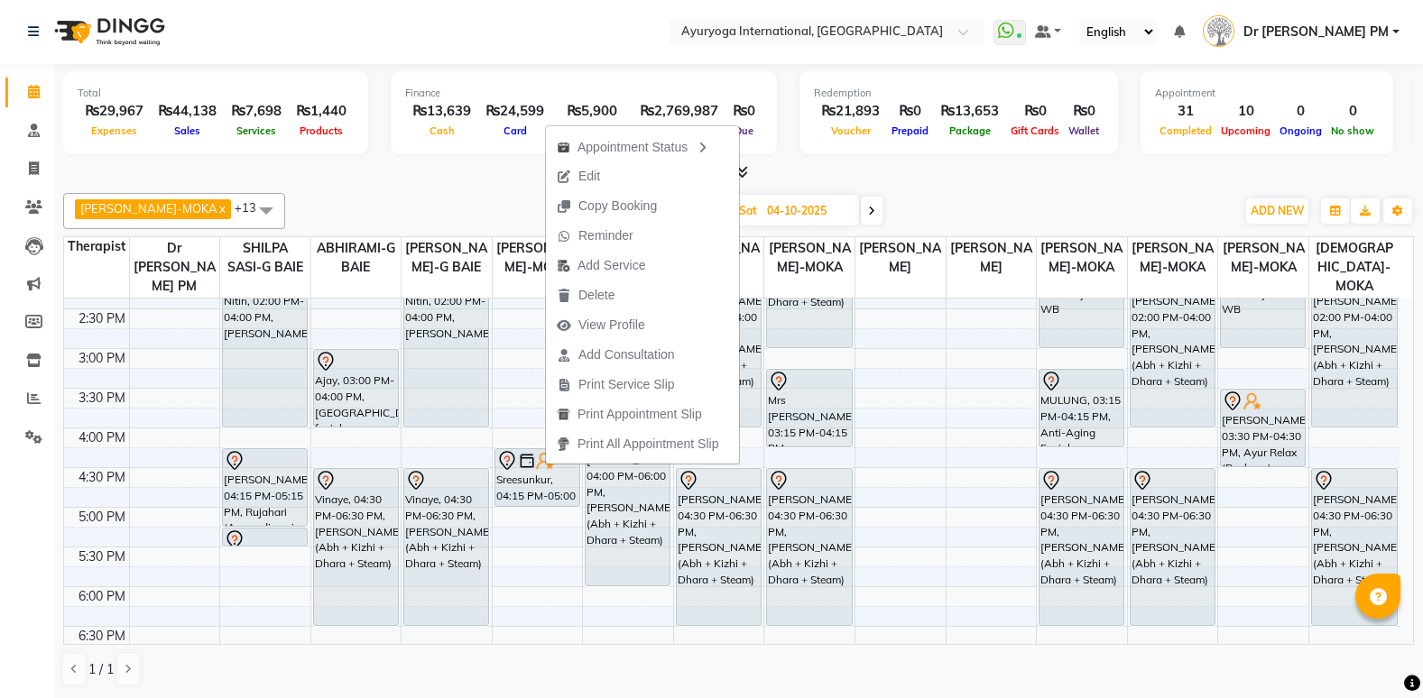
click at [597, 54] on nav "Select Location × Ayuryoga International, [GEOGRAPHIC_DATA] Rd WhatsApp Status …" at bounding box center [711, 31] width 1423 height 65
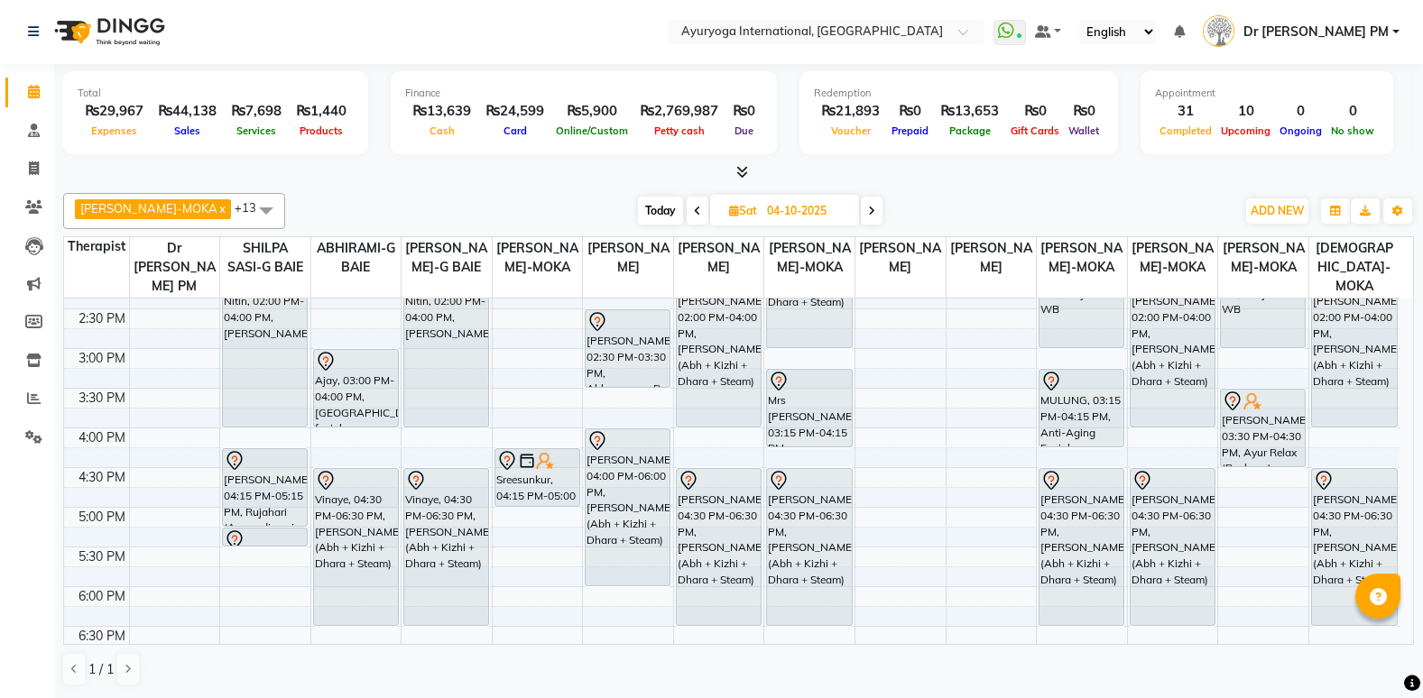
click at [640, 200] on span "Today" at bounding box center [660, 211] width 45 height 28
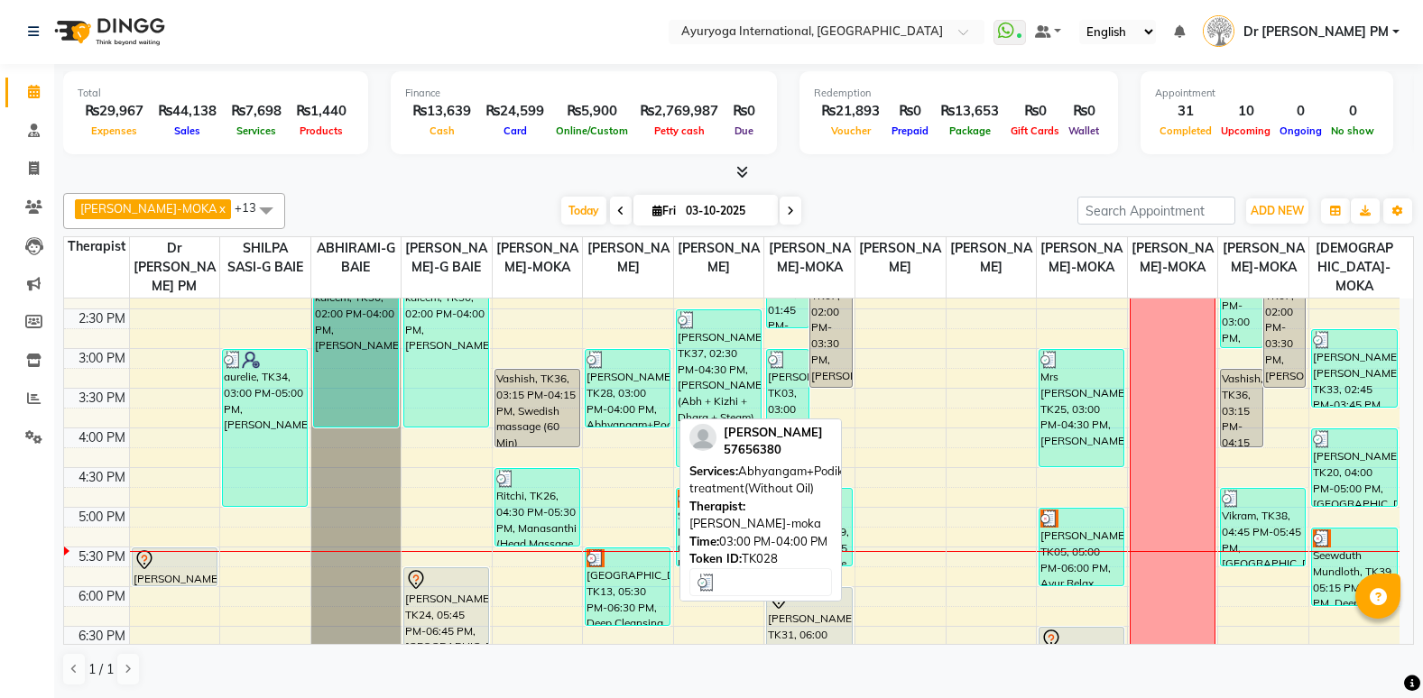
scroll to position [675, 0]
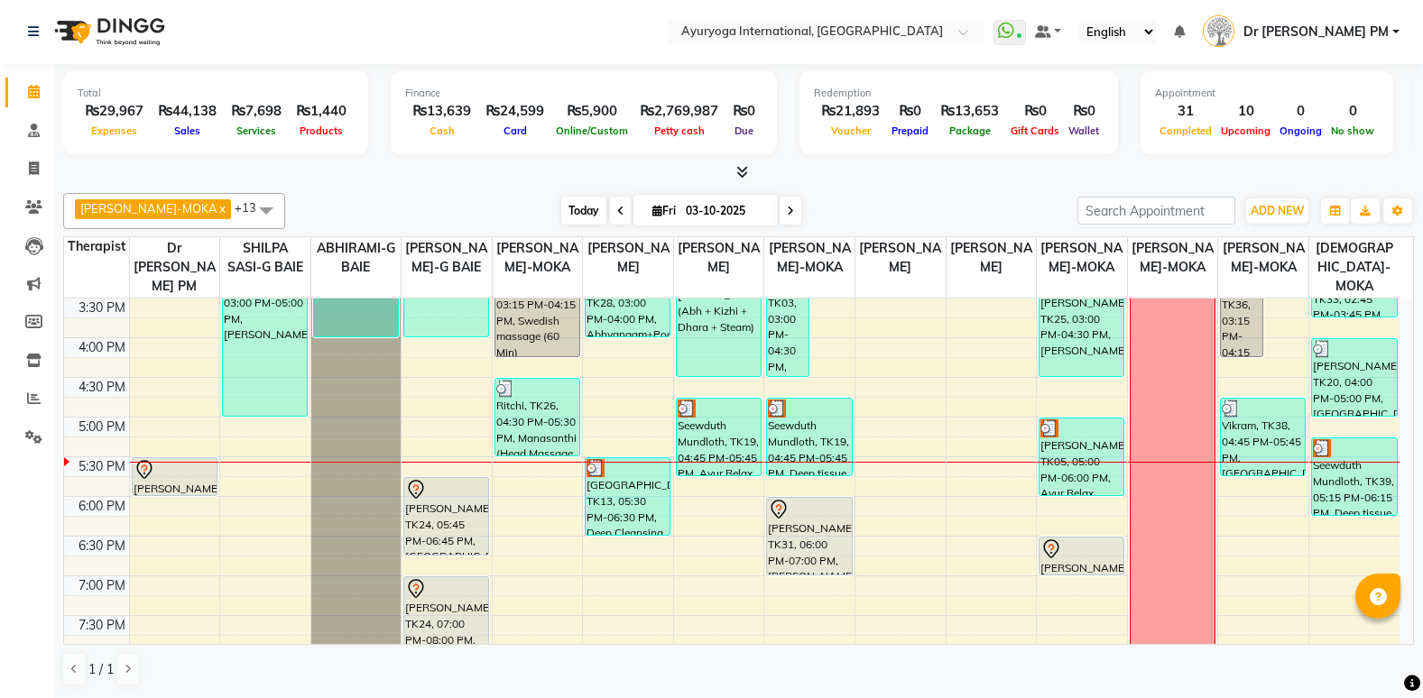
click at [564, 207] on span "Today" at bounding box center [583, 211] width 45 height 28
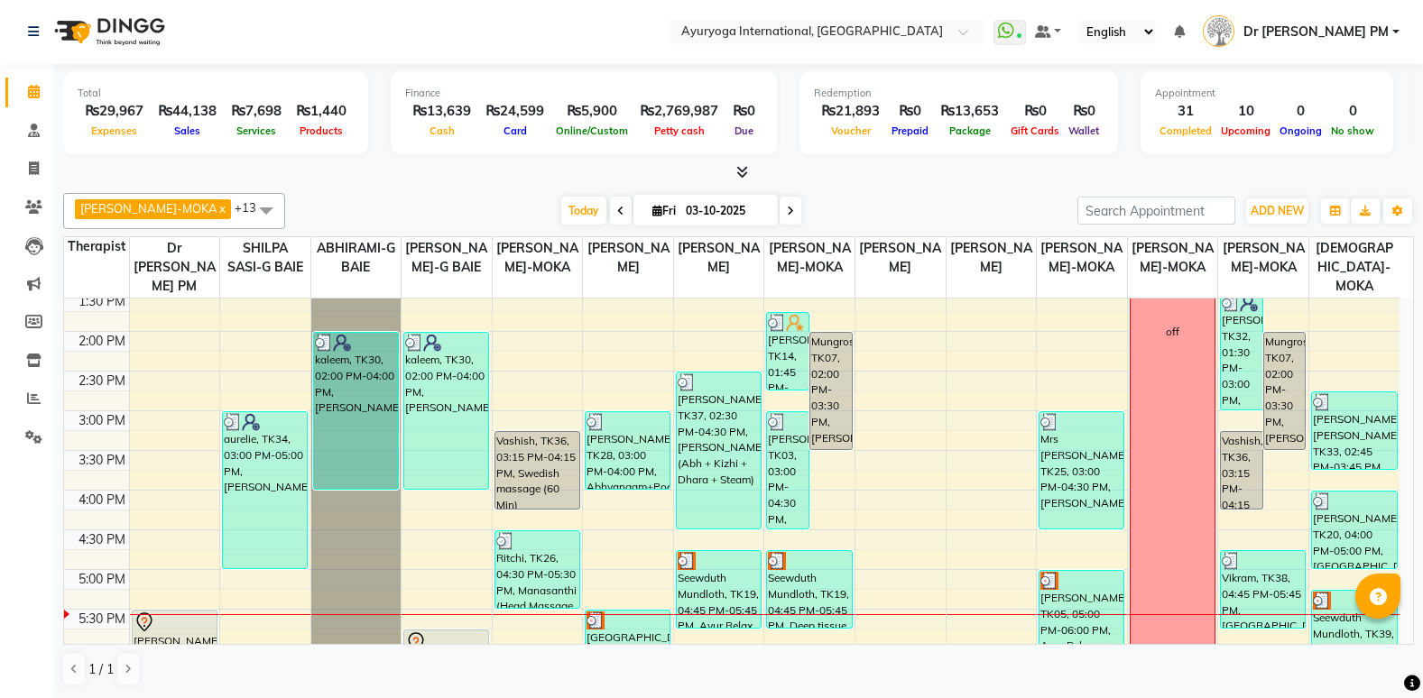
scroll to position [494, 0]
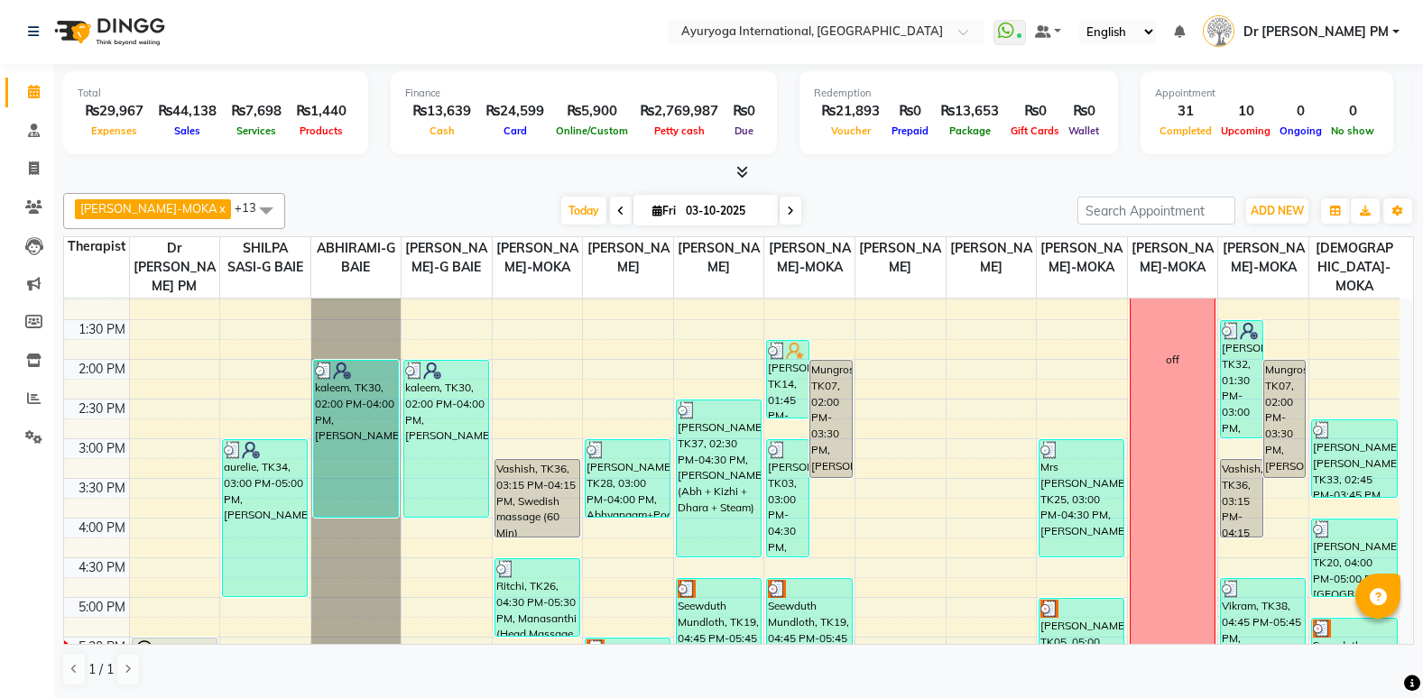
click at [779, 215] on span at bounding box center [790, 211] width 22 height 28
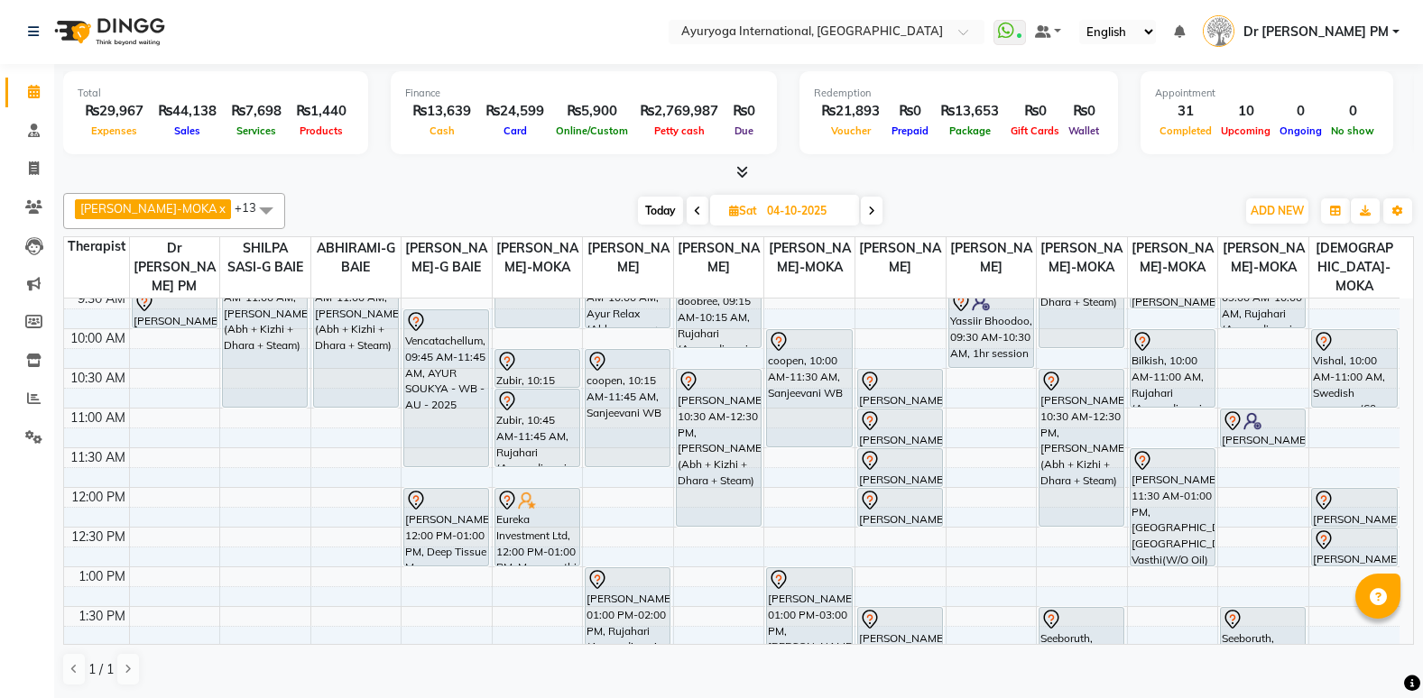
scroll to position [134, 0]
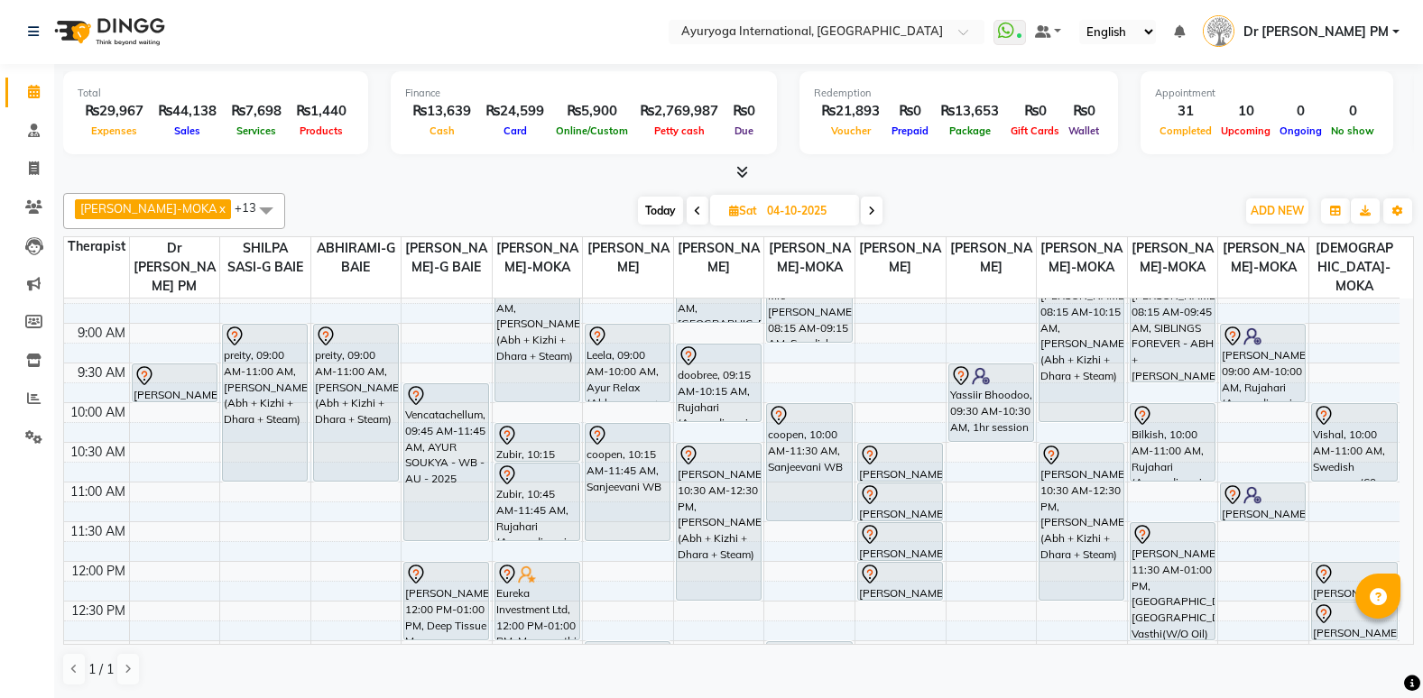
click at [694, 213] on icon at bounding box center [697, 211] width 7 height 11
type input "03-10-2025"
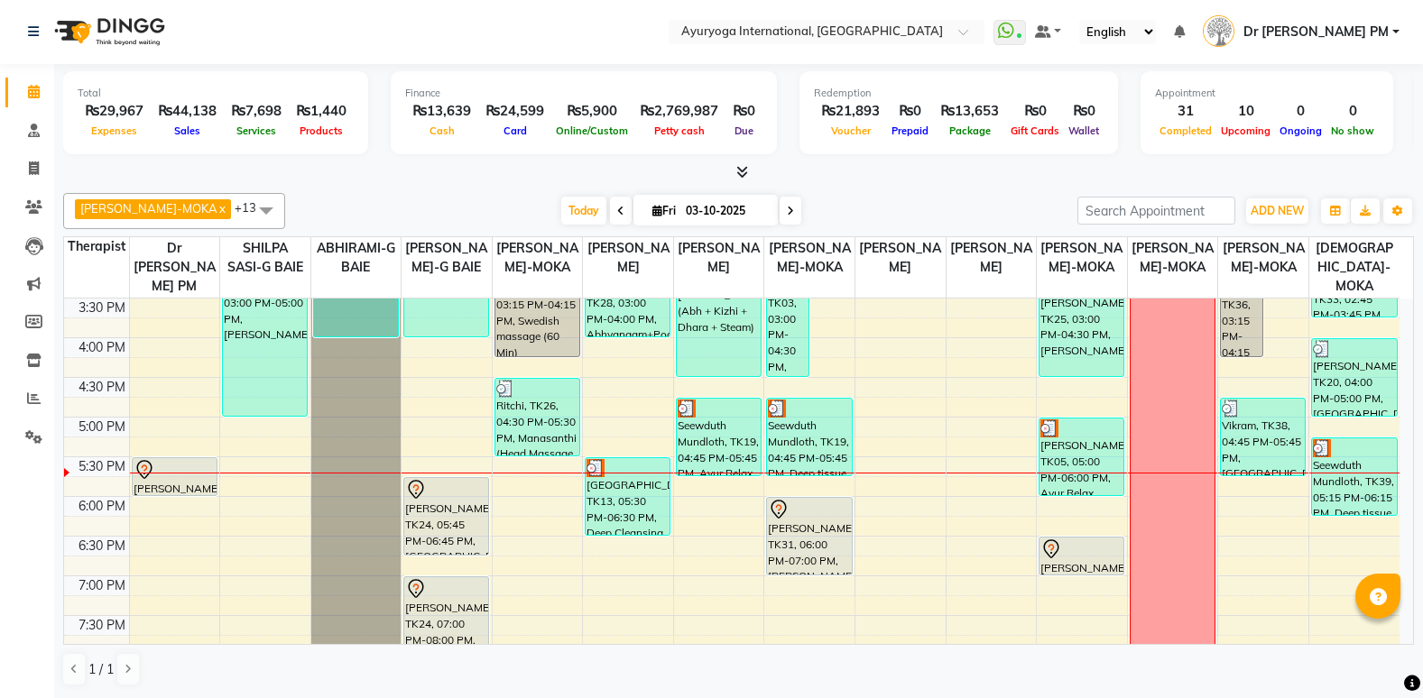
scroll to position [765, 0]
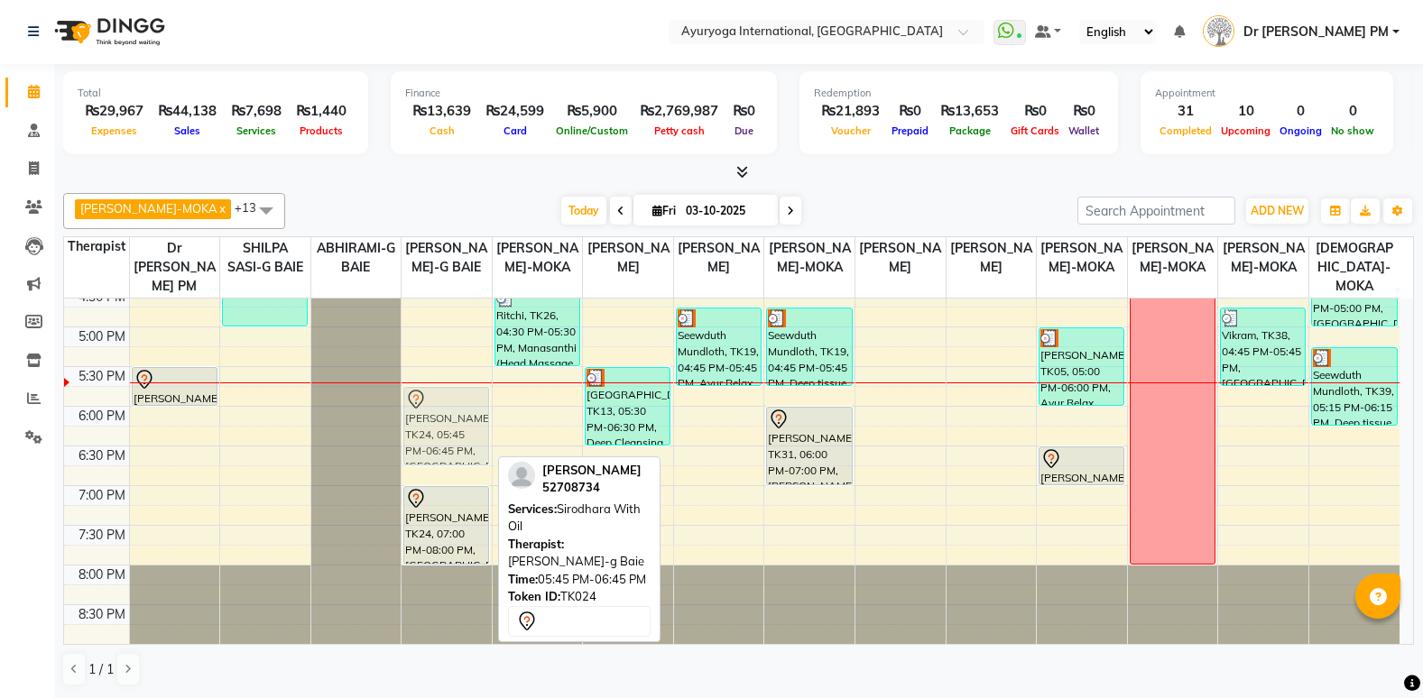
click at [466, 449] on div "kaleem, TK30, 02:00 PM-04:00 PM, [PERSON_NAME] [PERSON_NAME], TK24, 05:45 PM-06…" at bounding box center [446, 89] width 90 height 1110
click at [456, 462] on div at bounding box center [446, 464] width 84 height 7
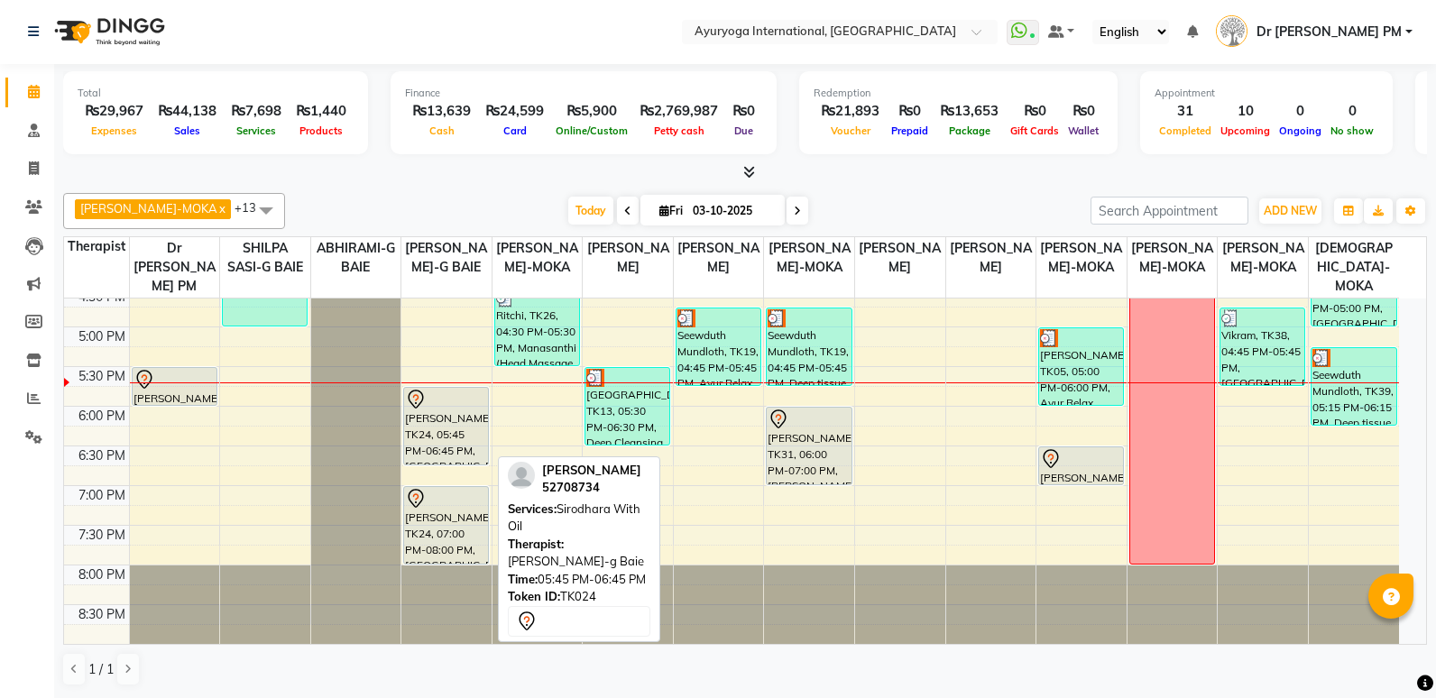
select select "7"
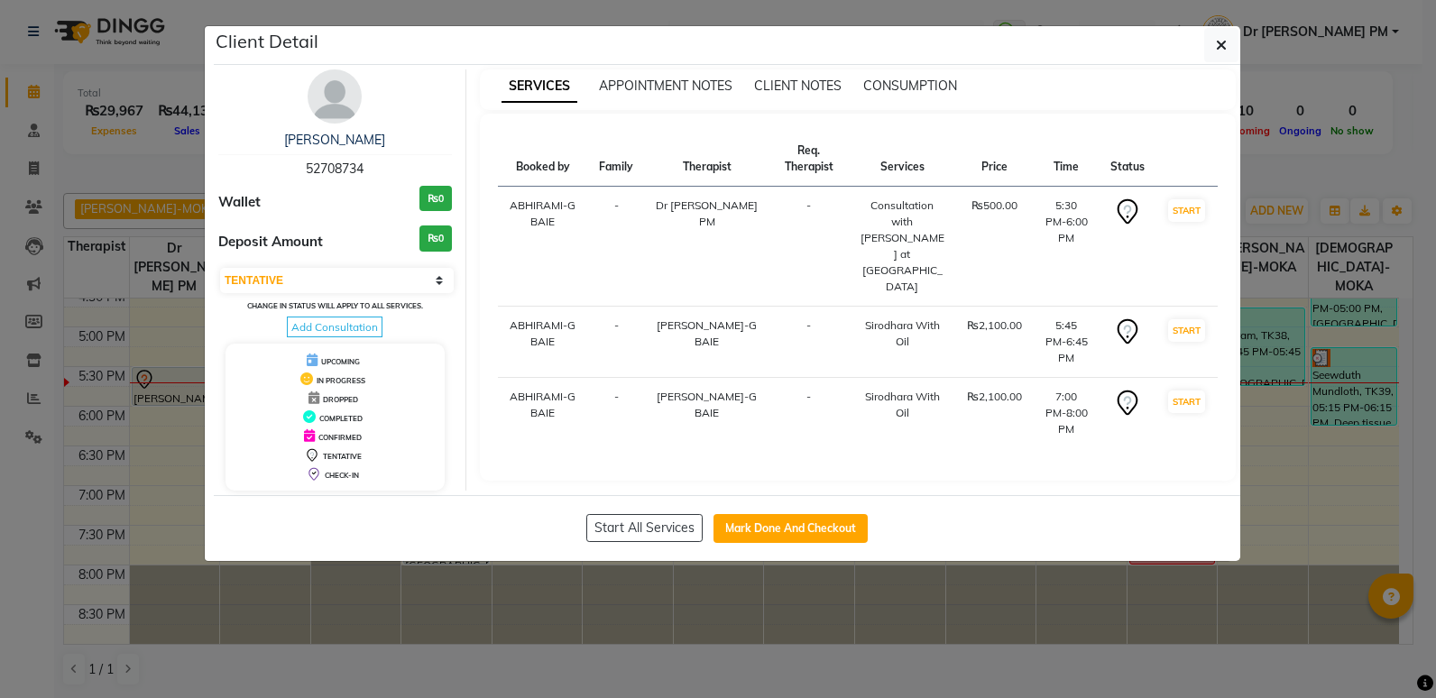
click at [187, 390] on ngb-modal-window "Client Detail [PERSON_NAME] 52708734 Wallet ₨0 Deposit Amount ₨0 Select IN SERV…" at bounding box center [718, 349] width 1436 height 698
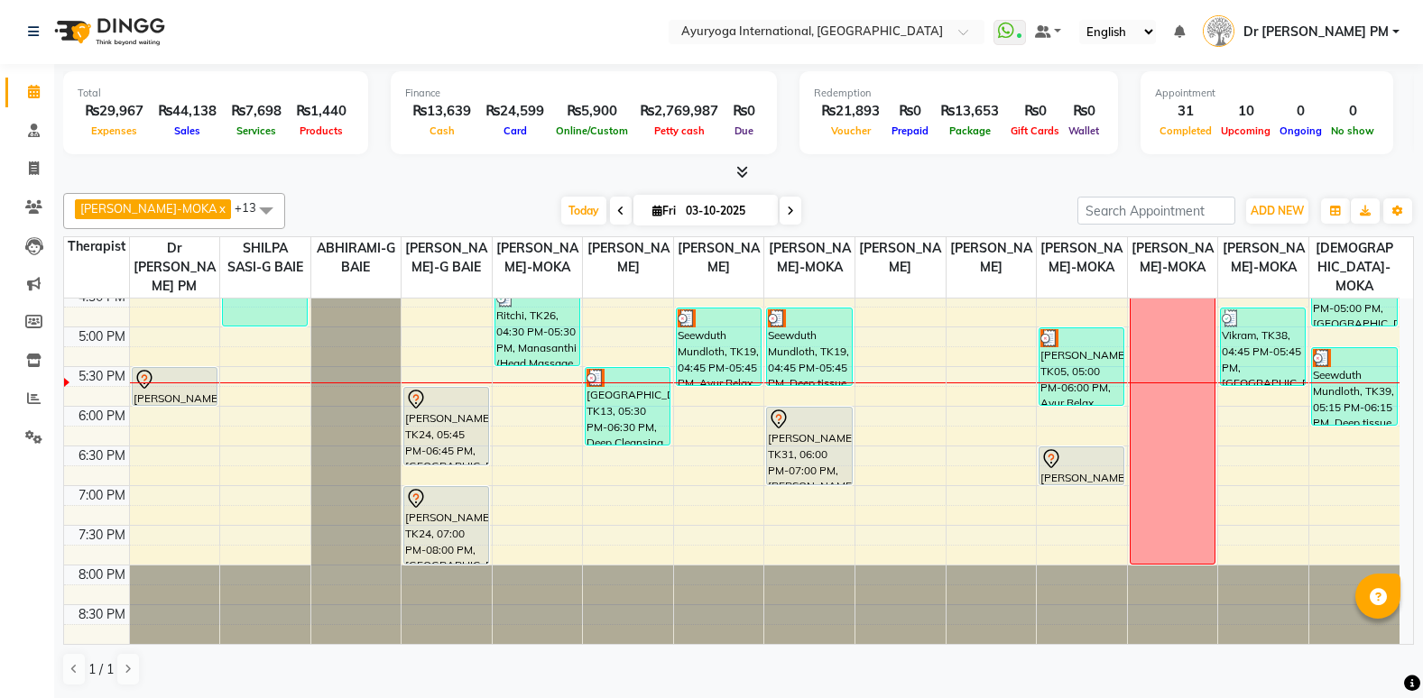
drag, startPoint x: 430, startPoint y: 465, endPoint x: 438, endPoint y: 459, distance: 10.3
click at [438, 459] on div "kaleem, TK30, 02:00 PM-04:00 PM, [PERSON_NAME] [PERSON_NAME], TK24, 05:45 PM-06…" at bounding box center [446, 89] width 90 height 1110
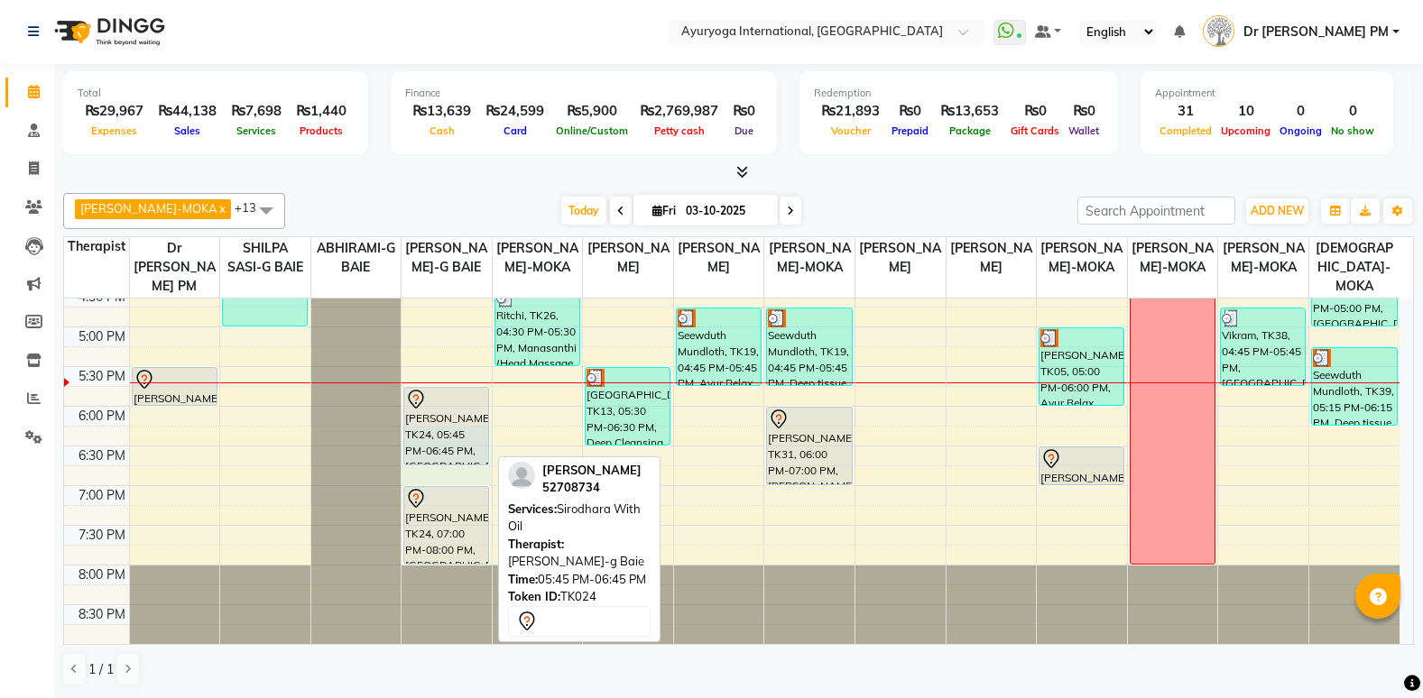
drag, startPoint x: 442, startPoint y: 478, endPoint x: 461, endPoint y: 427, distance: 54.8
click at [461, 427] on div "7:00 AM 7:30 AM 8:00 AM 8:30 AM 9:00 AM 9:30 AM 10:00 AM 10:30 AM 11:00 AM 11:3…" at bounding box center [731, 89] width 1335 height 1110
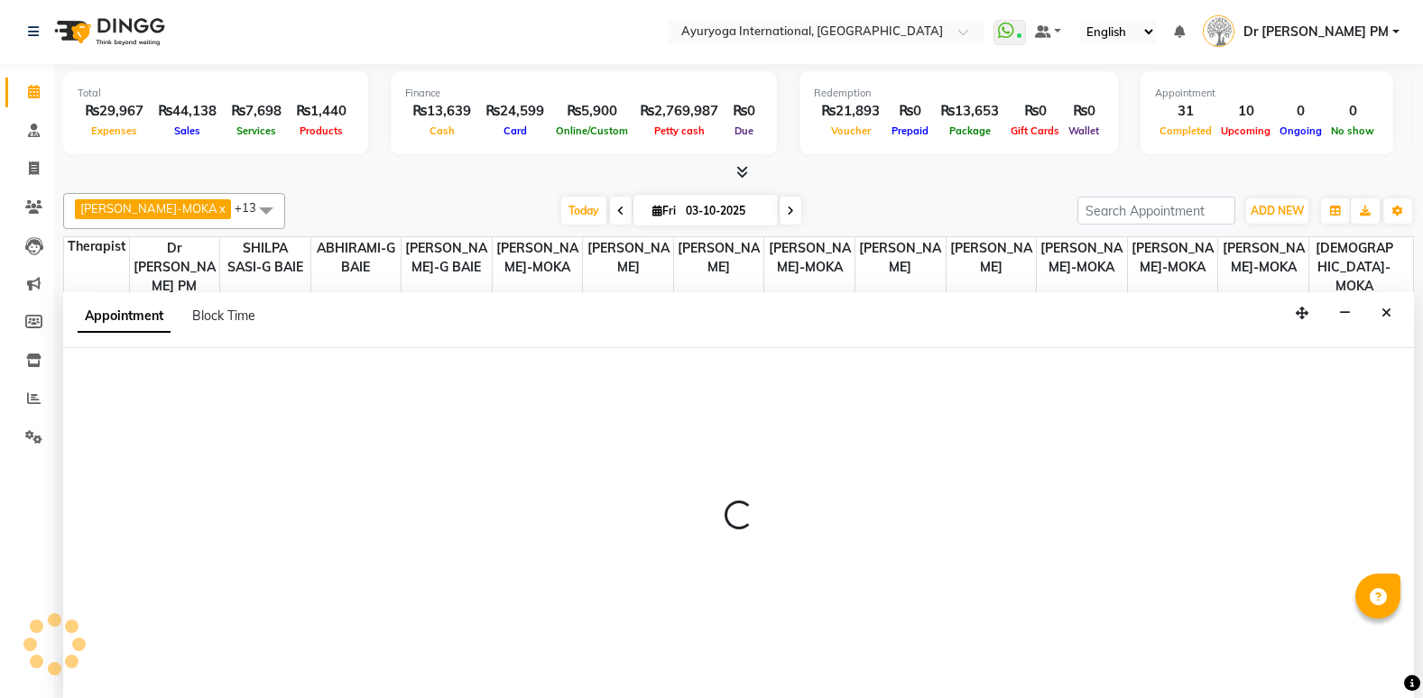
select select "50740"
select select "1095"
select select "tentative"
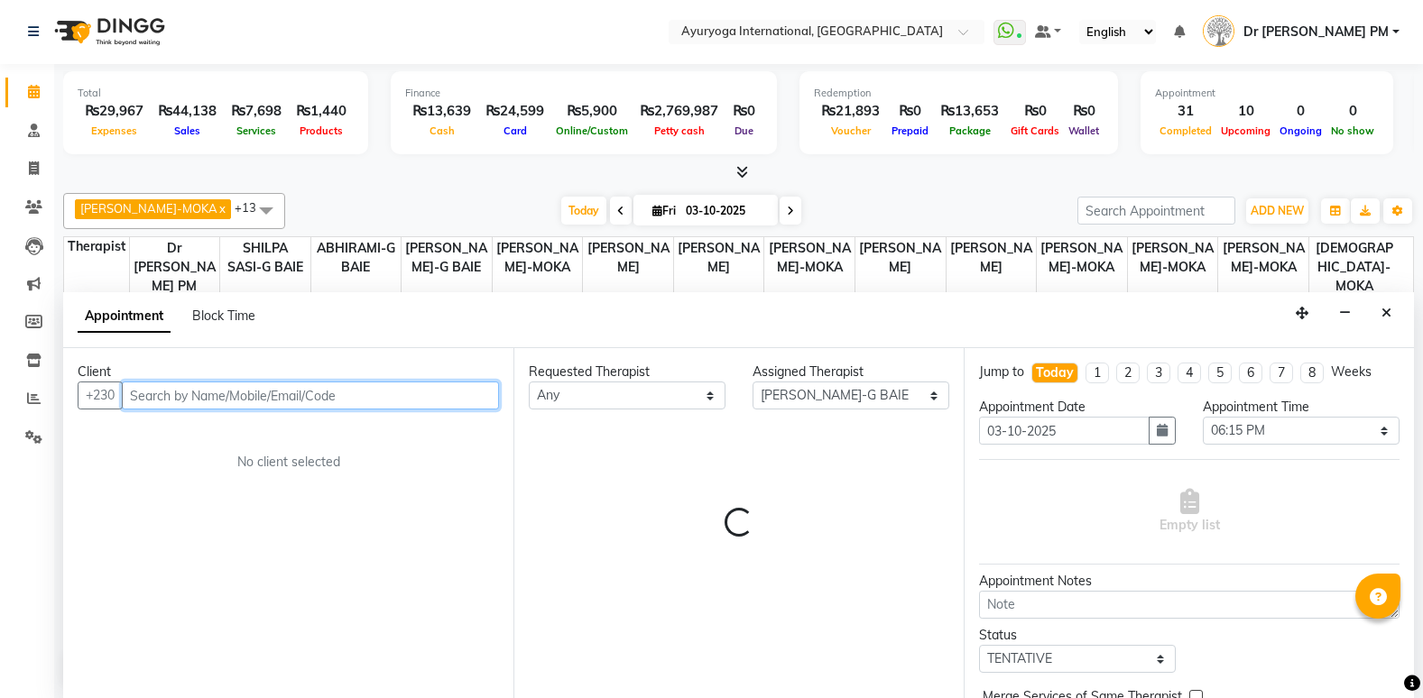
click at [318, 196] on div "[PERSON_NAME]-MOKA x ABHIRAMI-G BAIE x [PERSON_NAME]-MOKA x ALEENA-MOKA x [PERS…" at bounding box center [738, 211] width 1350 height 36
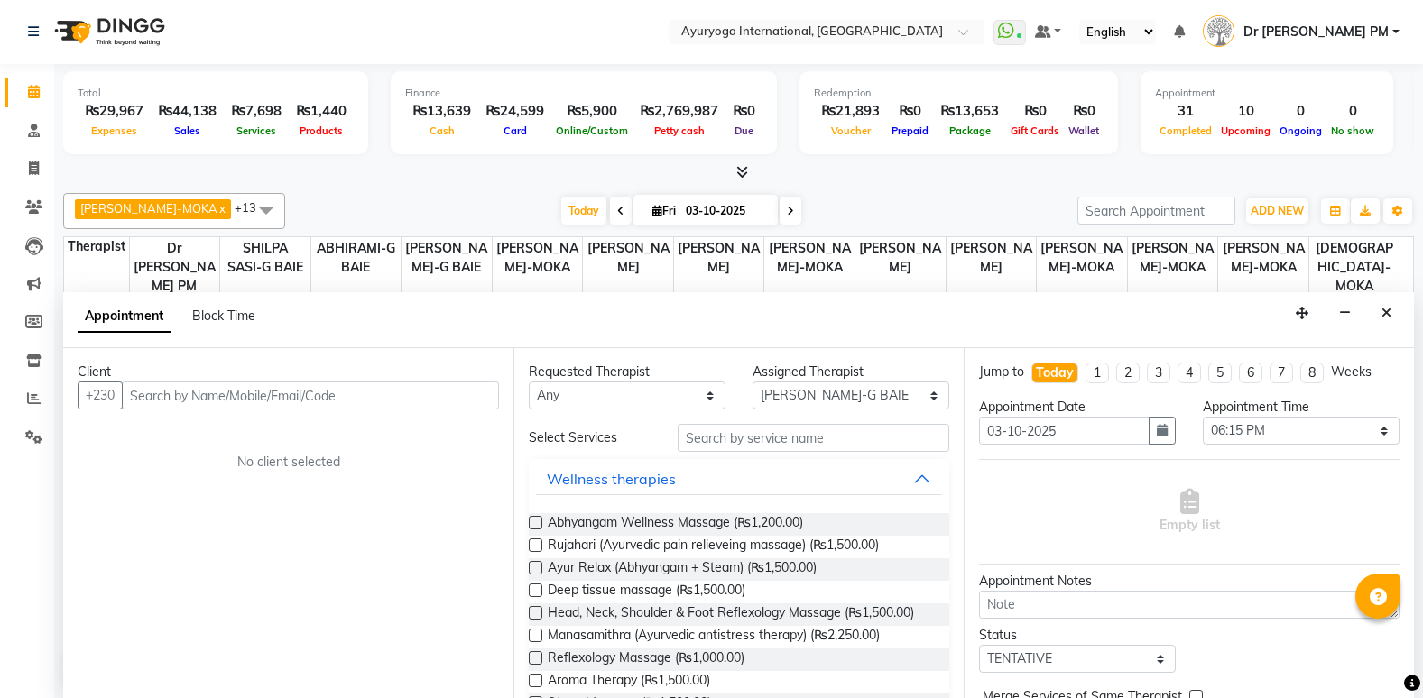
click at [318, 196] on div "[PERSON_NAME]-MOKA x ABHIRAMI-G BAIE x [PERSON_NAME]-MOKA x ALEENA-MOKA x [PERS…" at bounding box center [738, 211] width 1350 height 36
click at [1384, 321] on button "Close" at bounding box center [1386, 313] width 26 height 28
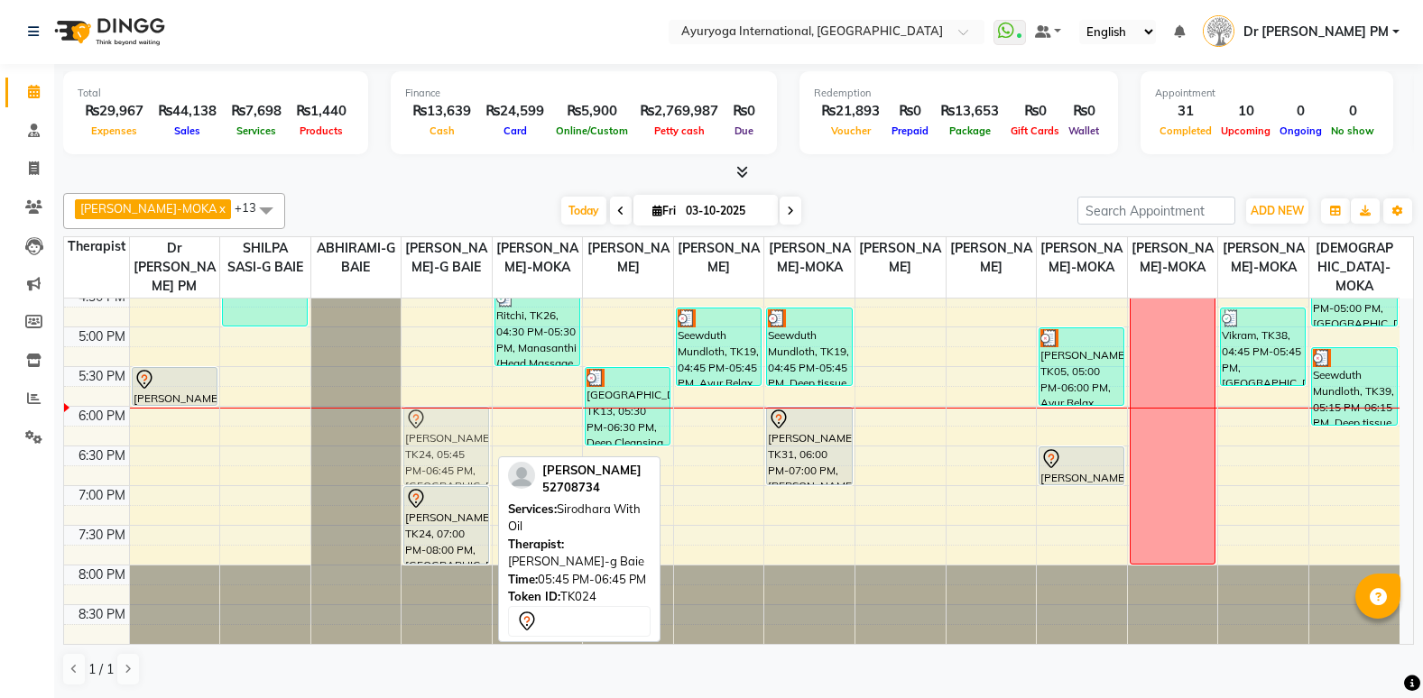
click at [477, 465] on div "kaleem, TK30, 02:00 PM-04:00 PM, [PERSON_NAME] [PERSON_NAME], TK24, 05:45 PM-06…" at bounding box center [446, 89] width 90 height 1110
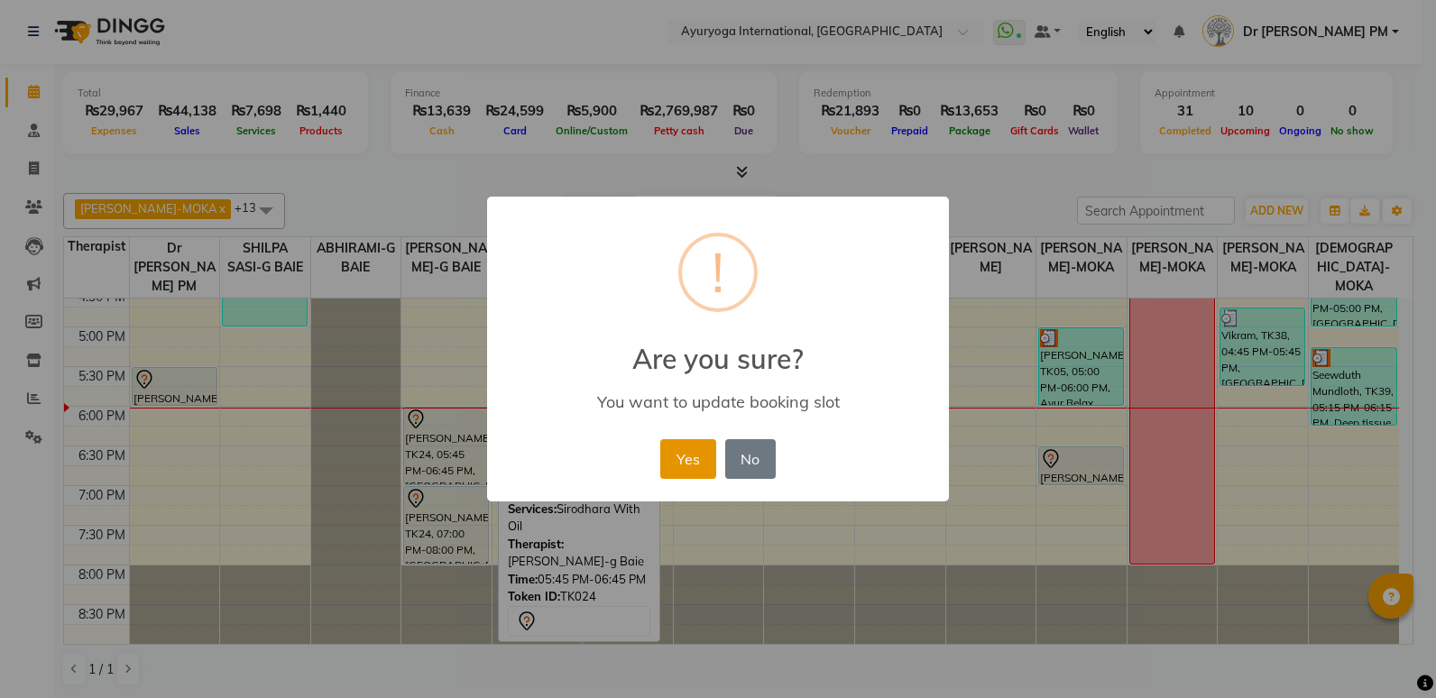
click at [677, 474] on button "Yes" at bounding box center [687, 459] width 55 height 40
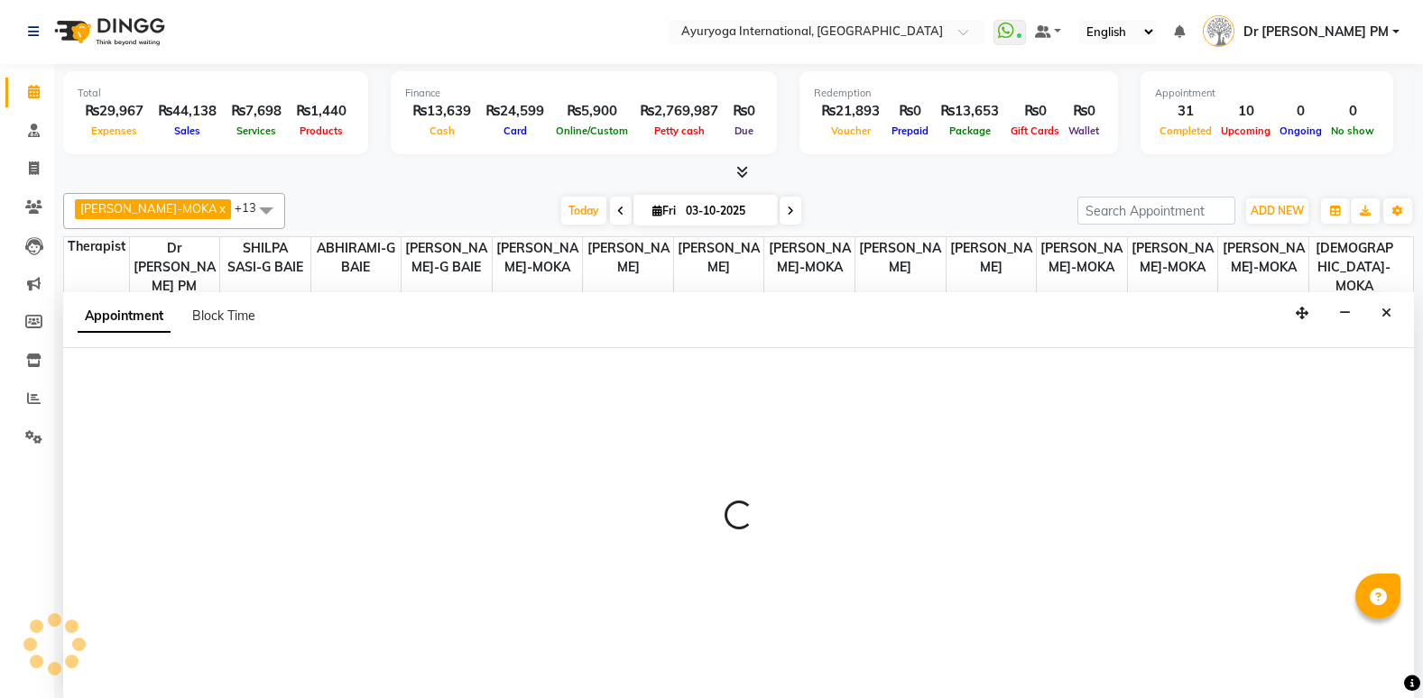
select select "70418"
select select "1110"
select select "tentative"
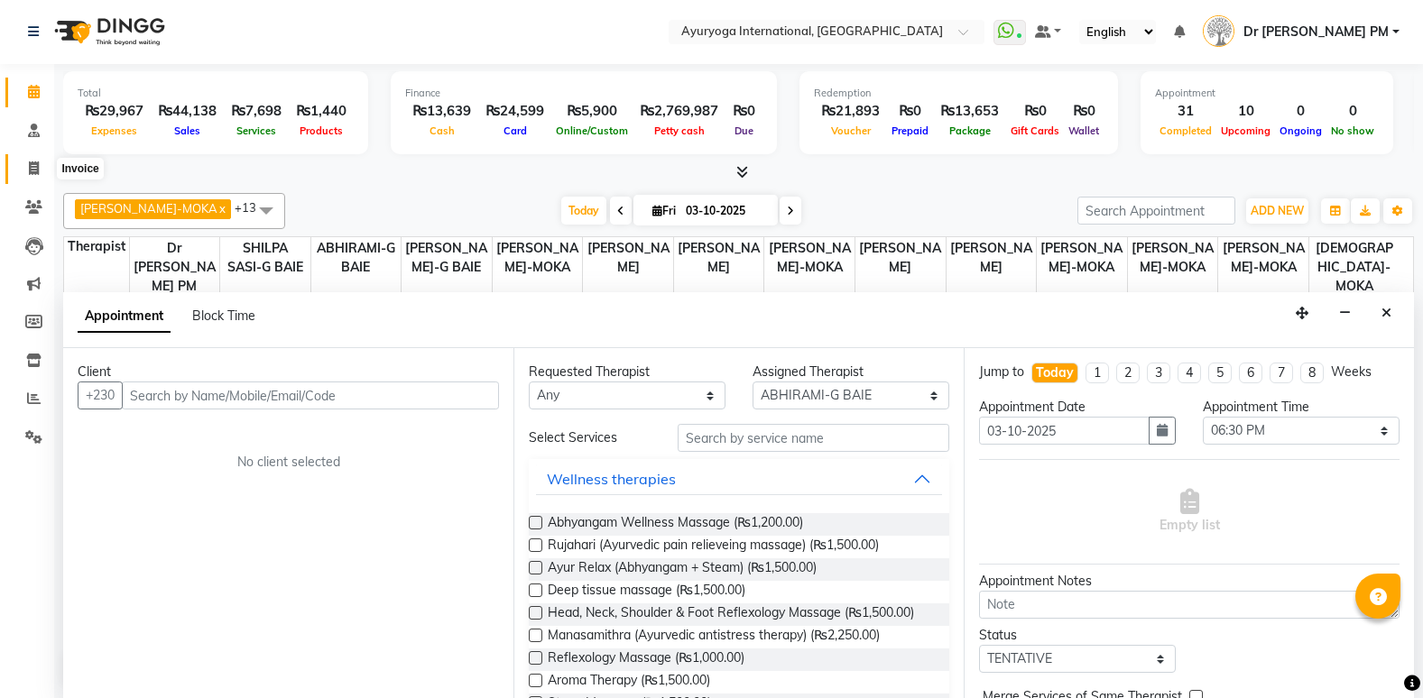
click at [29, 164] on icon at bounding box center [34, 168] width 10 height 14
click at [32, 164] on icon at bounding box center [34, 168] width 10 height 14
select select "service"
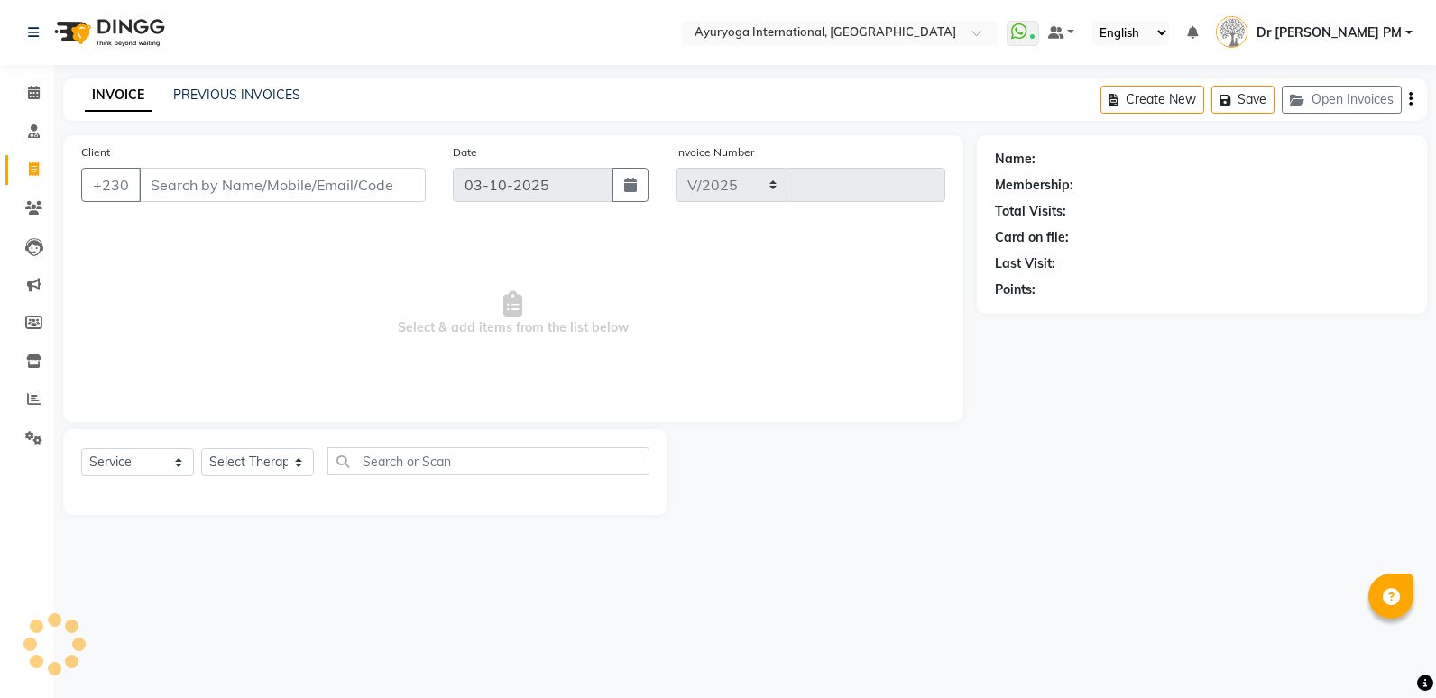
select select "730"
type input "6035"
click at [203, 188] on input "Client" at bounding box center [282, 185] width 287 height 34
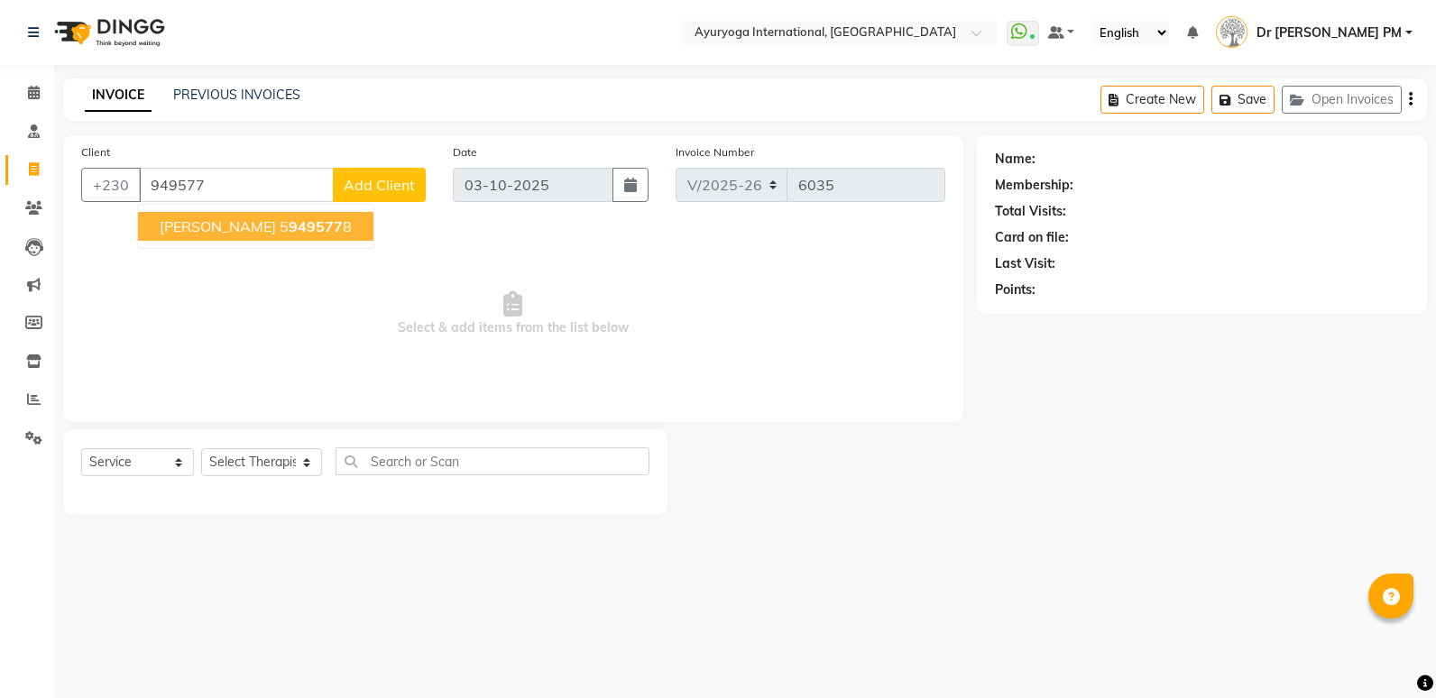
click at [181, 217] on button "[PERSON_NAME] 5 949577 8" at bounding box center [255, 226] width 235 height 29
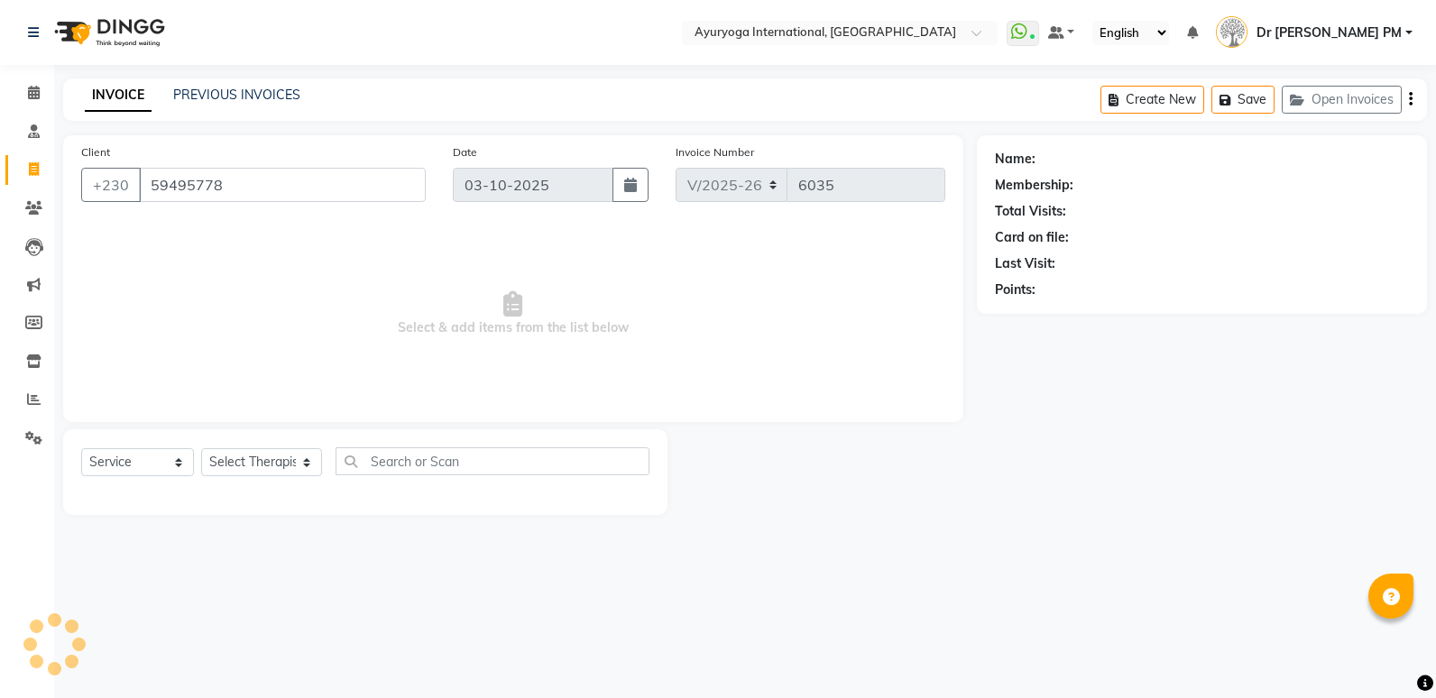
type input "59495778"
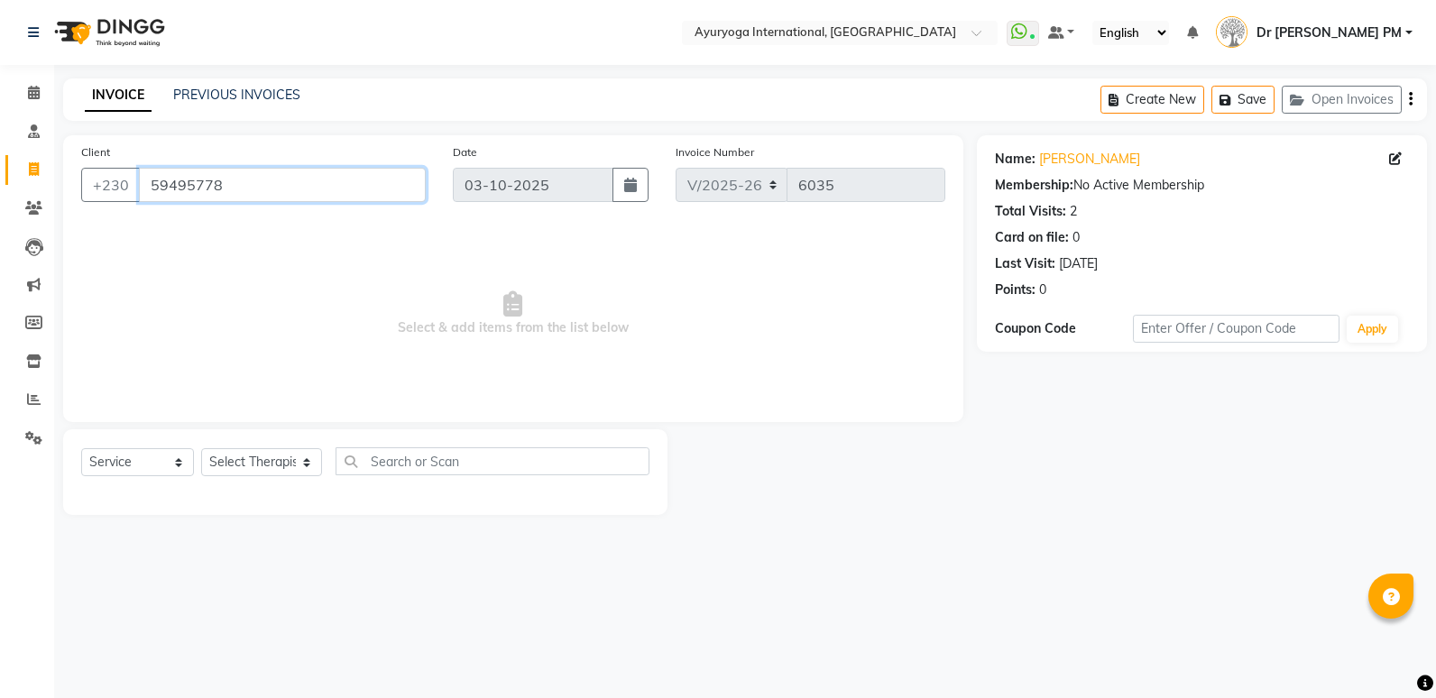
drag, startPoint x: 151, startPoint y: 183, endPoint x: 226, endPoint y: 190, distance: 76.1
click at [226, 190] on input "59495778" at bounding box center [282, 185] width 287 height 34
click at [35, 172] on icon at bounding box center [34, 169] width 10 height 14
select select "service"
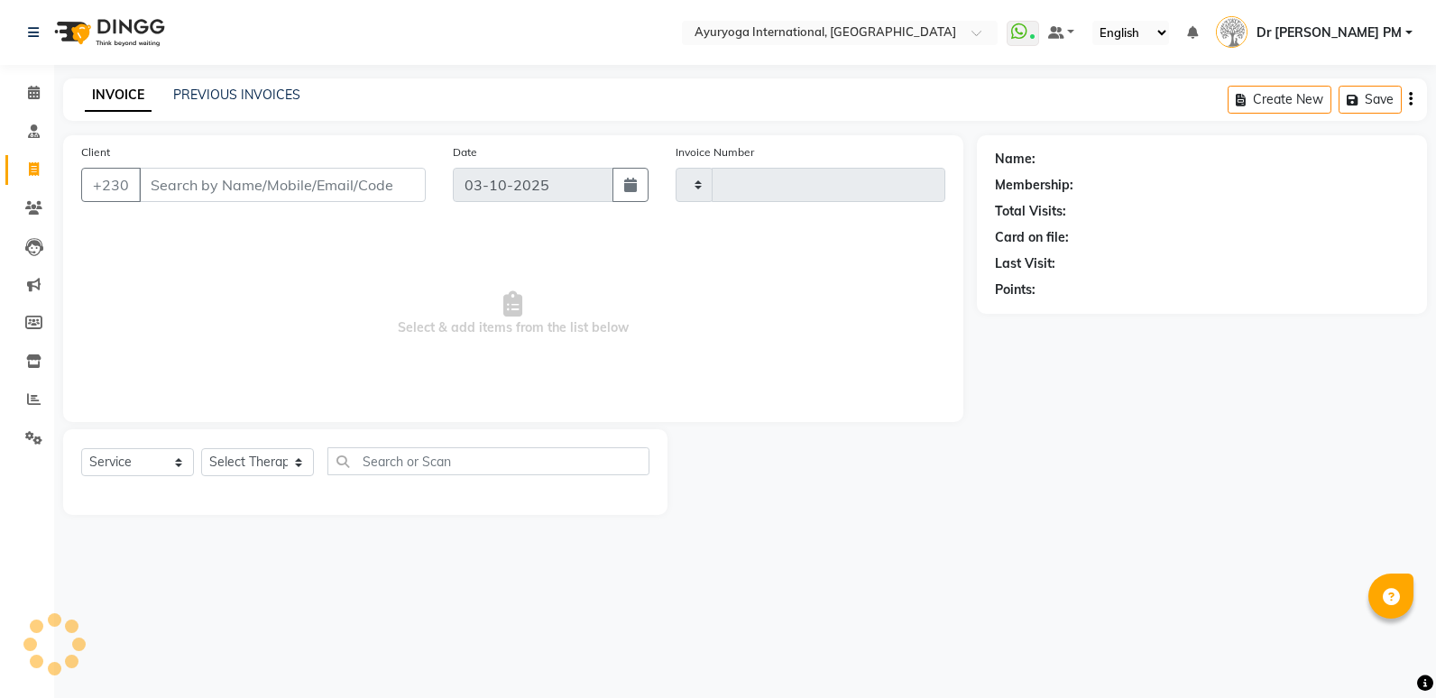
type input "6035"
select select "730"
click at [39, 100] on span at bounding box center [34, 93] width 32 height 21
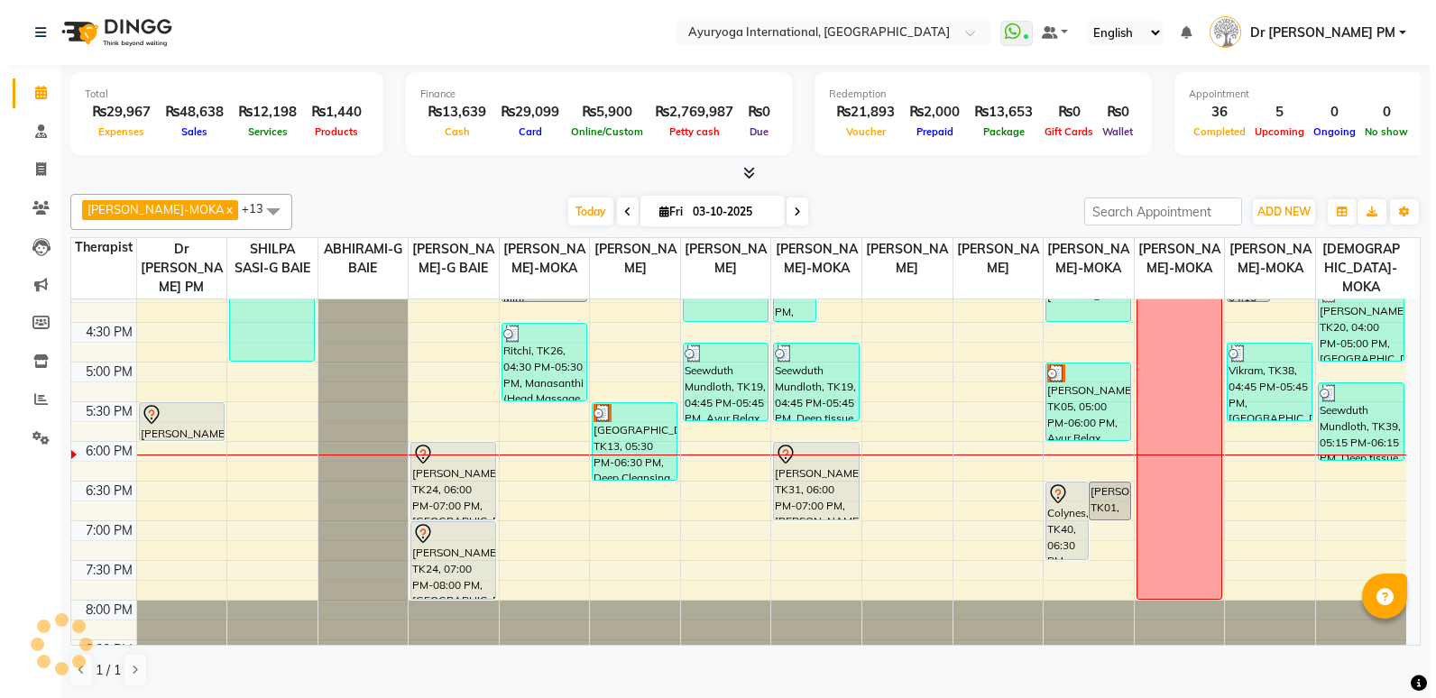
scroll to position [765, 0]
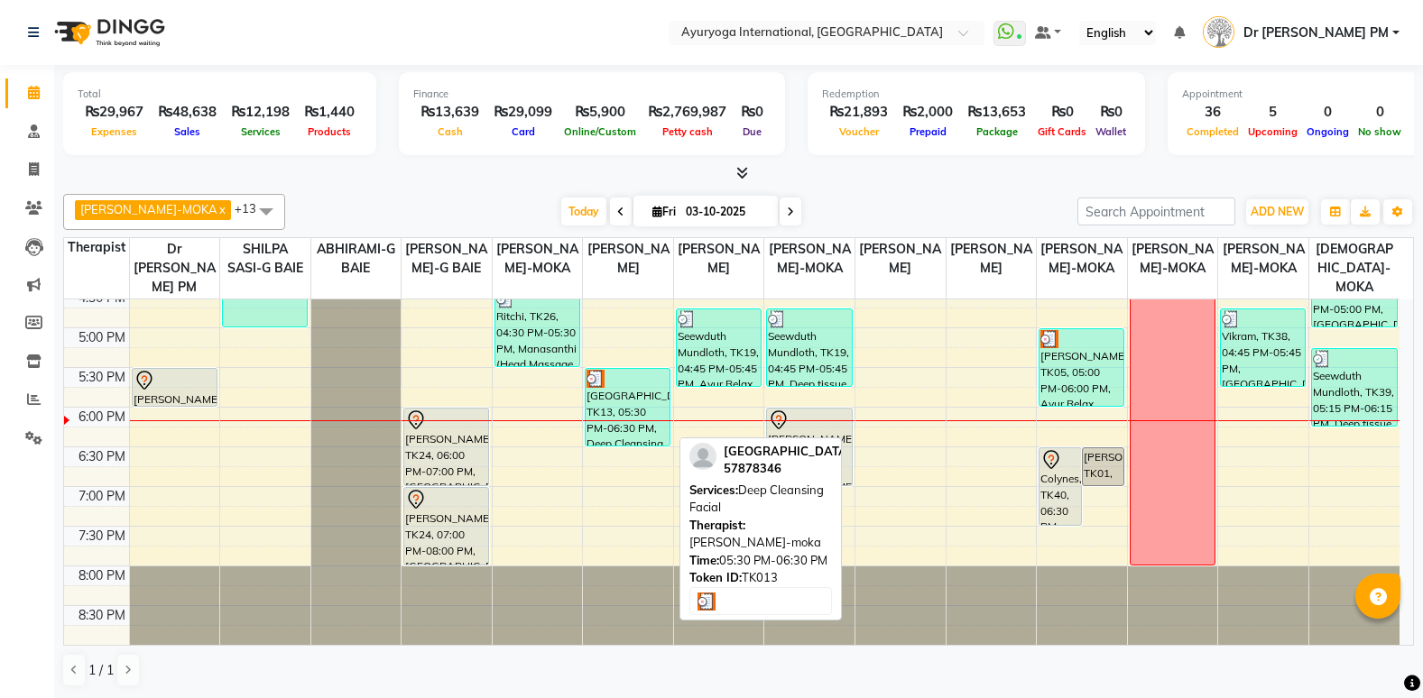
click at [617, 383] on div at bounding box center [627, 379] width 82 height 18
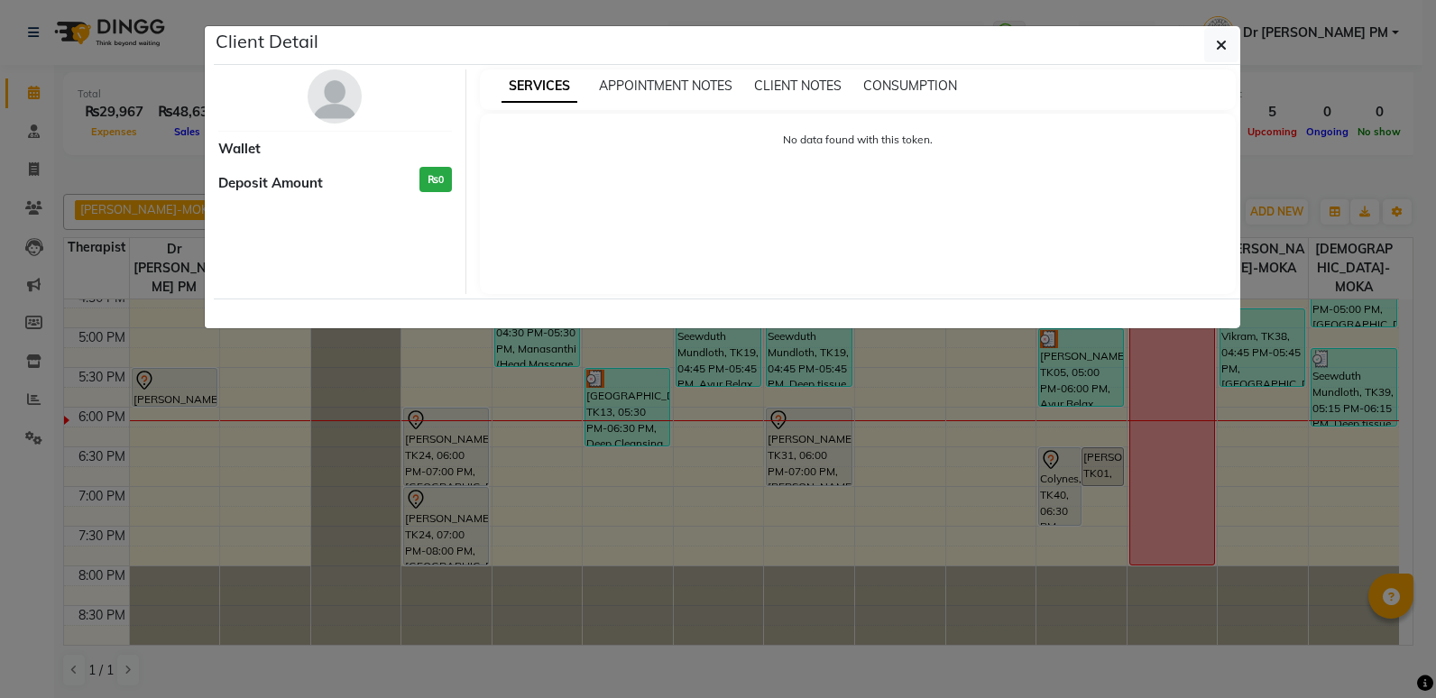
select select "3"
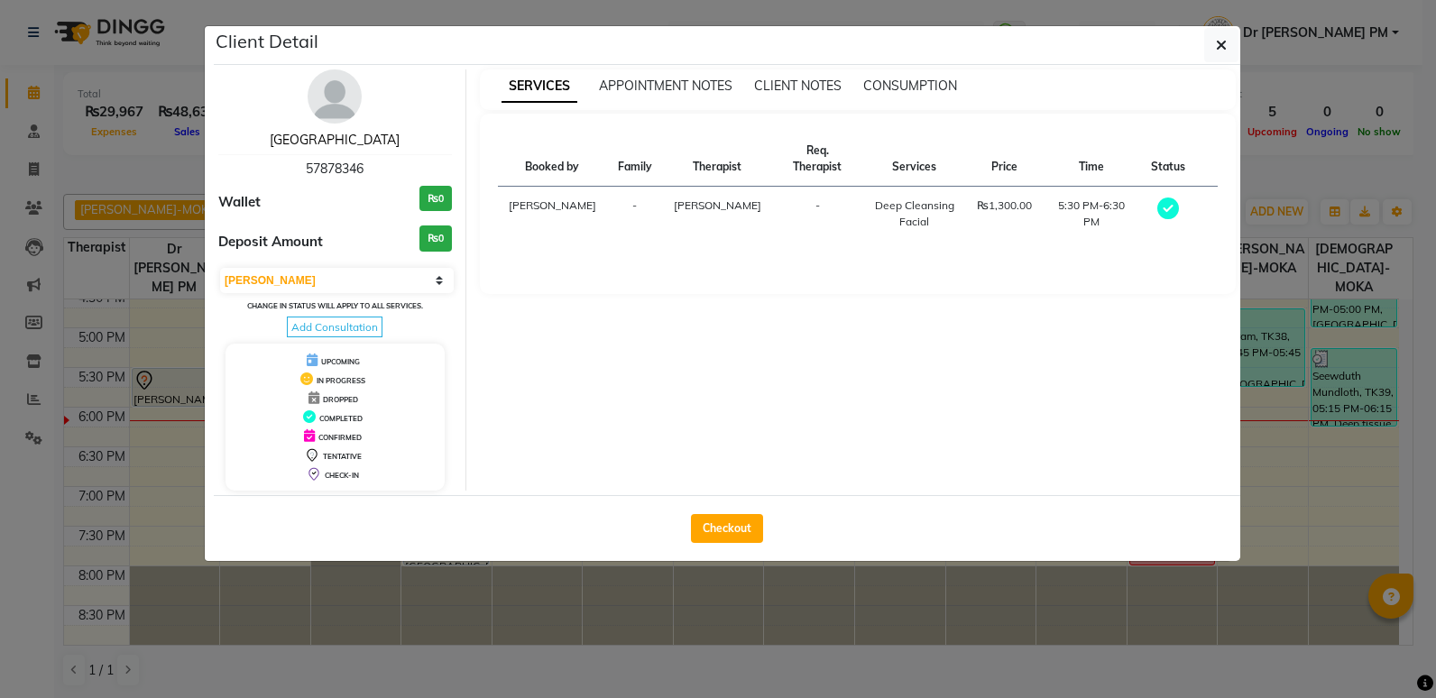
click at [327, 144] on link "[GEOGRAPHIC_DATA]" at bounding box center [335, 140] width 130 height 16
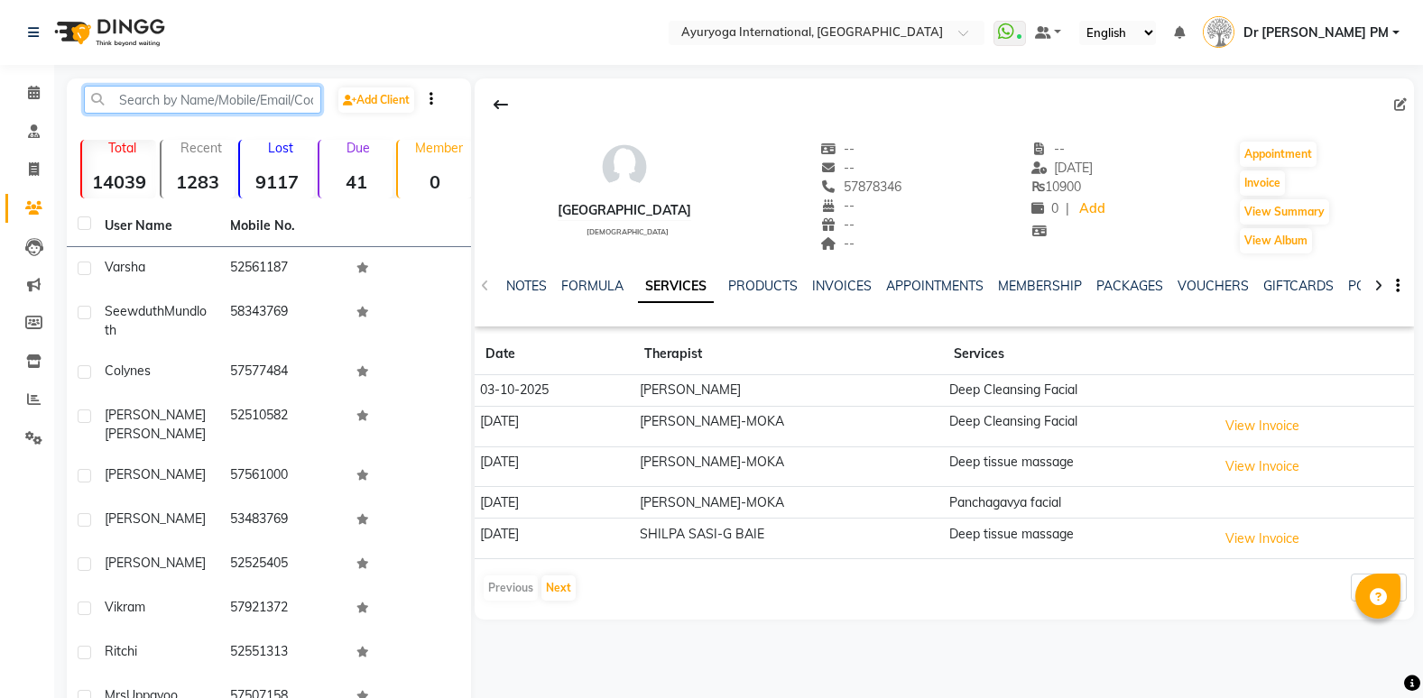
click at [200, 99] on input "text" at bounding box center [202, 100] width 237 height 28
paste input "59495778"
click at [231, 86] on input "59495778" at bounding box center [202, 100] width 237 height 28
click at [127, 97] on input "59495778" at bounding box center [202, 100] width 237 height 28
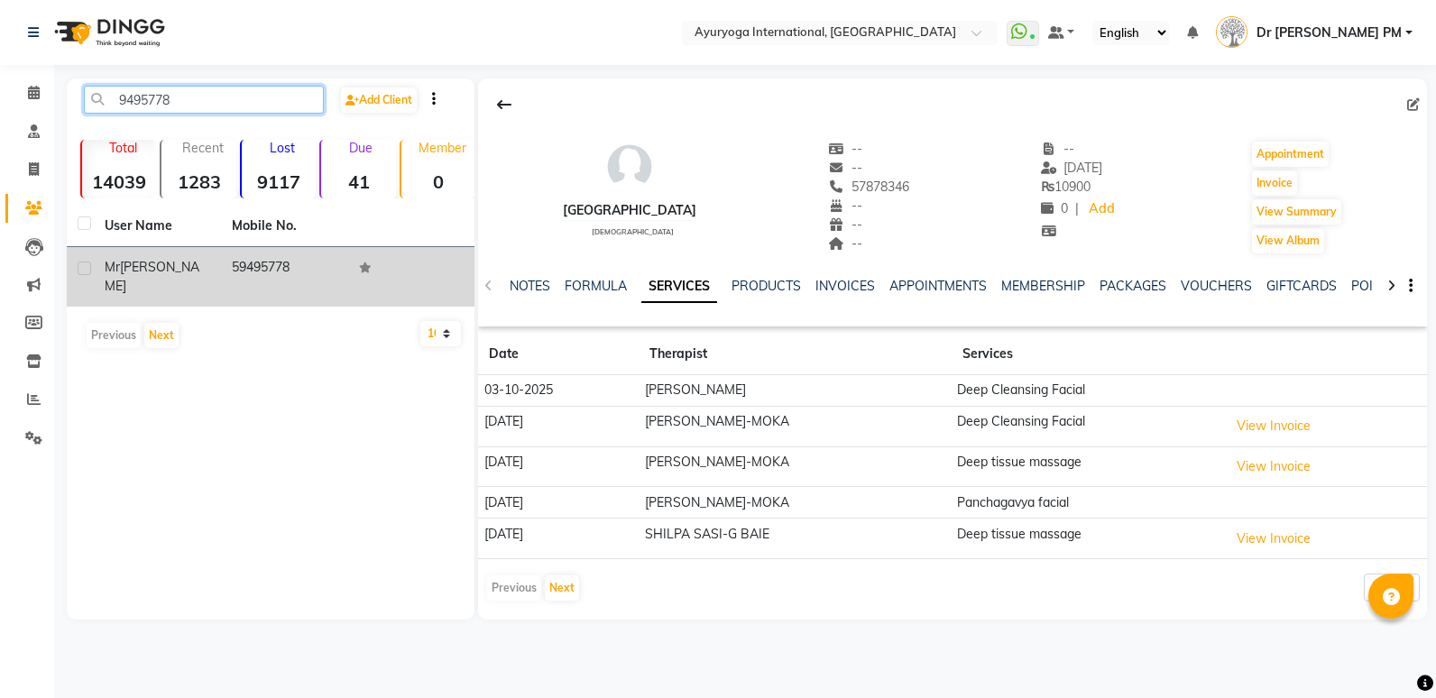
type input "9495778"
click at [155, 266] on span "[PERSON_NAME]" at bounding box center [152, 276] width 95 height 35
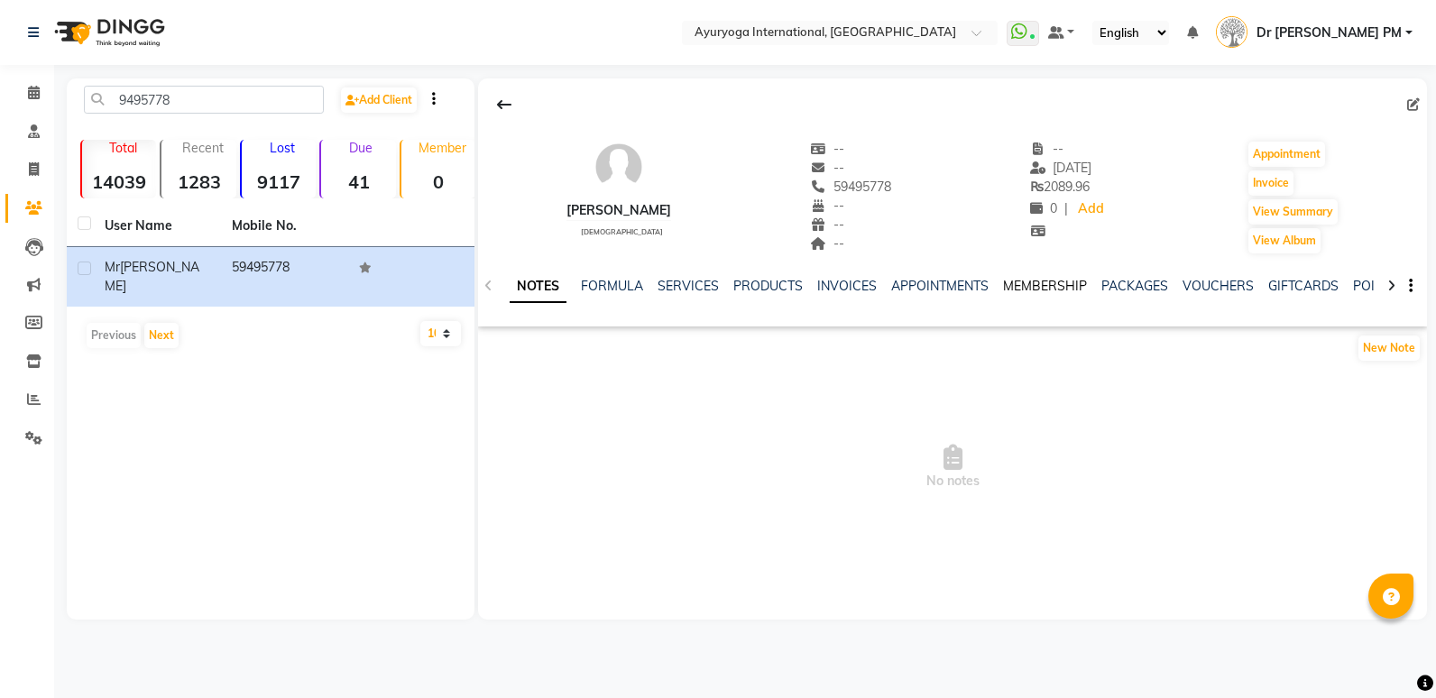
click at [1074, 284] on link "MEMBERSHIP" at bounding box center [1045, 286] width 84 height 16
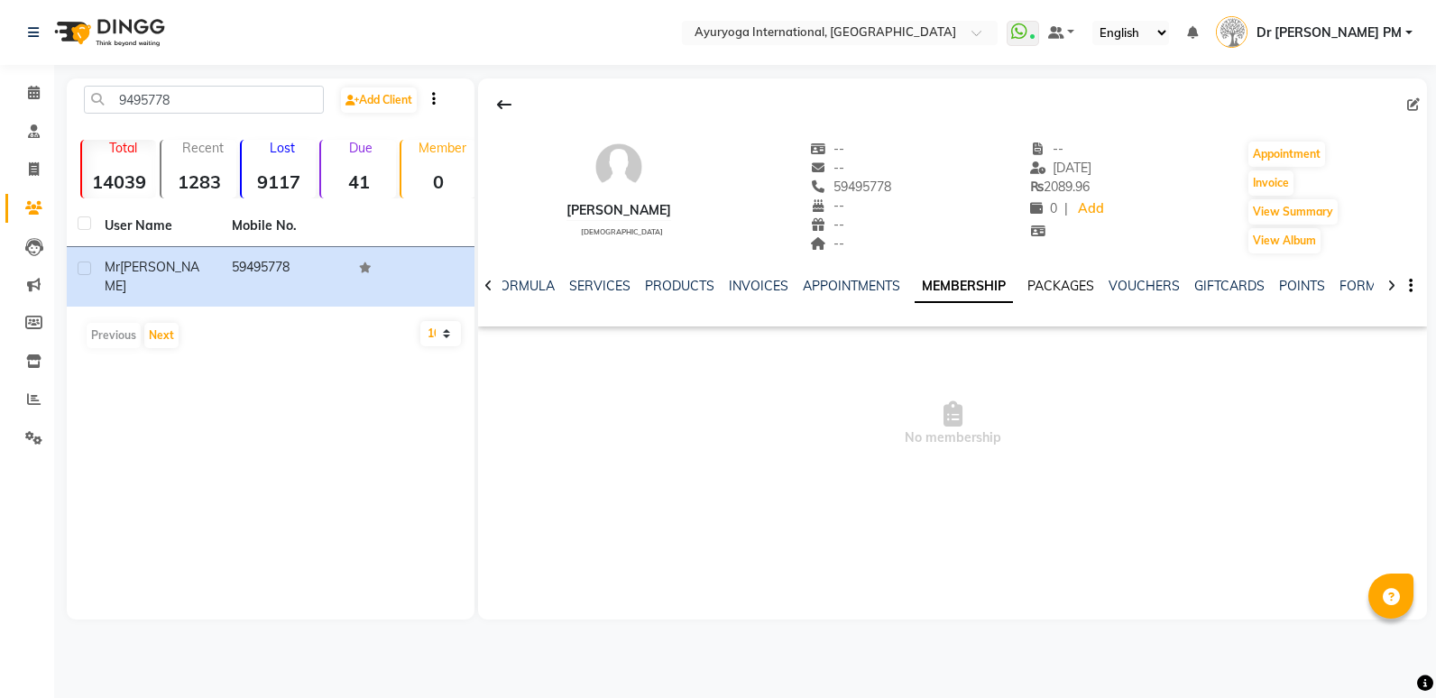
click at [1074, 284] on link "PACKAGES" at bounding box center [1060, 286] width 67 height 16
click at [726, 283] on link "INVOICES" at bounding box center [744, 286] width 60 height 16
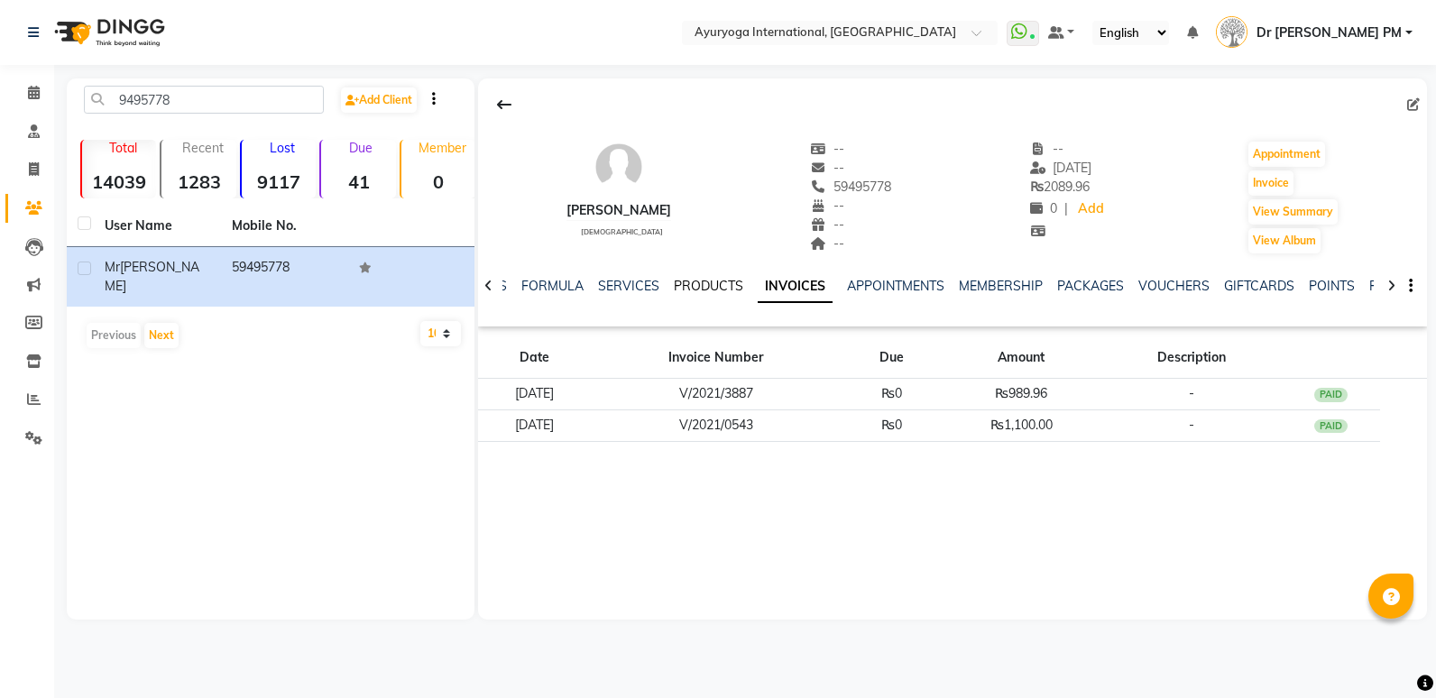
click at [697, 290] on link "PRODUCTS" at bounding box center [708, 286] width 69 height 16
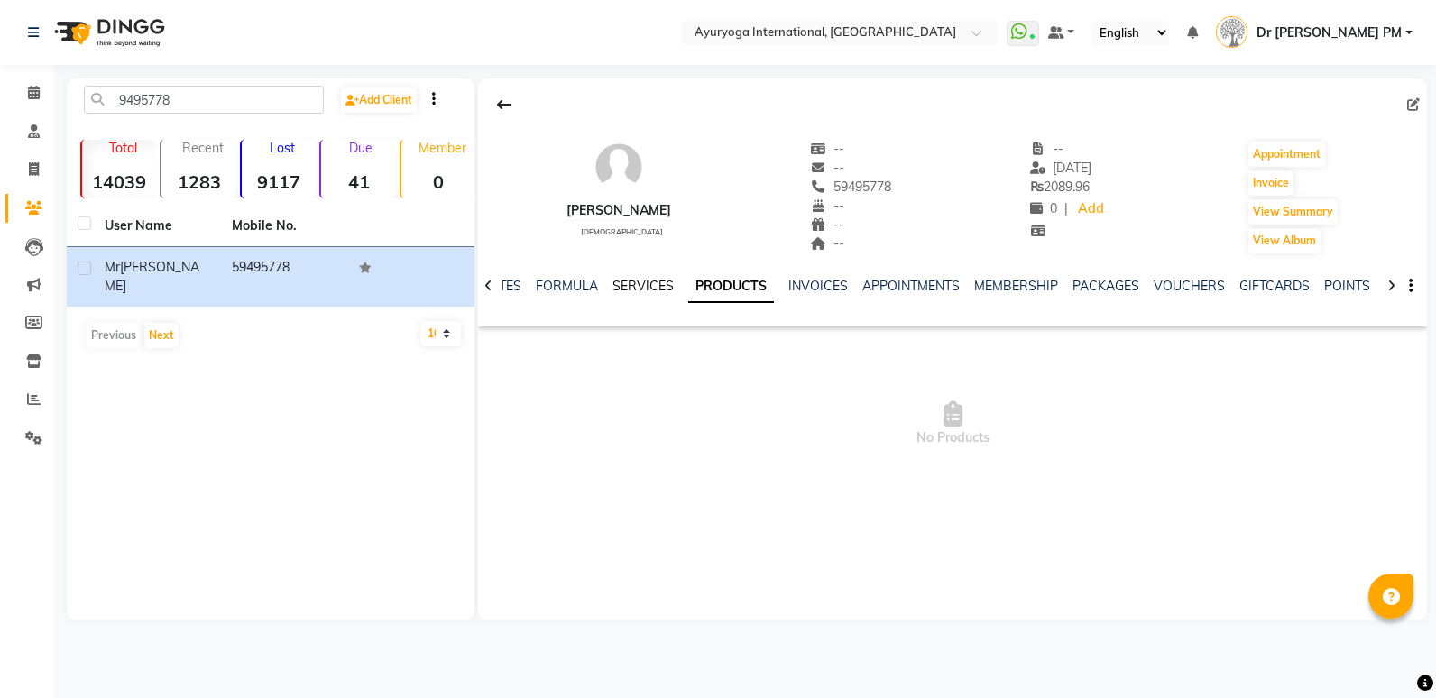
click at [650, 281] on link "SERVICES" at bounding box center [643, 286] width 61 height 16
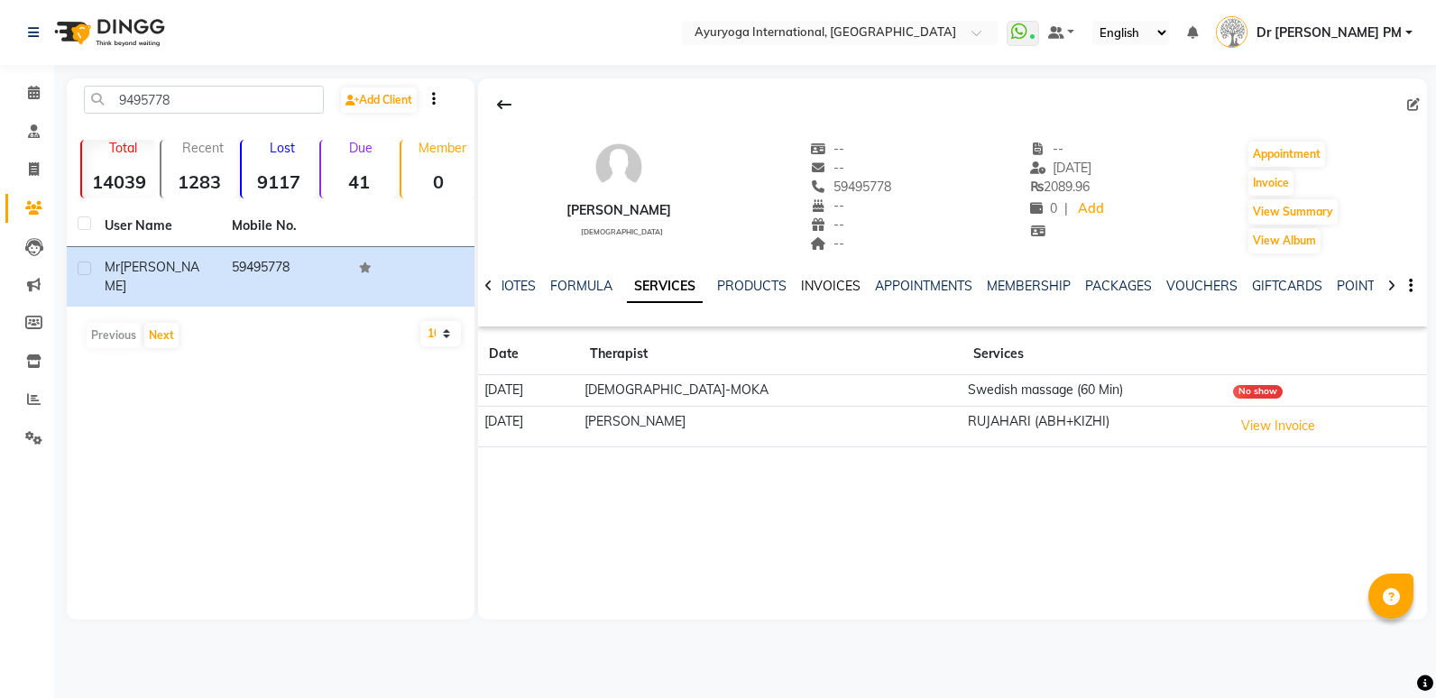
click at [828, 281] on link "INVOICES" at bounding box center [831, 286] width 60 height 16
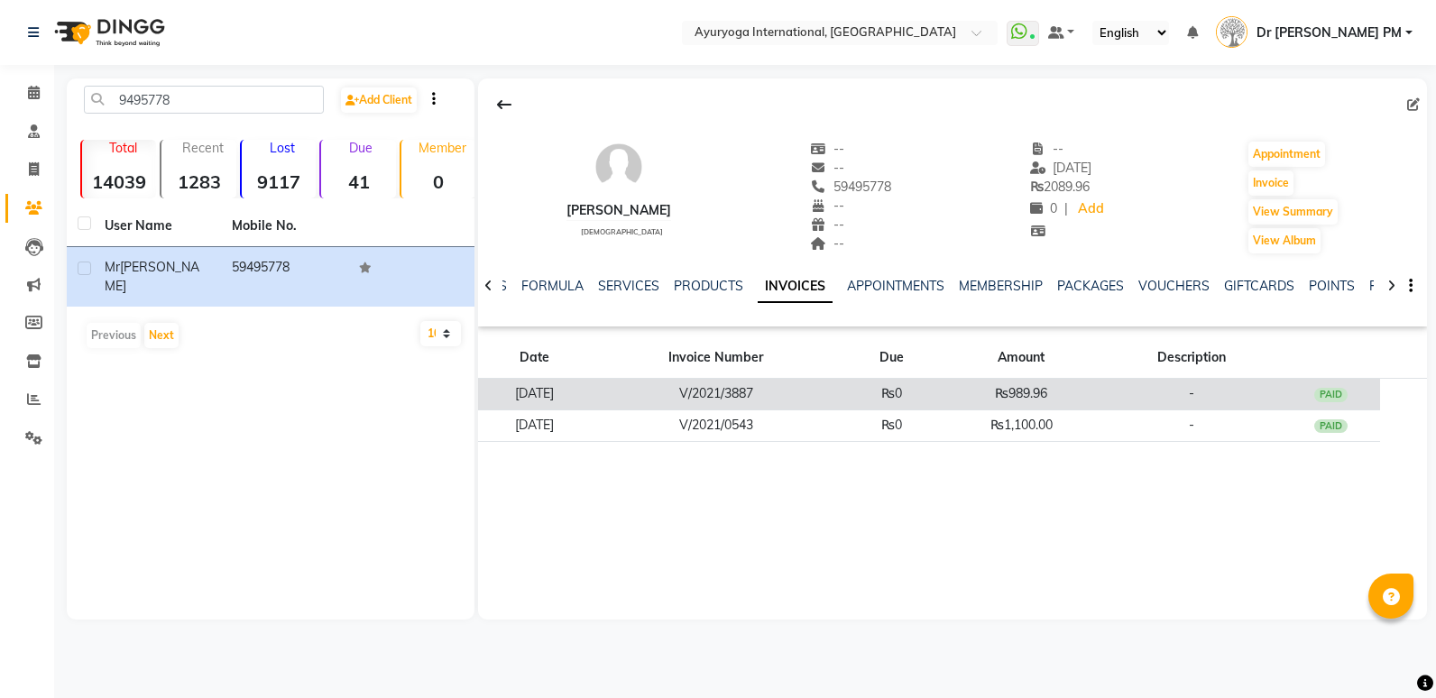
click at [937, 392] on td "₨0" at bounding box center [891, 395] width 99 height 32
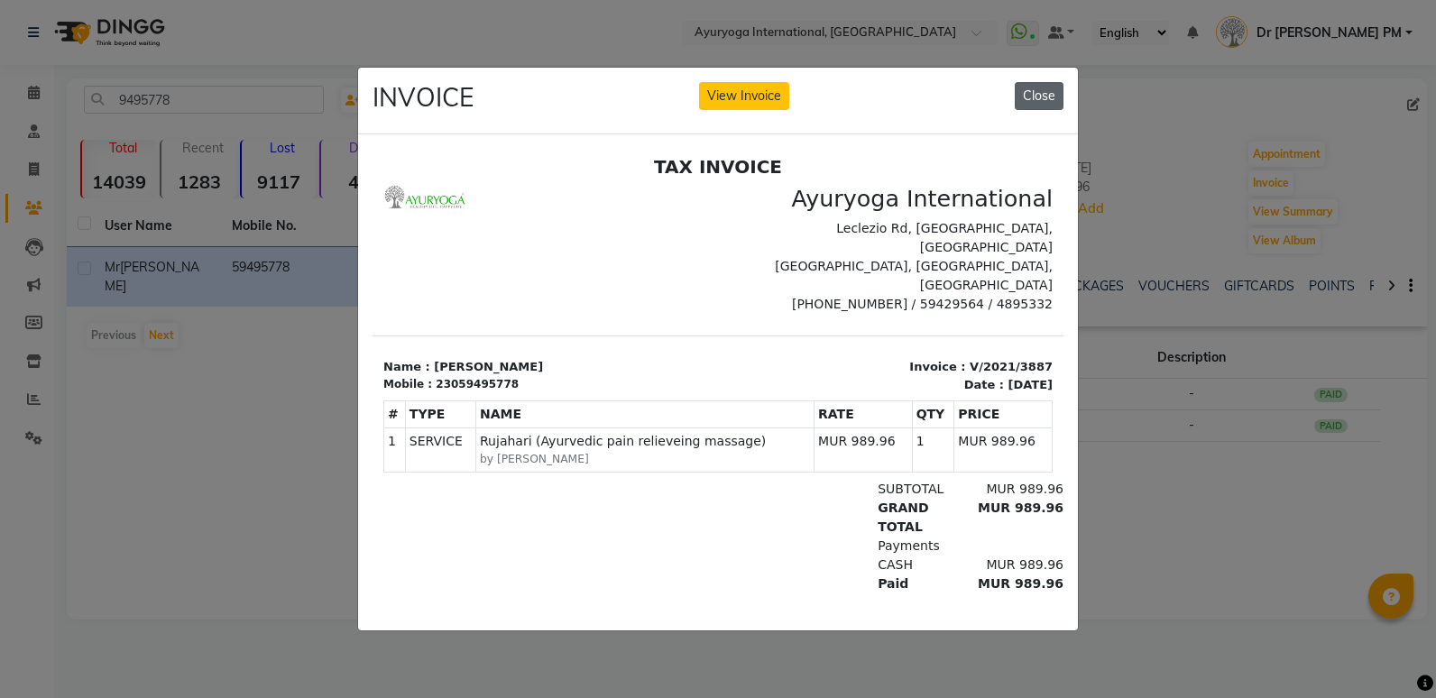
click at [1044, 82] on button "Close" at bounding box center [1039, 96] width 49 height 28
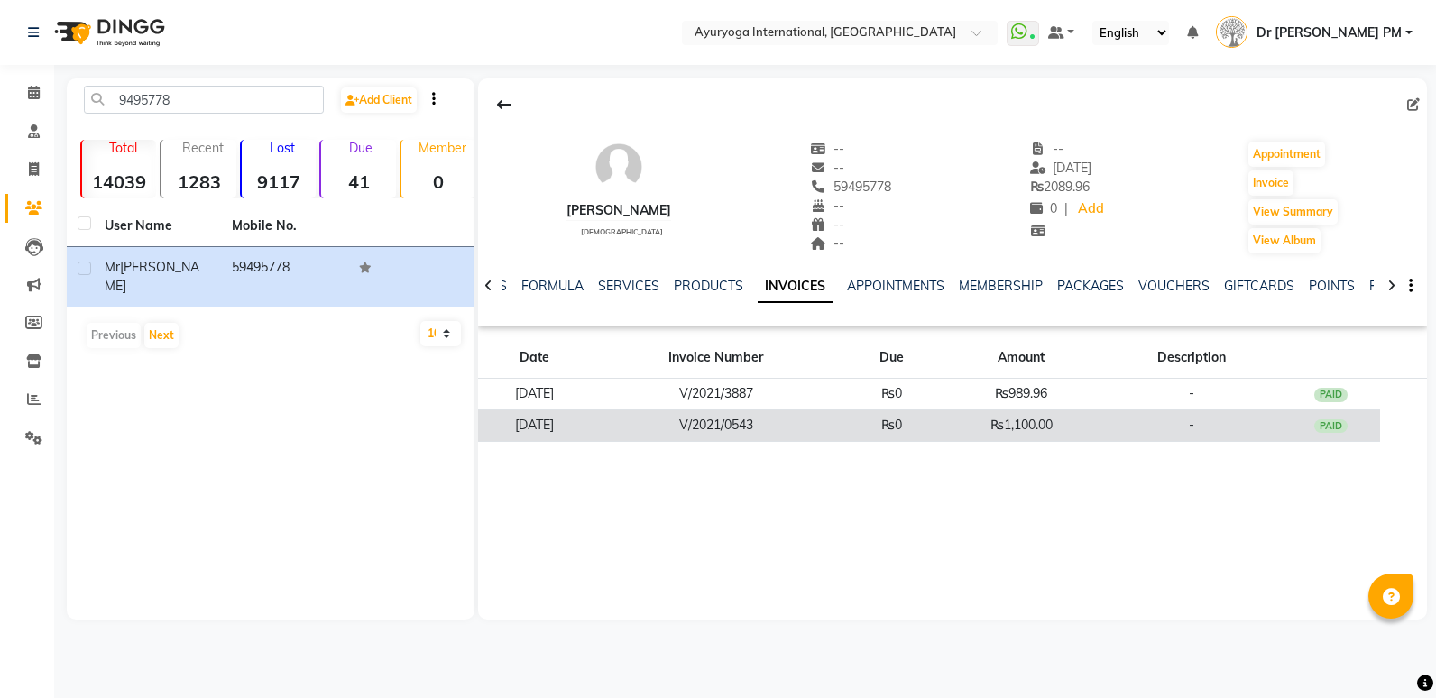
click at [898, 433] on td "₨0" at bounding box center [891, 426] width 99 height 32
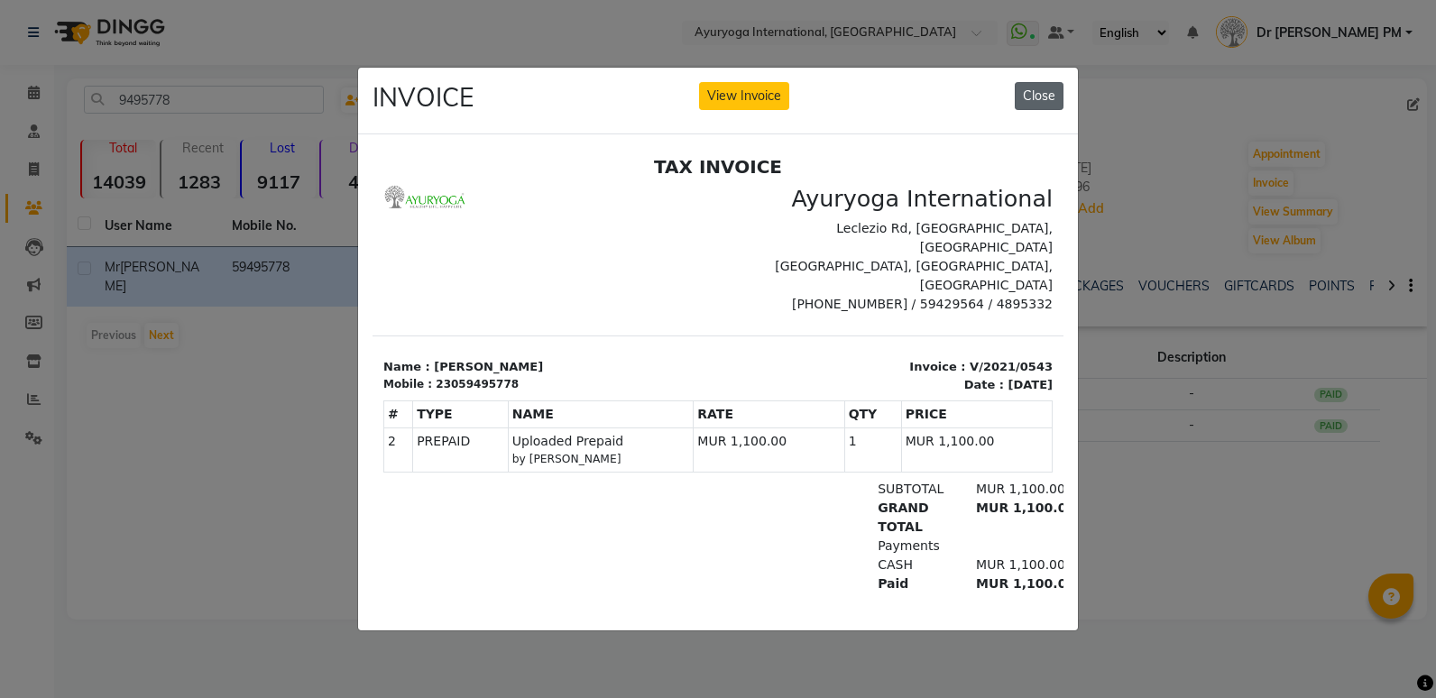
click at [1023, 82] on button "Close" at bounding box center [1039, 96] width 49 height 28
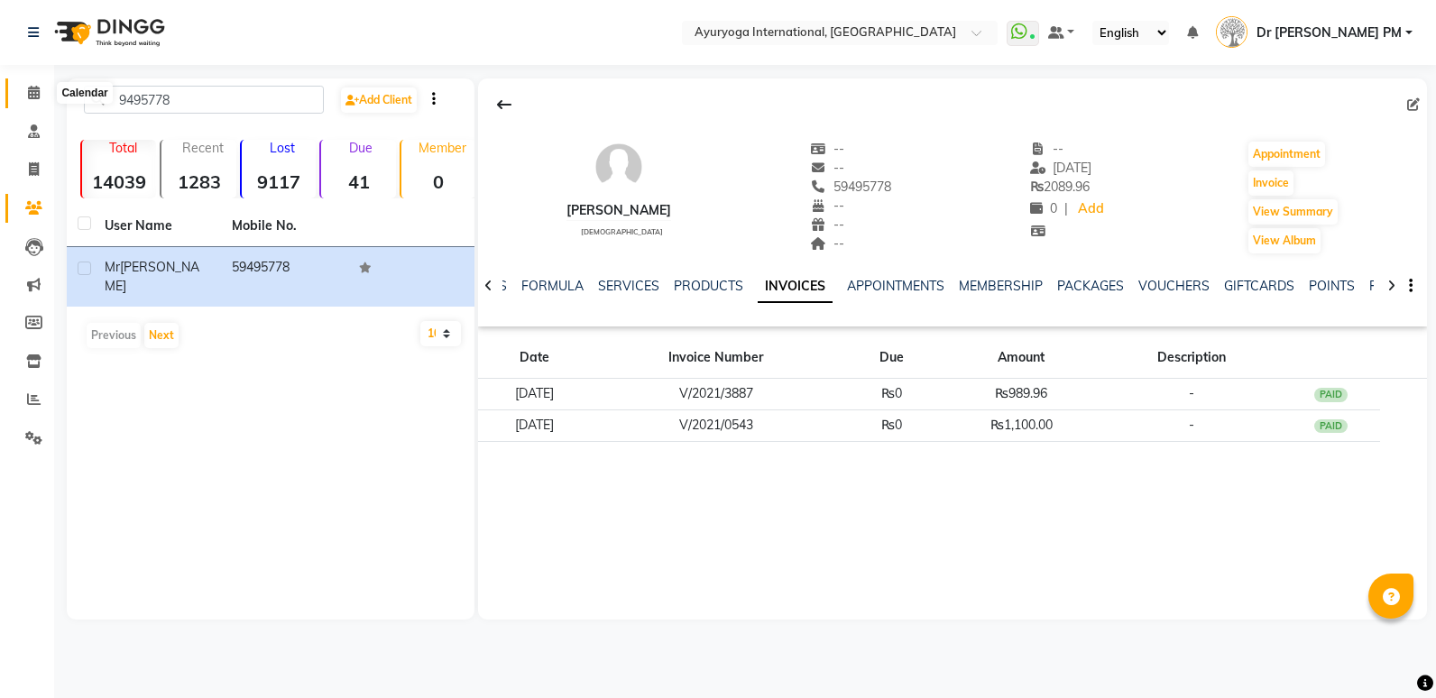
click at [37, 85] on span at bounding box center [34, 93] width 32 height 21
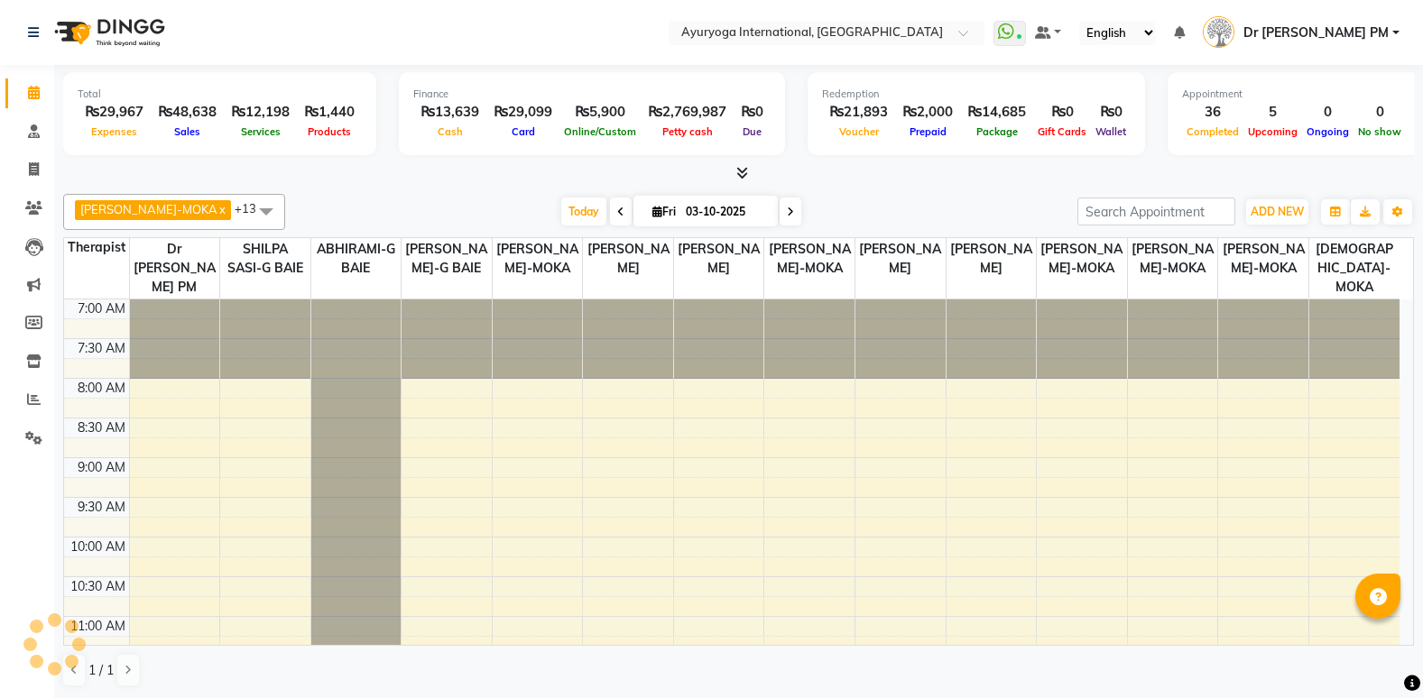
click at [648, 213] on span "Fri" at bounding box center [664, 212] width 32 height 14
select select "10"
select select "2025"
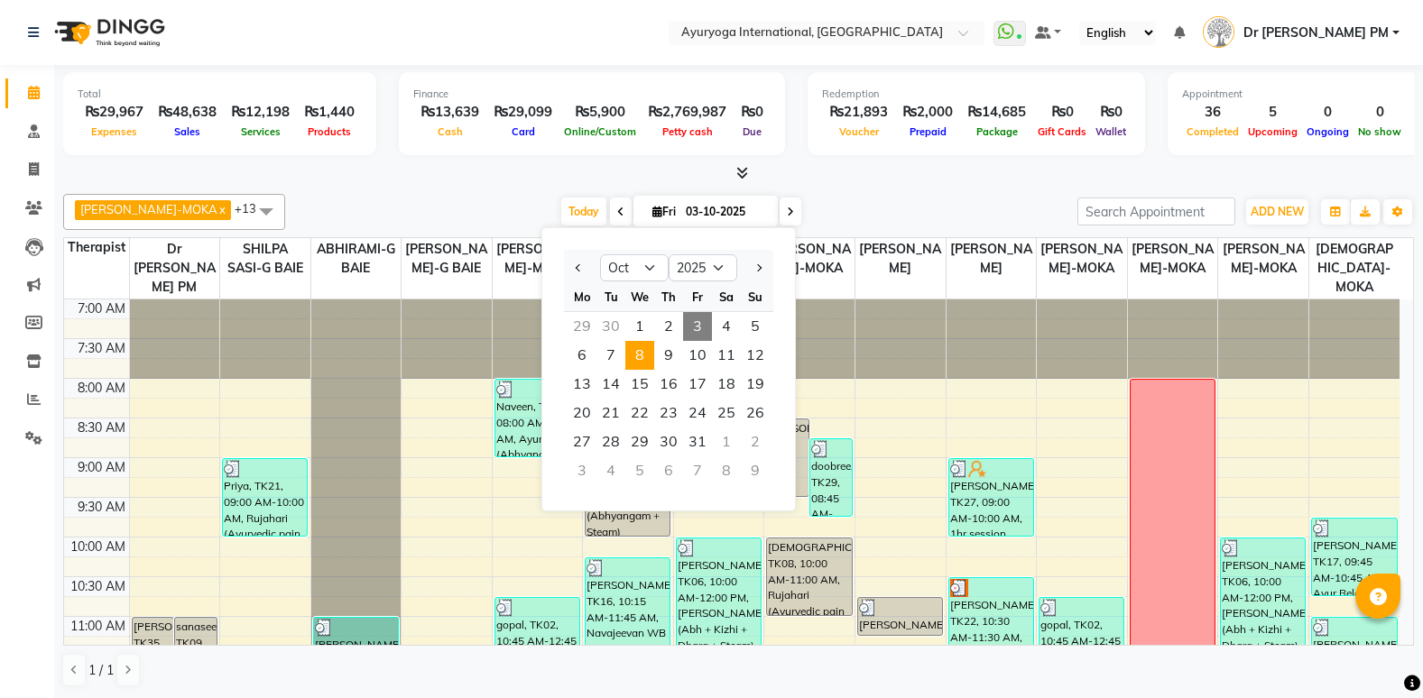
click at [650, 349] on span "8" at bounding box center [639, 355] width 29 height 29
type input "[DATE]"
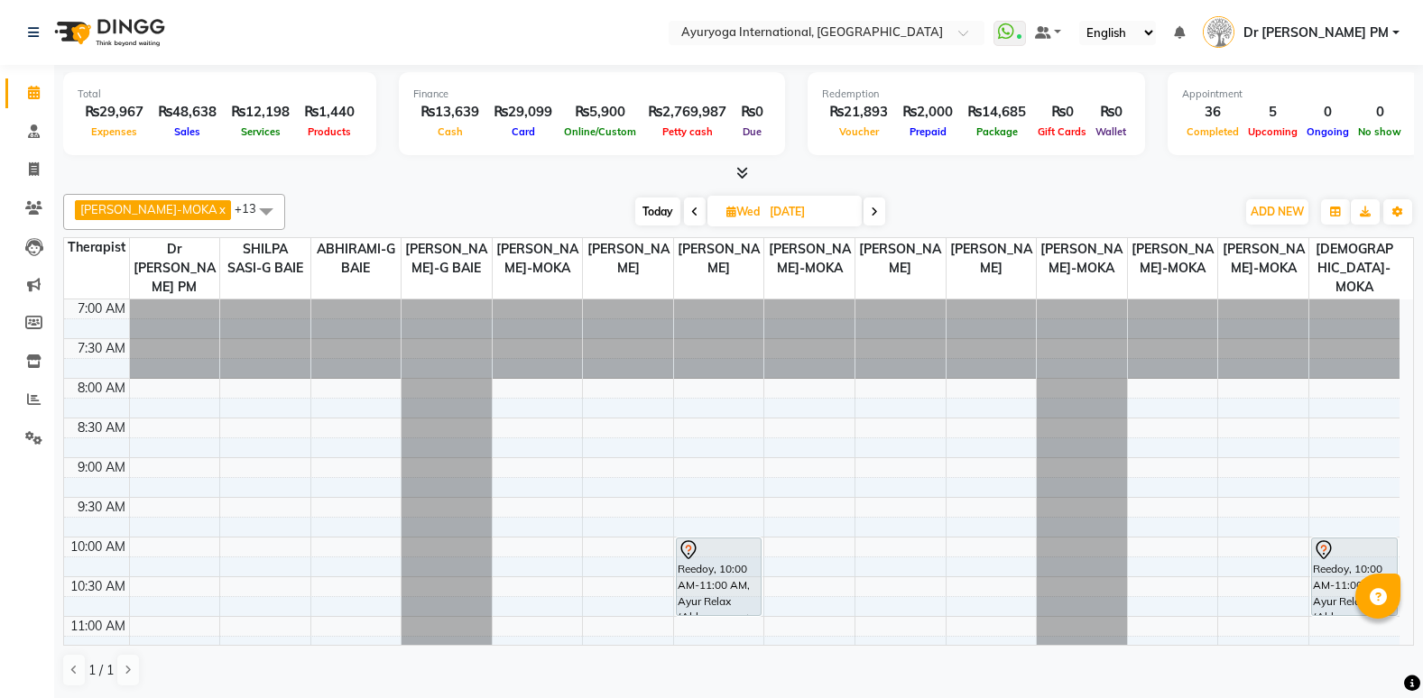
click at [726, 212] on icon at bounding box center [731, 212] width 10 height 12
select select "10"
select select "2025"
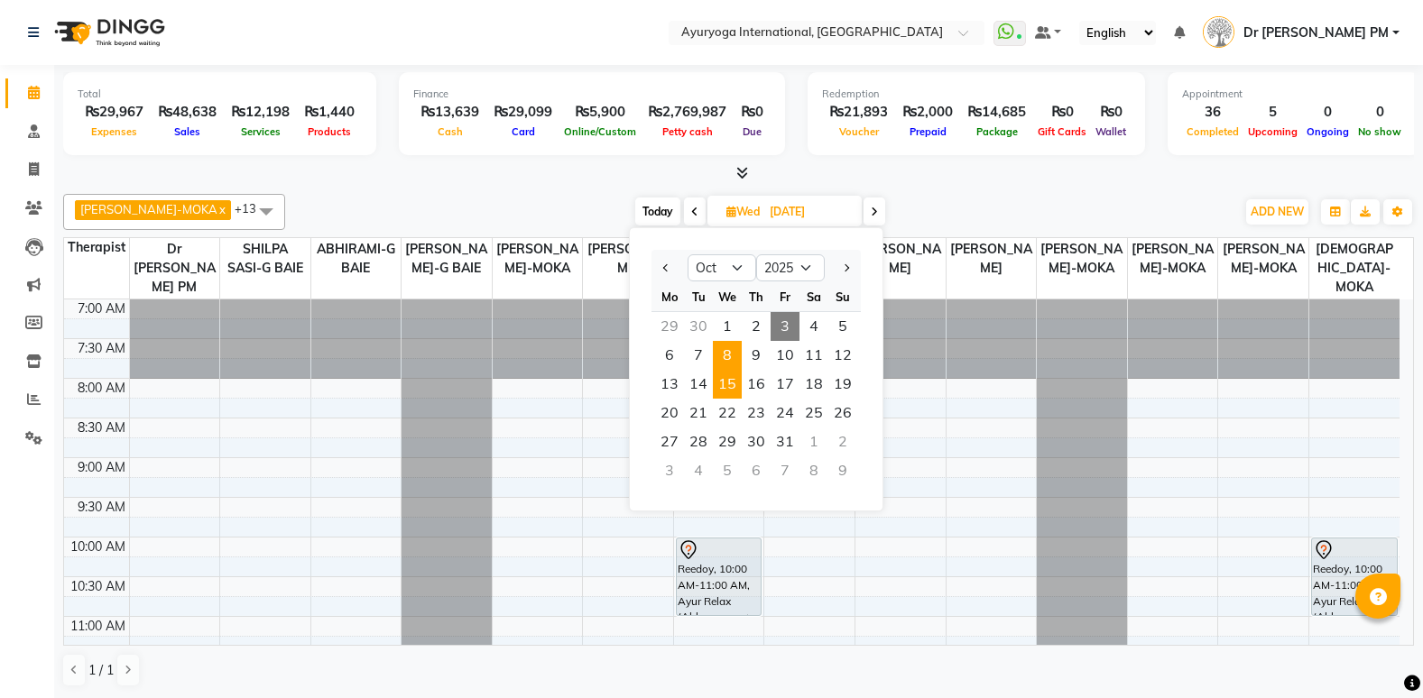
click at [740, 384] on span "15" at bounding box center [727, 384] width 29 height 29
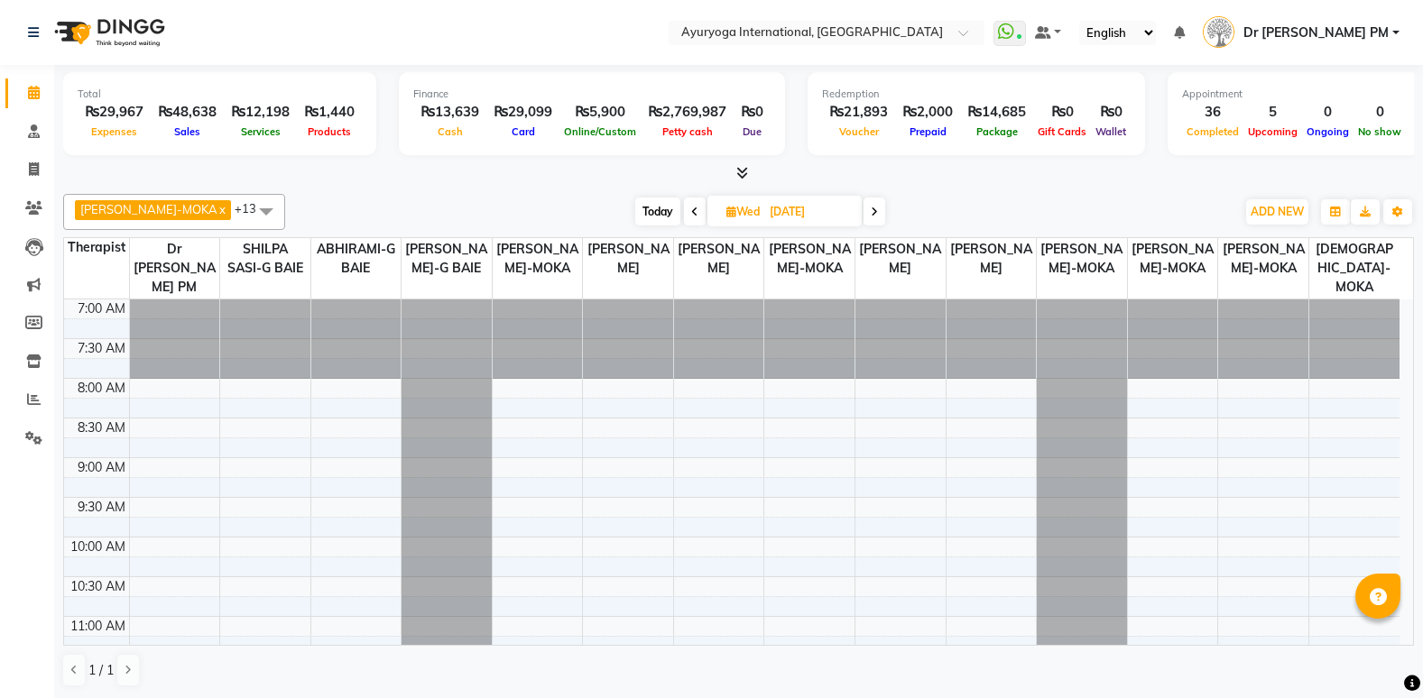
click at [644, 215] on span "Today" at bounding box center [657, 212] width 45 height 28
type input "03-10-2025"
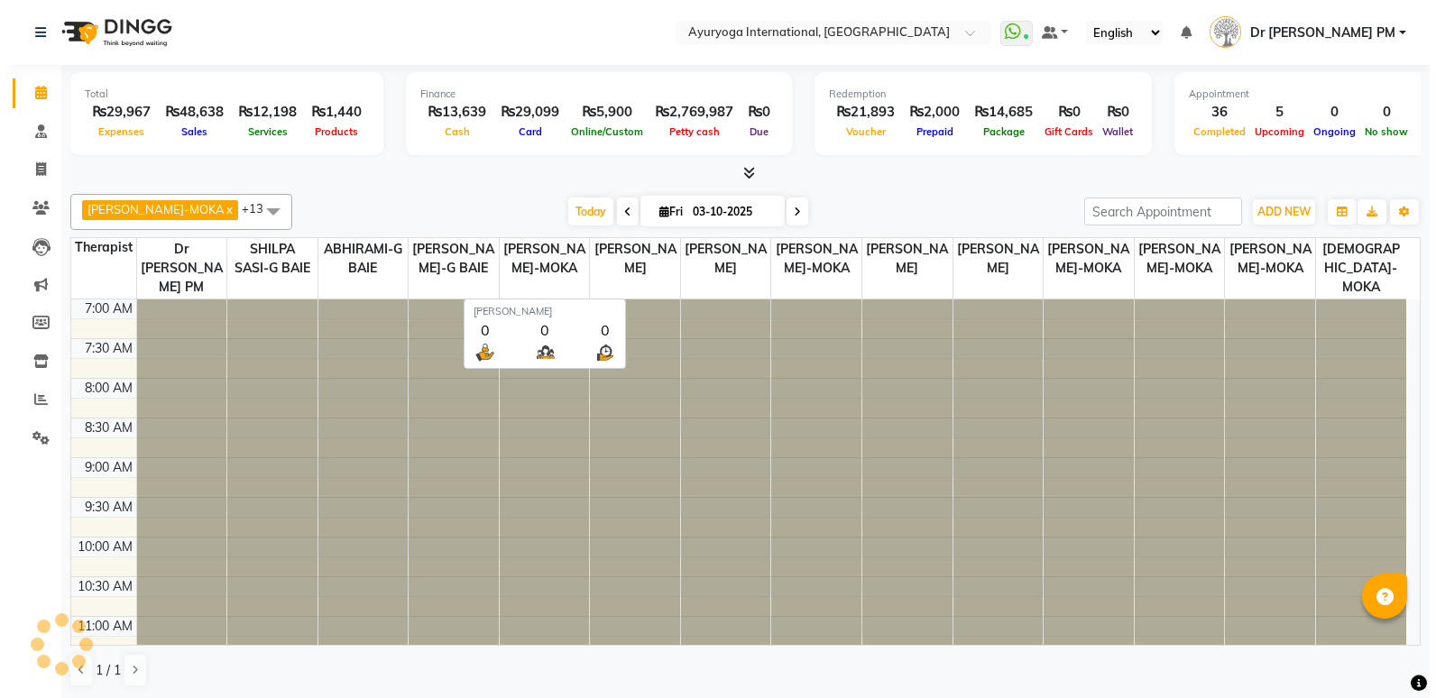
scroll to position [765, 0]
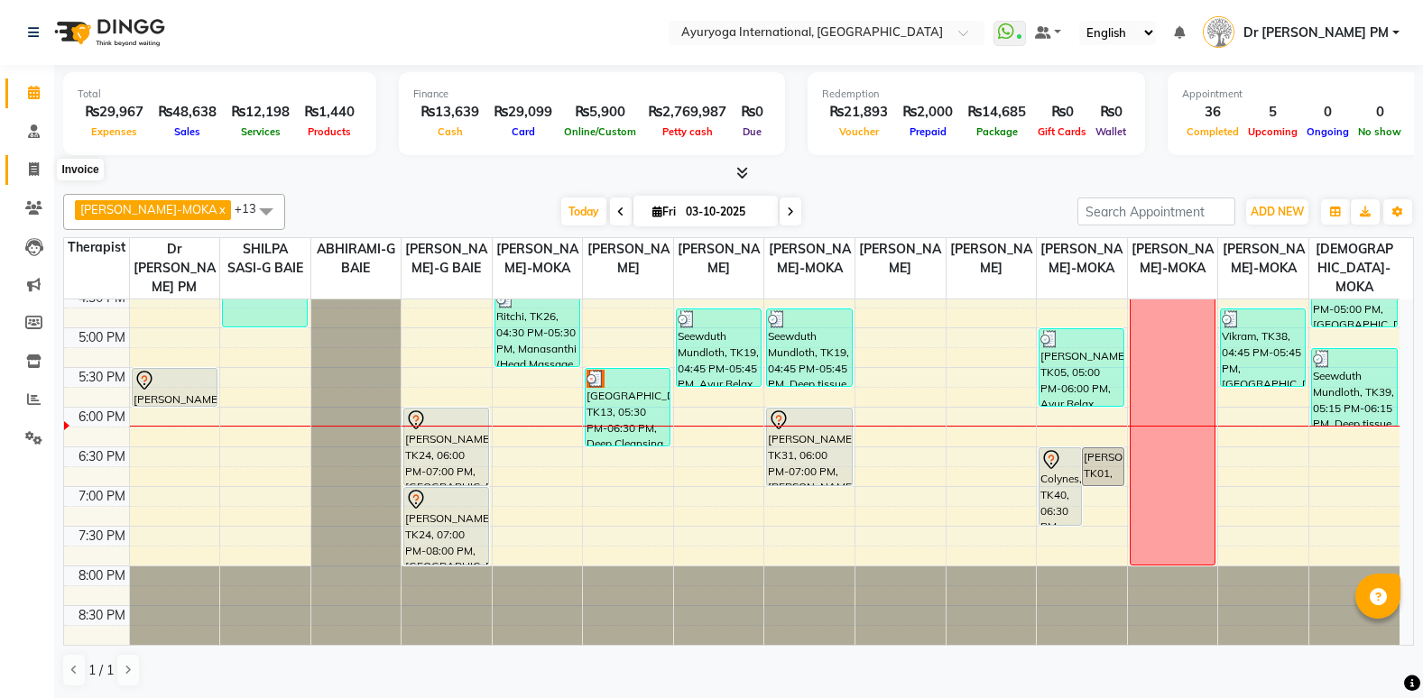
click at [37, 171] on icon at bounding box center [34, 169] width 10 height 14
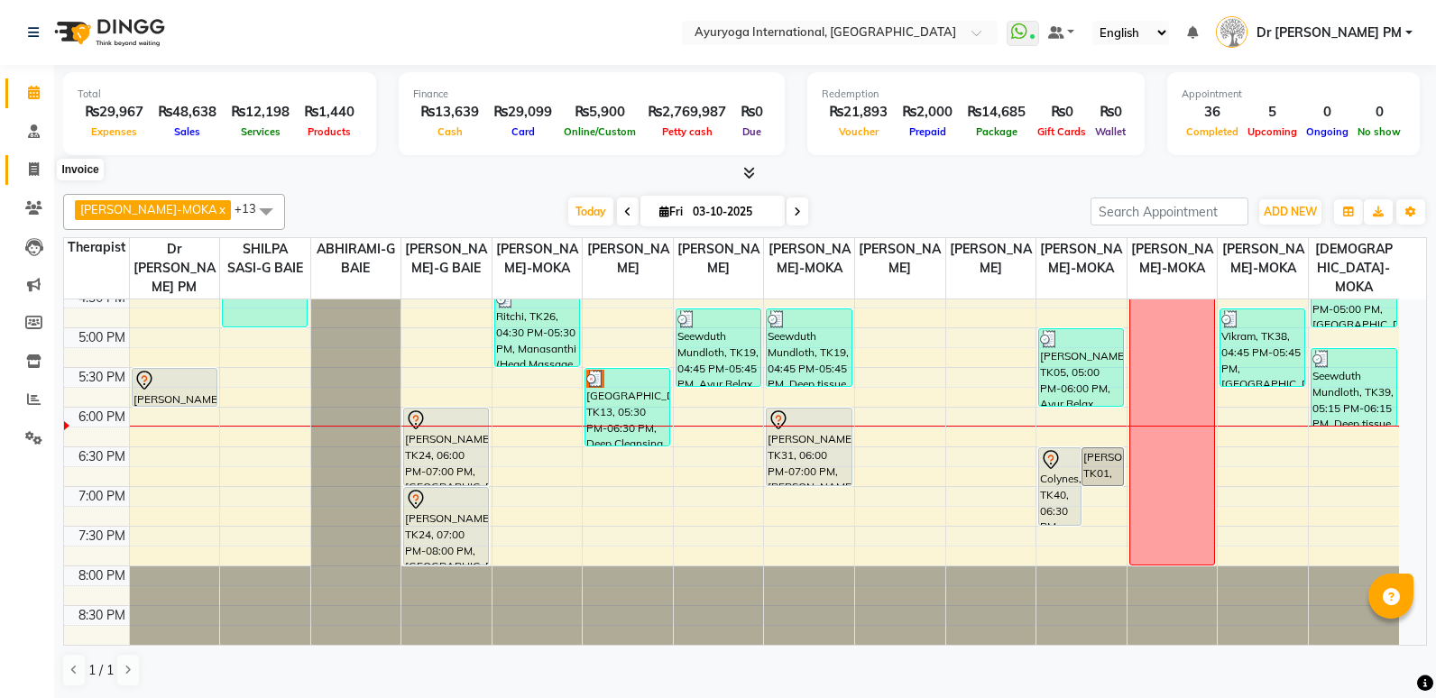
select select "service"
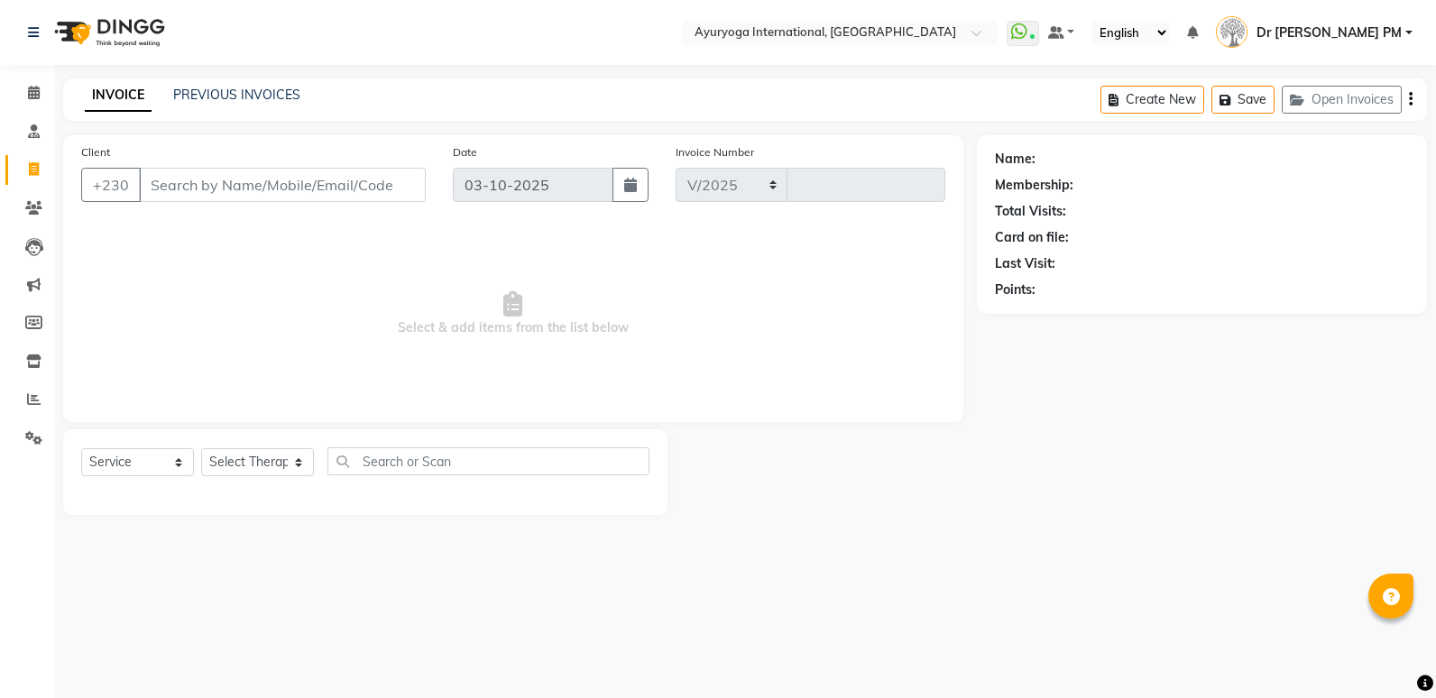
select select "730"
type input "6036"
click at [288, 88] on link "PREVIOUS INVOICES" at bounding box center [236, 95] width 127 height 16
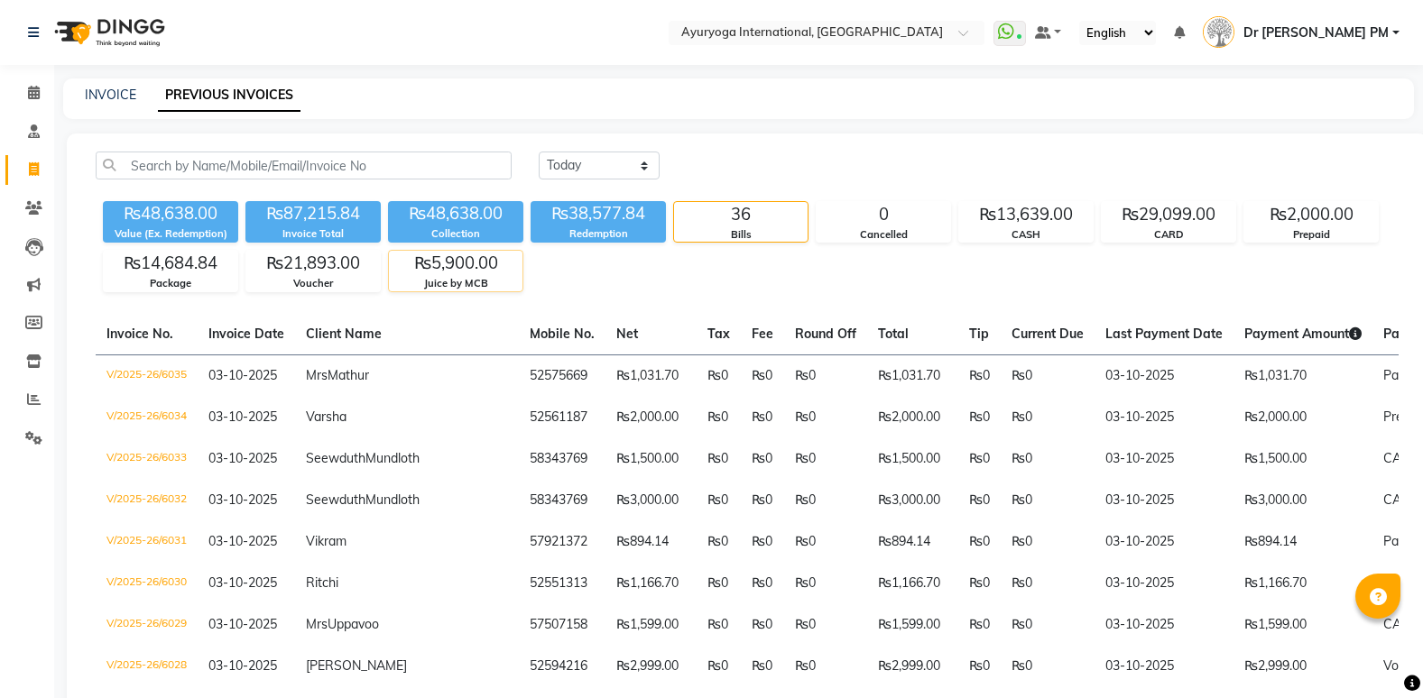
click at [468, 272] on div "₨5,900.00" at bounding box center [456, 263] width 134 height 25
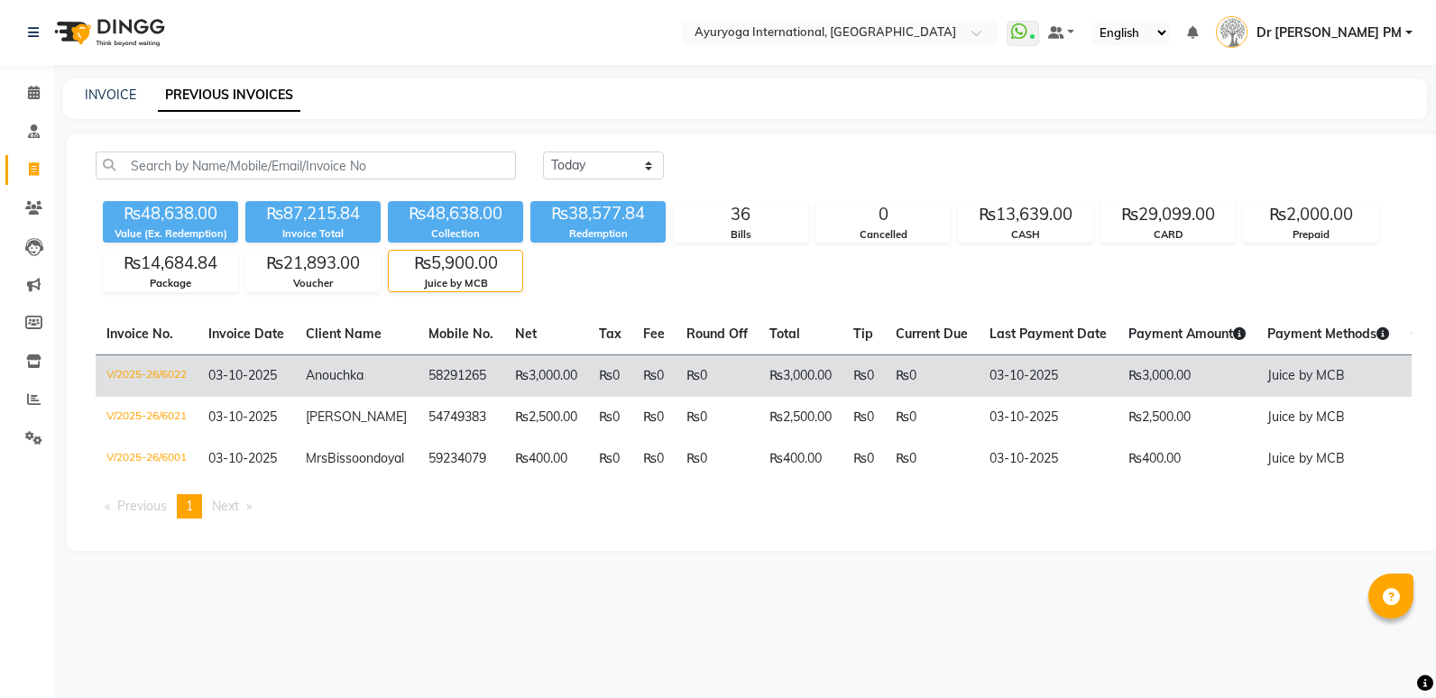
click at [595, 367] on td "₨0" at bounding box center [610, 376] width 44 height 42
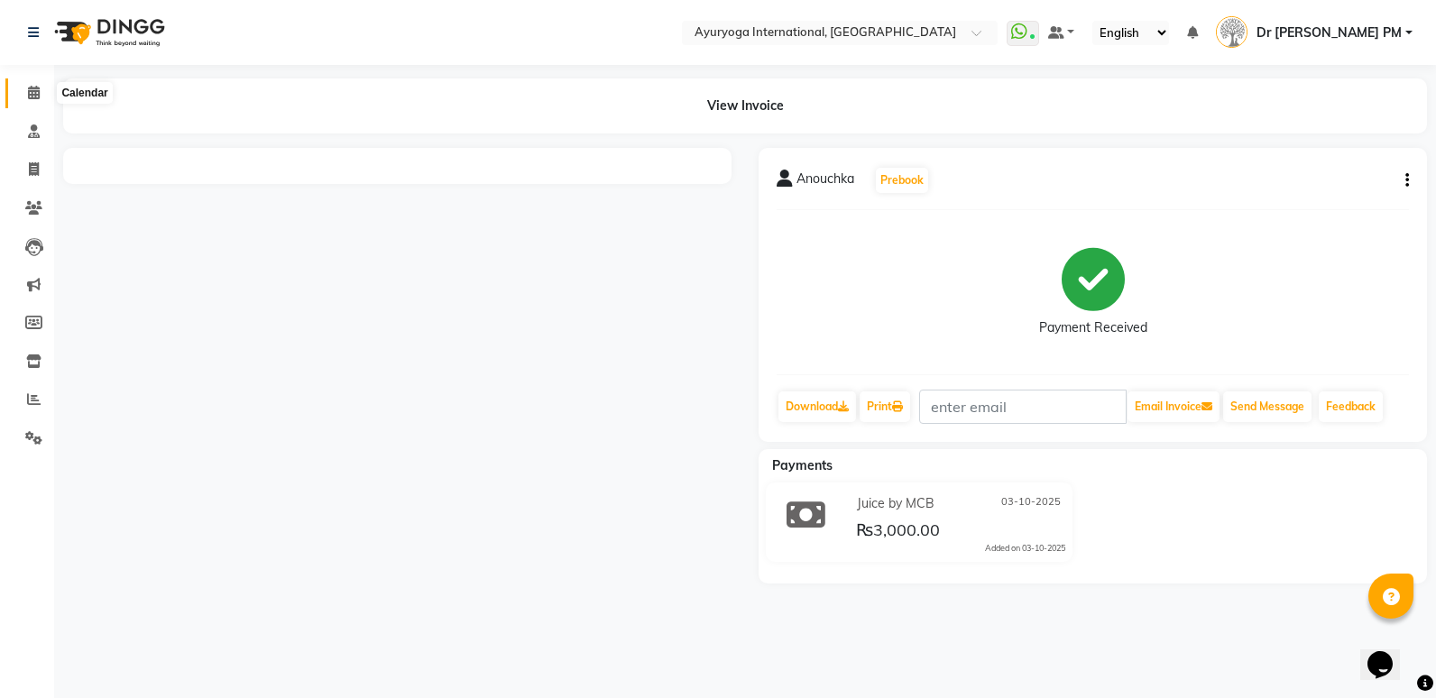
click at [34, 96] on icon at bounding box center [34, 93] width 12 height 14
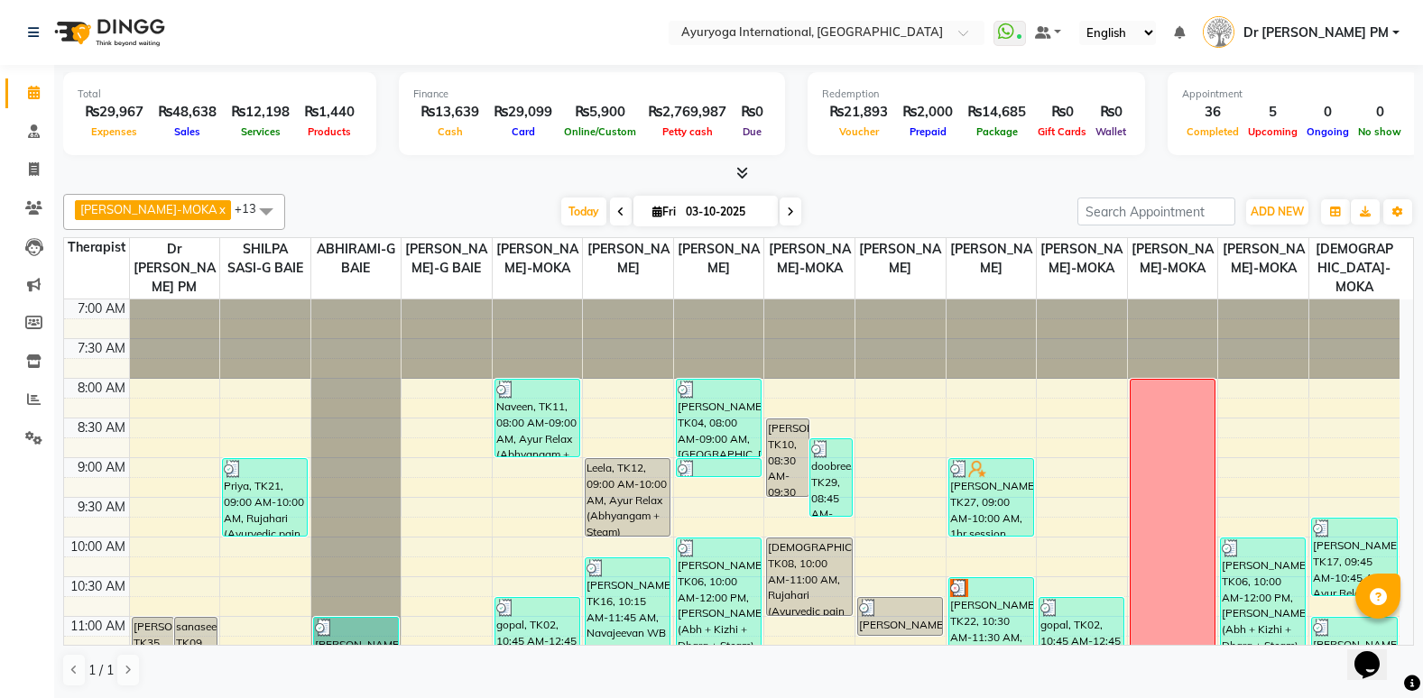
click at [648, 205] on span "Fri" at bounding box center [664, 212] width 32 height 14
select select "10"
select select "2025"
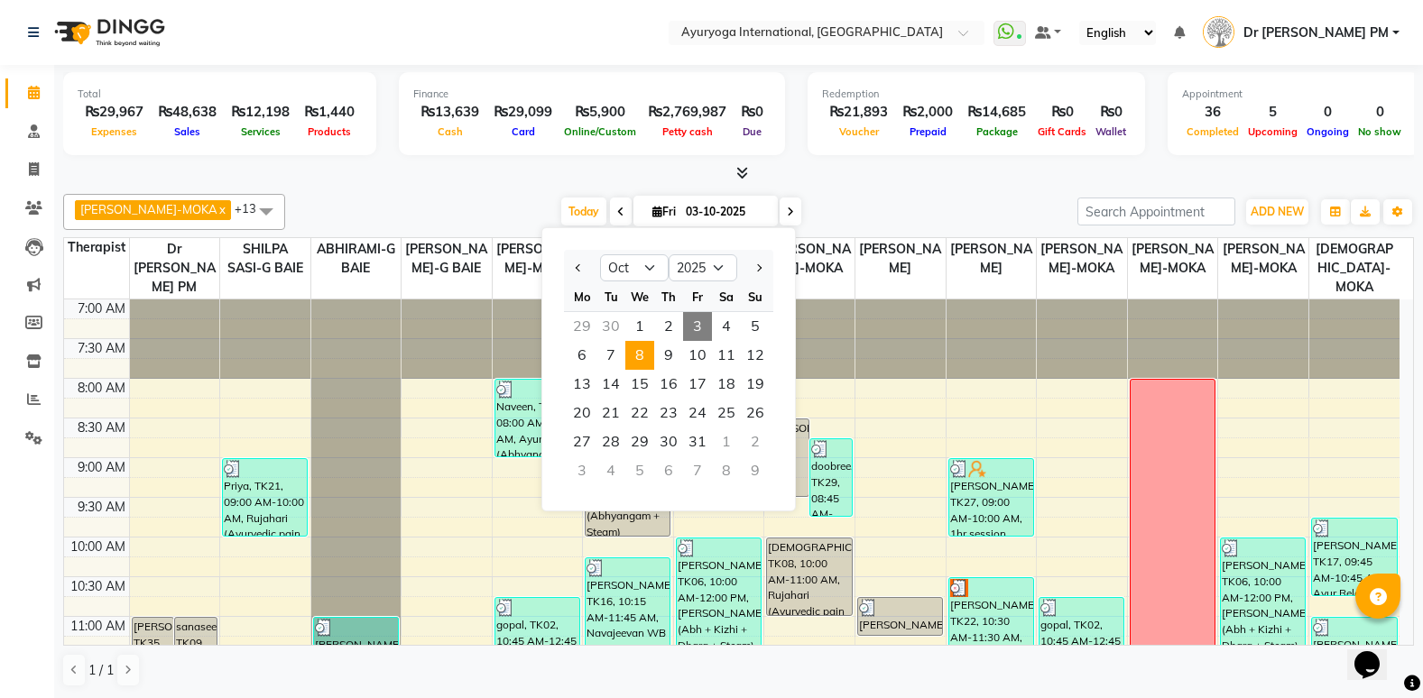
click at [649, 349] on span "8" at bounding box center [639, 355] width 29 height 29
type input "[DATE]"
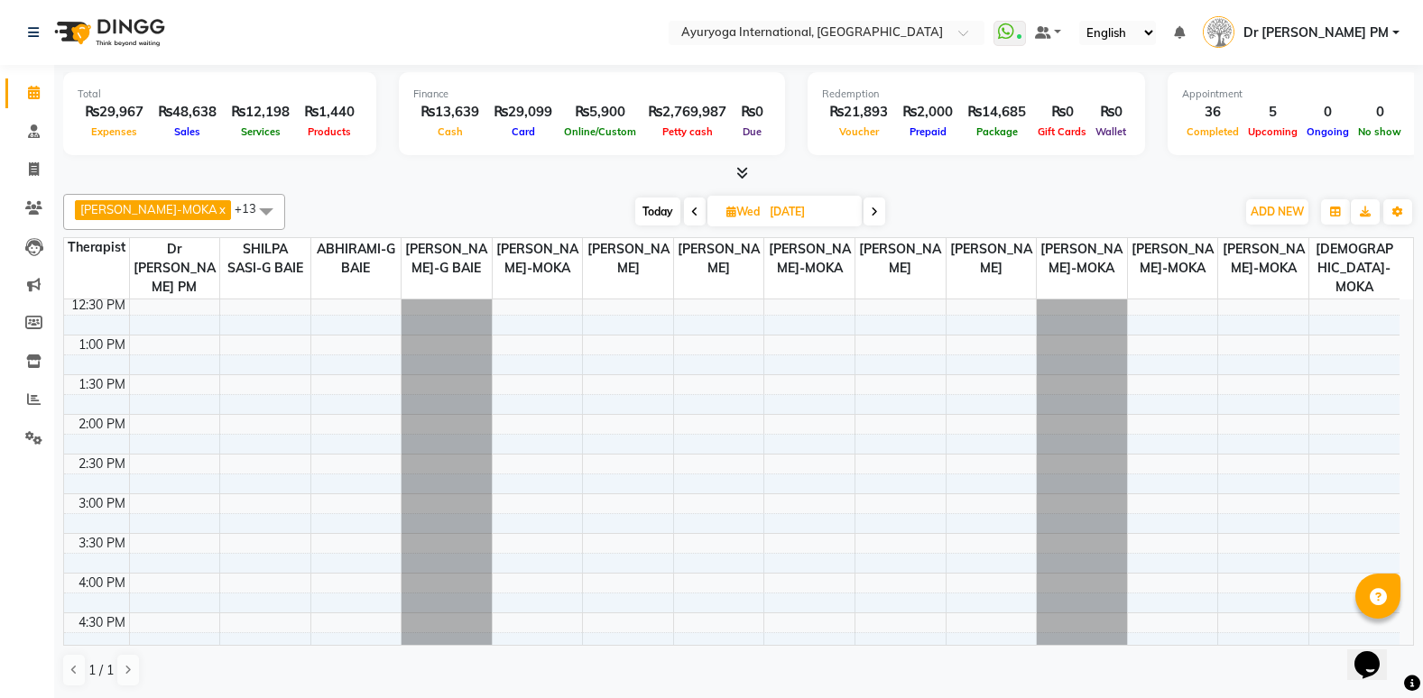
scroll to position [451, 0]
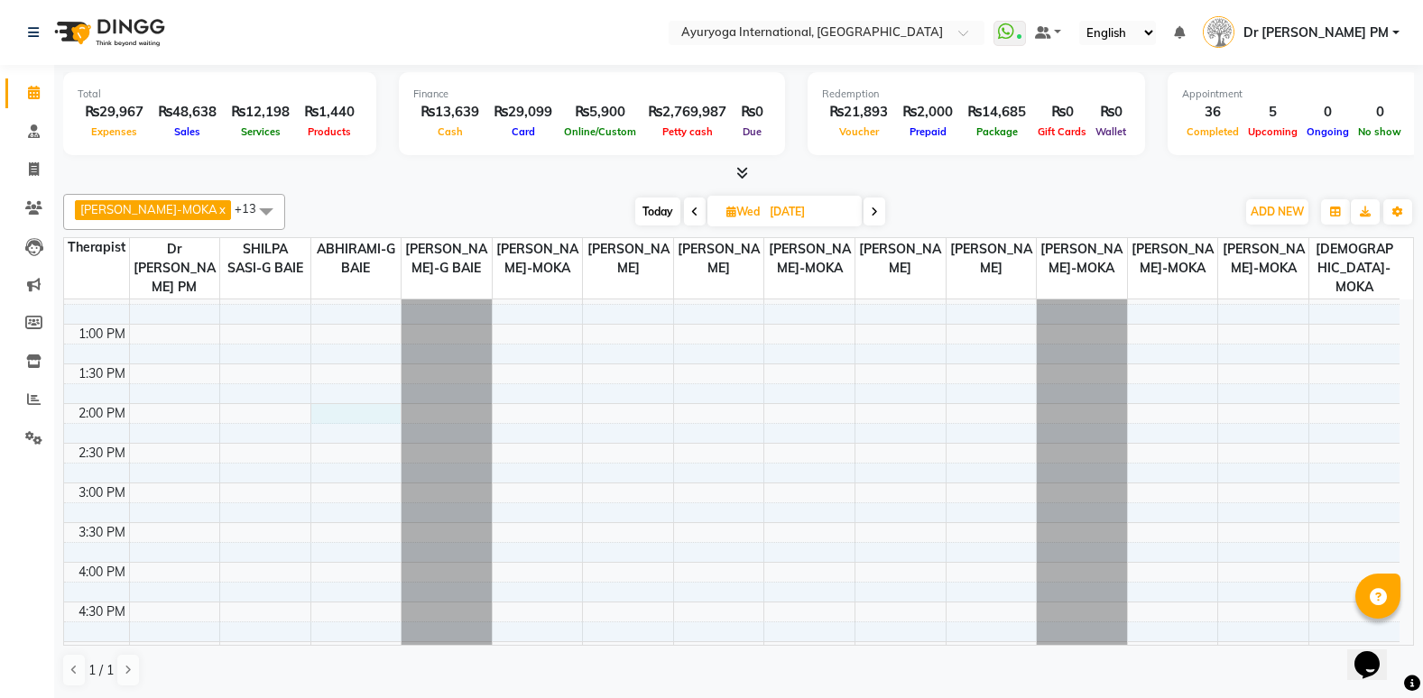
click at [357, 419] on div "7:00 AM 7:30 AM 8:00 AM 8:30 AM 9:00 AM 9:30 AM 10:00 AM 10:30 AM 11:00 AM 11:3…" at bounding box center [731, 403] width 1335 height 1110
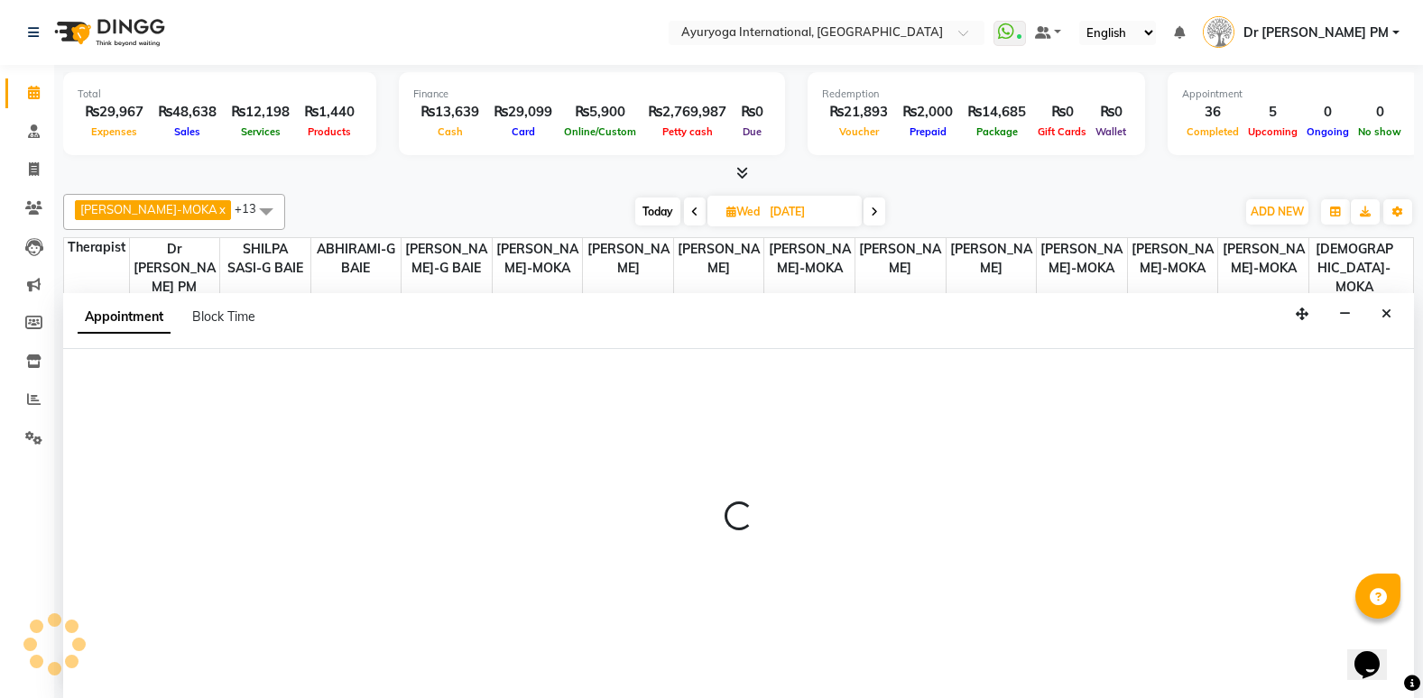
scroll to position [1, 0]
select select "70418"
select select "tentative"
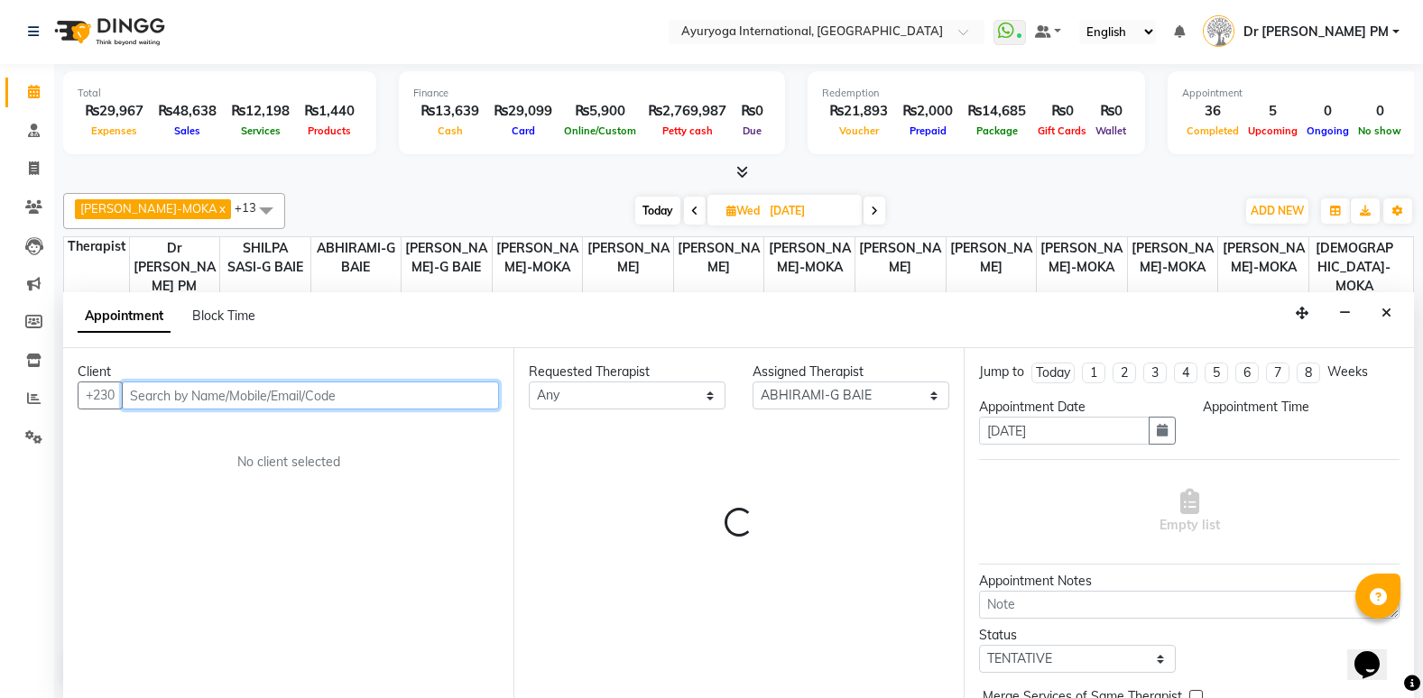
select select "840"
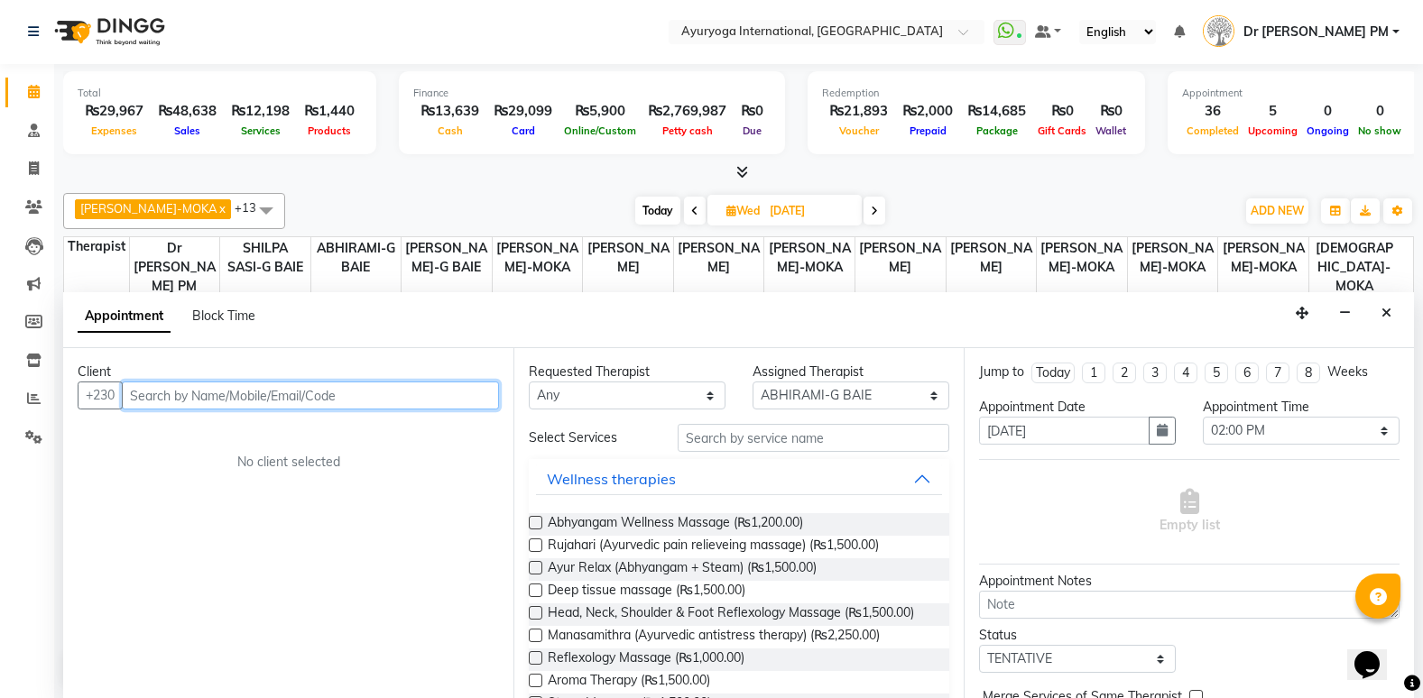
click at [369, 400] on input "text" at bounding box center [310, 396] width 377 height 28
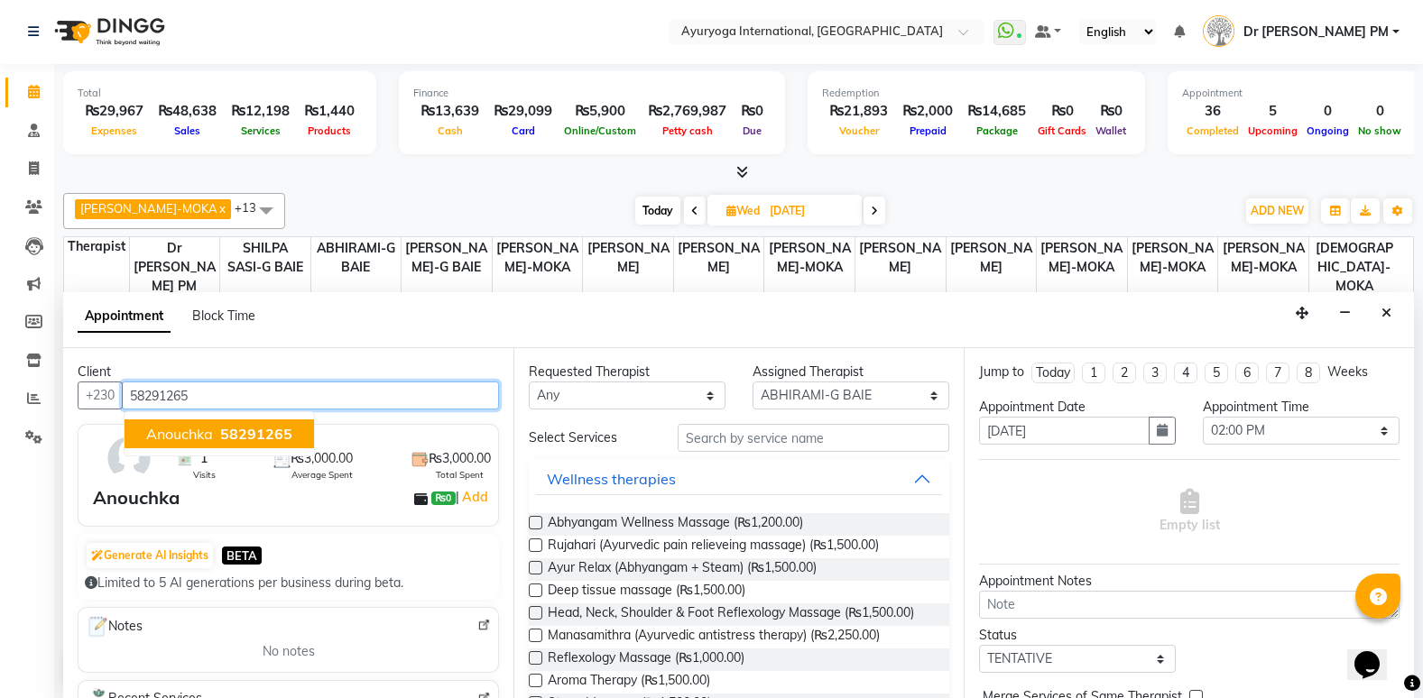
click at [271, 430] on span "58291265" at bounding box center [256, 434] width 72 height 18
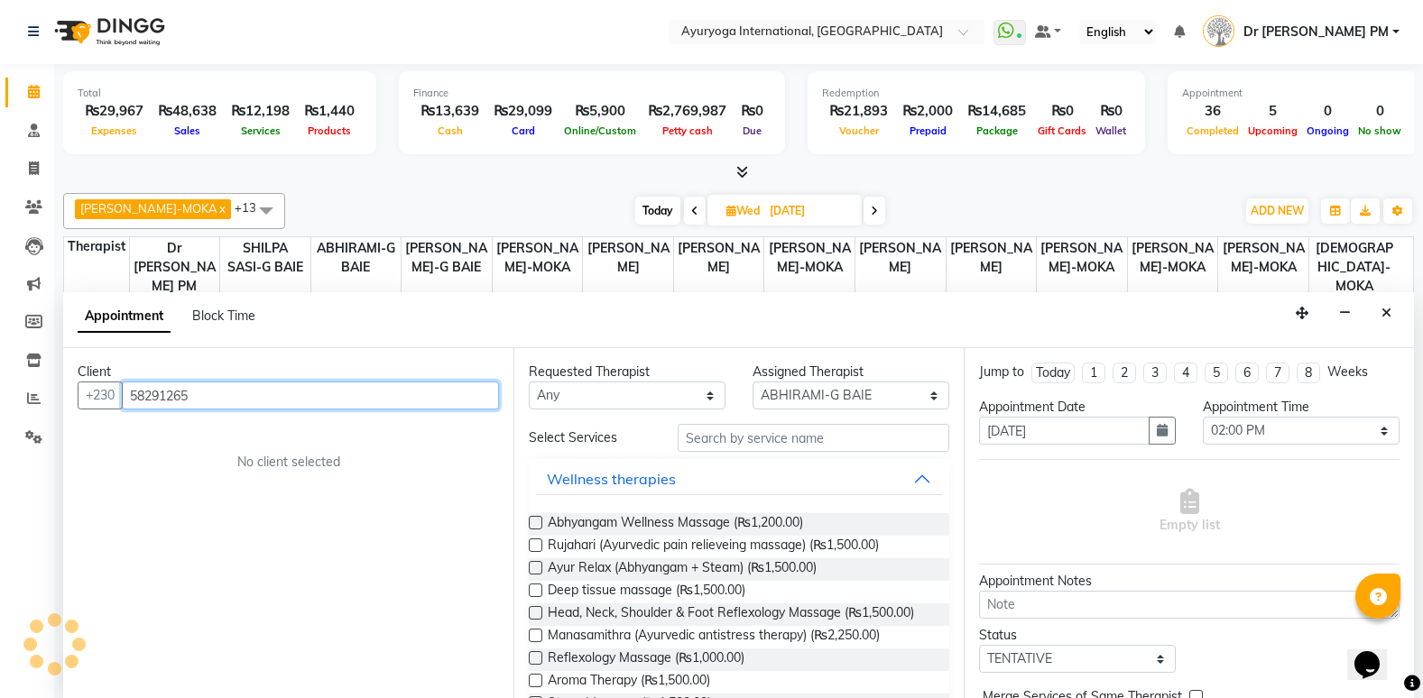
type input "58291265"
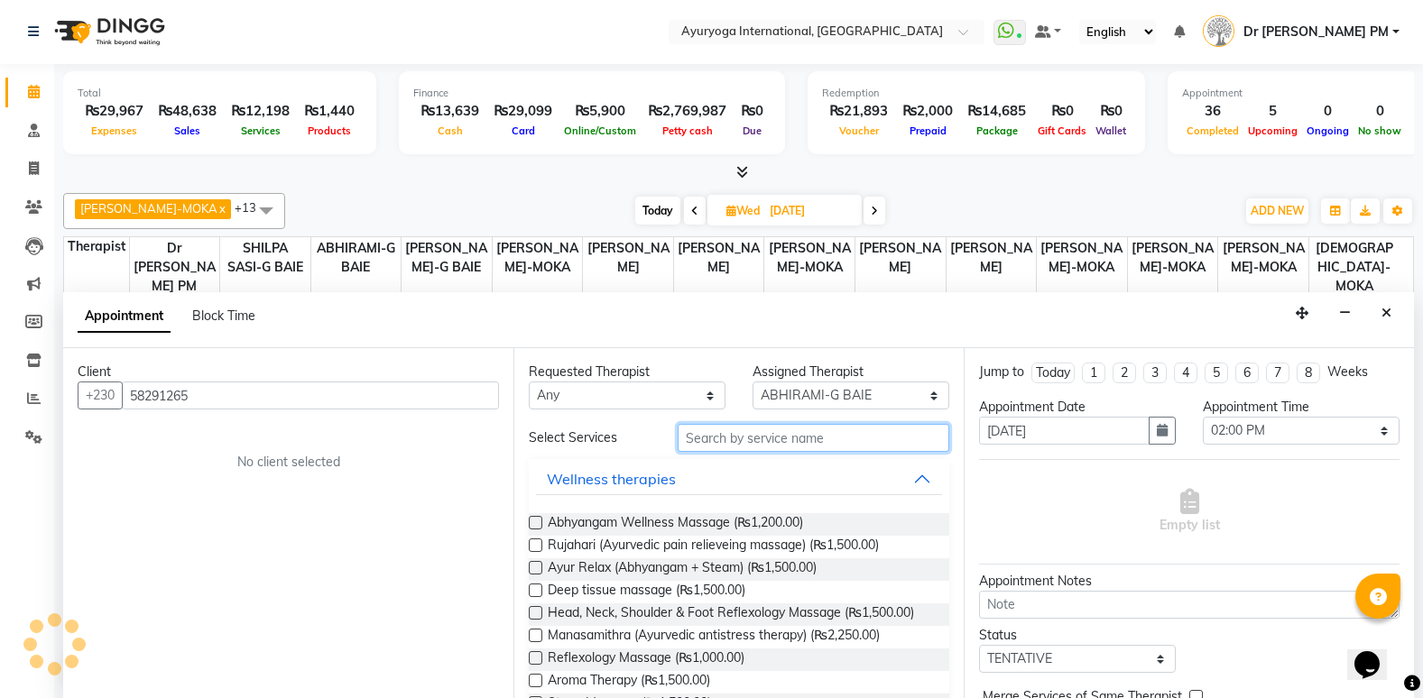
click at [704, 433] on input "text" at bounding box center [813, 438] width 272 height 28
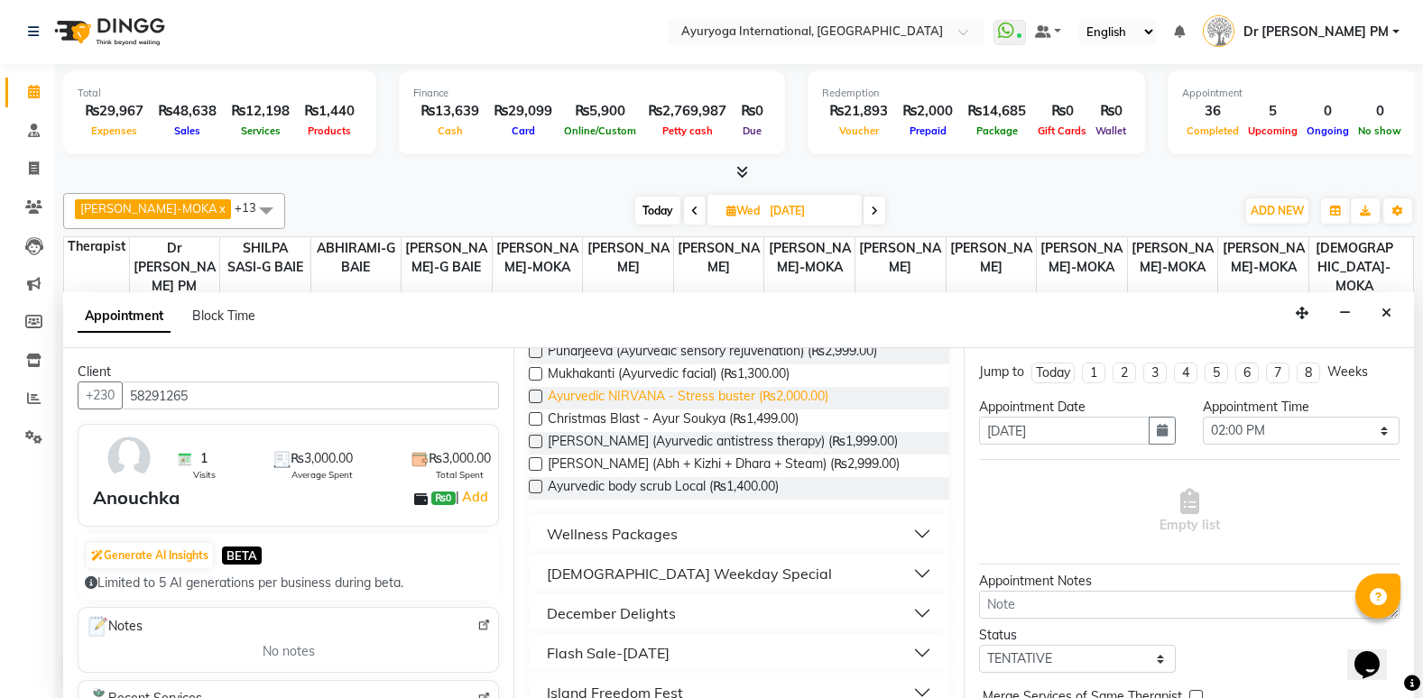
scroll to position [271, 0]
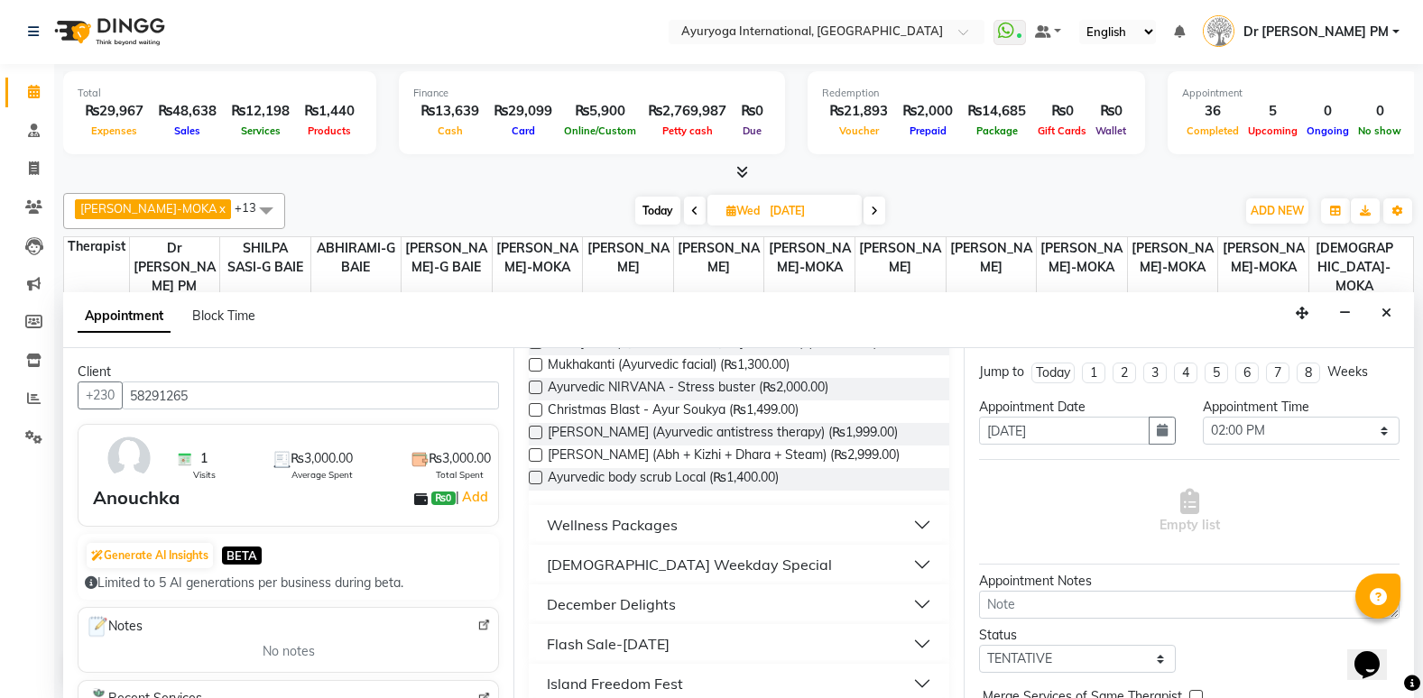
type input "ayur"
click at [769, 596] on button "December Delights" at bounding box center [739, 604] width 406 height 32
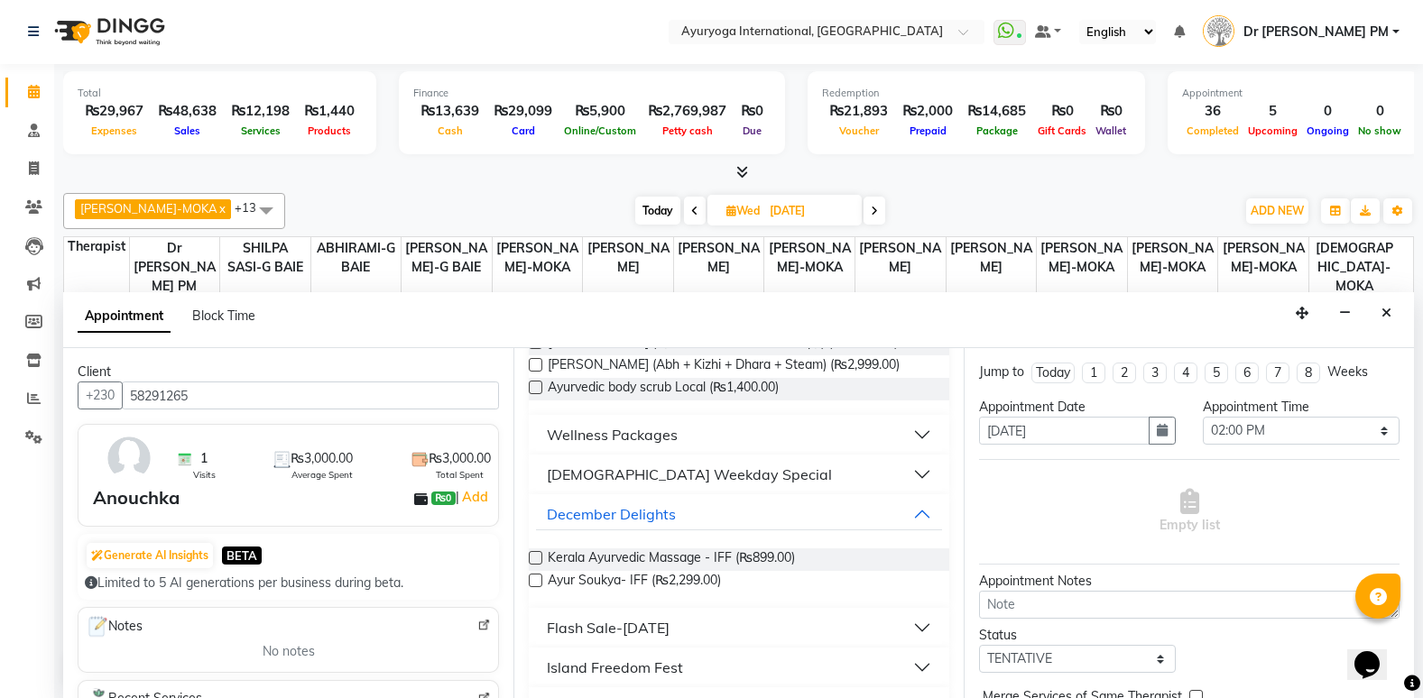
click at [705, 628] on button "Flash Sale-[DATE]" at bounding box center [739, 628] width 406 height 32
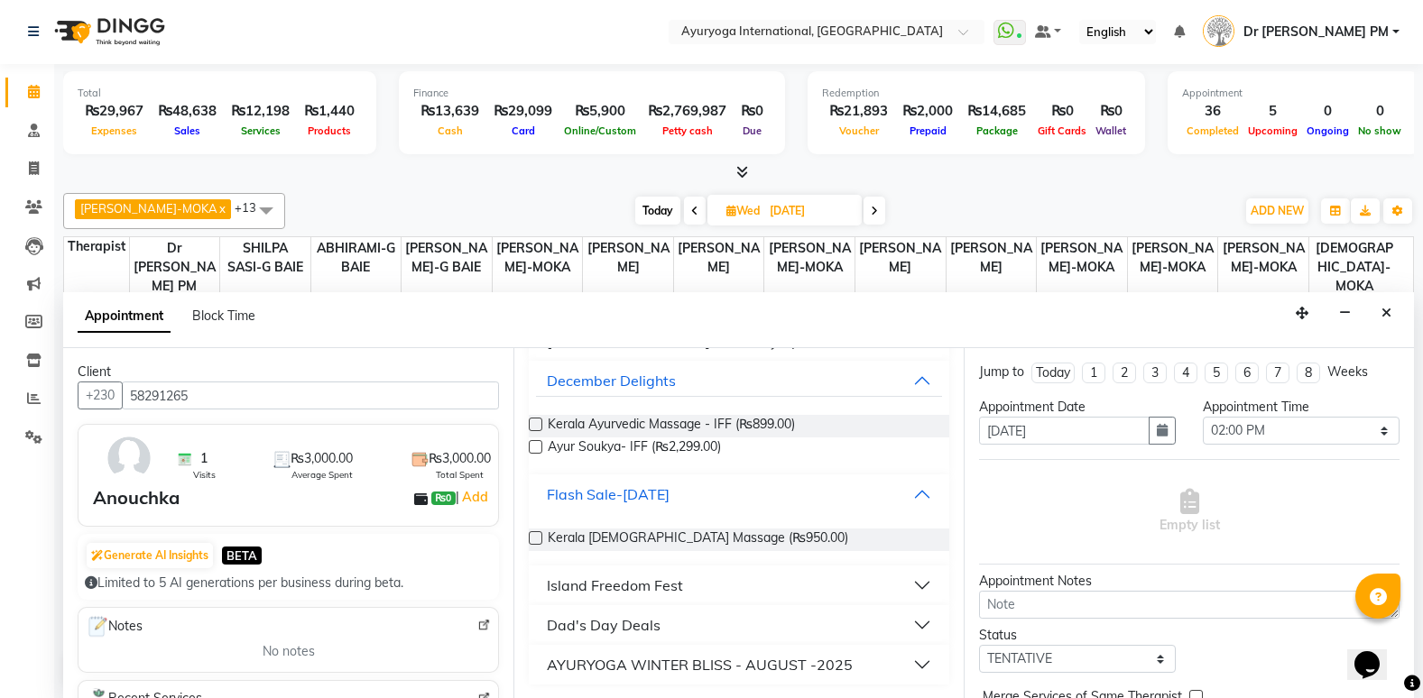
scroll to position [495, 0]
click at [696, 590] on button "Island Freedom Fest" at bounding box center [739, 584] width 406 height 32
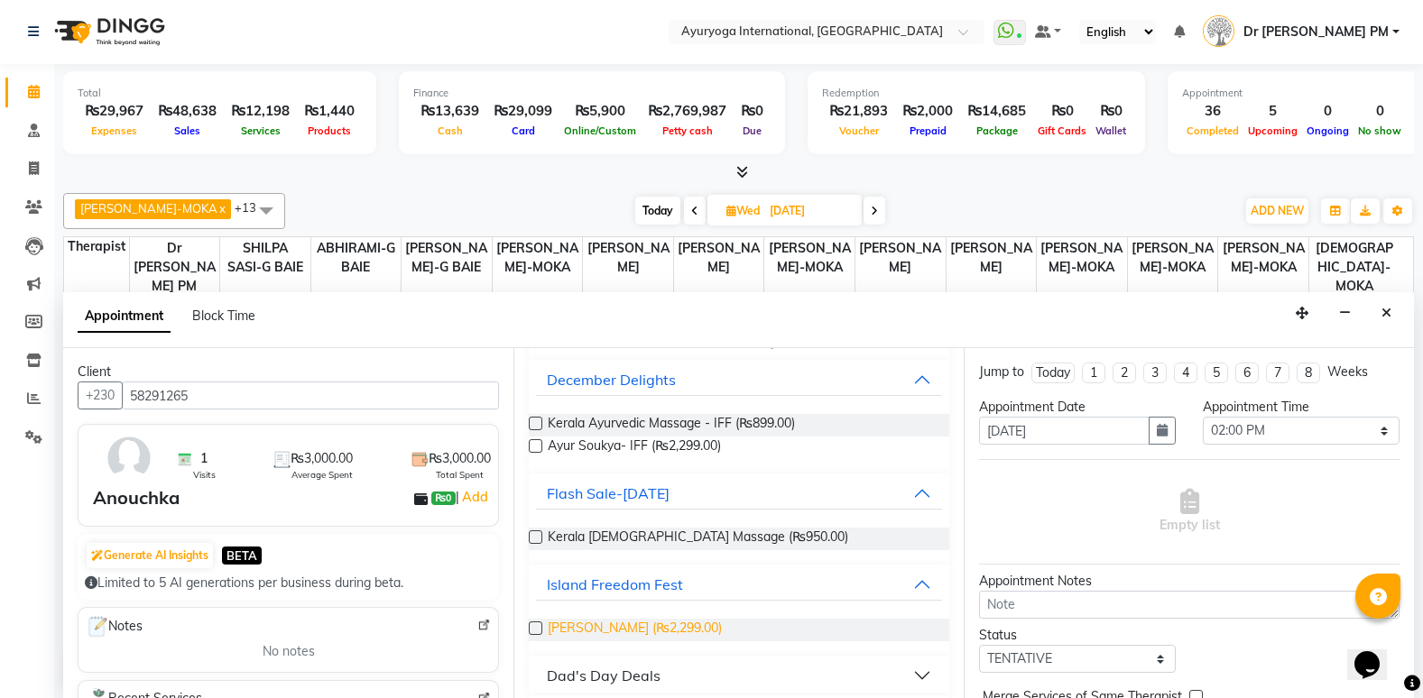
click at [663, 627] on span "Ayur Soukya (₨2,299.00)" at bounding box center [635, 630] width 174 height 23
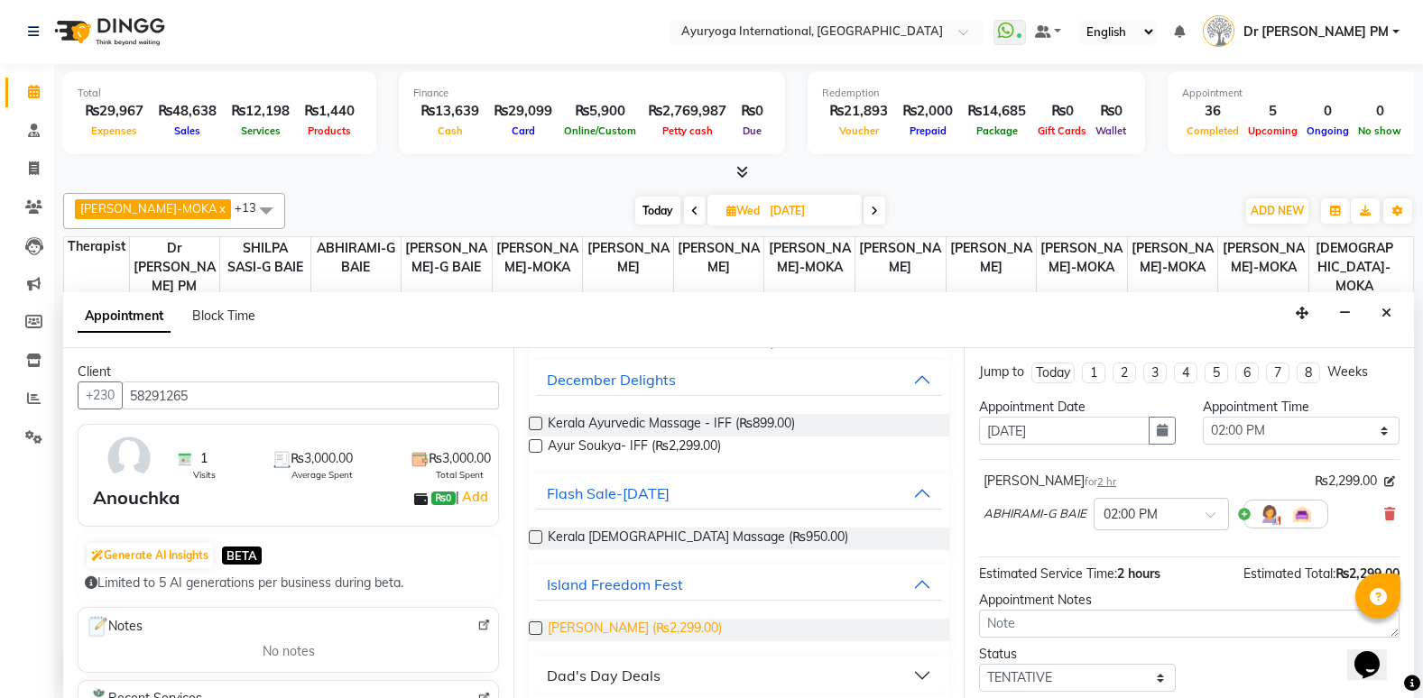
click at [663, 627] on span "Ayur Soukya (₨2,299.00)" at bounding box center [635, 630] width 174 height 23
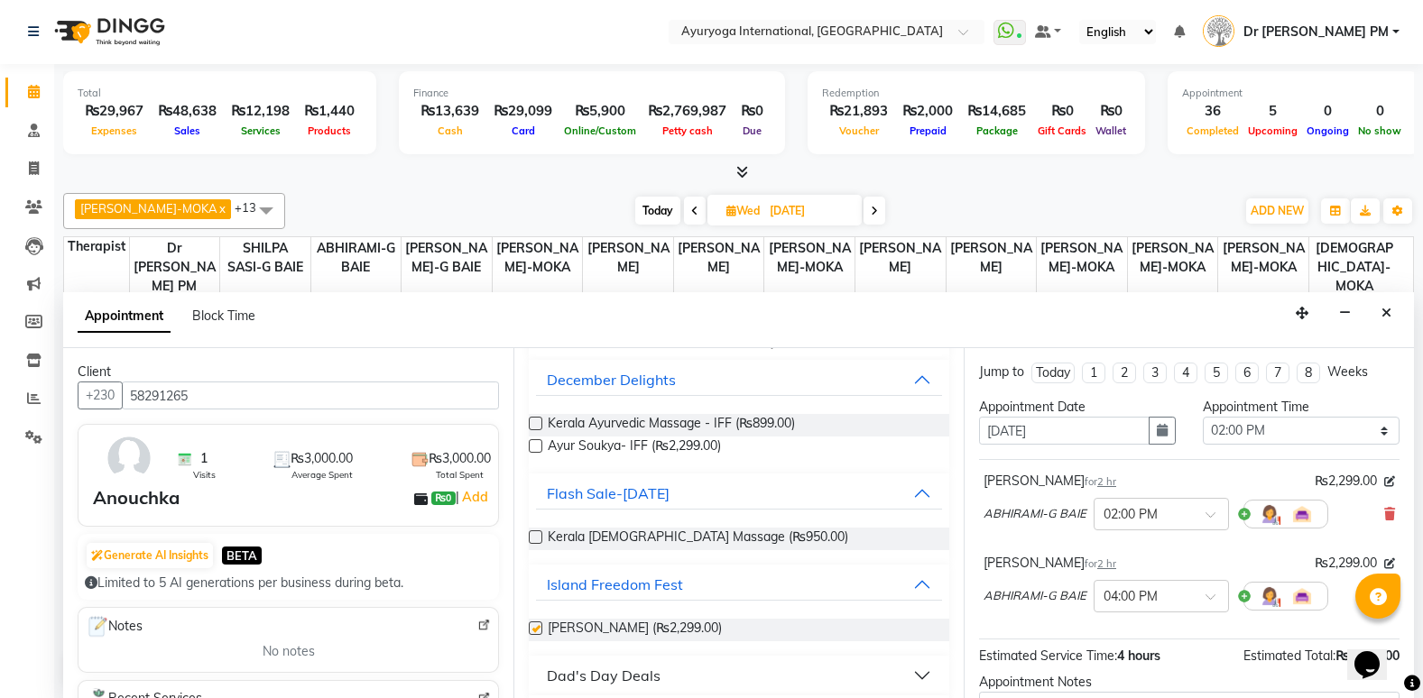
checkbox input "false"
click at [1115, 605] on div "× 04:00 PM" at bounding box center [1130, 596] width 54 height 19
click at [1135, 622] on div "02:00 PM" at bounding box center [1161, 632] width 134 height 33
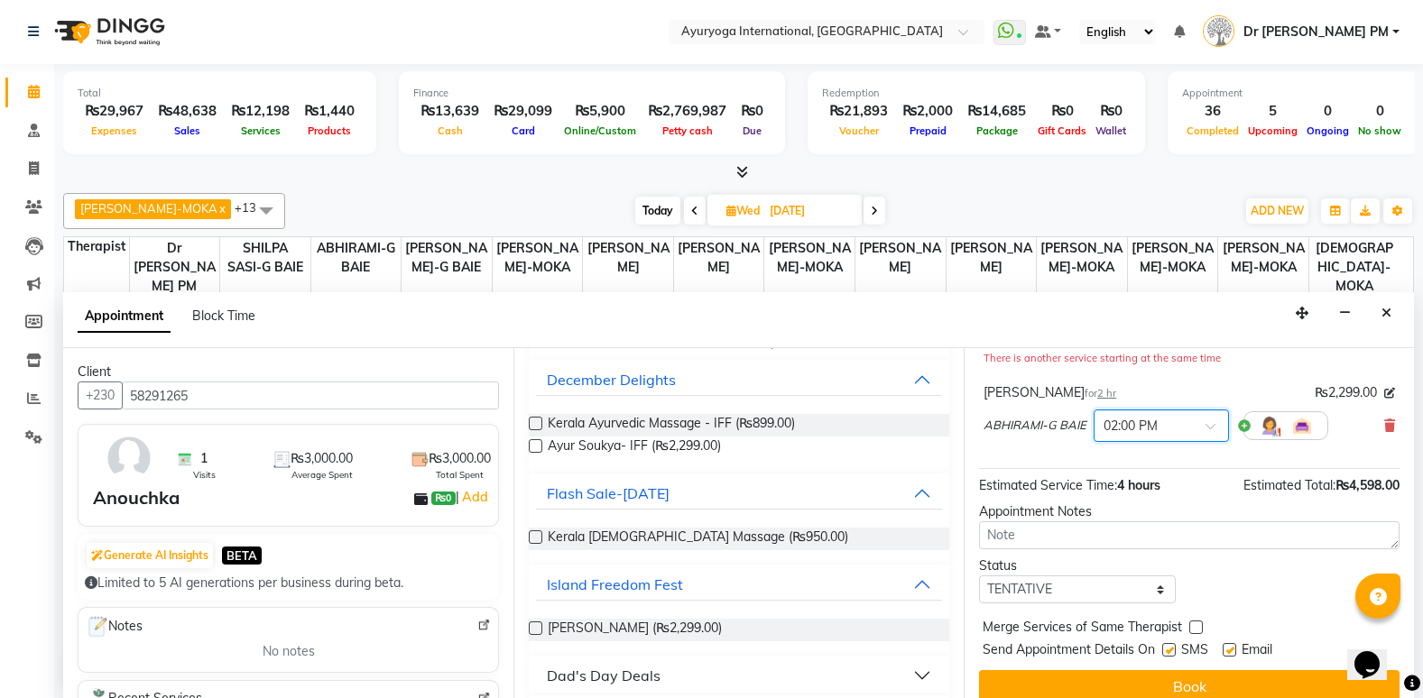
scroll to position [208, 0]
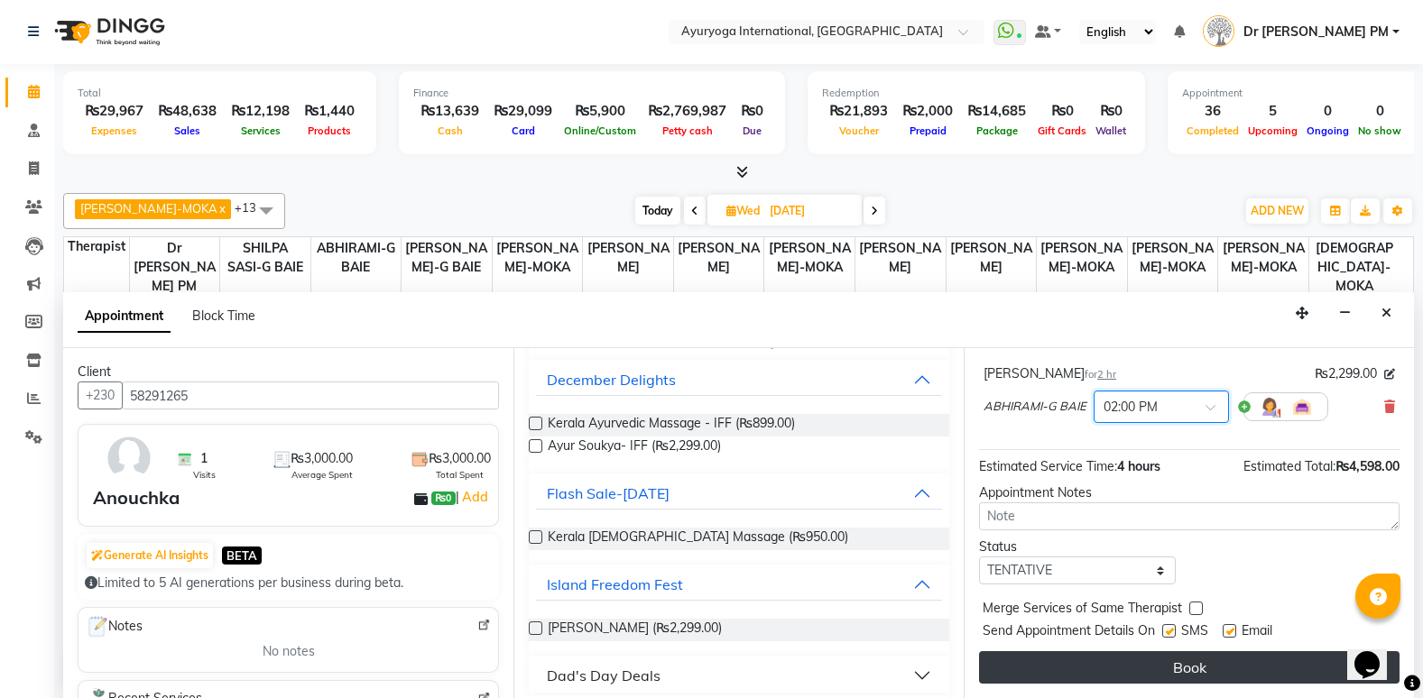
click at [1120, 665] on button "Book" at bounding box center [1189, 667] width 420 height 32
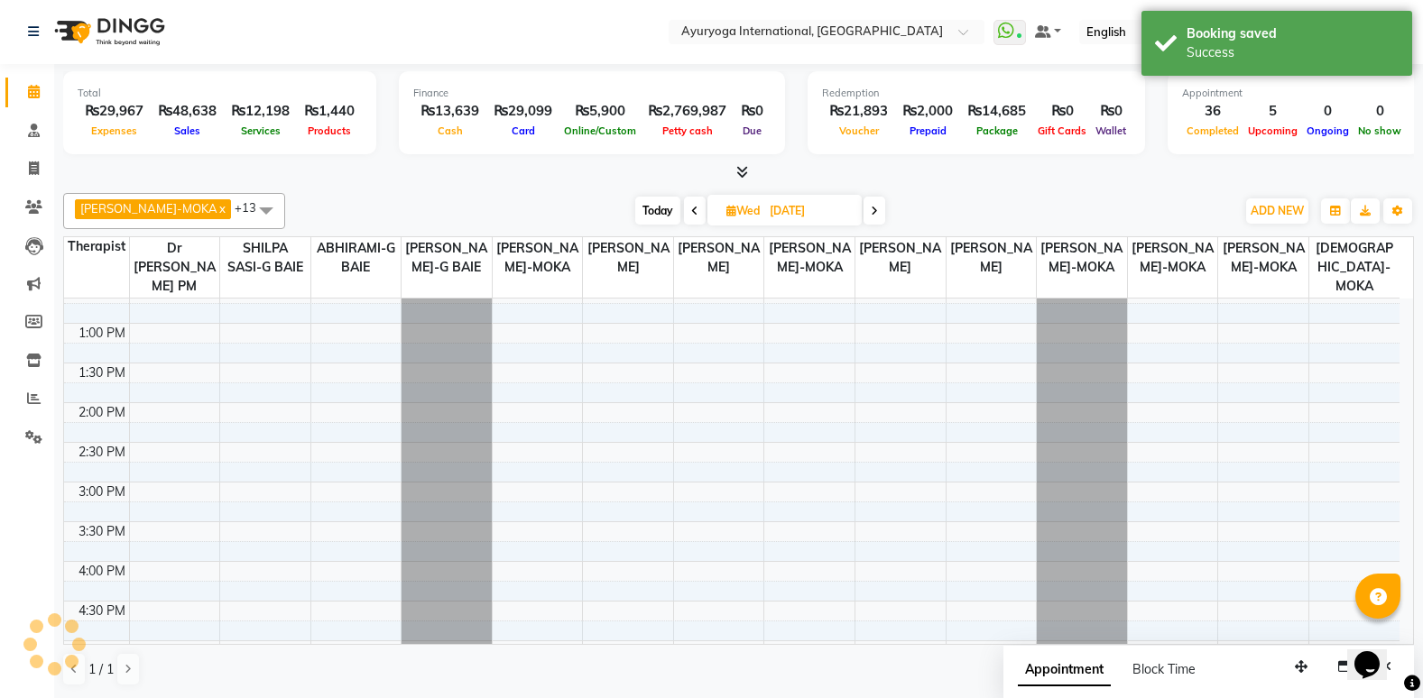
scroll to position [0, 0]
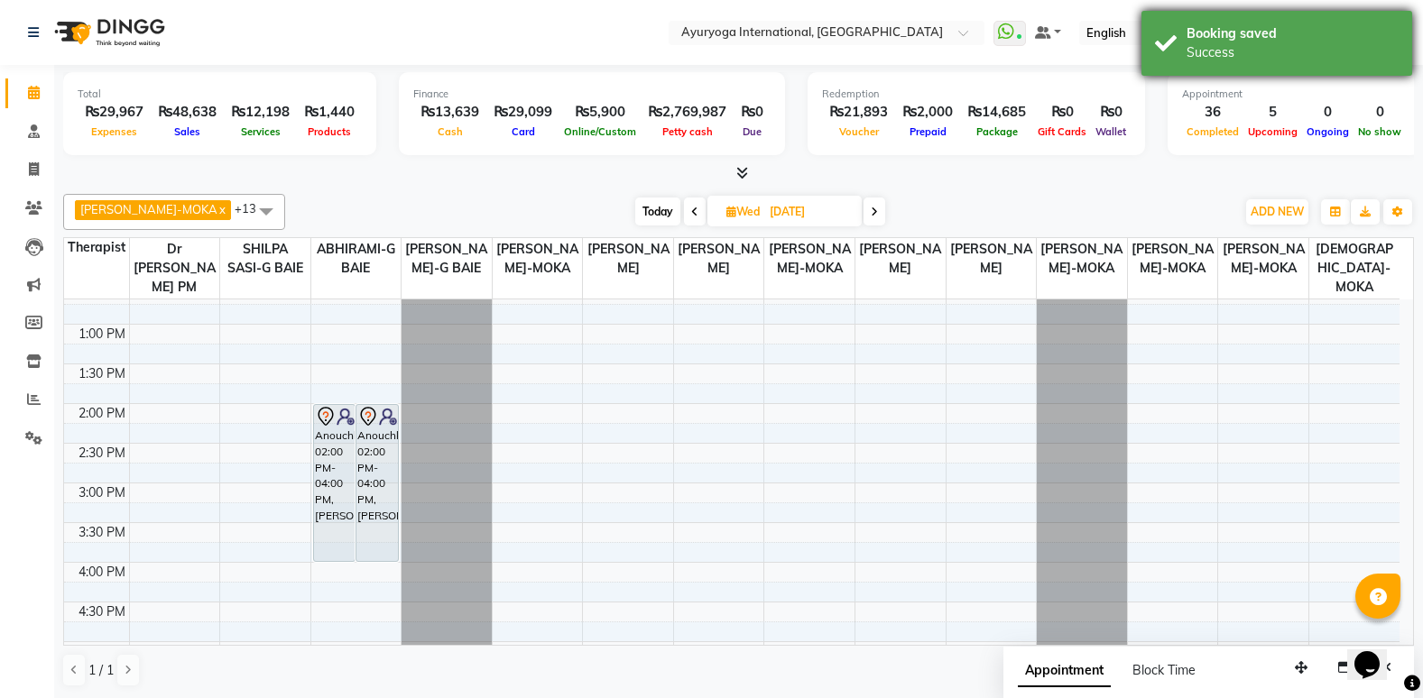
click at [1331, 60] on div "Success" at bounding box center [1292, 52] width 212 height 19
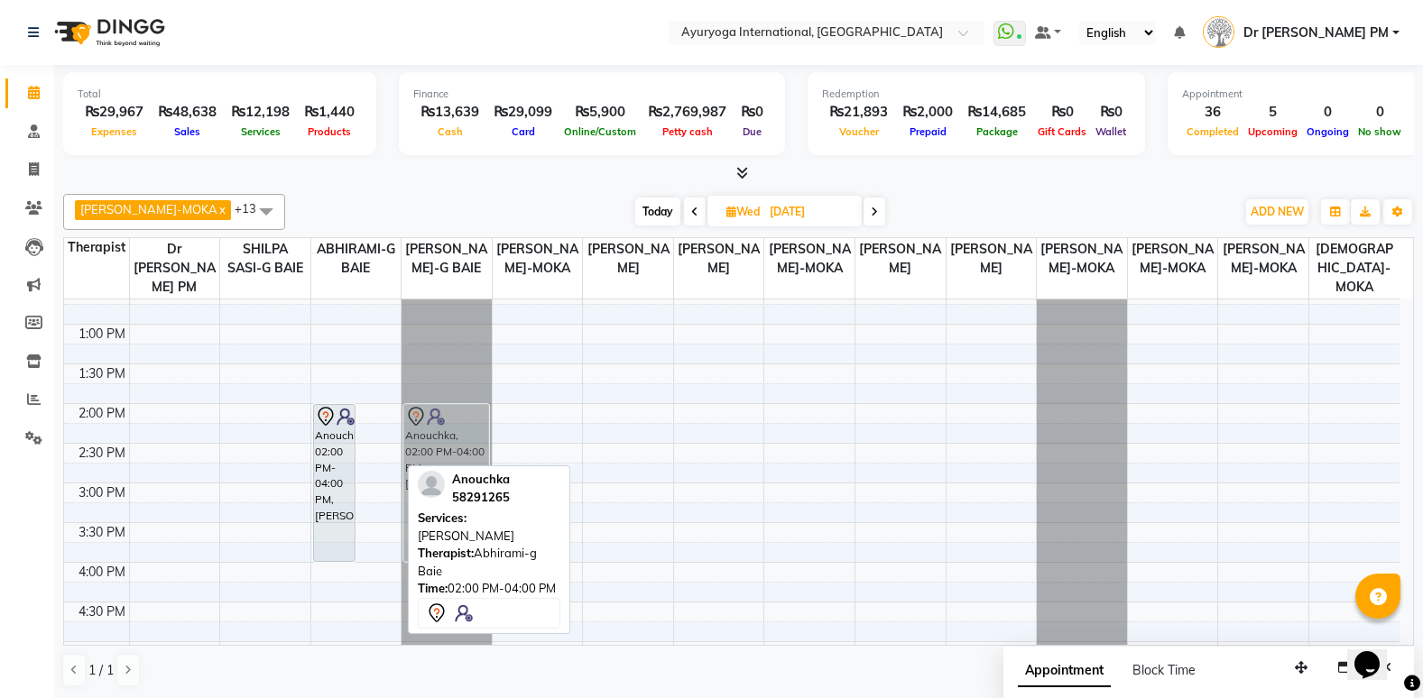
drag, startPoint x: 382, startPoint y: 474, endPoint x: 439, endPoint y: 469, distance: 57.9
click at [439, 469] on div "ABHIRAM-MOKA x ABHIRAMI-G BAIE x ADHITHYA-MOKA x ALEENA-MOKA x ANAGHA-MOKA x Dr…" at bounding box center [738, 441] width 1350 height 508
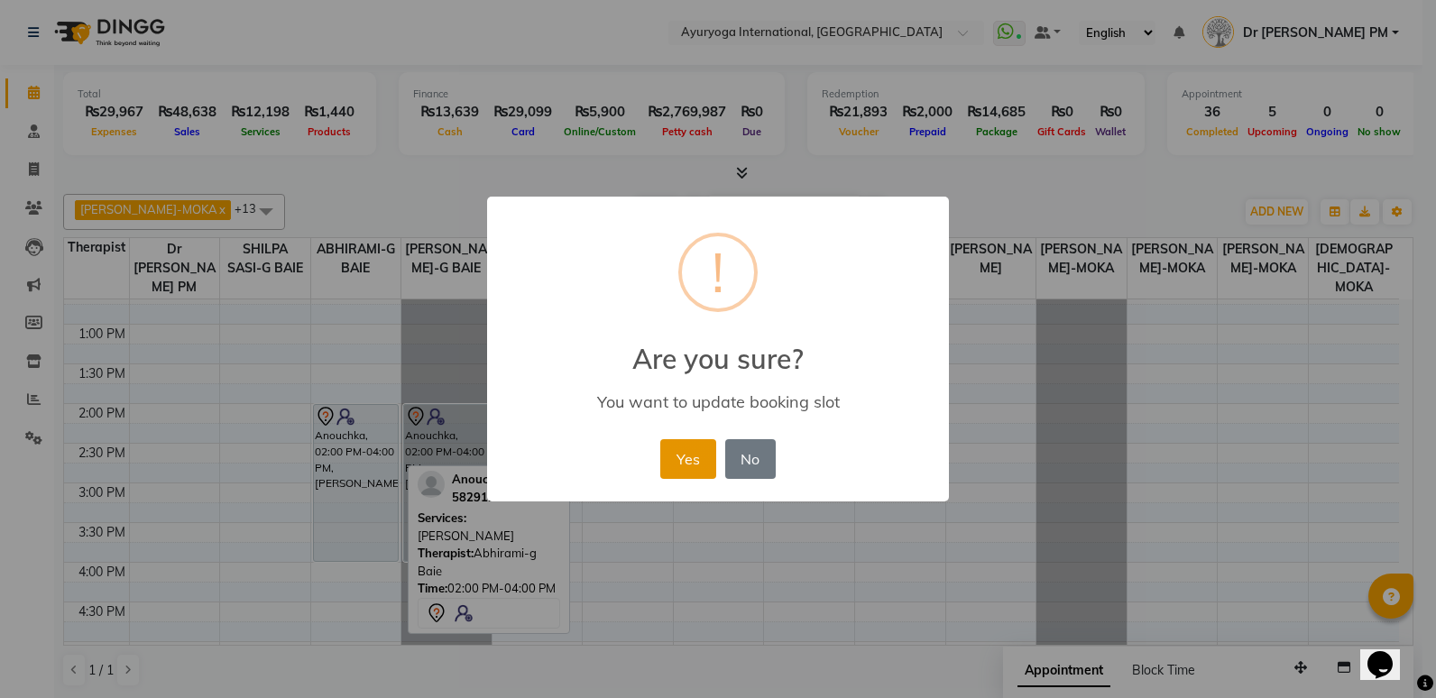
click at [684, 462] on button "Yes" at bounding box center [687, 459] width 55 height 40
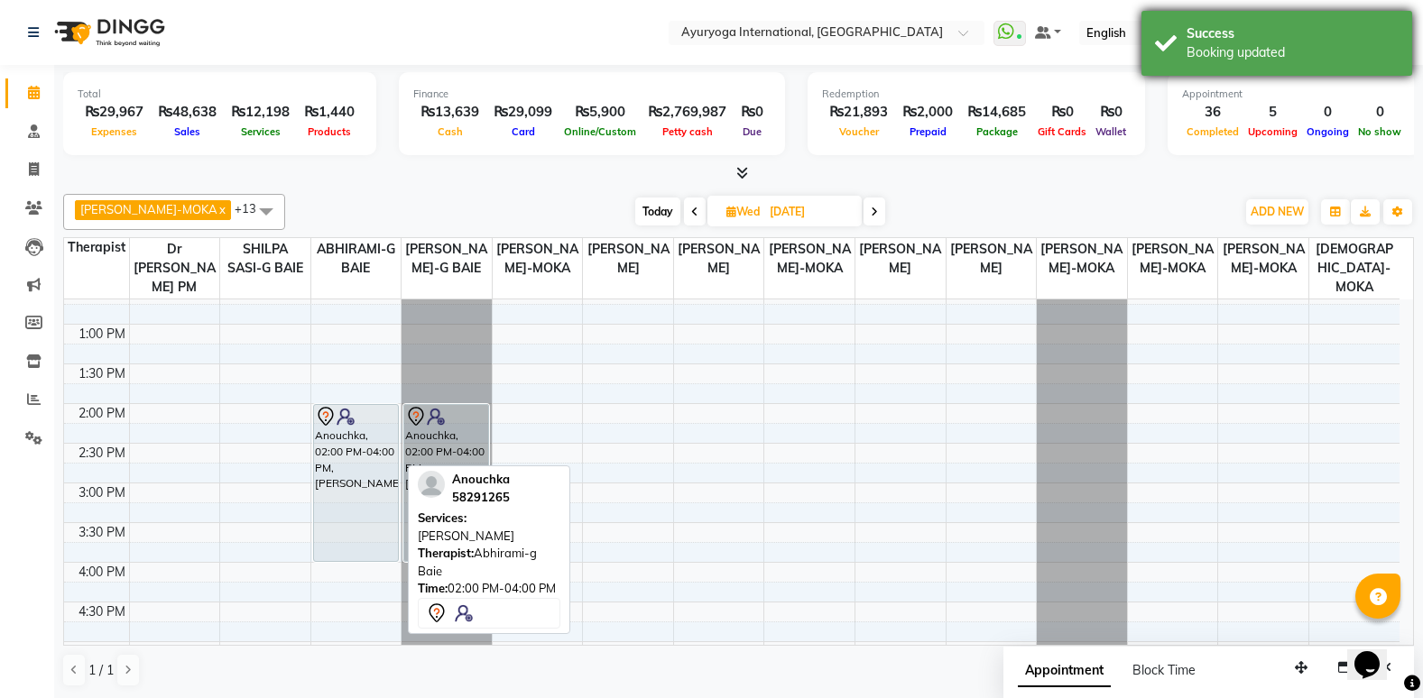
click at [1236, 37] on div "Success" at bounding box center [1292, 33] width 212 height 19
